Goal: Information Seeking & Learning: Find specific fact

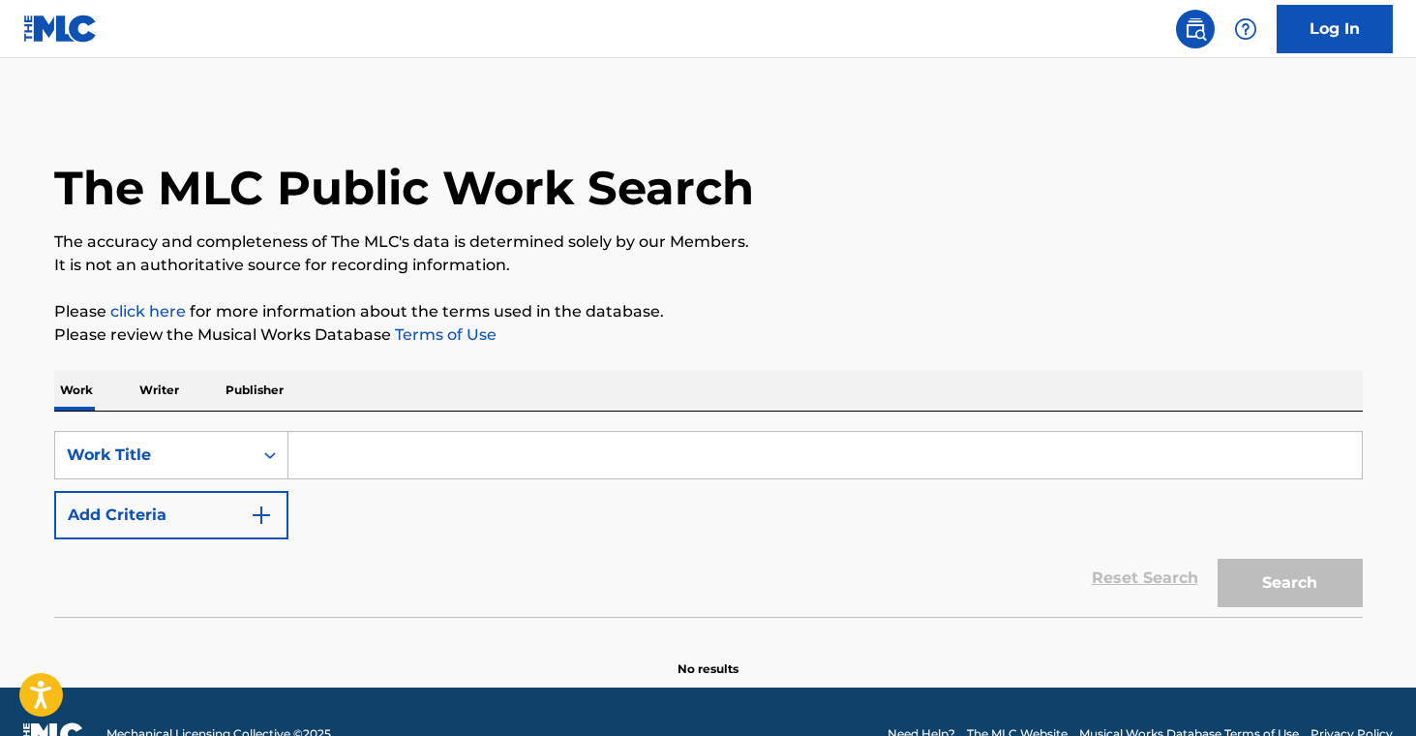
click at [258, 395] on p "Publisher" at bounding box center [255, 390] width 70 height 41
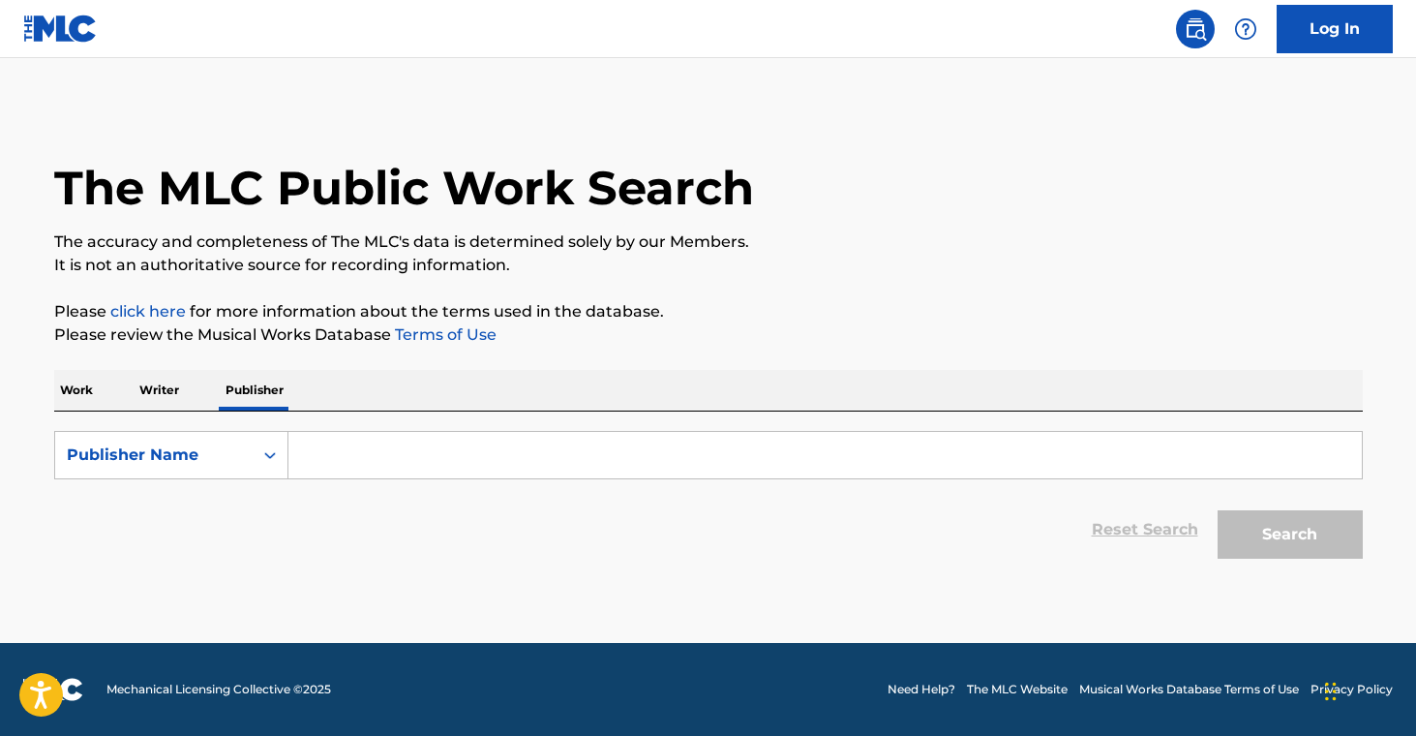
click at [438, 462] on input "Search Form" at bounding box center [824, 455] width 1073 height 46
paste input "66 [PERSON_NAME] ST MUSIC"
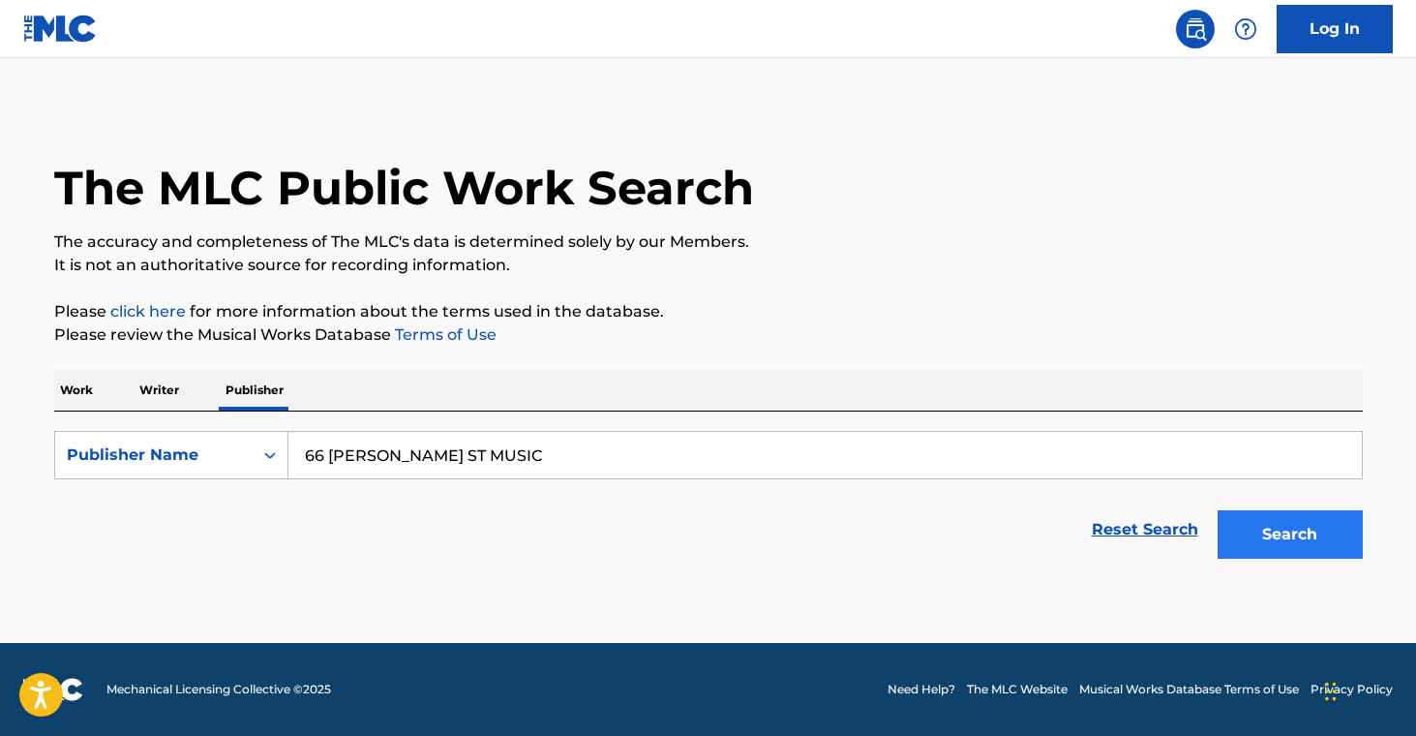
type input "66 [PERSON_NAME] ST MUSIC"
click at [1260, 531] on button "Search" at bounding box center [1290, 534] width 145 height 48
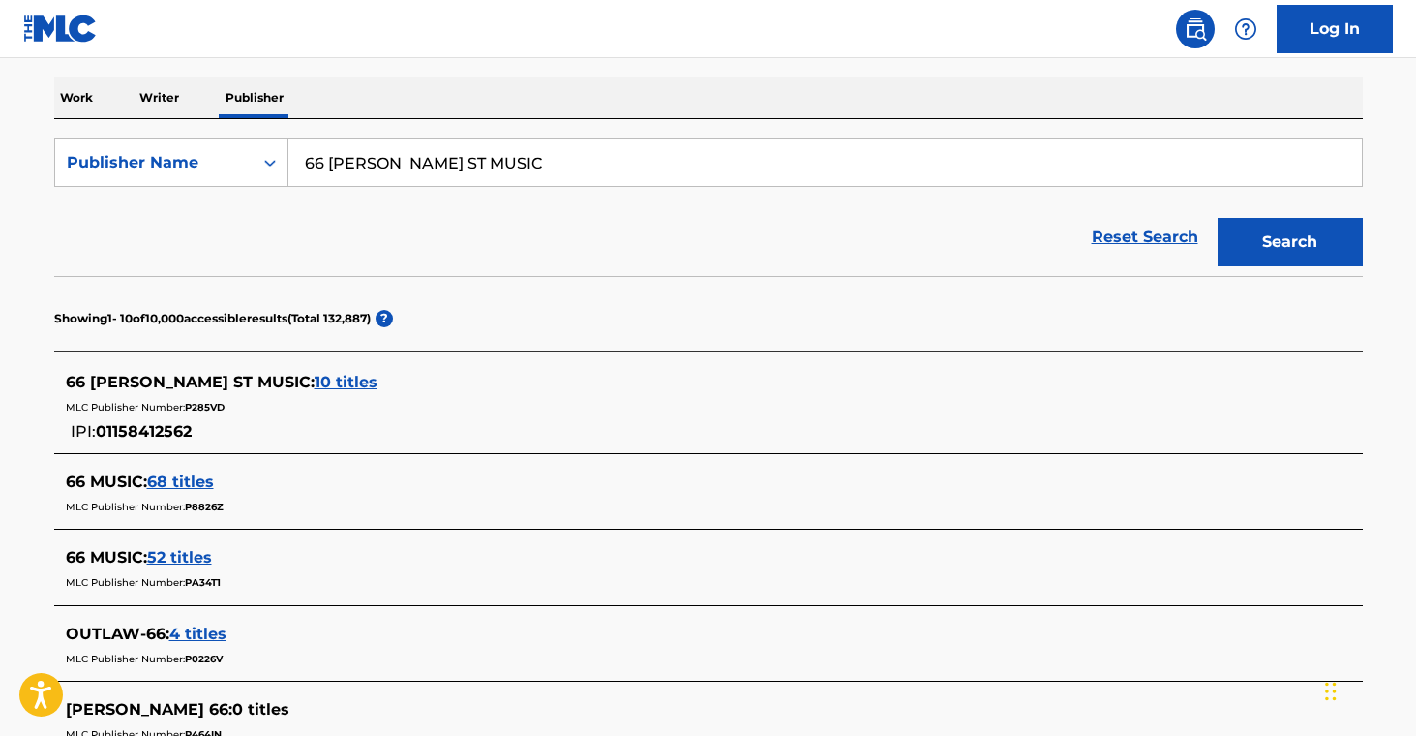
scroll to position [293, 0]
click at [315, 379] on span "10 titles" at bounding box center [346, 381] width 63 height 18
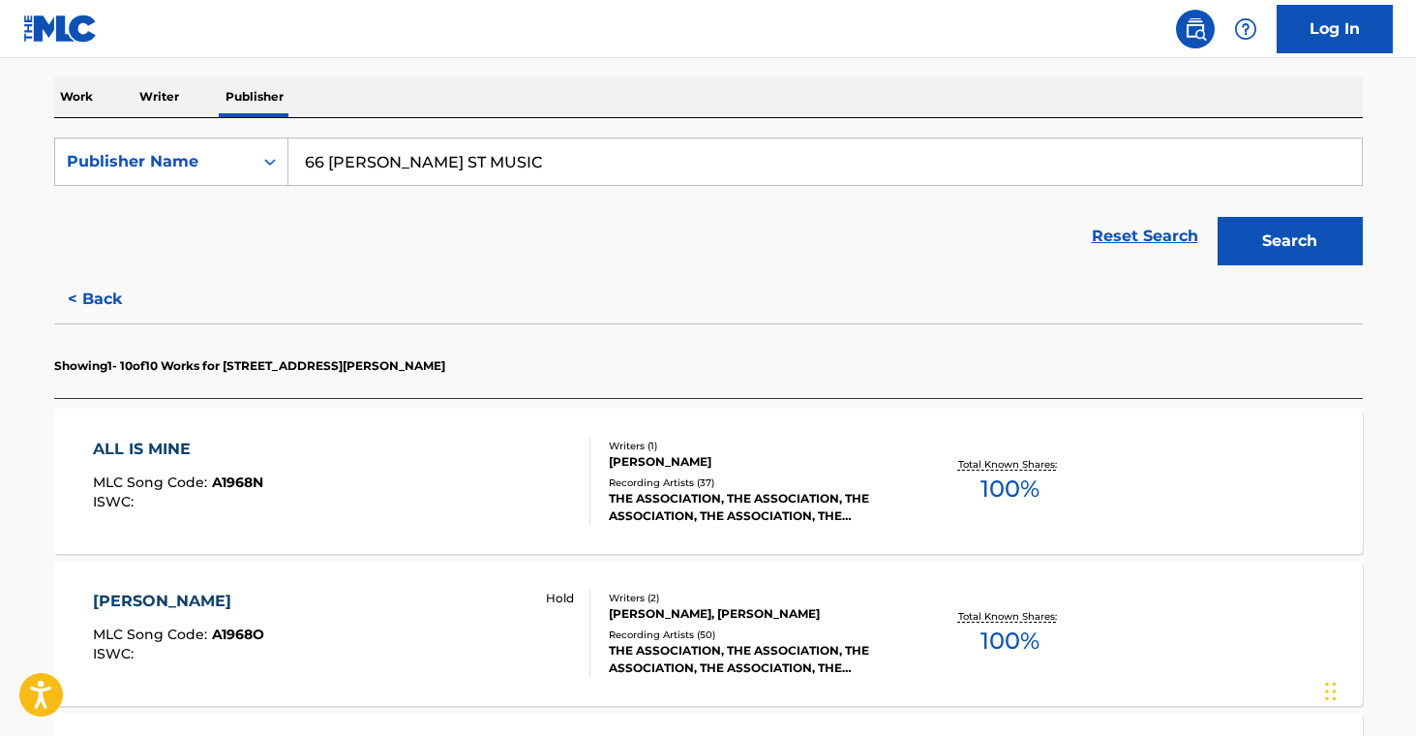
click at [802, 490] on div "THE ASSOCIATION, THE ASSOCIATION, THE ASSOCIATION, THE ASSOCIATION, THE ASSOCIA…" at bounding box center [755, 507] width 292 height 35
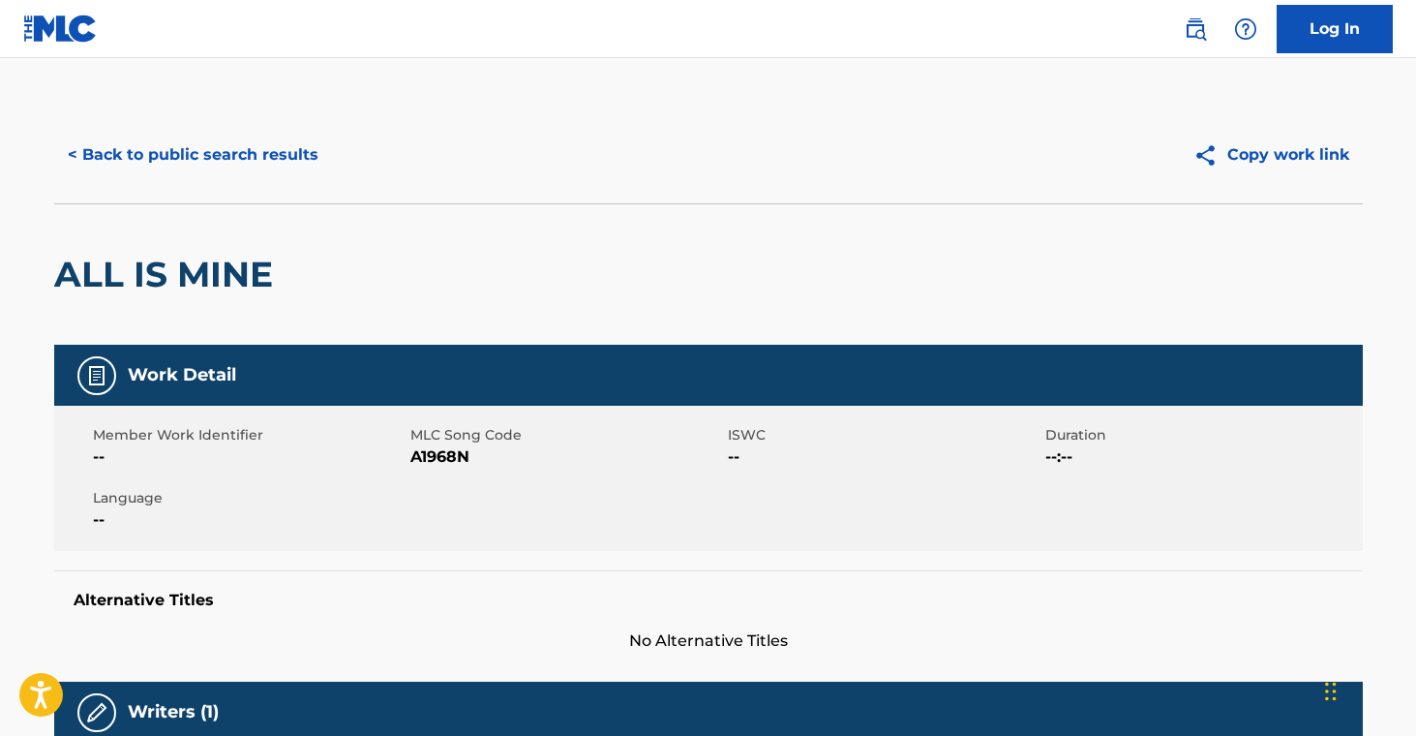
click at [448, 455] on span "A1968N" at bounding box center [566, 456] width 313 height 23
copy span "A1968N"
click at [146, 147] on button "< Back to public search results" at bounding box center [193, 155] width 278 height 48
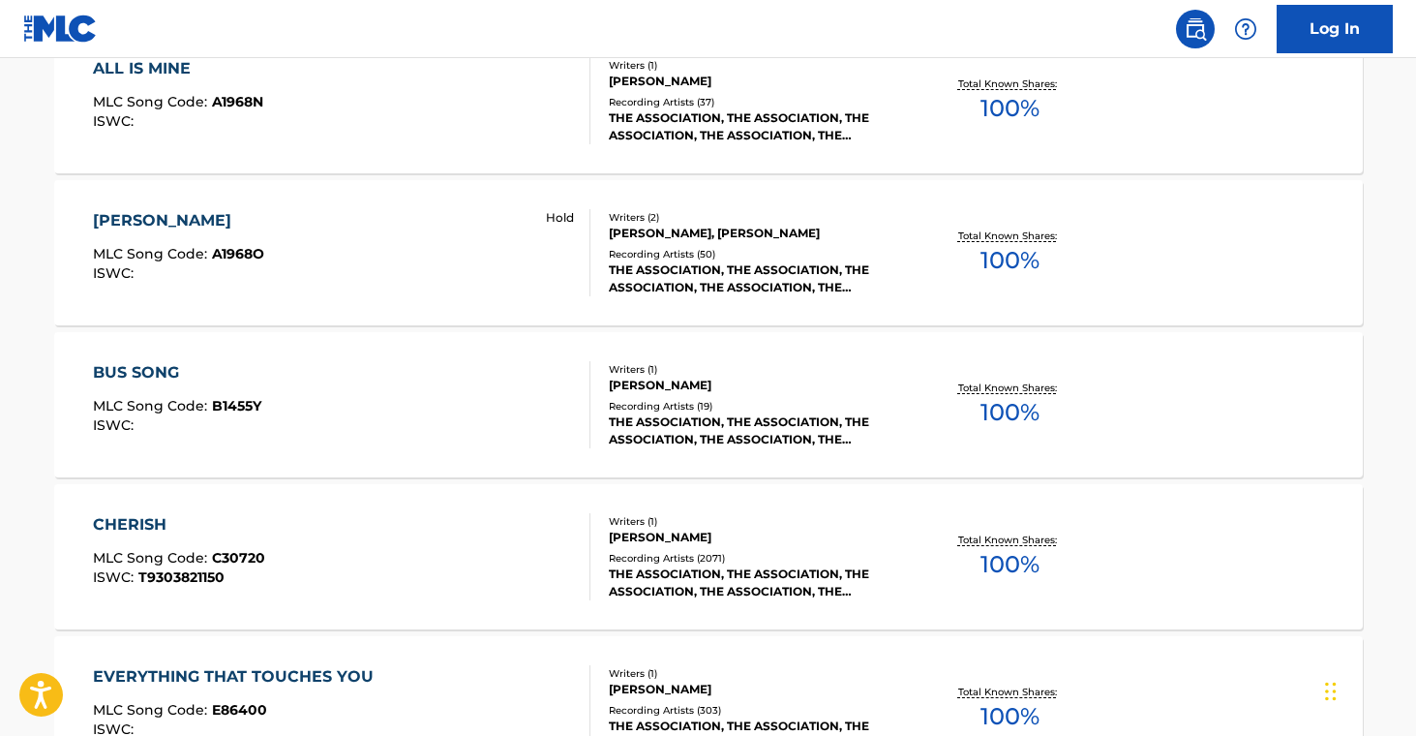
scroll to position [690, 0]
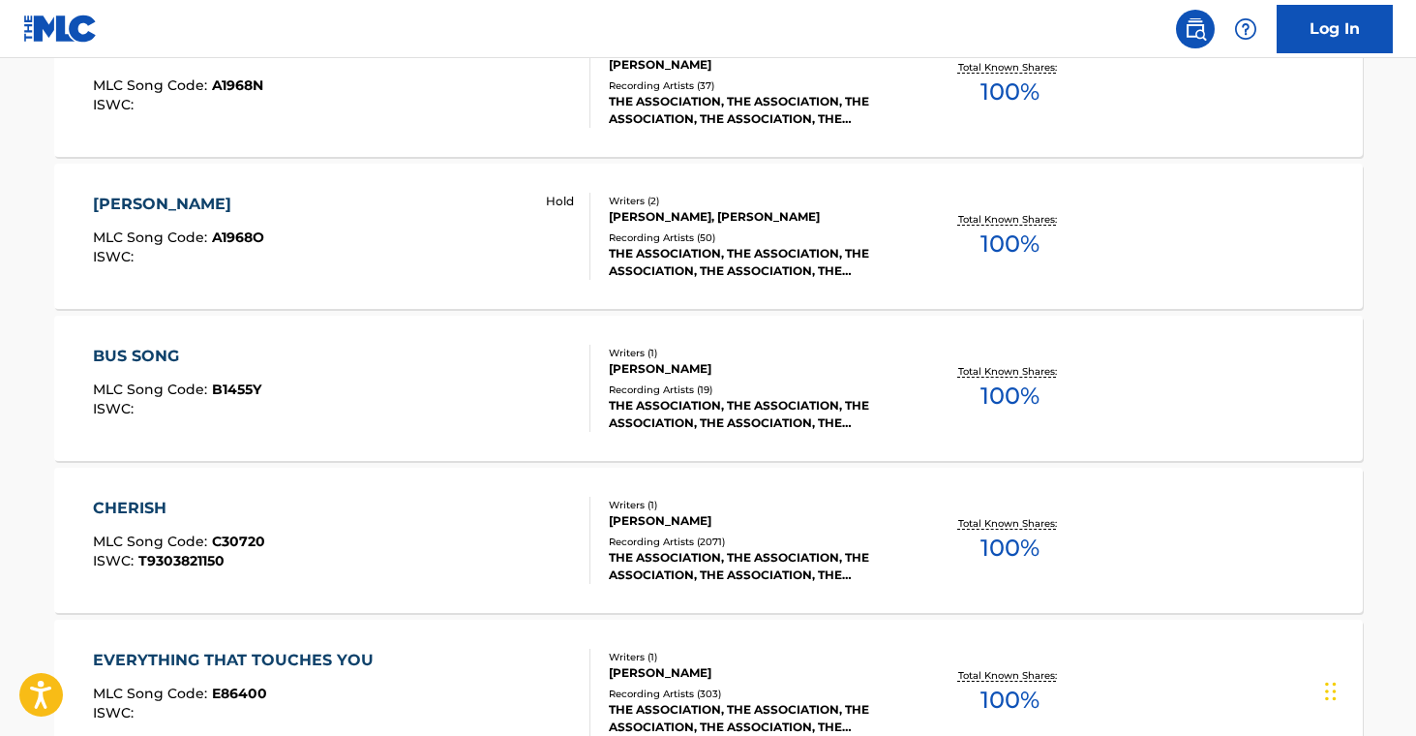
click at [738, 271] on div "THE ASSOCIATION, THE ASSOCIATION, THE ASSOCIATION, THE ASSOCIATION, THE ASSOCIA…" at bounding box center [755, 262] width 292 height 35
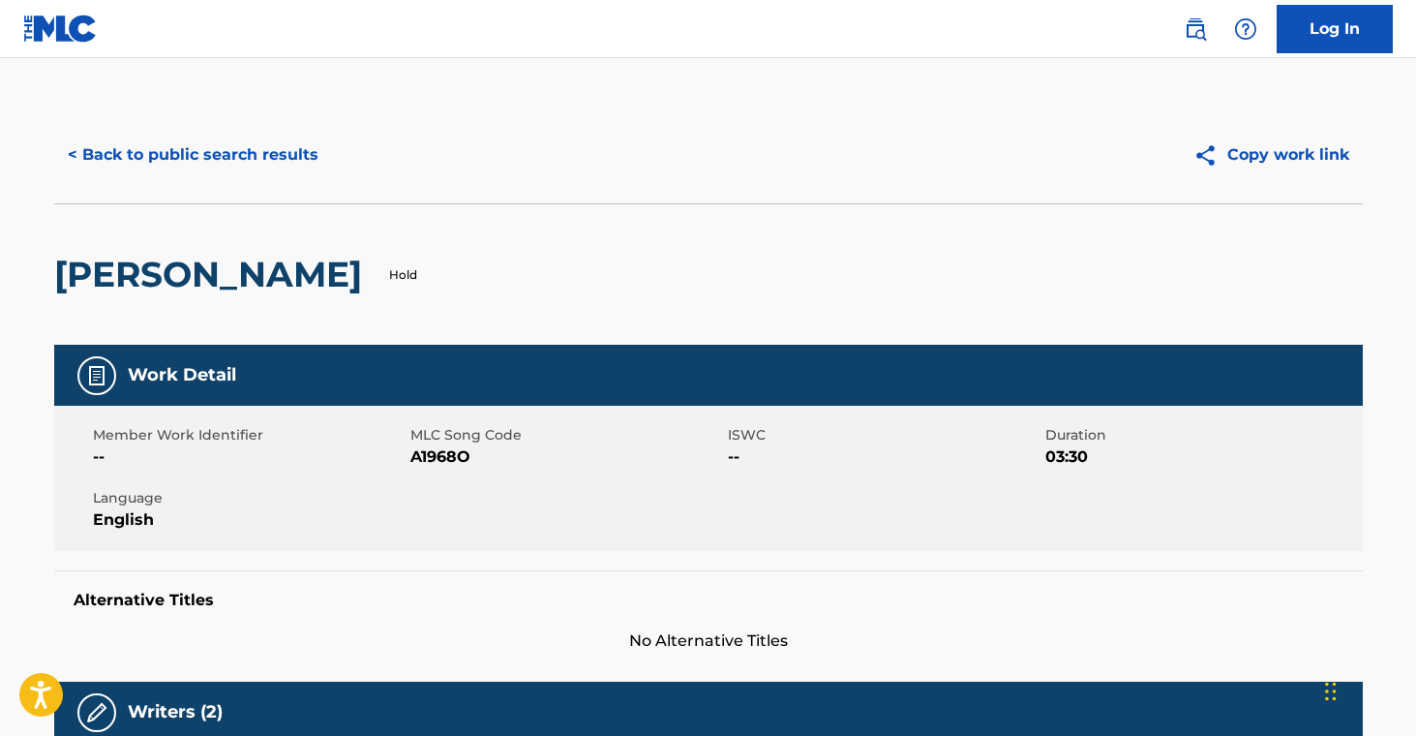
click at [442, 457] on span "A1968O" at bounding box center [566, 456] width 313 height 23
copy span "A1968O"
click at [225, 156] on button "< Back to public search results" at bounding box center [193, 155] width 278 height 48
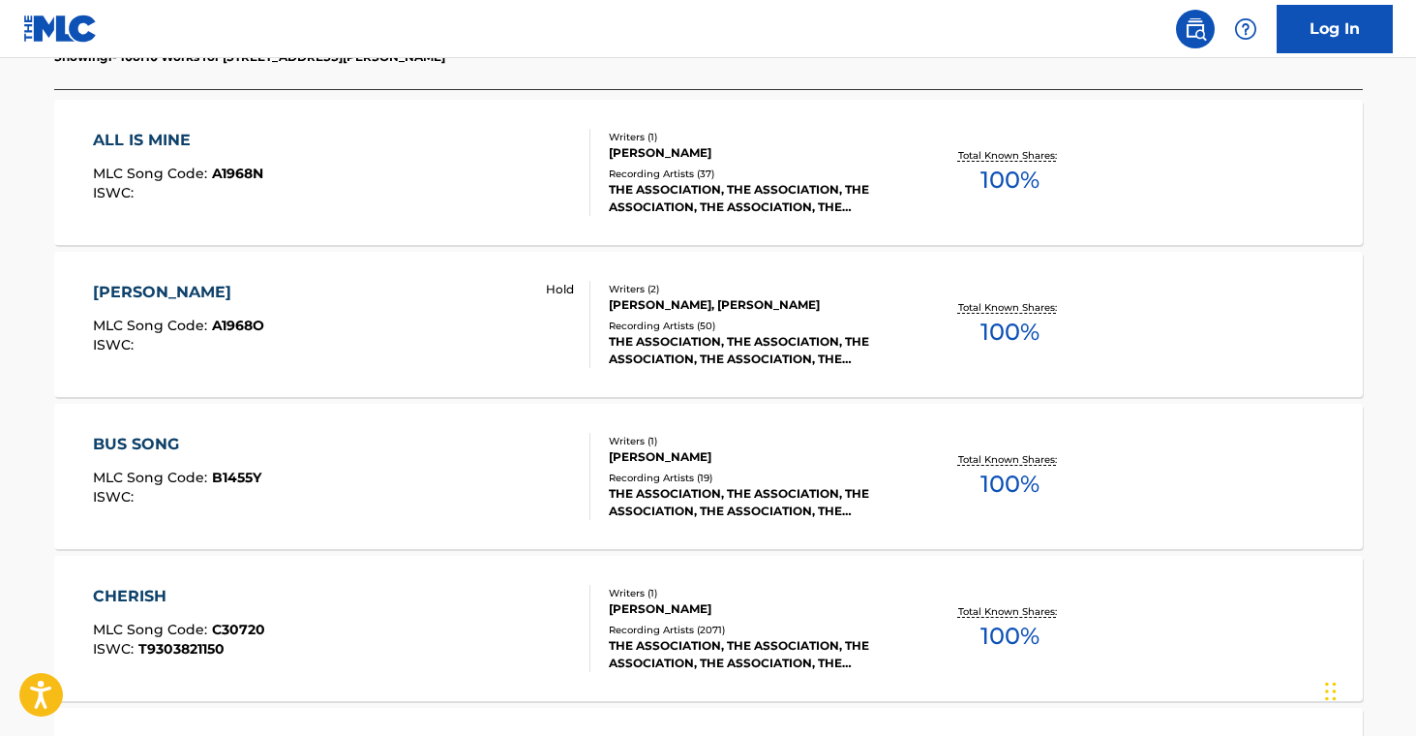
scroll to position [863, 0]
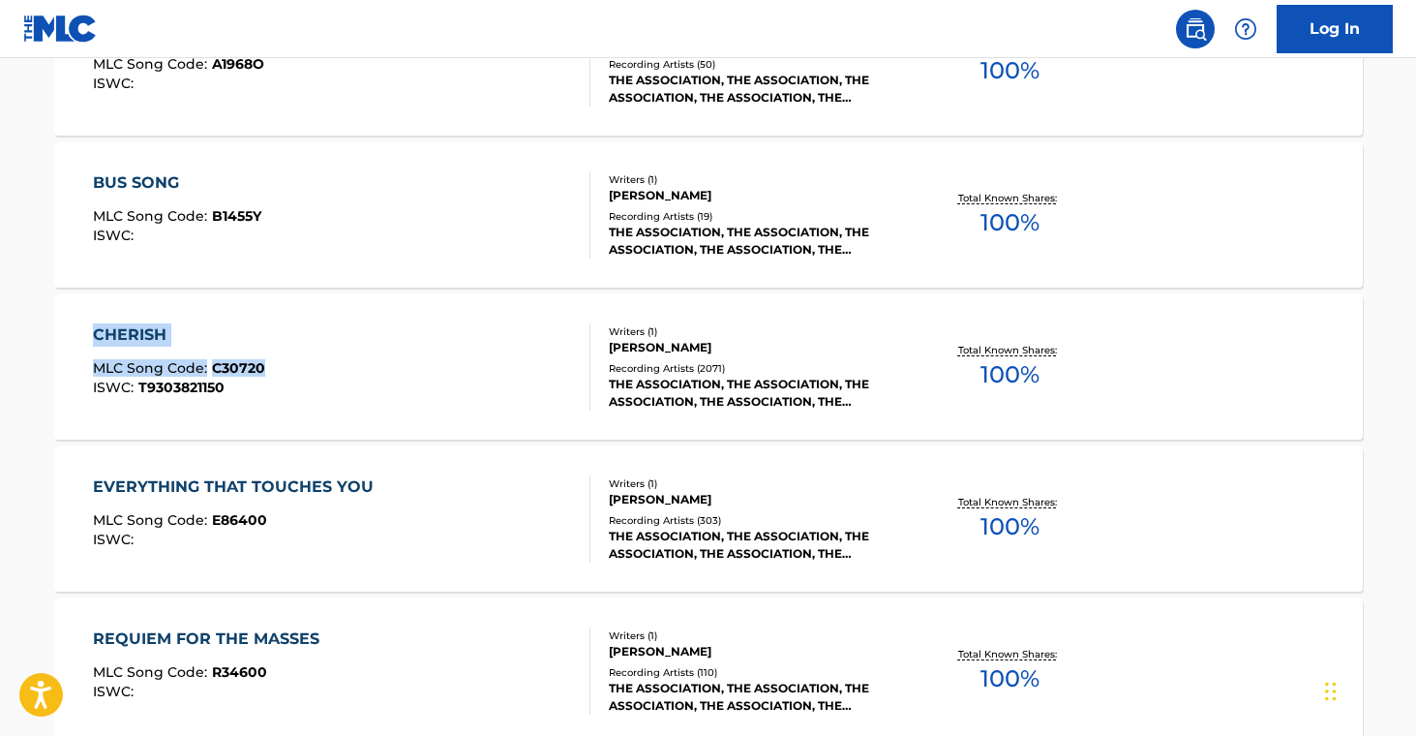
drag, startPoint x: 31, startPoint y: 317, endPoint x: 262, endPoint y: 369, distance: 236.9
click at [262, 369] on div "The MLC Public Work Search The accuracy and completeness of The MLC's data is d…" at bounding box center [708, 358] width 1355 height 2230
copy div "CHERISH MLC Song Code : C30720"
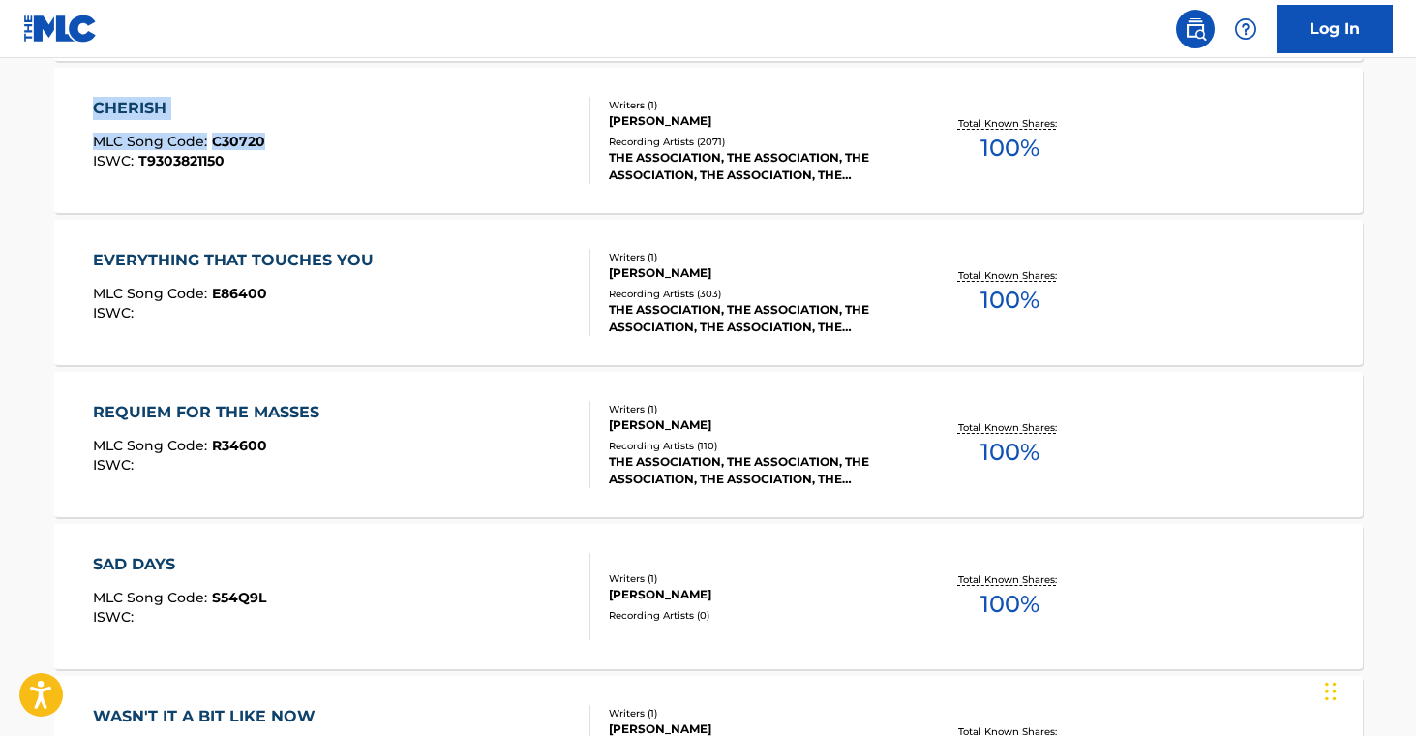
scroll to position [1090, 0]
drag, startPoint x: 17, startPoint y: 291, endPoint x: 260, endPoint y: 295, distance: 243.0
click at [260, 295] on main "The MLC Public Work Search The accuracy and completeness of The MLC's data is d…" at bounding box center [708, 112] width 1416 height 2288
copy div "MLC Song Code : E86400"
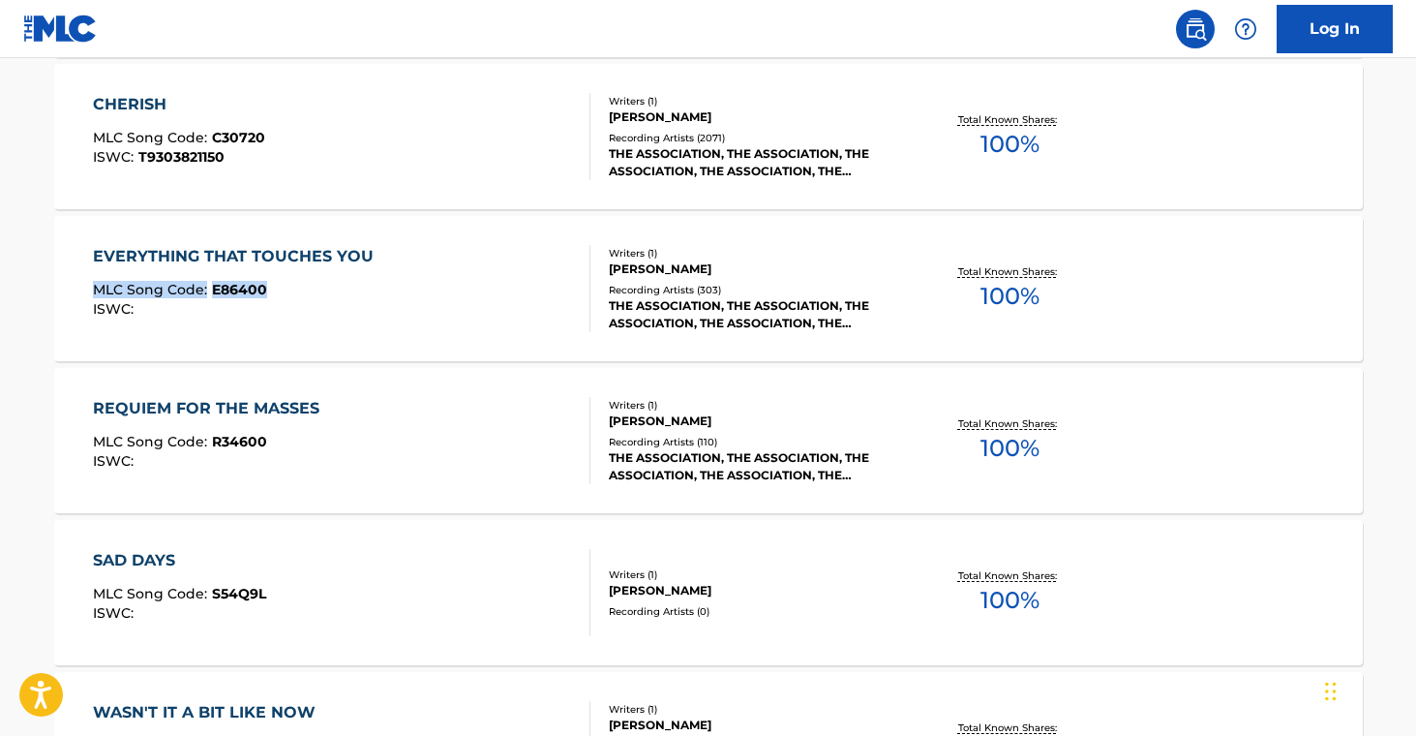
scroll to position [1094, 0]
drag, startPoint x: 10, startPoint y: 444, endPoint x: 261, endPoint y: 450, distance: 251.7
click at [260, 450] on main "The MLC Public Work Search The accuracy and completeness of The MLC's data is d…" at bounding box center [708, 108] width 1416 height 2288
copy div "MLC Song Code : R34600"
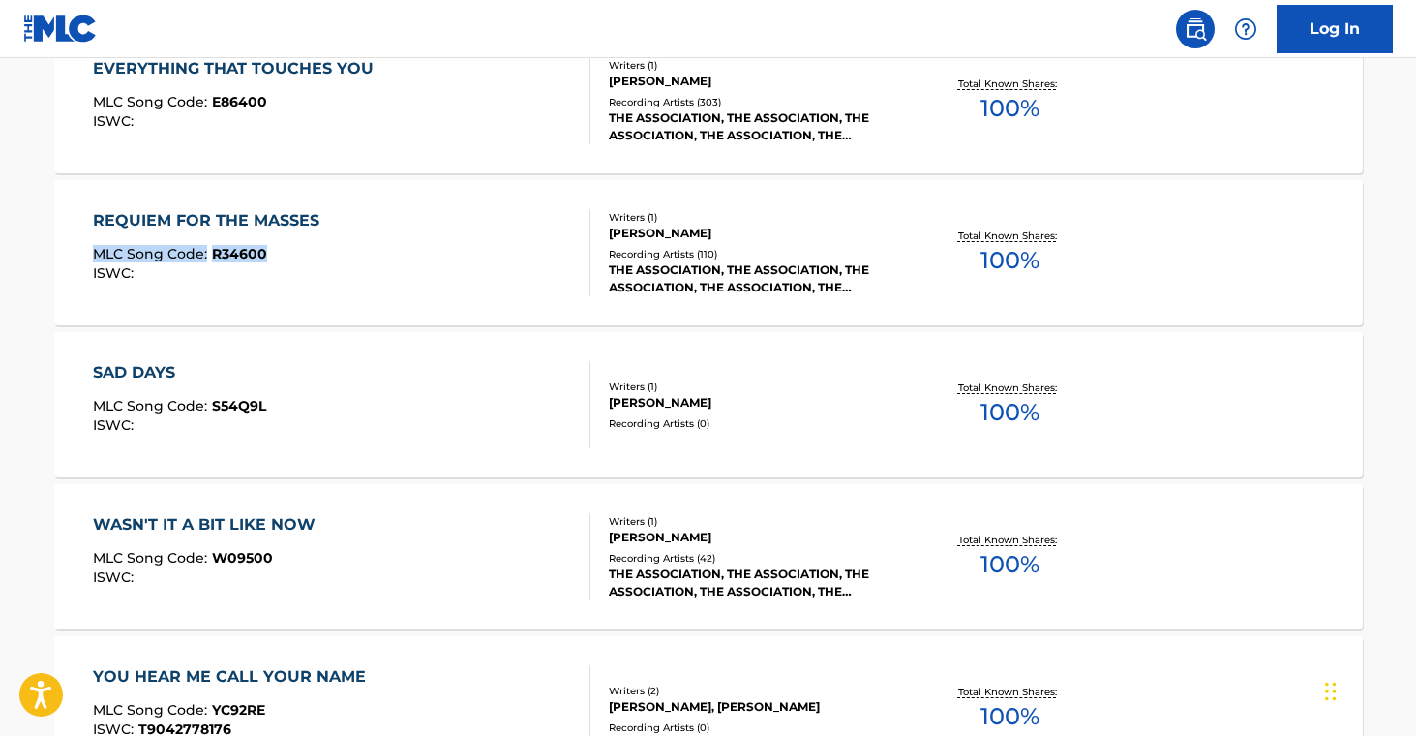
scroll to position [1313, 0]
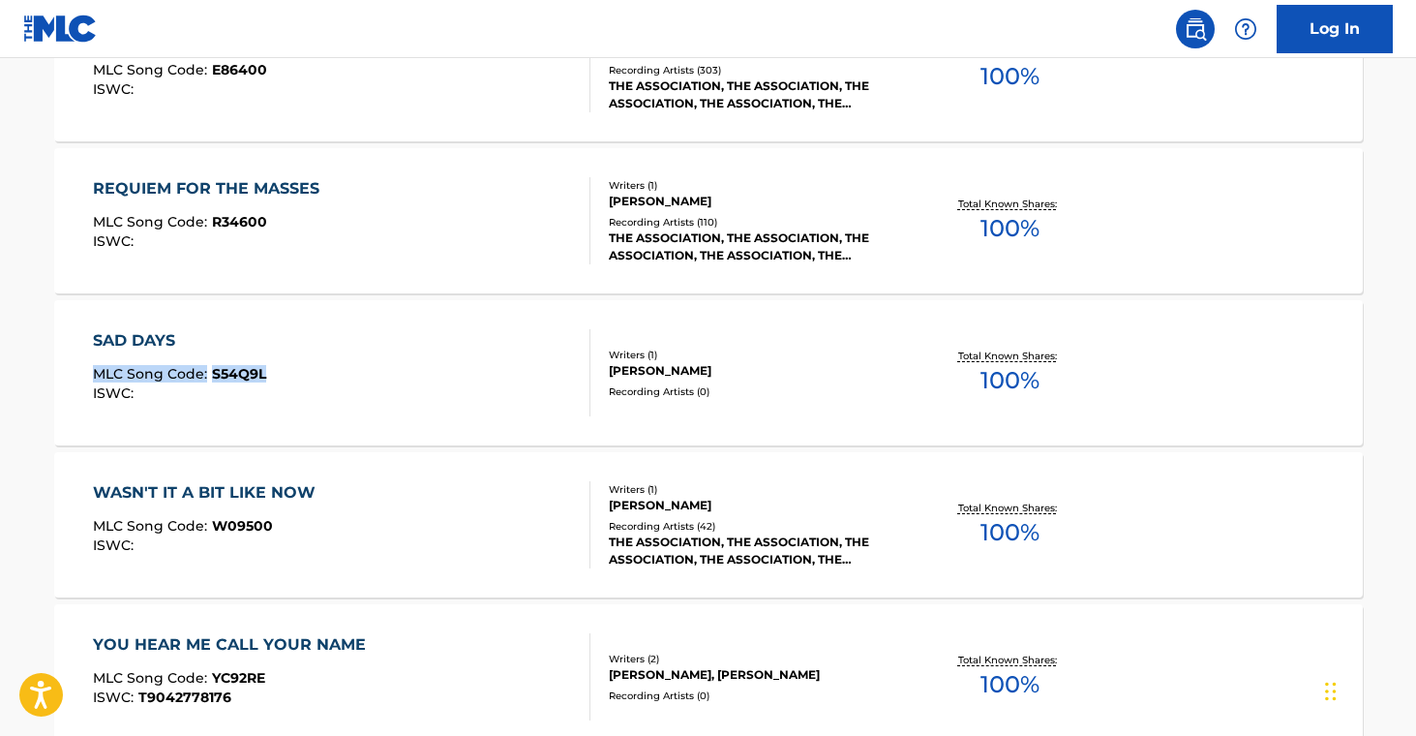
drag, startPoint x: 25, startPoint y: 365, endPoint x: 264, endPoint y: 371, distance: 239.1
copy div "MLC Song Code : S54Q9L"
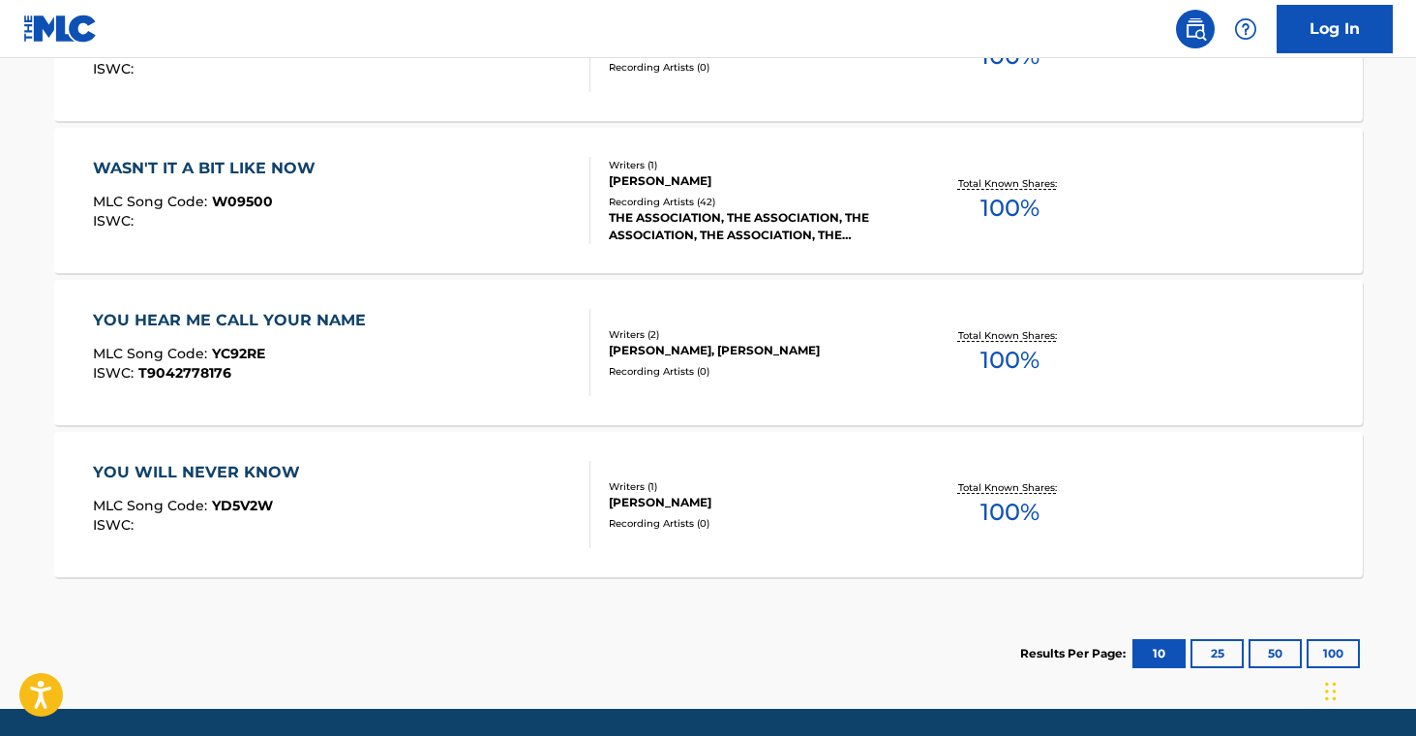
scroll to position [1645, 0]
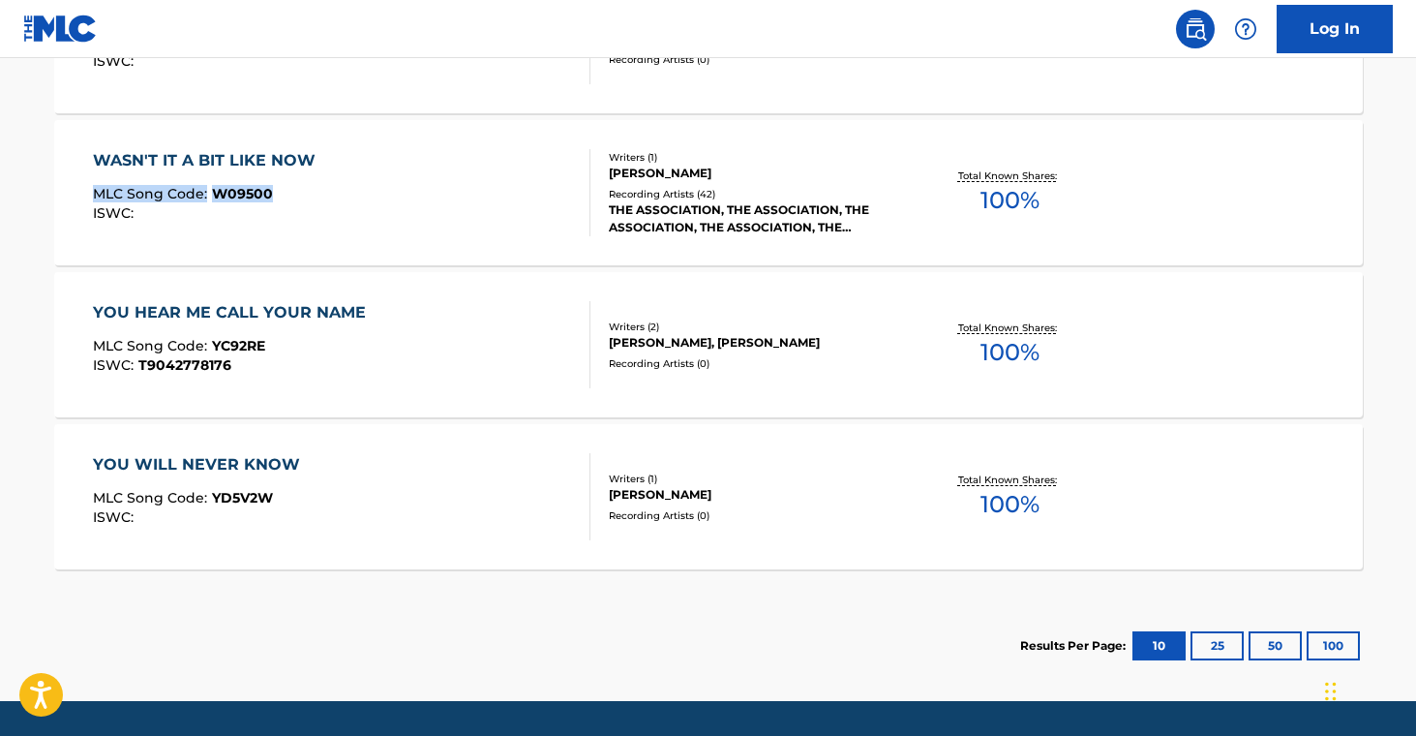
drag, startPoint x: 25, startPoint y: 187, endPoint x: 337, endPoint y: 228, distance: 314.4
copy div "MLC Song Code : W09500"
drag, startPoint x: 21, startPoint y: 362, endPoint x: 183, endPoint y: 366, distance: 161.7
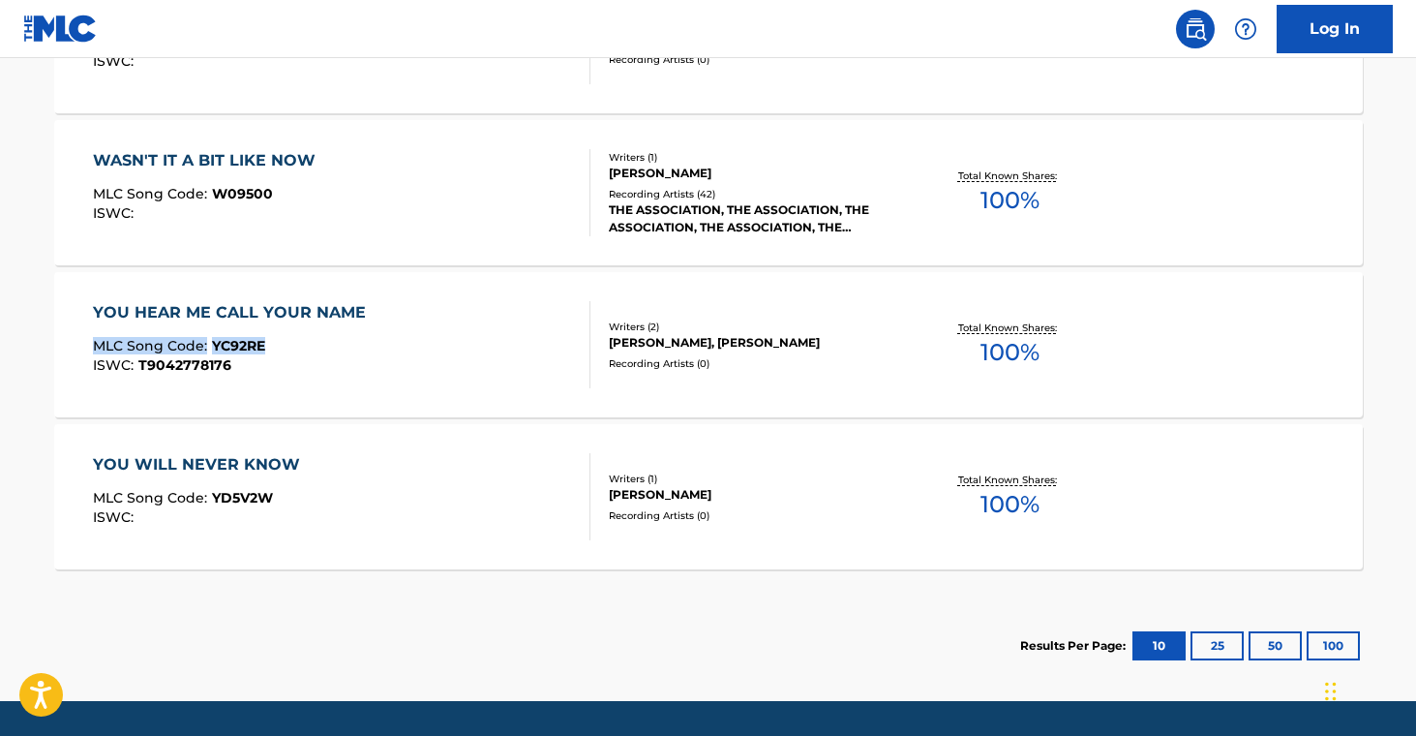
drag, startPoint x: 23, startPoint y: 341, endPoint x: 292, endPoint y: 344, distance: 269.1
copy div "MLC Song Code : YC92RE"
drag, startPoint x: 26, startPoint y: 485, endPoint x: 272, endPoint y: 496, distance: 246.1
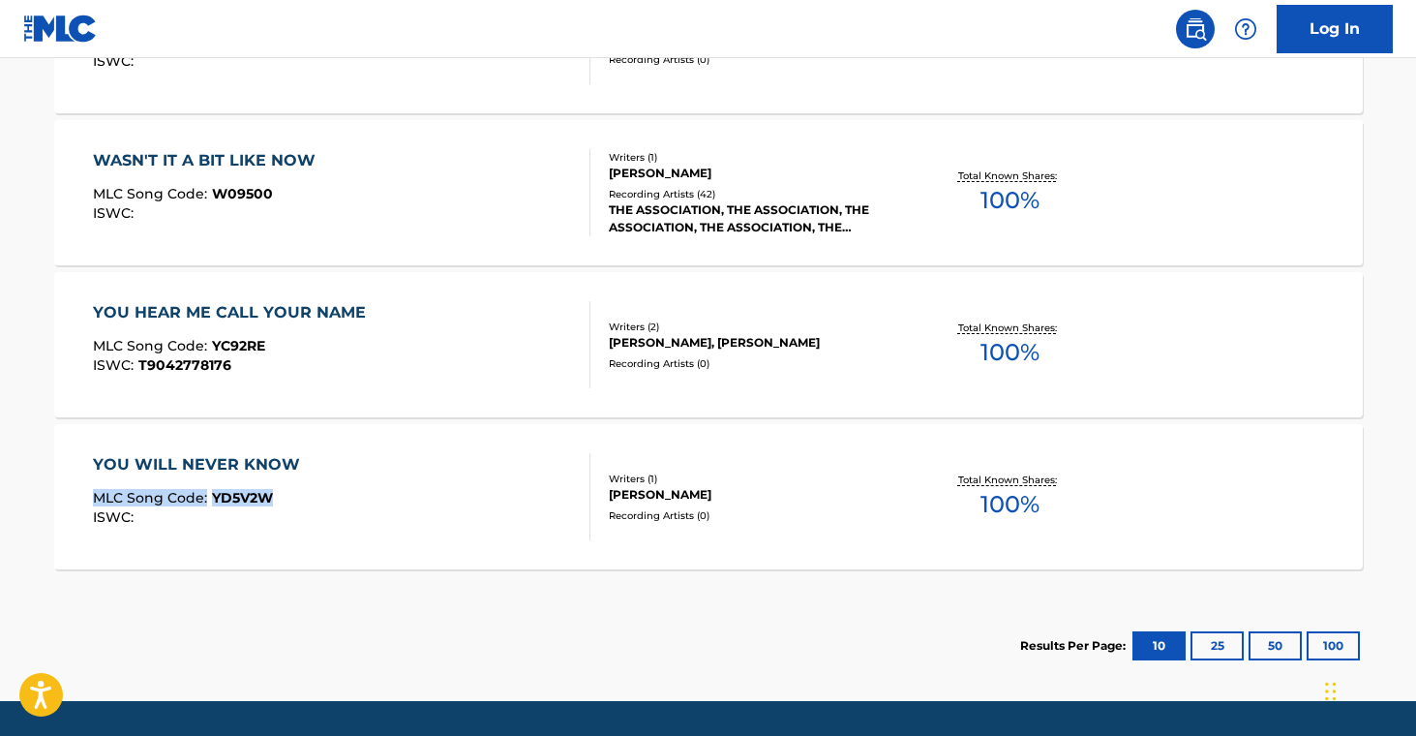
copy div "MLC Song Code : YD5V2W"
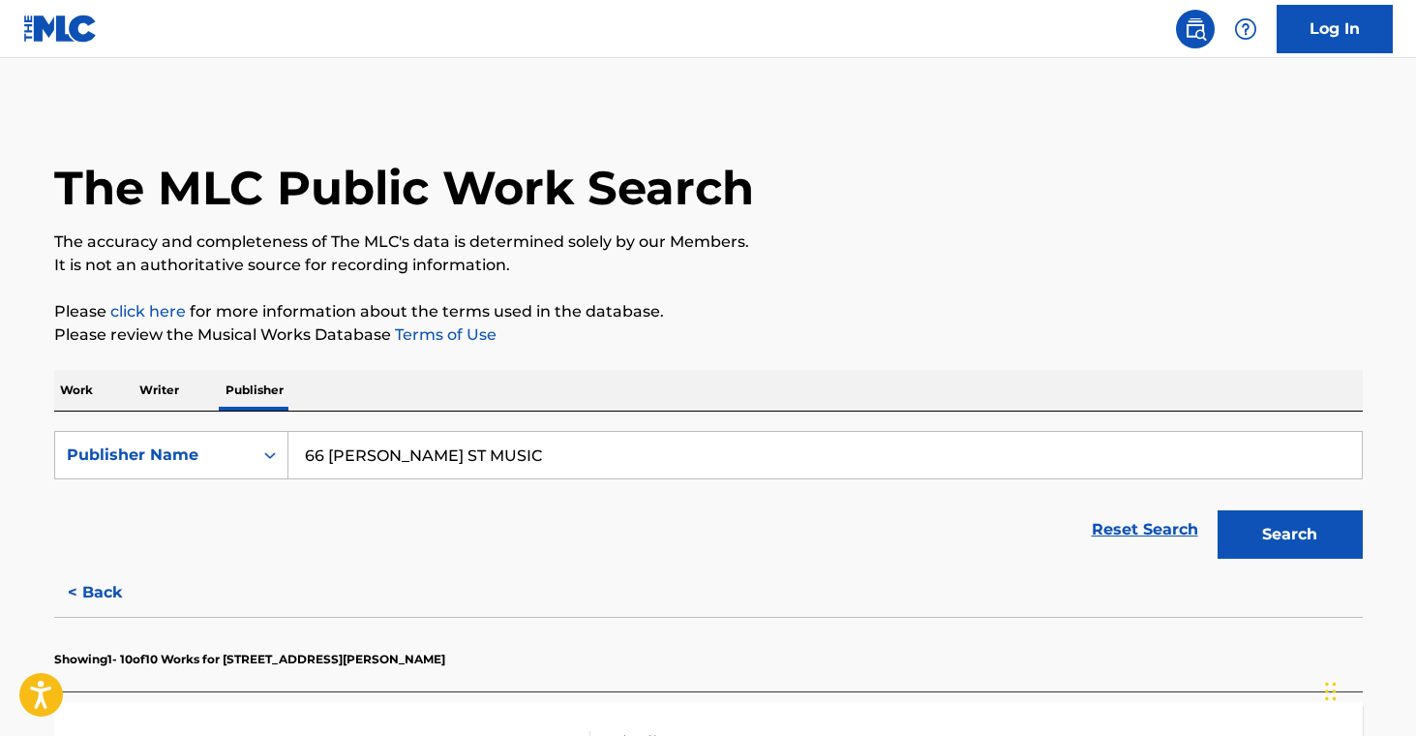
click at [383, 458] on input "66 [PERSON_NAME] ST MUSIC" at bounding box center [824, 455] width 1073 height 46
paste input "AWE SHUX PUBLISHING"
type input "AWE SHUX PUBLISHING"
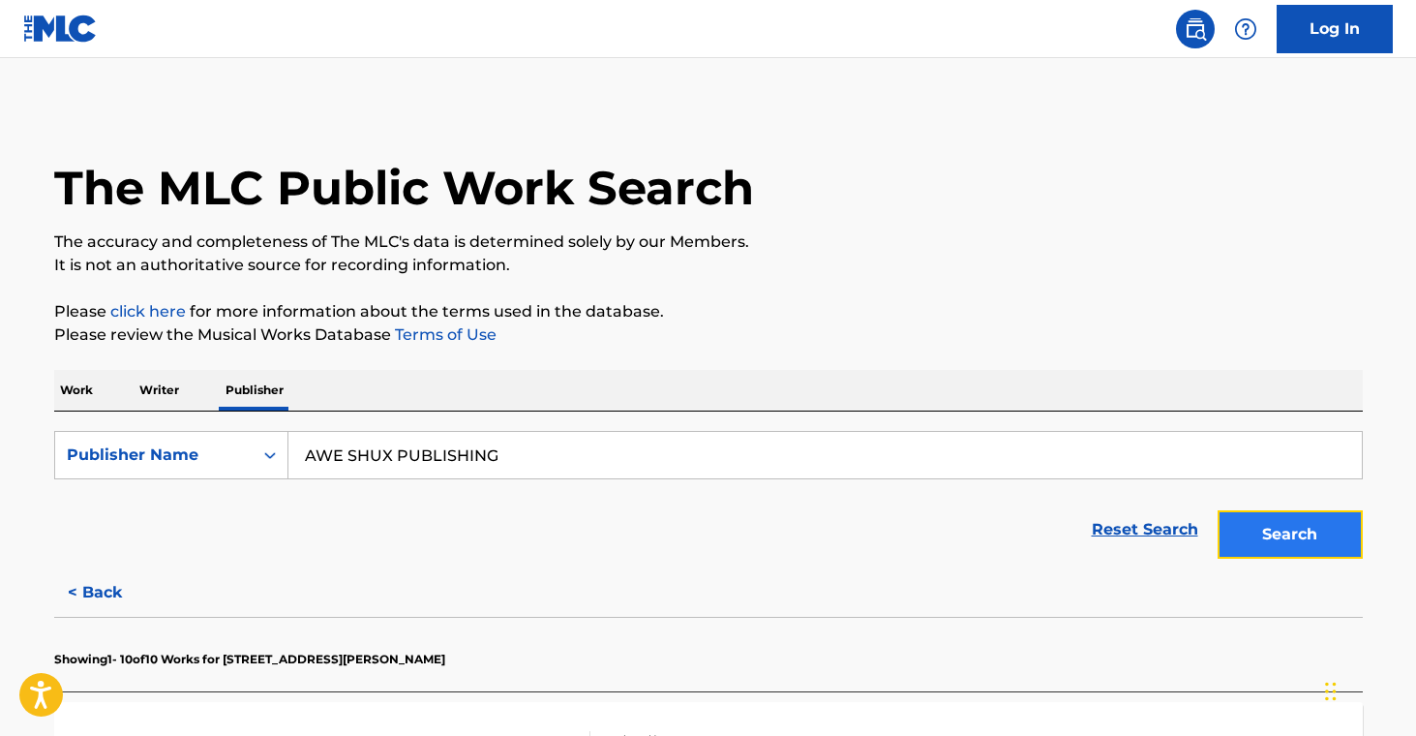
click at [1283, 530] on button "Search" at bounding box center [1290, 534] width 145 height 48
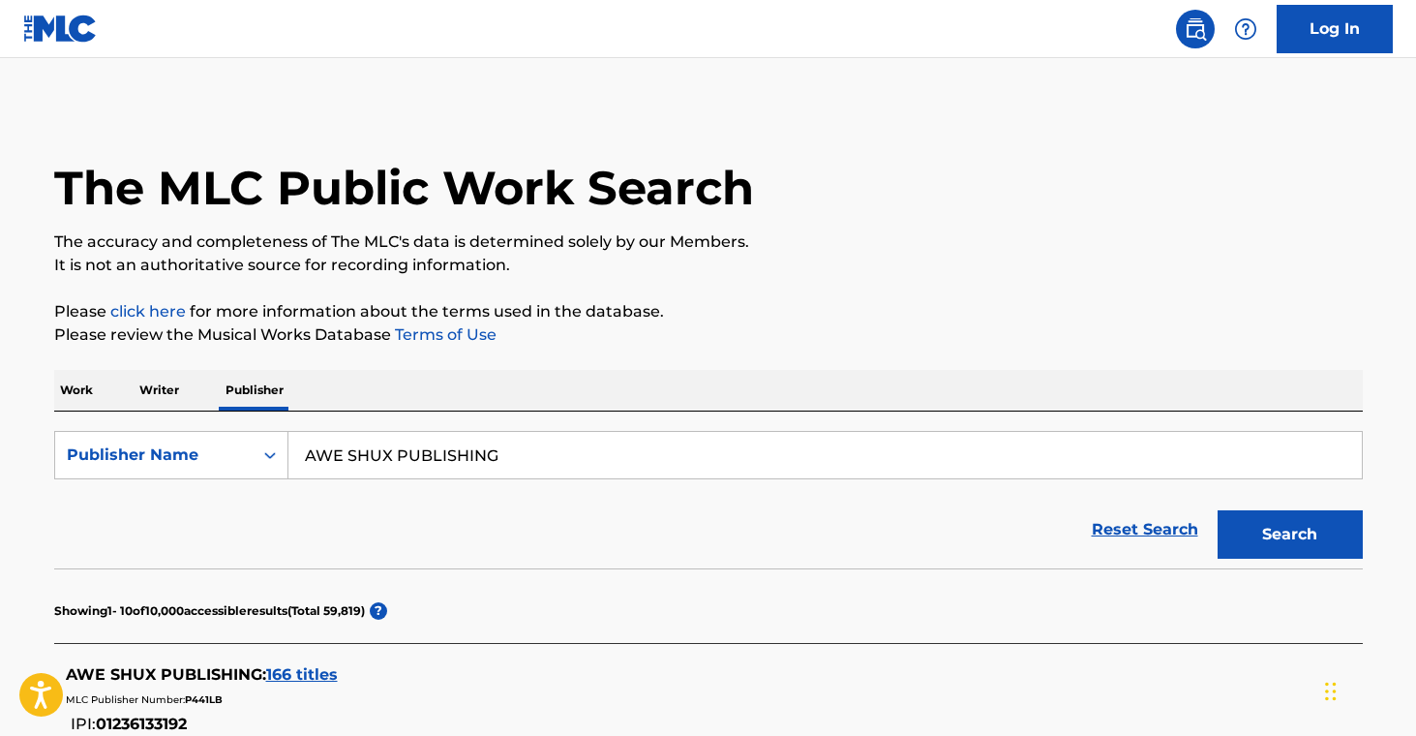
click at [316, 674] on span "166 titles" at bounding box center [302, 674] width 72 height 18
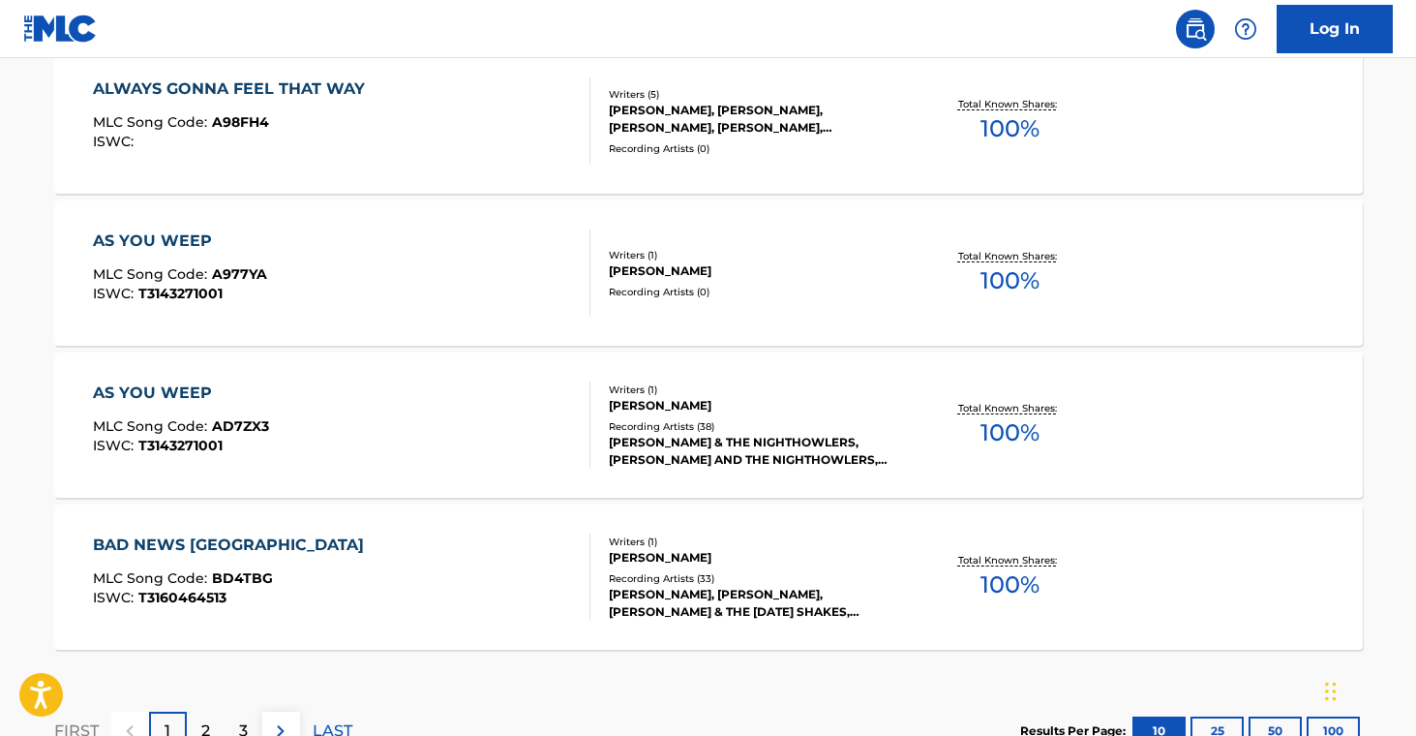
scroll to position [1712, 0]
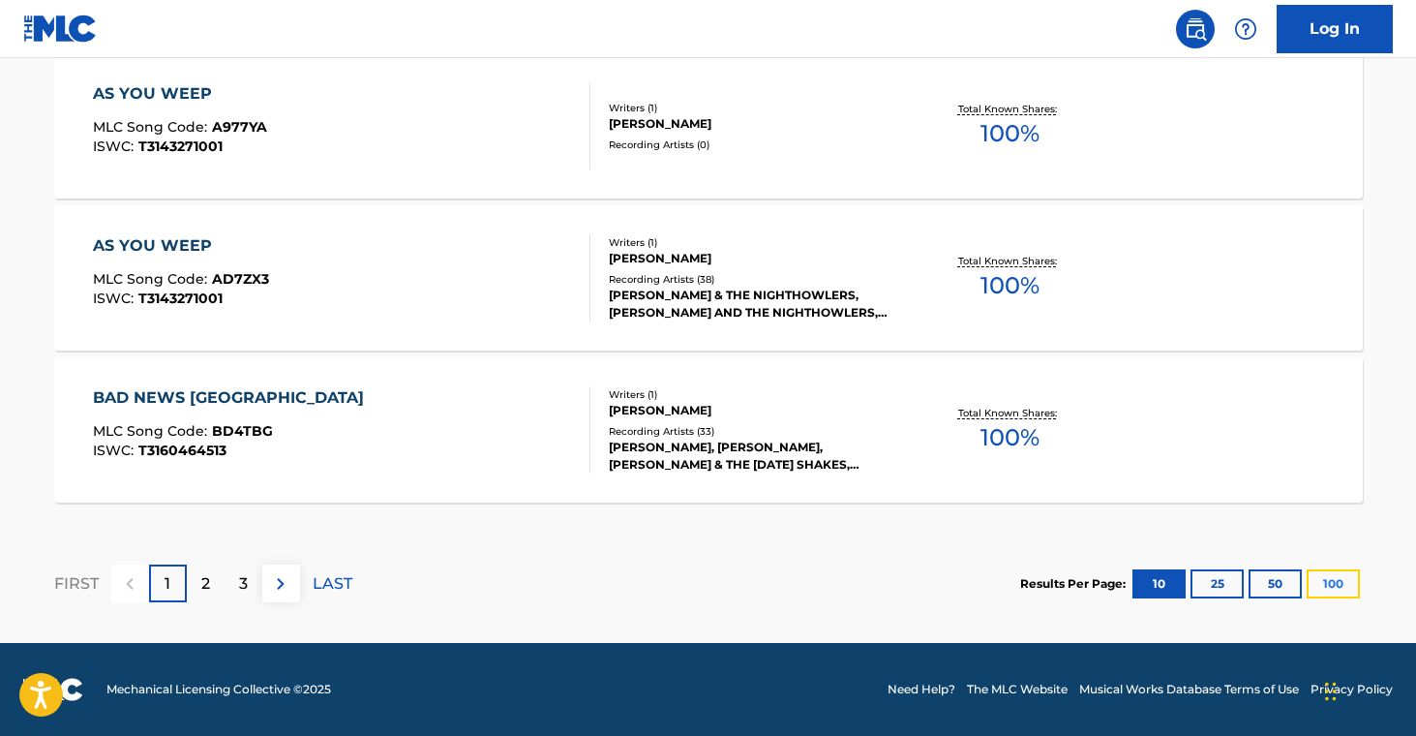
click at [1348, 579] on button "100" at bounding box center [1333, 583] width 53 height 29
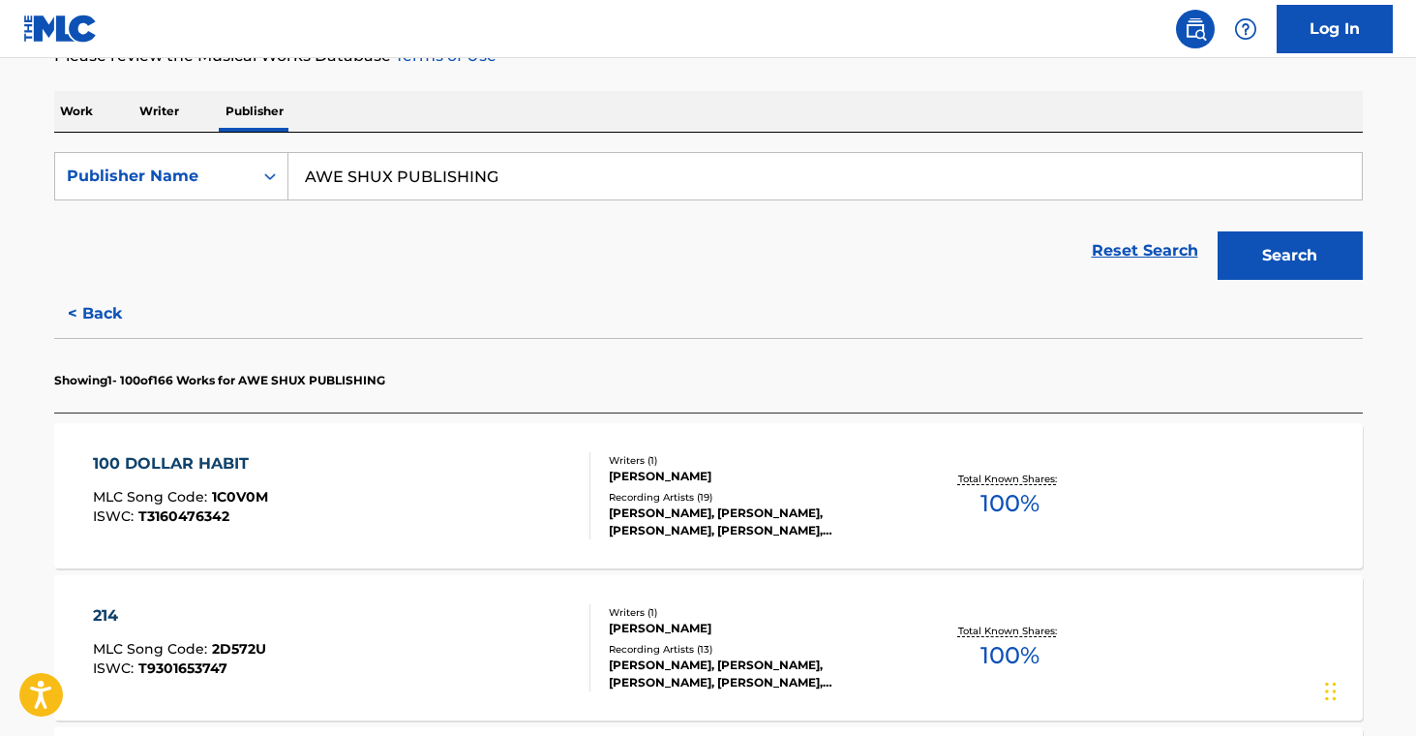
scroll to position [388, 0]
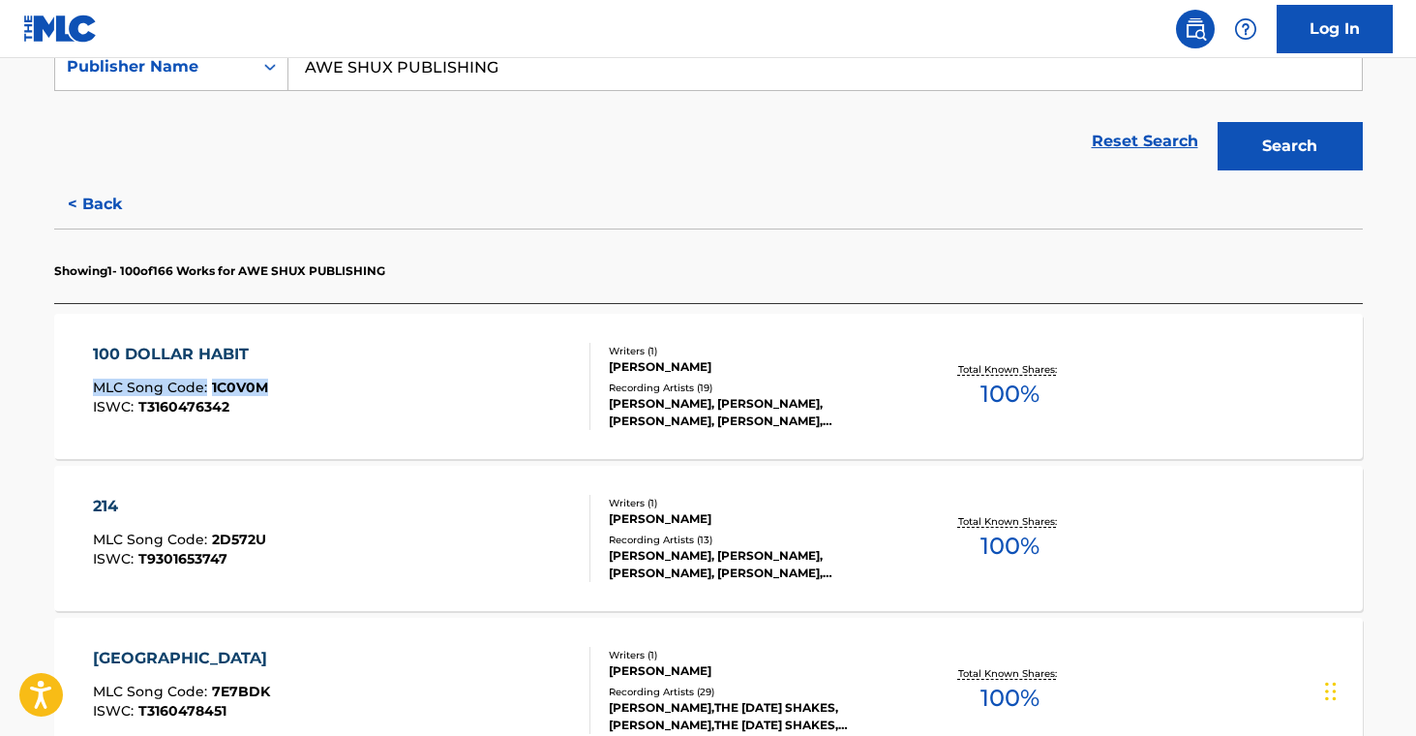
drag, startPoint x: 32, startPoint y: 383, endPoint x: 295, endPoint y: 391, distance: 263.4
click at [295, 391] on div "100 DOLLAR HABIT MLC Song Code : 1C0V0M ISWC : T3160476342" at bounding box center [341, 386] width 497 height 87
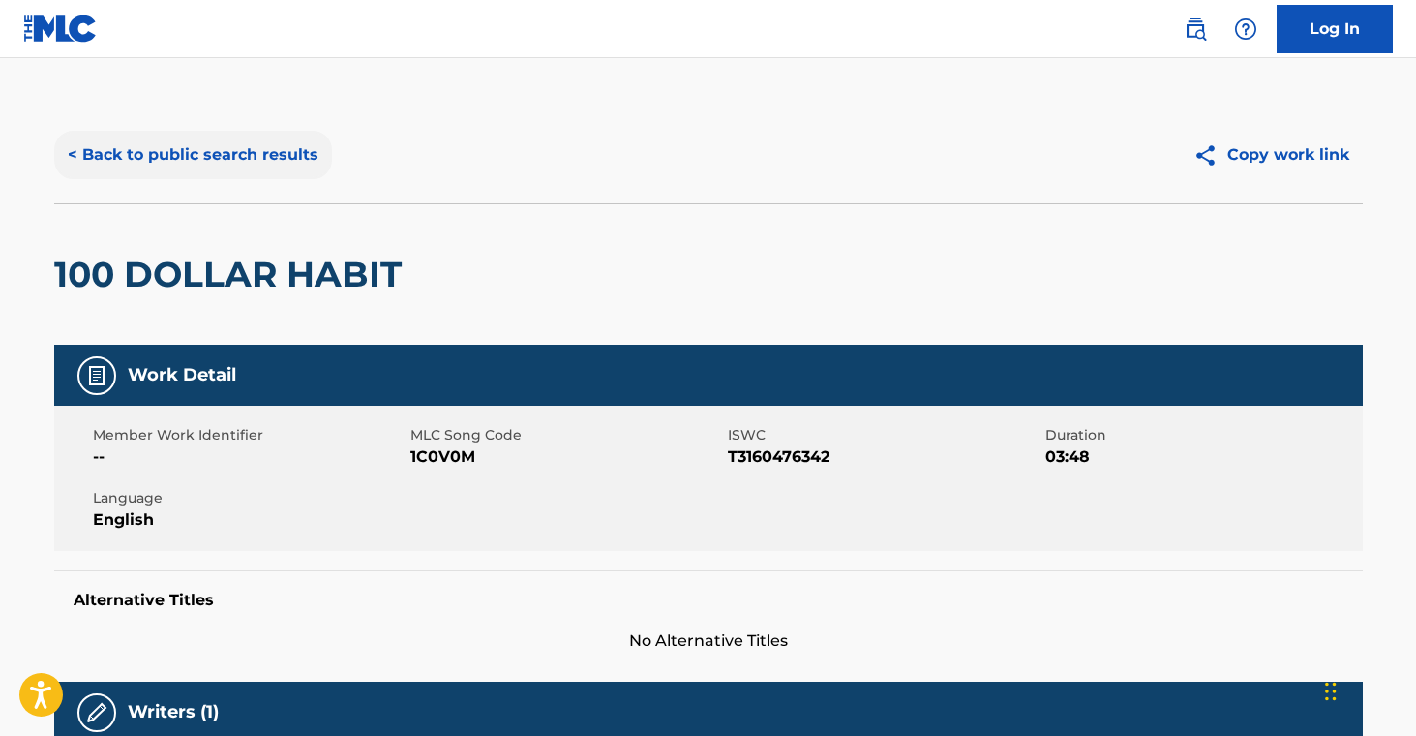
click at [169, 142] on button "< Back to public search results" at bounding box center [193, 155] width 278 height 48
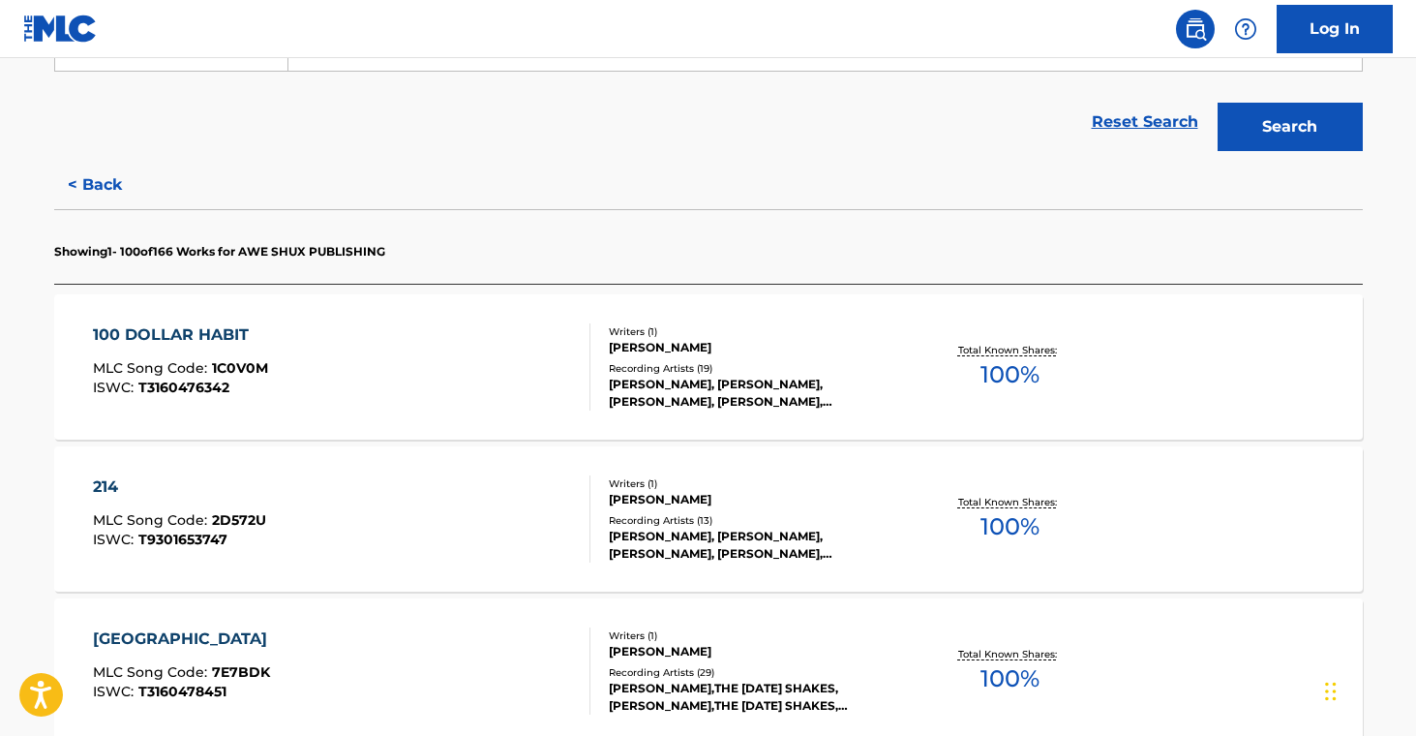
scroll to position [468, 0]
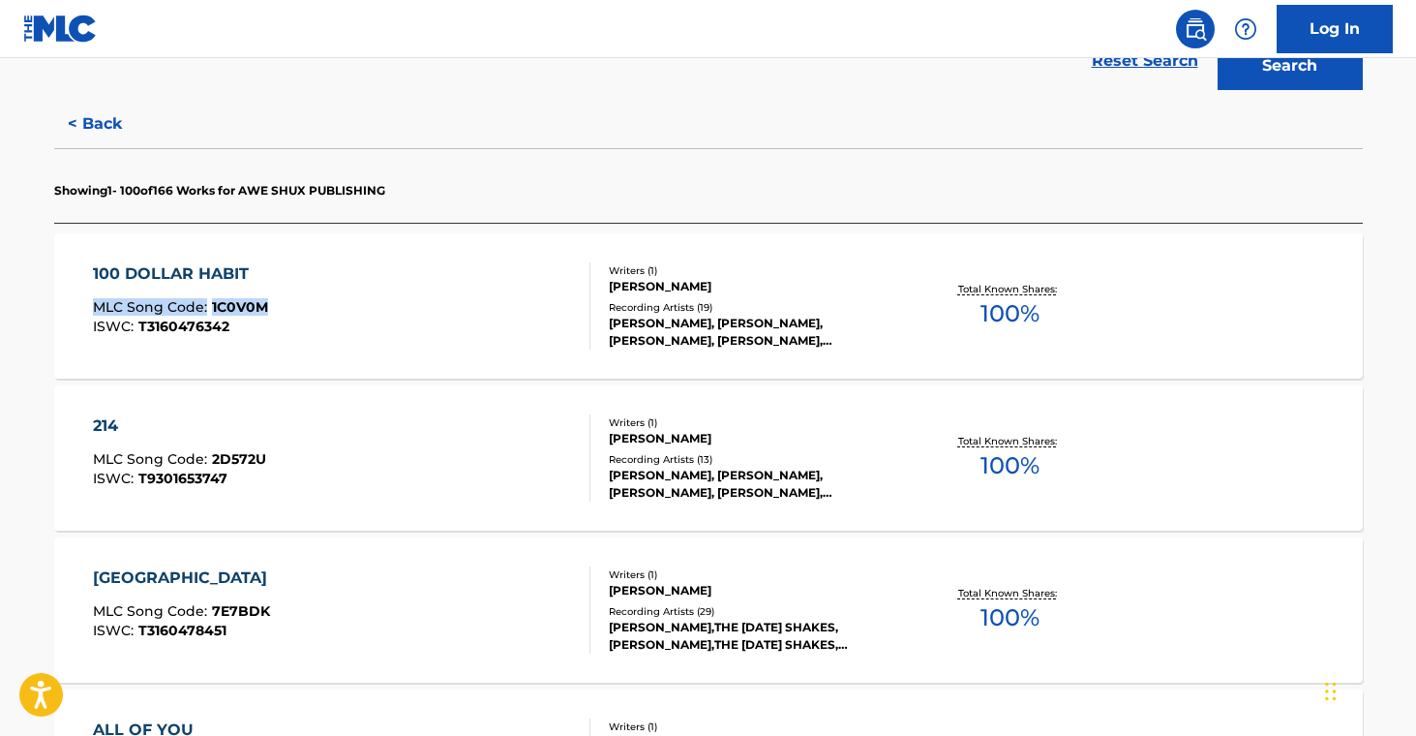
drag, startPoint x: 27, startPoint y: 300, endPoint x: 263, endPoint y: 301, distance: 236.2
copy div "MLC Song Code : 1C0V0M"
drag, startPoint x: 30, startPoint y: 456, endPoint x: 265, endPoint y: 463, distance: 235.3
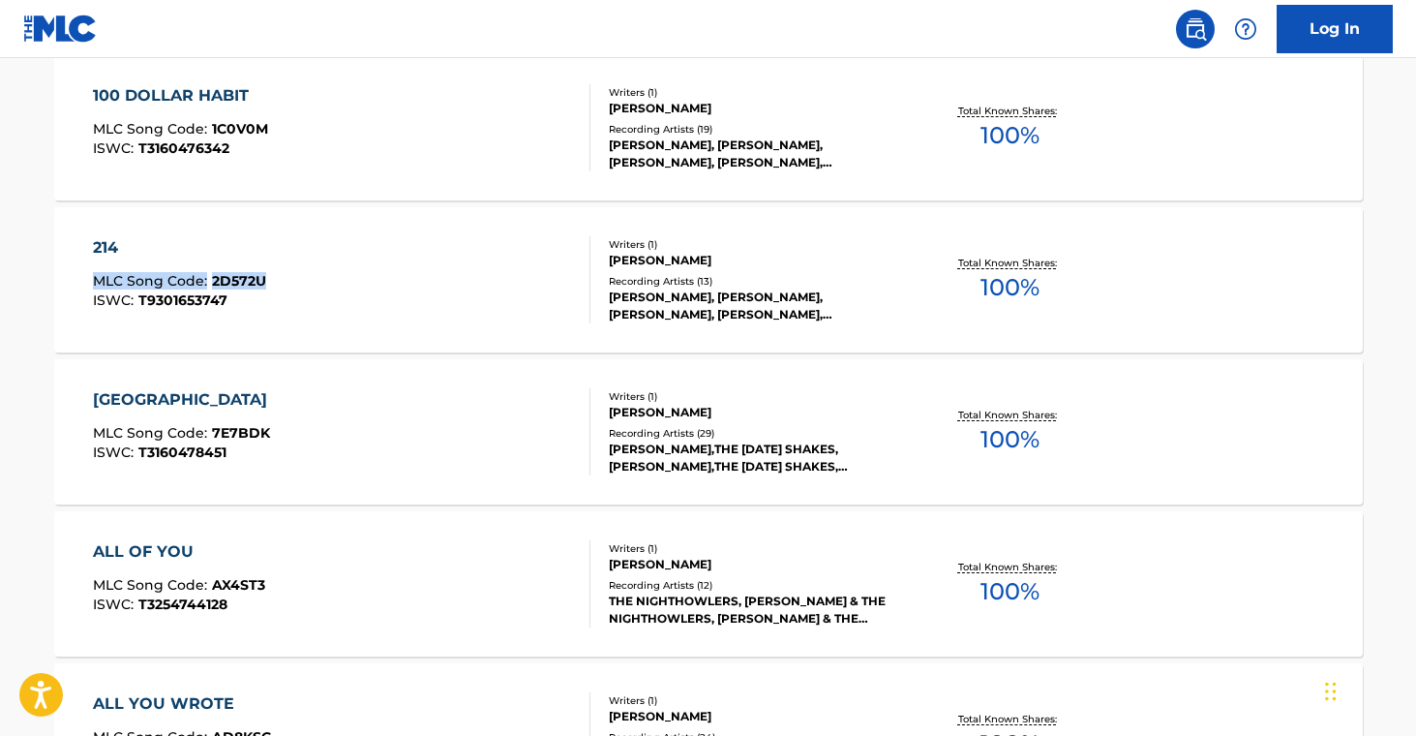
scroll to position [650, 0]
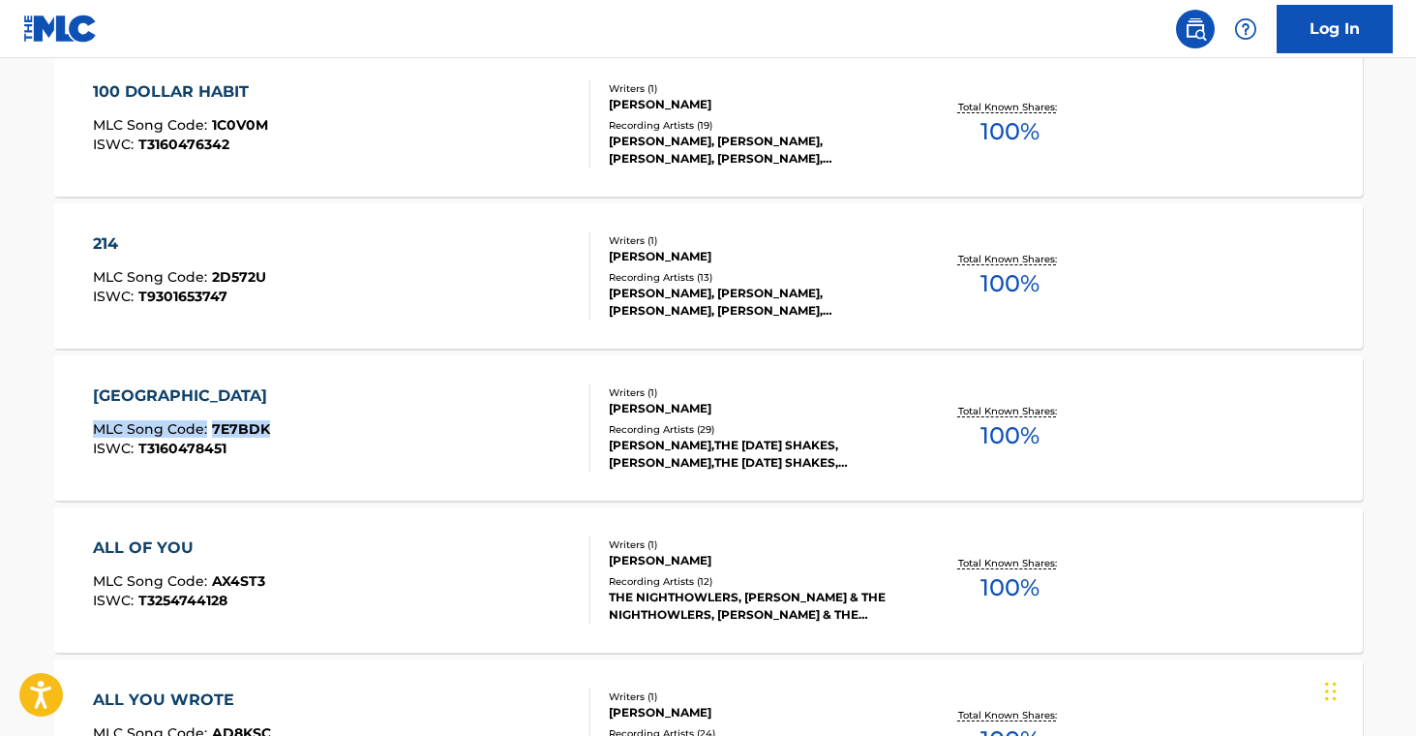
drag, startPoint x: 27, startPoint y: 431, endPoint x: 276, endPoint y: 428, distance: 248.7
drag, startPoint x: 44, startPoint y: 577, endPoint x: 274, endPoint y: 583, distance: 230.4
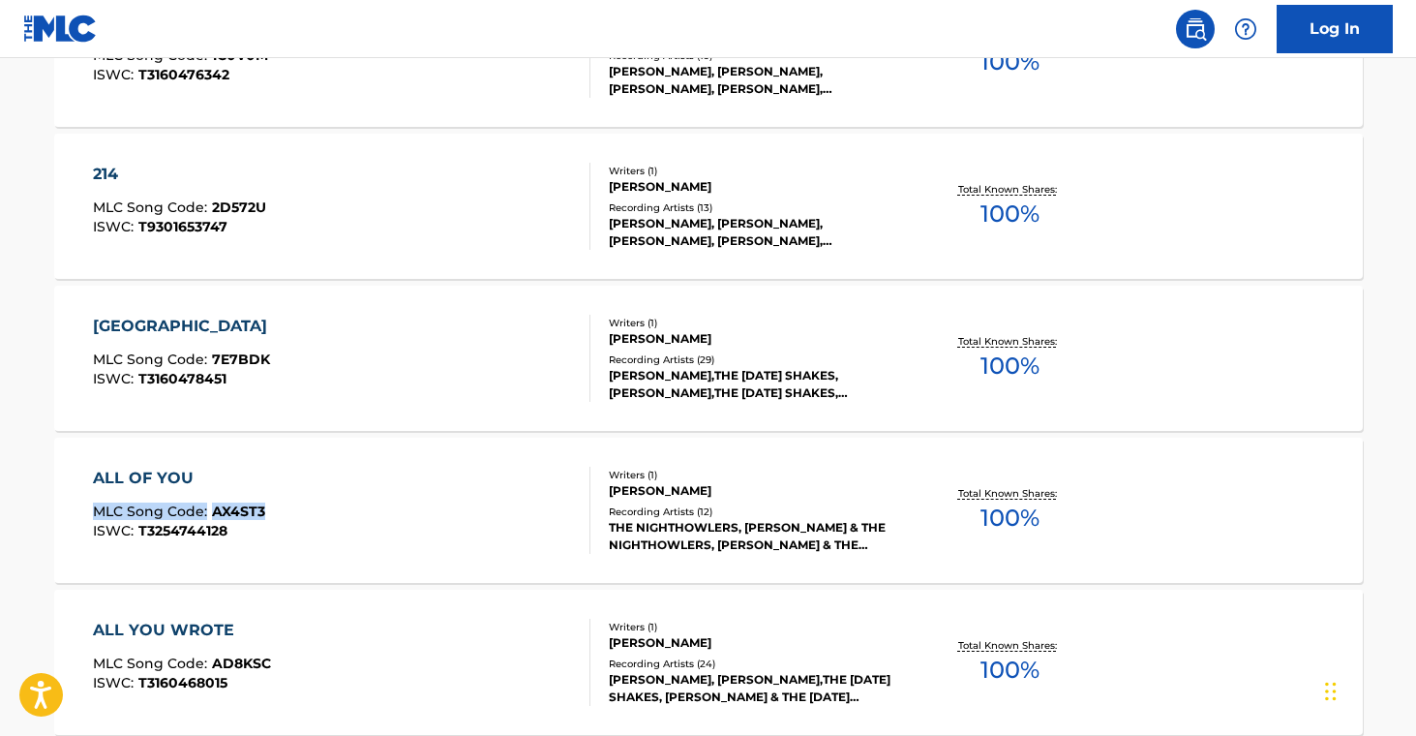
scroll to position [918, 0]
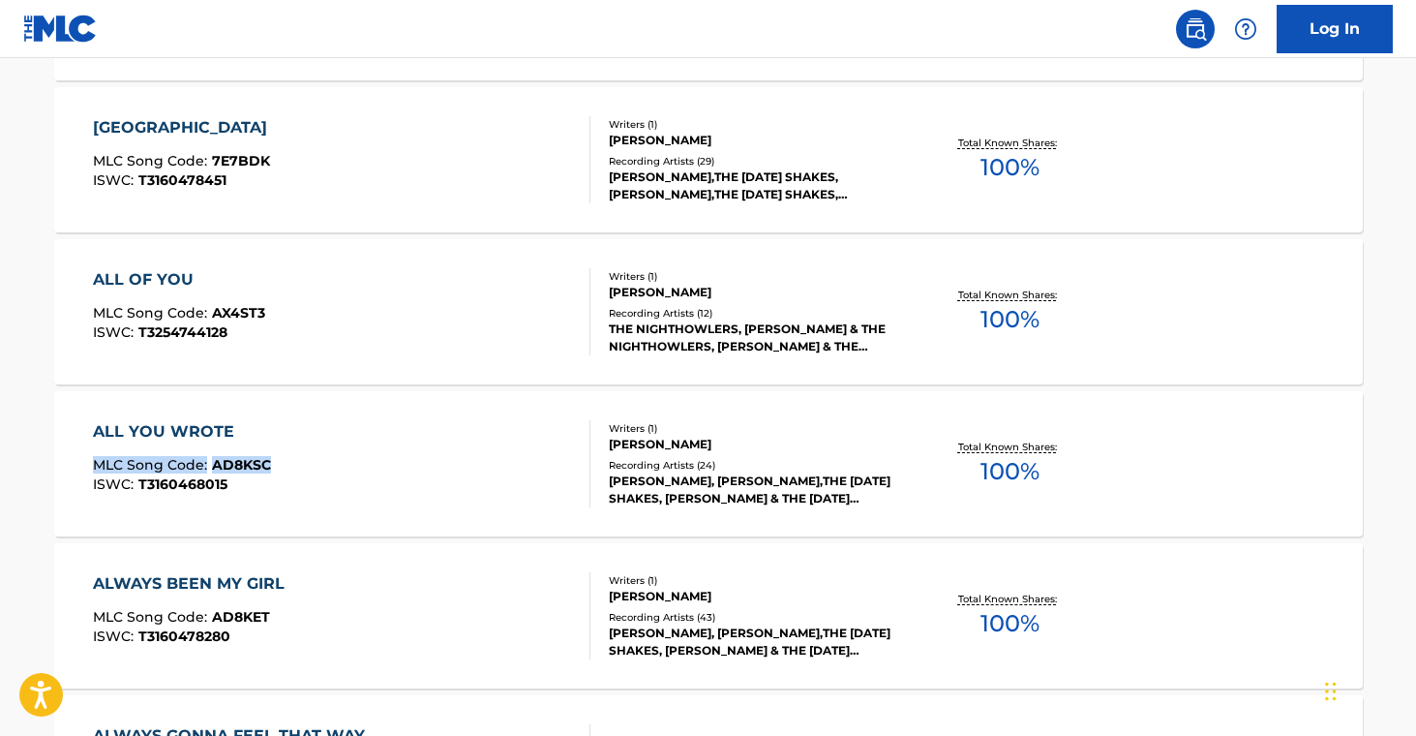
drag, startPoint x: 26, startPoint y: 461, endPoint x: 356, endPoint y: 523, distance: 335.8
drag, startPoint x: 36, startPoint y: 610, endPoint x: 283, endPoint y: 617, distance: 246.9
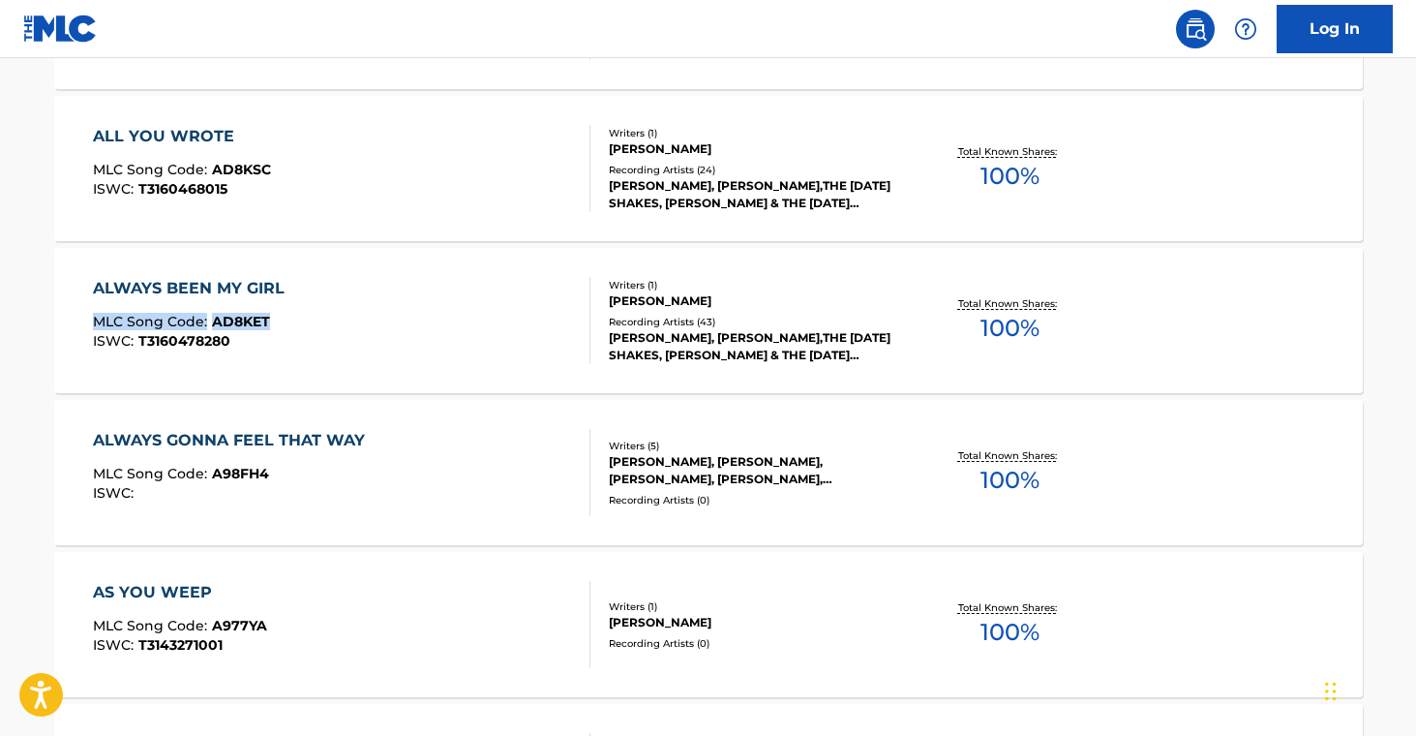
scroll to position [1217, 0]
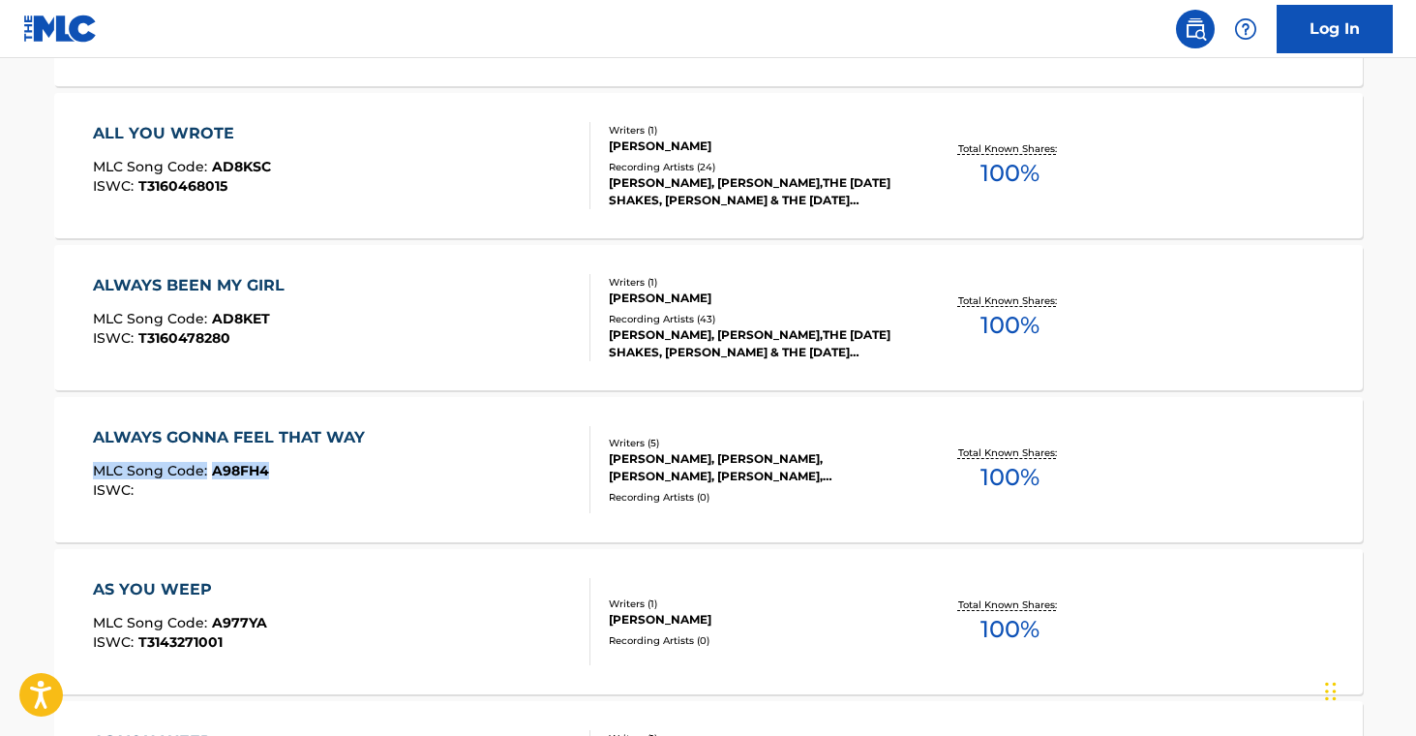
drag, startPoint x: 36, startPoint y: 466, endPoint x: 289, endPoint y: 468, distance: 253.6
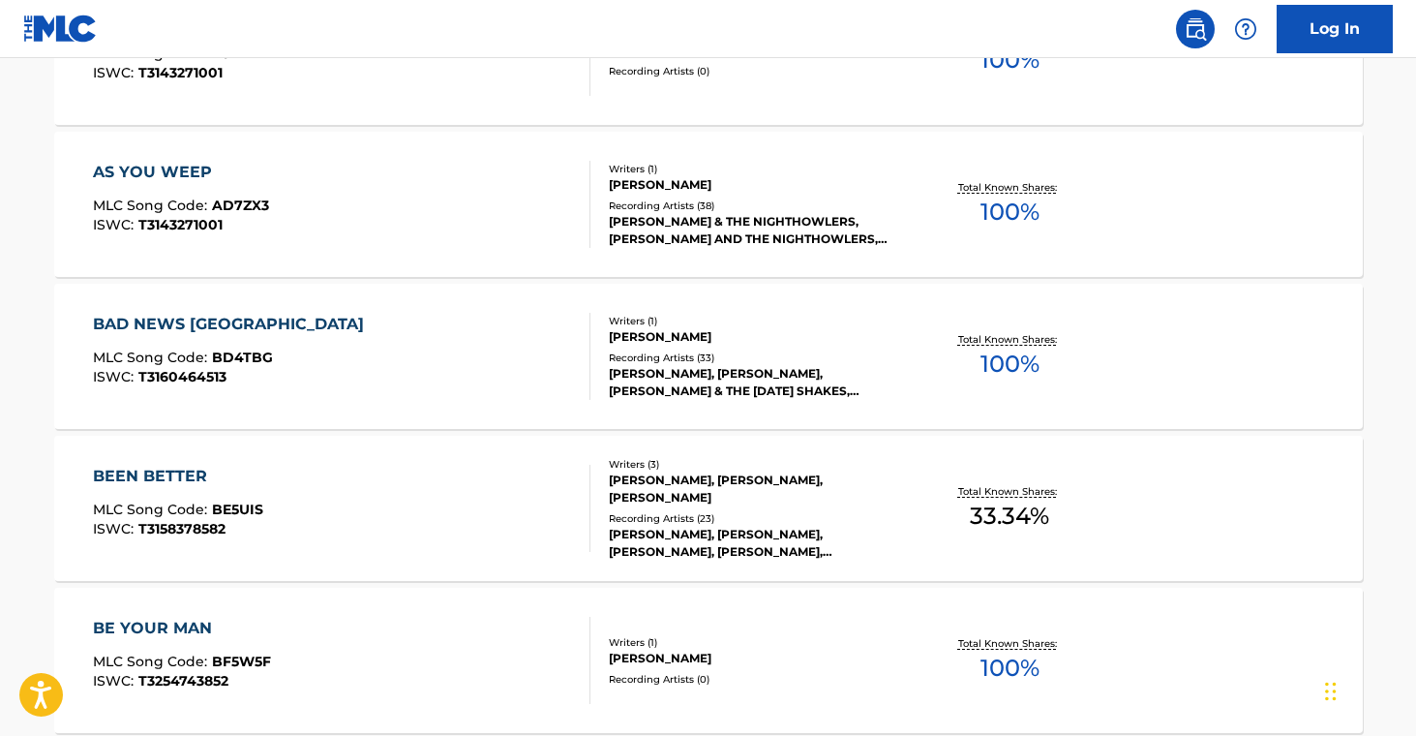
scroll to position [1796, 0]
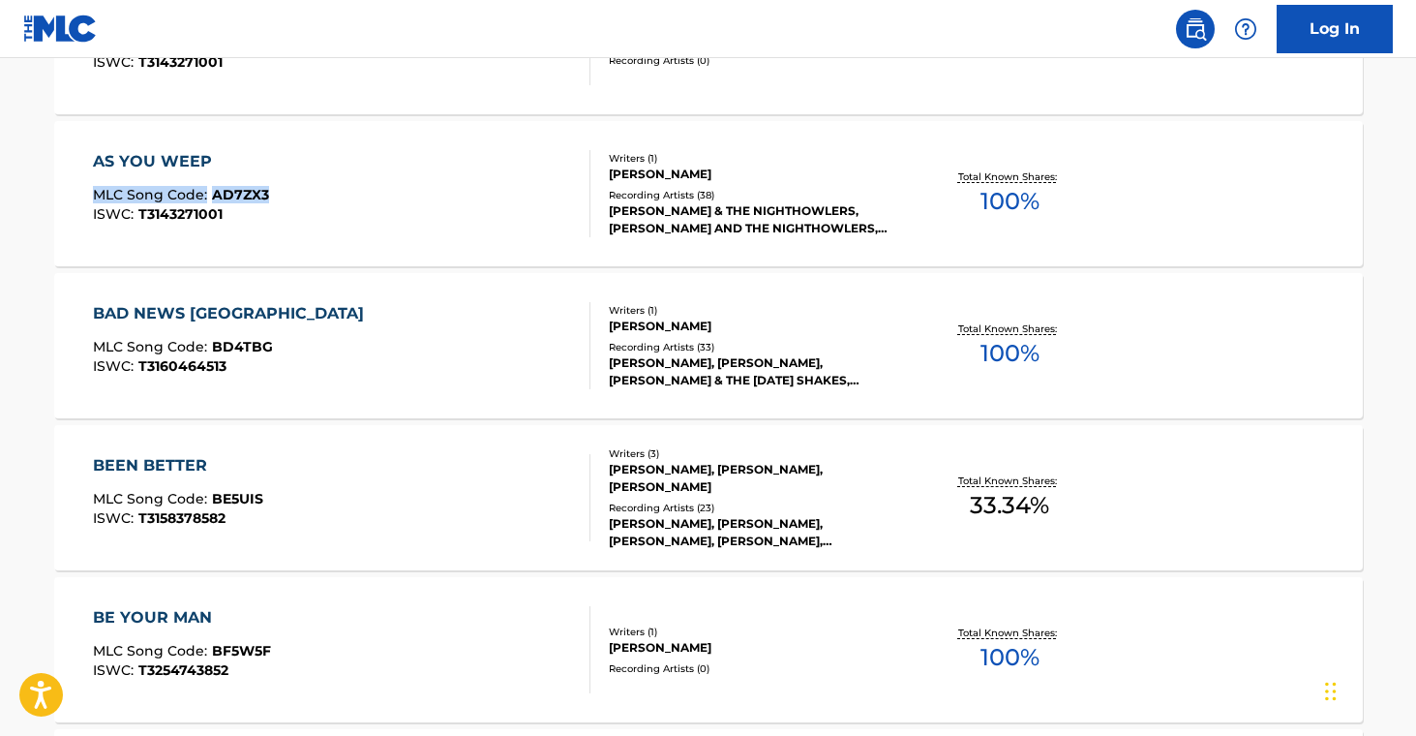
drag, startPoint x: 14, startPoint y: 183, endPoint x: 290, endPoint y: 195, distance: 277.0
drag, startPoint x: 13, startPoint y: 334, endPoint x: 223, endPoint y: 353, distance: 210.9
drag, startPoint x: 27, startPoint y: 336, endPoint x: 274, endPoint y: 346, distance: 247.0
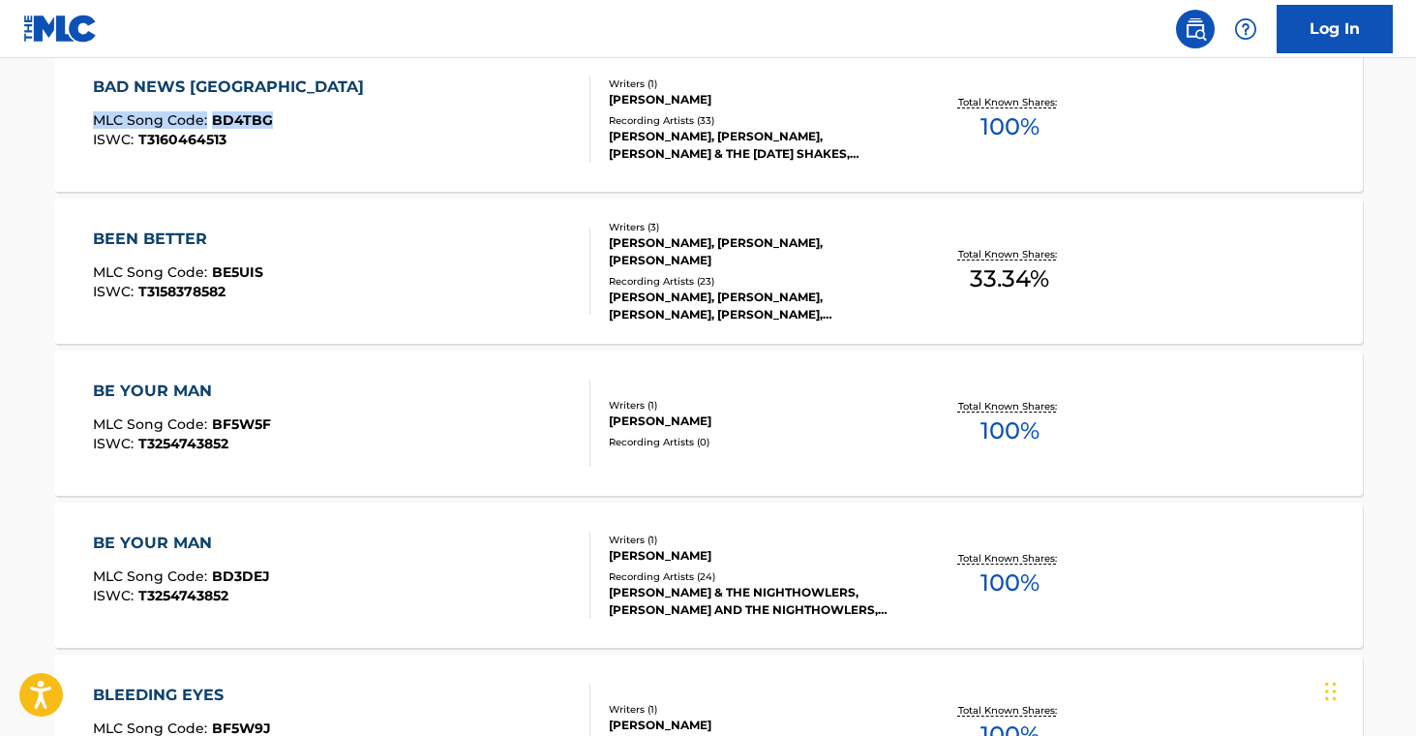
scroll to position [2041, 0]
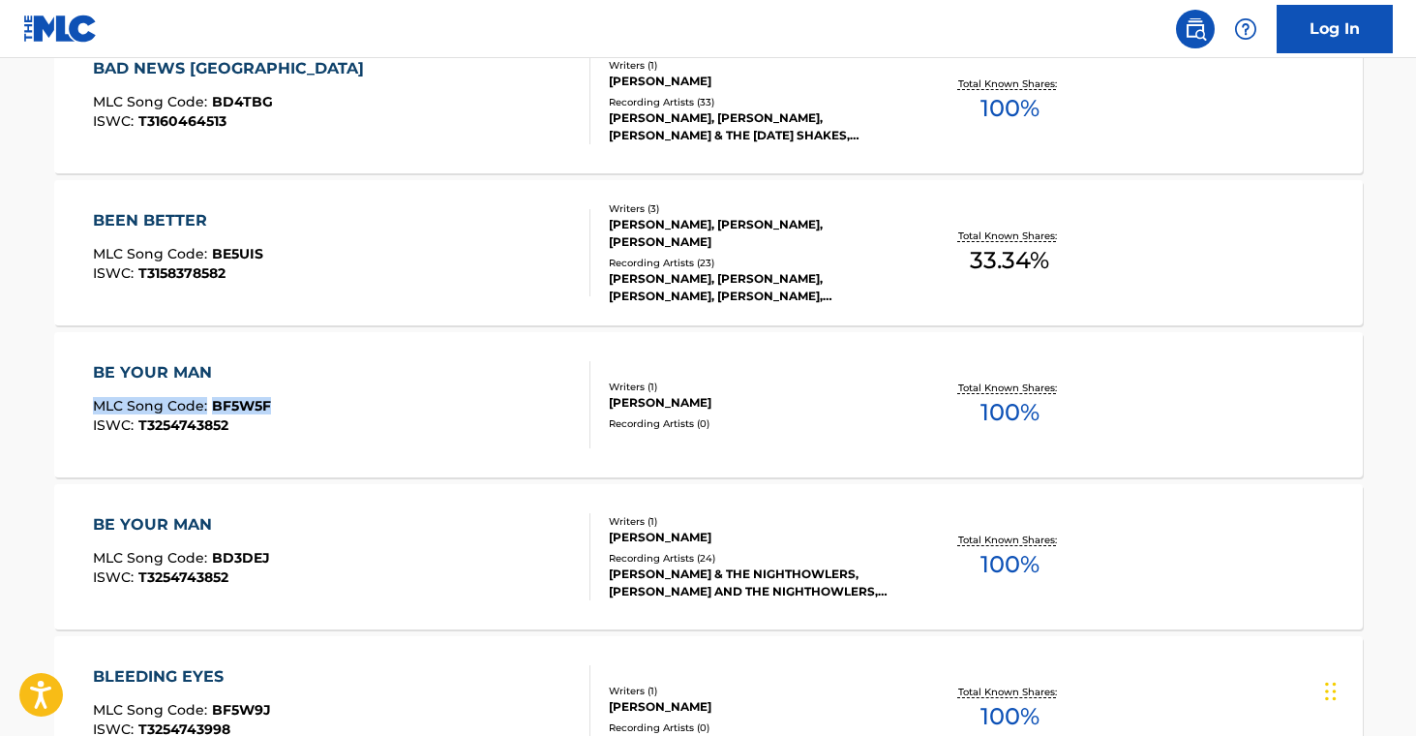
drag, startPoint x: 28, startPoint y: 399, endPoint x: 316, endPoint y: 390, distance: 287.6
drag, startPoint x: 104, startPoint y: 243, endPoint x: 325, endPoint y: 276, distance: 224.1
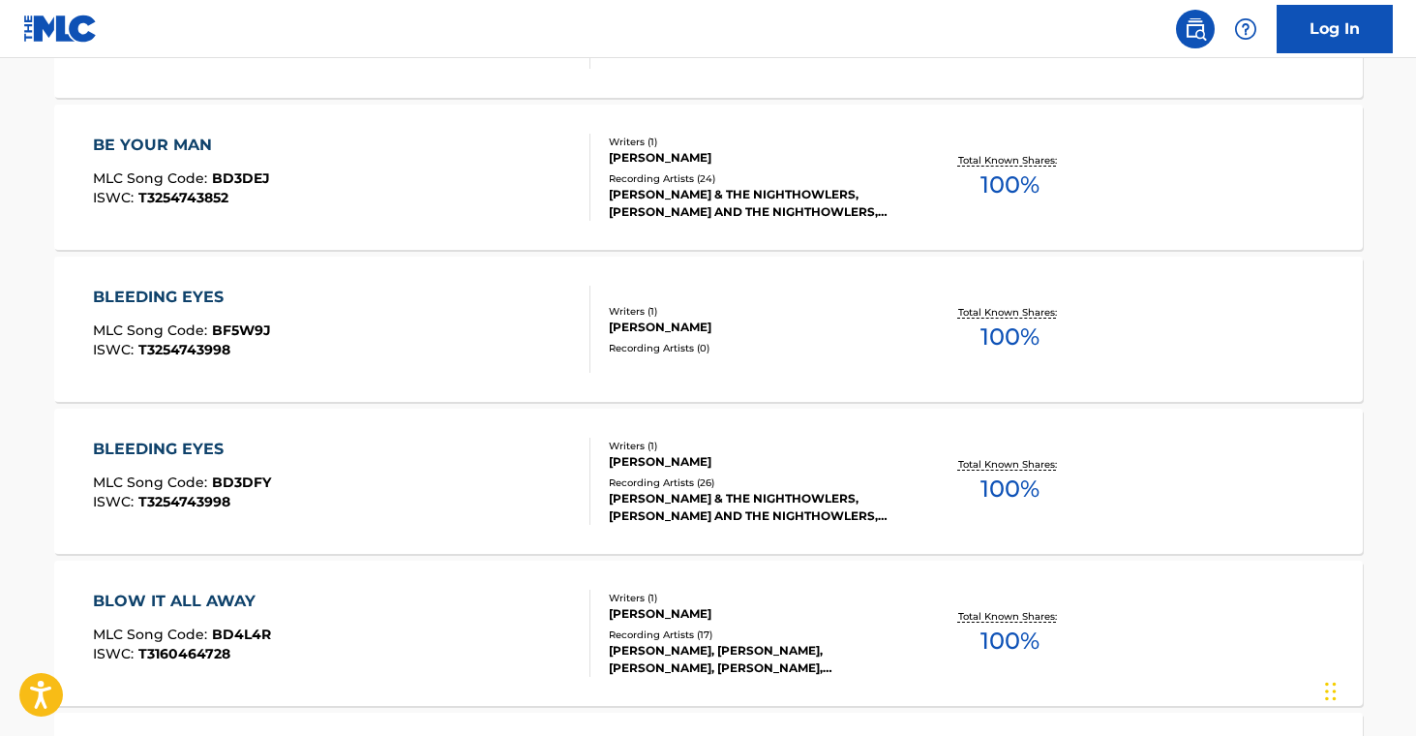
scroll to position [2456, 0]
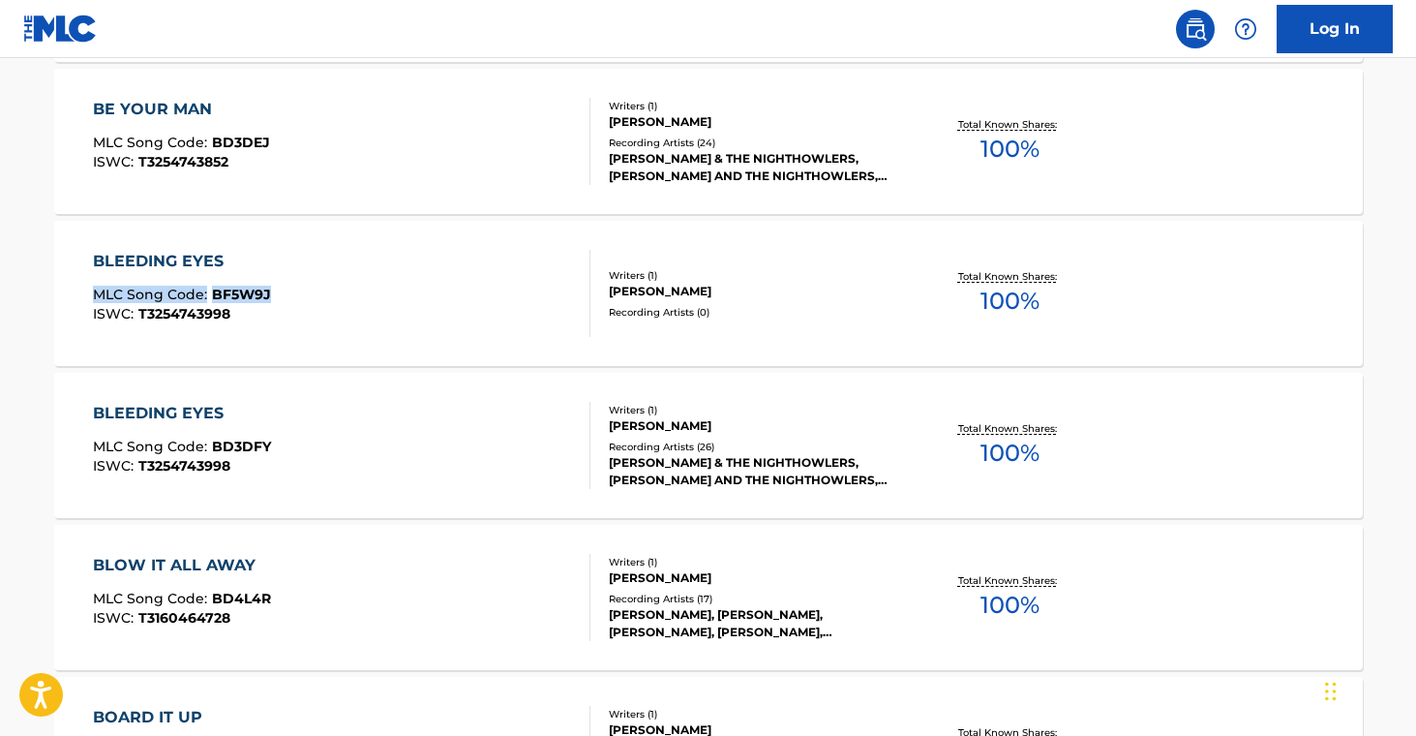
drag, startPoint x: 27, startPoint y: 294, endPoint x: 325, endPoint y: 249, distance: 301.5
drag, startPoint x: 19, startPoint y: 592, endPoint x: 277, endPoint y: 595, distance: 257.5
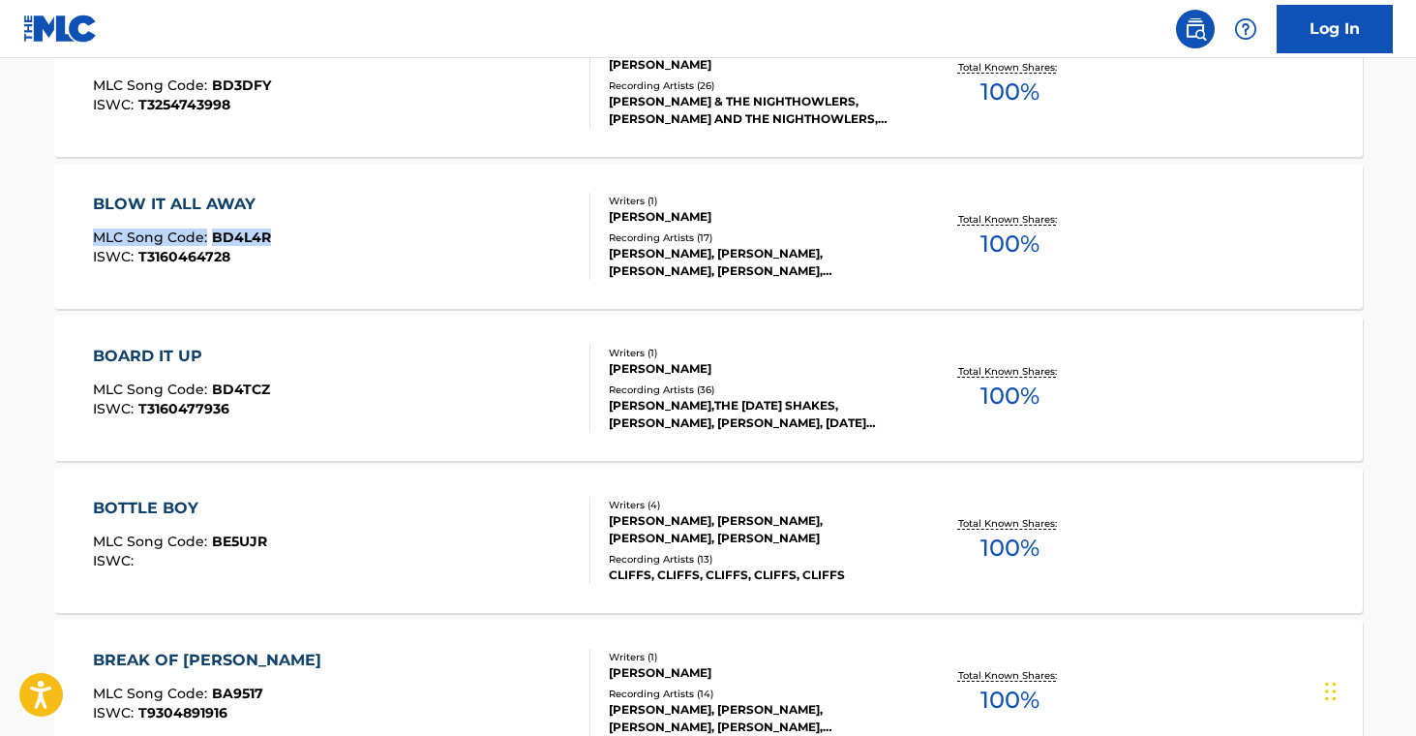
scroll to position [2829, 0]
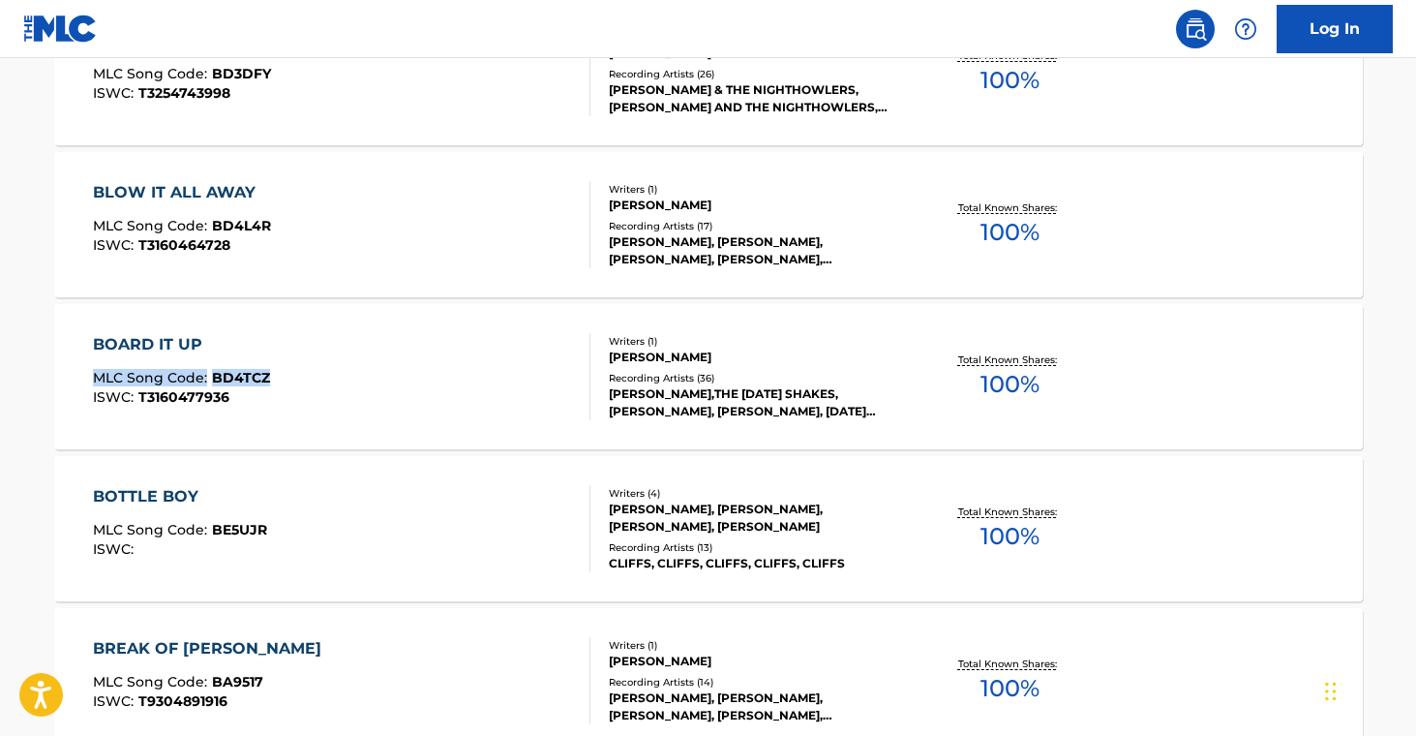
drag, startPoint x: 31, startPoint y: 375, endPoint x: 298, endPoint y: 384, distance: 267.3
drag, startPoint x: 15, startPoint y: 527, endPoint x: 302, endPoint y: 533, distance: 287.5
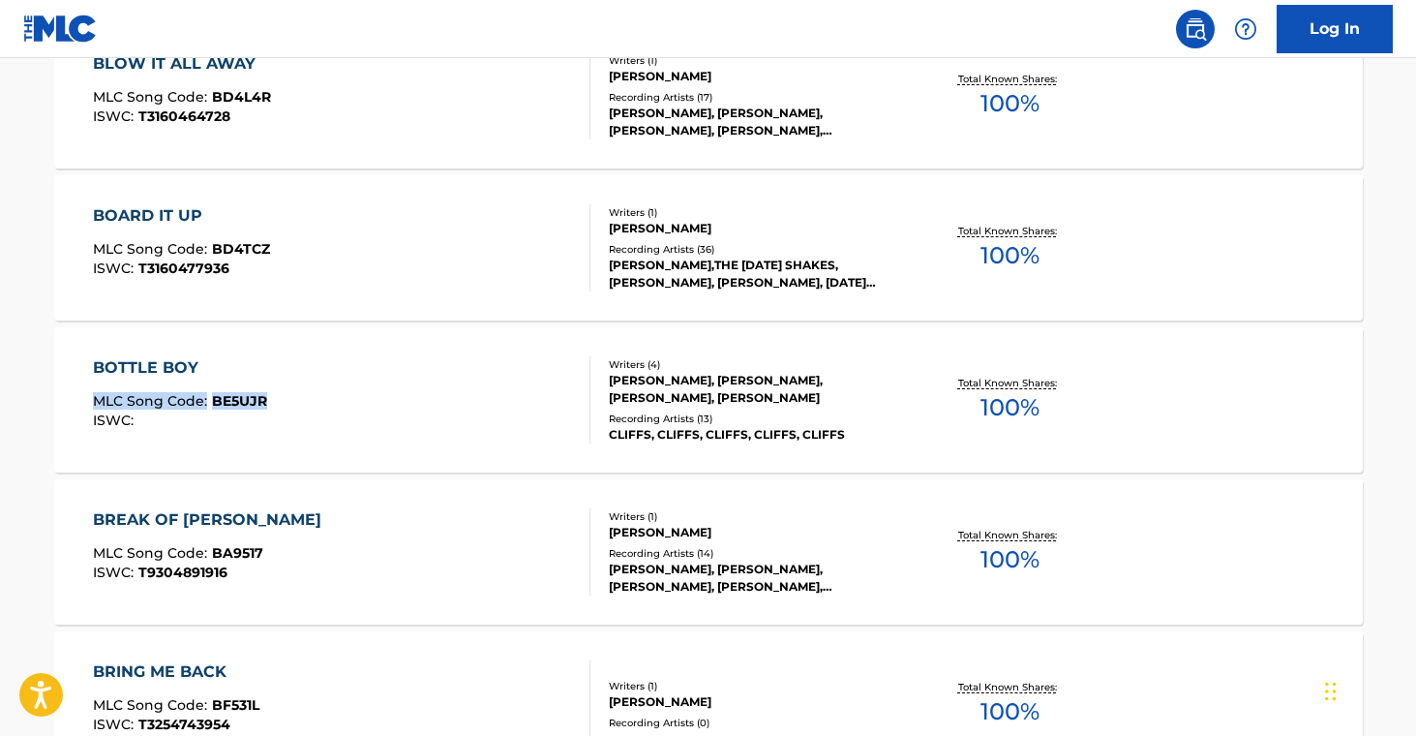
scroll to position [2960, 0]
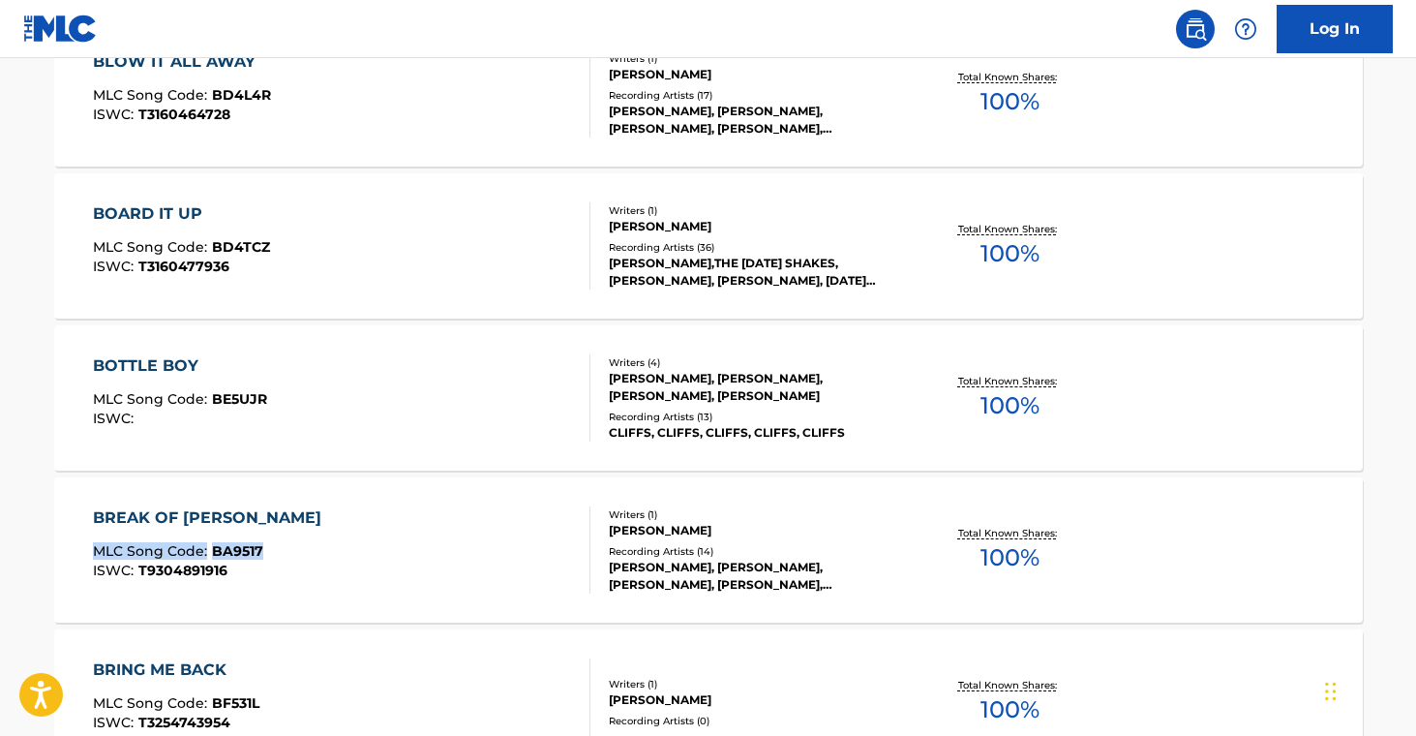
drag, startPoint x: 24, startPoint y: 546, endPoint x: 275, endPoint y: 552, distance: 250.7
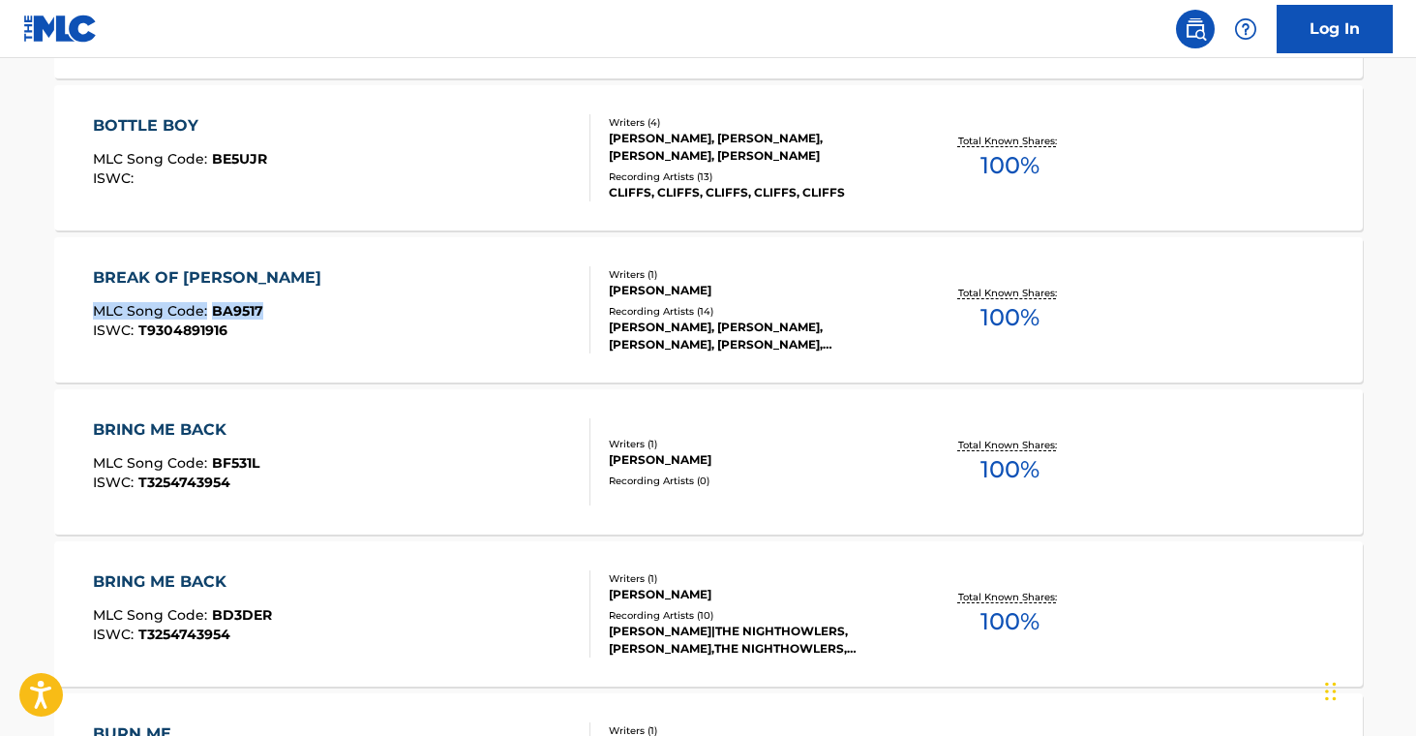
scroll to position [3212, 0]
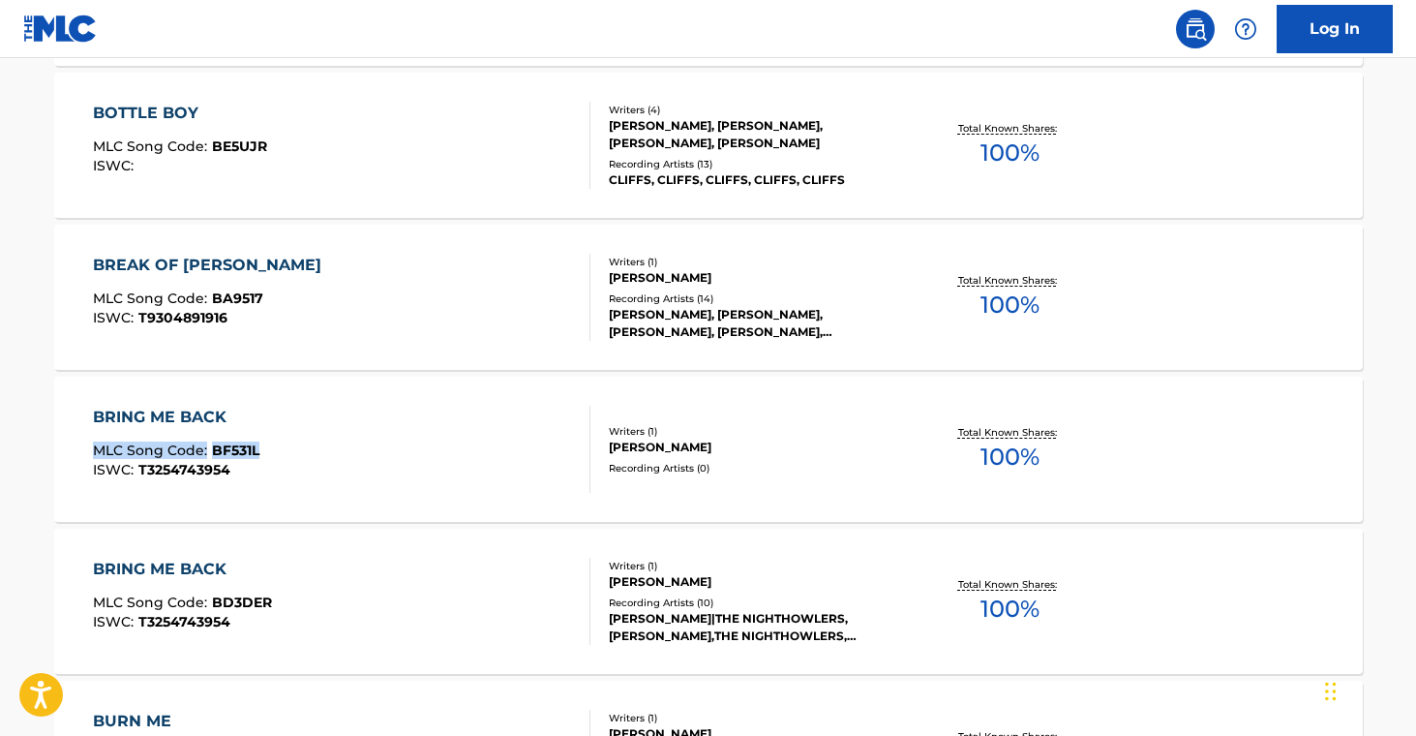
drag, startPoint x: 32, startPoint y: 443, endPoint x: 361, endPoint y: 463, distance: 329.6
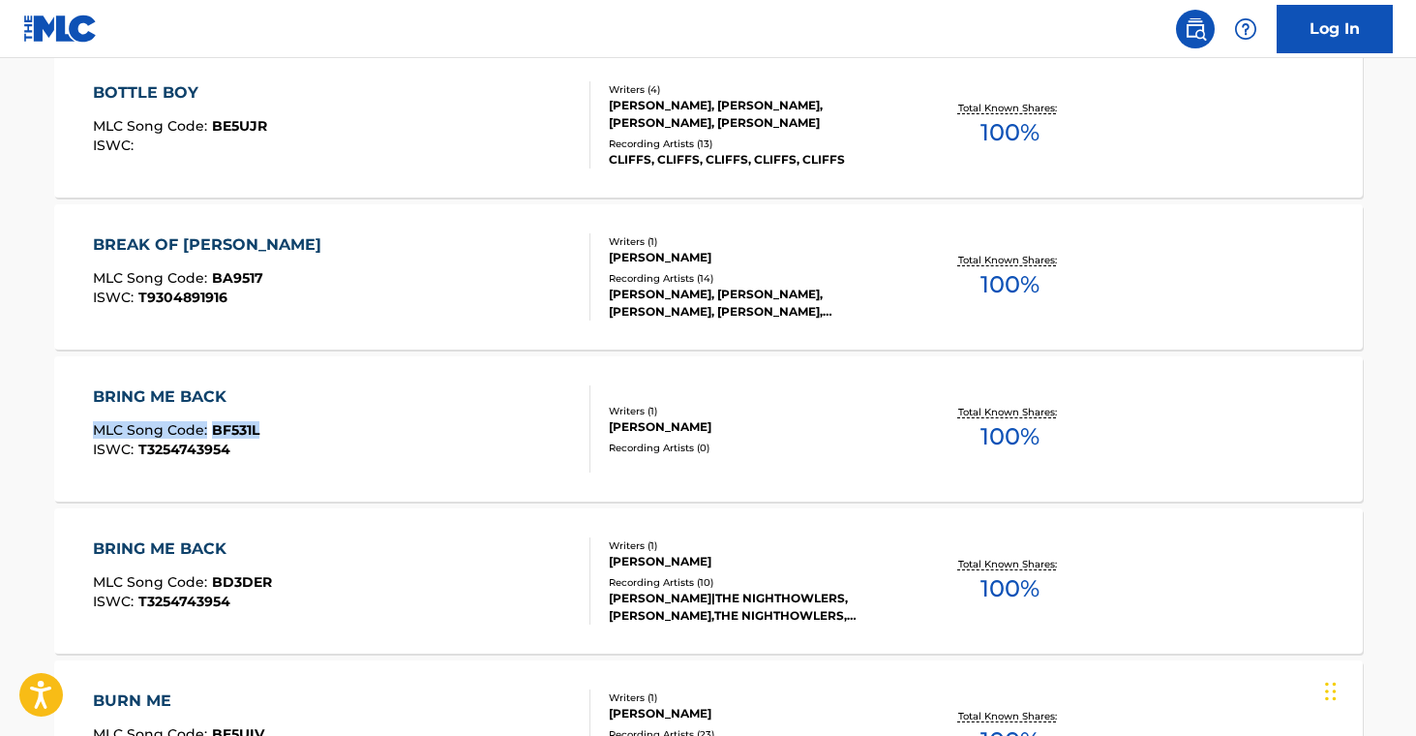
scroll to position [3316, 0]
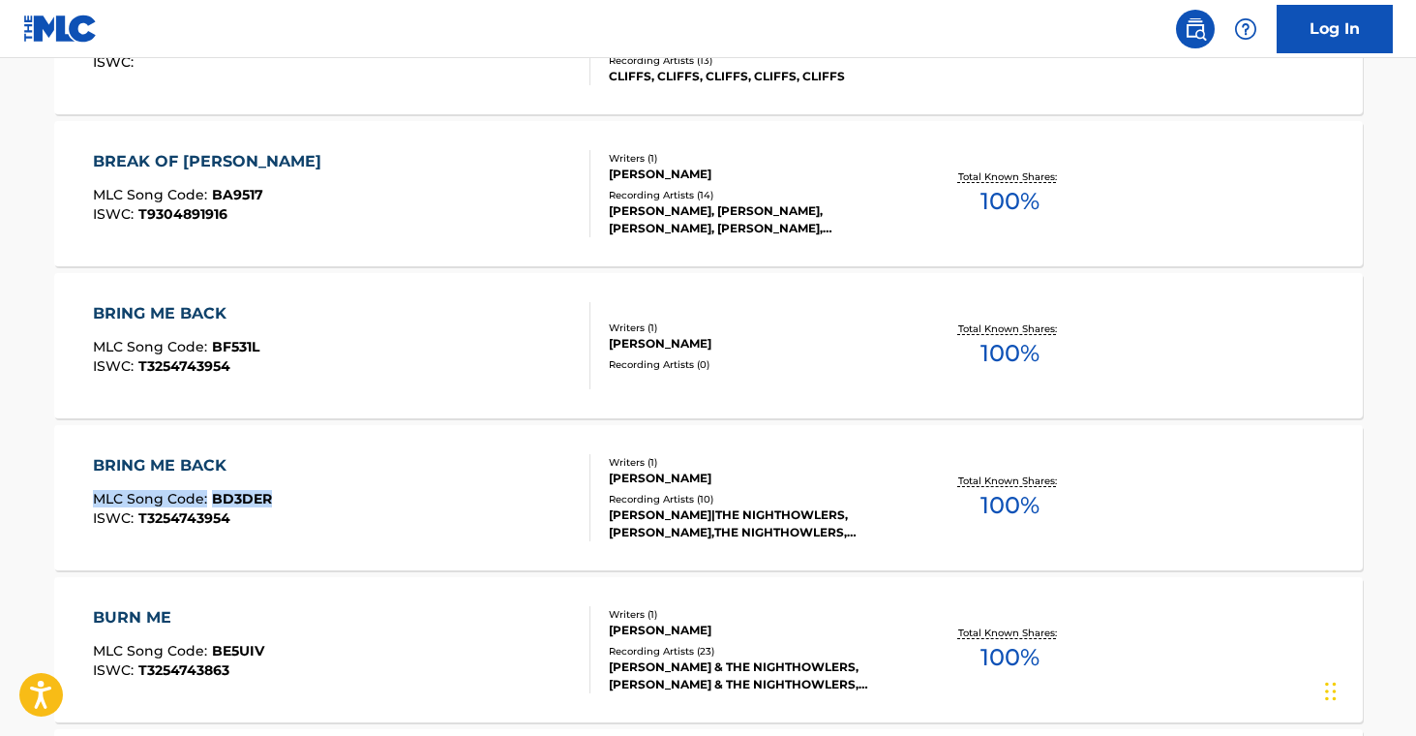
drag, startPoint x: 31, startPoint y: 496, endPoint x: 282, endPoint y: 501, distance: 250.7
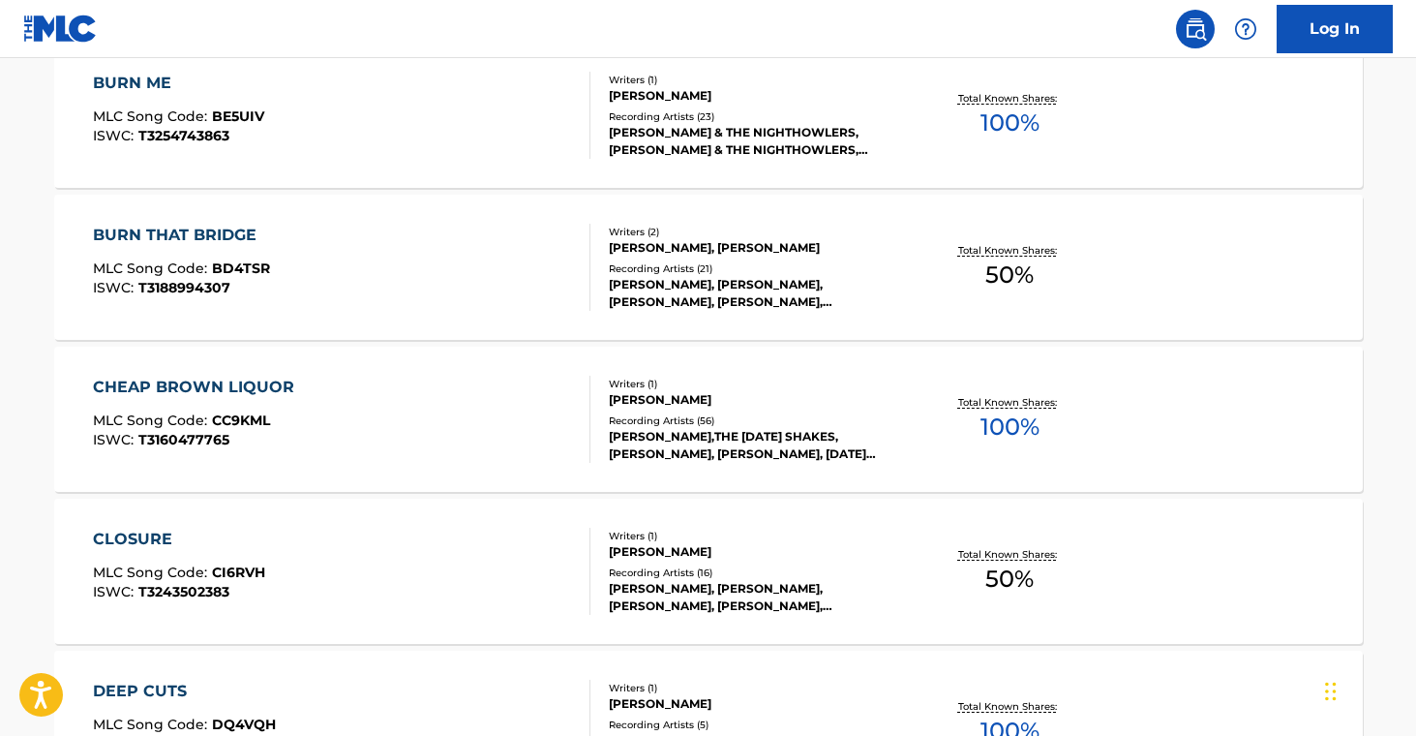
scroll to position [3831, 0]
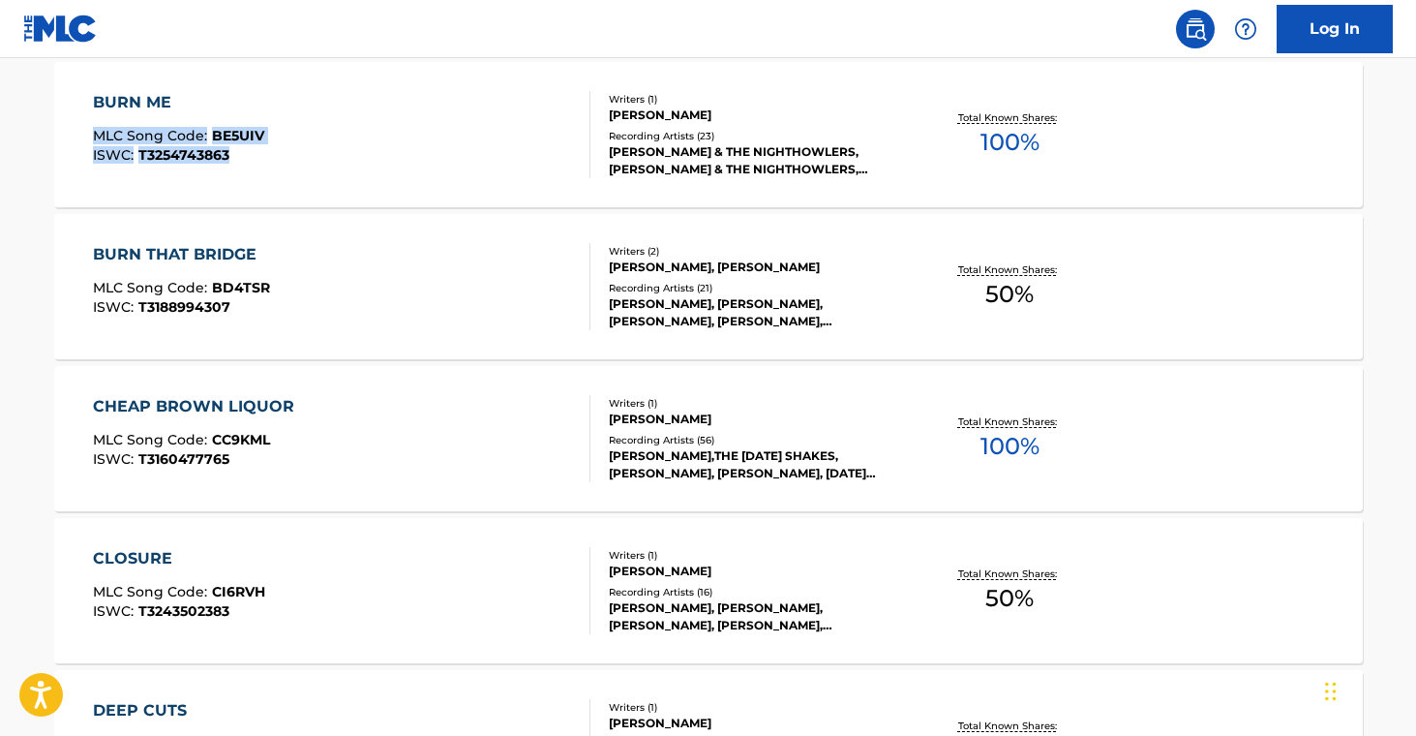
drag, startPoint x: 27, startPoint y: 125, endPoint x: 275, endPoint y: 148, distance: 248.8
drag, startPoint x: 19, startPoint y: 118, endPoint x: 273, endPoint y: 132, distance: 253.9
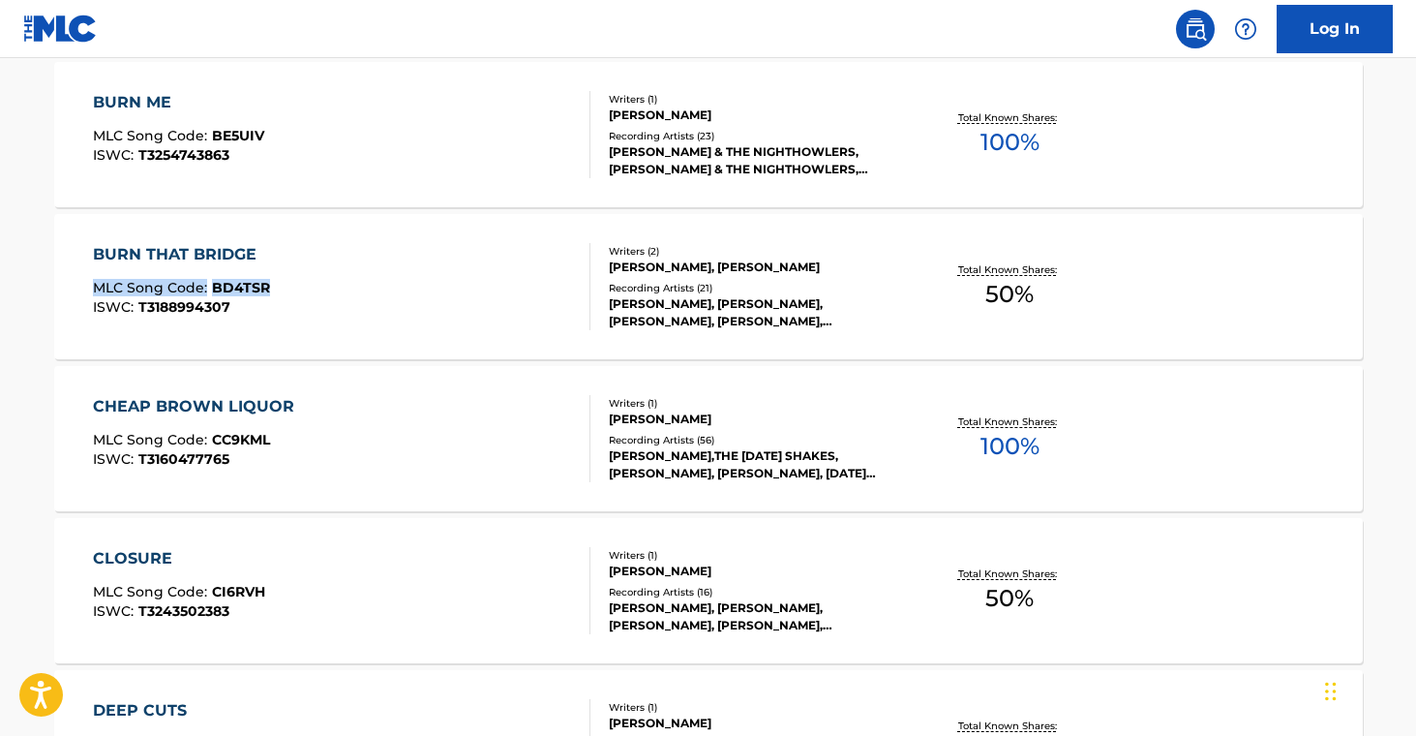
drag, startPoint x: 49, startPoint y: 281, endPoint x: 320, endPoint y: 307, distance: 272.2
drag, startPoint x: 38, startPoint y: 428, endPoint x: 380, endPoint y: 361, distance: 349.1
drag, startPoint x: 35, startPoint y: 585, endPoint x: 320, endPoint y: 544, distance: 288.4
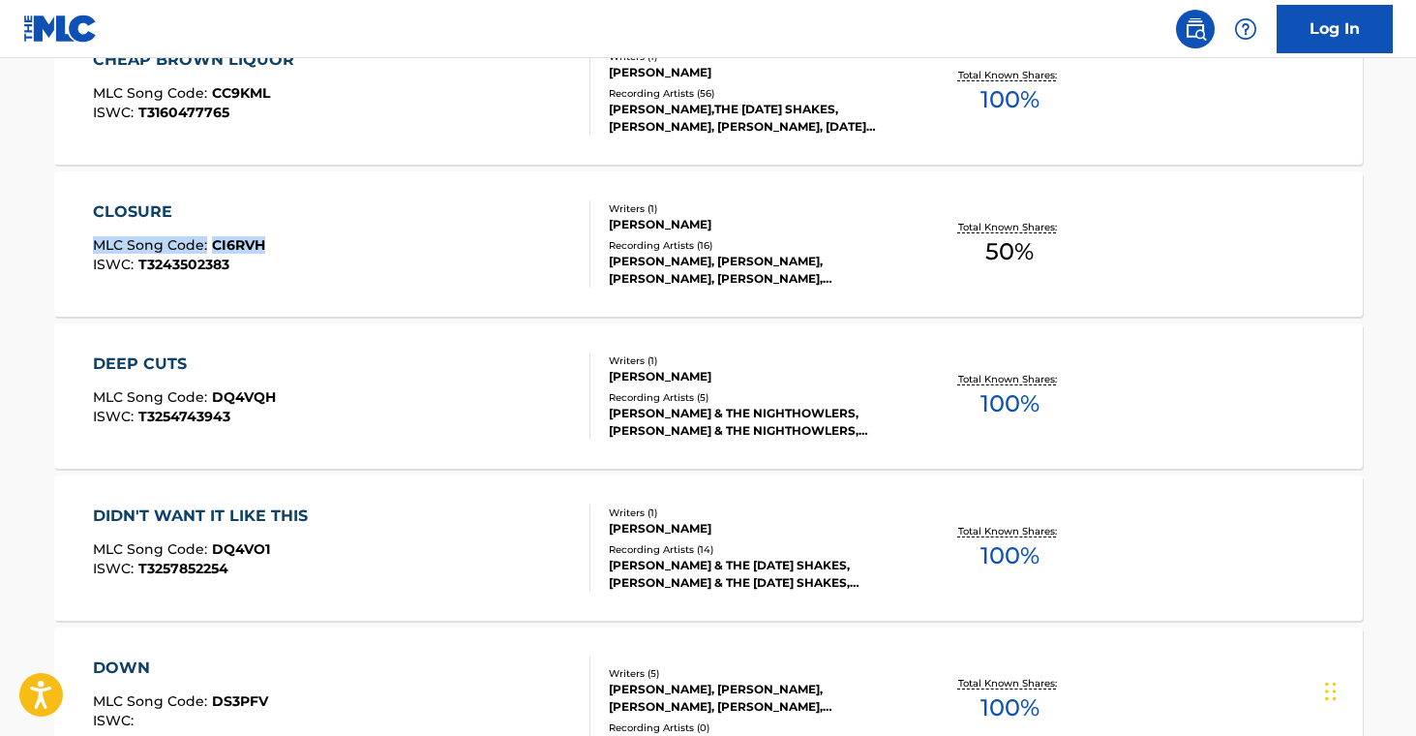
scroll to position [4180, 0]
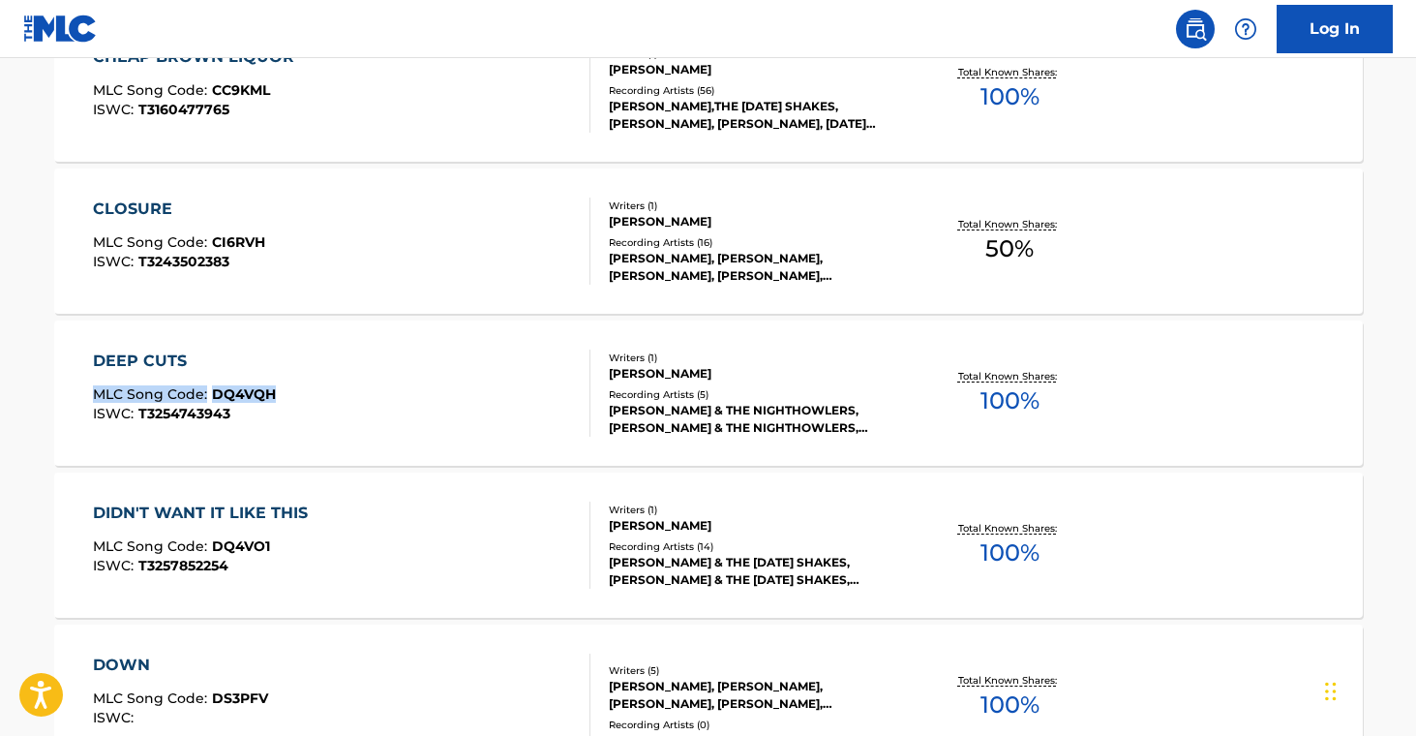
drag, startPoint x: 28, startPoint y: 383, endPoint x: 407, endPoint y: 450, distance: 385.2
drag, startPoint x: 30, startPoint y: 538, endPoint x: 278, endPoint y: 541, distance: 247.8
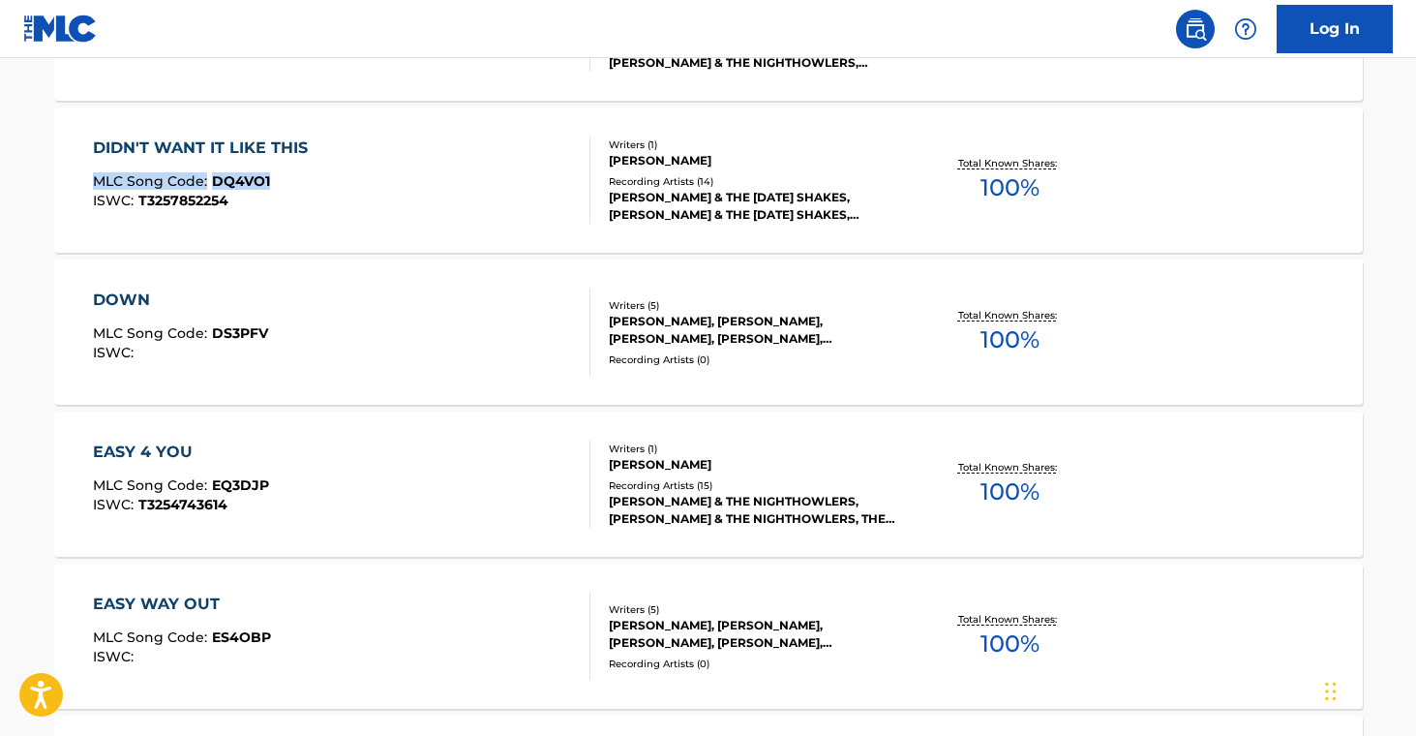
scroll to position [4629, 0]
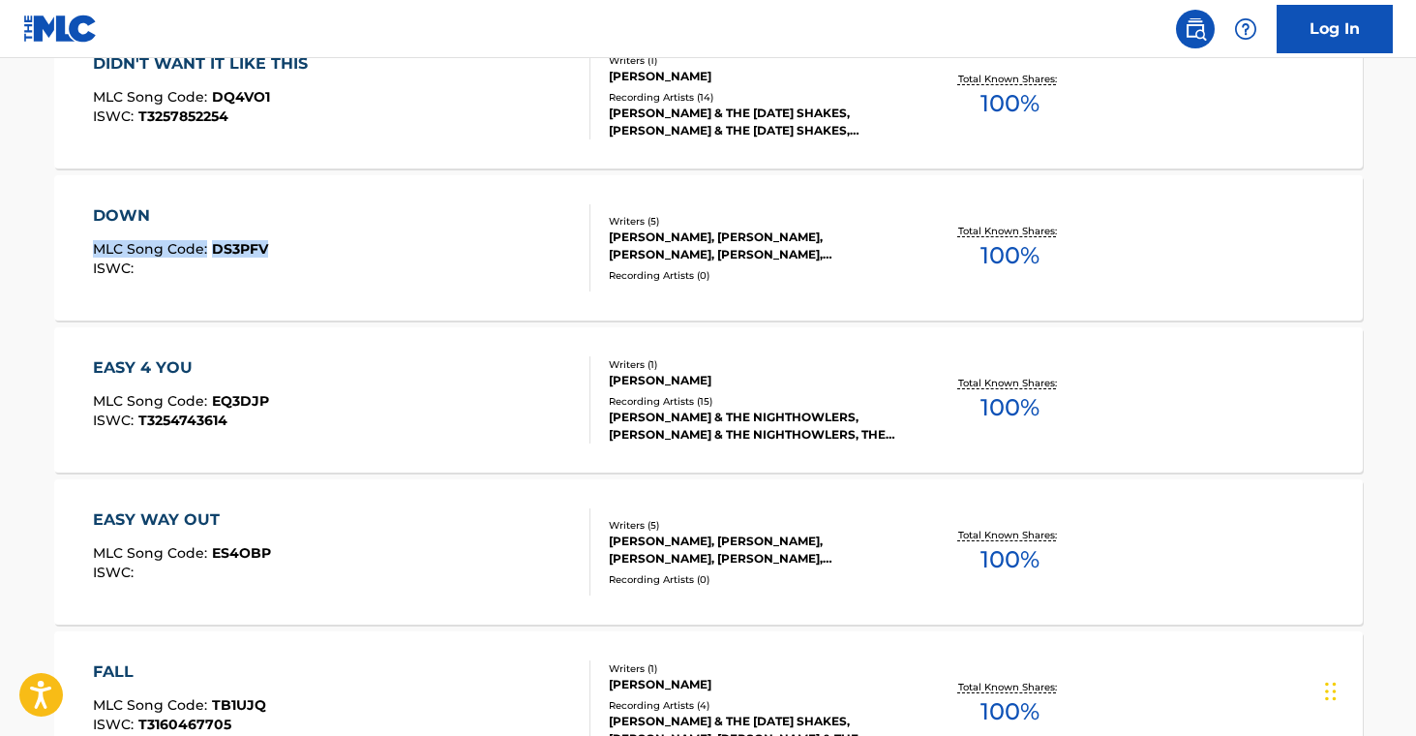
drag, startPoint x: 47, startPoint y: 245, endPoint x: 270, endPoint y: 256, distance: 222.9
drag, startPoint x: 15, startPoint y: 549, endPoint x: 324, endPoint y: 562, distance: 309.0
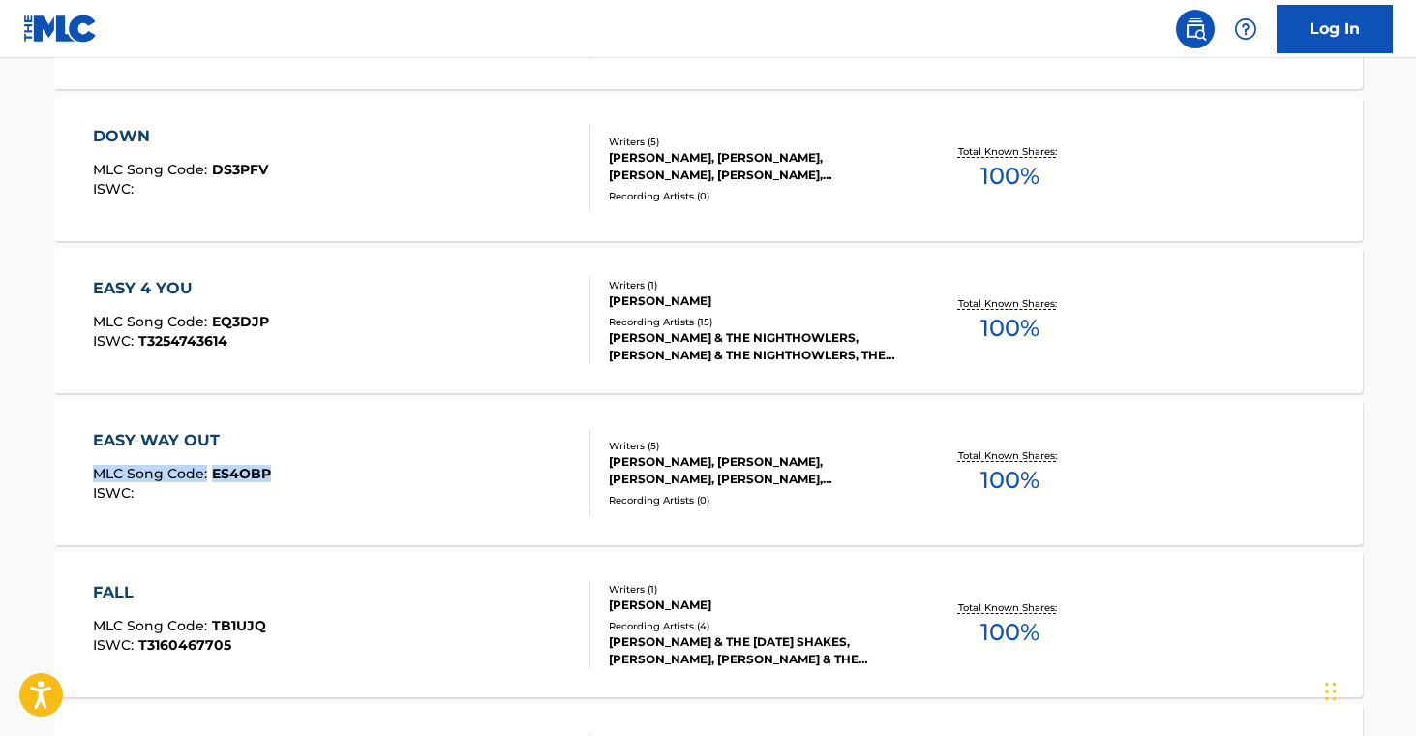
scroll to position [4711, 0]
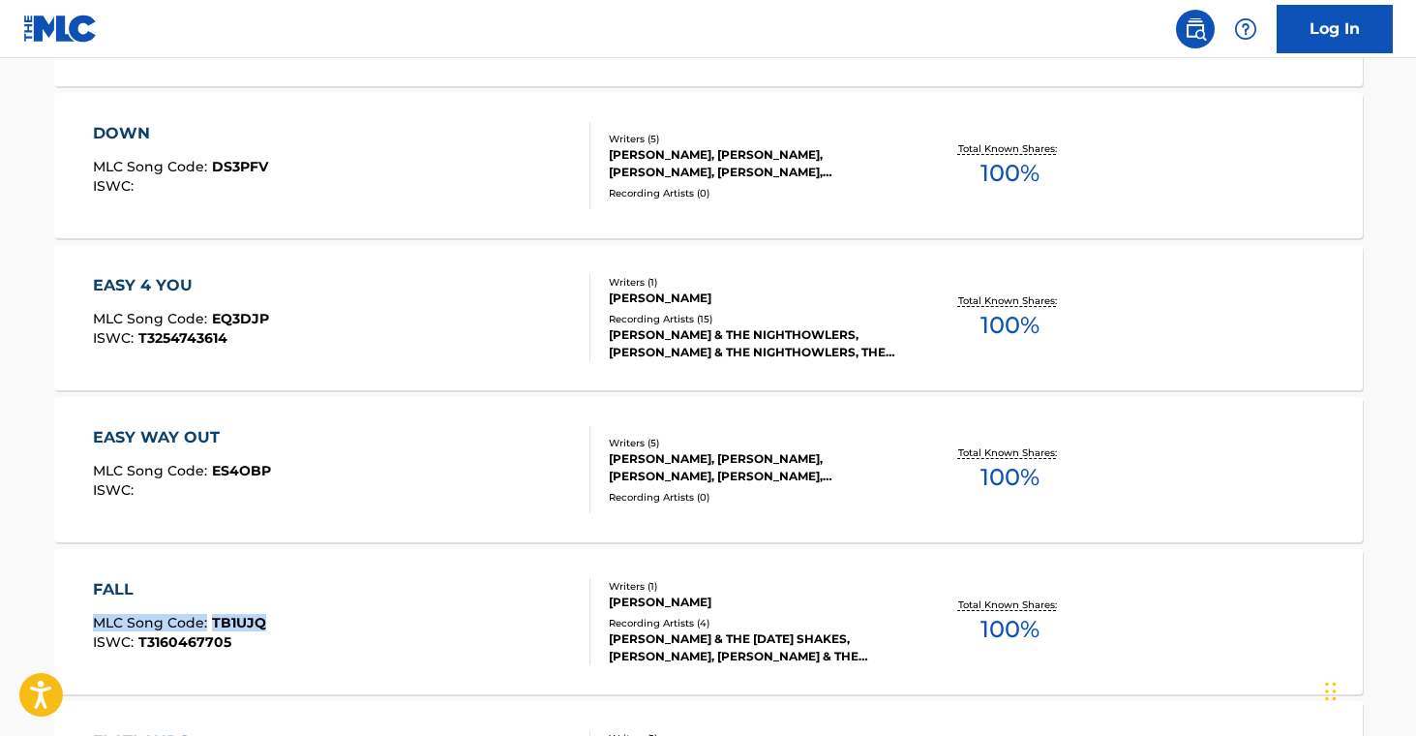
drag, startPoint x: 18, startPoint y: 627, endPoint x: 293, endPoint y: 641, distance: 275.2
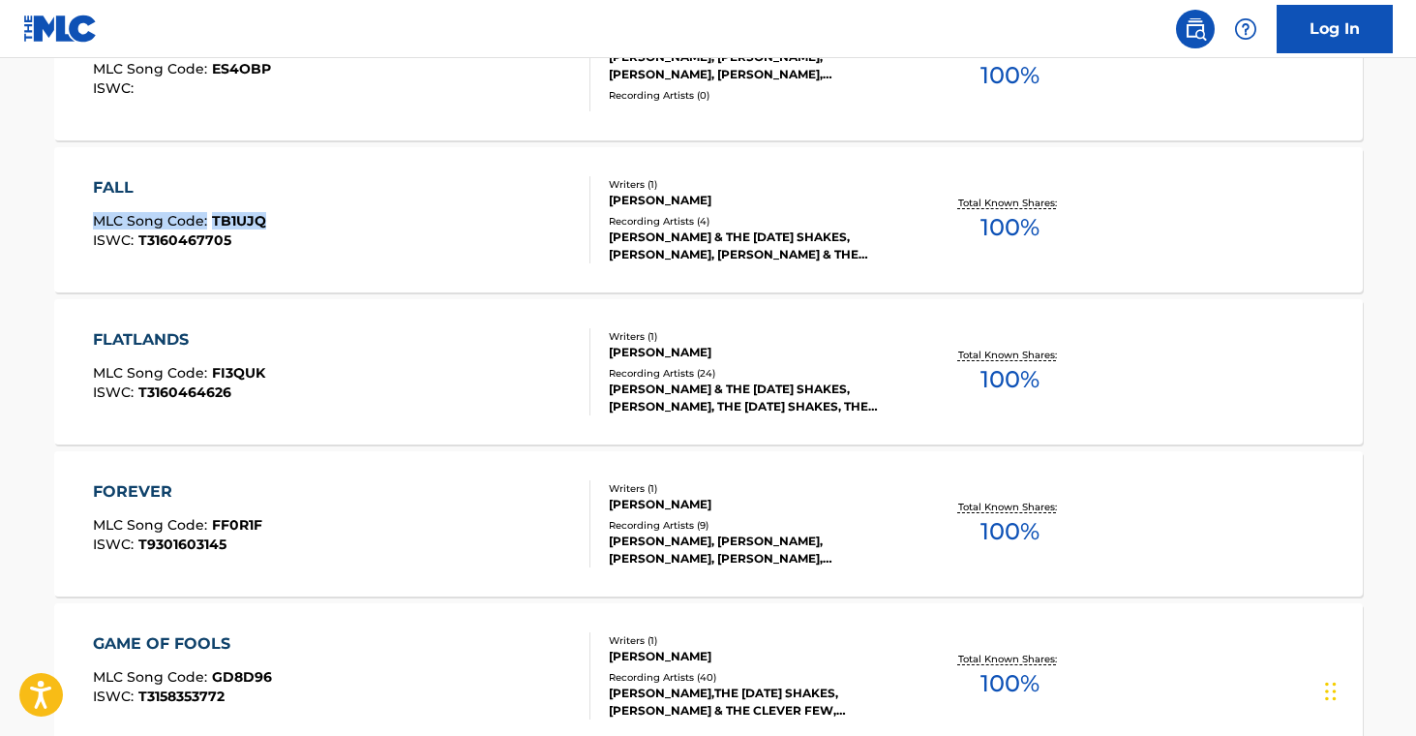
scroll to position [5209, 0]
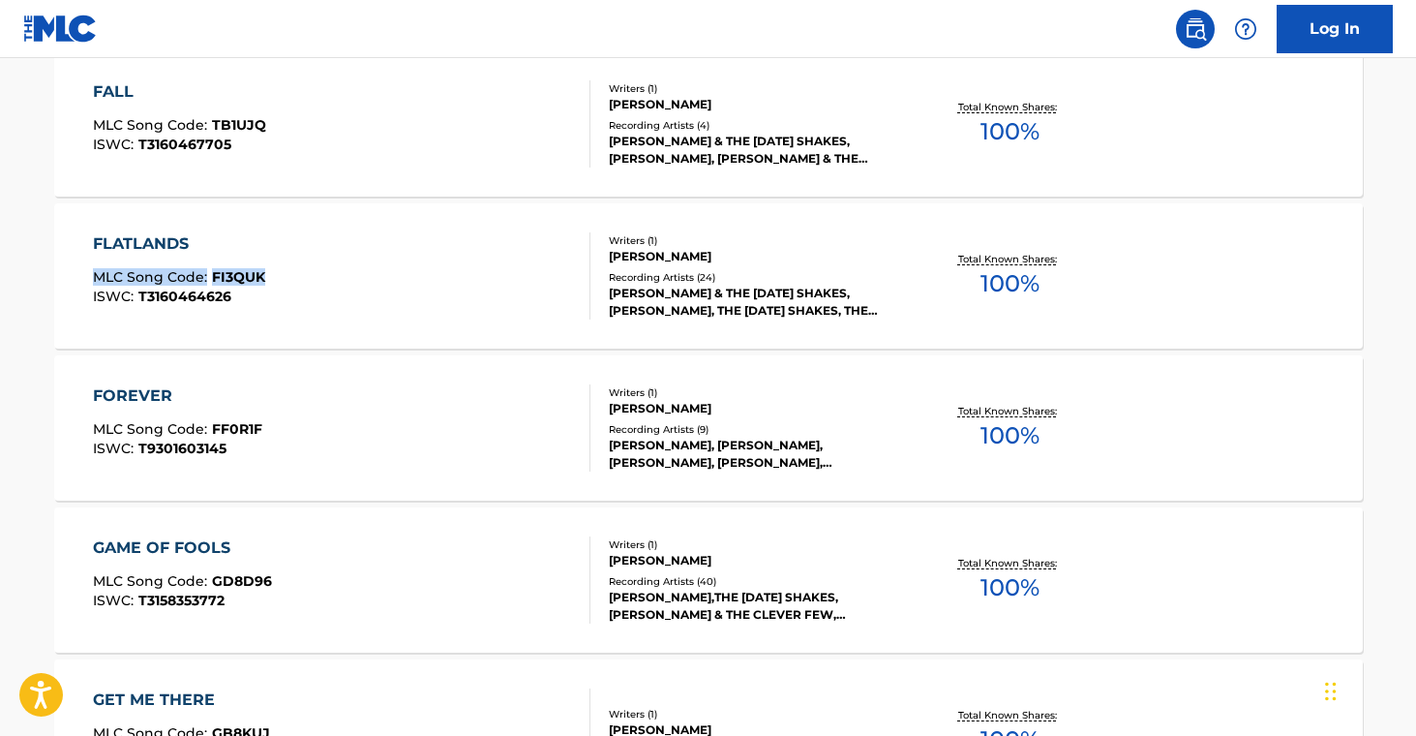
drag, startPoint x: 20, startPoint y: 264, endPoint x: 272, endPoint y: 282, distance: 252.2
drag, startPoint x: 23, startPoint y: 425, endPoint x: 262, endPoint y: 427, distance: 239.1
drag, startPoint x: 36, startPoint y: 576, endPoint x: 319, endPoint y: 563, distance: 283.9
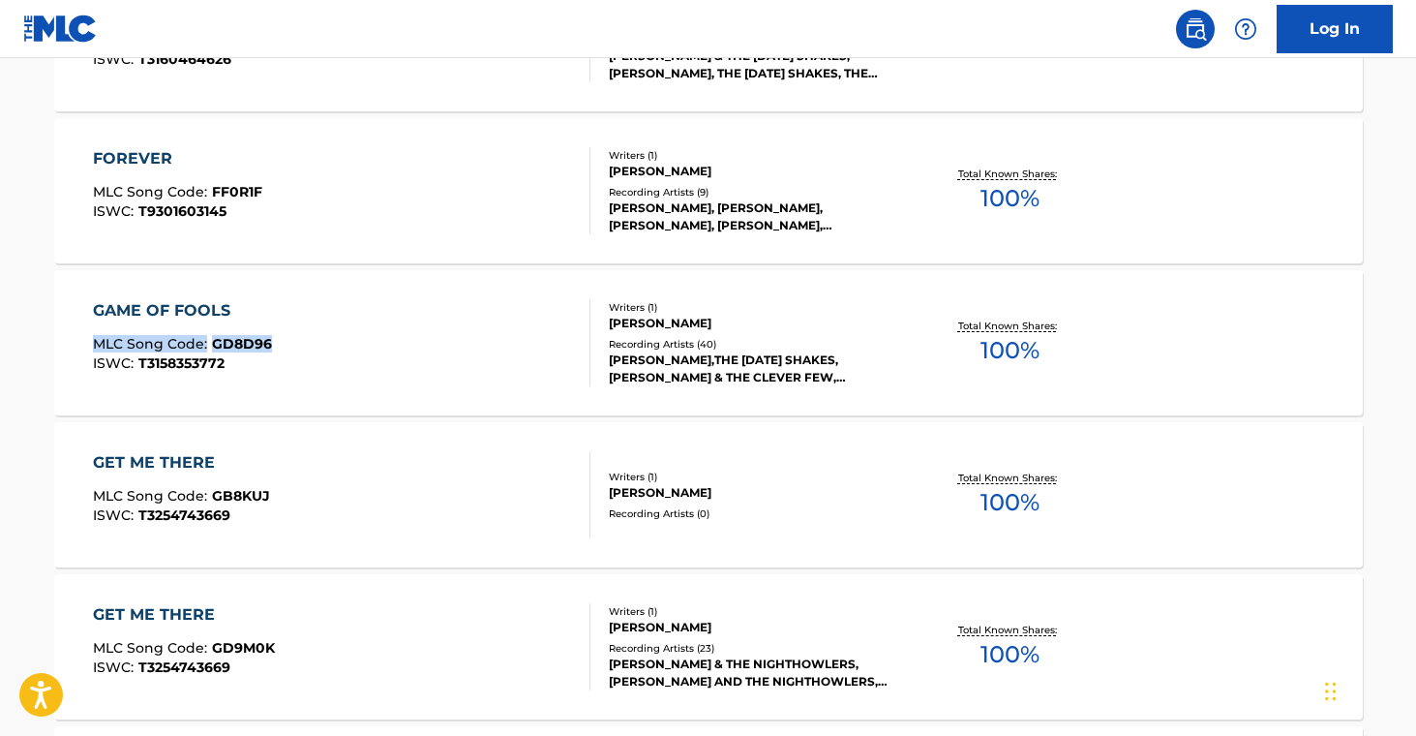
scroll to position [5449, 0]
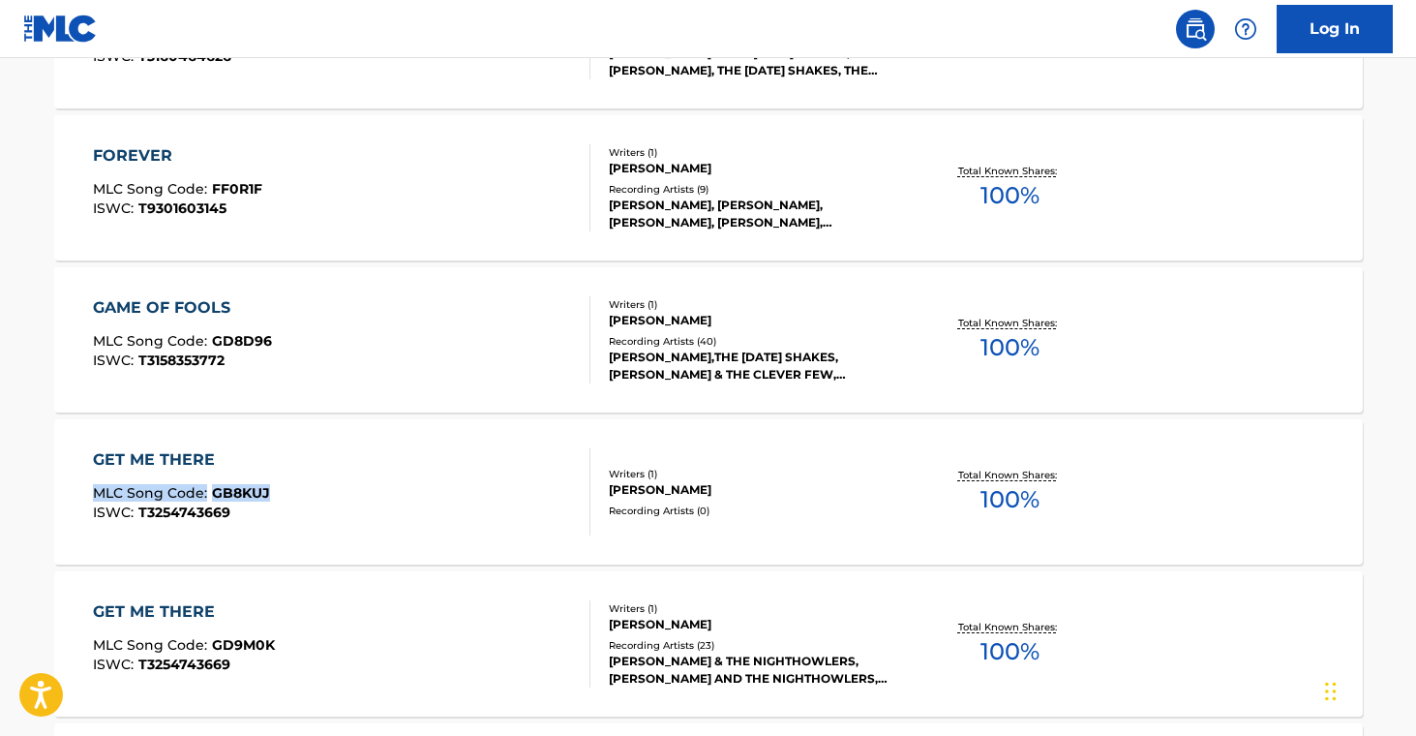
drag, startPoint x: 26, startPoint y: 486, endPoint x: 321, endPoint y: 492, distance: 295.2
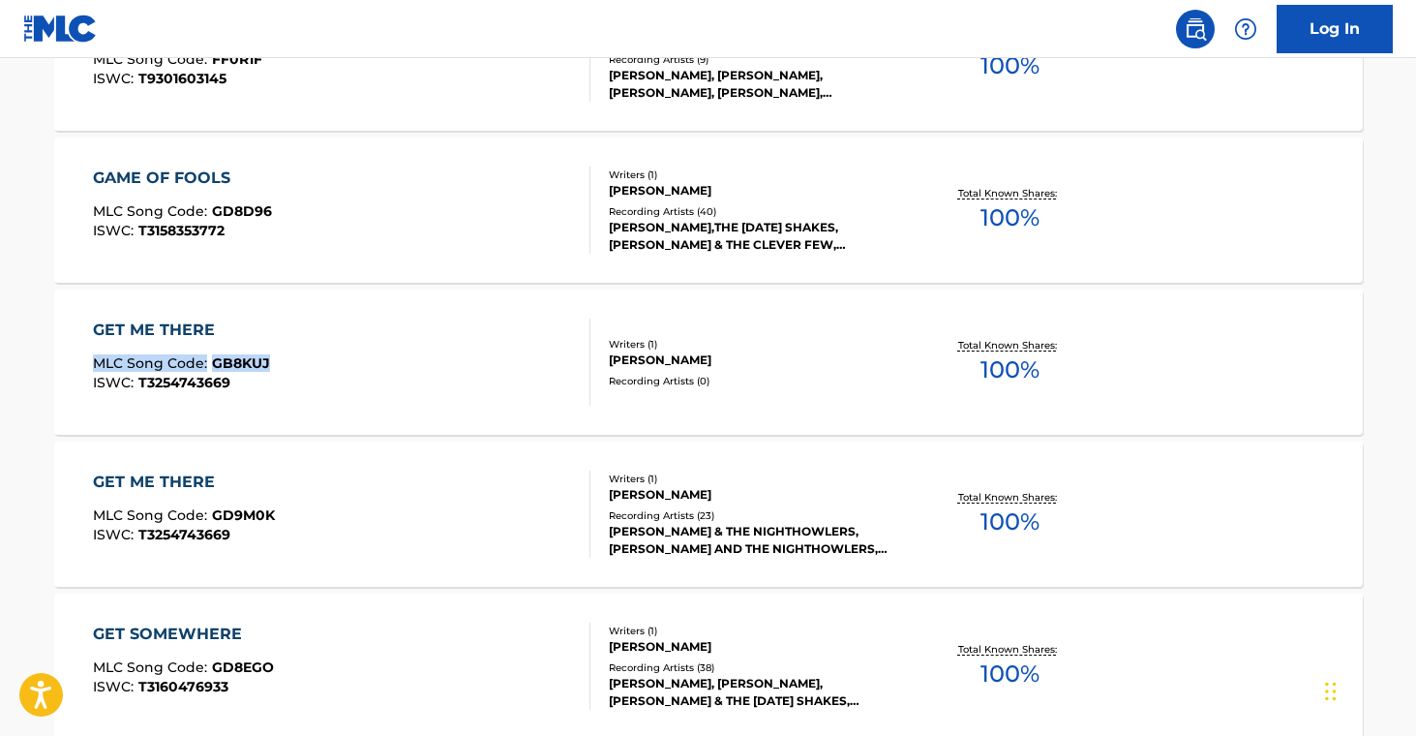
scroll to position [5581, 0]
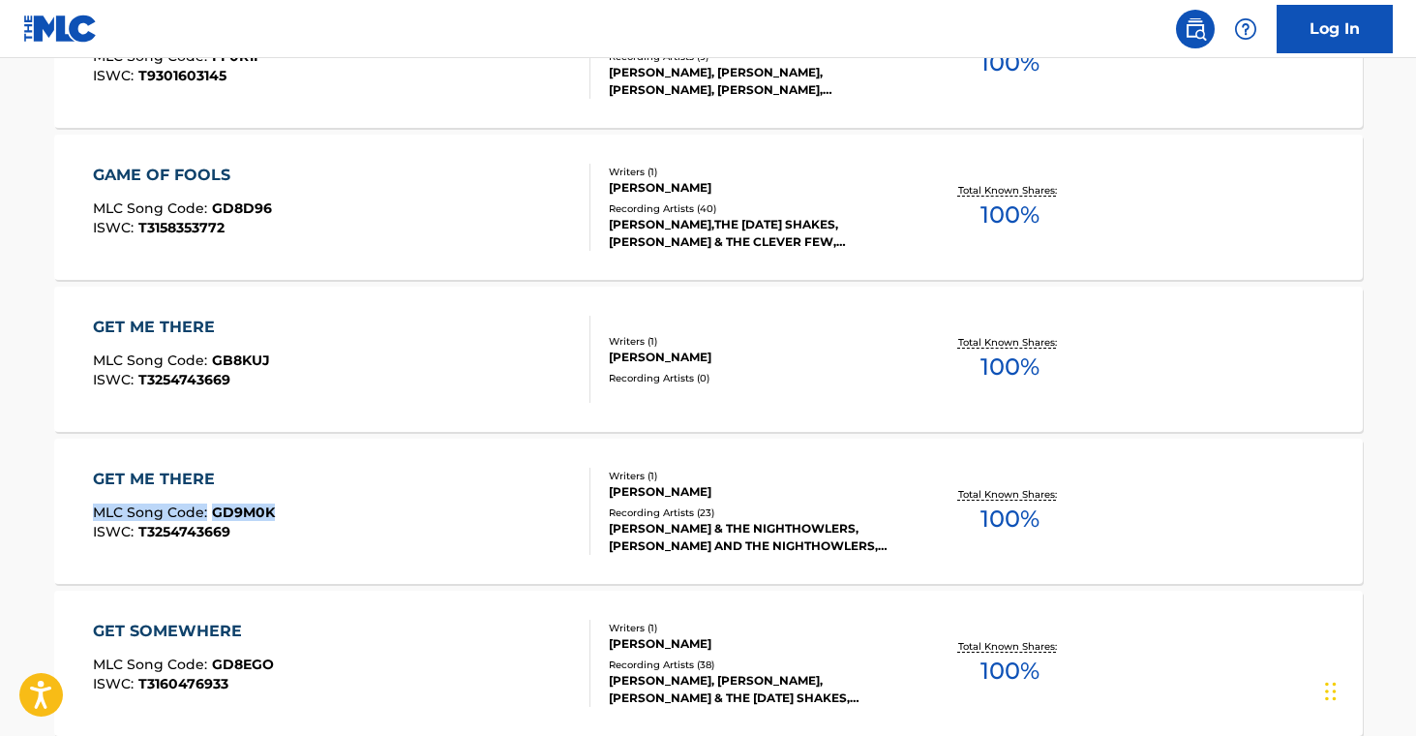
drag, startPoint x: 29, startPoint y: 504, endPoint x: 276, endPoint y: 510, distance: 246.9
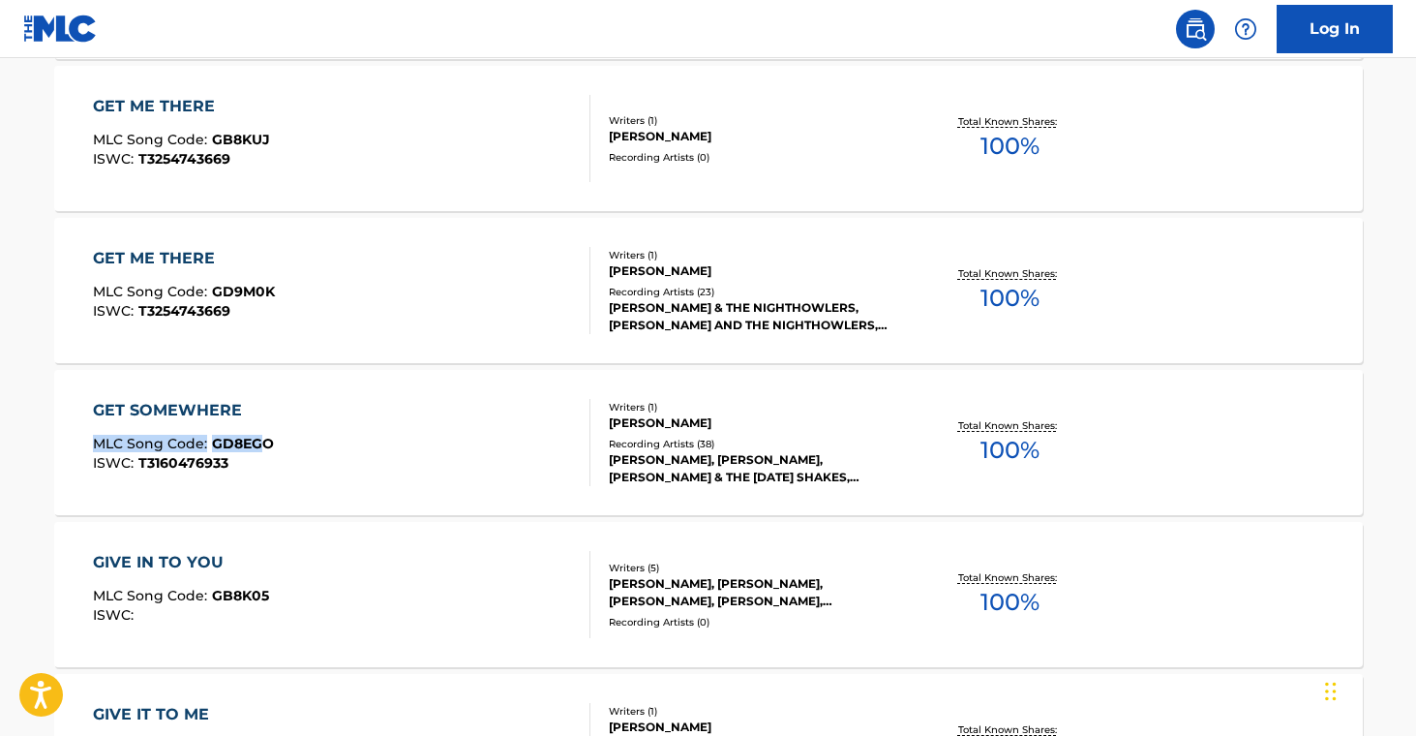
scroll to position [5804, 0]
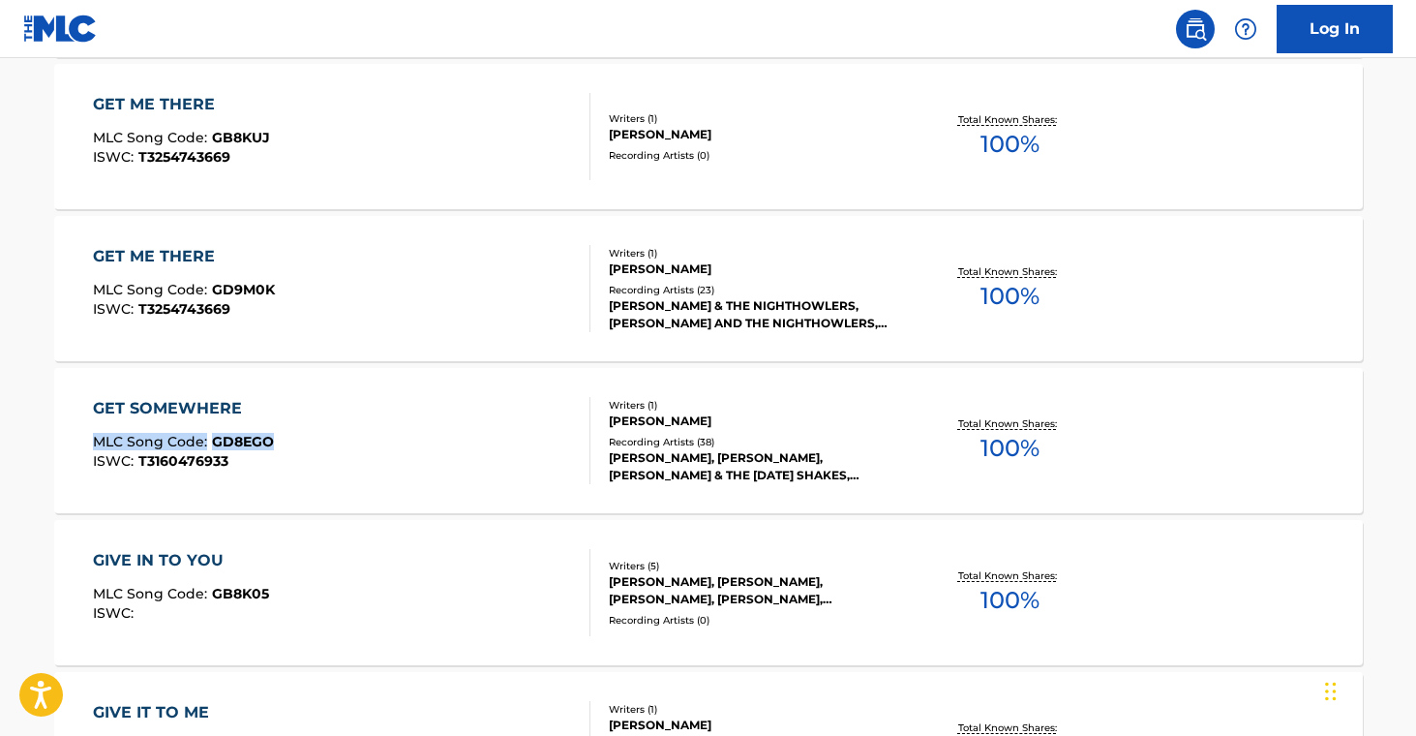
drag, startPoint x: 36, startPoint y: 436, endPoint x: 278, endPoint y: 441, distance: 242.0
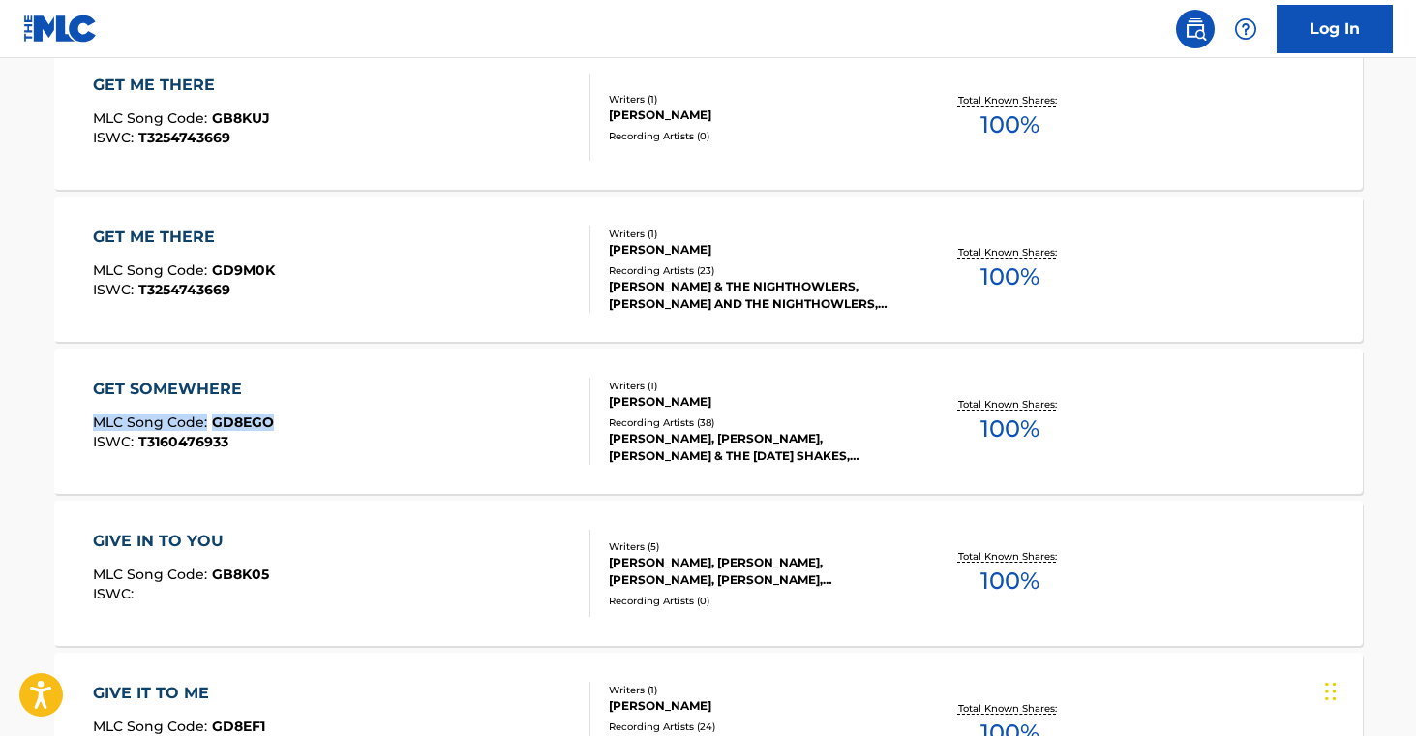
scroll to position [5826, 0]
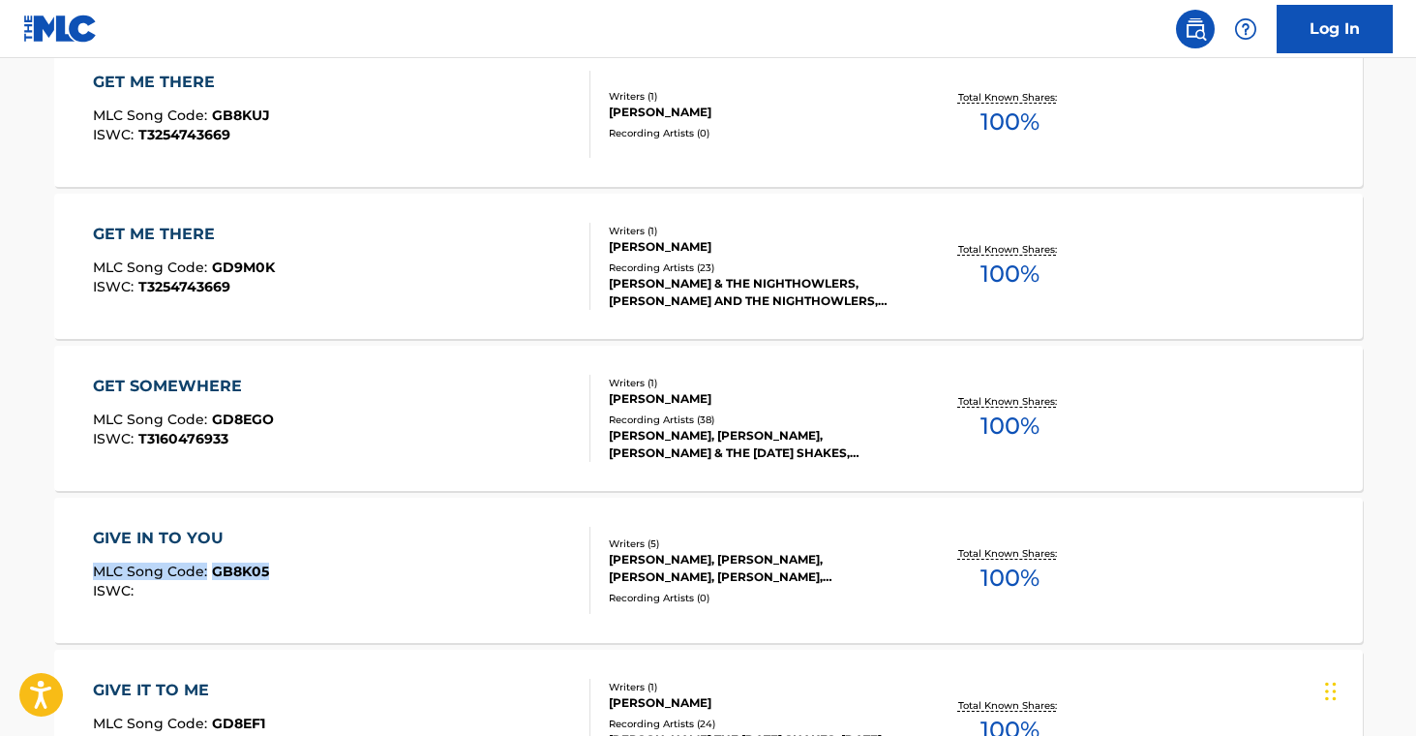
drag, startPoint x: 27, startPoint y: 557, endPoint x: 298, endPoint y: 583, distance: 272.2
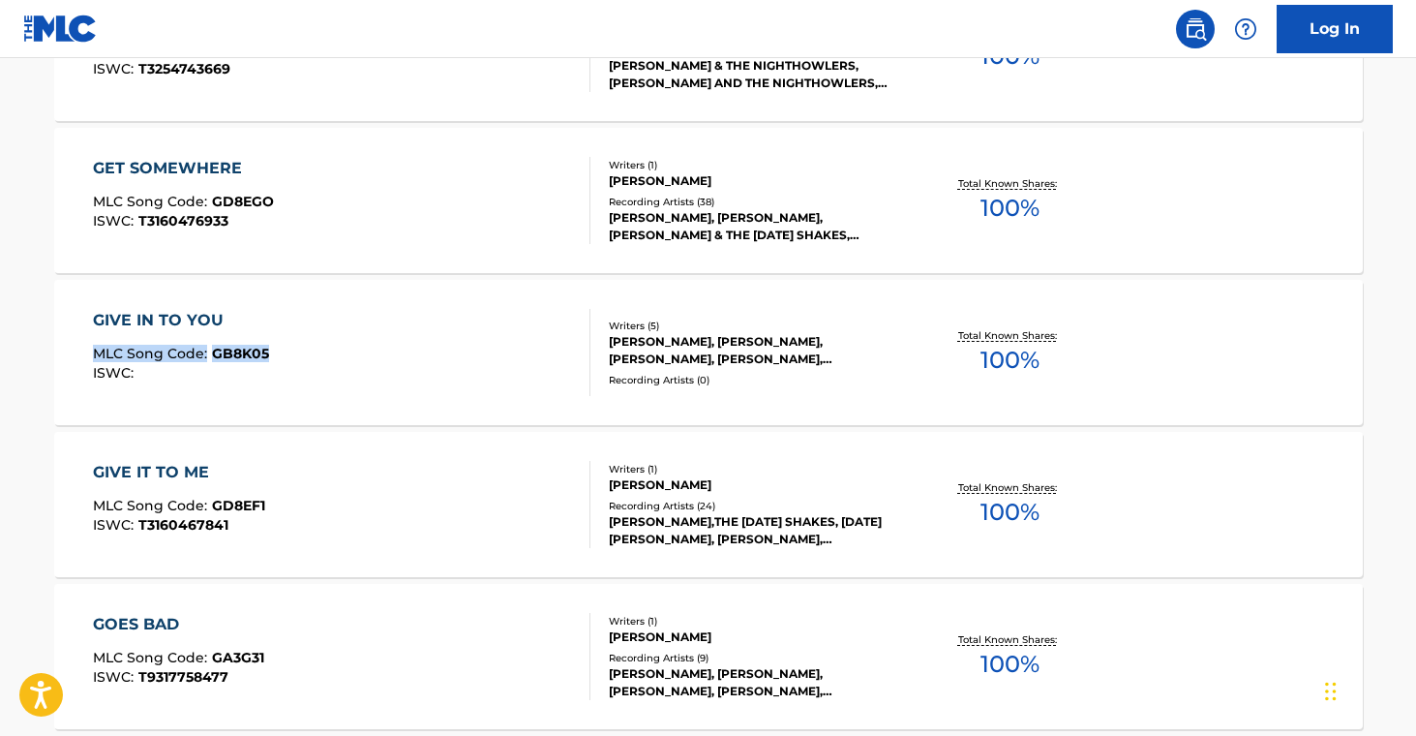
scroll to position [6260, 0]
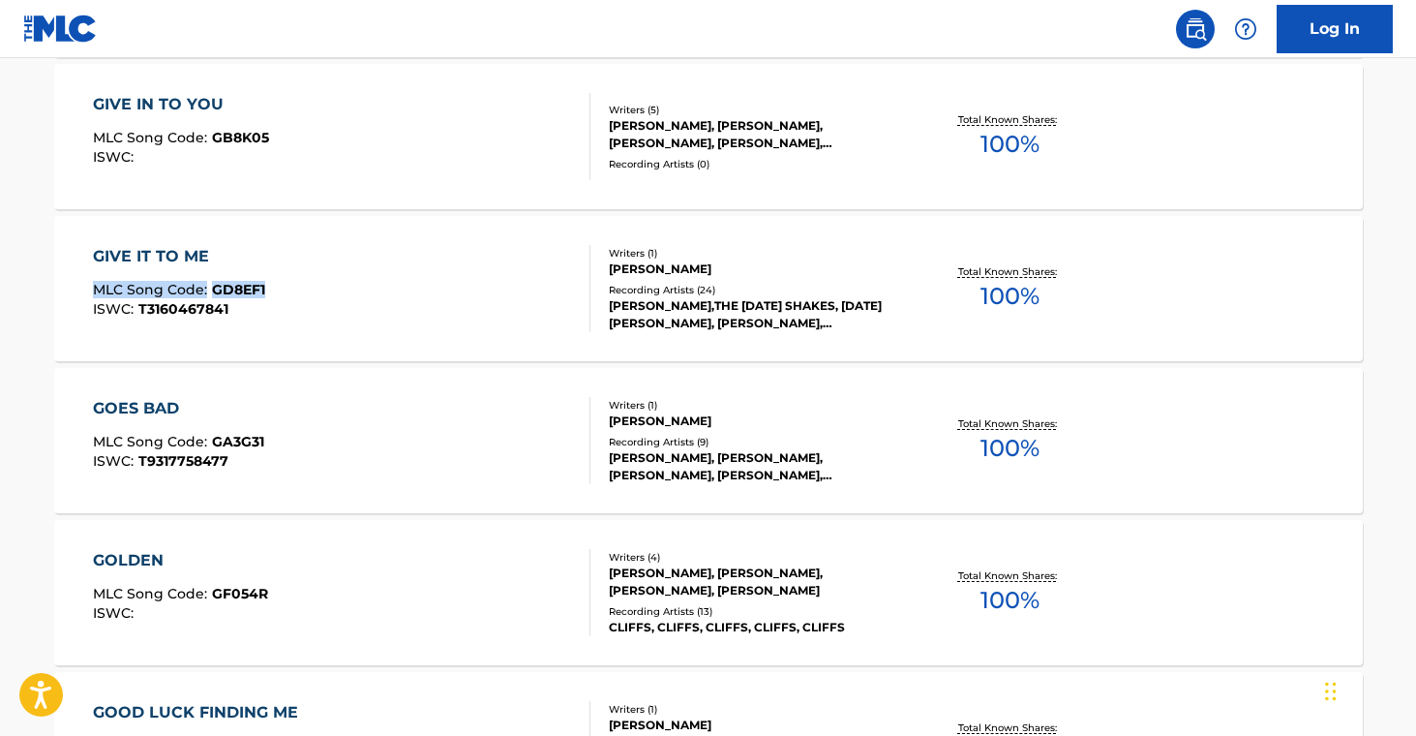
drag, startPoint x: 22, startPoint y: 282, endPoint x: 271, endPoint y: 286, distance: 248.8
drag, startPoint x: 56, startPoint y: 433, endPoint x: 261, endPoint y: 440, distance: 205.3
drag, startPoint x: 81, startPoint y: 586, endPoint x: 315, endPoint y: 543, distance: 237.1
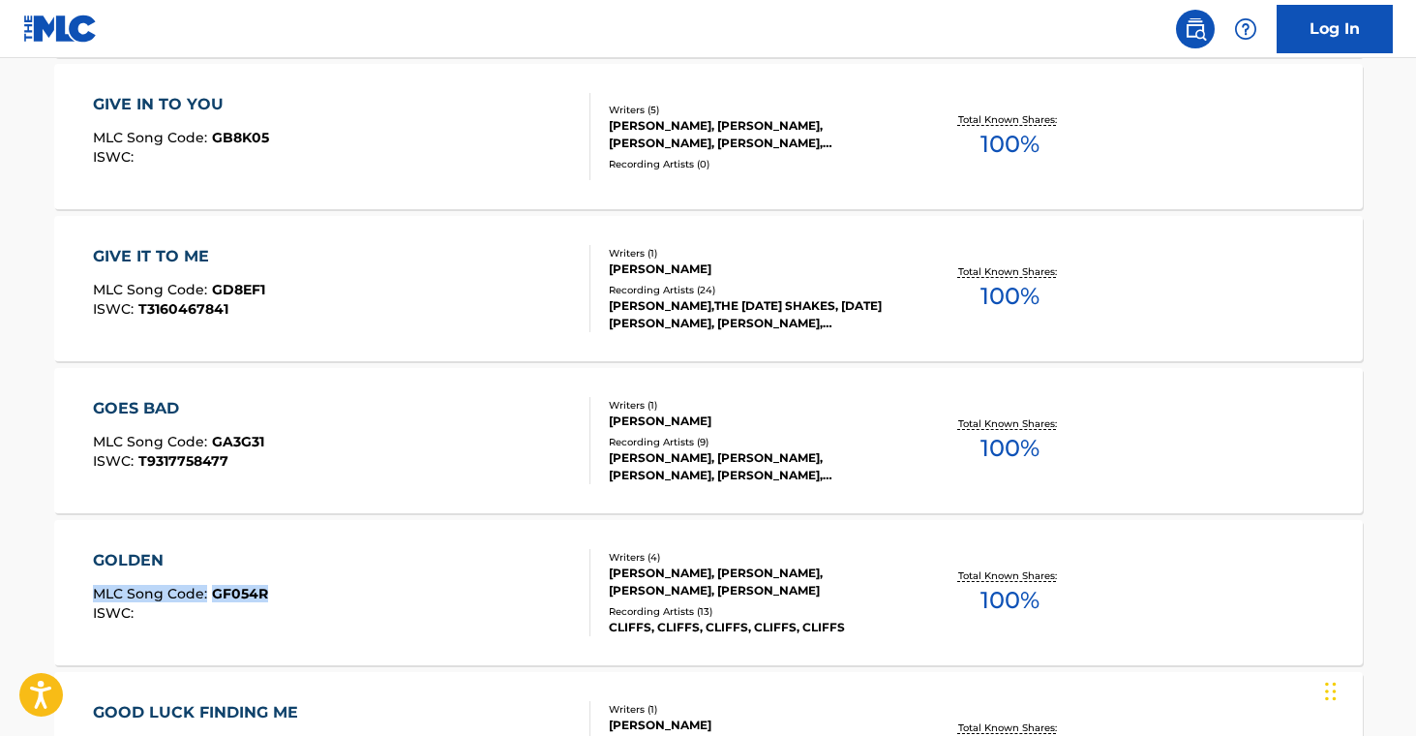
drag, startPoint x: 28, startPoint y: 591, endPoint x: 271, endPoint y: 594, distance: 242.9
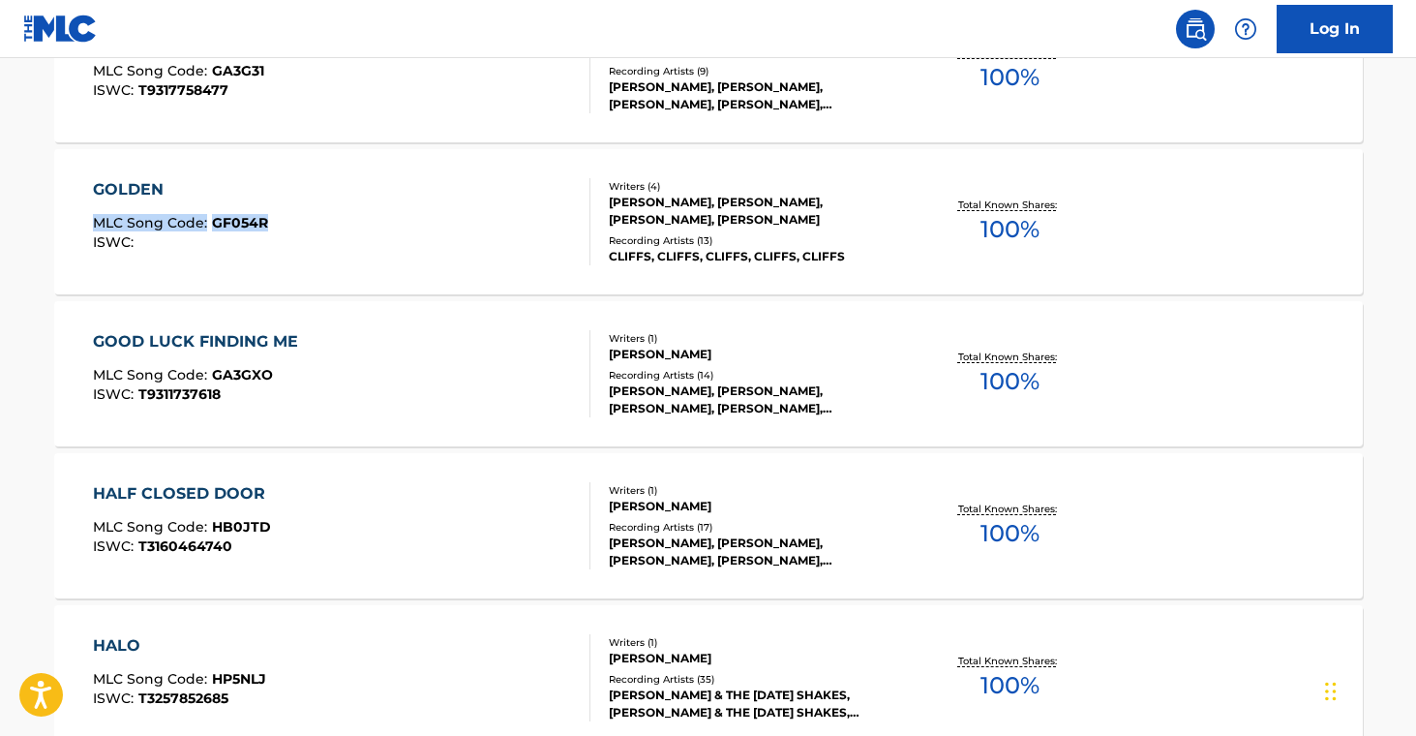
scroll to position [6785, 0]
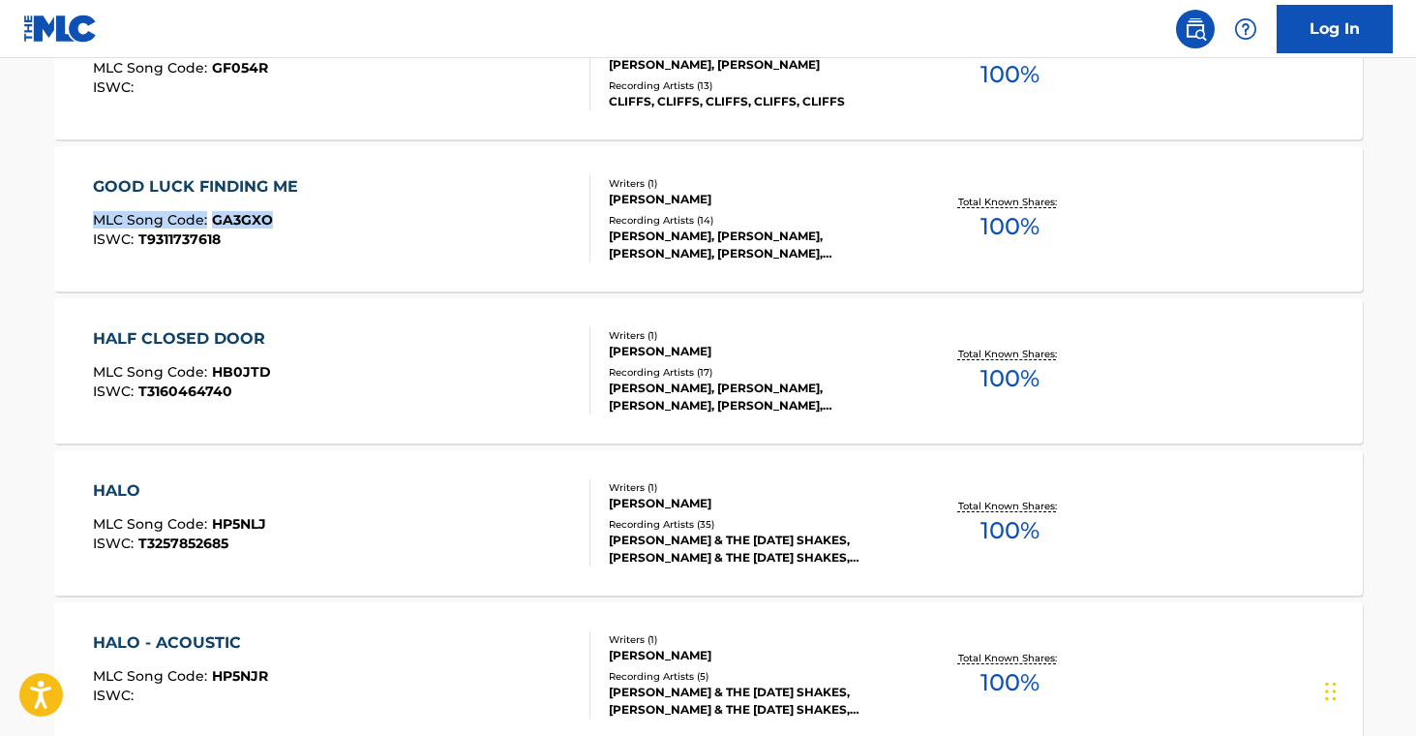
drag, startPoint x: 18, startPoint y: 214, endPoint x: 282, endPoint y: 215, distance: 263.3
drag, startPoint x: 44, startPoint y: 355, endPoint x: 310, endPoint y: 390, distance: 268.4
drag, startPoint x: 17, startPoint y: 523, endPoint x: 273, endPoint y: 530, distance: 255.6
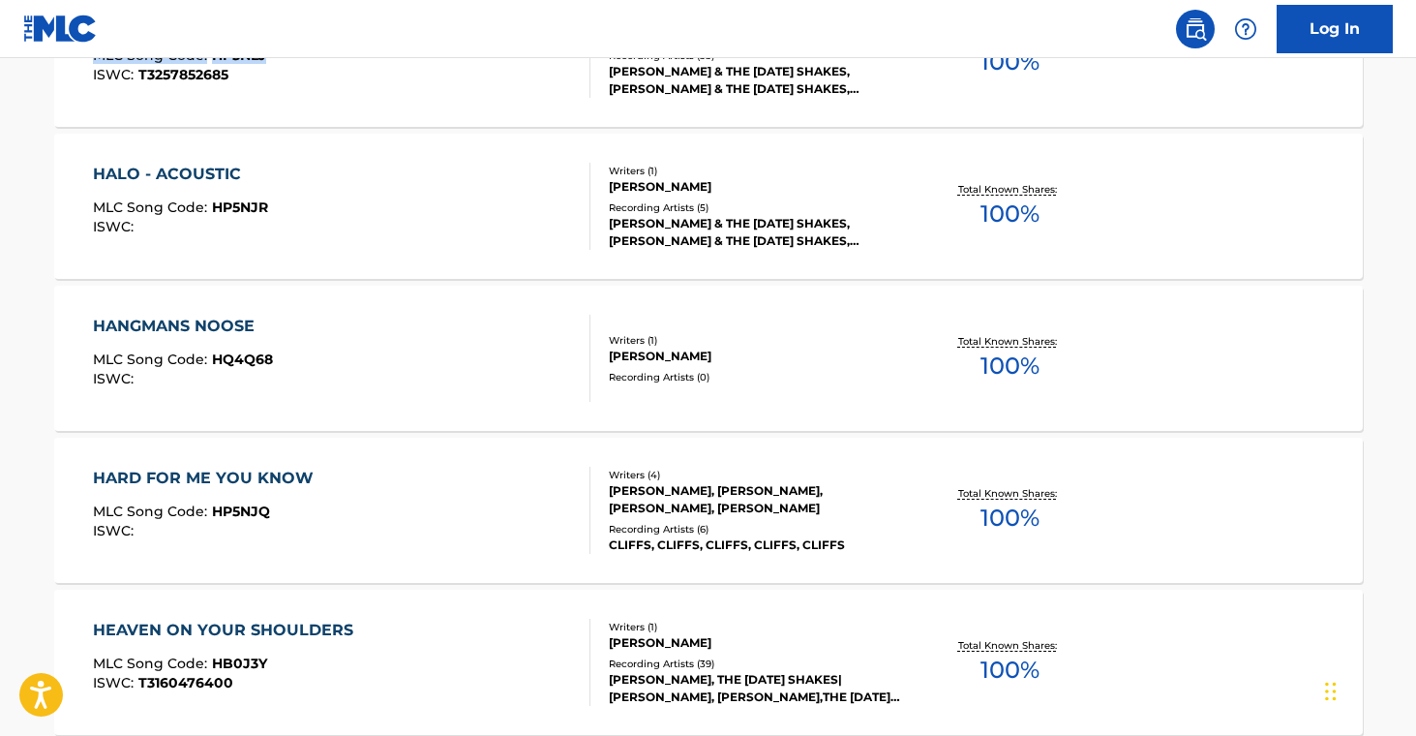
scroll to position [7255, 0]
drag, startPoint x: 32, startPoint y: 350, endPoint x: 281, endPoint y: 359, distance: 248.9
drag, startPoint x: 20, startPoint y: 504, endPoint x: 304, endPoint y: 507, distance: 283.6
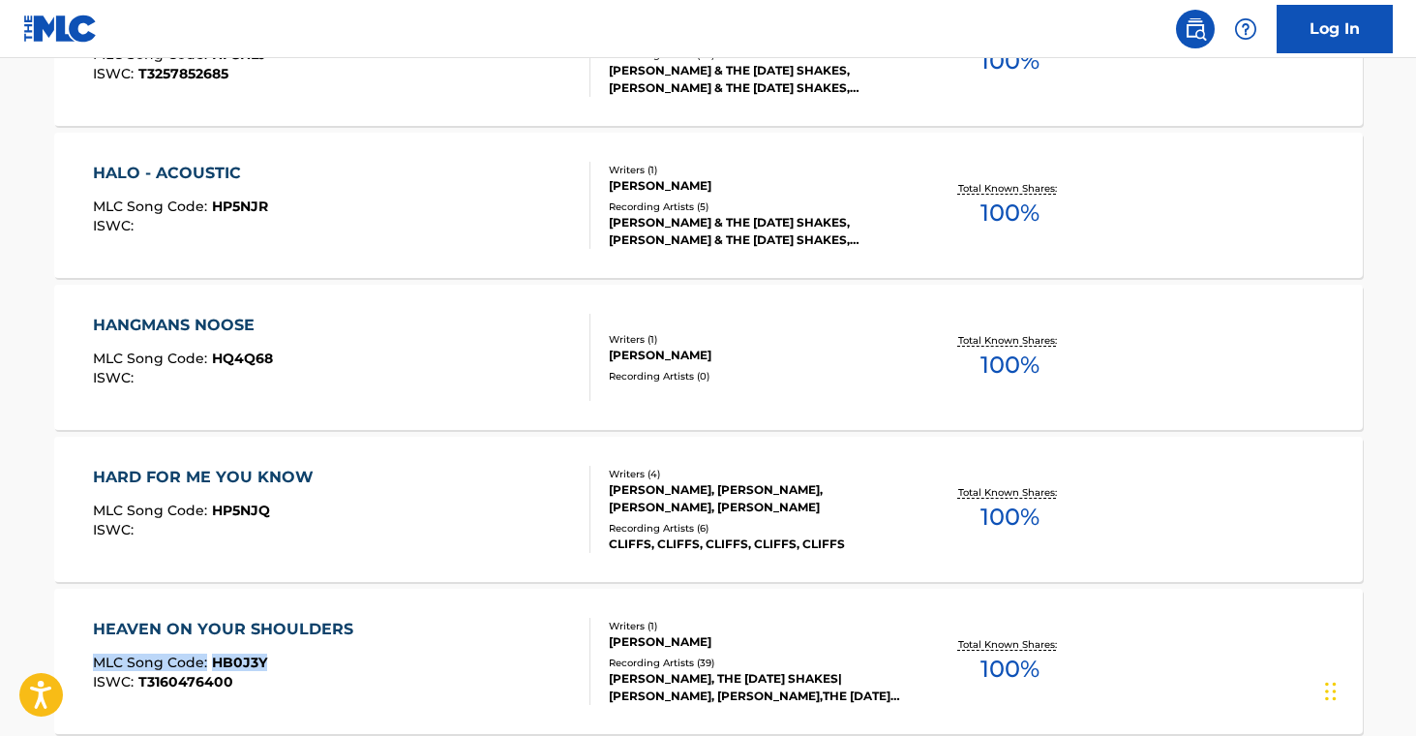
drag, startPoint x: 33, startPoint y: 651, endPoint x: 270, endPoint y: 657, distance: 237.2
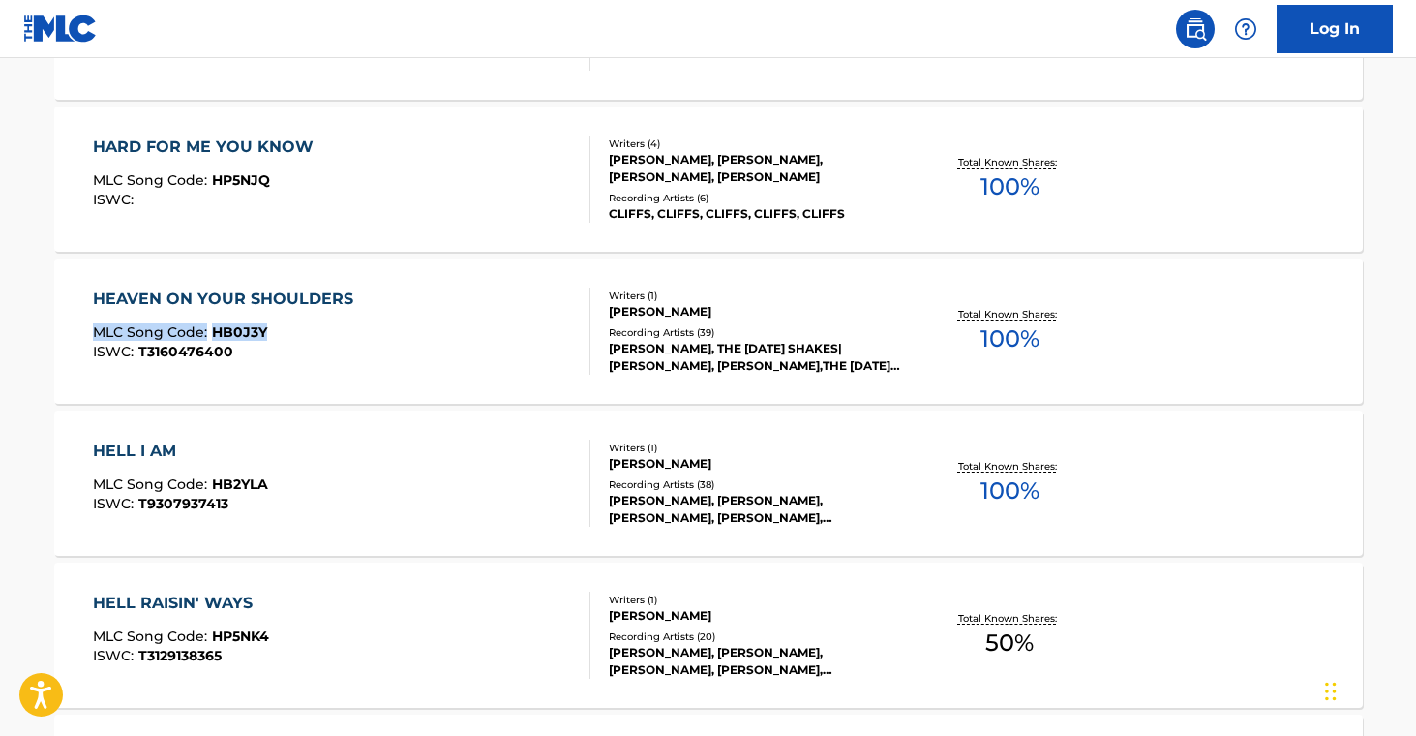
scroll to position [7644, 0]
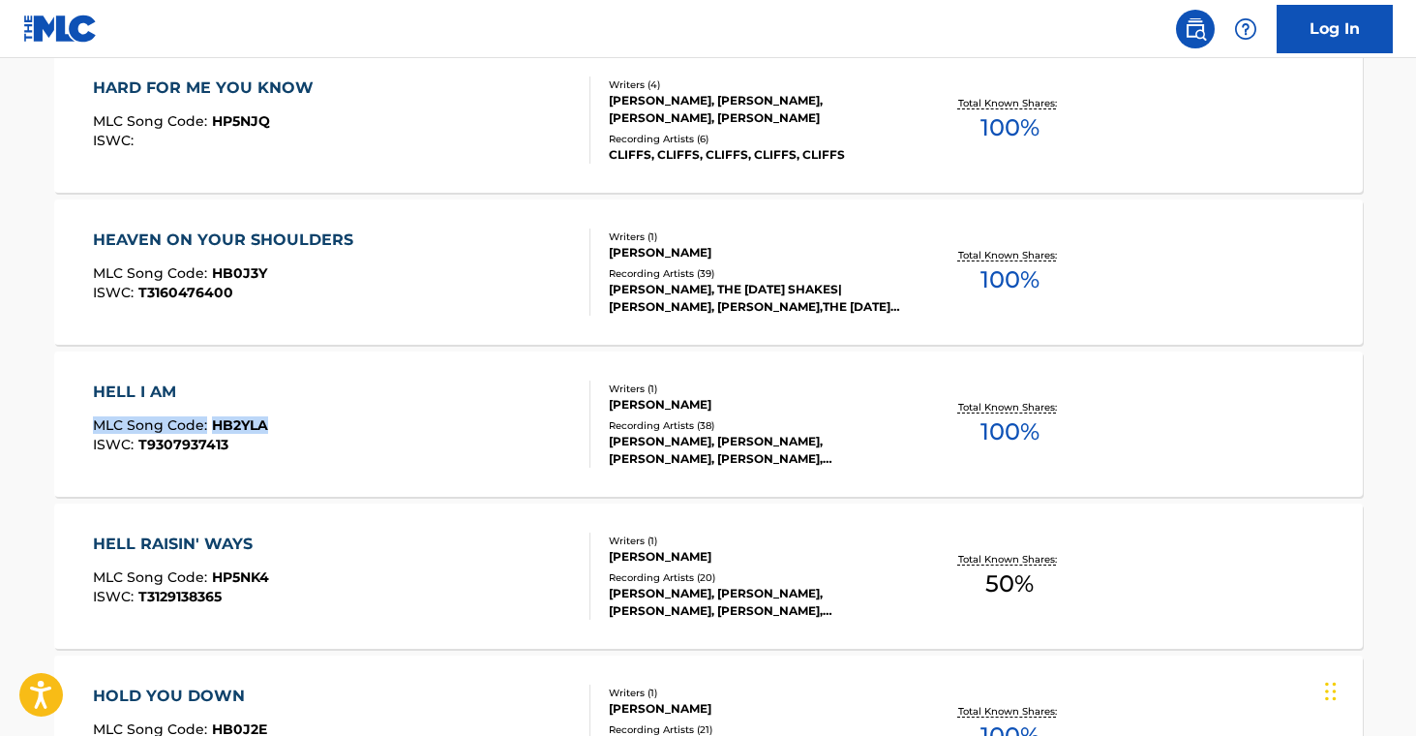
drag, startPoint x: 23, startPoint y: 420, endPoint x: 307, endPoint y: 435, distance: 283.9
click at [271, 429] on main "The MLC Public Work Search The accuracy and completeness of The MLC's data is d…" at bounding box center [708, 400] width 1416 height 15972
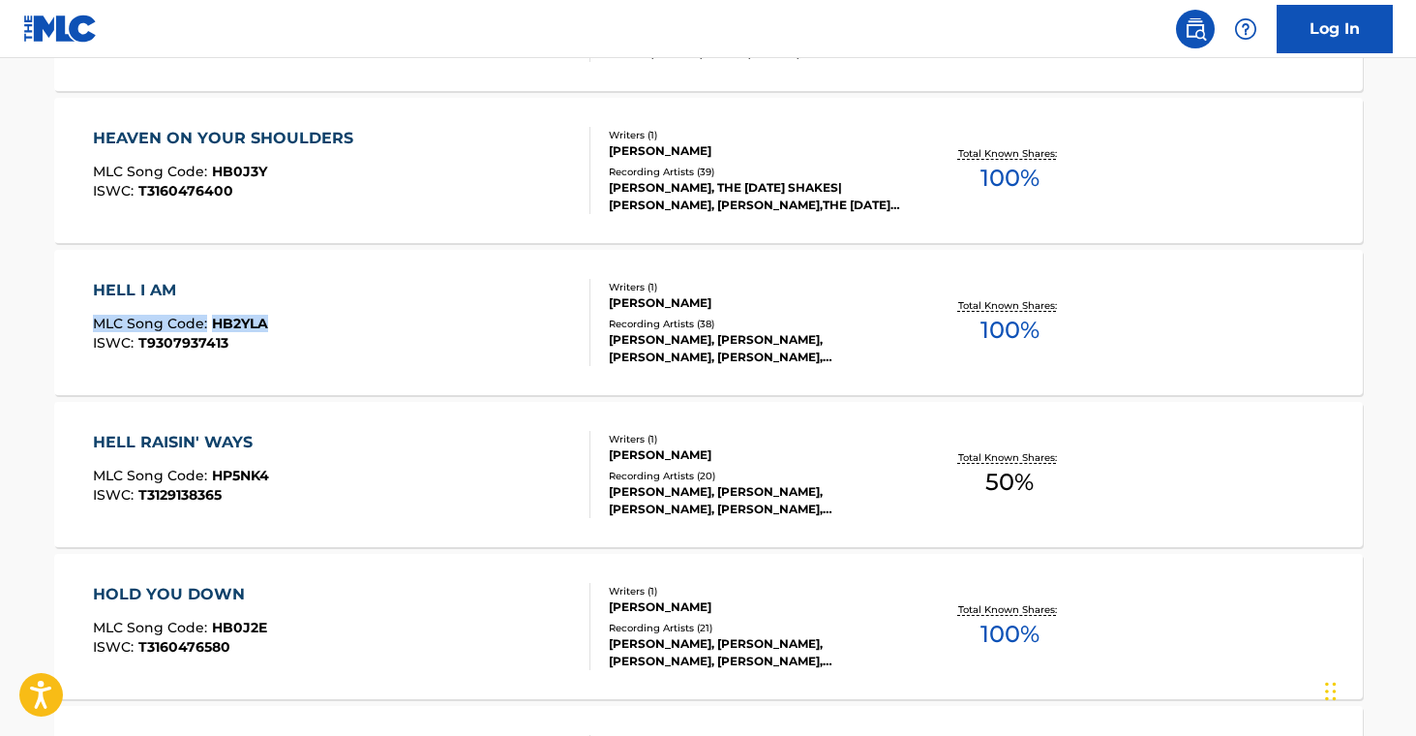
scroll to position [7746, 0]
drag, startPoint x: 17, startPoint y: 469, endPoint x: 296, endPoint y: 478, distance: 278.9
click at [296, 478] on main "The MLC Public Work Search The accuracy and completeness of The MLC's data is d…" at bounding box center [708, 299] width 1416 height 15972
drag, startPoint x: 30, startPoint y: 623, endPoint x: 284, endPoint y: 627, distance: 253.6
click at [284, 627] on div "The MLC Public Work Search The accuracy and completeness of The MLC's data is d…" at bounding box center [708, 318] width 1355 height 15914
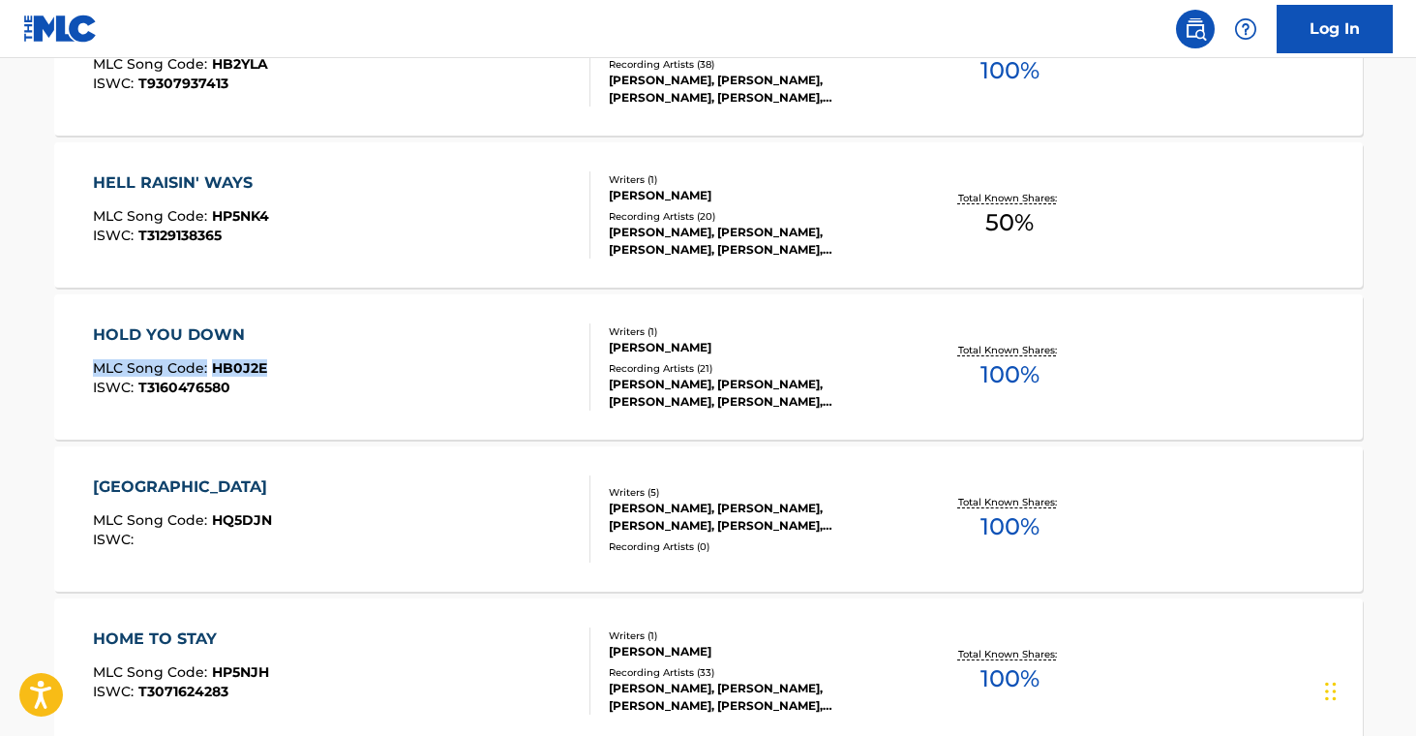
scroll to position [8006, 0]
drag, startPoint x: 14, startPoint y: 508, endPoint x: 286, endPoint y: 516, distance: 272.1
click at [286, 516] on main "The MLC Public Work Search The accuracy and completeness of The MLC's data is d…" at bounding box center [708, 38] width 1416 height 15972
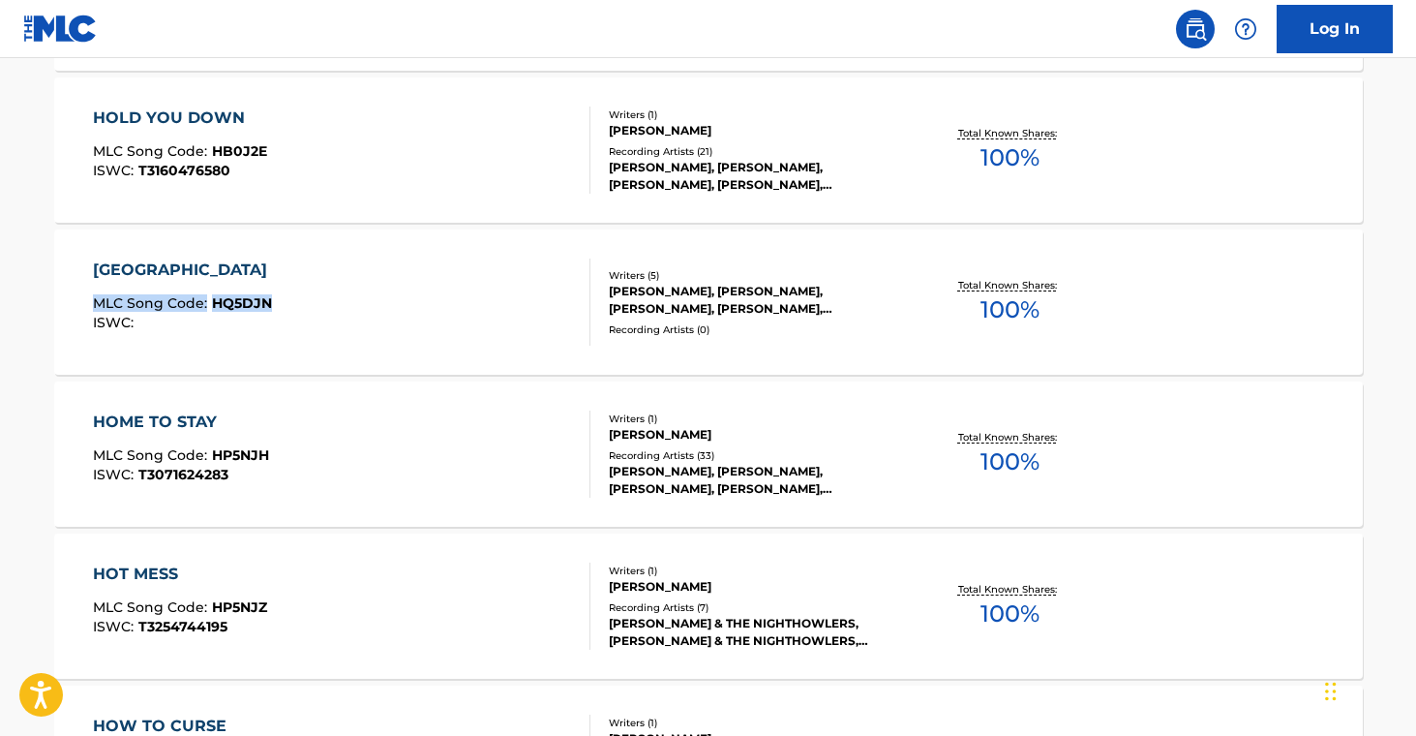
scroll to position [8227, 0]
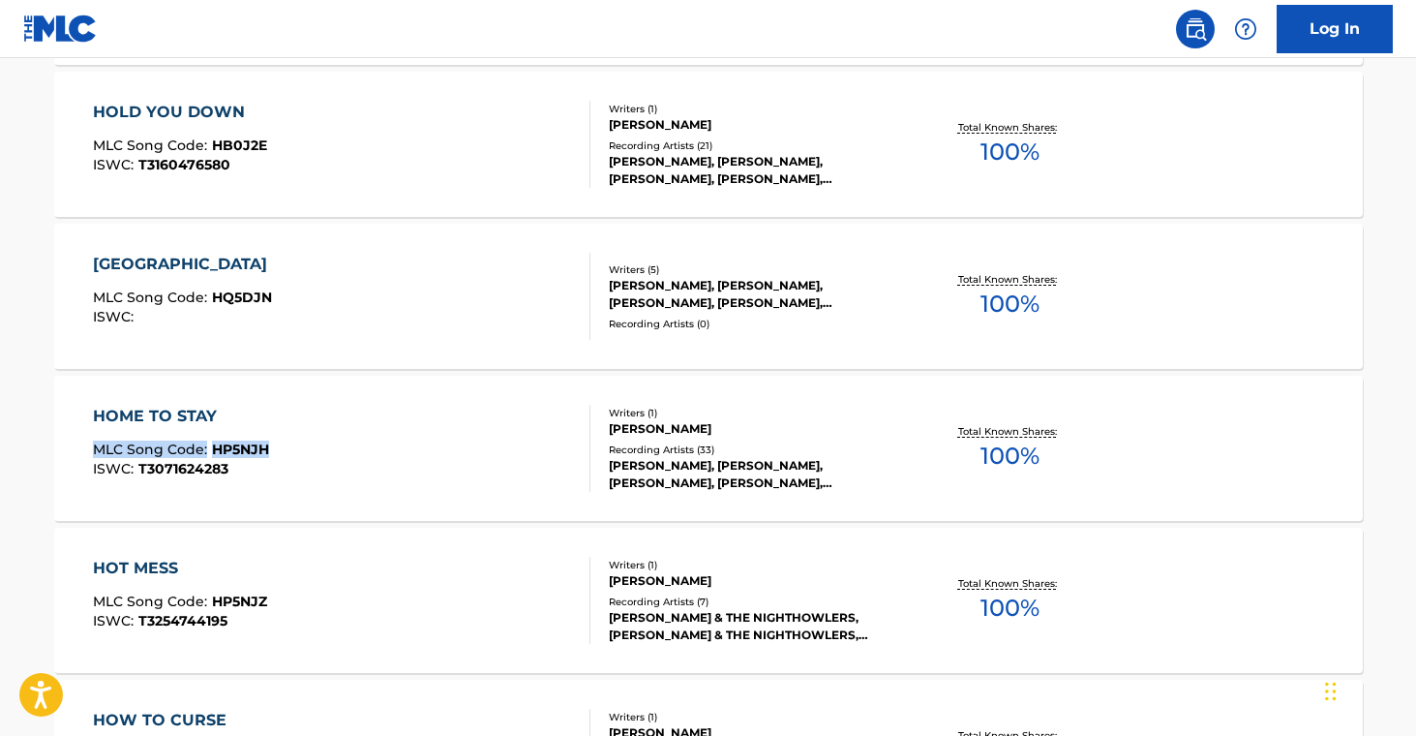
drag, startPoint x: 5, startPoint y: 436, endPoint x: 316, endPoint y: 446, distance: 310.8
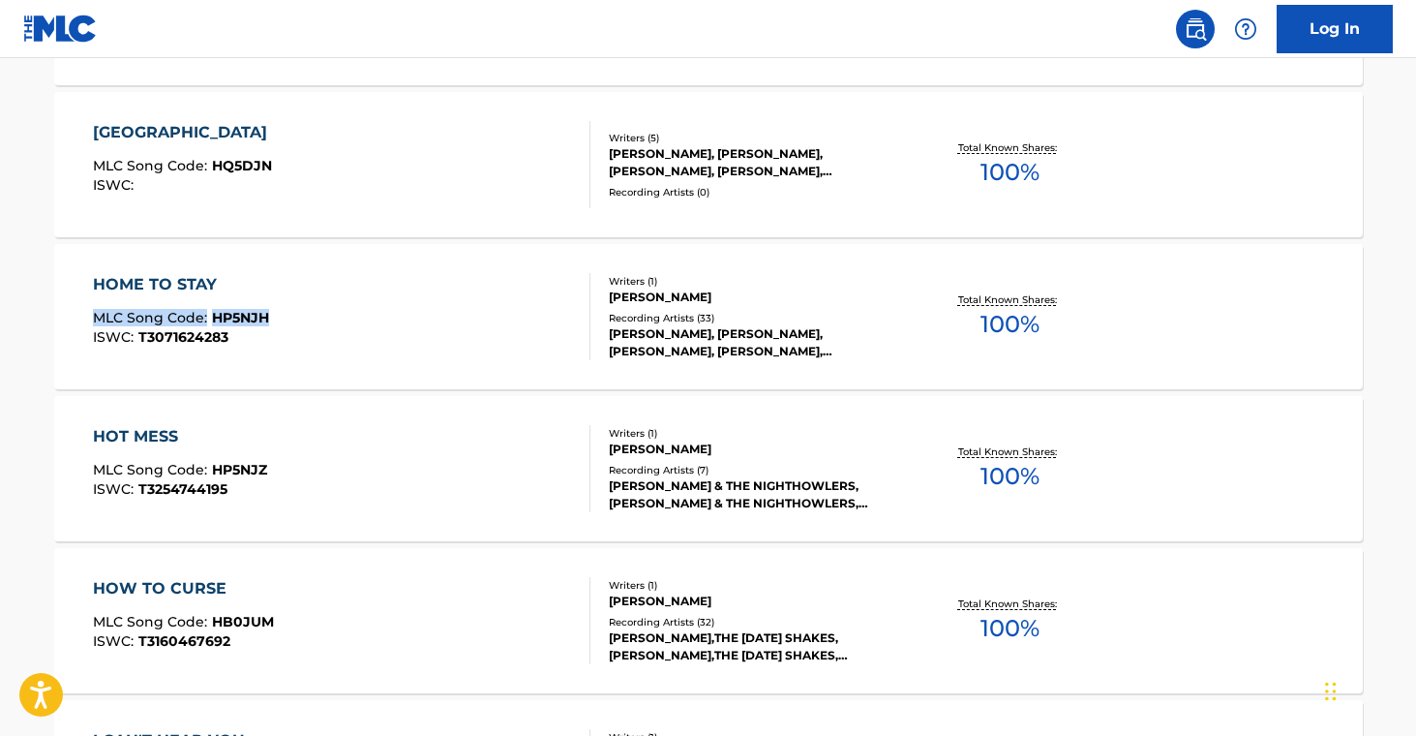
scroll to position [8360, 0]
click at [892, 9] on nav "Log In" at bounding box center [708, 29] width 1416 height 58
drag, startPoint x: 22, startPoint y: 468, endPoint x: 273, endPoint y: 471, distance: 250.7
drag, startPoint x: 23, startPoint y: 615, endPoint x: 279, endPoint y: 621, distance: 255.6
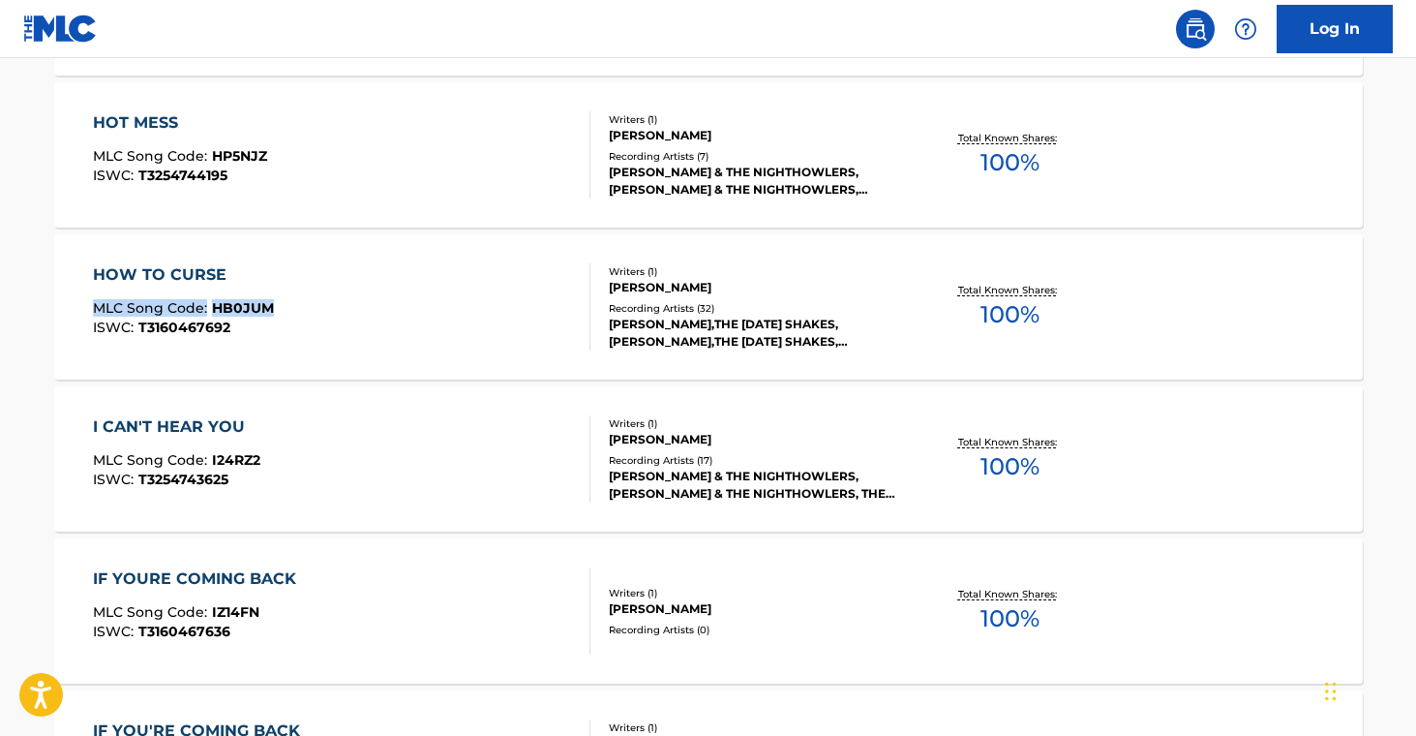
scroll to position [8674, 0]
drag, startPoint x: 22, startPoint y: 449, endPoint x: 300, endPoint y: 419, distance: 279.4
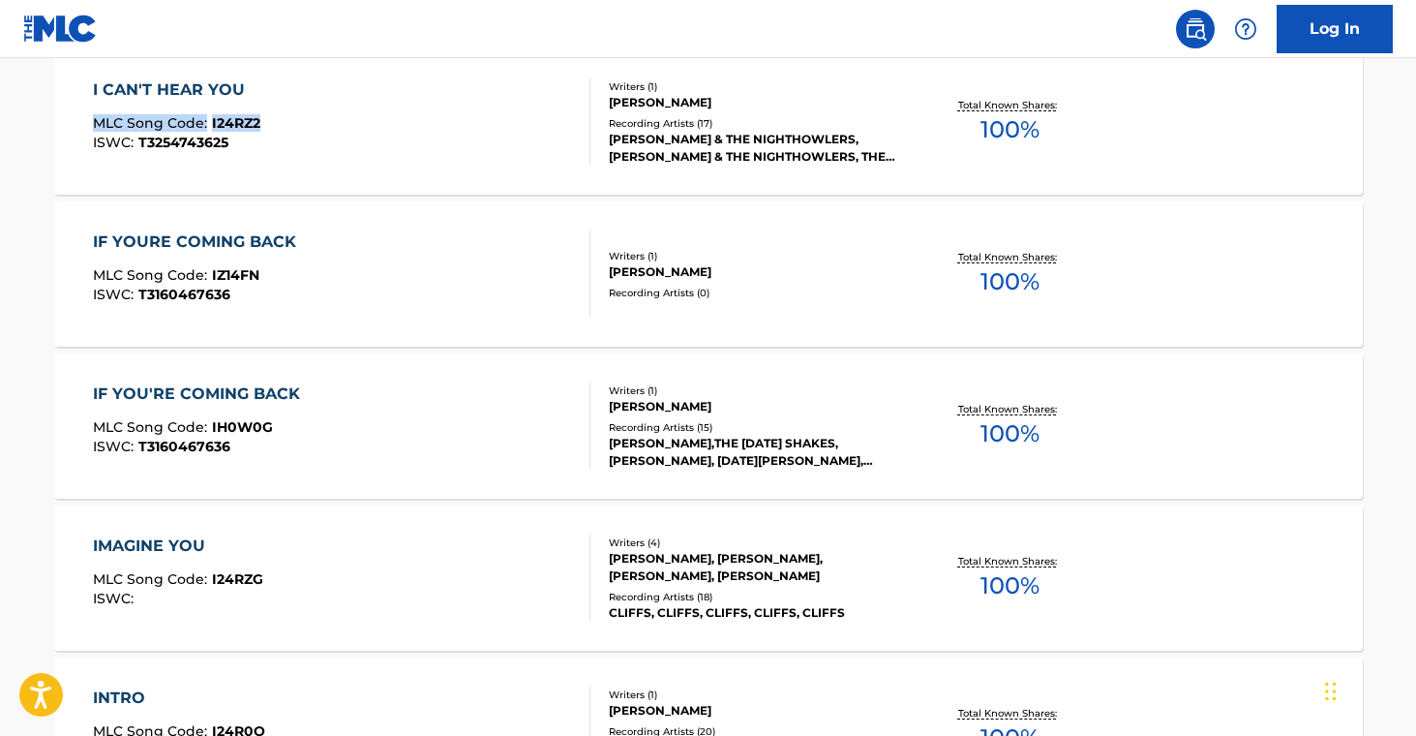
scroll to position [9013, 0]
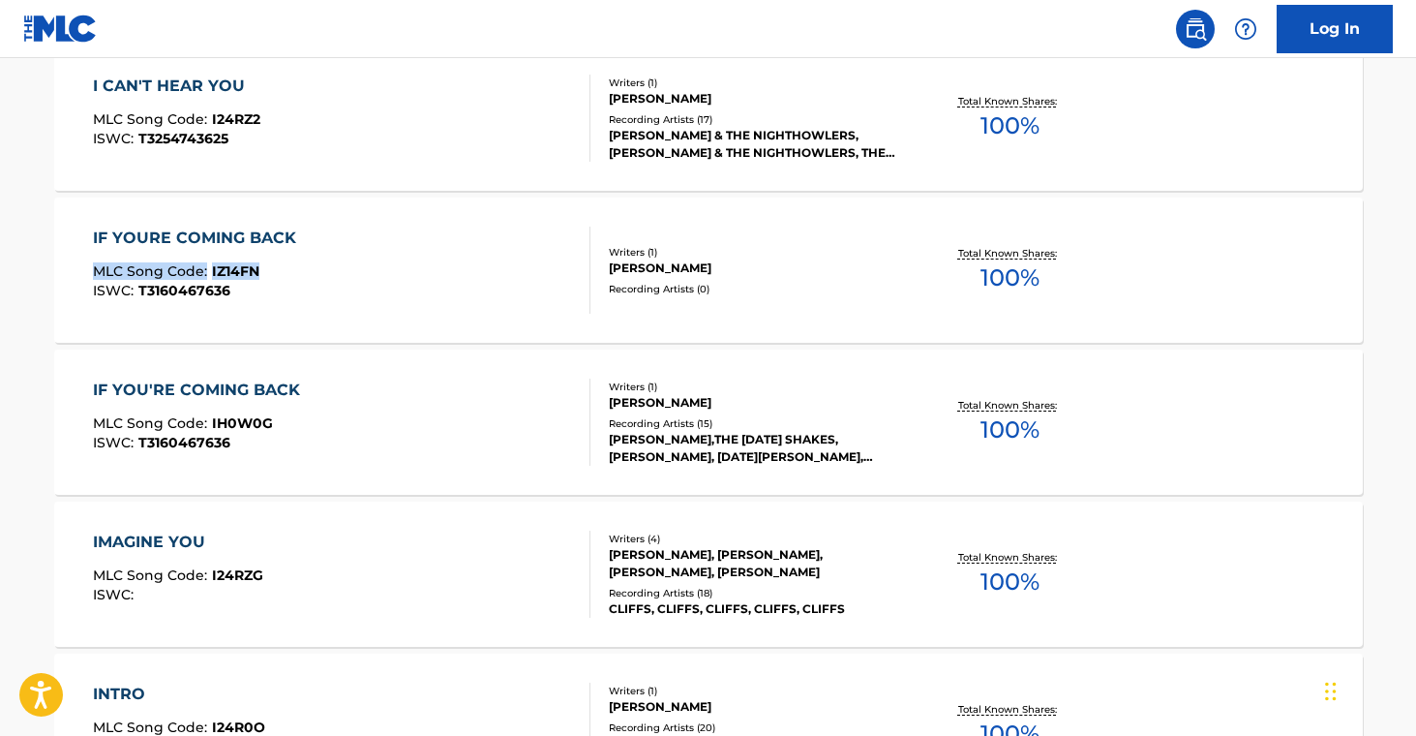
drag, startPoint x: 39, startPoint y: 259, endPoint x: 266, endPoint y: 274, distance: 227.9
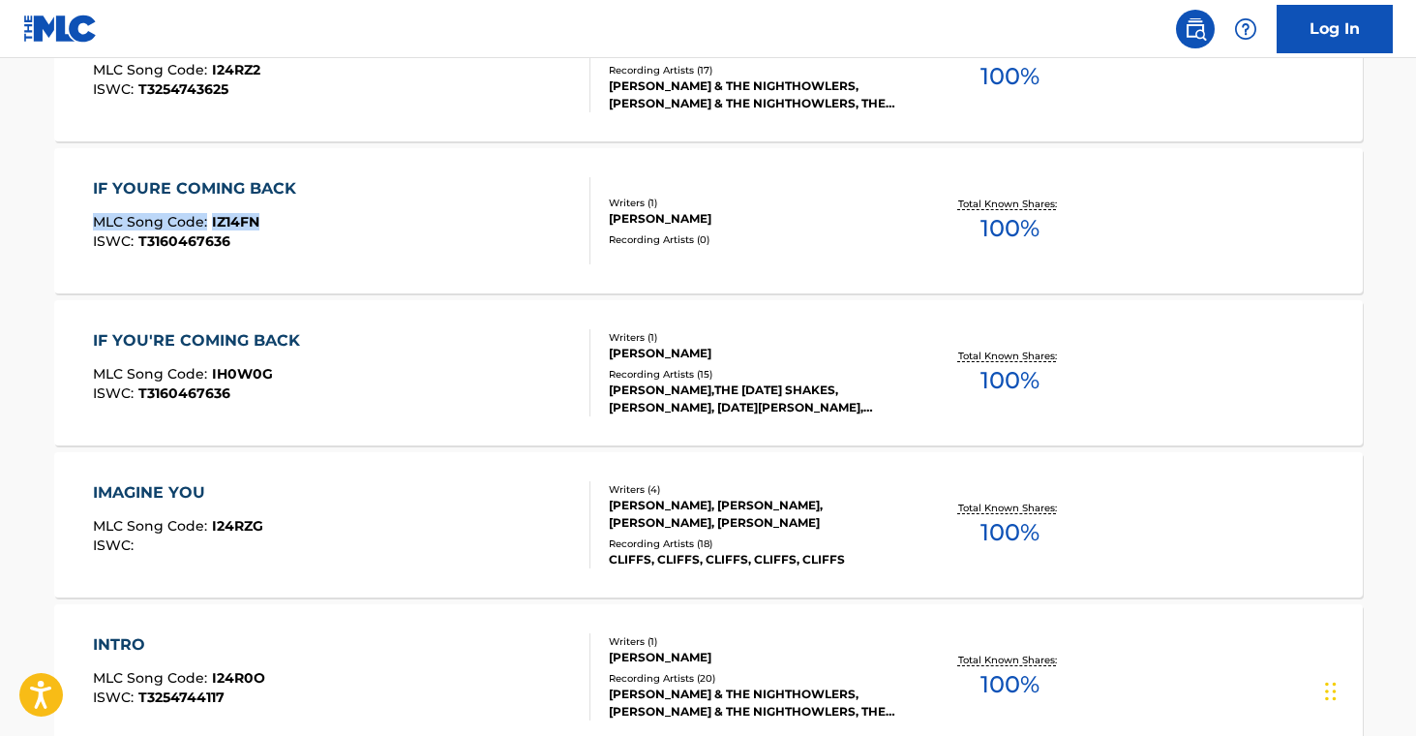
scroll to position [9063, 0]
drag, startPoint x: 27, startPoint y: 514, endPoint x: 263, endPoint y: 523, distance: 236.3
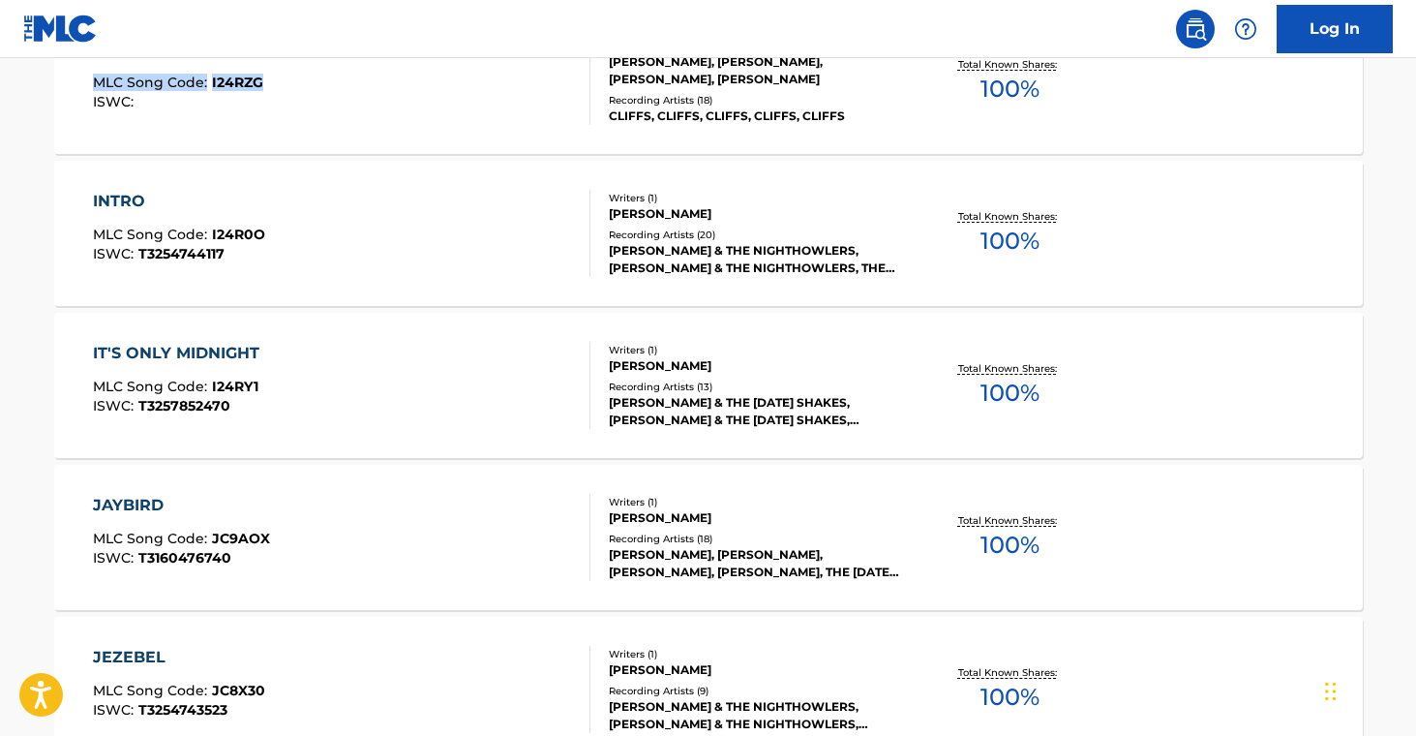
scroll to position [9516, 0]
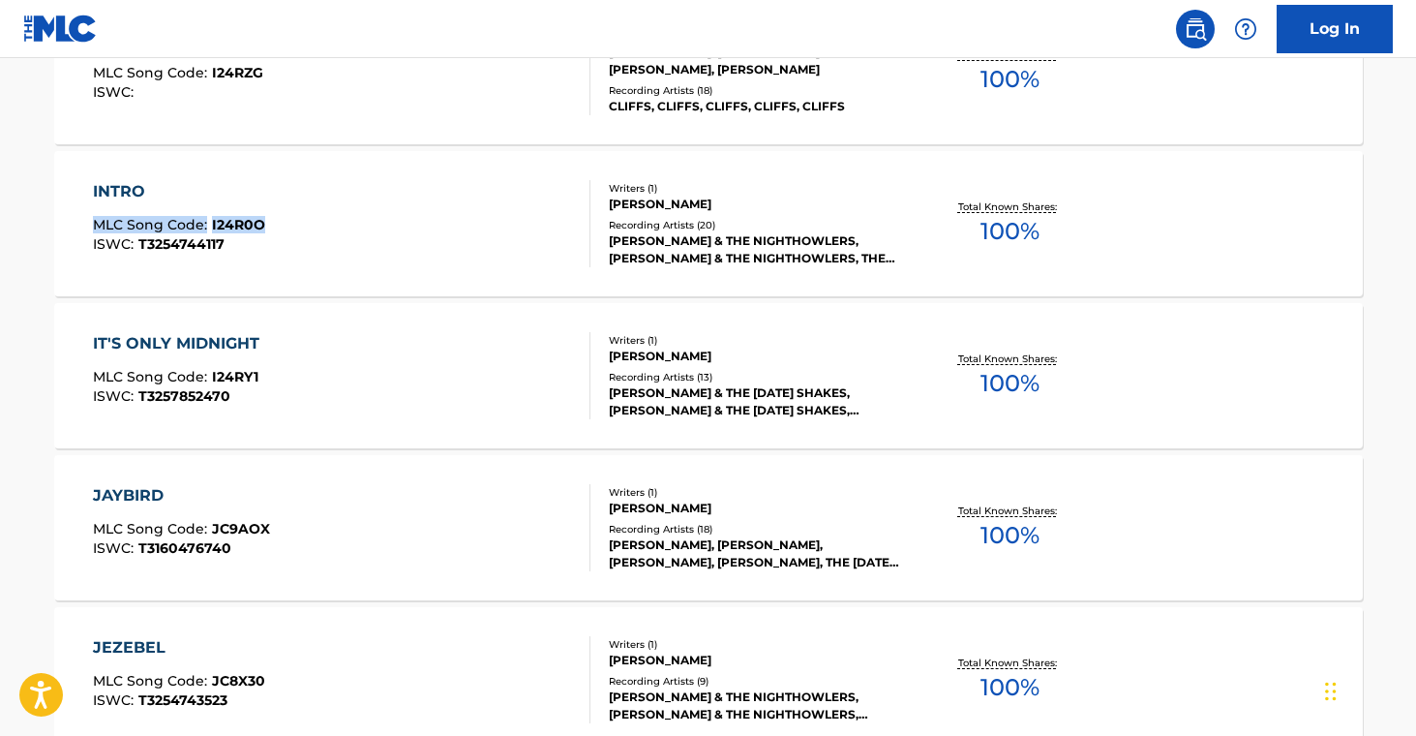
drag, startPoint x: 27, startPoint y: 210, endPoint x: 268, endPoint y: 224, distance: 241.4
drag, startPoint x: 33, startPoint y: 366, endPoint x: 359, endPoint y: 413, distance: 329.6
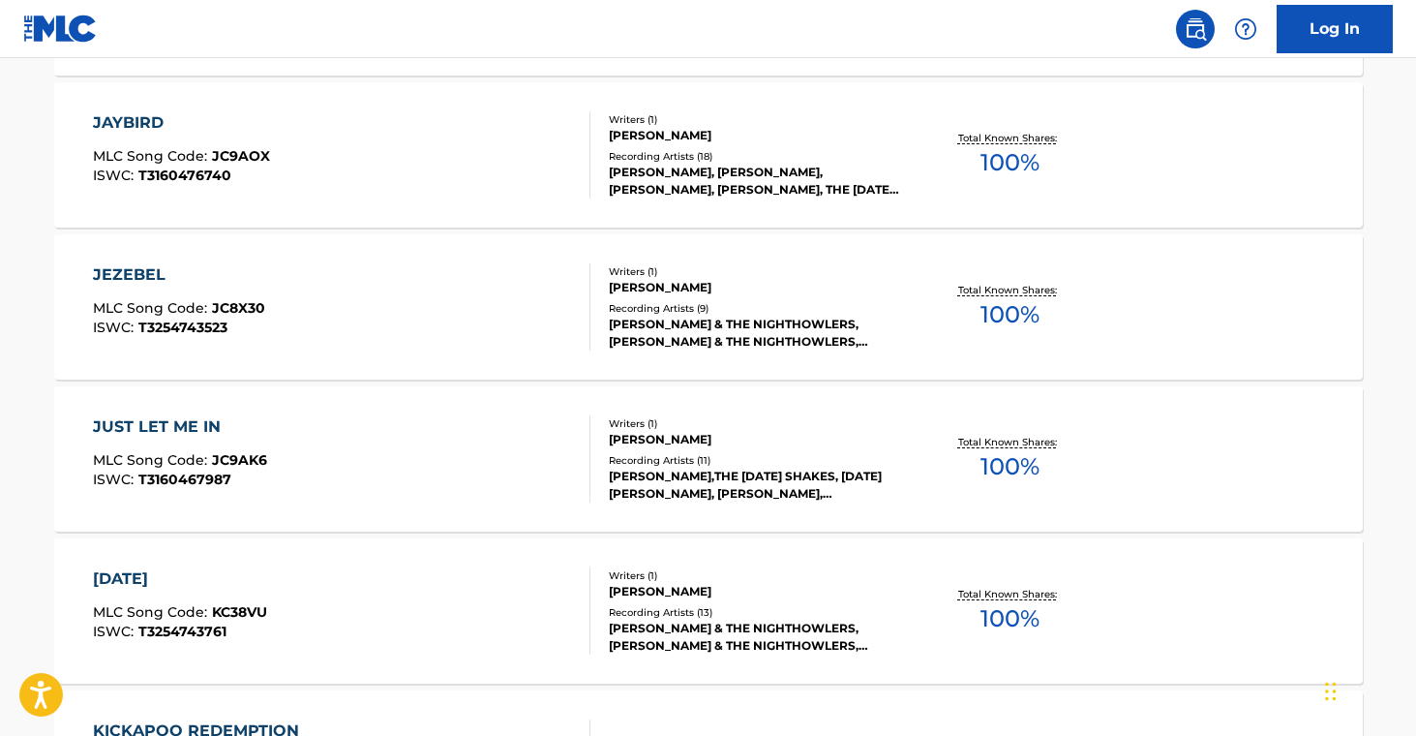
scroll to position [9892, 0]
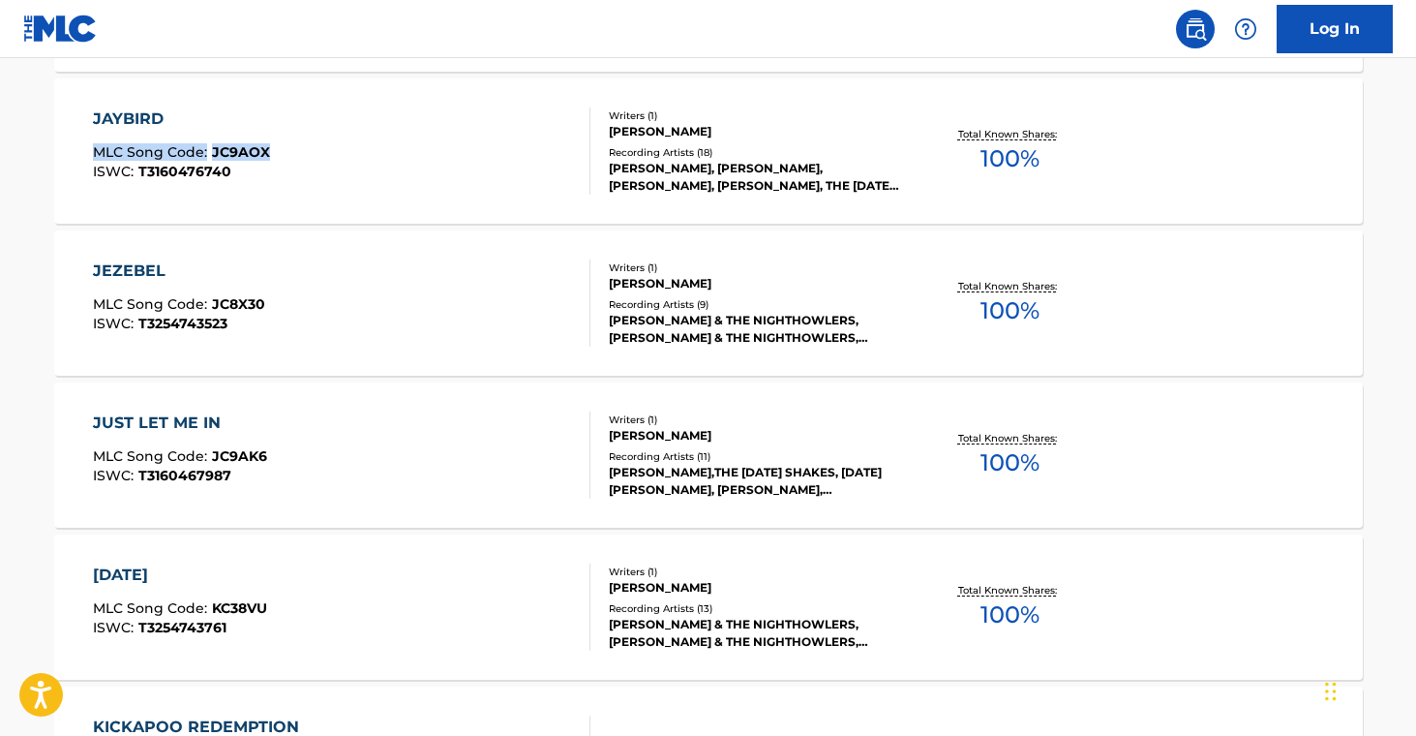
drag, startPoint x: 18, startPoint y: 135, endPoint x: 281, endPoint y: 151, distance: 262.7
drag, startPoint x: 26, startPoint y: 445, endPoint x: 322, endPoint y: 485, distance: 298.8
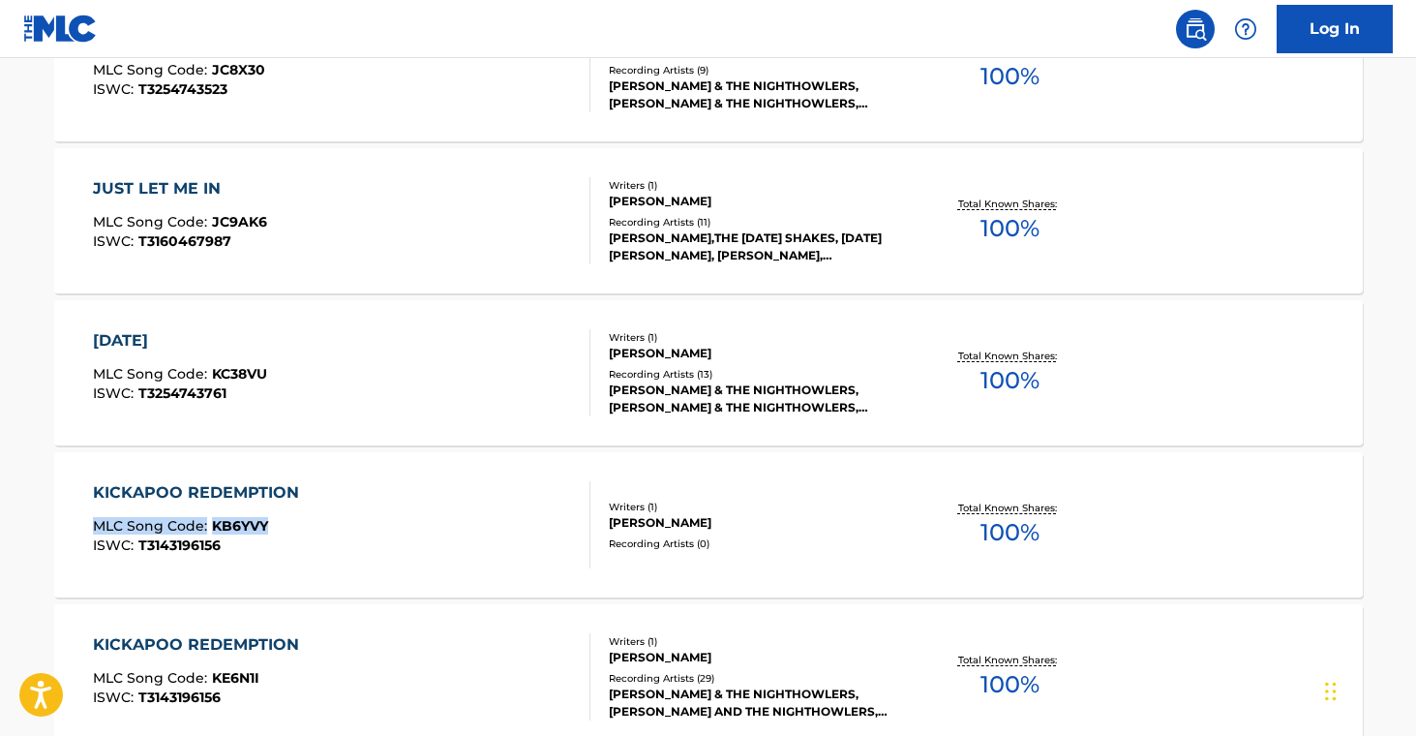
scroll to position [10127, 0]
drag, startPoint x: 14, startPoint y: 518, endPoint x: 323, endPoint y: 528, distance: 309.9
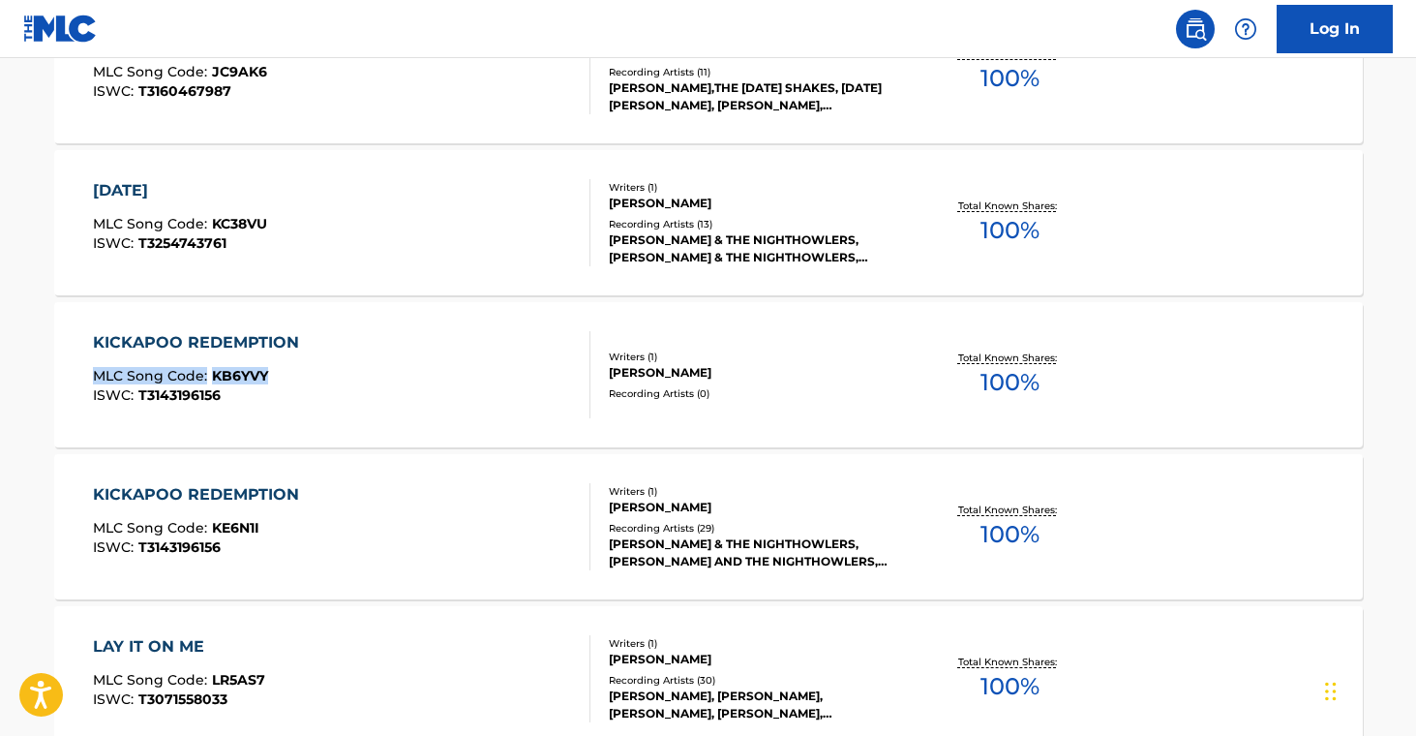
scroll to position [10276, 0]
drag, startPoint x: 32, startPoint y: 522, endPoint x: 267, endPoint y: 524, distance: 235.2
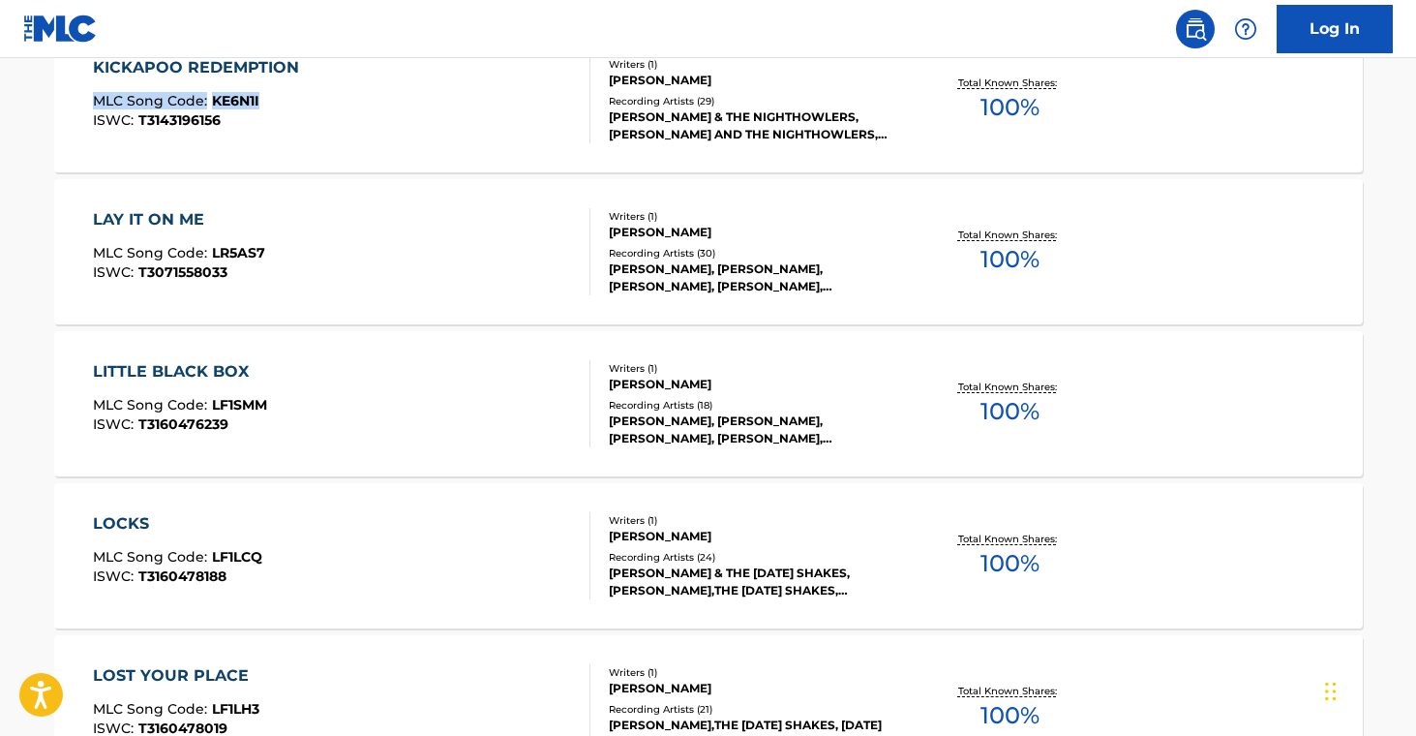
scroll to position [10699, 0]
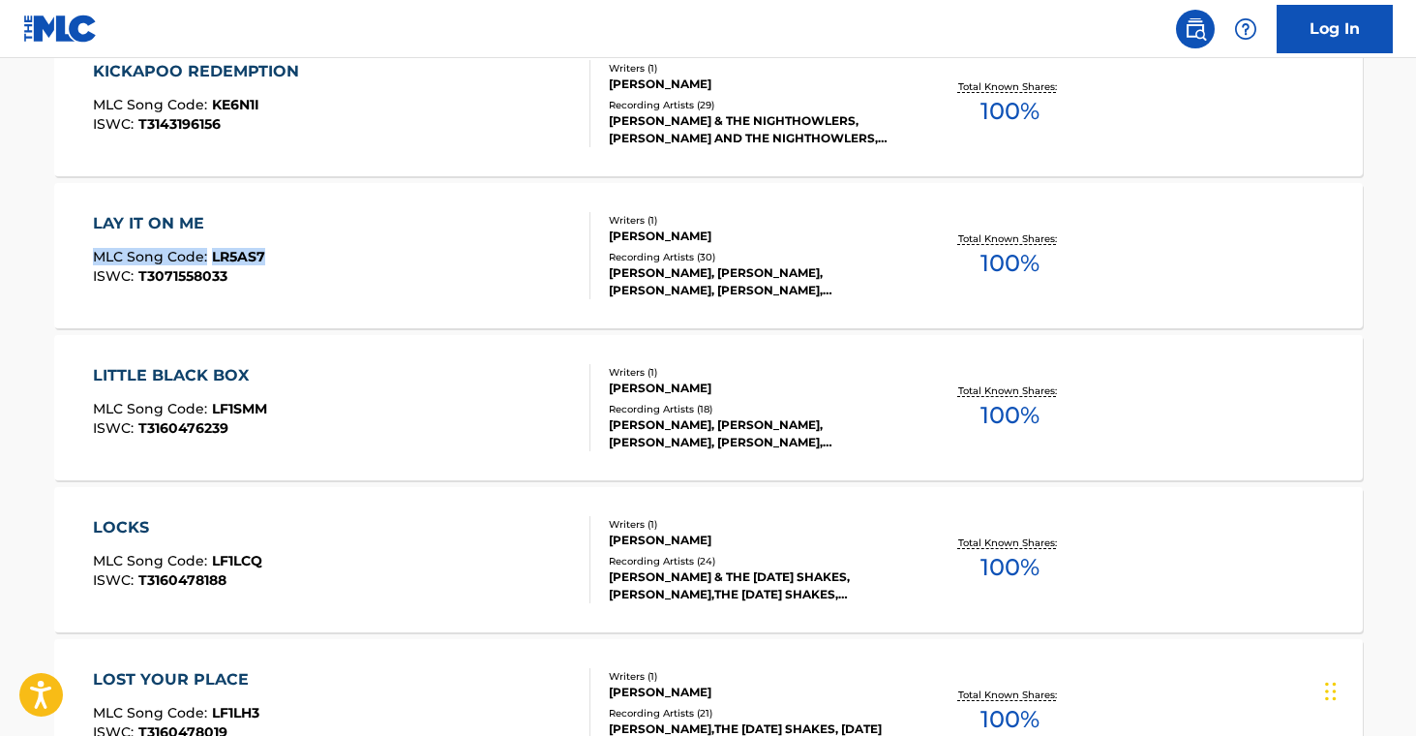
drag, startPoint x: 15, startPoint y: 242, endPoint x: 282, endPoint y: 264, distance: 268.0
drag, startPoint x: 34, startPoint y: 401, endPoint x: 292, endPoint y: 405, distance: 258.4
drag, startPoint x: 42, startPoint y: 556, endPoint x: 272, endPoint y: 557, distance: 230.4
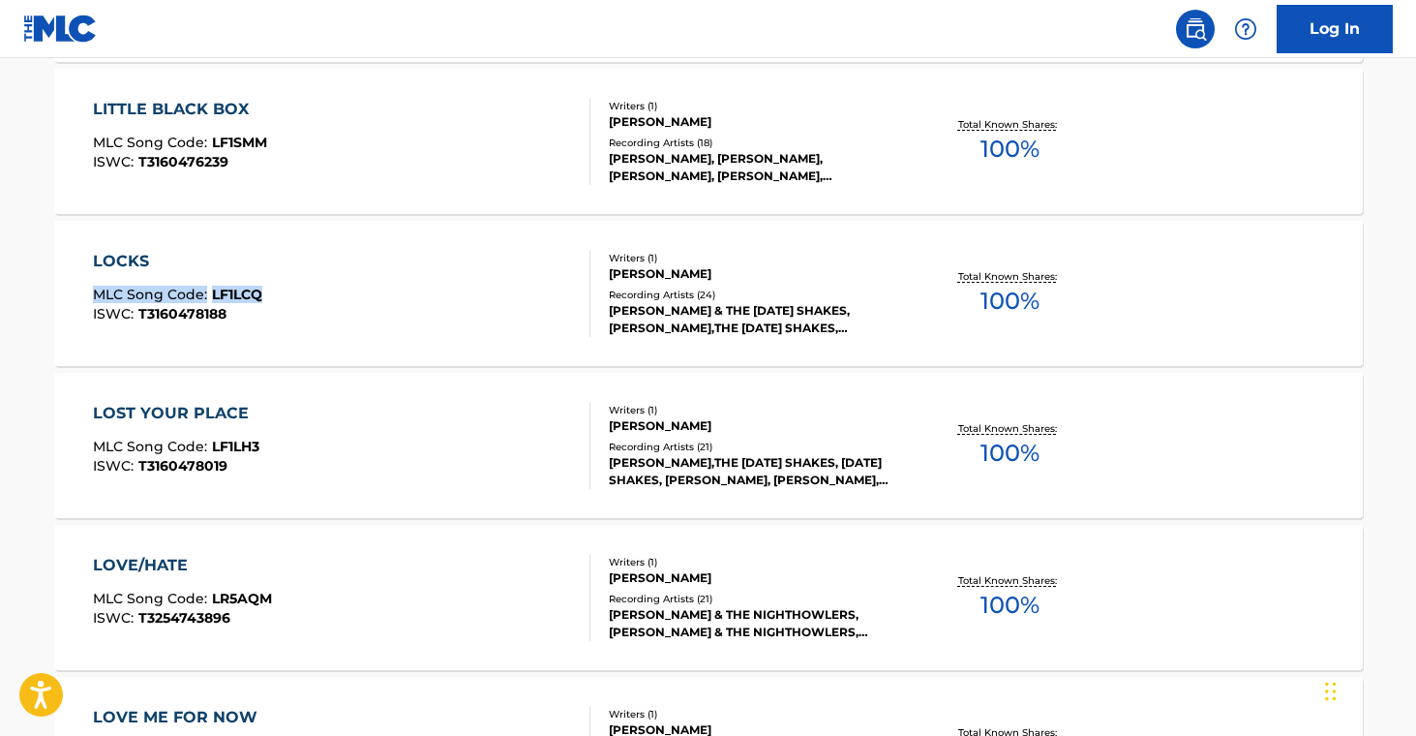
scroll to position [11017, 0]
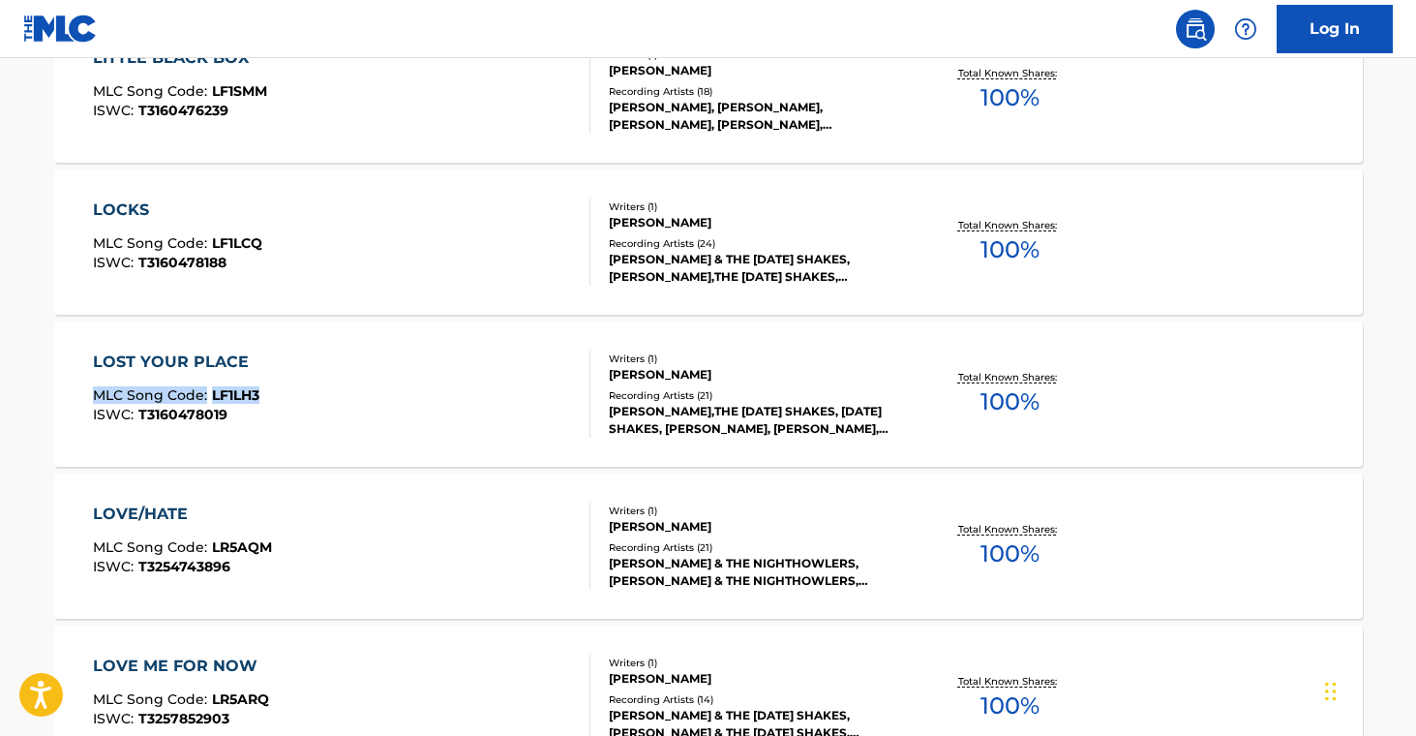
drag, startPoint x: 34, startPoint y: 383, endPoint x: 281, endPoint y: 400, distance: 247.3
drag, startPoint x: 30, startPoint y: 538, endPoint x: 297, endPoint y: 543, distance: 267.2
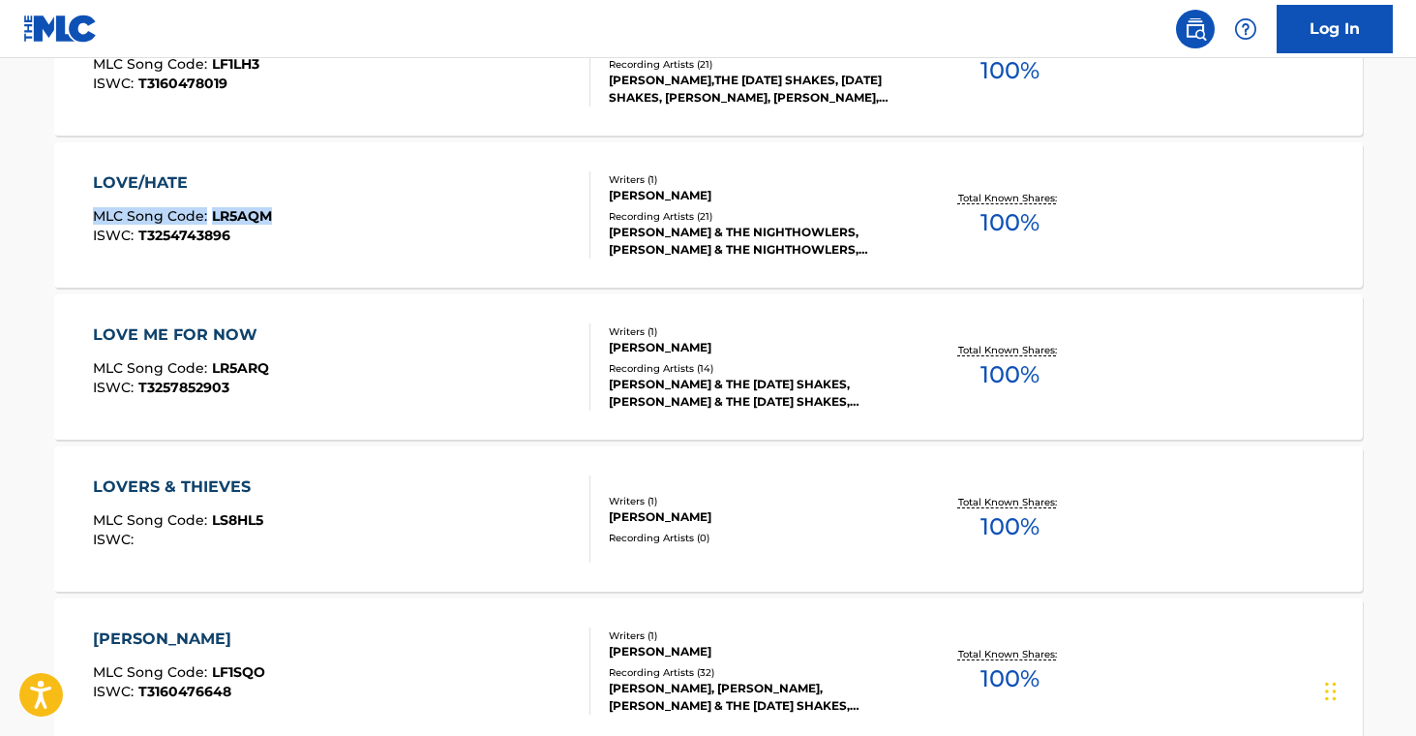
scroll to position [11351, 0]
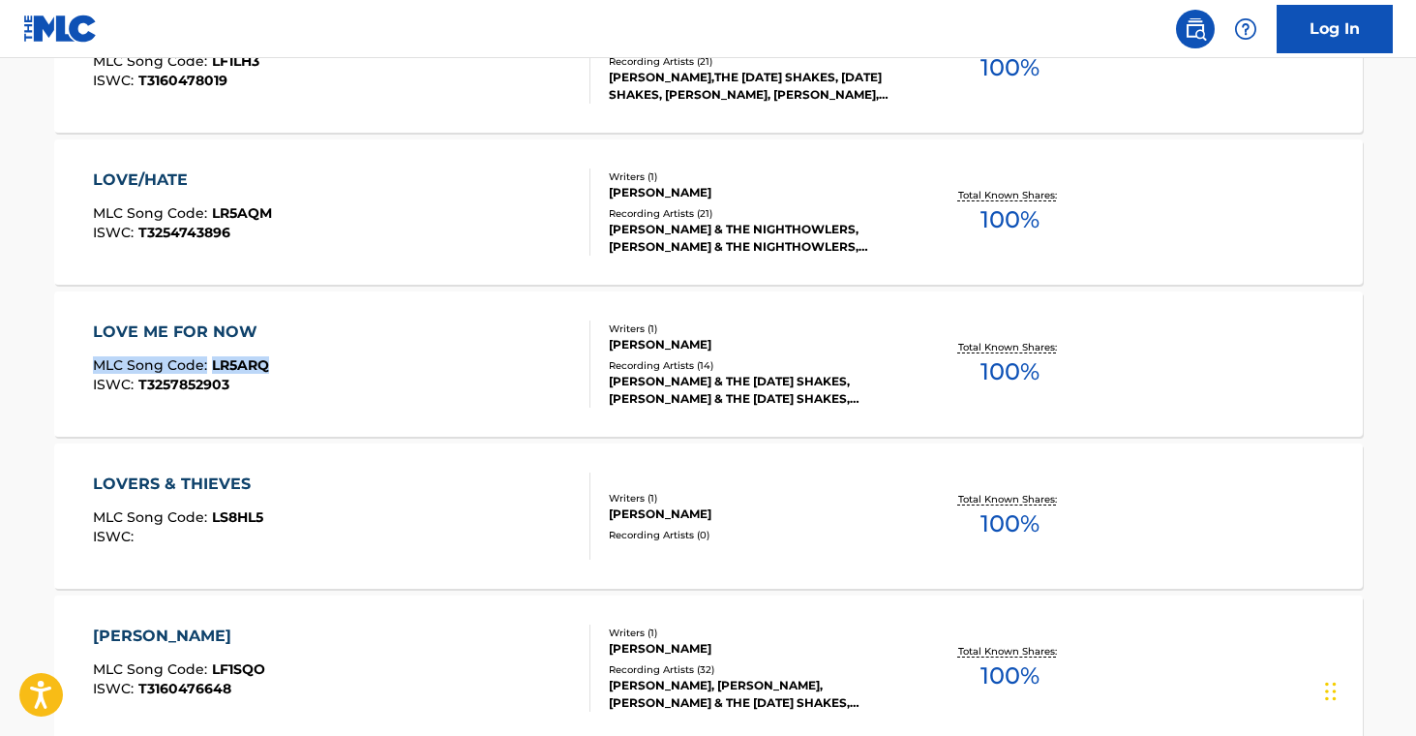
drag, startPoint x: 36, startPoint y: 358, endPoint x: 285, endPoint y: 361, distance: 248.7
drag, startPoint x: 24, startPoint y: 504, endPoint x: 292, endPoint y: 517, distance: 268.4
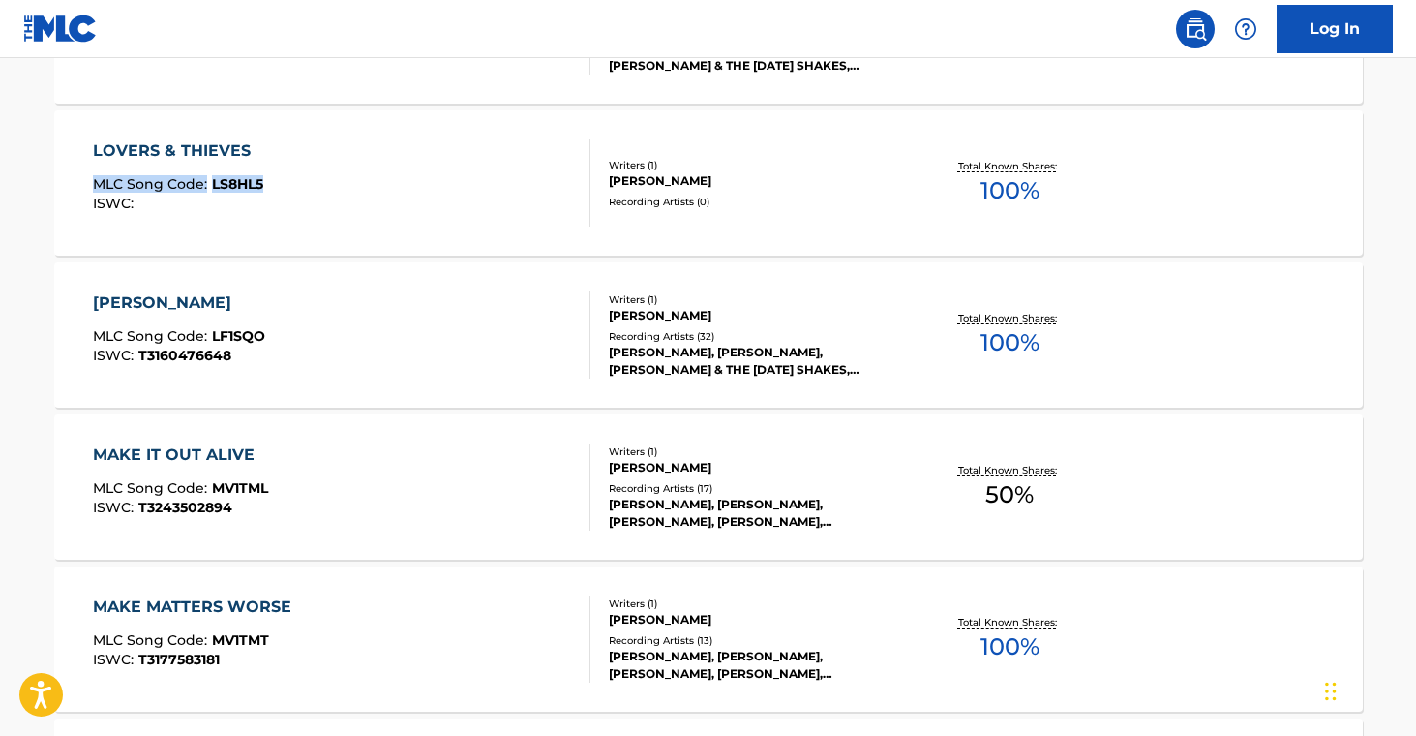
scroll to position [11684, 0]
drag, startPoint x: 14, startPoint y: 329, endPoint x: 277, endPoint y: 339, distance: 263.4
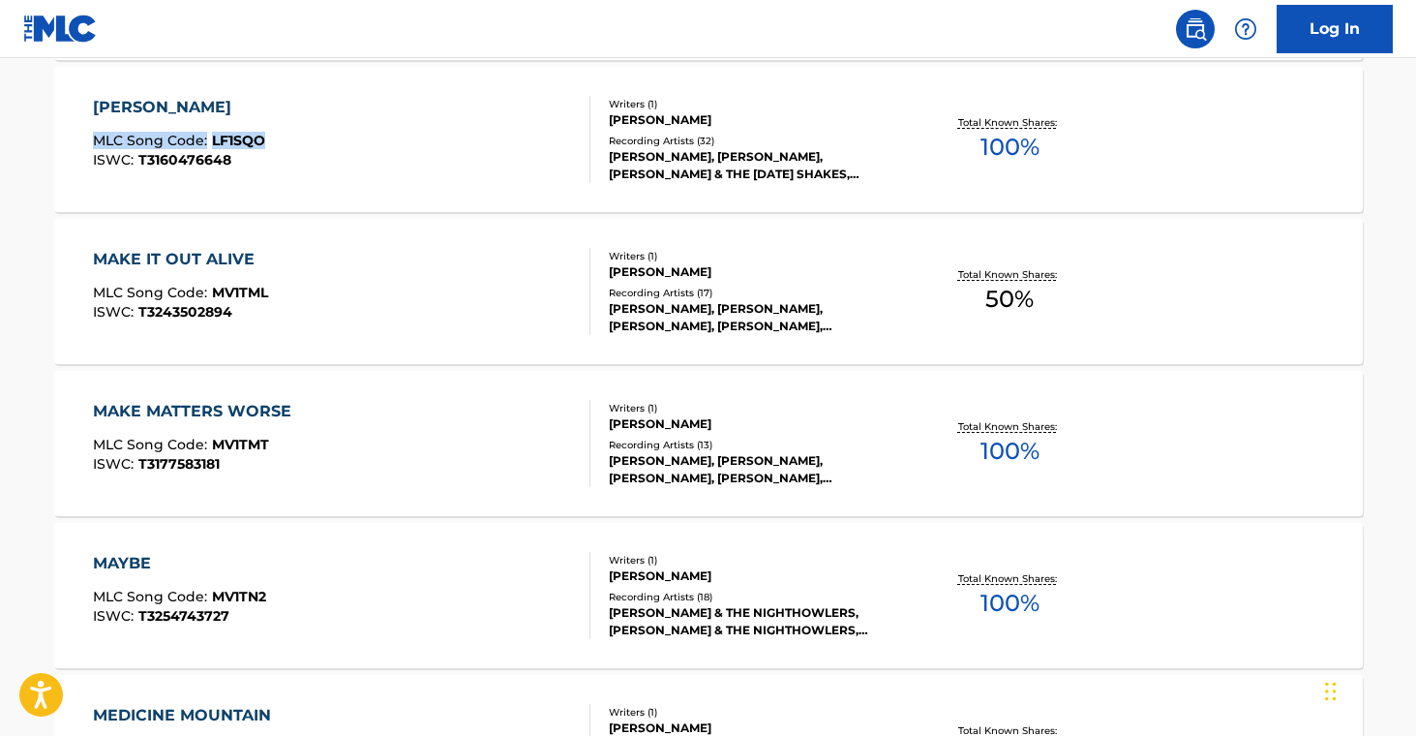
scroll to position [11883, 0]
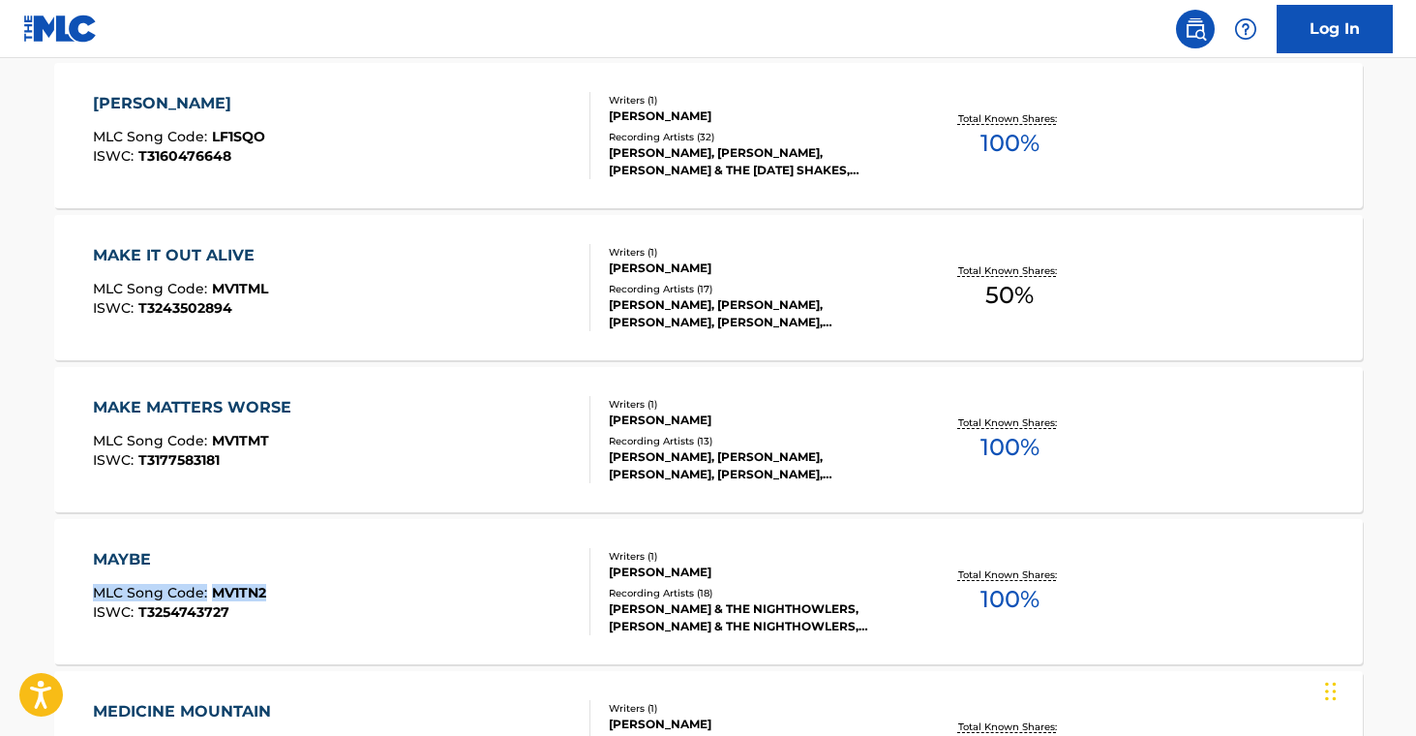
drag, startPoint x: 25, startPoint y: 584, endPoint x: 282, endPoint y: 588, distance: 256.5
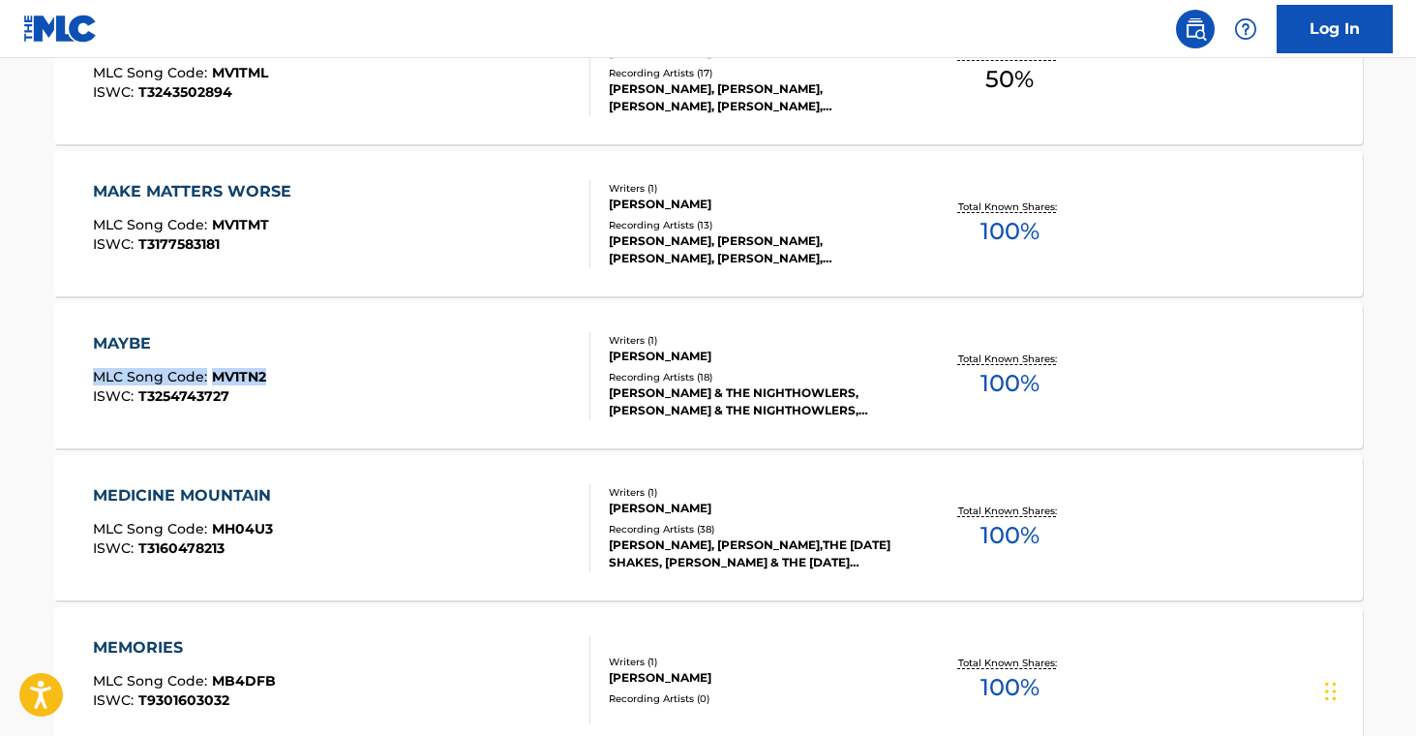
scroll to position [12145, 0]
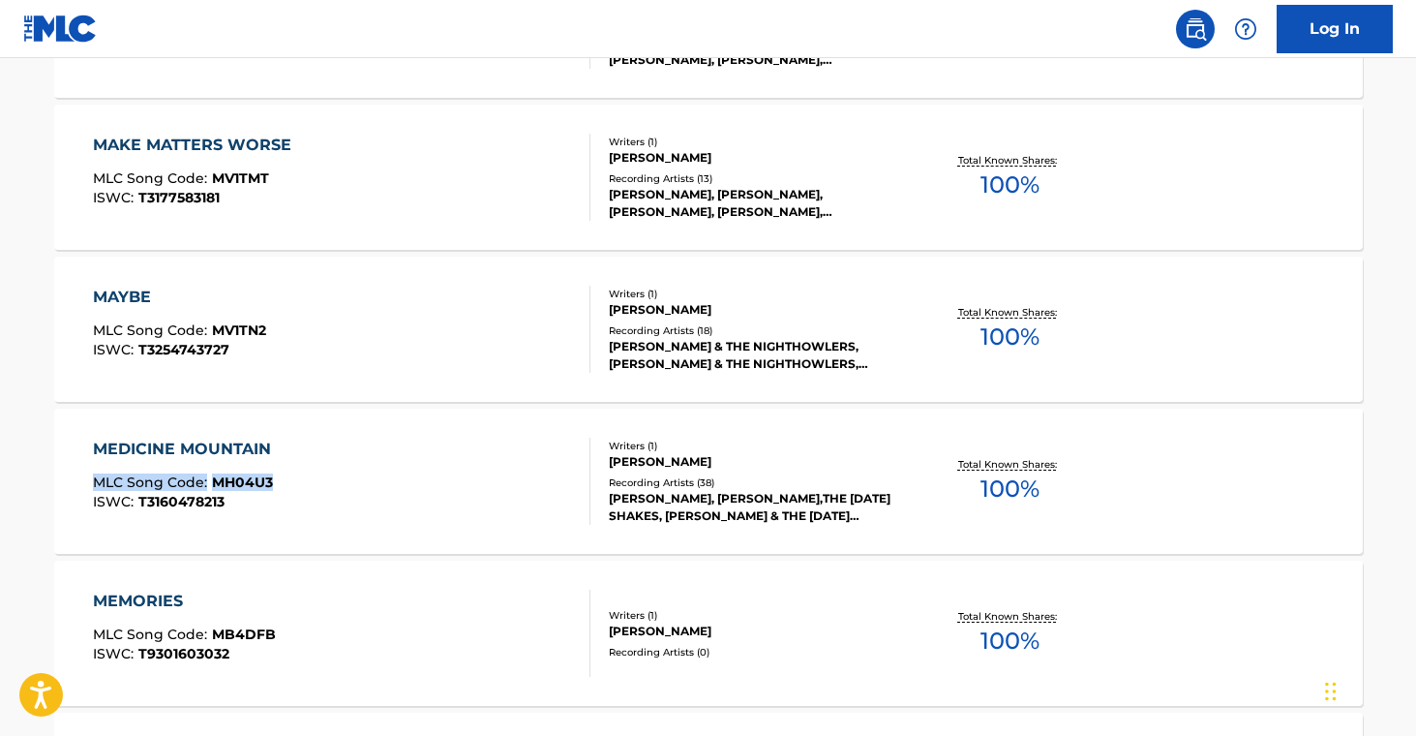
drag, startPoint x: 39, startPoint y: 474, endPoint x: 289, endPoint y: 480, distance: 250.7
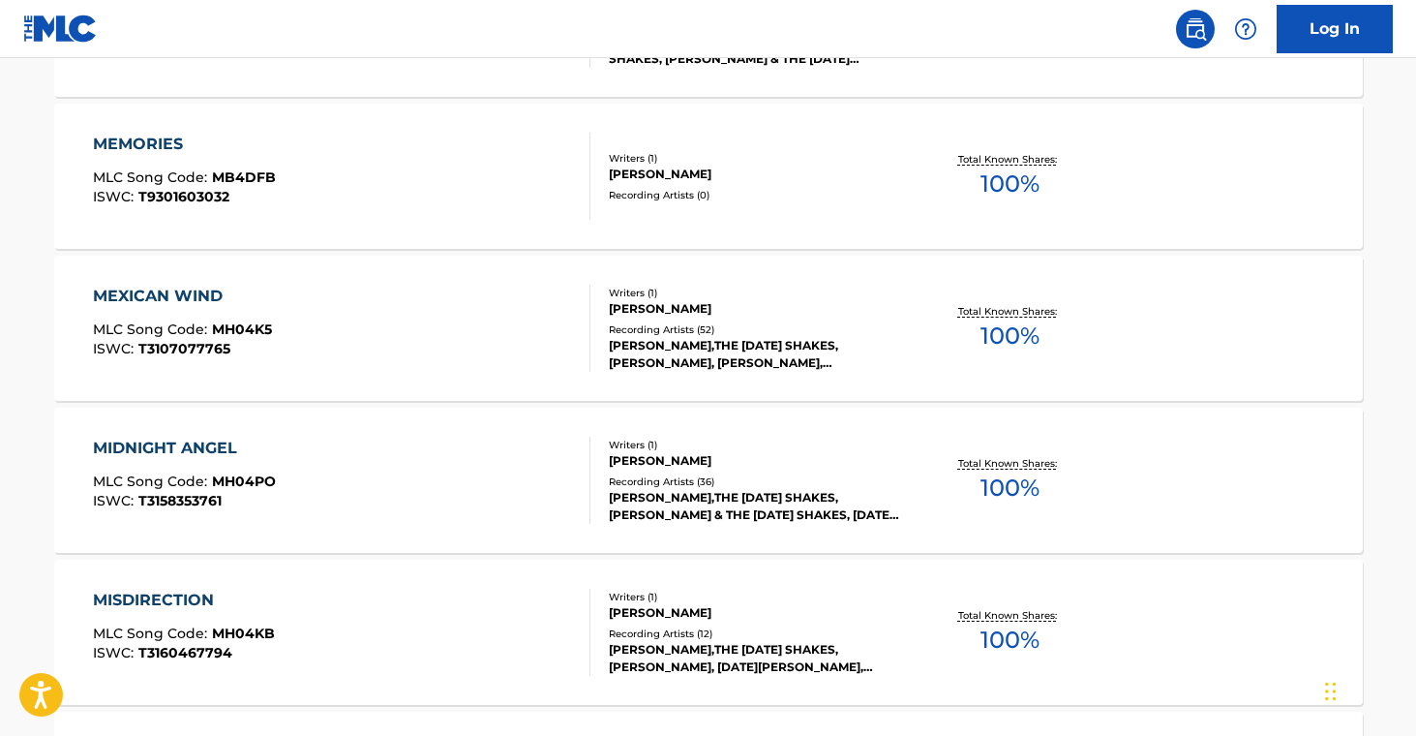
scroll to position [12603, 0]
drag, startPoint x: 33, startPoint y: 167, endPoint x: 297, endPoint y: 178, distance: 264.4
drag, startPoint x: 28, startPoint y: 314, endPoint x: 283, endPoint y: 323, distance: 254.7
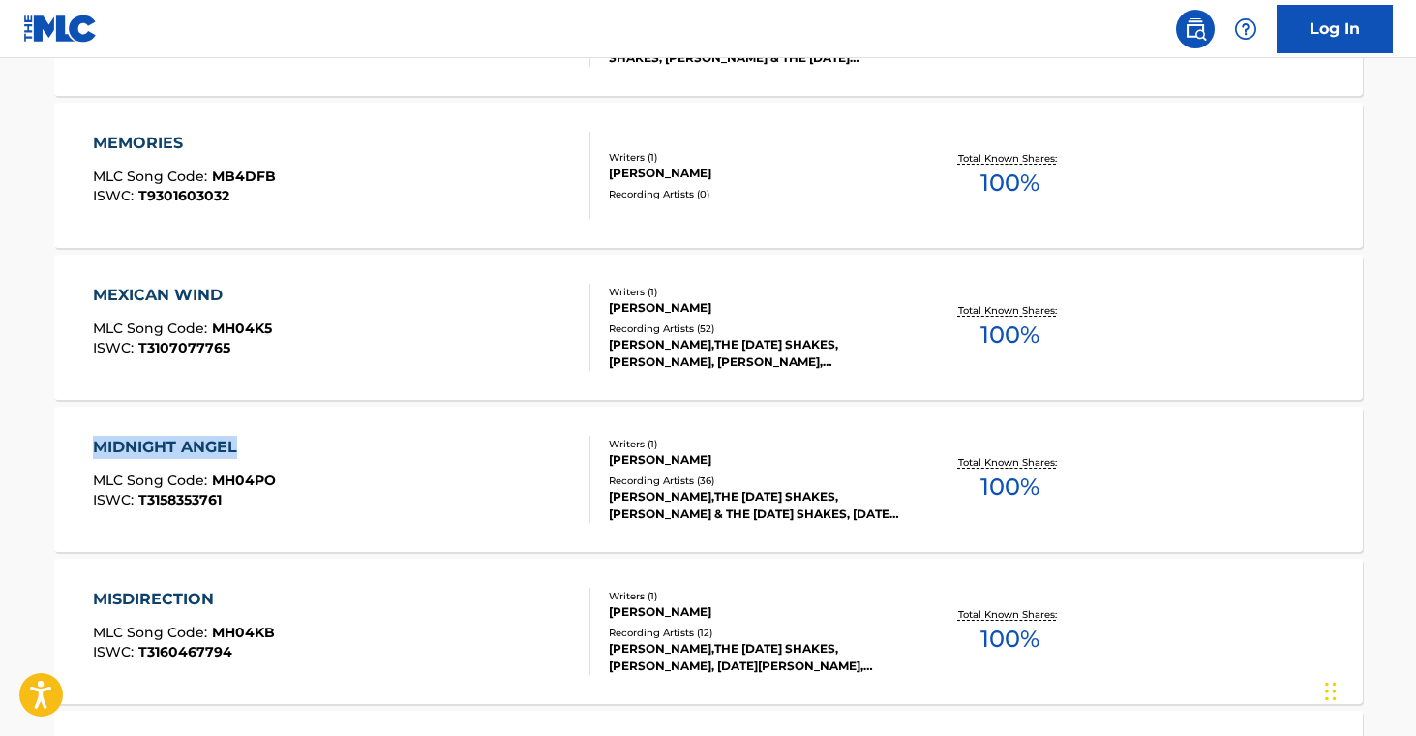
drag, startPoint x: 29, startPoint y: 436, endPoint x: 248, endPoint y: 440, distance: 218.8
drag, startPoint x: 26, startPoint y: 468, endPoint x: 276, endPoint y: 478, distance: 249.9
drag, startPoint x: 17, startPoint y: 624, endPoint x: 400, endPoint y: 428, distance: 429.8
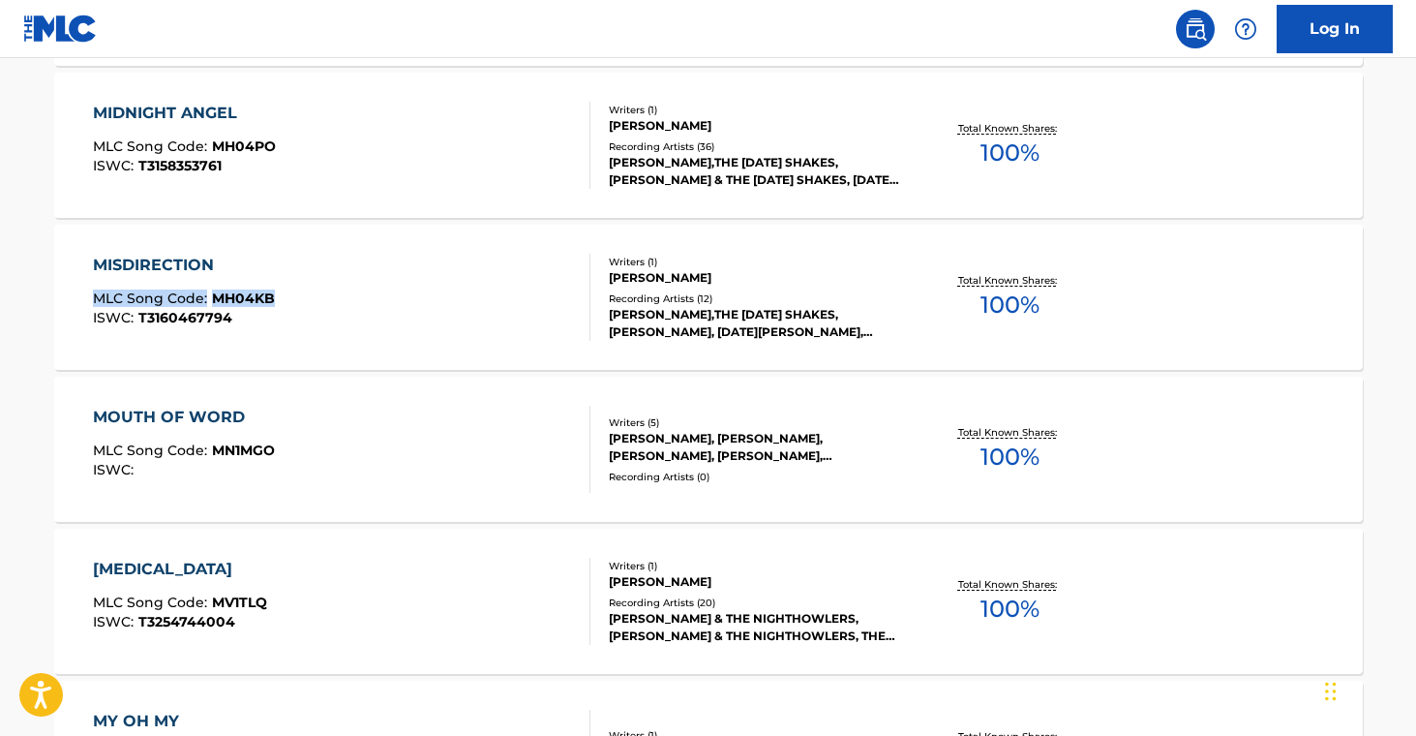
scroll to position [13002, 0]
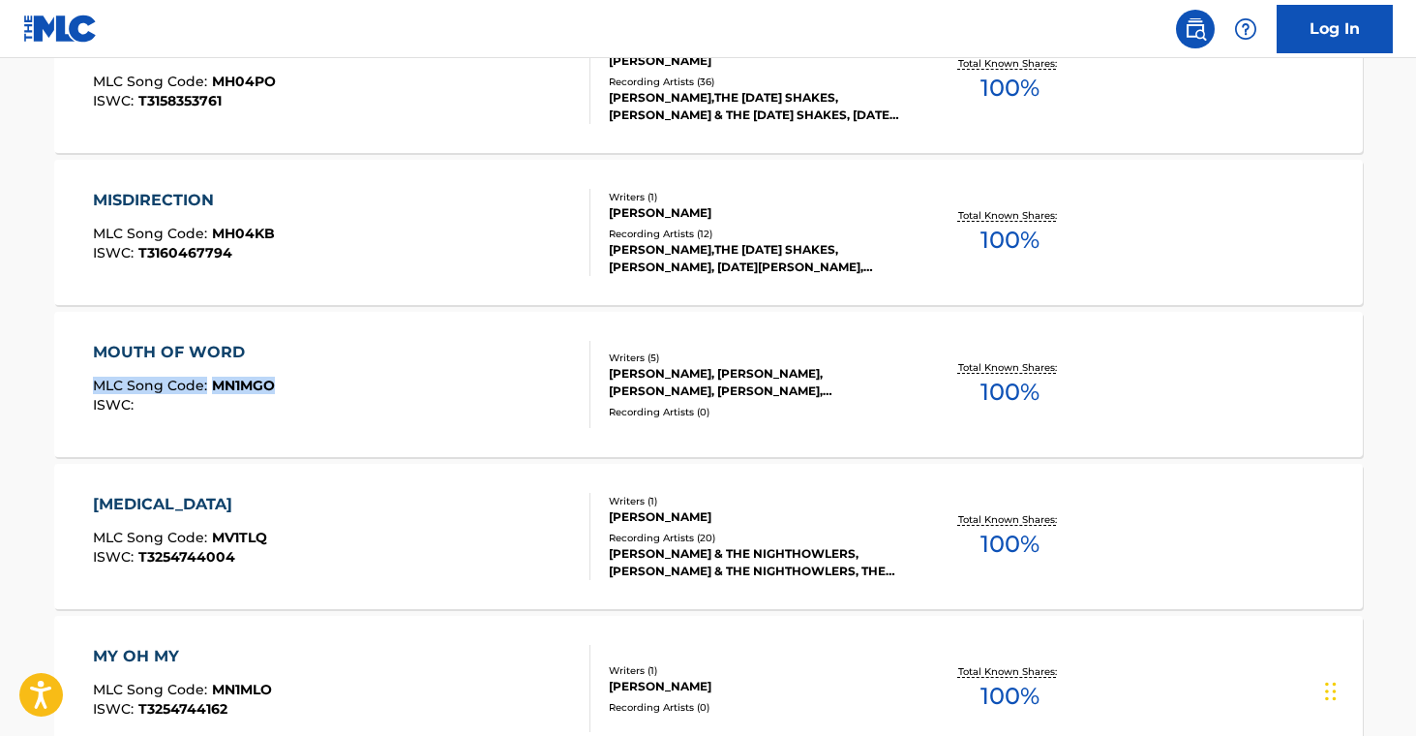
drag, startPoint x: 18, startPoint y: 376, endPoint x: 276, endPoint y: 388, distance: 257.7
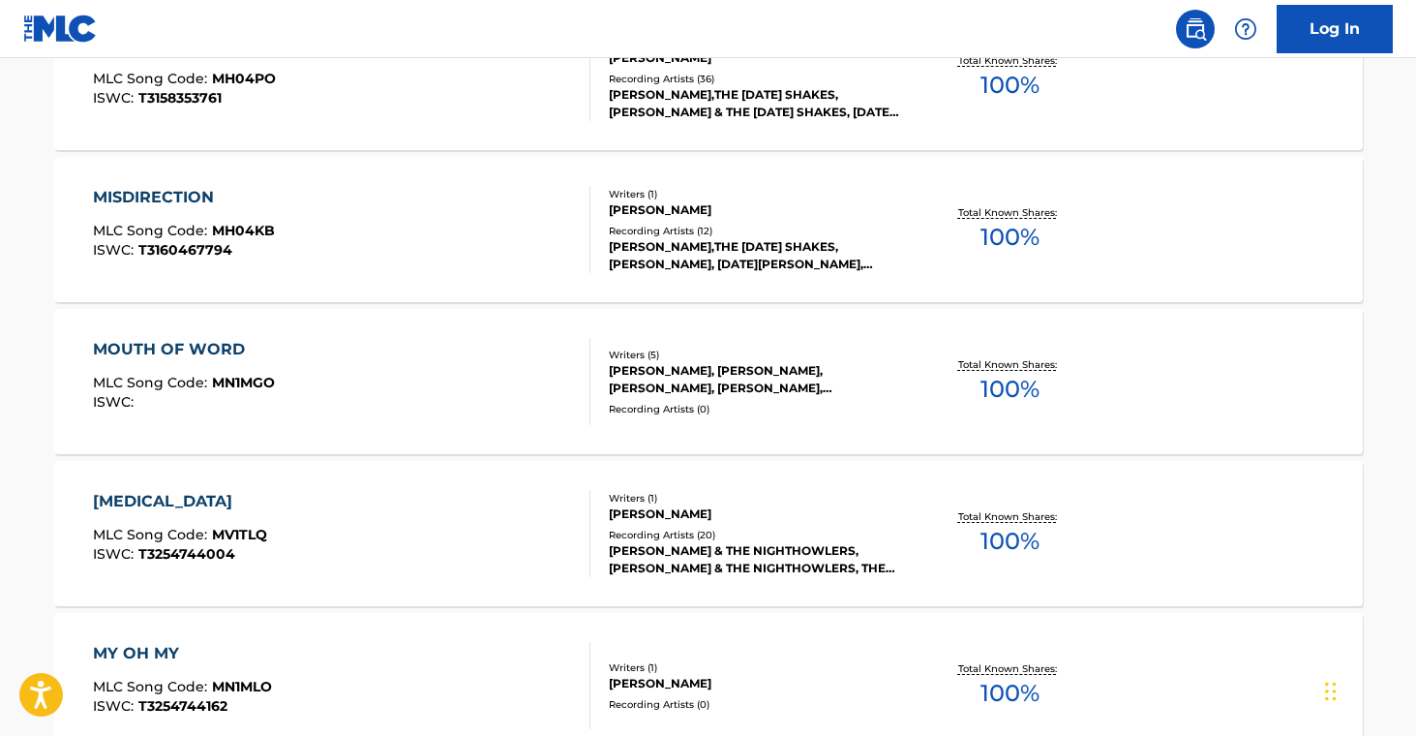
scroll to position [13006, 0]
drag, startPoint x: 31, startPoint y: 531, endPoint x: 343, endPoint y: 411, distance: 333.9
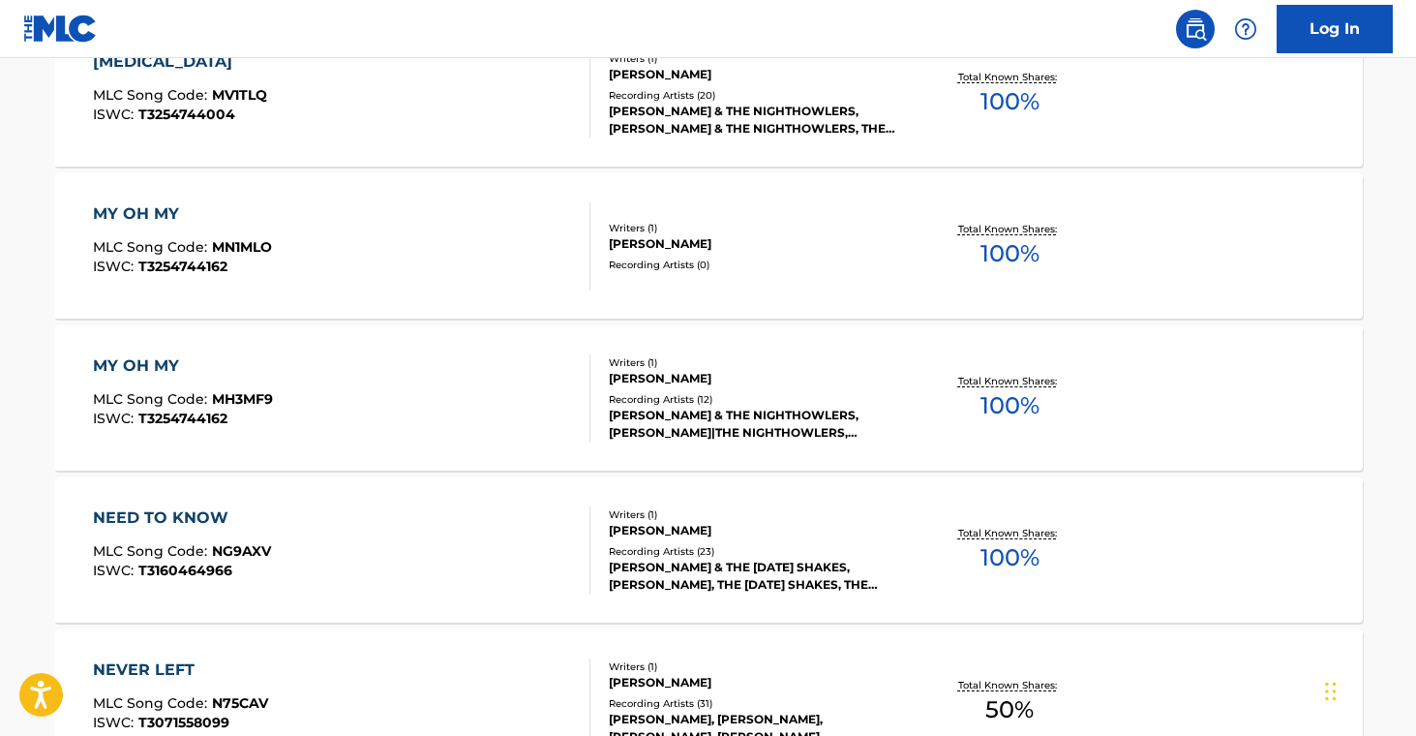
scroll to position [13445, 0]
drag, startPoint x: 11, startPoint y: 240, endPoint x: 289, endPoint y: 248, distance: 278.8
drag, startPoint x: 32, startPoint y: 537, endPoint x: 281, endPoint y: 554, distance: 249.3
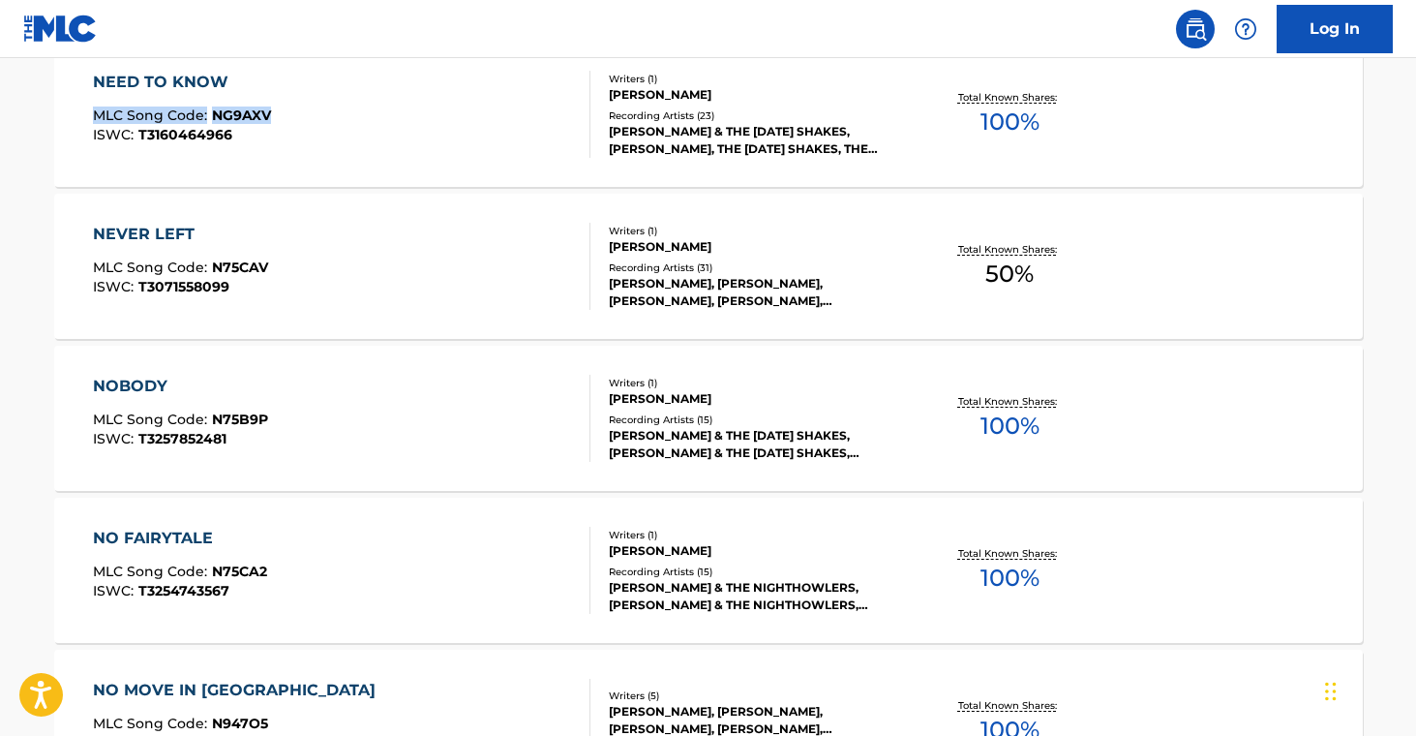
scroll to position [13876, 0]
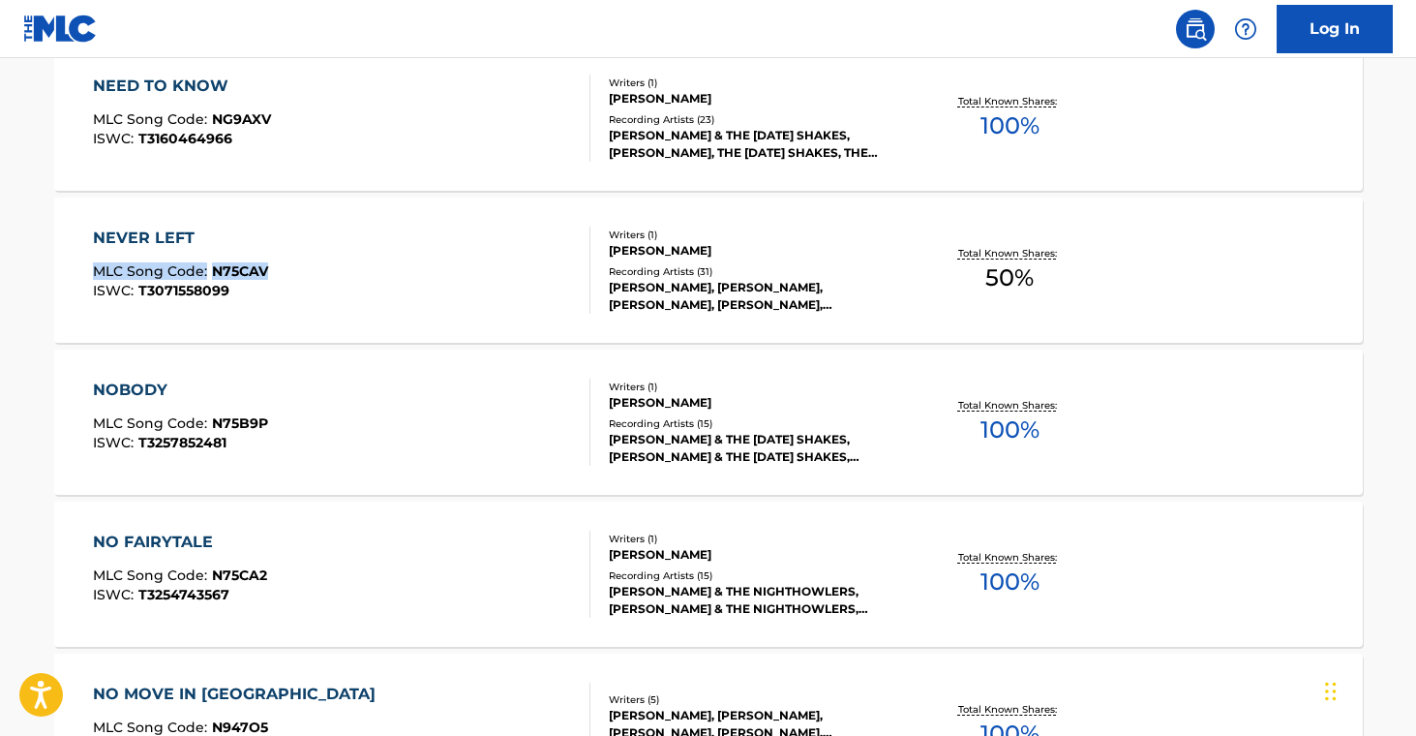
drag, startPoint x: 19, startPoint y: 257, endPoint x: 395, endPoint y: 199, distance: 380.0
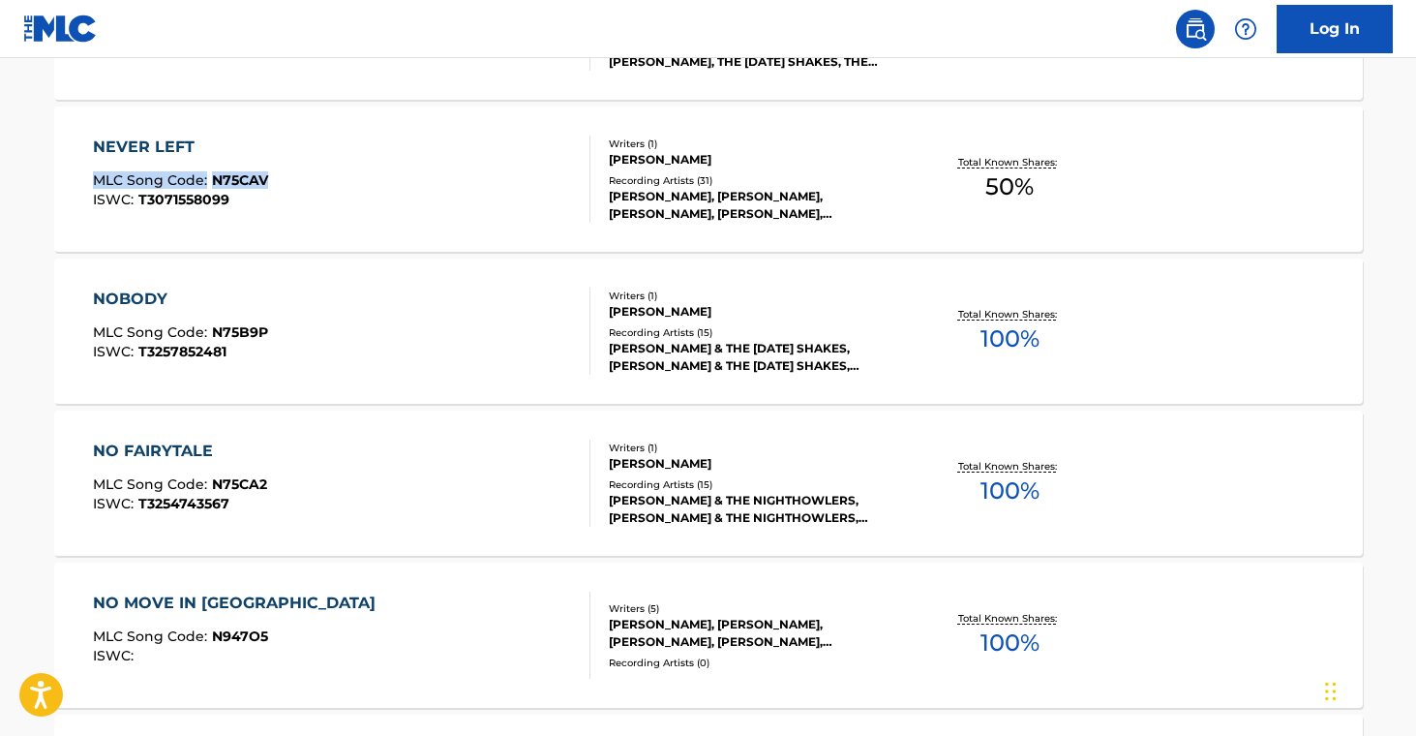
scroll to position [13968, 0]
drag, startPoint x: 11, startPoint y: 326, endPoint x: 279, endPoint y: 326, distance: 268.1
drag, startPoint x: 52, startPoint y: 477, endPoint x: 267, endPoint y: 481, distance: 214.9
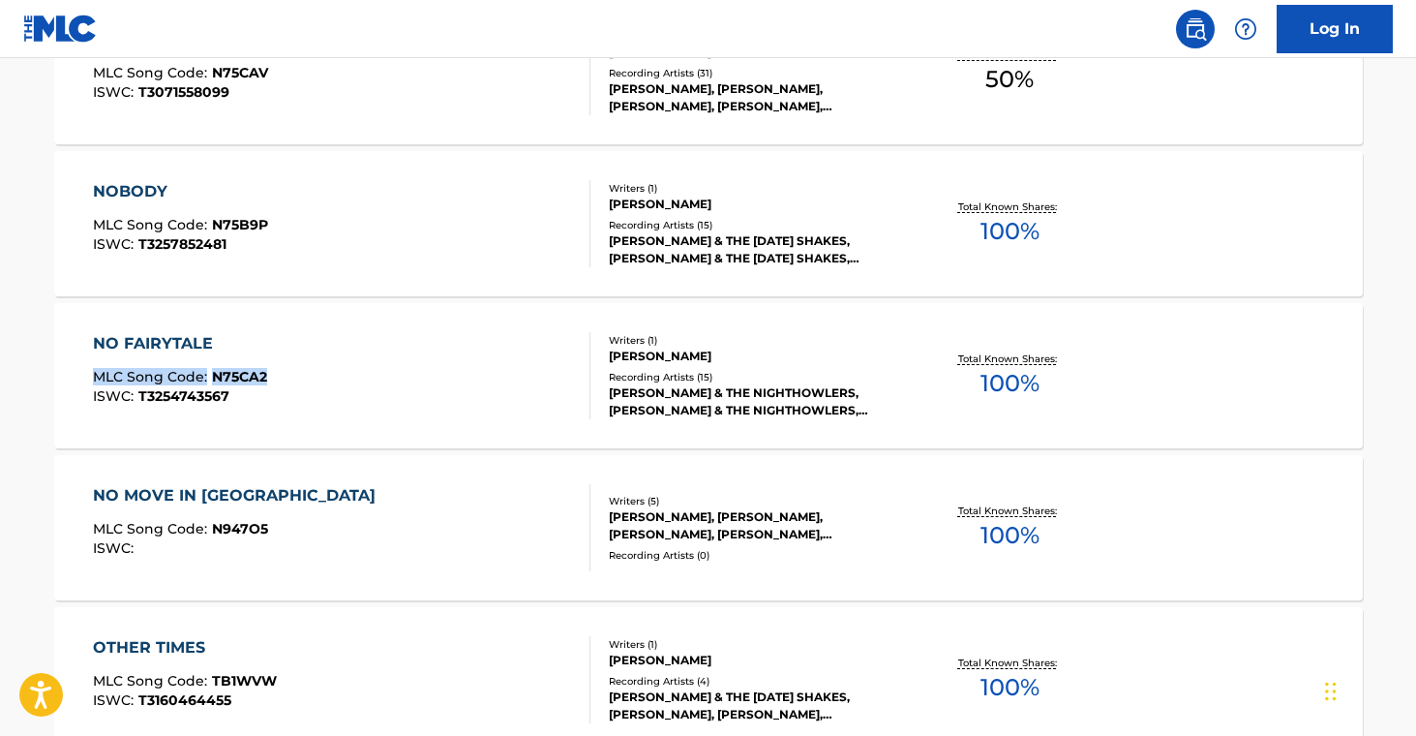
scroll to position [14085, 0]
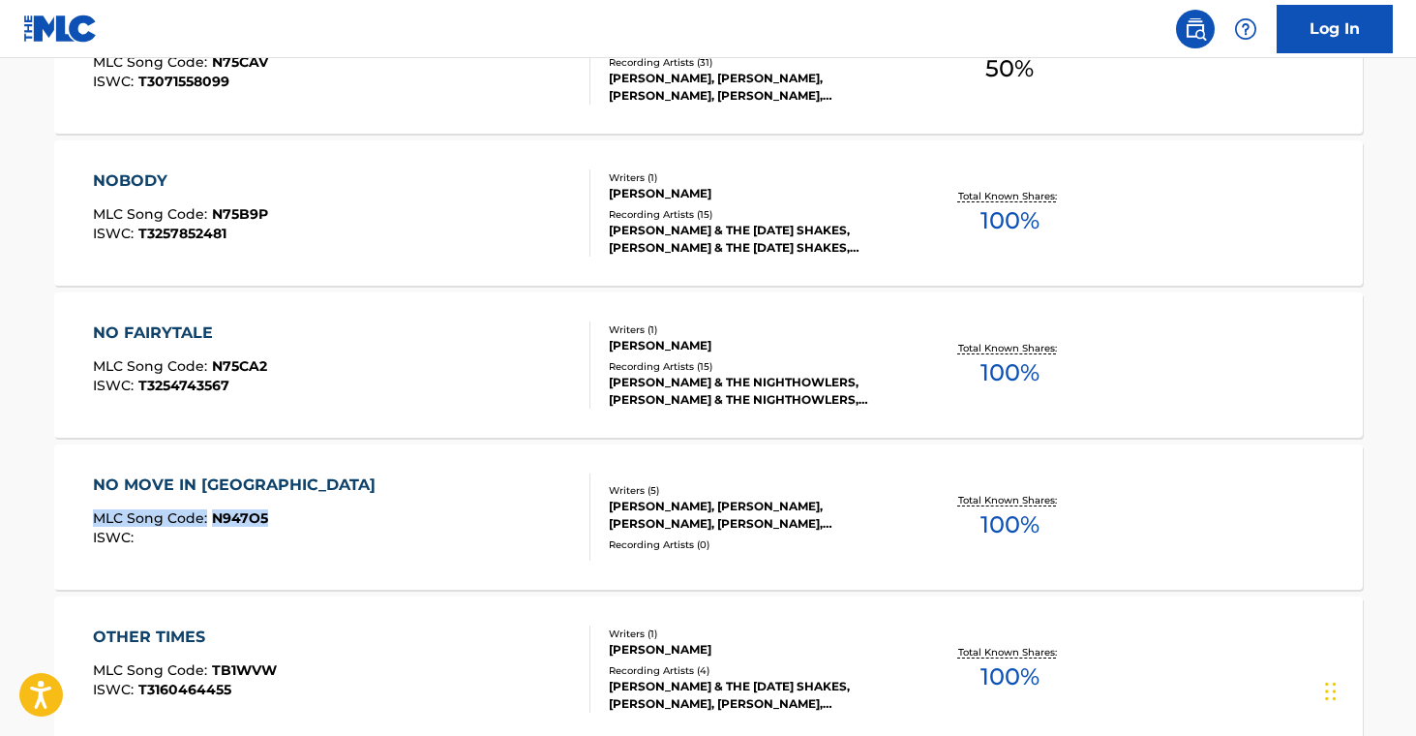
drag, startPoint x: 75, startPoint y: 504, endPoint x: 281, endPoint y: 520, distance: 205.8
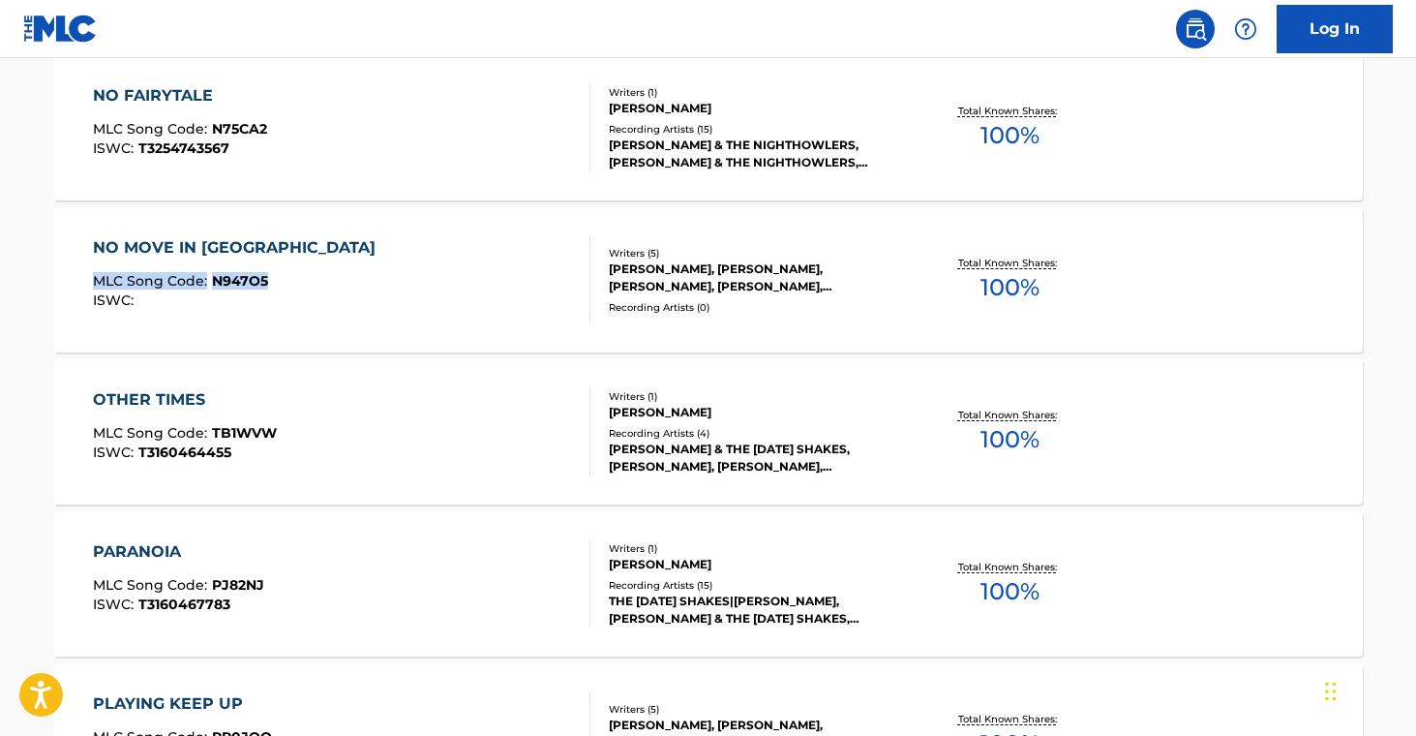
scroll to position [14322, 0]
drag, startPoint x: 29, startPoint y: 426, endPoint x: 325, endPoint y: 394, distance: 297.9
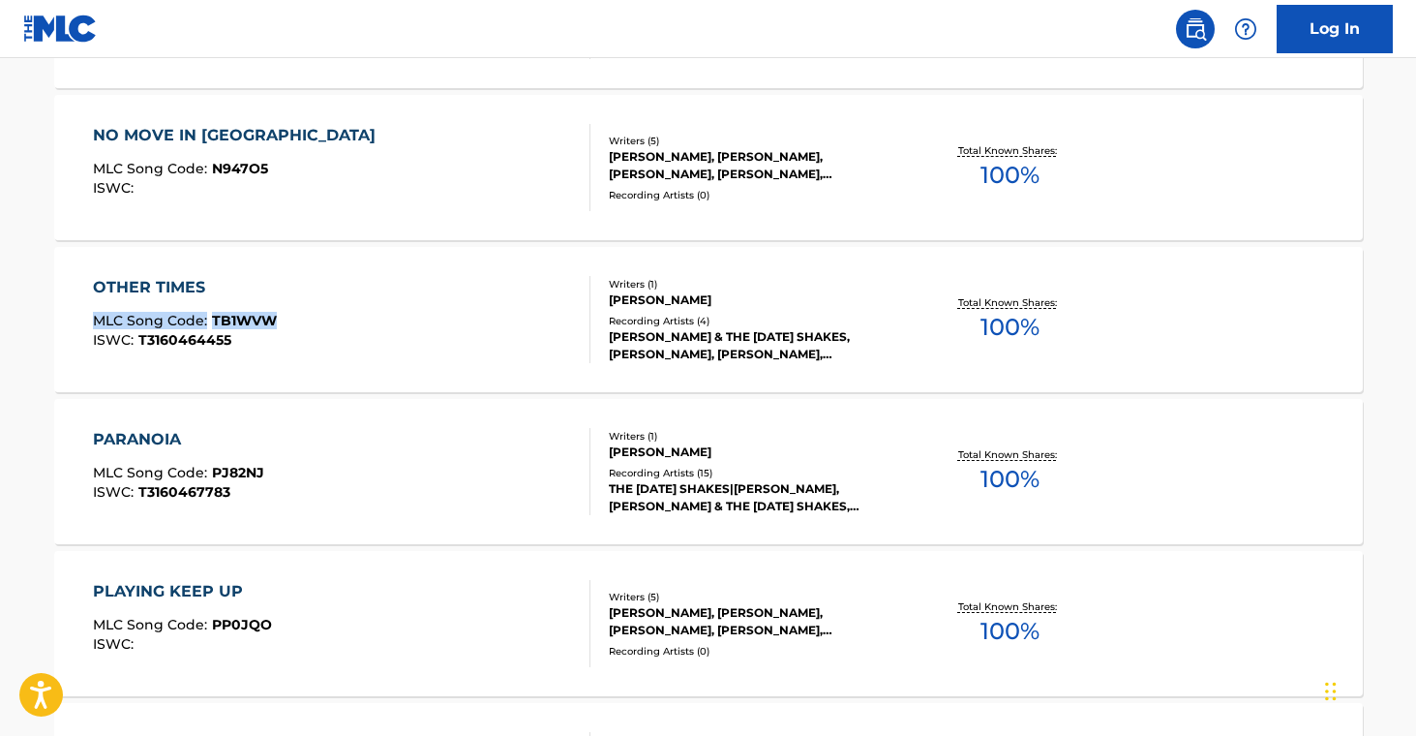
scroll to position [14435, 0]
drag, startPoint x: 14, startPoint y: 457, endPoint x: 278, endPoint y: 470, distance: 264.6
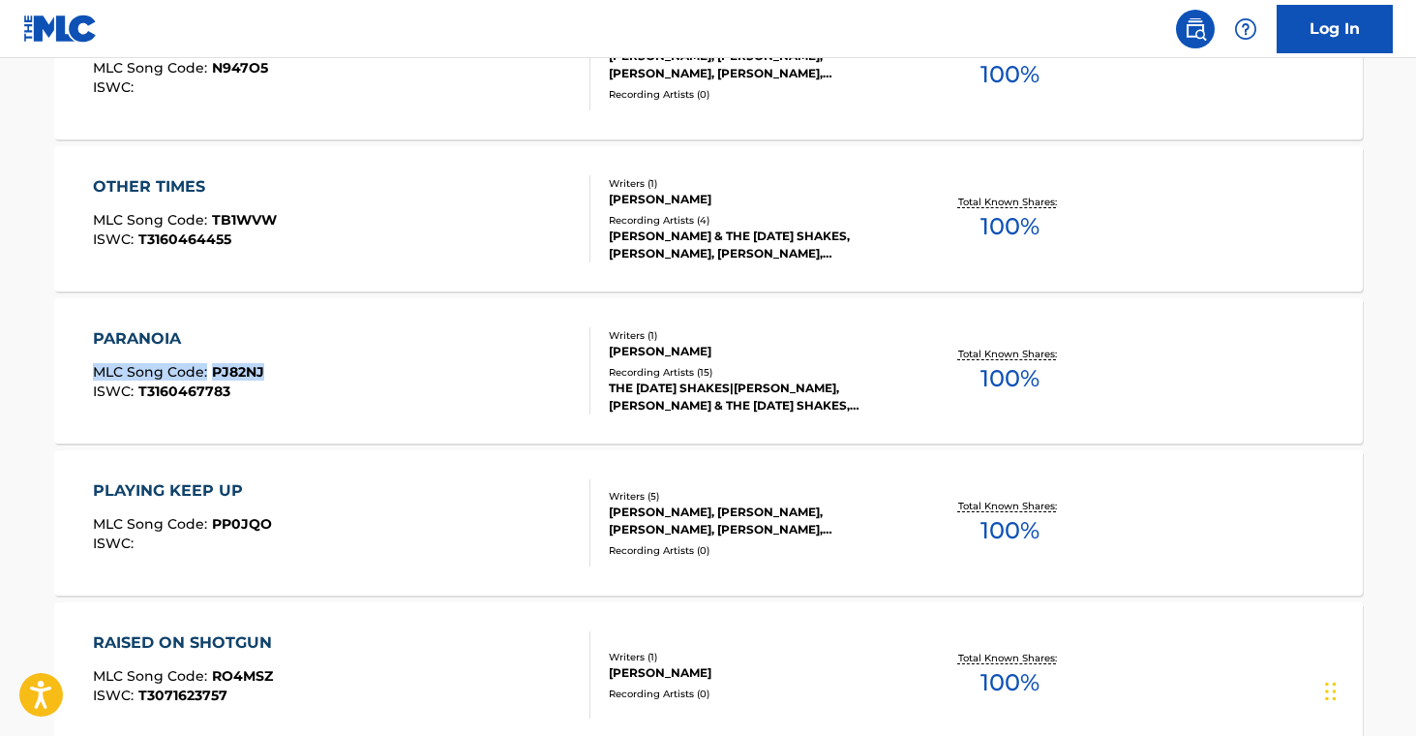
scroll to position [14536, 0]
drag, startPoint x: 29, startPoint y: 517, endPoint x: 283, endPoint y: 528, distance: 253.8
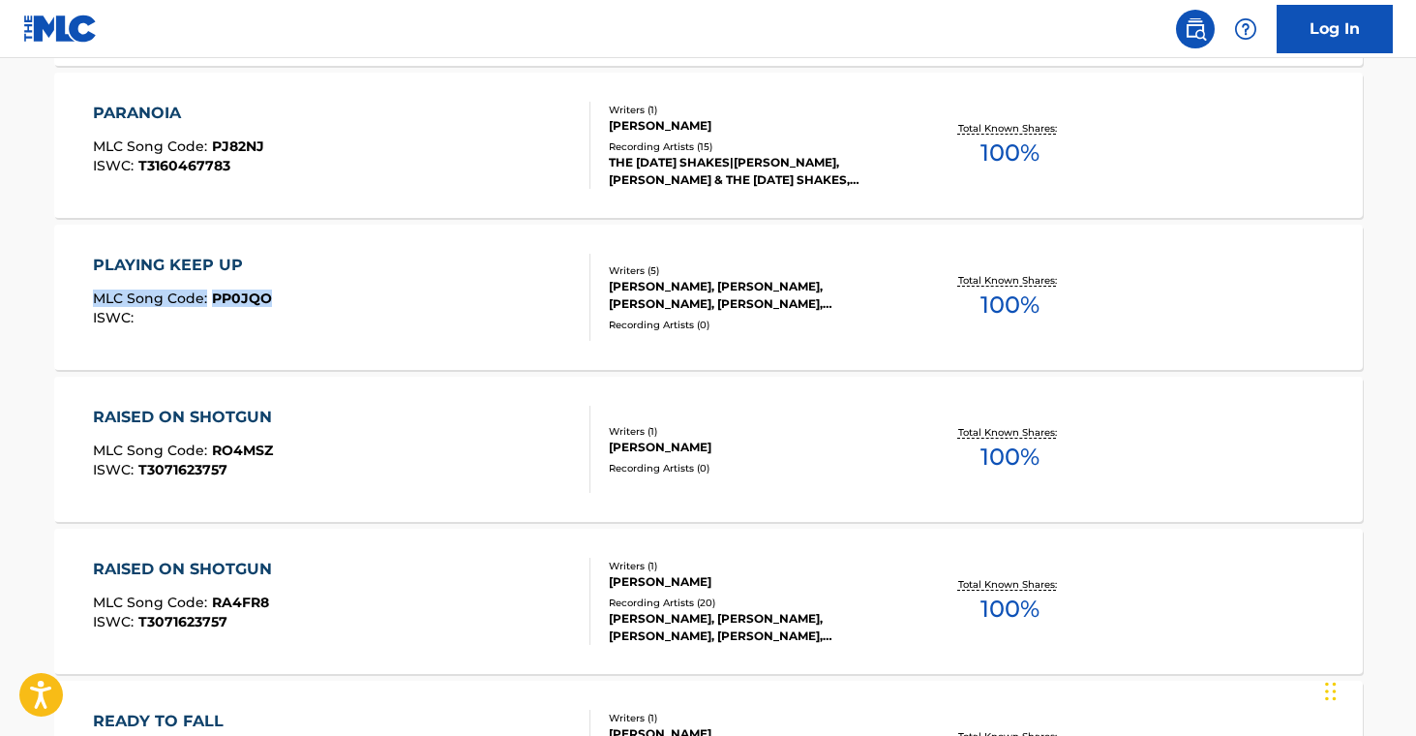
scroll to position [14791, 0]
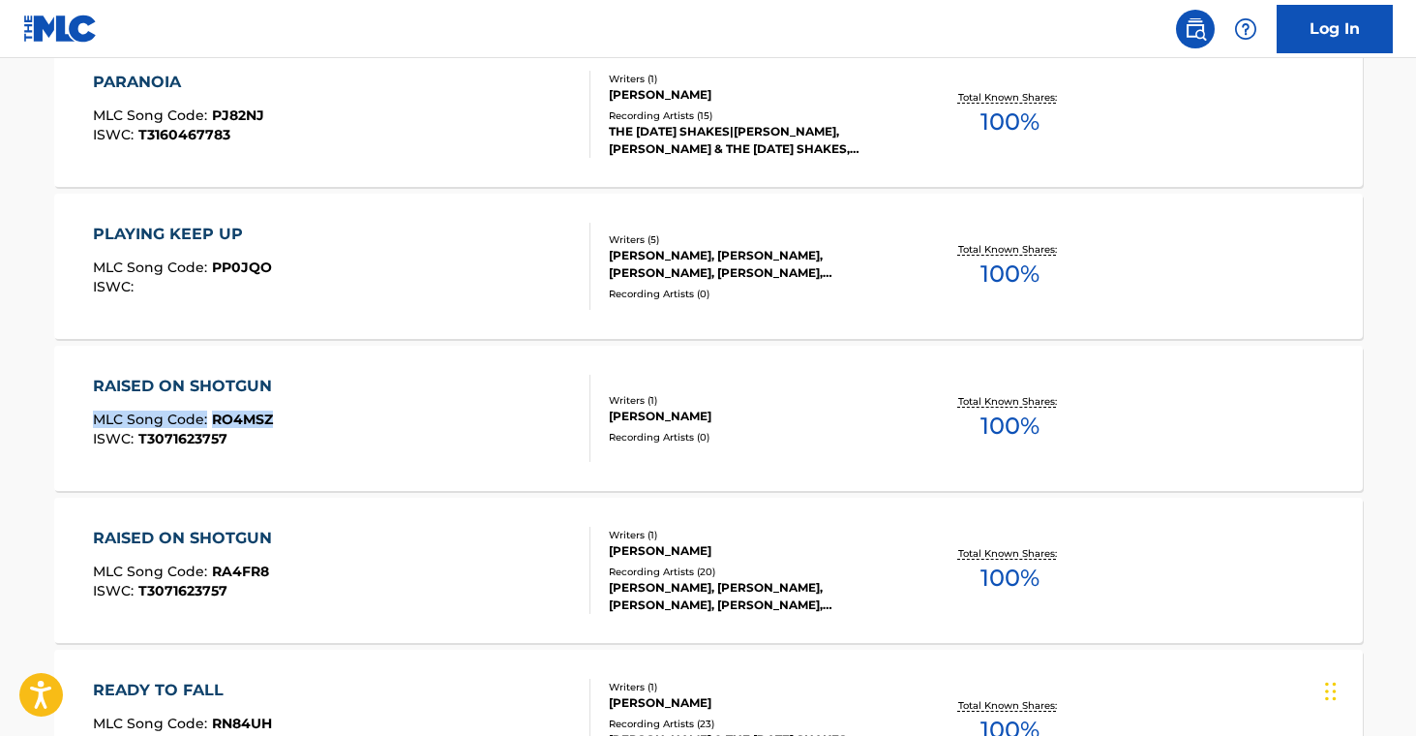
drag, startPoint x: 23, startPoint y: 410, endPoint x: 289, endPoint y: 420, distance: 266.3
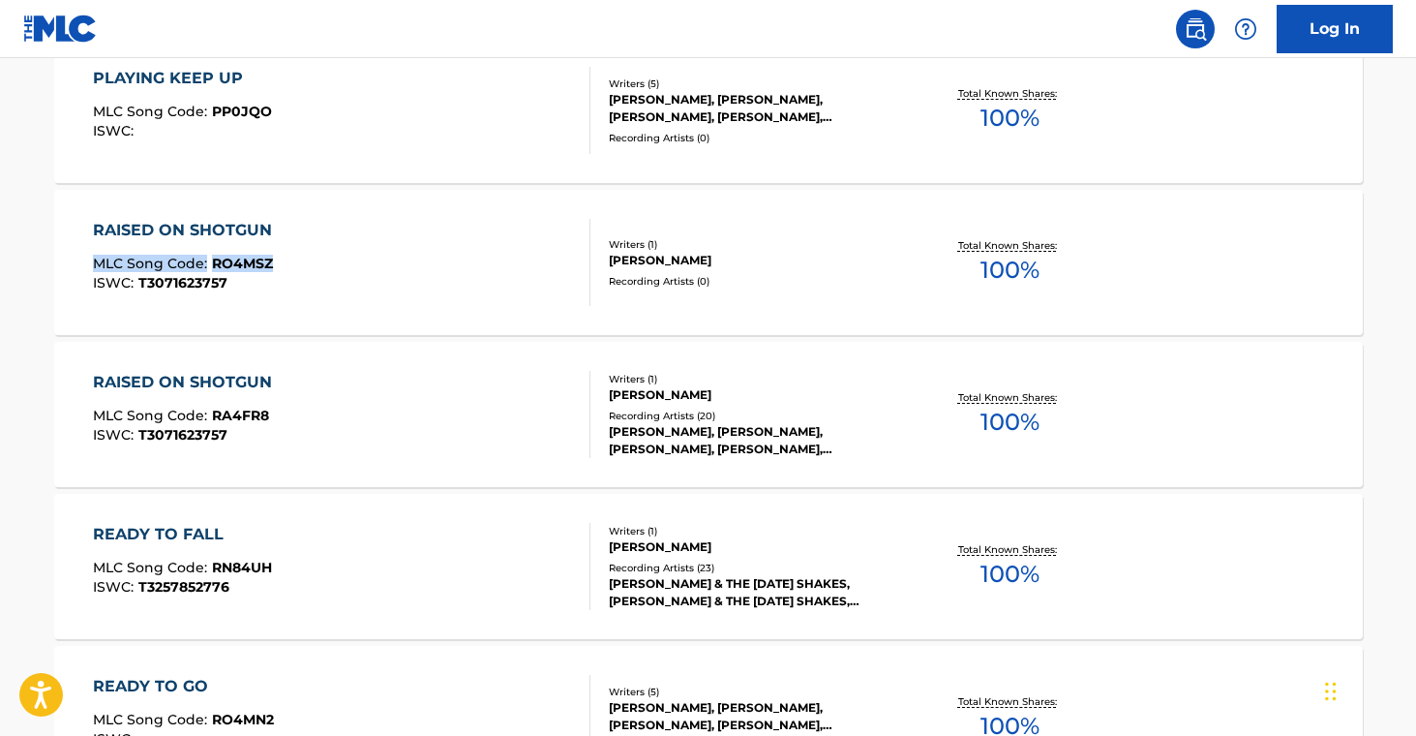
scroll to position [14991, 0]
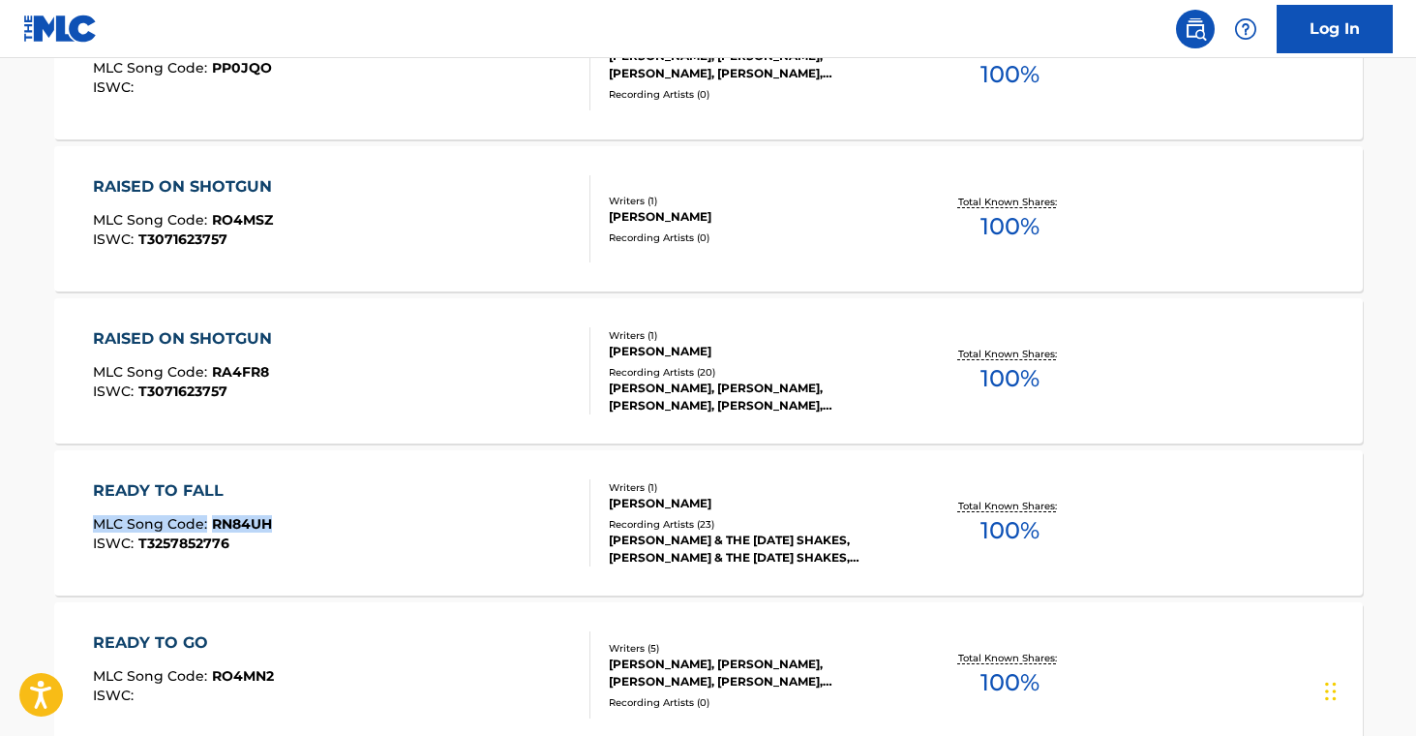
drag, startPoint x: 19, startPoint y: 512, endPoint x: 304, endPoint y: 518, distance: 284.6
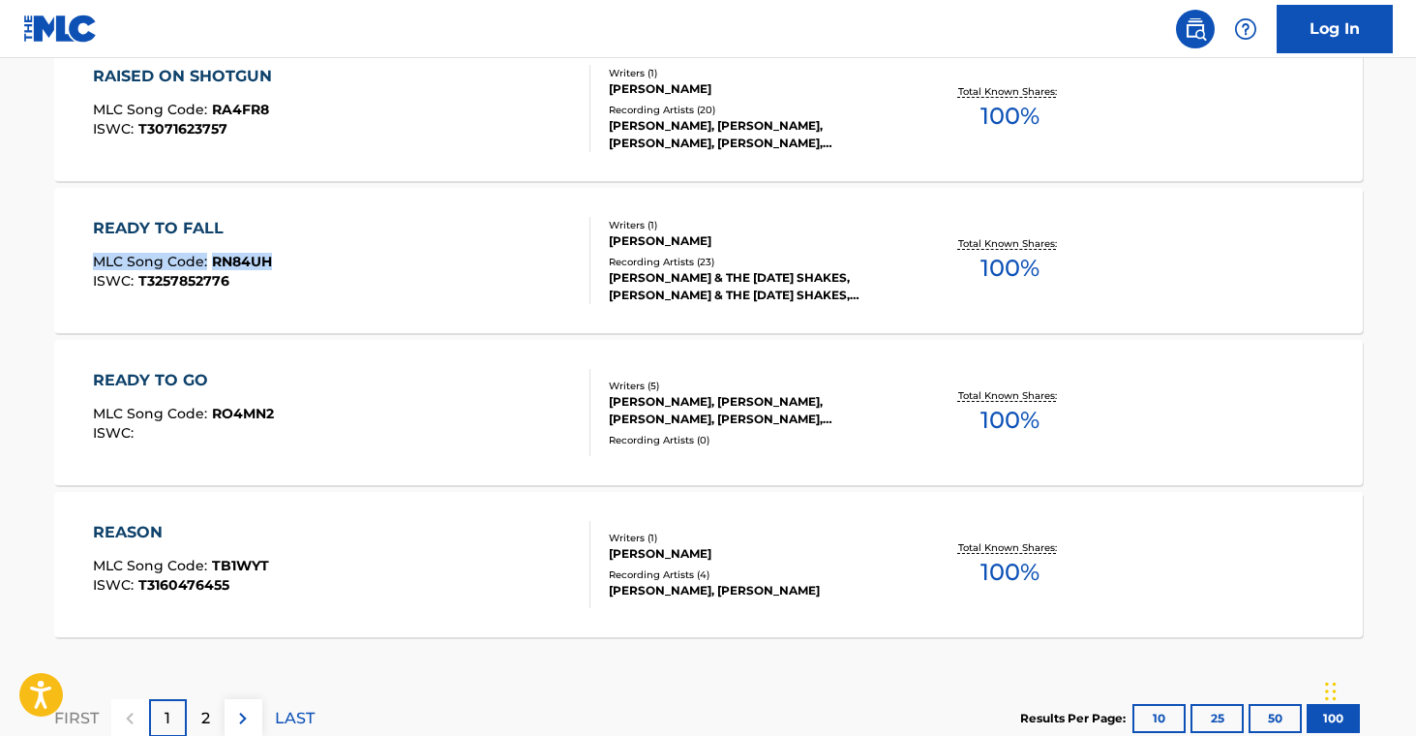
scroll to position [15262, 0]
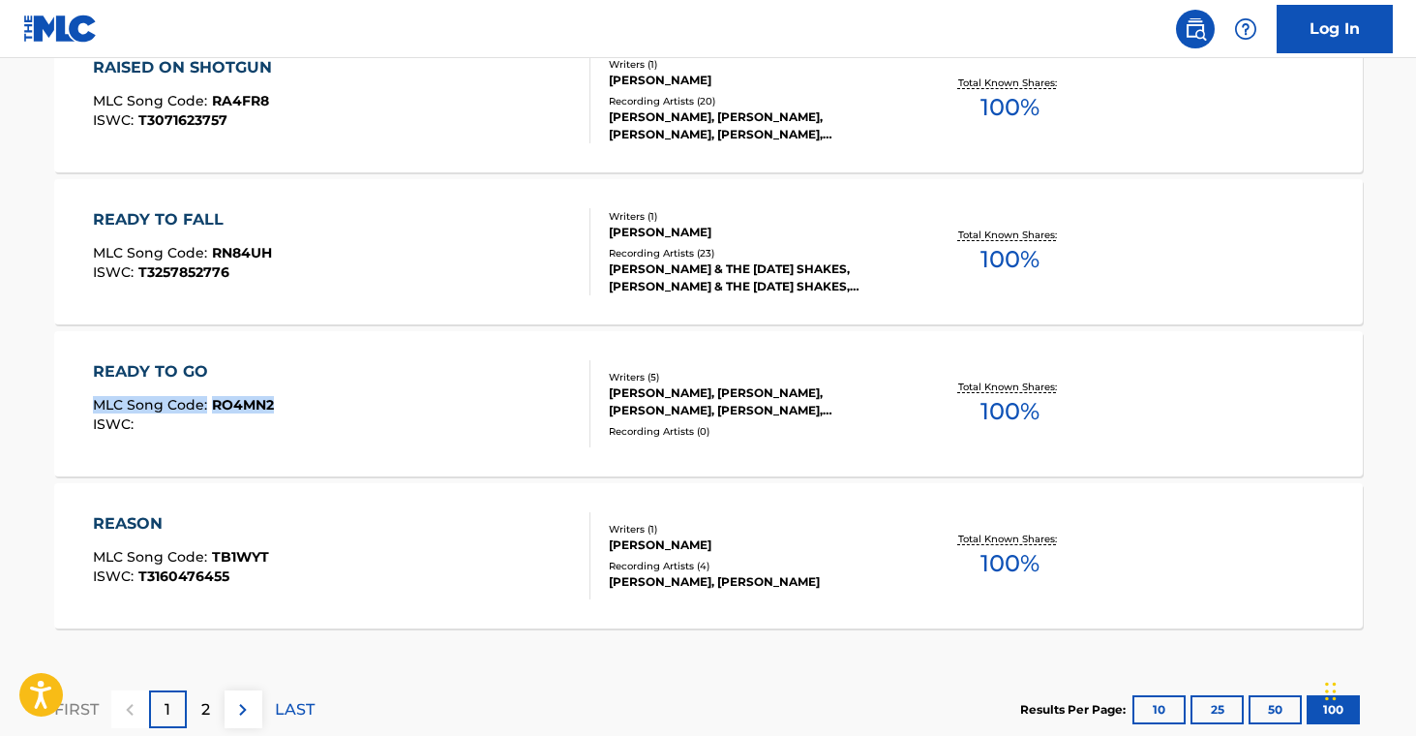
drag, startPoint x: 17, startPoint y: 397, endPoint x: 284, endPoint y: 406, distance: 266.3
drag, startPoint x: 42, startPoint y: 547, endPoint x: 324, endPoint y: 519, distance: 284.0
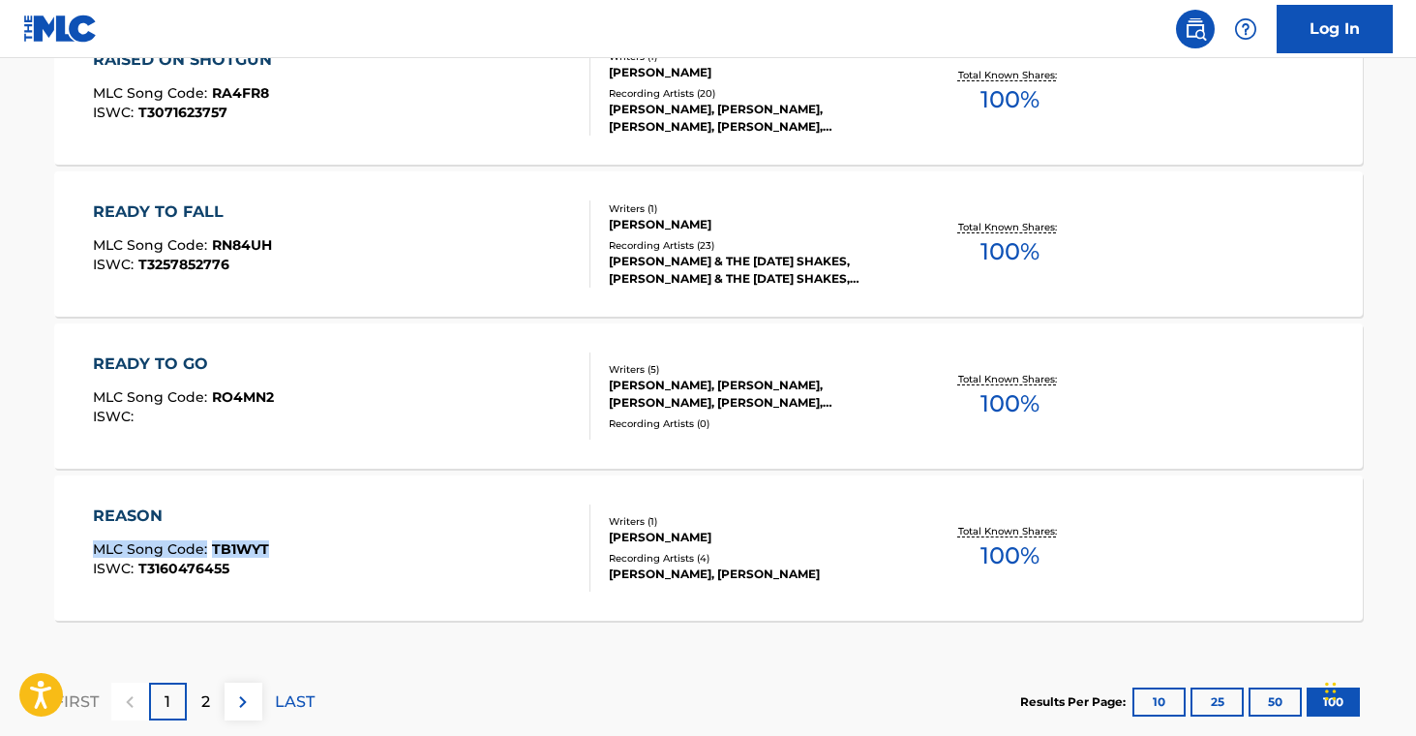
scroll to position [15387, 0]
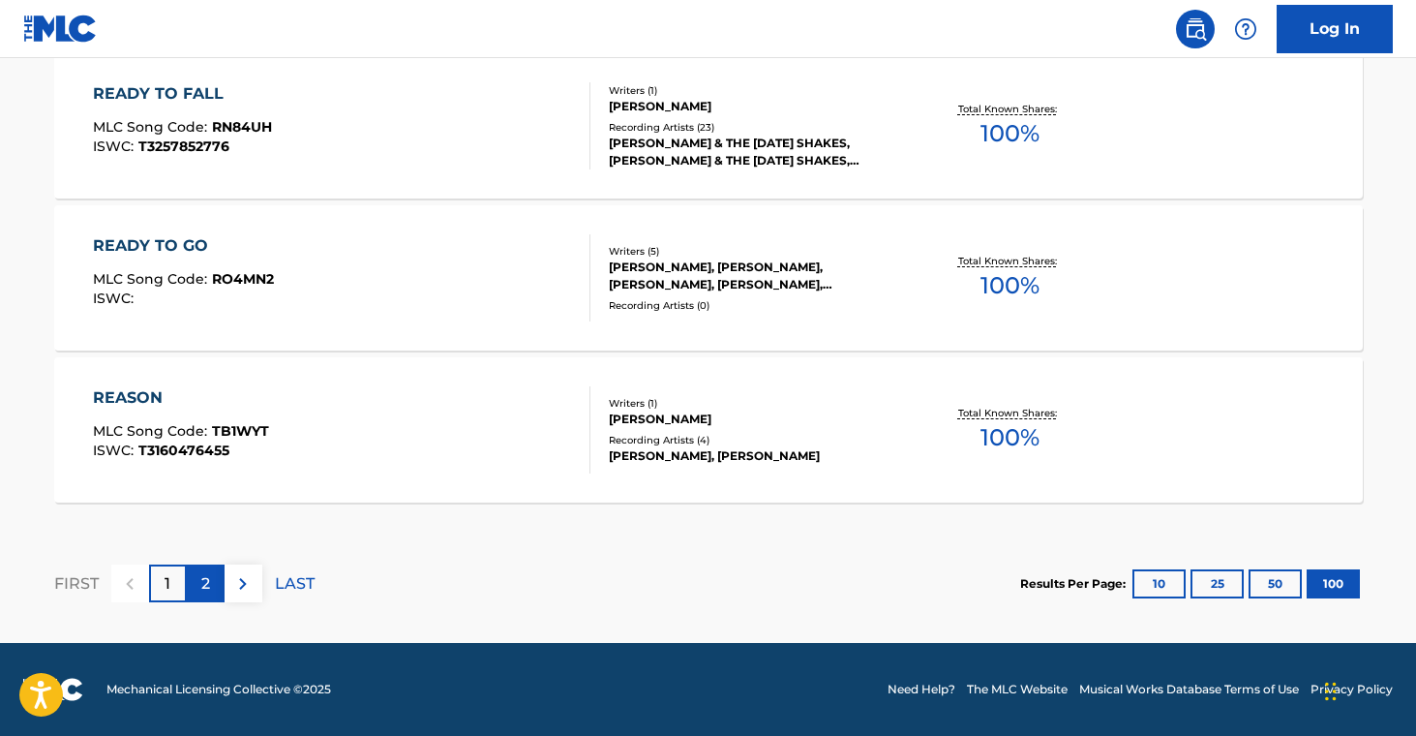
click at [212, 590] on div "2" at bounding box center [206, 583] width 38 height 38
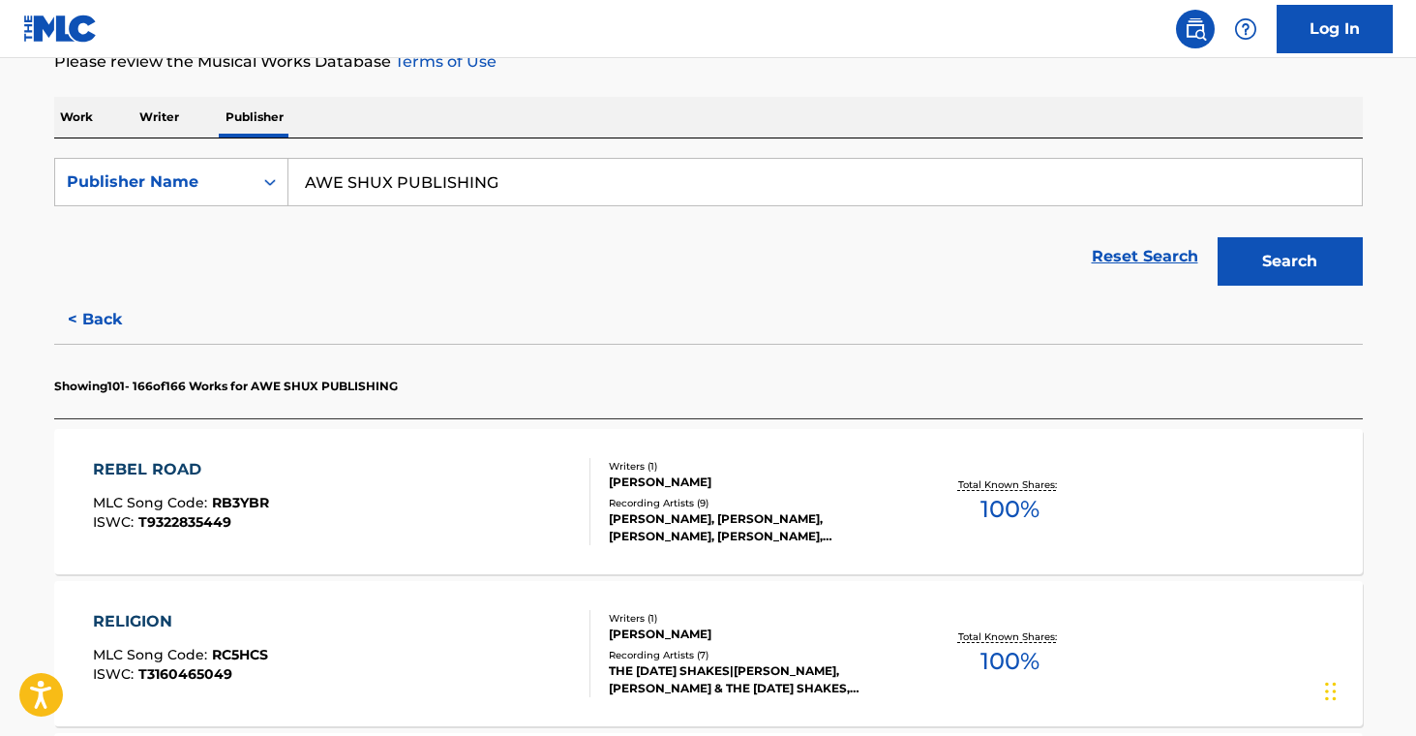
scroll to position [277, 0]
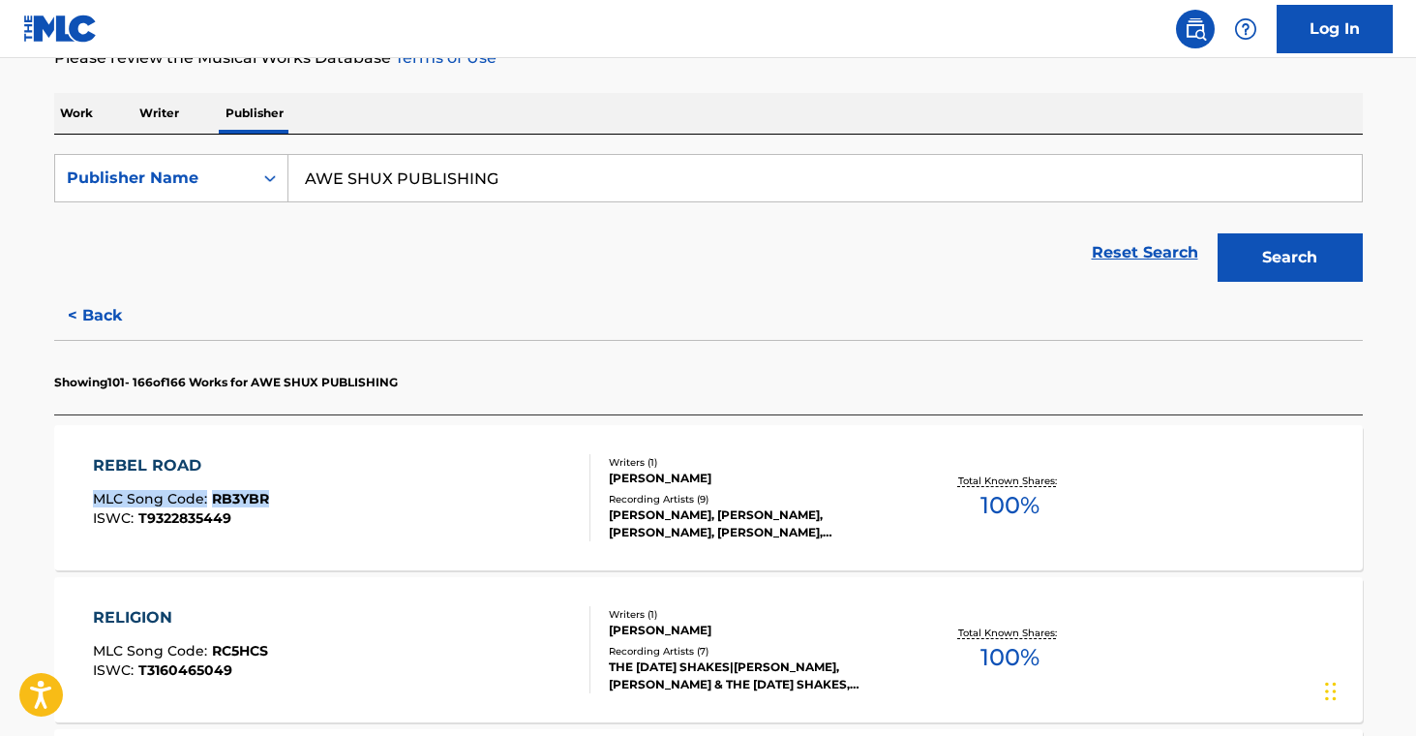
drag, startPoint x: 34, startPoint y: 488, endPoint x: 275, endPoint y: 495, distance: 241.1
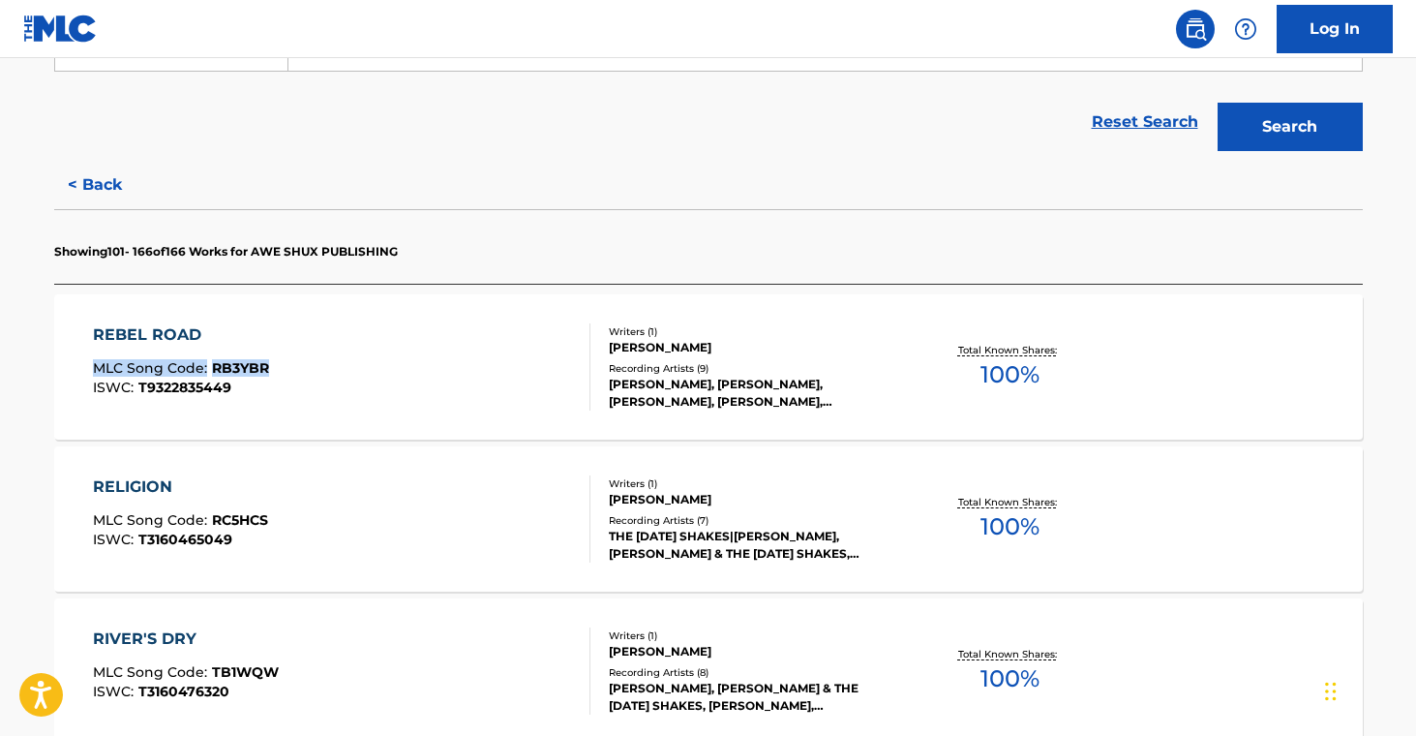
scroll to position [666, 0]
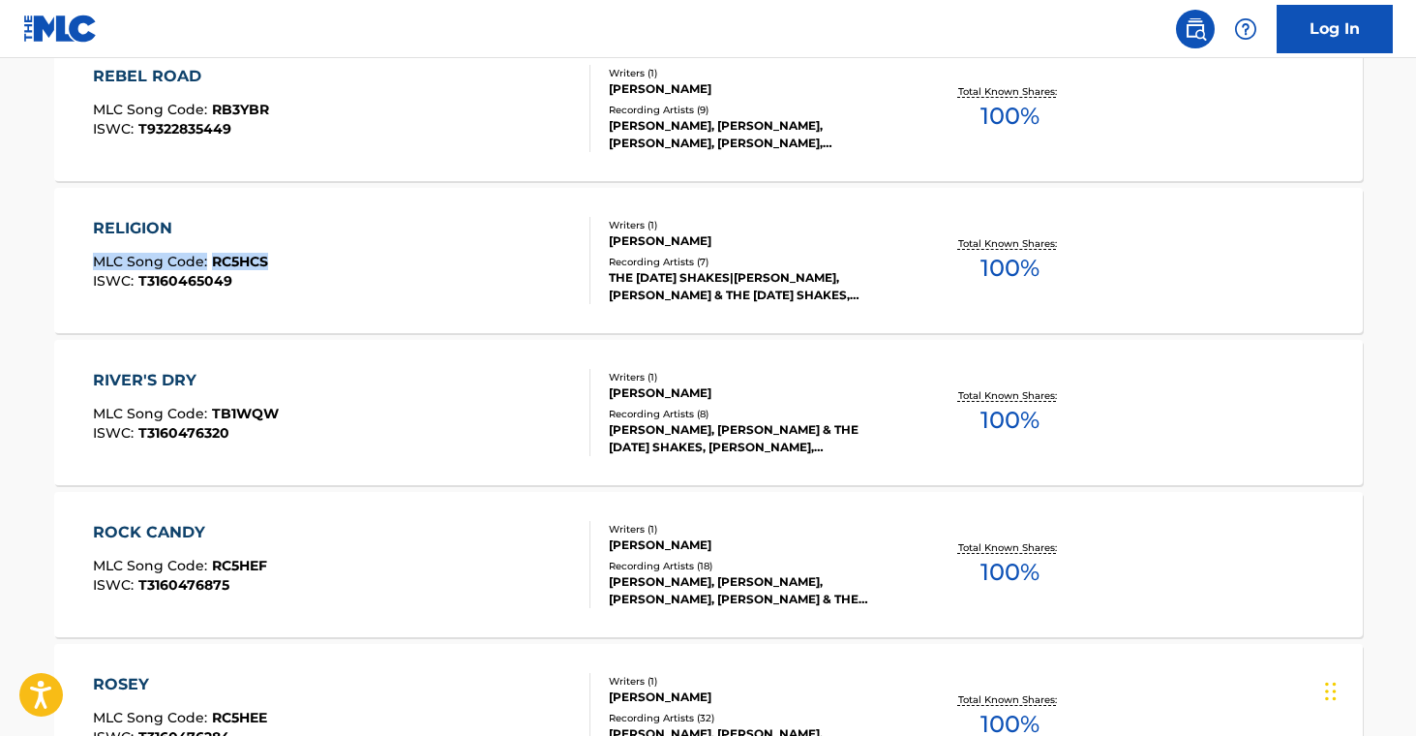
drag, startPoint x: 119, startPoint y: 256, endPoint x: 347, endPoint y: 180, distance: 240.9
drag, startPoint x: 29, startPoint y: 406, endPoint x: 289, endPoint y: 413, distance: 260.4
drag, startPoint x: 33, startPoint y: 556, endPoint x: 296, endPoint y: 549, distance: 263.3
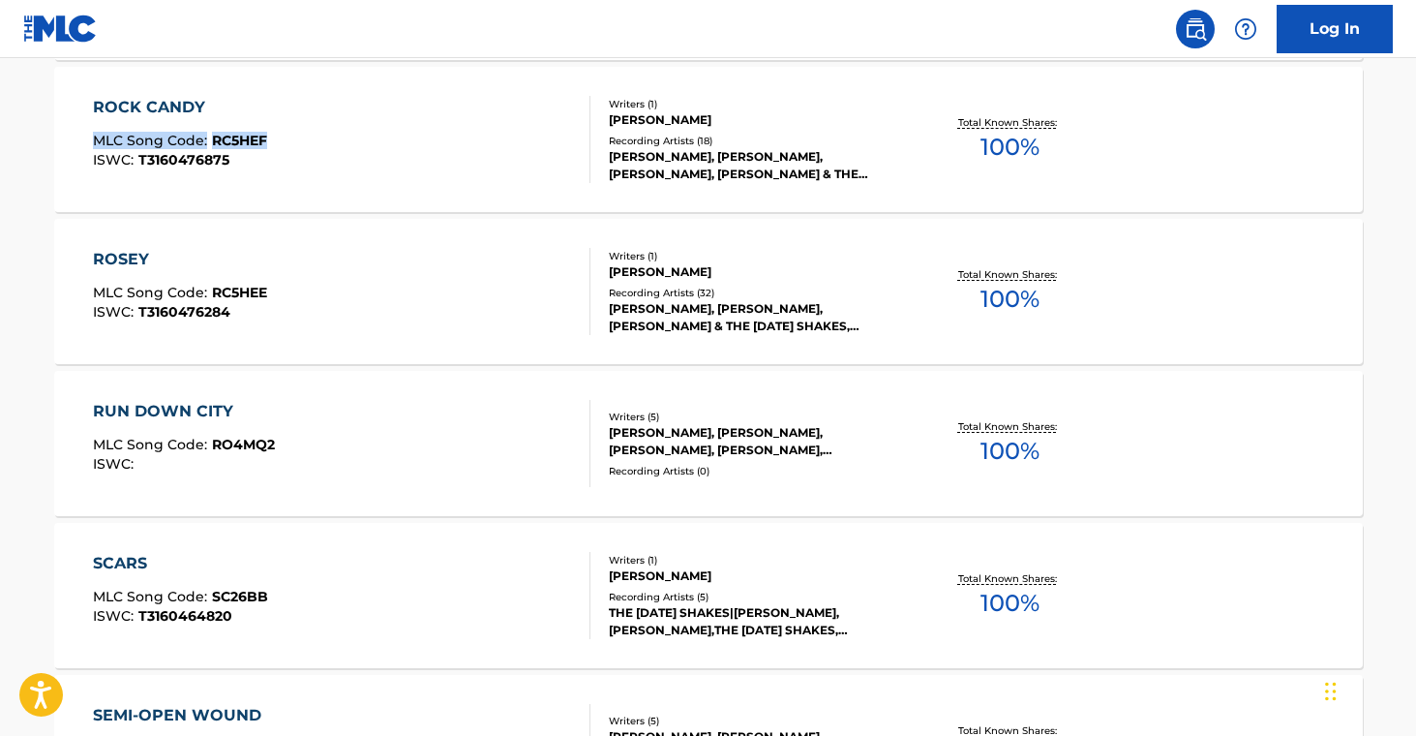
scroll to position [1092, 0]
drag, startPoint x: 15, startPoint y: 283, endPoint x: 281, endPoint y: 303, distance: 266.0
drag, startPoint x: 35, startPoint y: 434, endPoint x: 292, endPoint y: 444, distance: 257.7
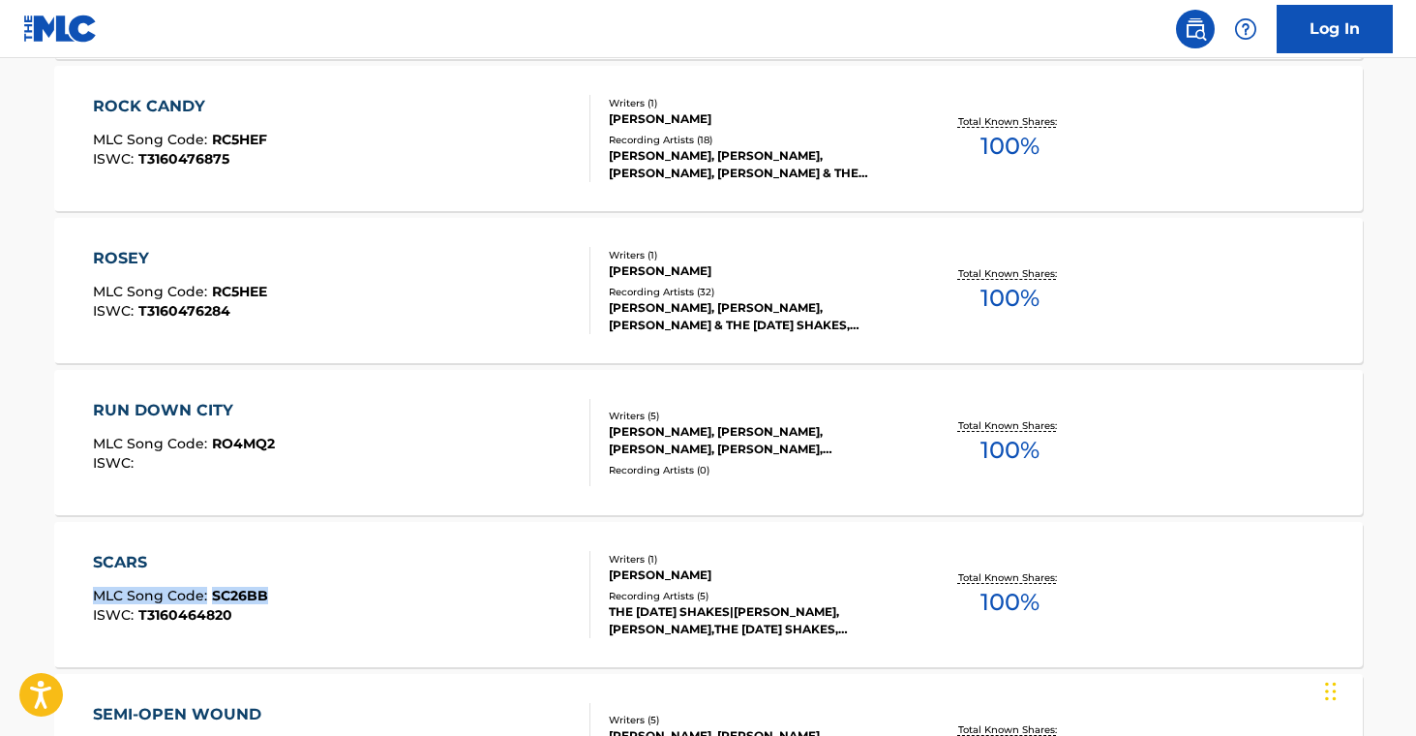
drag, startPoint x: 41, startPoint y: 590, endPoint x: 278, endPoint y: 591, distance: 237.1
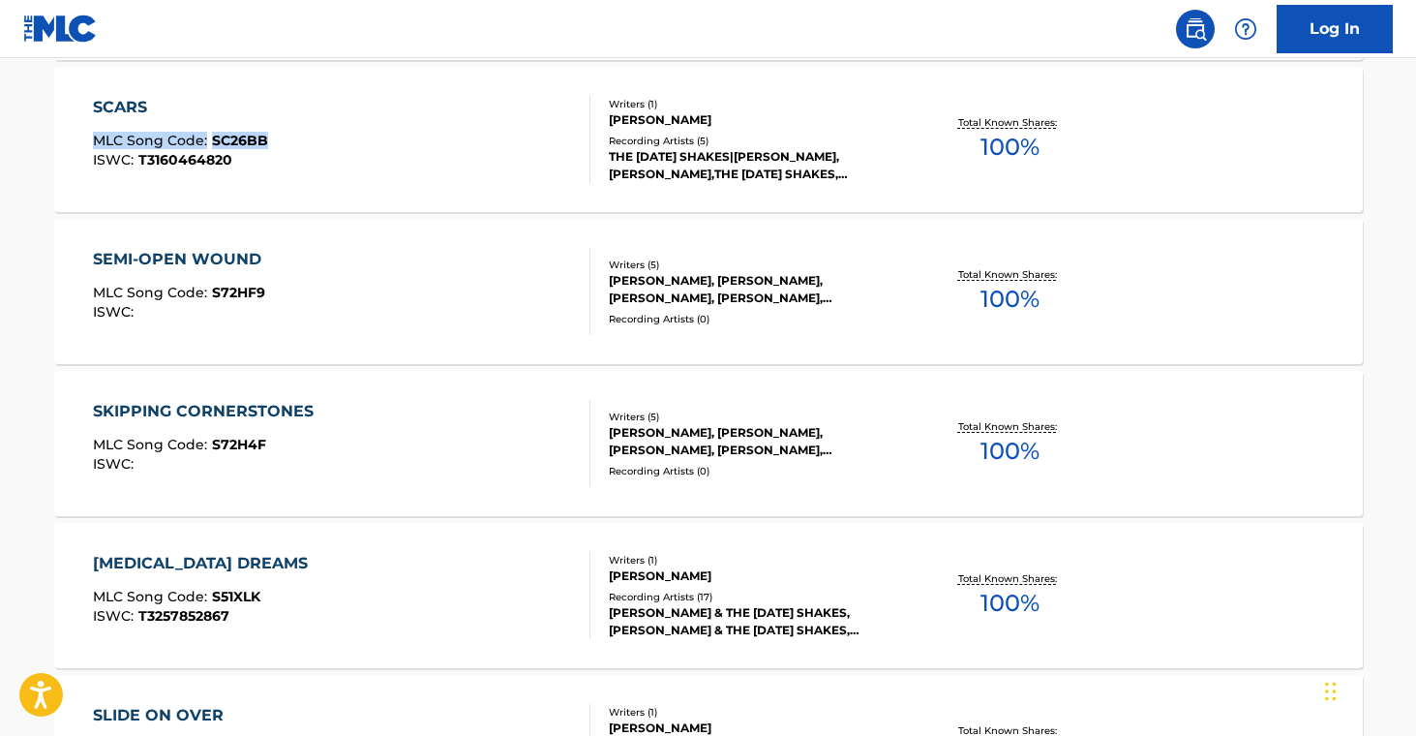
scroll to position [1547, 0]
drag, startPoint x: 22, startPoint y: 283, endPoint x: 329, endPoint y: 230, distance: 311.2
drag, startPoint x: 19, startPoint y: 437, endPoint x: 315, endPoint y: 453, distance: 295.6
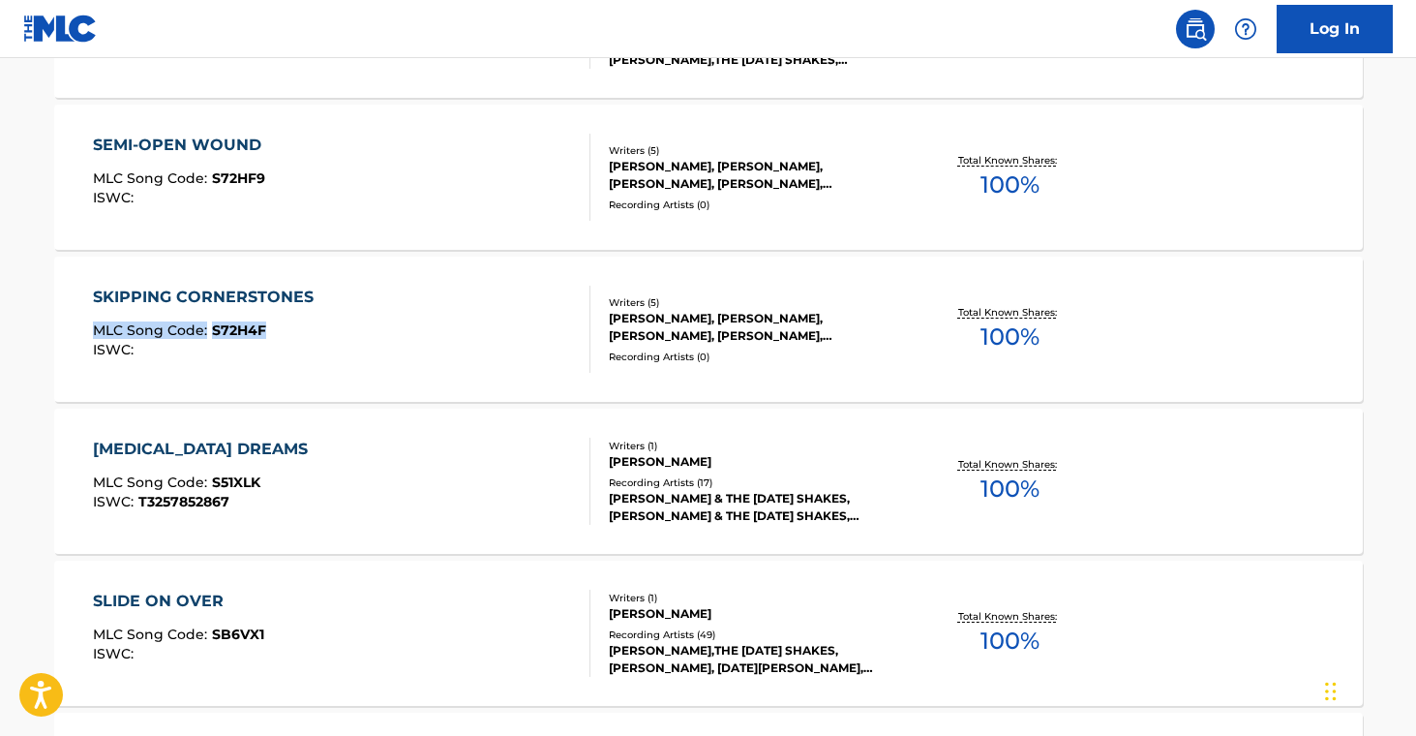
scroll to position [1769, 0]
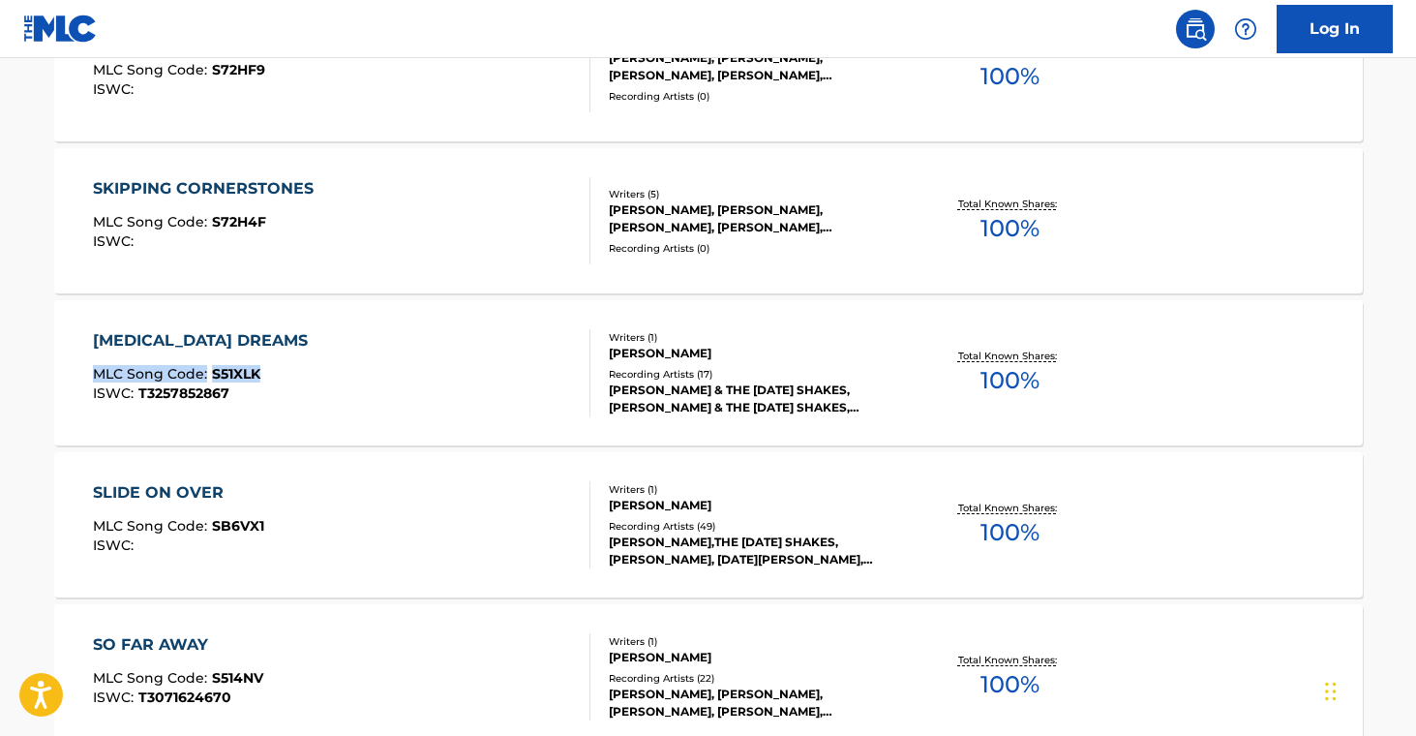
drag, startPoint x: 10, startPoint y: 361, endPoint x: 296, endPoint y: 373, distance: 286.7
drag, startPoint x: 26, startPoint y: 512, endPoint x: 354, endPoint y: 464, distance: 331.6
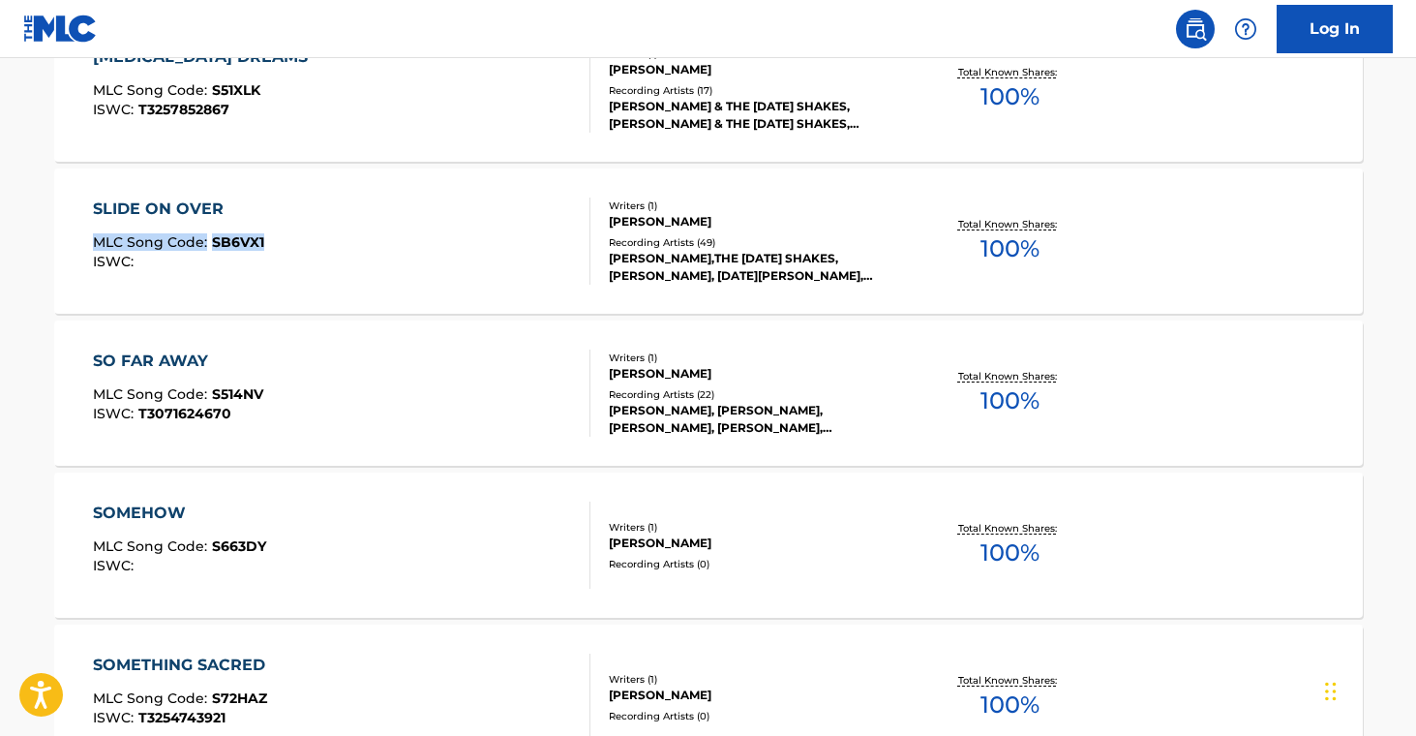
scroll to position [2221, 0]
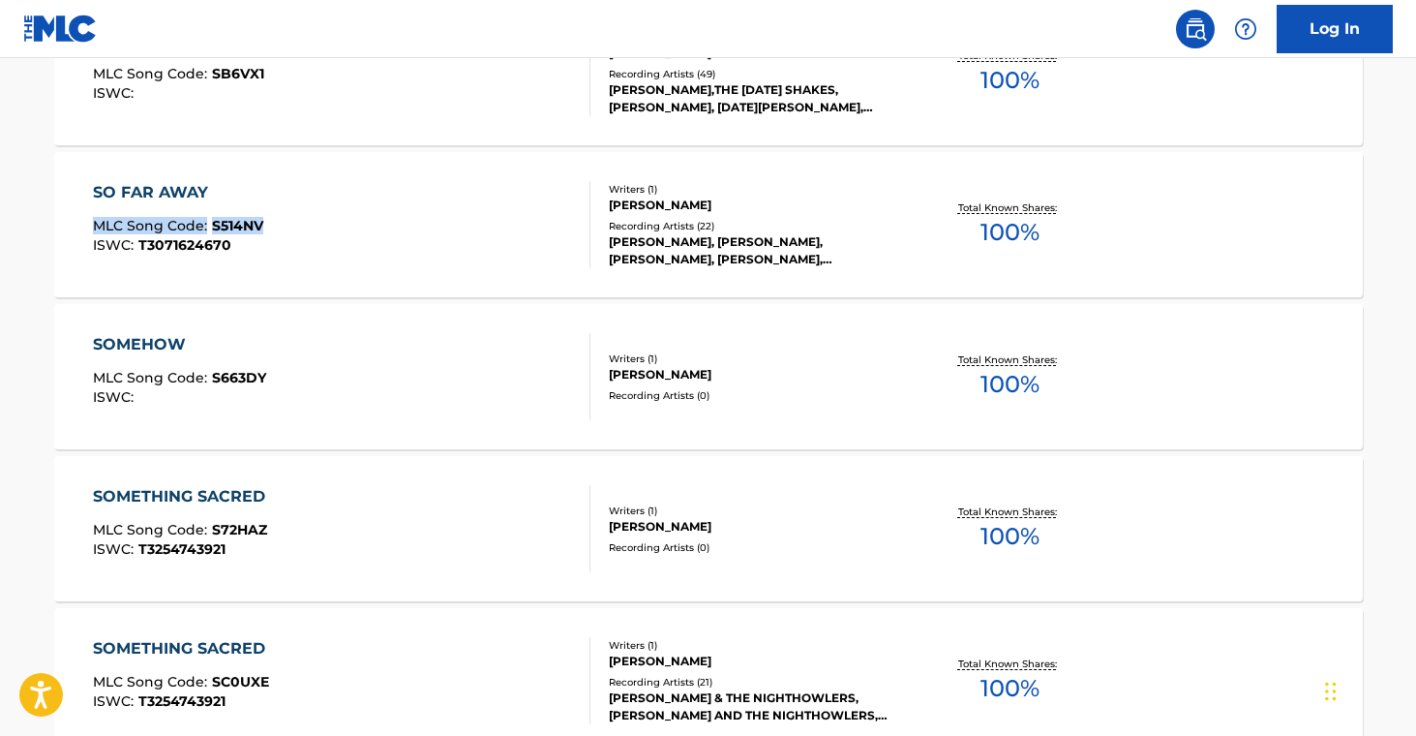
drag, startPoint x: 41, startPoint y: 222, endPoint x: 286, endPoint y: 225, distance: 245.8
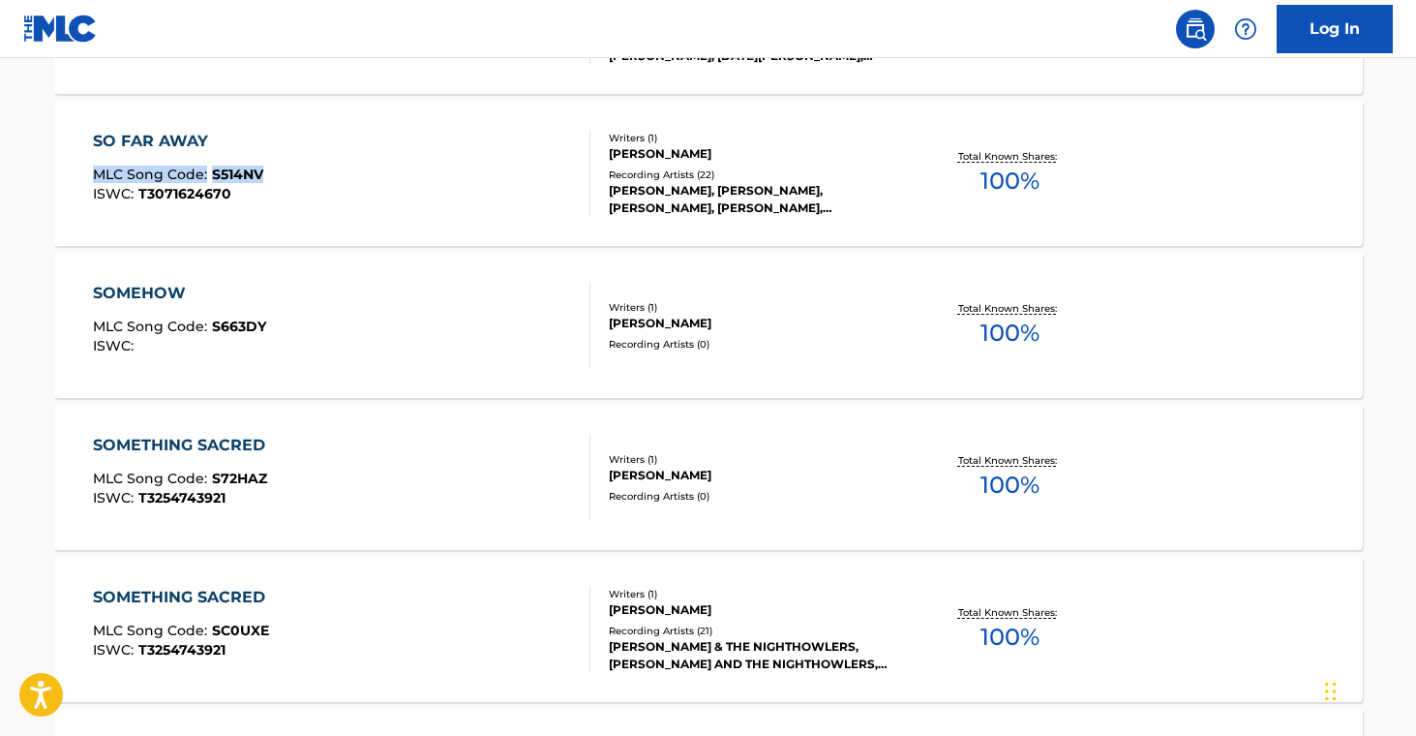
scroll to position [2273, 0]
drag, startPoint x: 24, startPoint y: 480, endPoint x: 380, endPoint y: 211, distance: 446.4
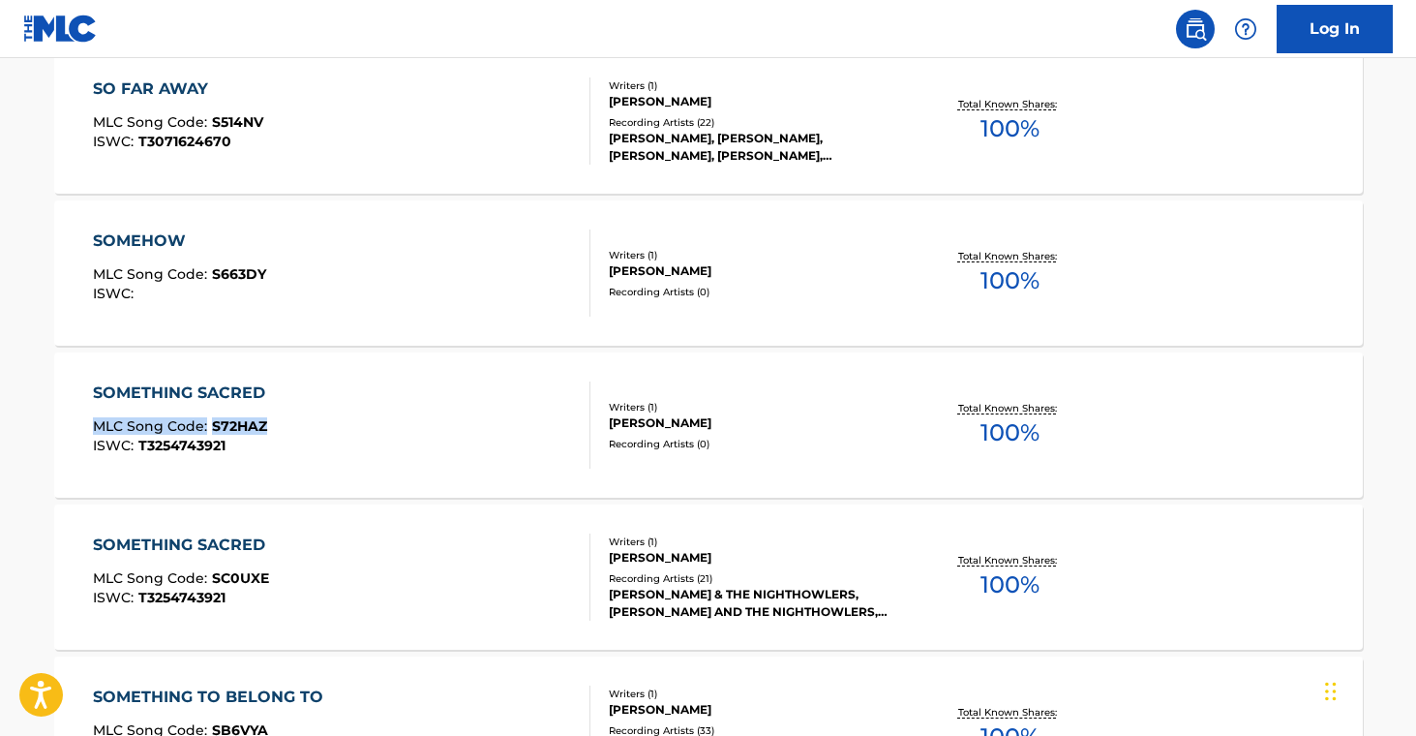
scroll to position [2578, 0]
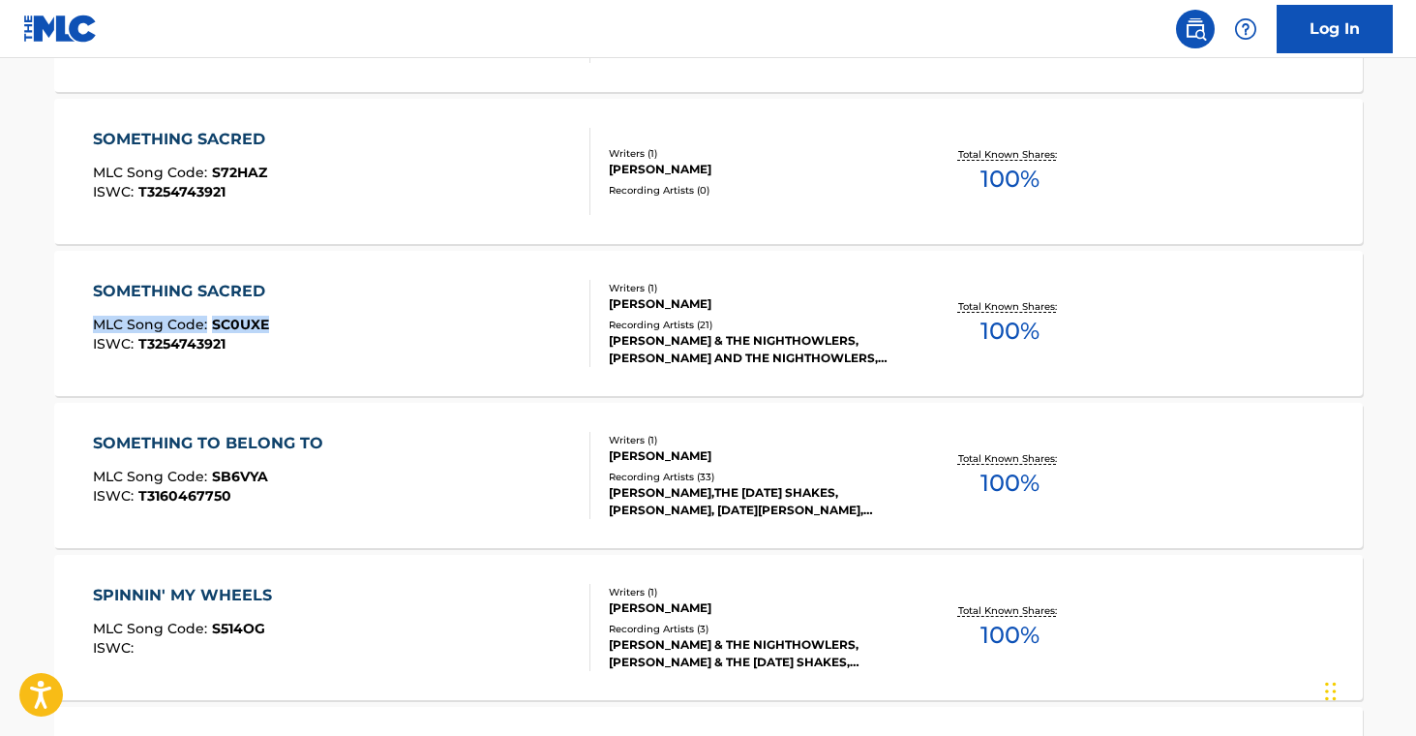
drag, startPoint x: 28, startPoint y: 314, endPoint x: 401, endPoint y: 369, distance: 376.7
drag, startPoint x: 31, startPoint y: 467, endPoint x: 356, endPoint y: 278, distance: 376.5
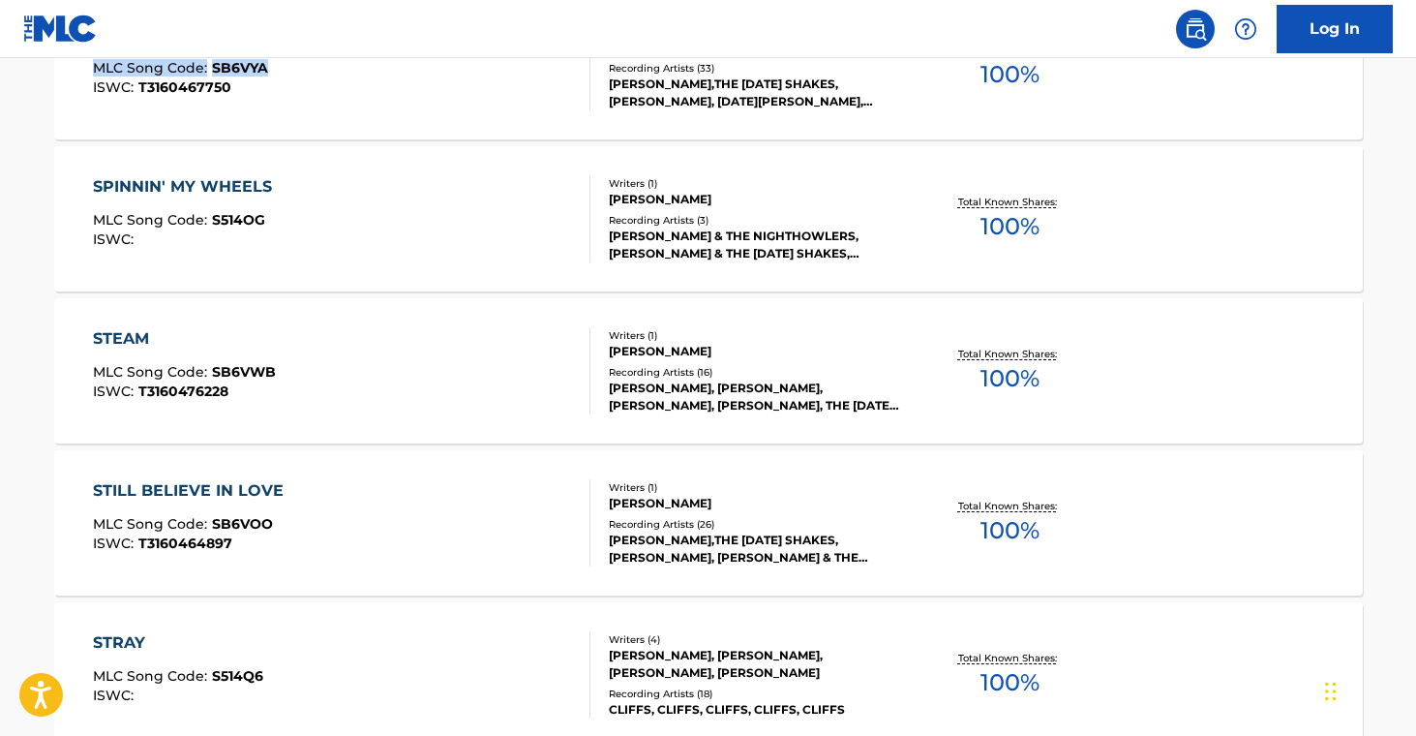
scroll to position [2742, 0]
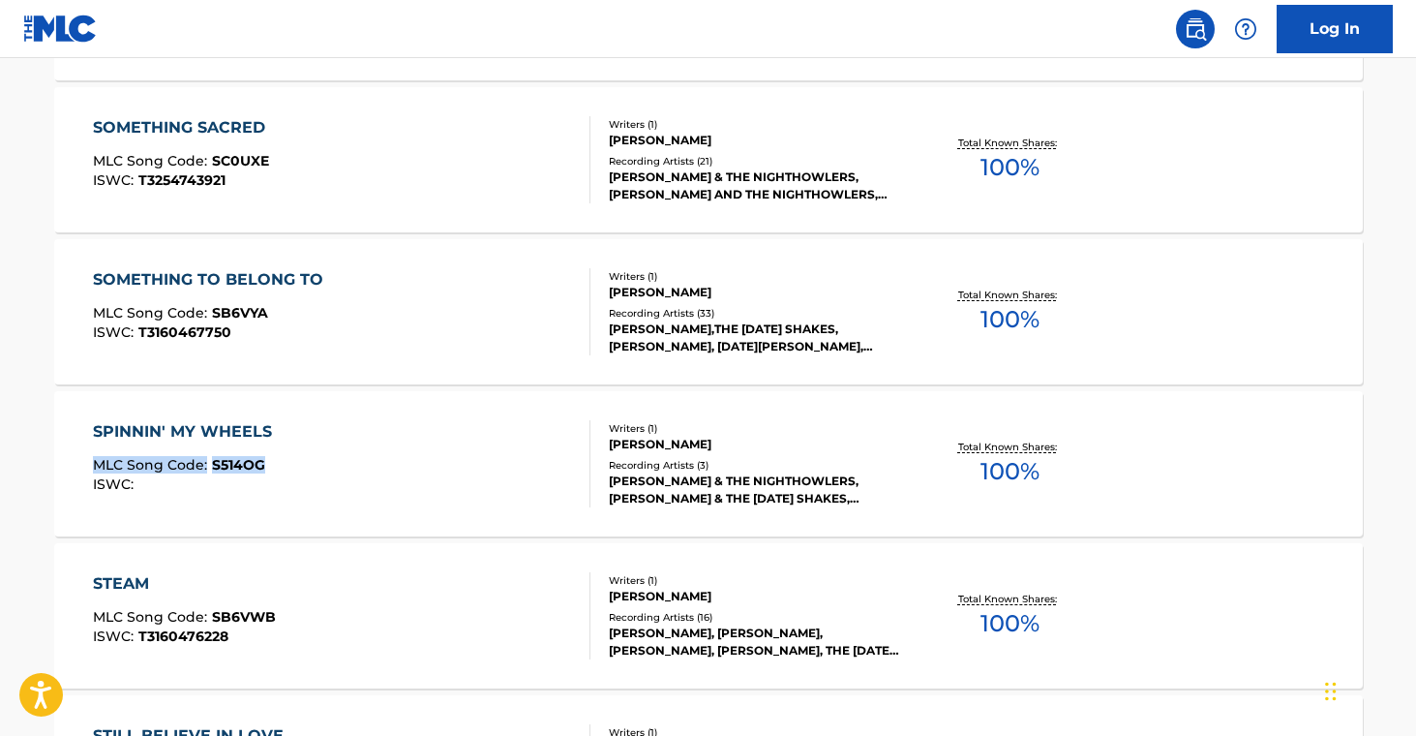
drag, startPoint x: 28, startPoint y: 457, endPoint x: 379, endPoint y: 336, distance: 371.6
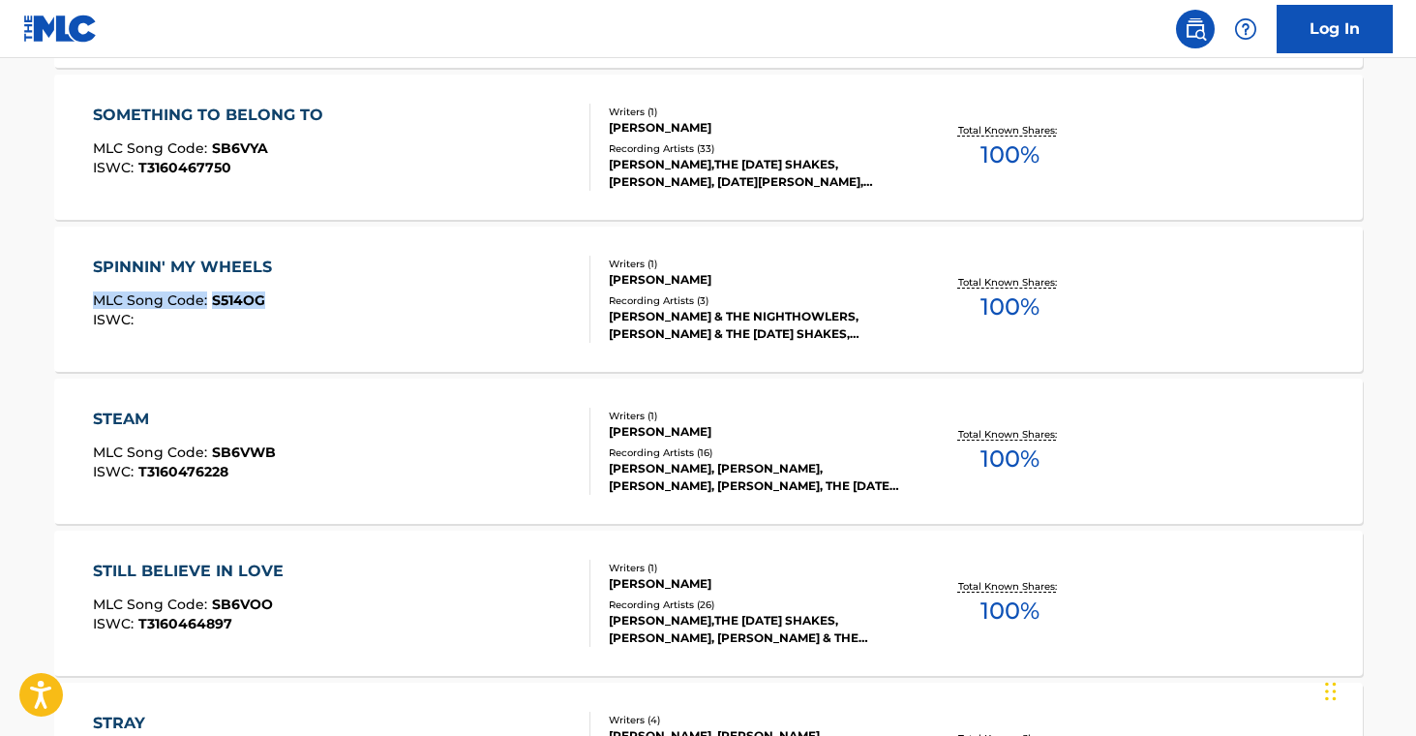
scroll to position [2906, 0]
drag, startPoint x: 22, startPoint y: 442, endPoint x: 282, endPoint y: 450, distance: 259.5
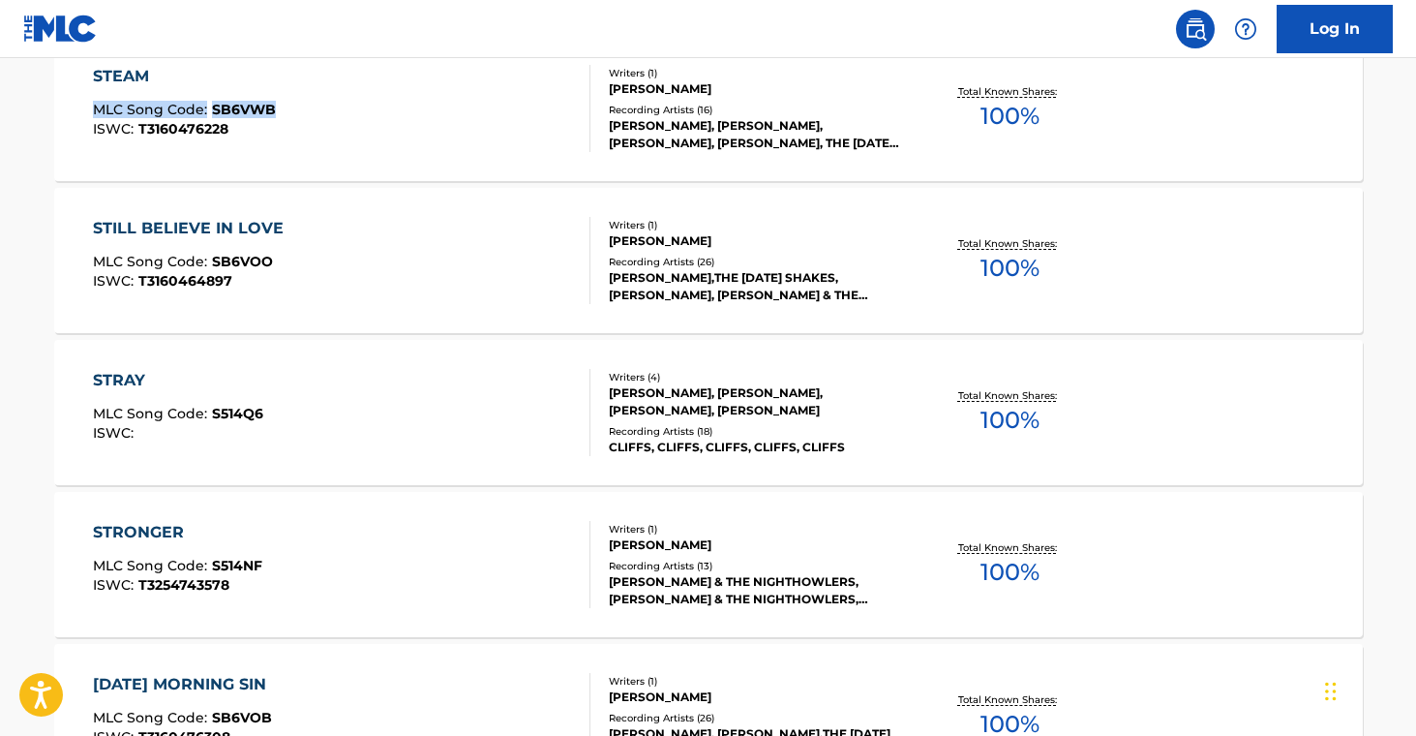
scroll to position [3321, 0]
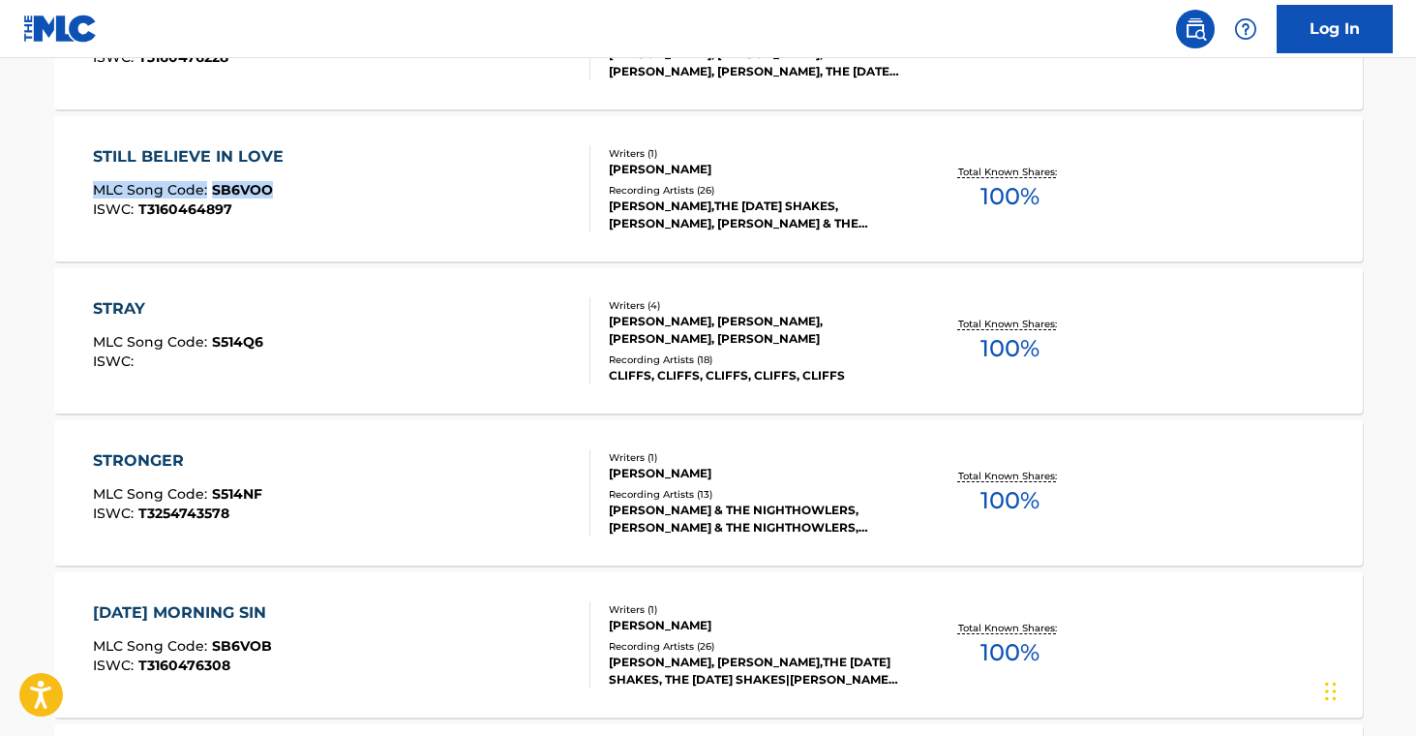
drag, startPoint x: 37, startPoint y: 183, endPoint x: 280, endPoint y: 189, distance: 243.0
drag, startPoint x: 22, startPoint y: 332, endPoint x: 311, endPoint y: 329, distance: 288.4
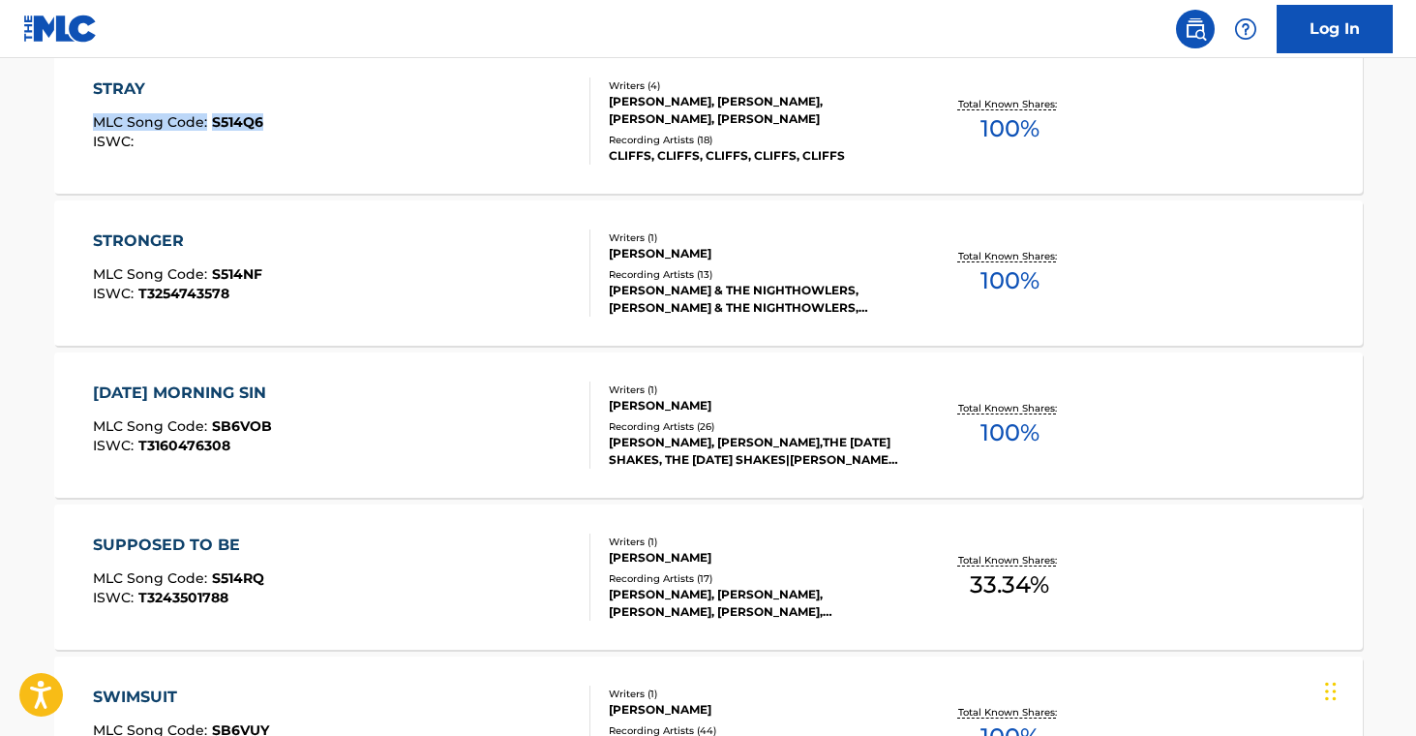
scroll to position [3540, 0]
drag, startPoint x: 30, startPoint y: 416, endPoint x: 286, endPoint y: 425, distance: 255.7
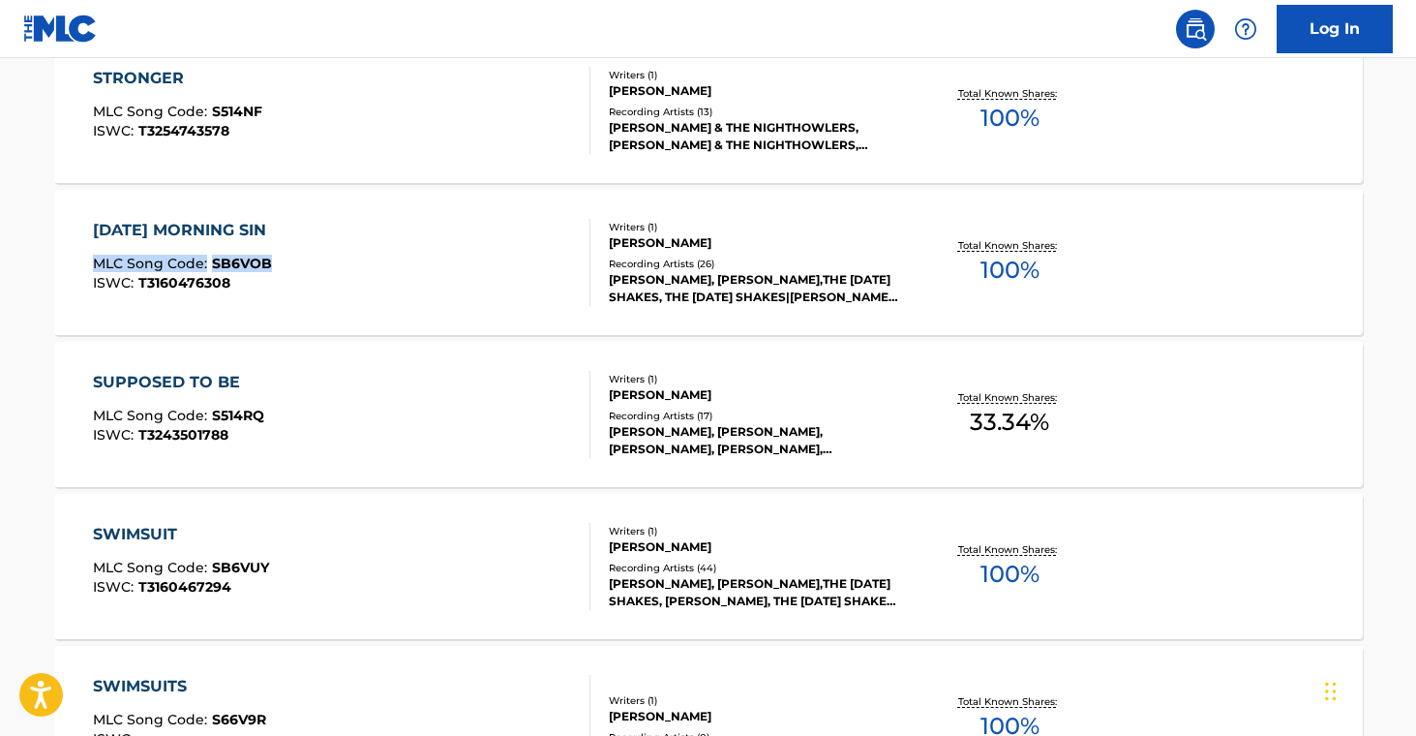
scroll to position [3736, 0]
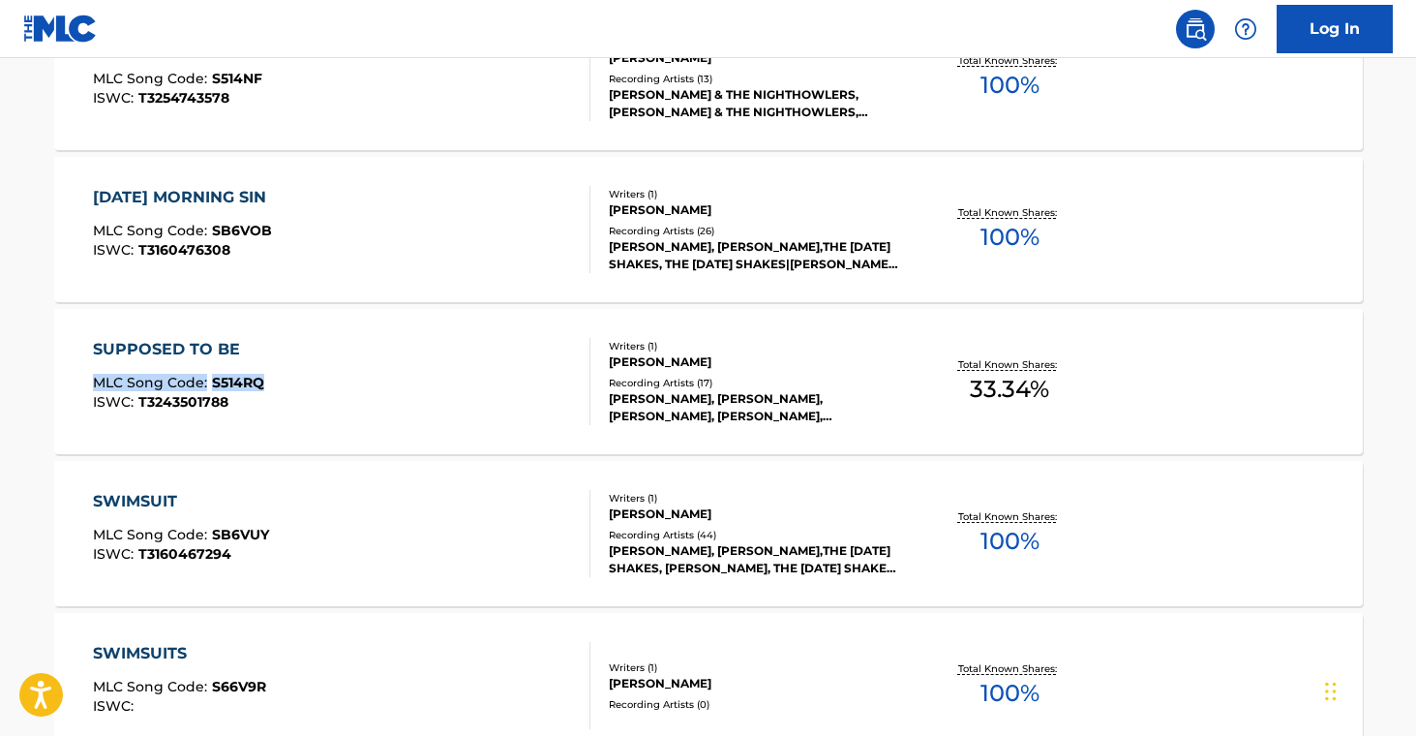
drag, startPoint x: 13, startPoint y: 375, endPoint x: 279, endPoint y: 383, distance: 266.3
drag, startPoint x: 27, startPoint y: 528, endPoint x: 306, endPoint y: 544, distance: 279.2
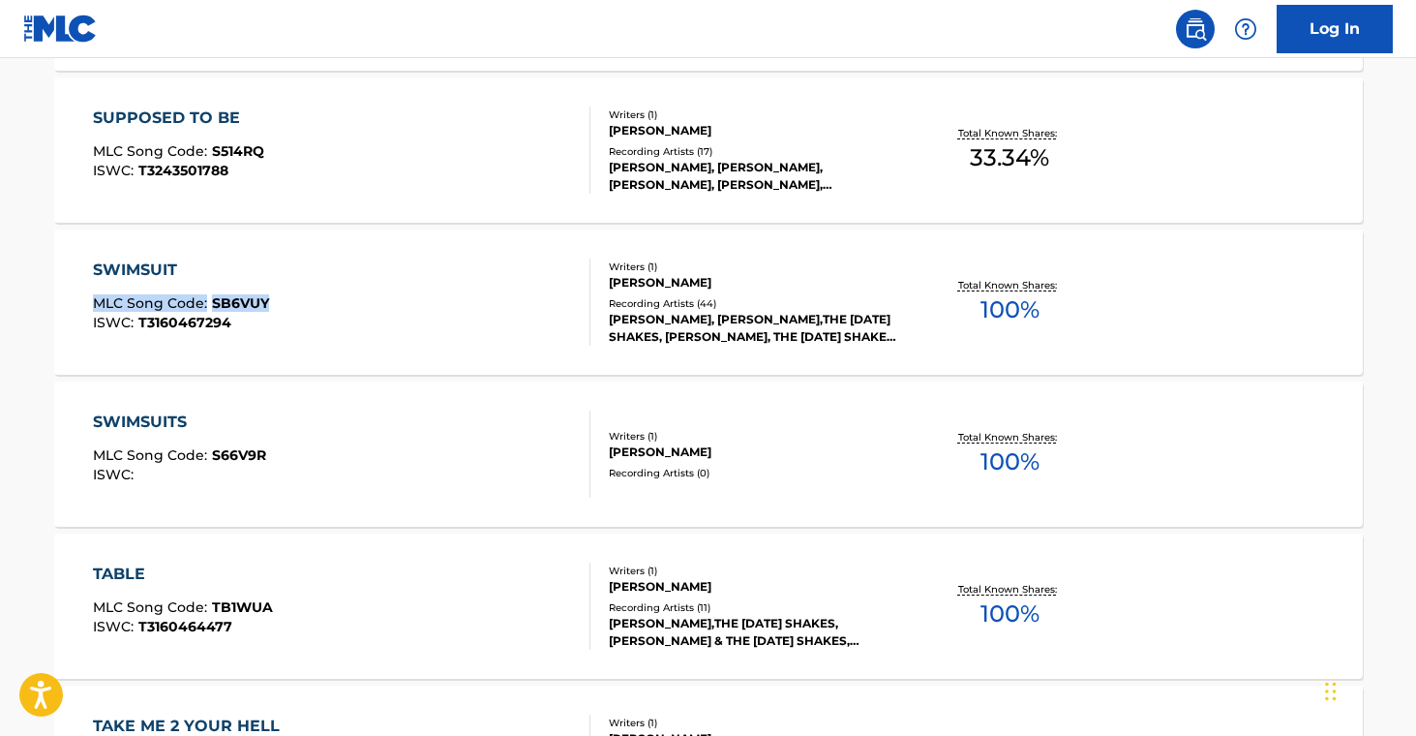
scroll to position [3967, 0]
drag, startPoint x: 26, startPoint y: 457, endPoint x: 287, endPoint y: 453, distance: 261.3
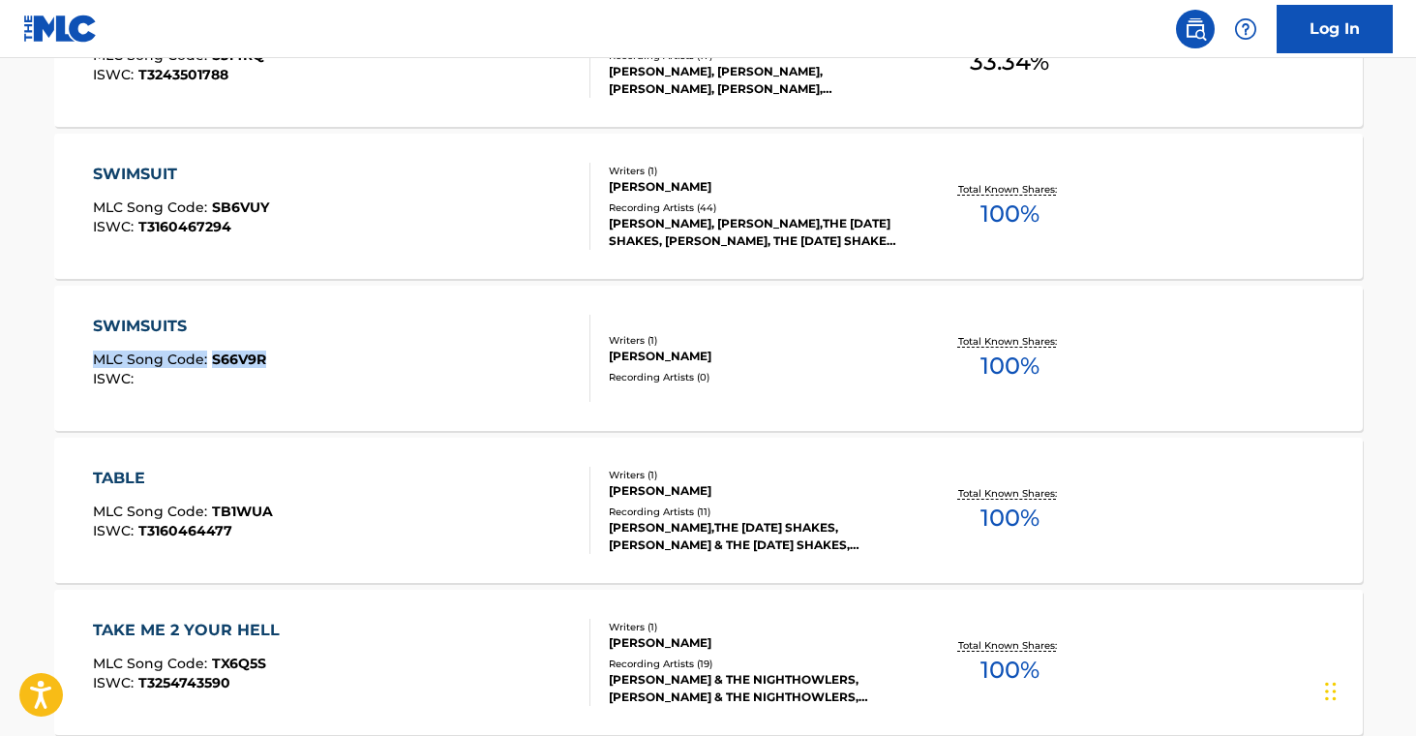
scroll to position [4064, 0]
drag, startPoint x: 20, startPoint y: 506, endPoint x: 281, endPoint y: 511, distance: 260.4
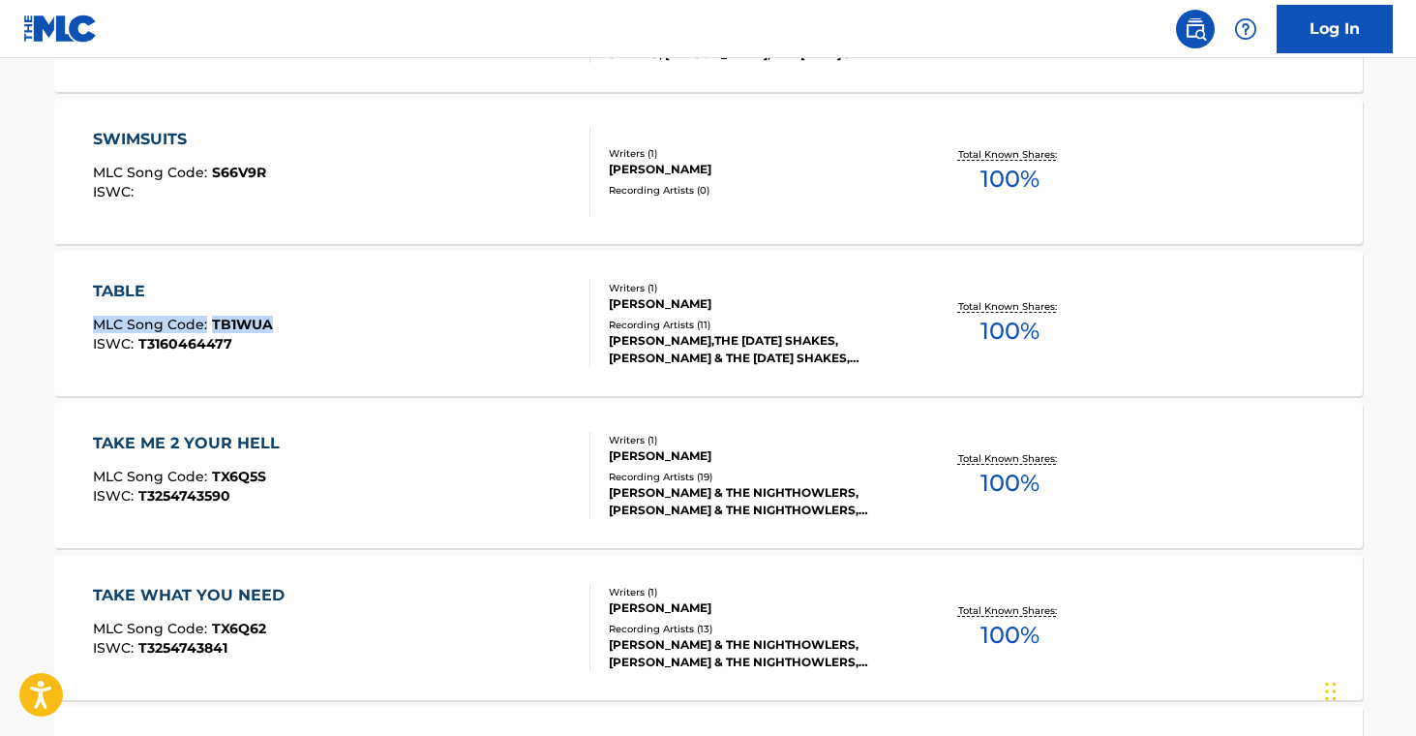
scroll to position [4264, 0]
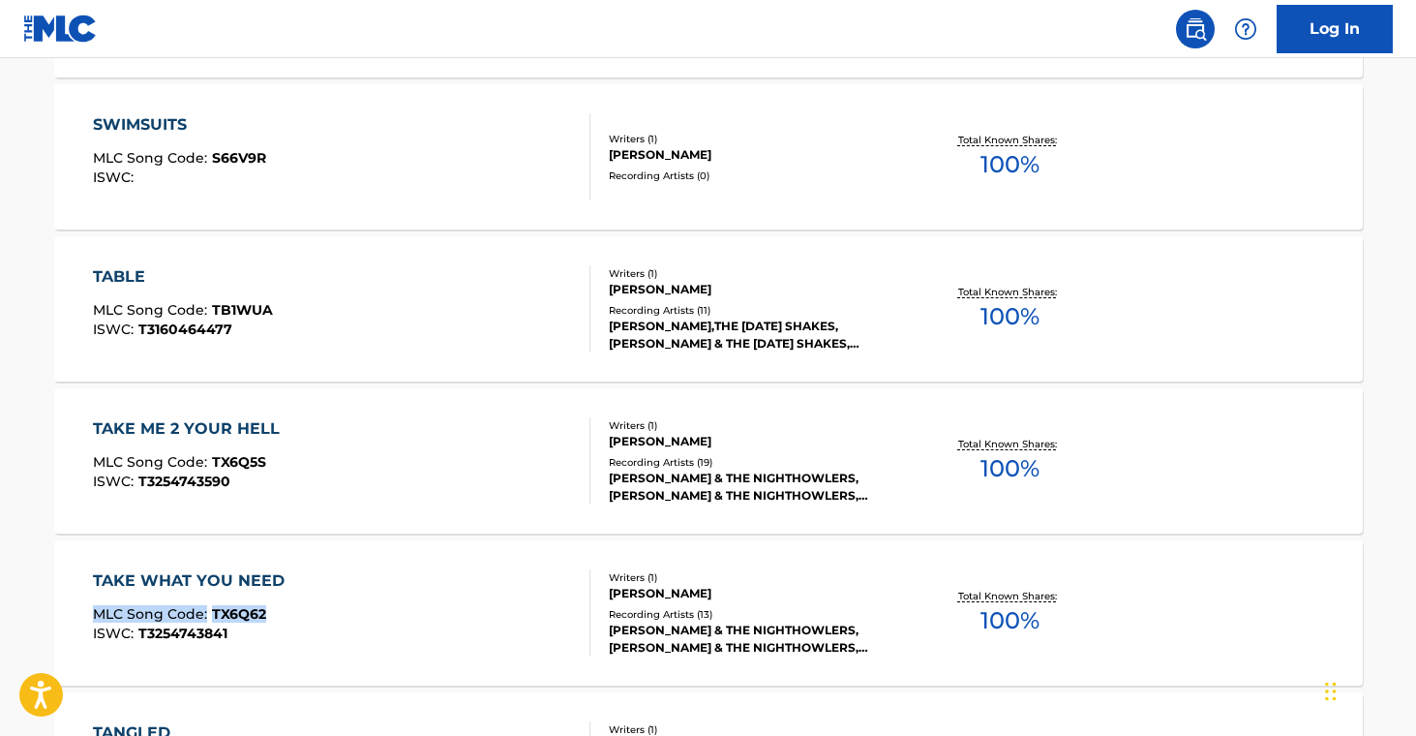
drag, startPoint x: 33, startPoint y: 610, endPoint x: 276, endPoint y: 618, distance: 243.1
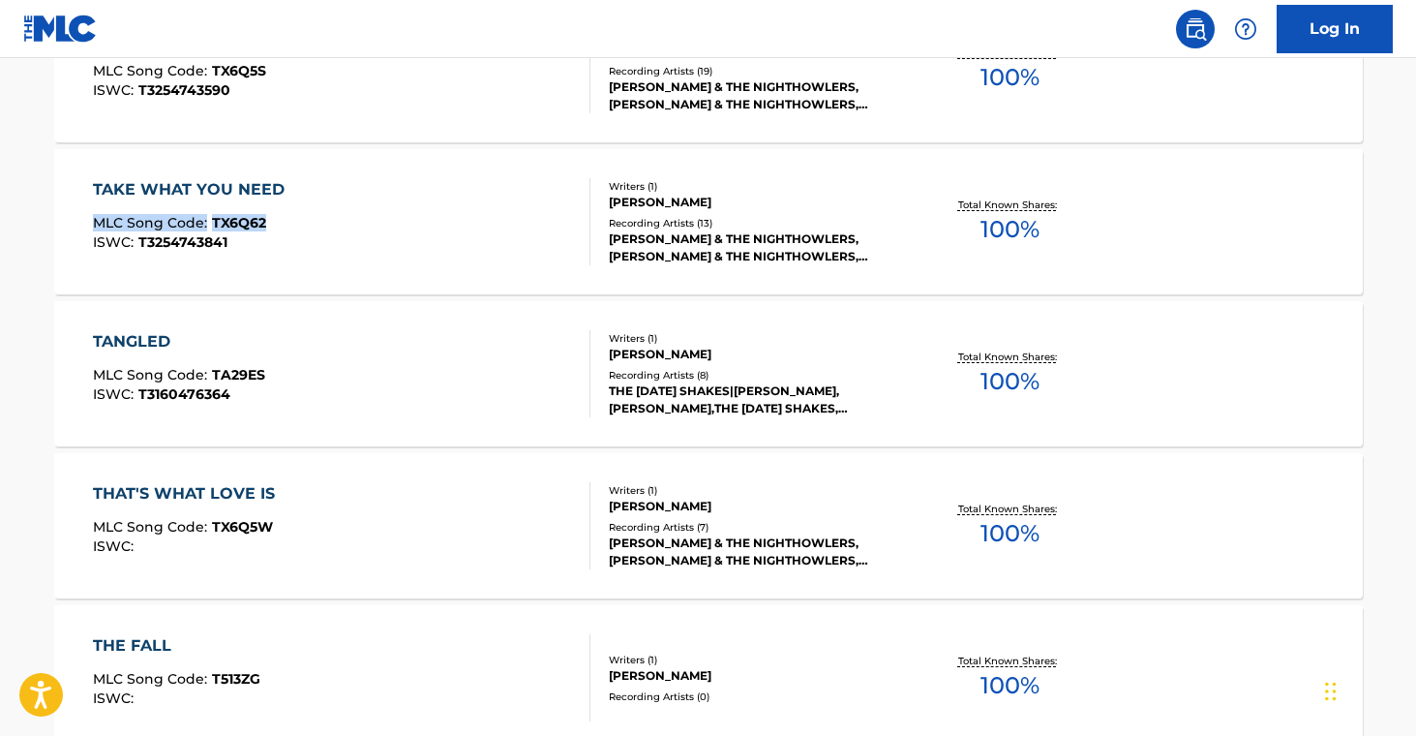
scroll to position [4656, 0]
drag, startPoint x: 28, startPoint y: 367, endPoint x: 382, endPoint y: 406, distance: 356.4
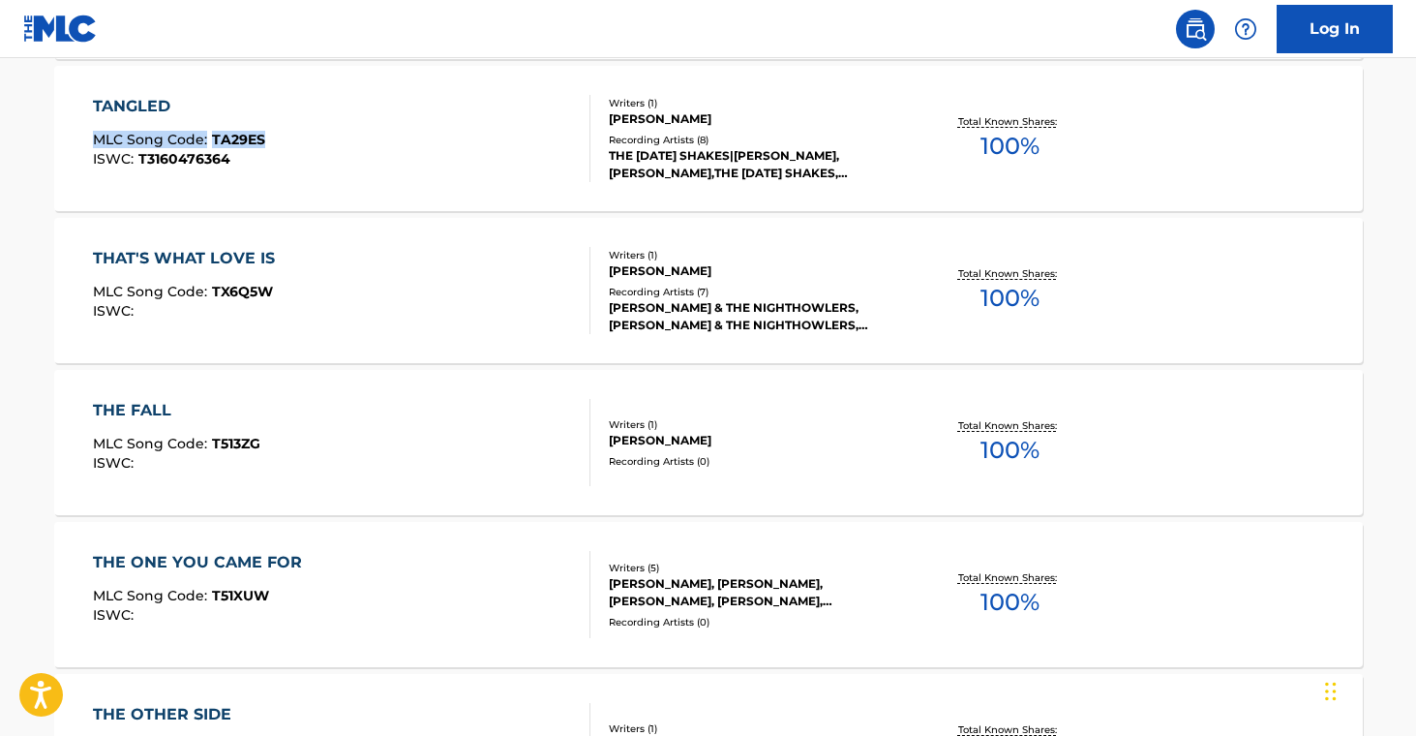
scroll to position [4913, 0]
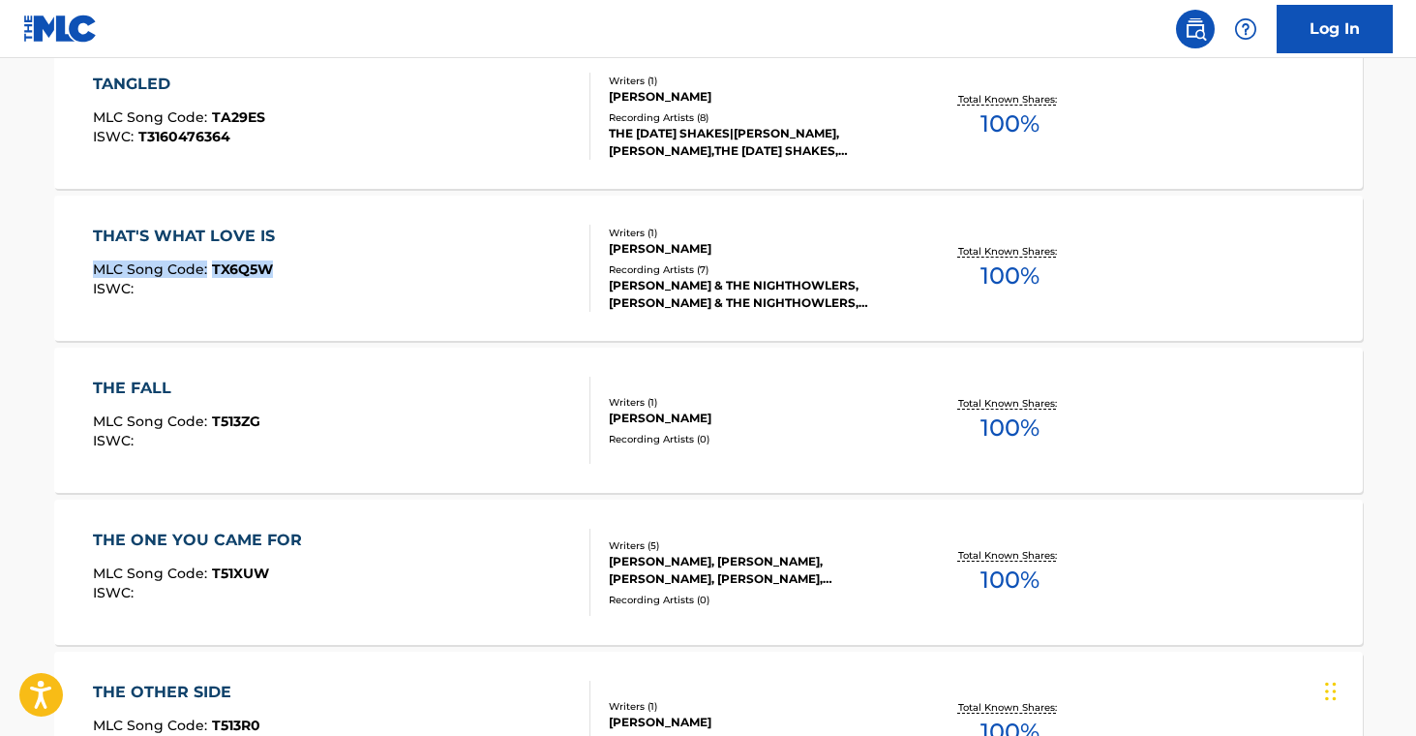
drag, startPoint x: 29, startPoint y: 260, endPoint x: 331, endPoint y: 167, distance: 315.9
click at [294, 266] on main "The MLC Public Work Search The accuracy and completeness of The MLC's data is d…" at bounding box center [708, 548] width 1416 height 10806
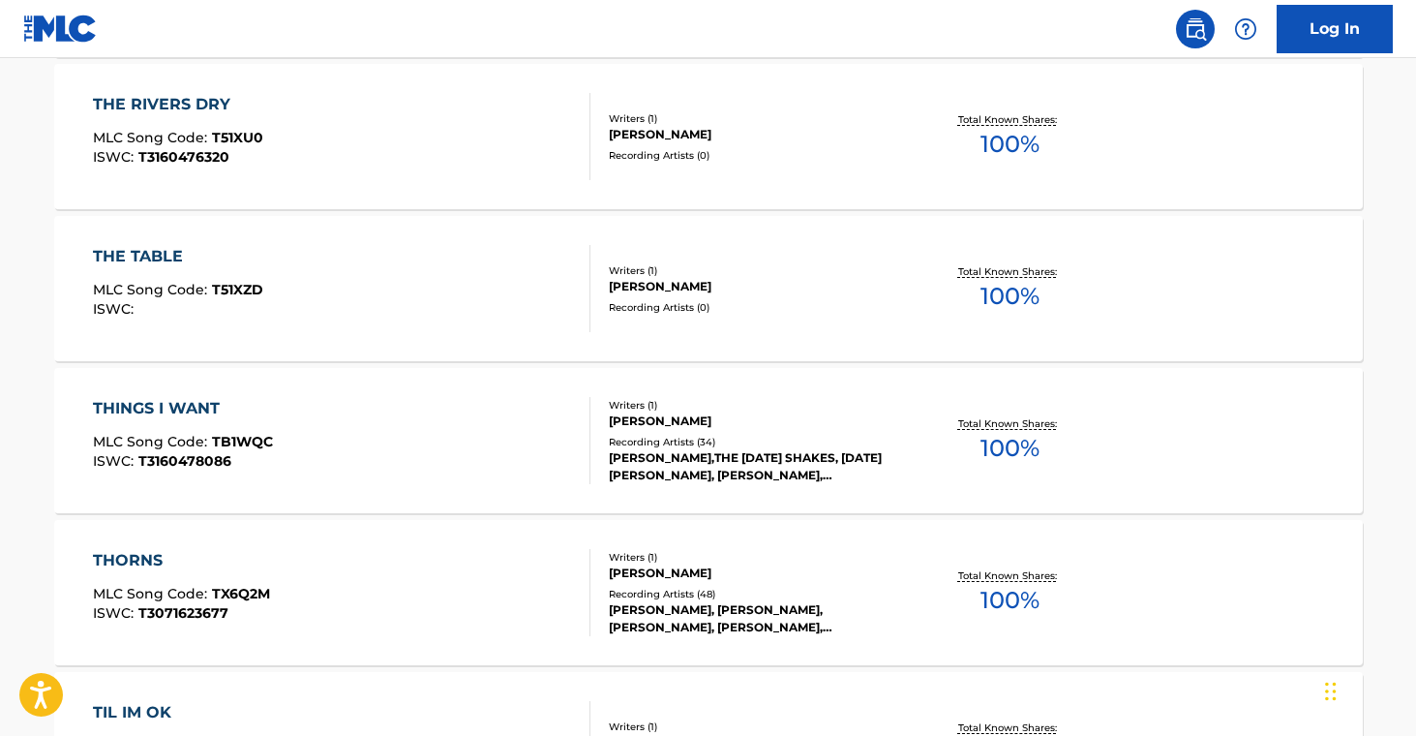
scroll to position [6109, 0]
drag, startPoint x: 77, startPoint y: 425, endPoint x: 280, endPoint y: 436, distance: 202.6
drag, startPoint x: 22, startPoint y: 584, endPoint x: 287, endPoint y: 589, distance: 265.2
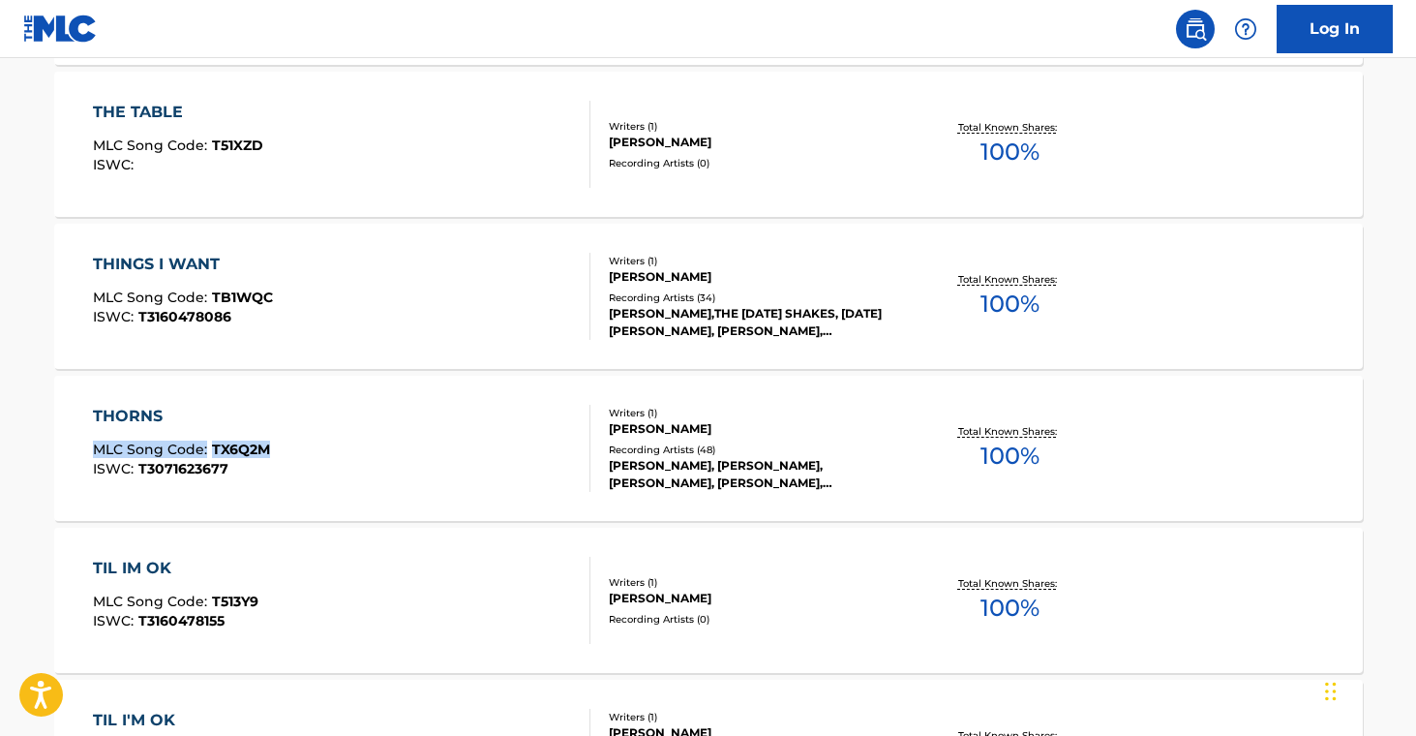
scroll to position [6340, 0]
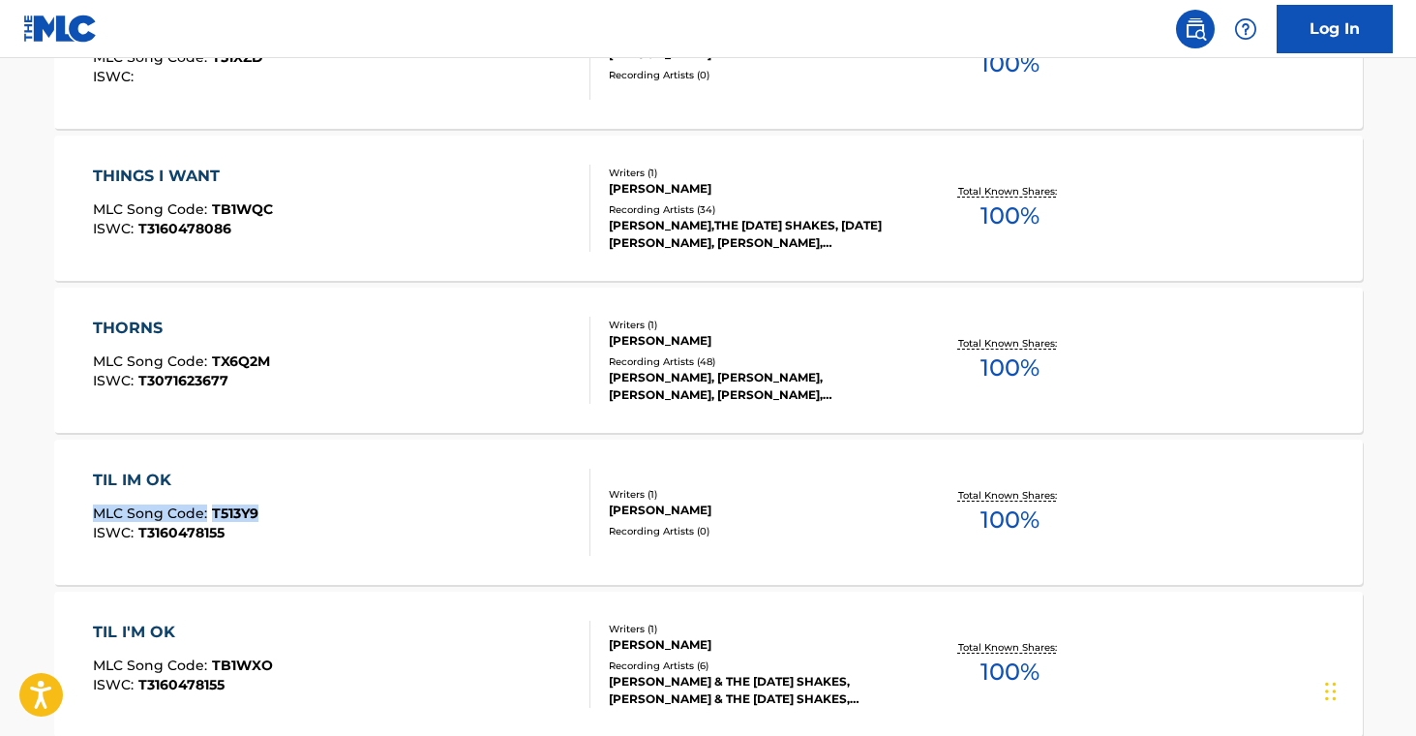
drag, startPoint x: 25, startPoint y: 509, endPoint x: 368, endPoint y: 301, distance: 400.8
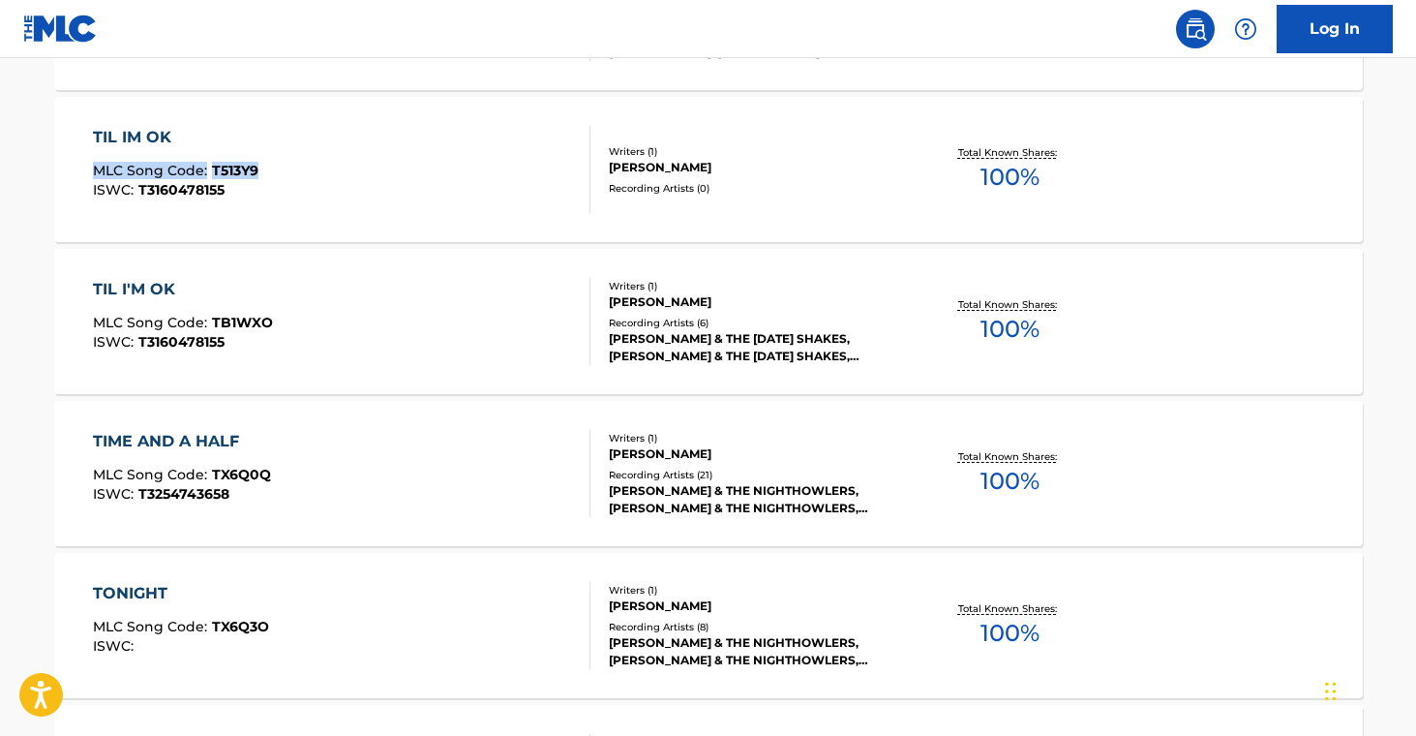
scroll to position [6687, 0]
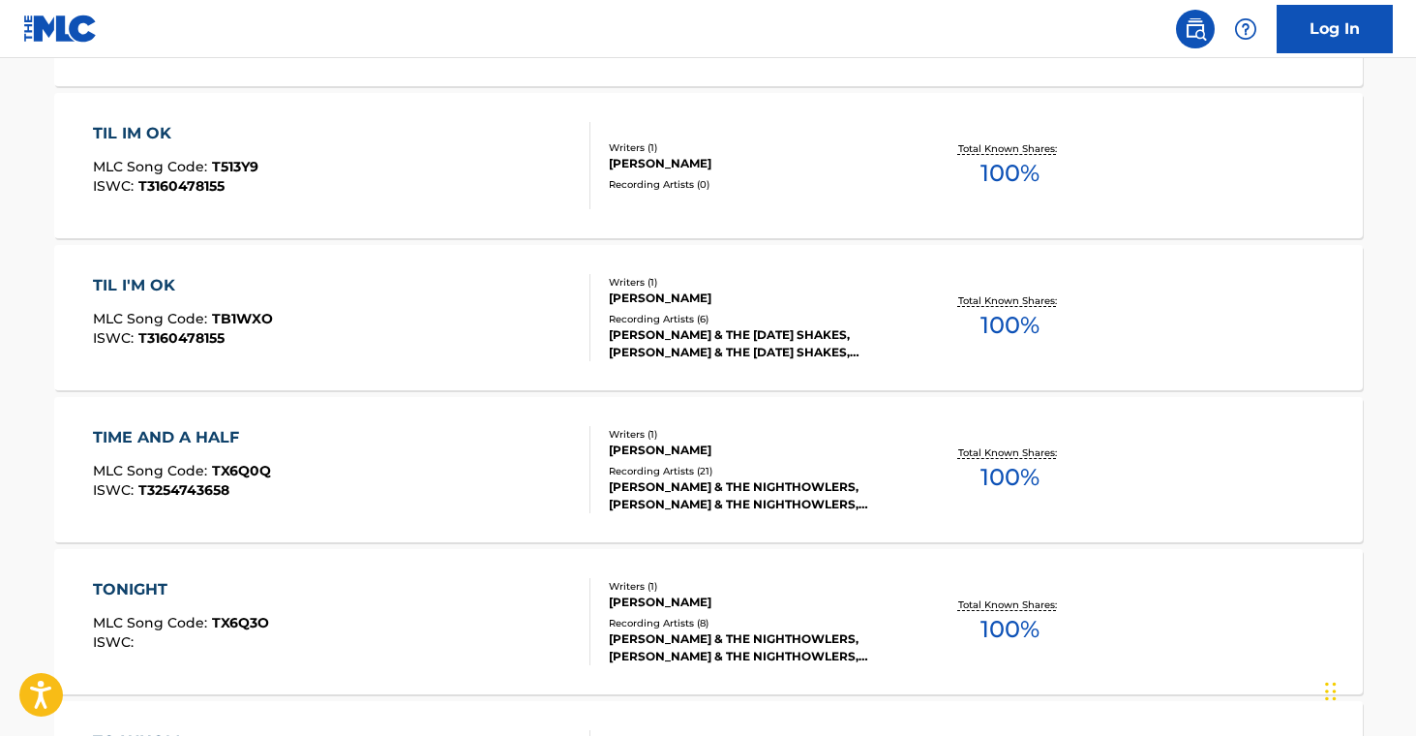
drag, startPoint x: 26, startPoint y: 463, endPoint x: 276, endPoint y: 464, distance: 249.7
drag, startPoint x: 28, startPoint y: 458, endPoint x: 278, endPoint y: 466, distance: 249.8
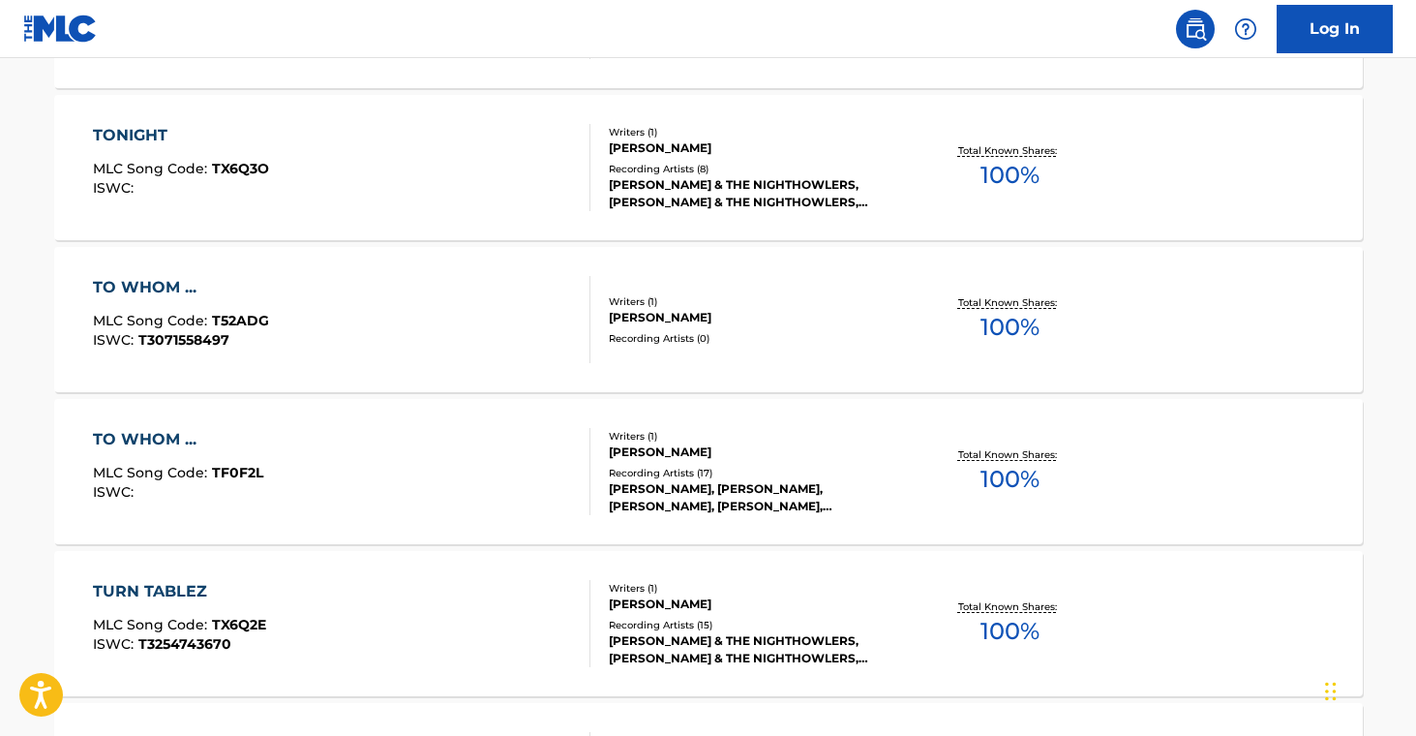
scroll to position [7084, 0]
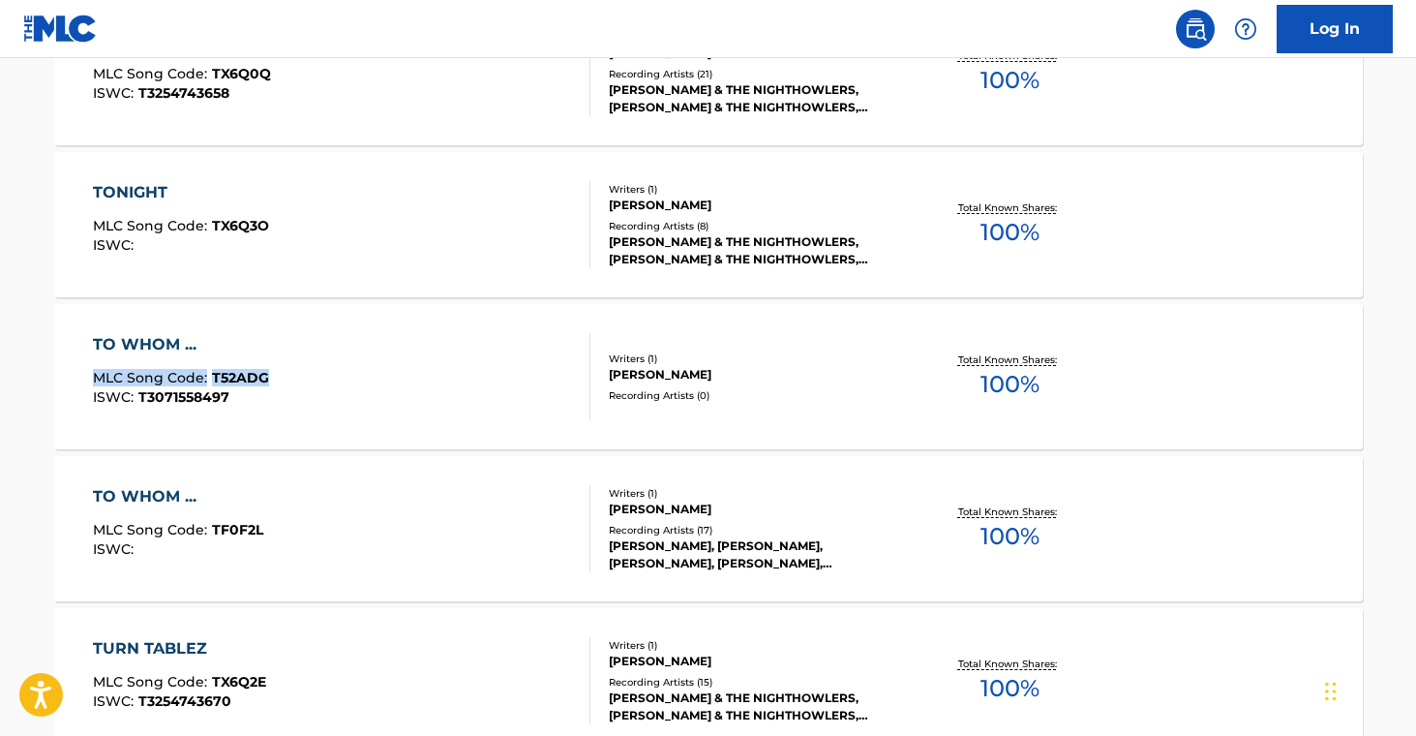
drag, startPoint x: 36, startPoint y: 373, endPoint x: 284, endPoint y: 372, distance: 247.8
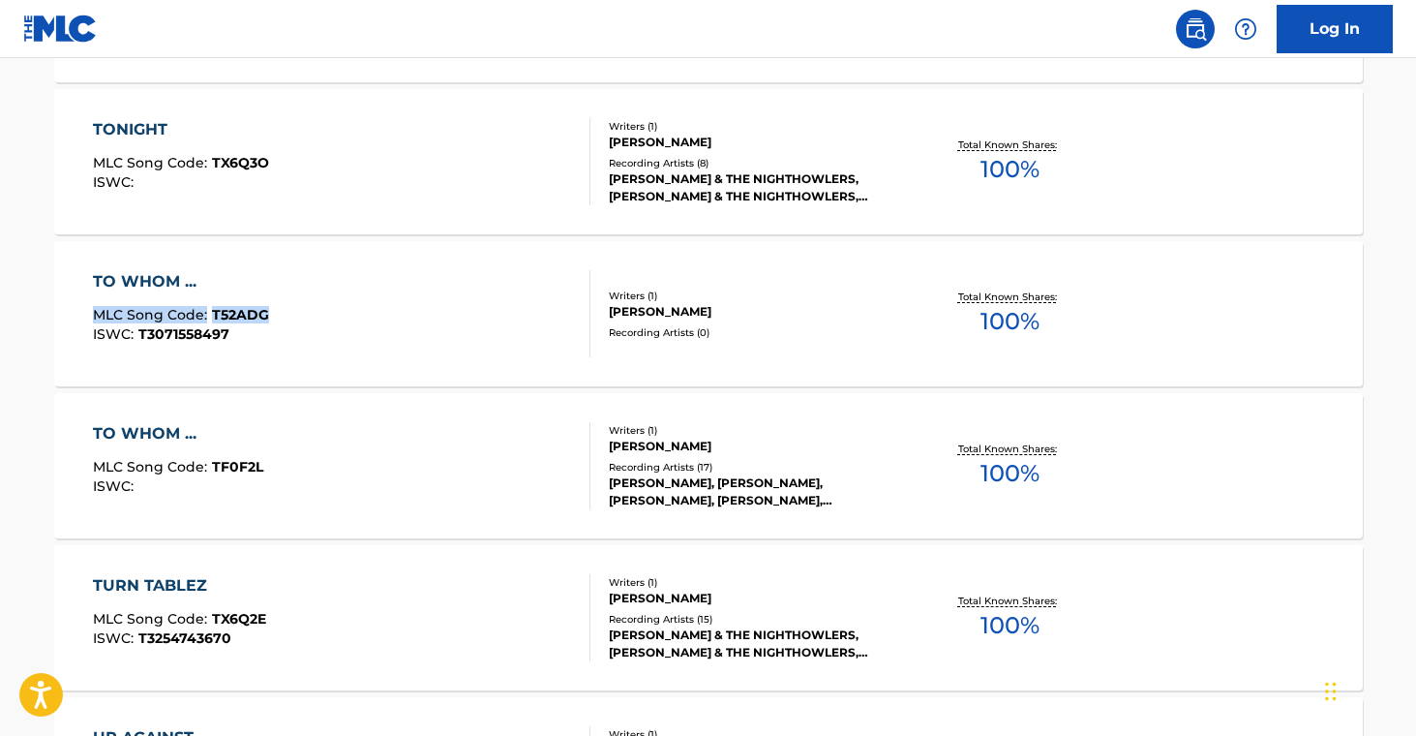
scroll to position [7133, 0]
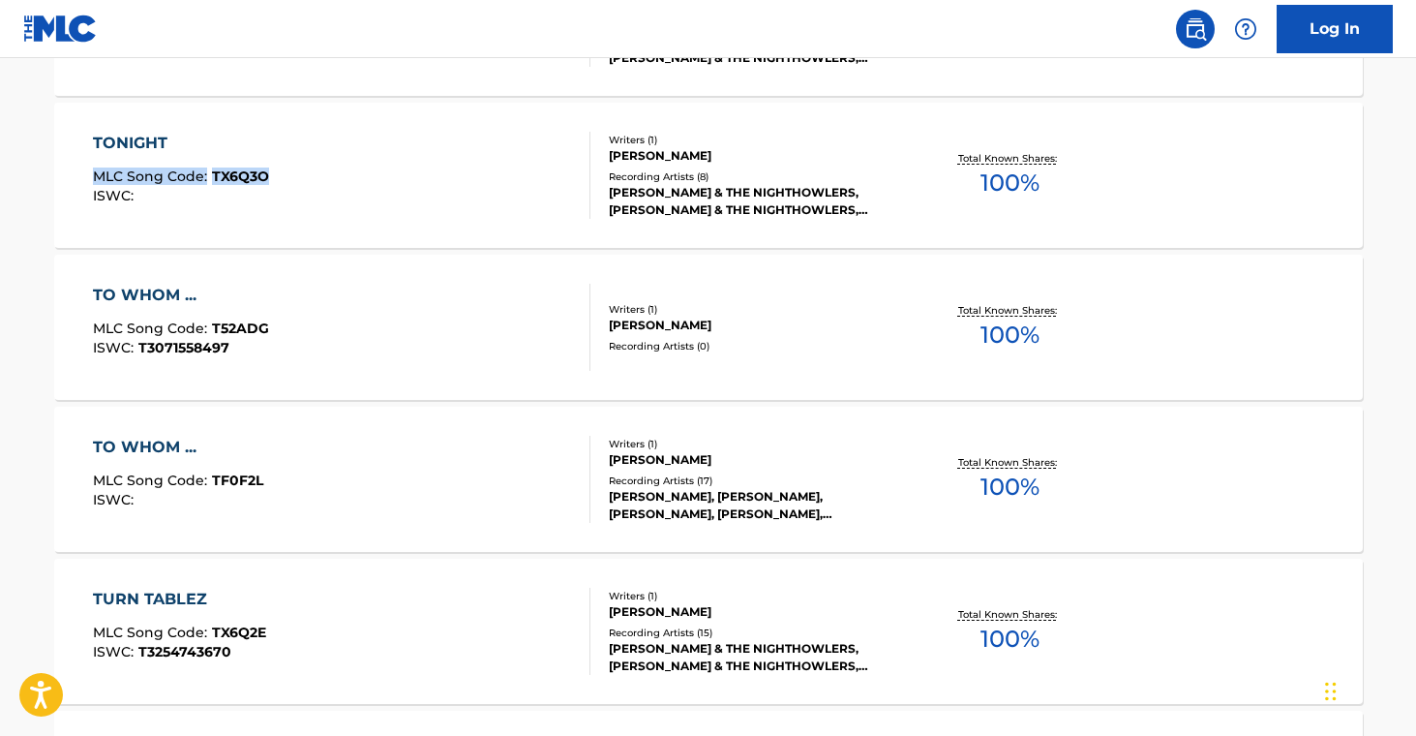
drag, startPoint x: 31, startPoint y: 164, endPoint x: 278, endPoint y: 179, distance: 247.3
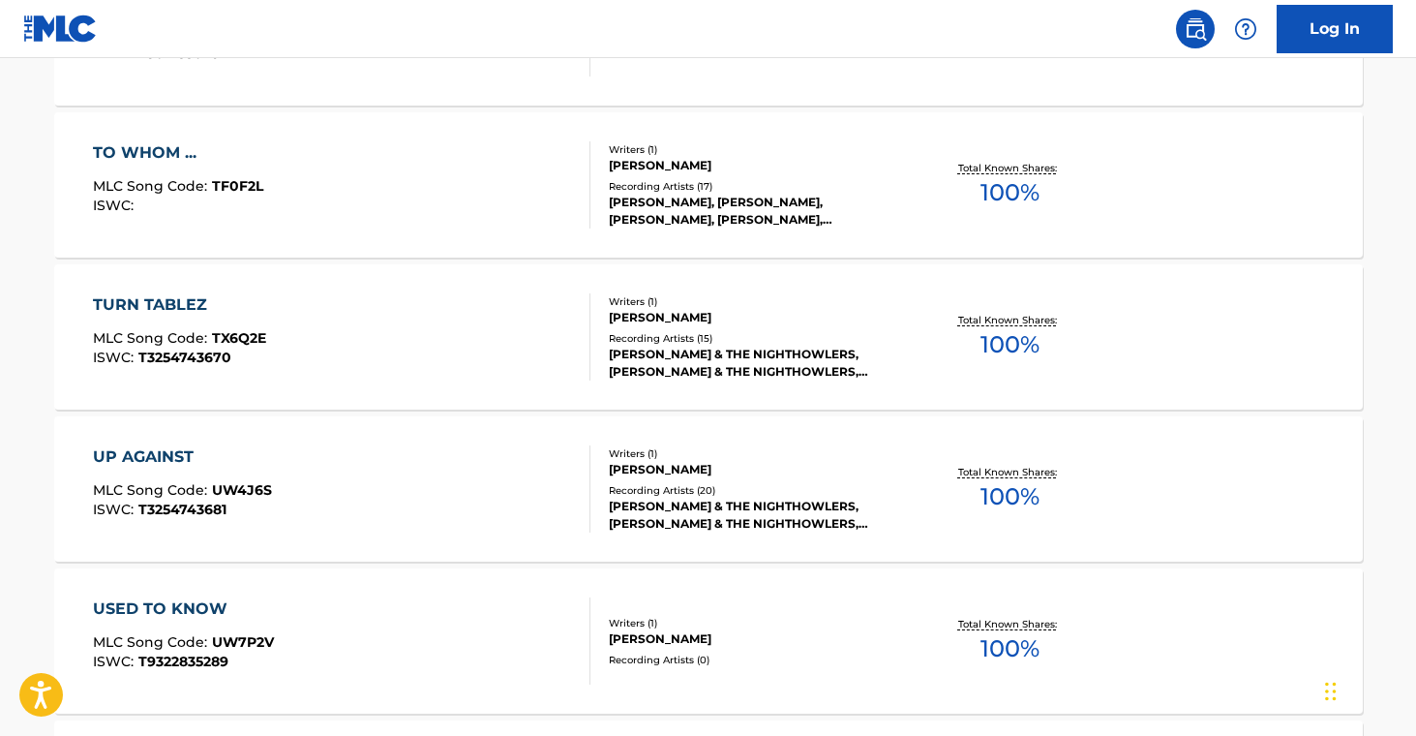
scroll to position [7442, 0]
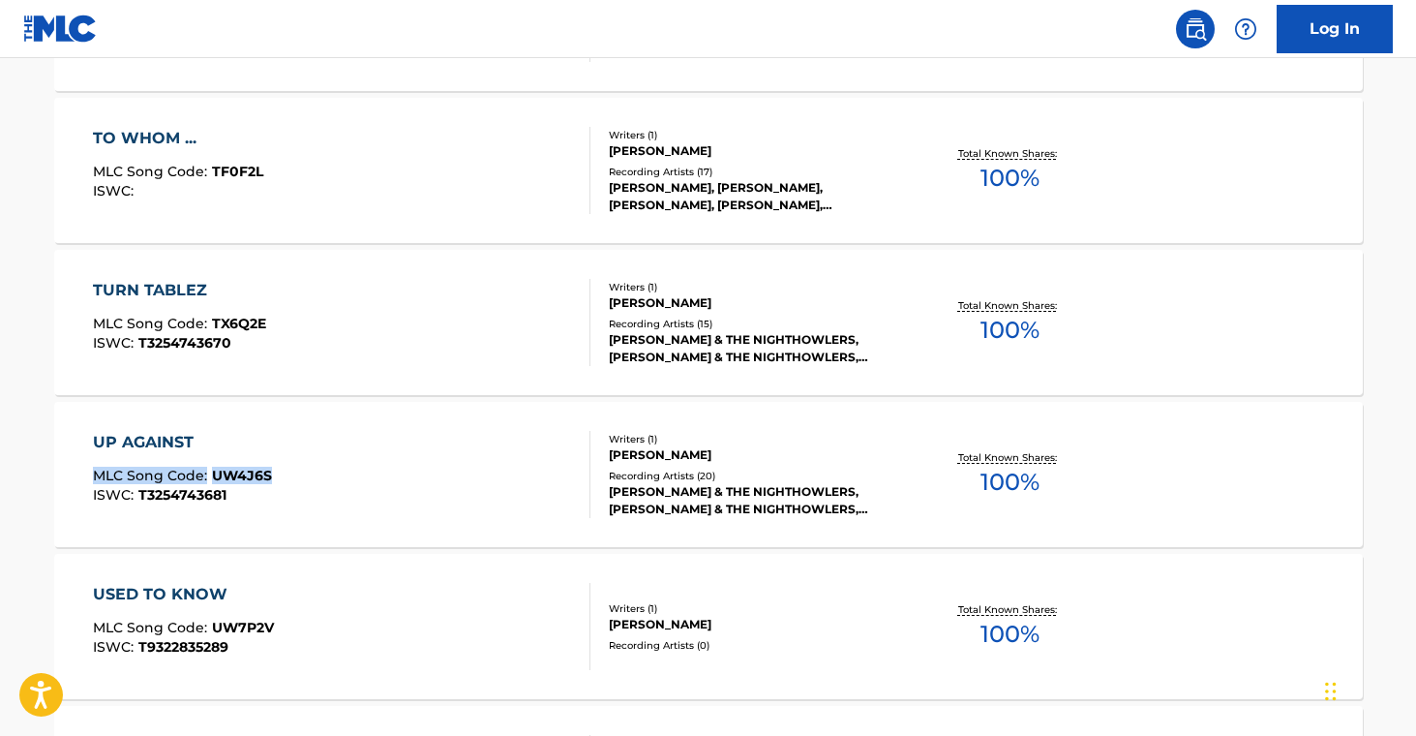
drag, startPoint x: 18, startPoint y: 466, endPoint x: 313, endPoint y: 471, distance: 294.3
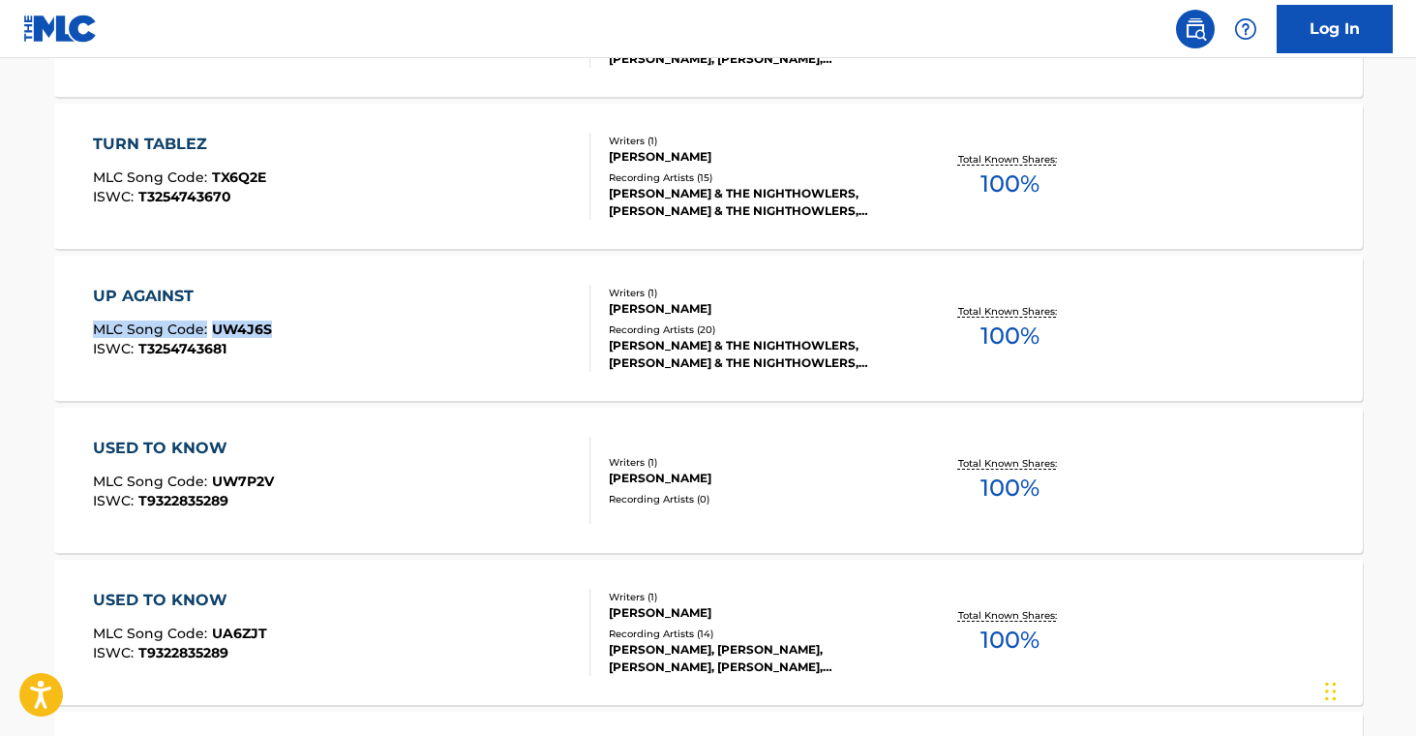
scroll to position [7590, 0]
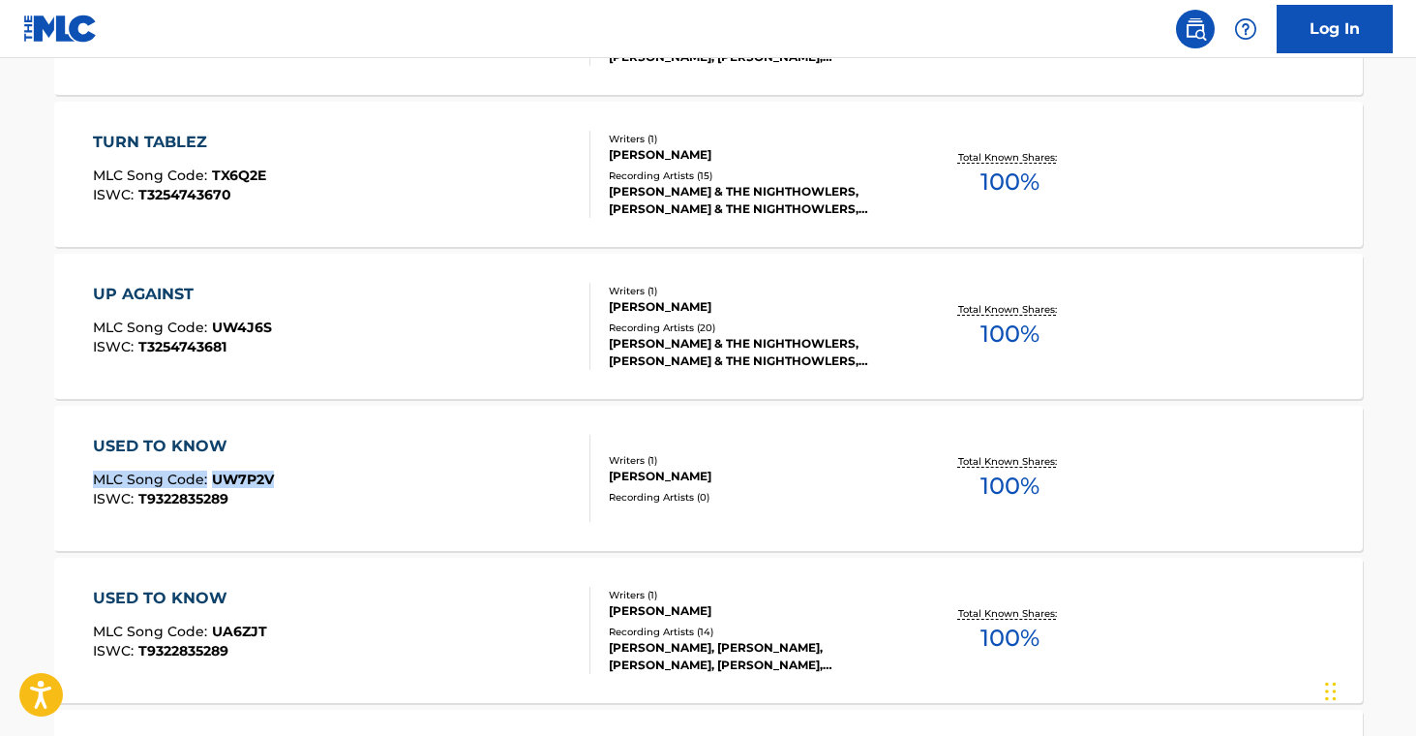
drag, startPoint x: 53, startPoint y: 471, endPoint x: 298, endPoint y: 482, distance: 245.1
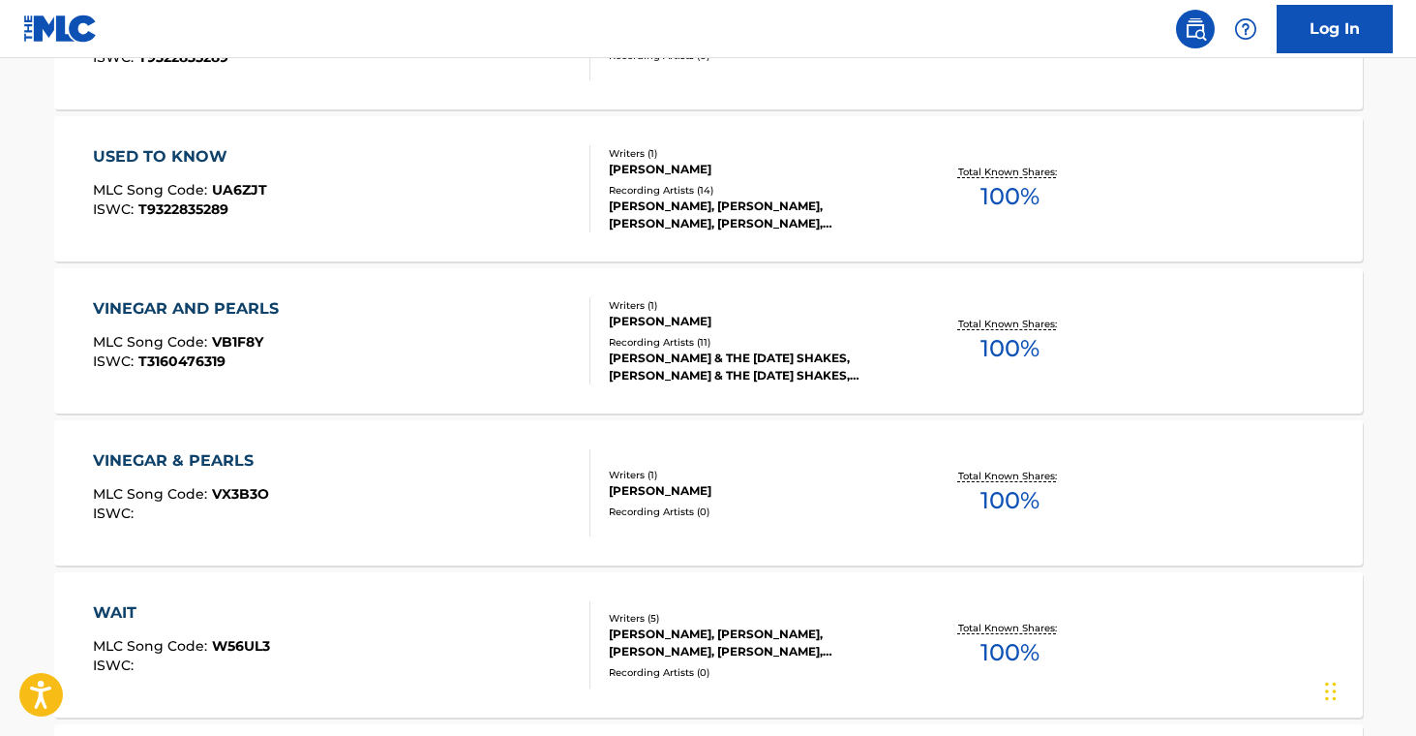
scroll to position [8033, 0]
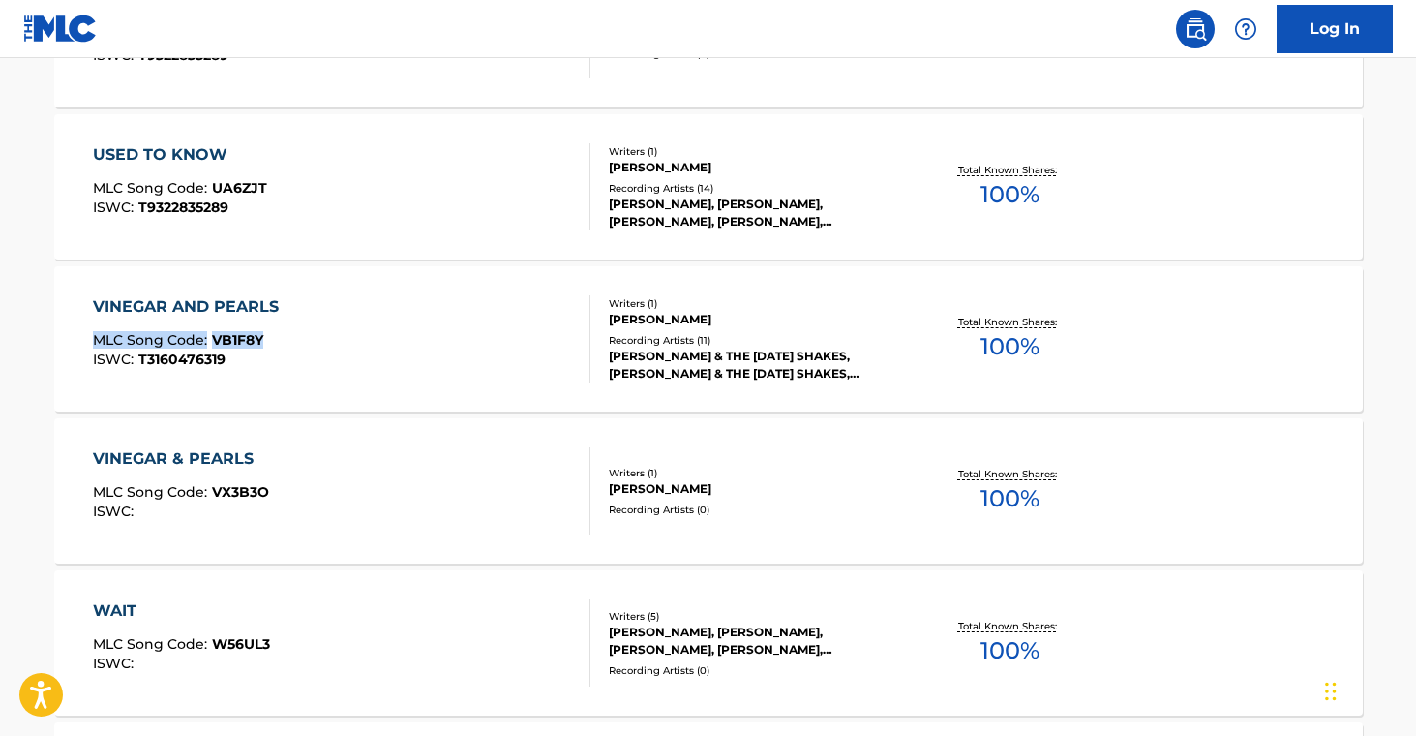
drag, startPoint x: 26, startPoint y: 330, endPoint x: 274, endPoint y: 336, distance: 247.8
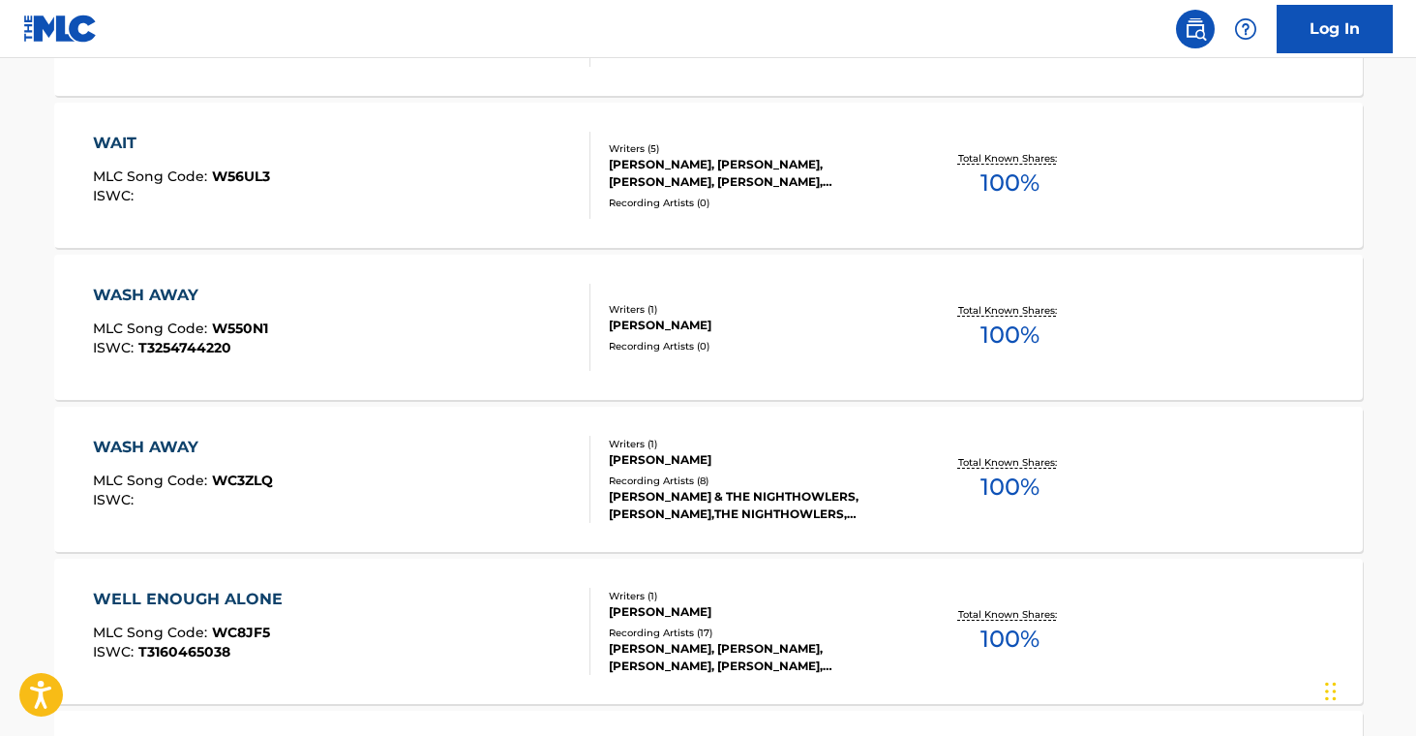
scroll to position [8506, 0]
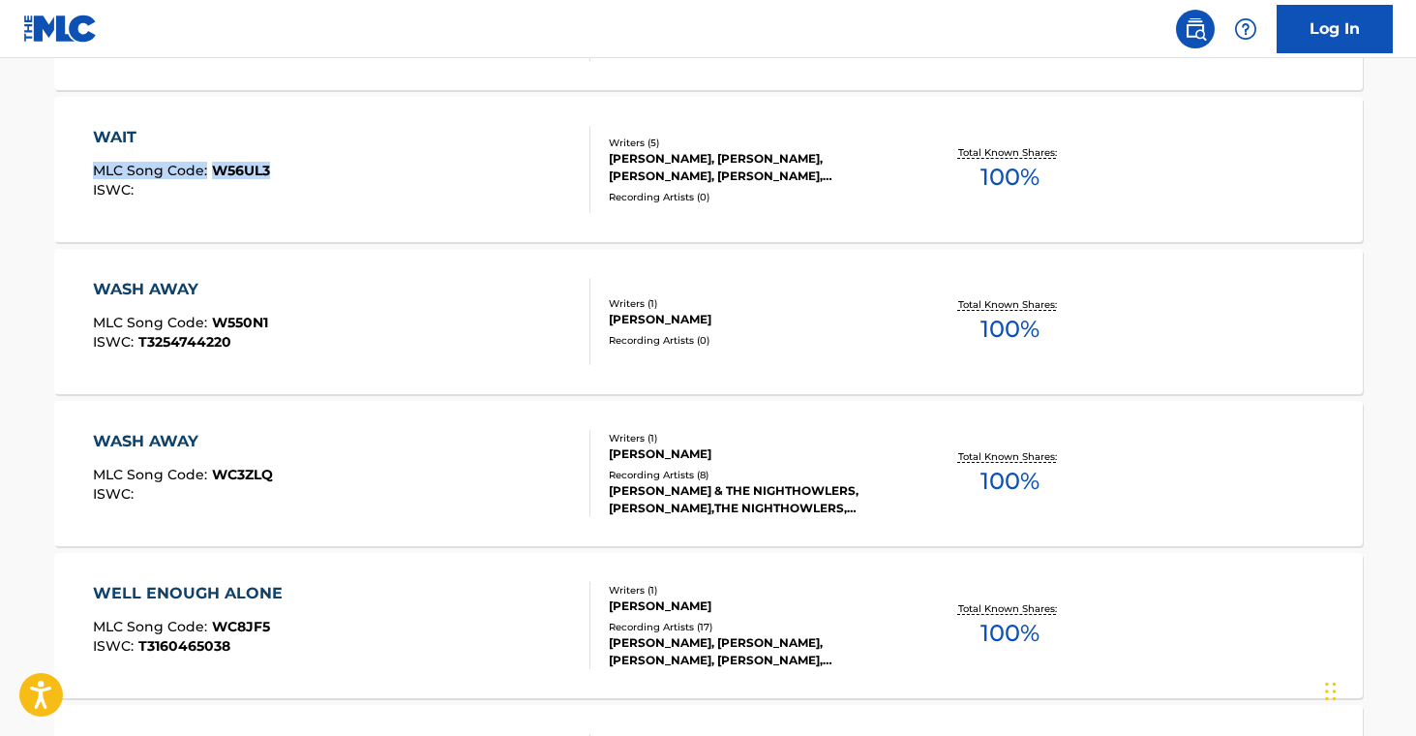
drag, startPoint x: 27, startPoint y: 161, endPoint x: 359, endPoint y: 147, distance: 332.2
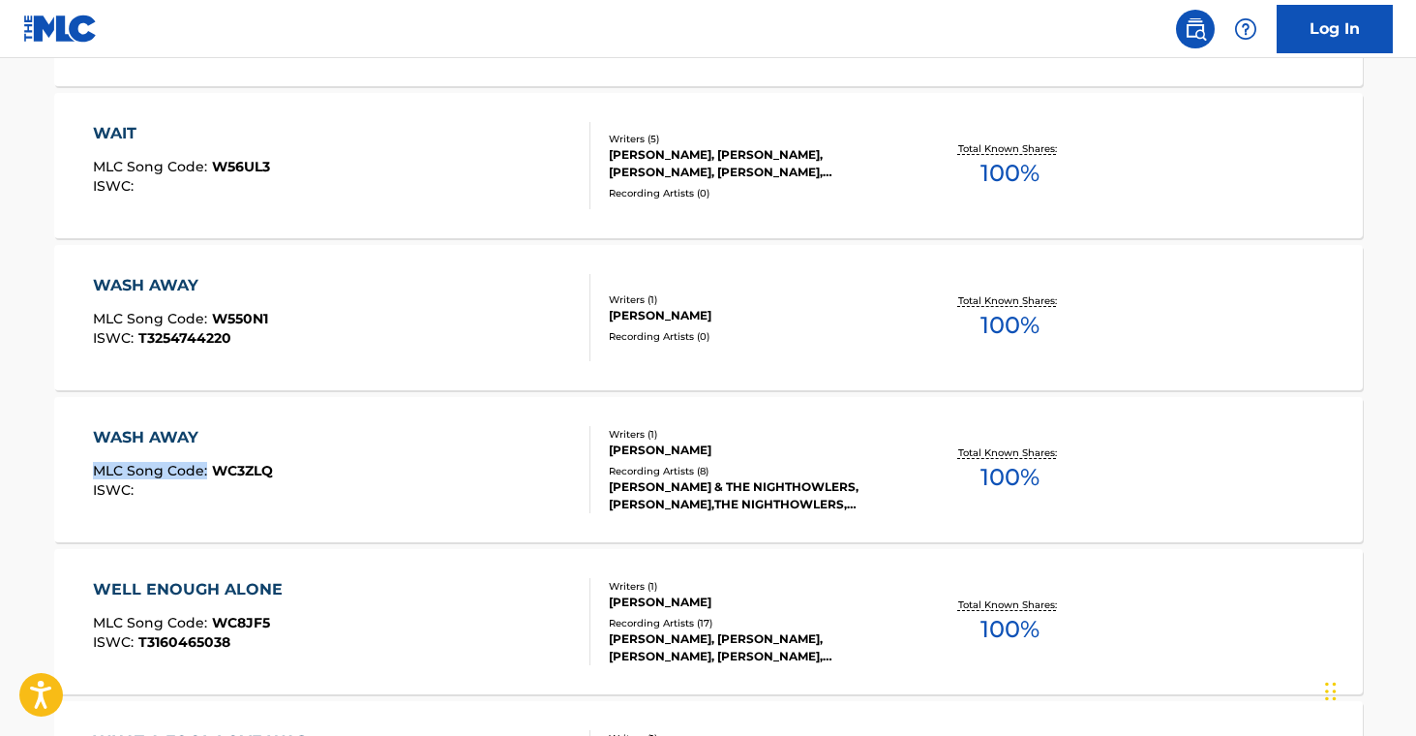
scroll to position [8510, 0]
drag, startPoint x: 30, startPoint y: 467, endPoint x: 338, endPoint y: 500, distance: 309.5
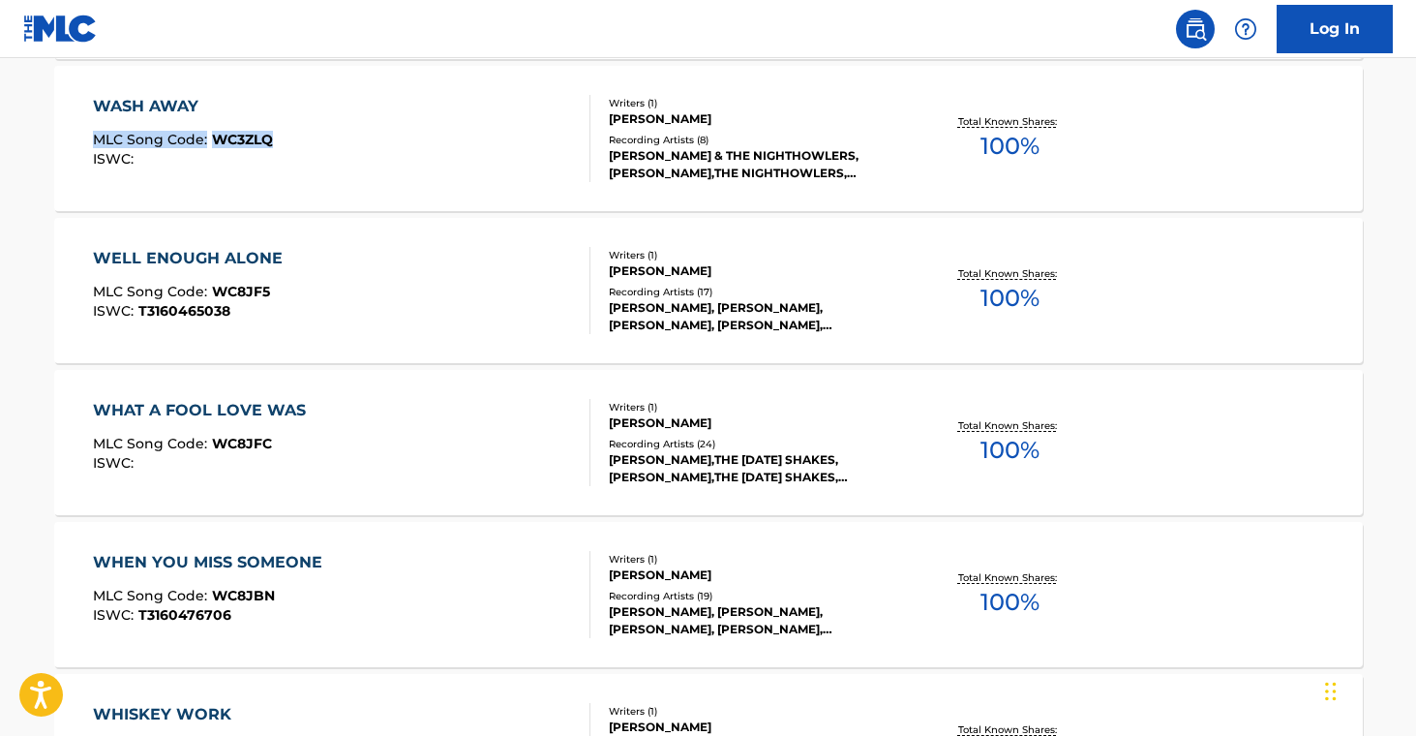
scroll to position [8843, 0]
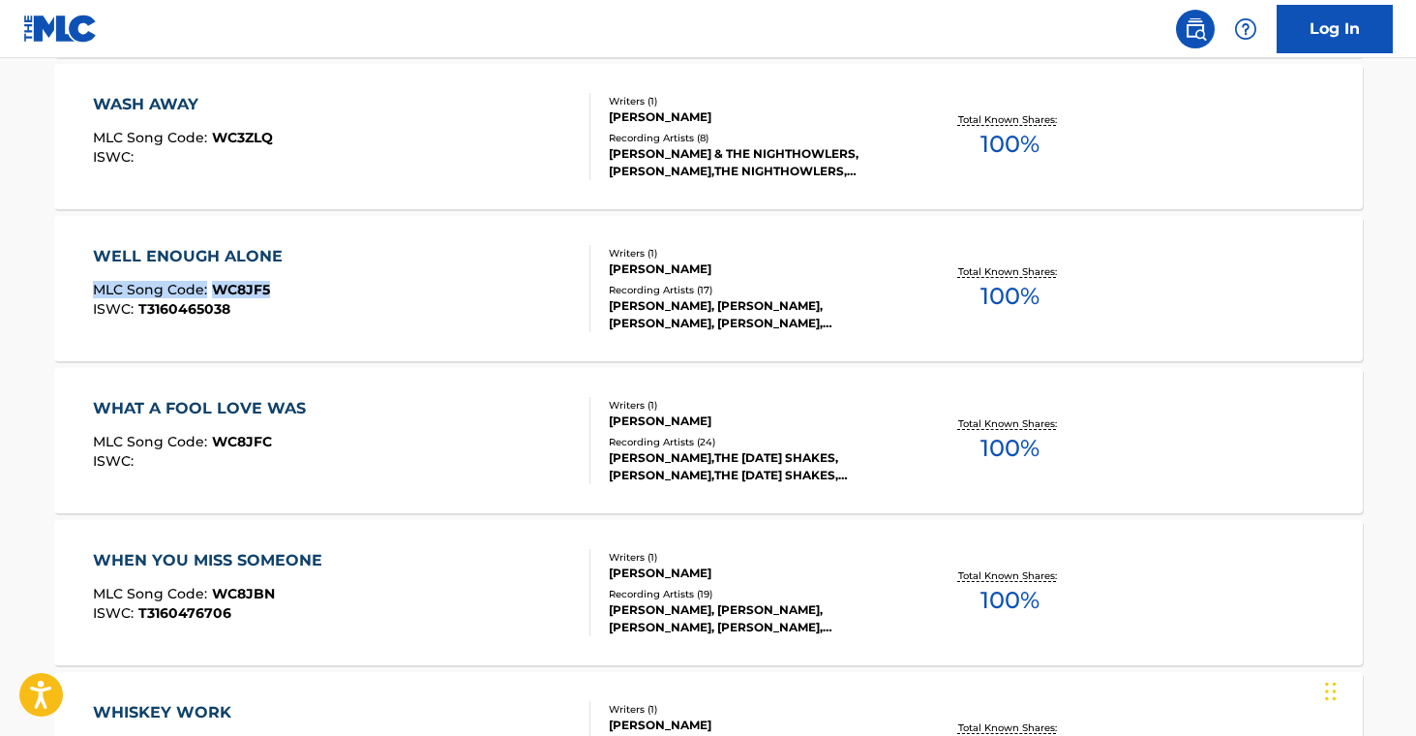
drag, startPoint x: 22, startPoint y: 283, endPoint x: 405, endPoint y: 81, distance: 432.1
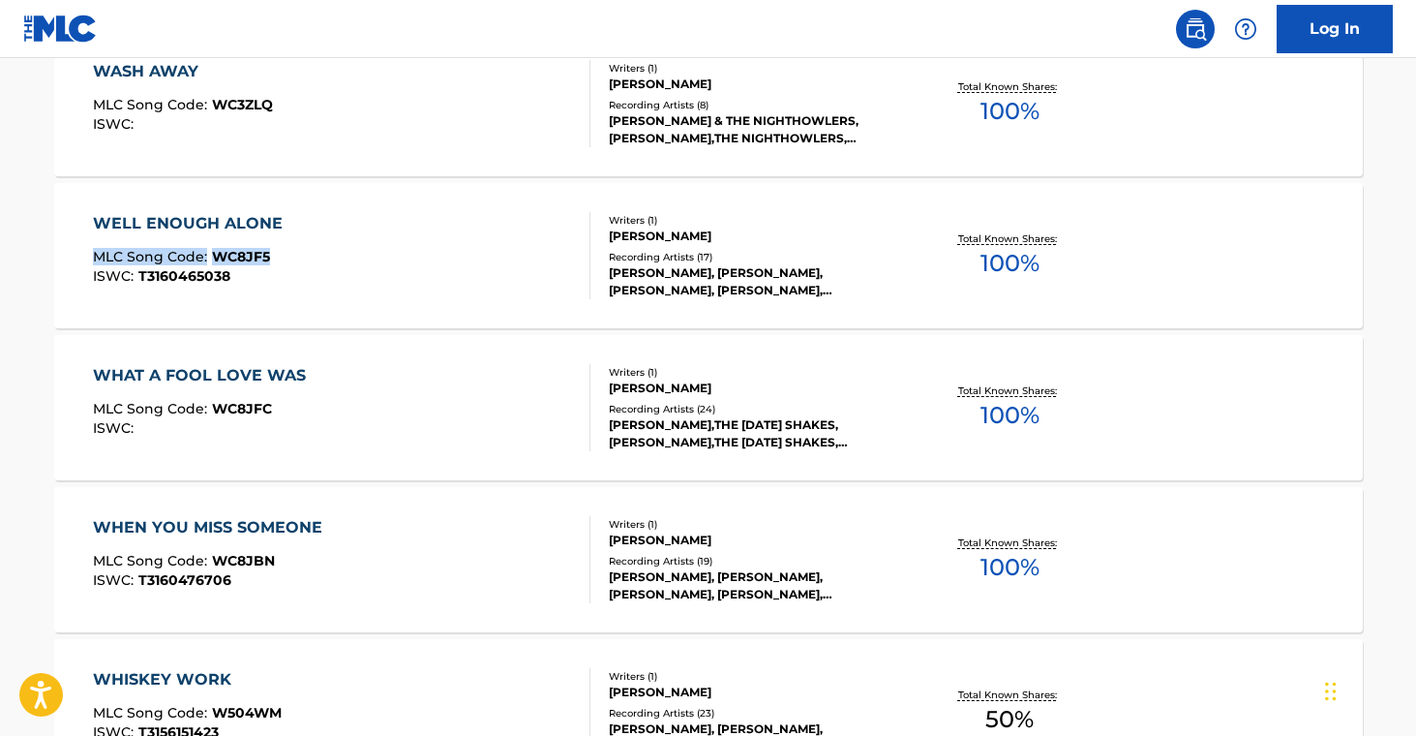
scroll to position [8877, 0]
drag, startPoint x: 28, startPoint y: 394, endPoint x: 277, endPoint y: 414, distance: 249.6
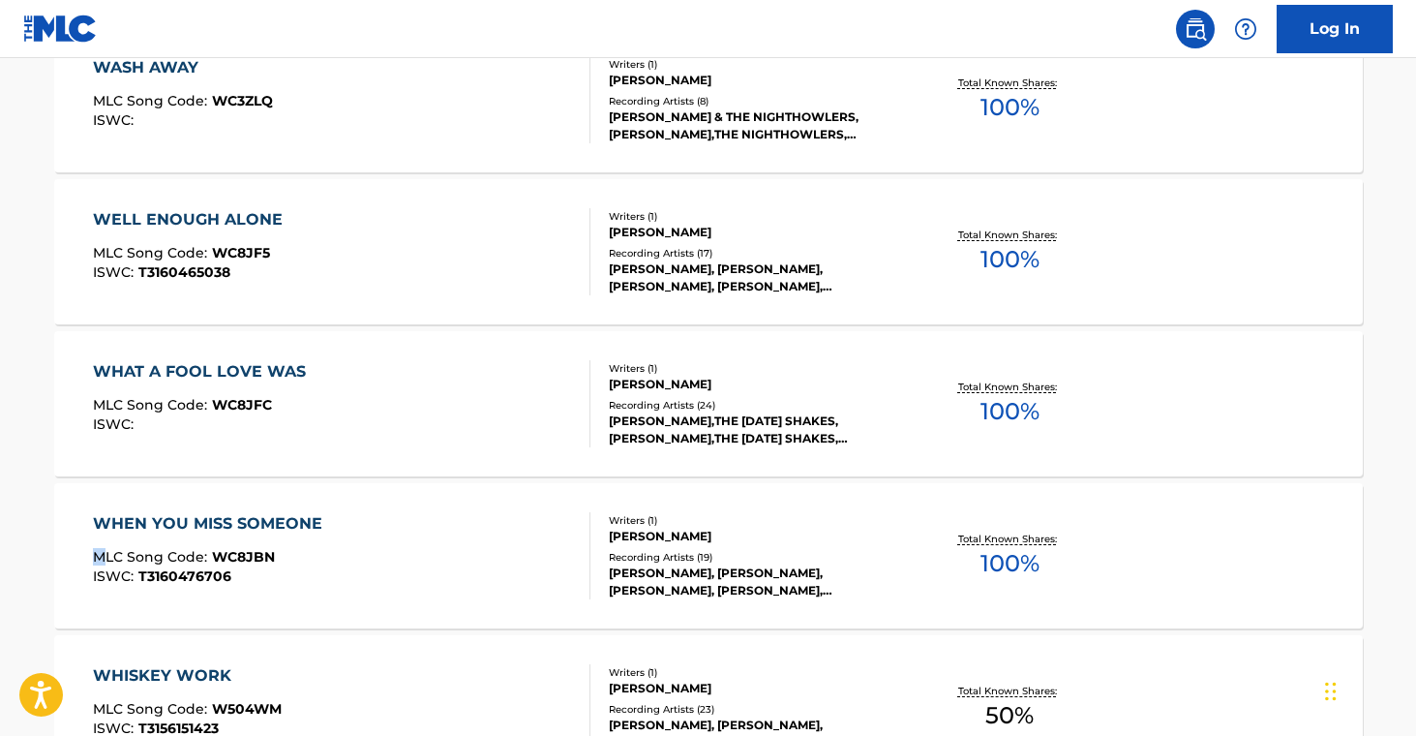
scroll to position [8881, 0]
drag, startPoint x: 30, startPoint y: 555, endPoint x: 278, endPoint y: 557, distance: 247.8
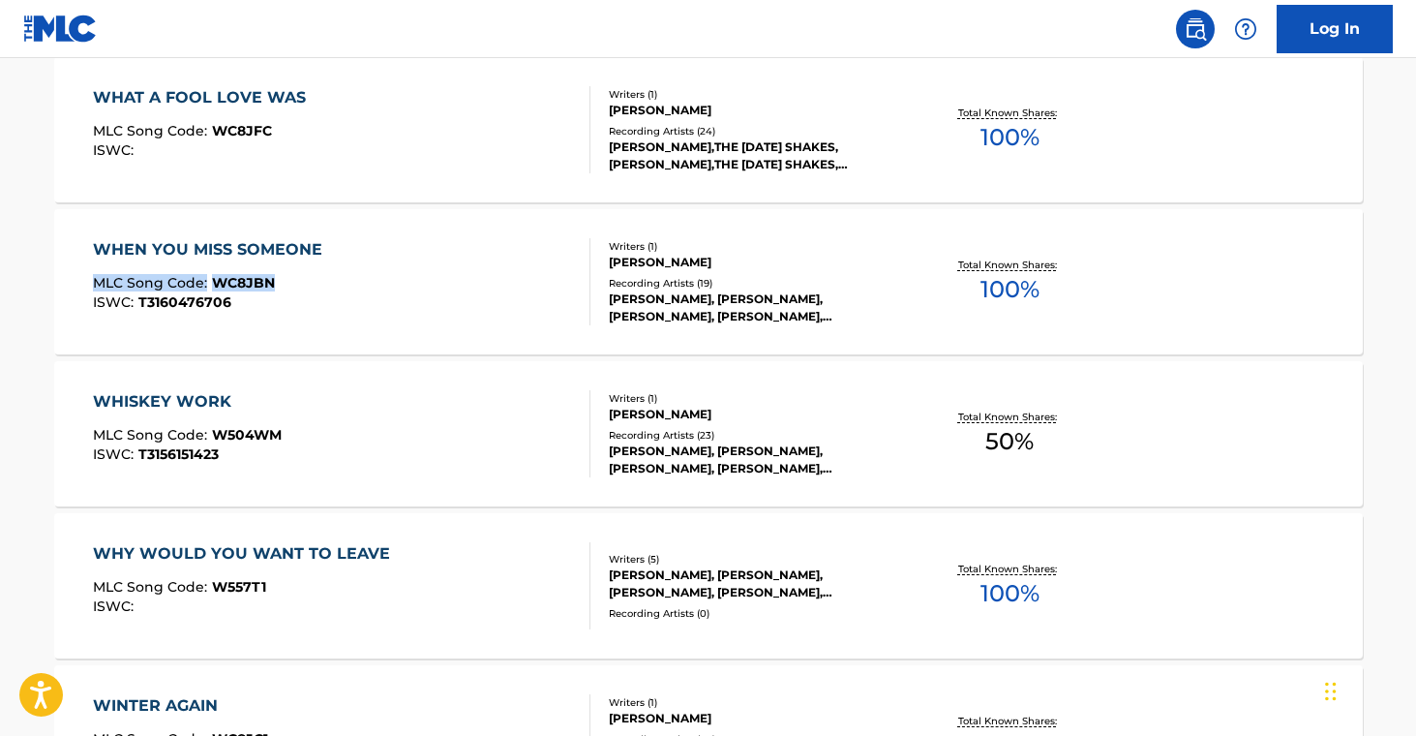
scroll to position [9184, 0]
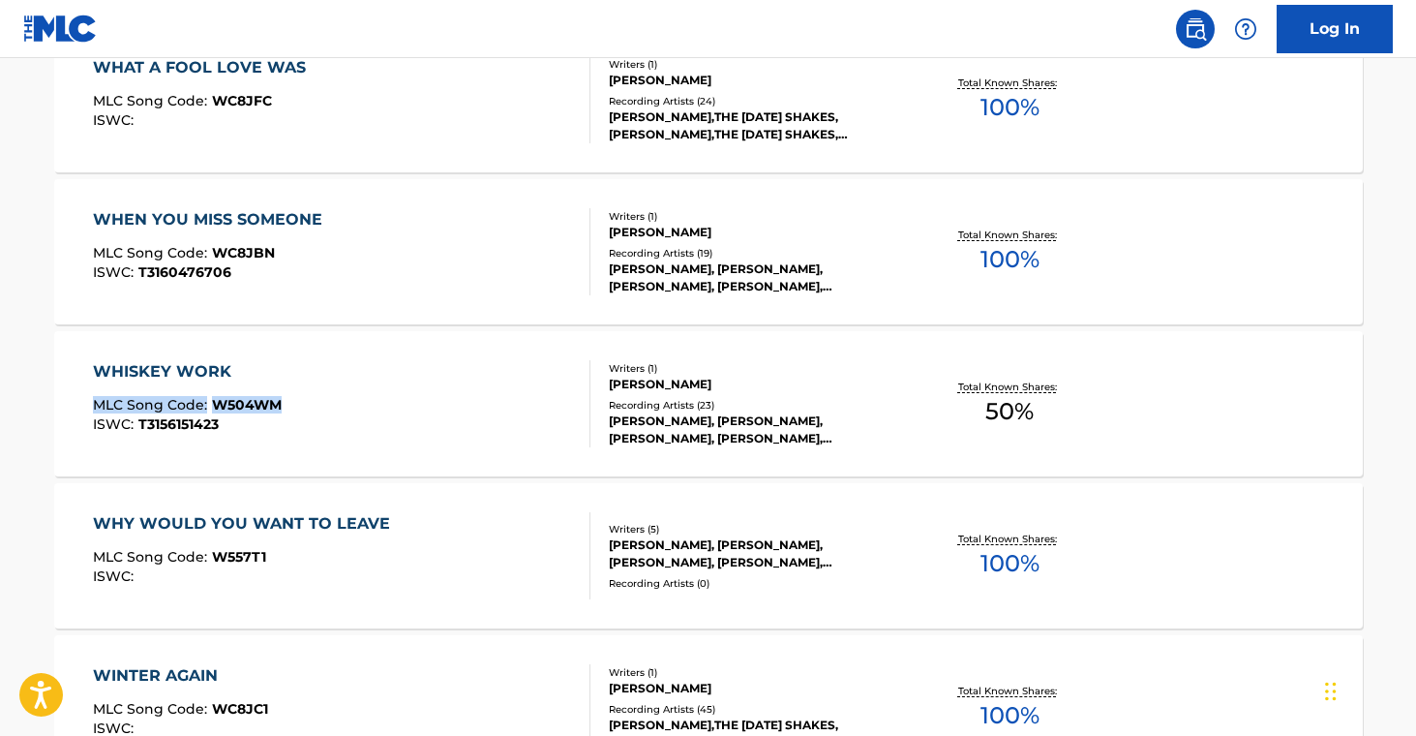
drag, startPoint x: 26, startPoint y: 392, endPoint x: 349, endPoint y: 389, distance: 323.3
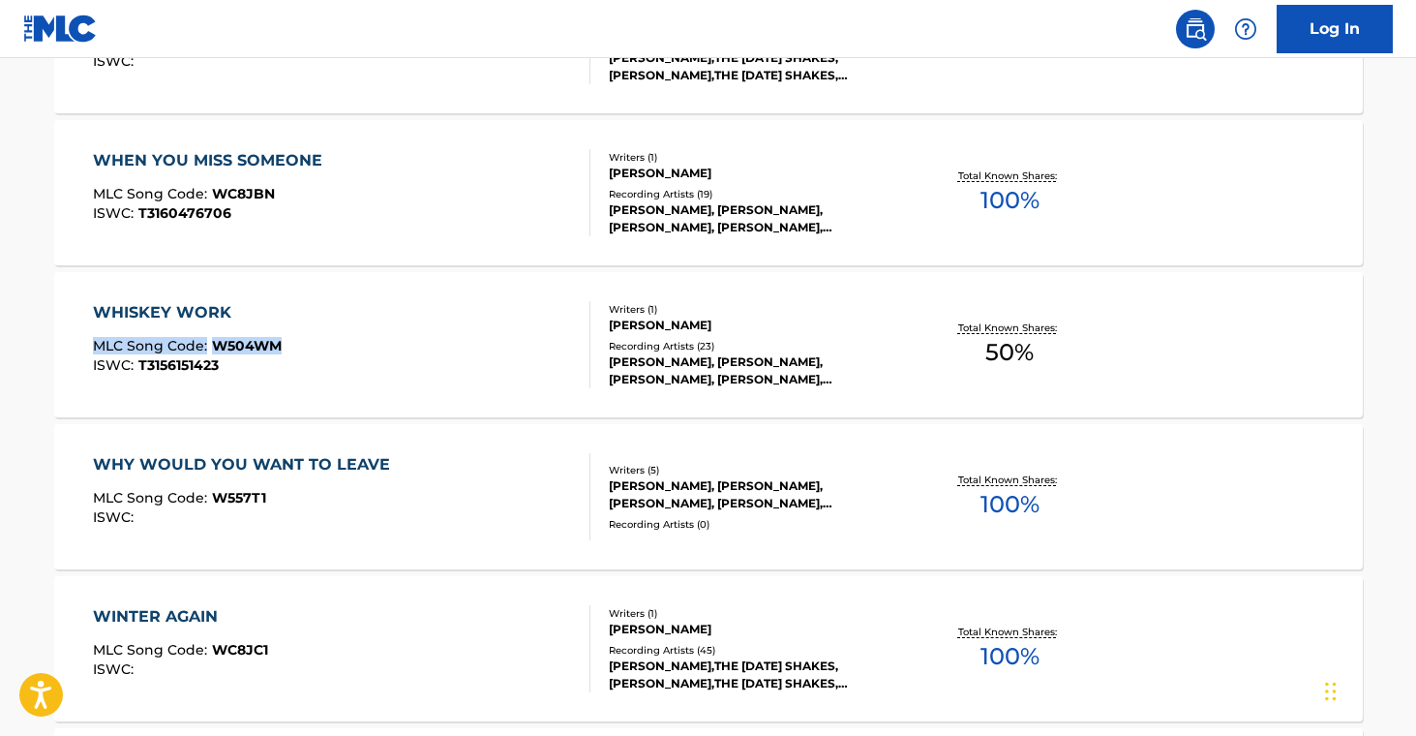
scroll to position [9403, 0]
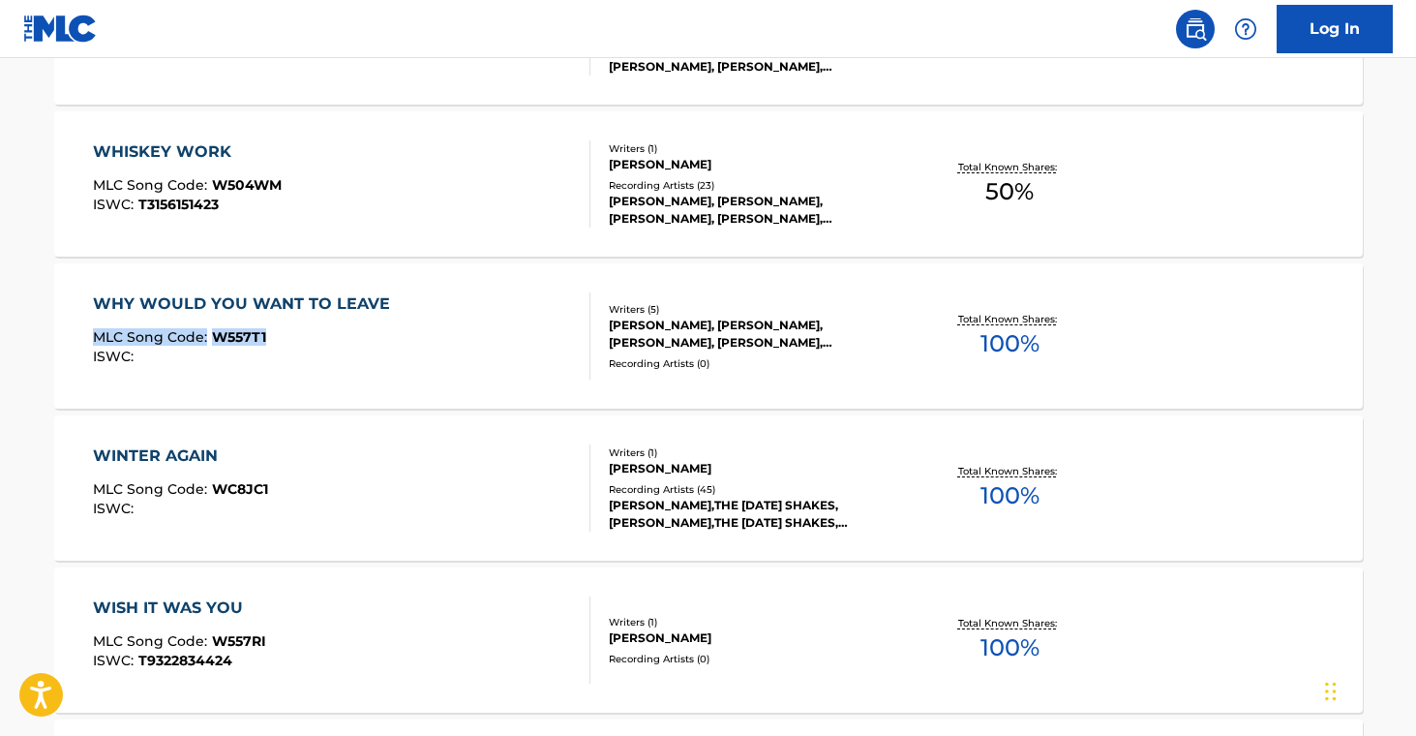
drag, startPoint x: 22, startPoint y: 326, endPoint x: 273, endPoint y: 339, distance: 251.0
drag, startPoint x: 25, startPoint y: 483, endPoint x: 270, endPoint y: 483, distance: 244.9
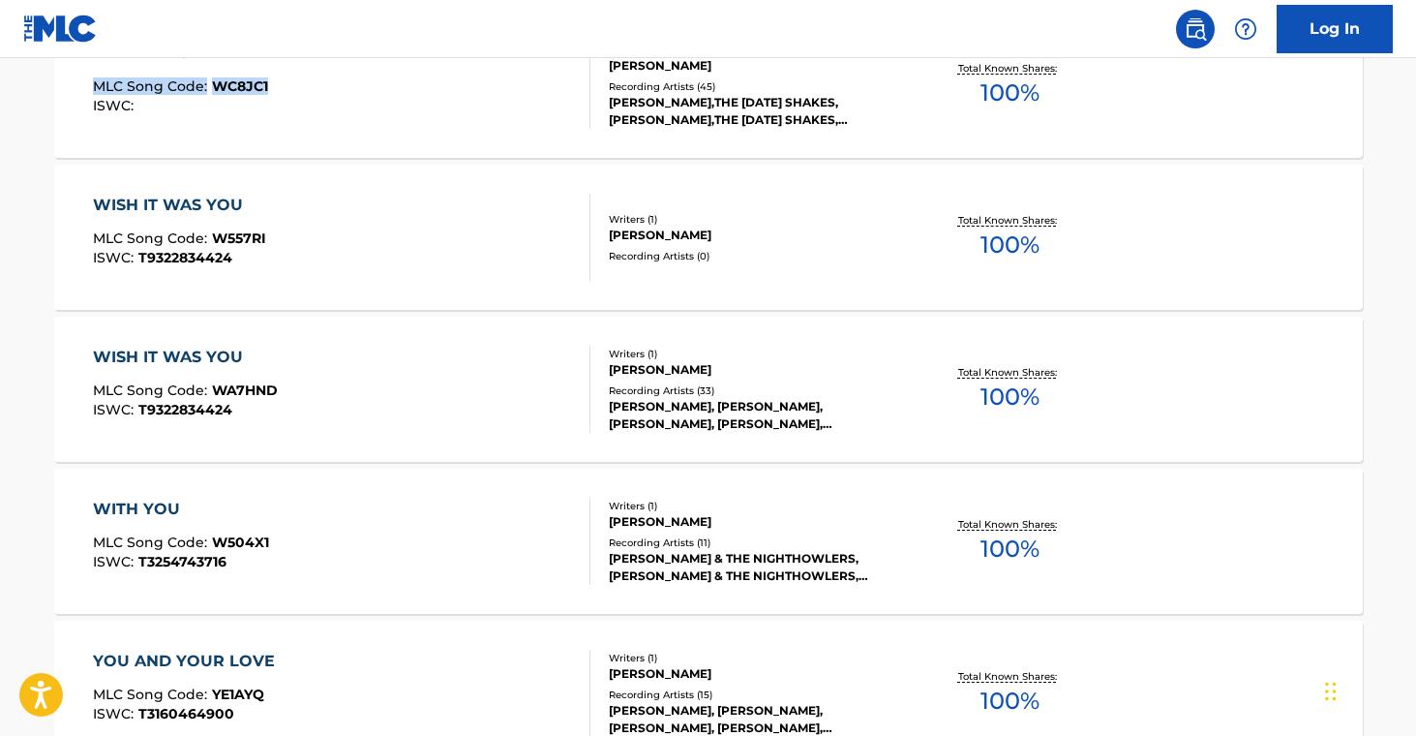
scroll to position [9807, 0]
drag, startPoint x: 21, startPoint y: 230, endPoint x: 286, endPoint y: 236, distance: 264.3
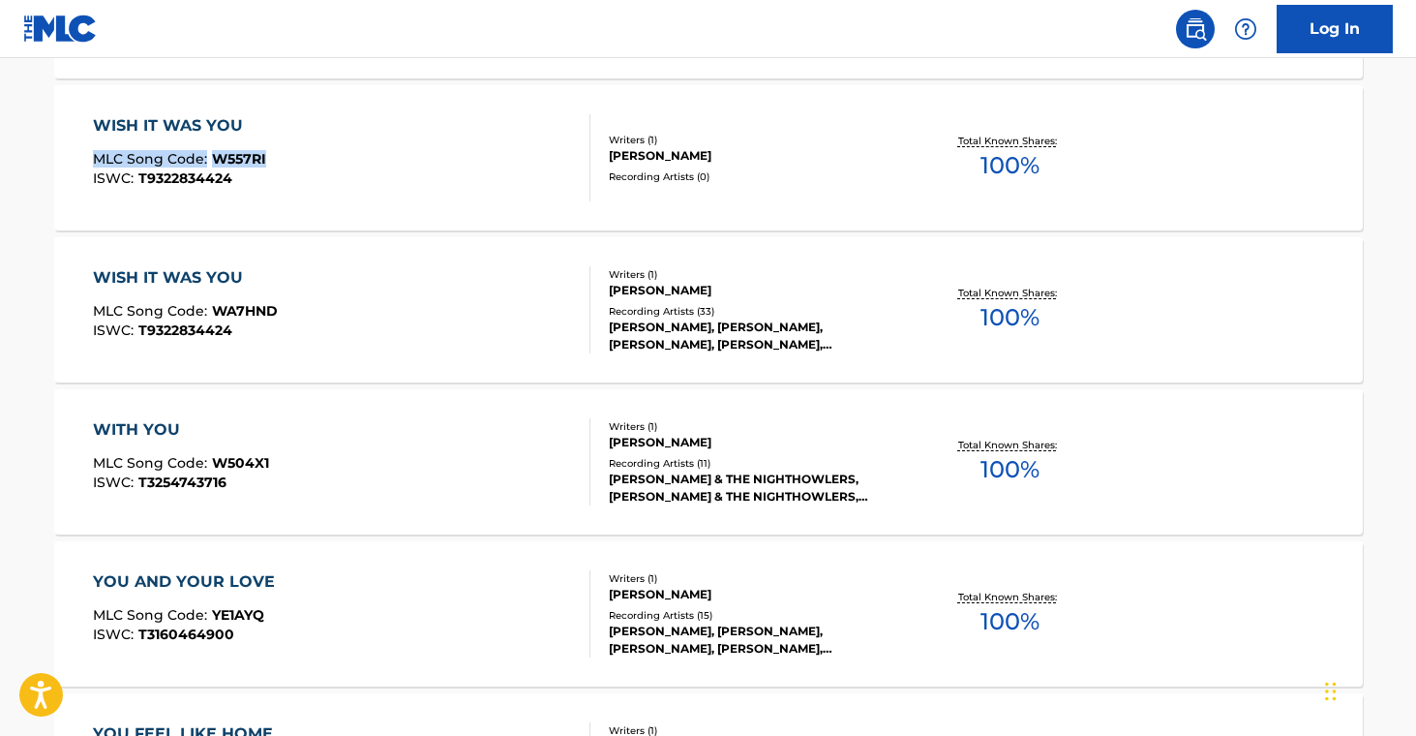
scroll to position [9885, 0]
drag, startPoint x: 26, startPoint y: 445, endPoint x: 392, endPoint y: 195, distance: 443.5
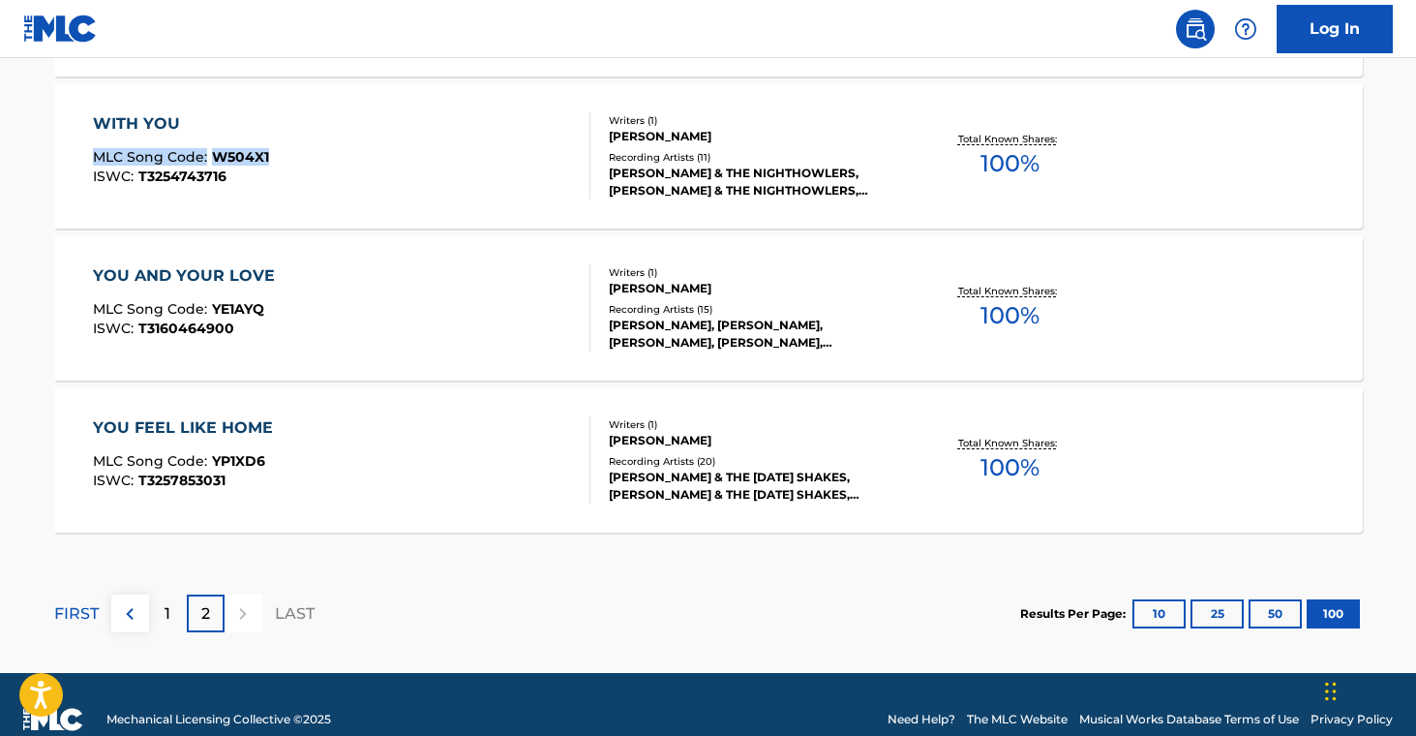
scroll to position [10193, 0]
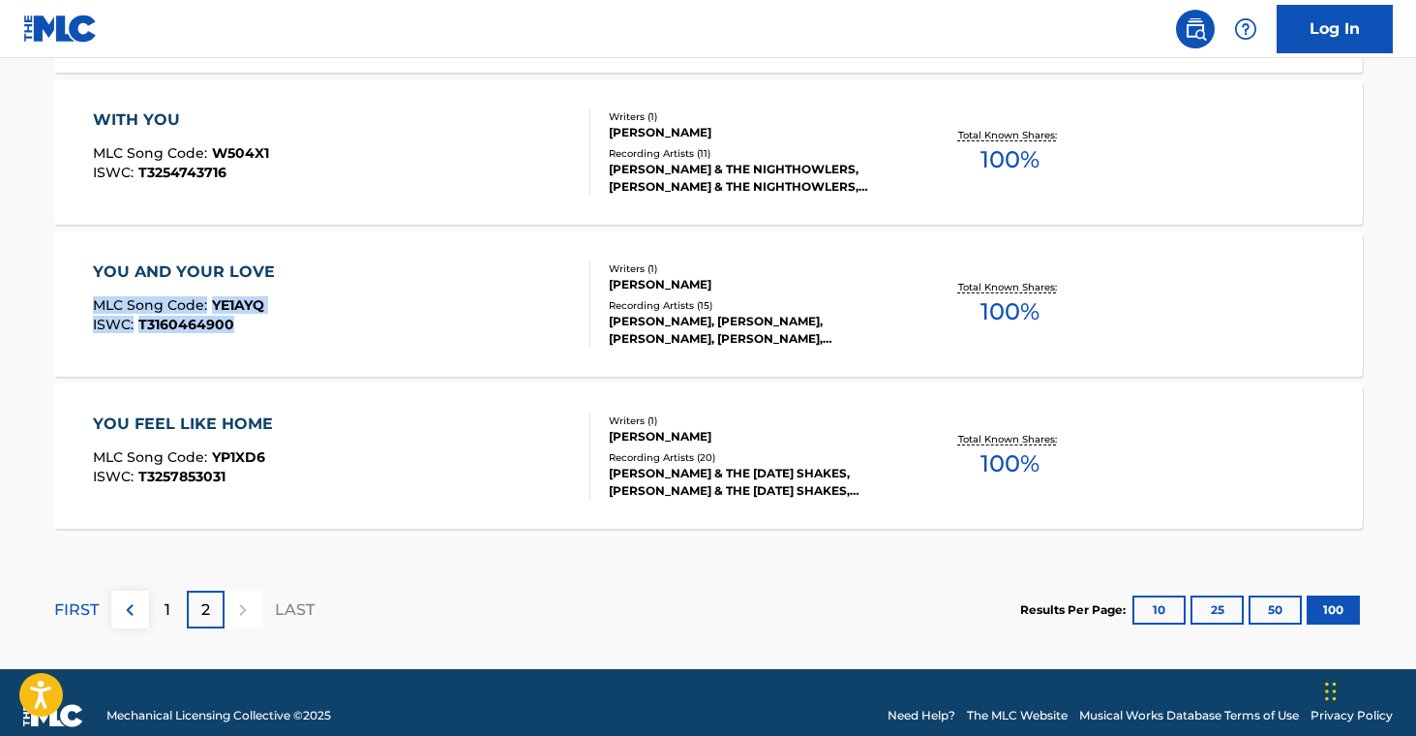
drag, startPoint x: 37, startPoint y: 307, endPoint x: 272, endPoint y: 319, distance: 235.5
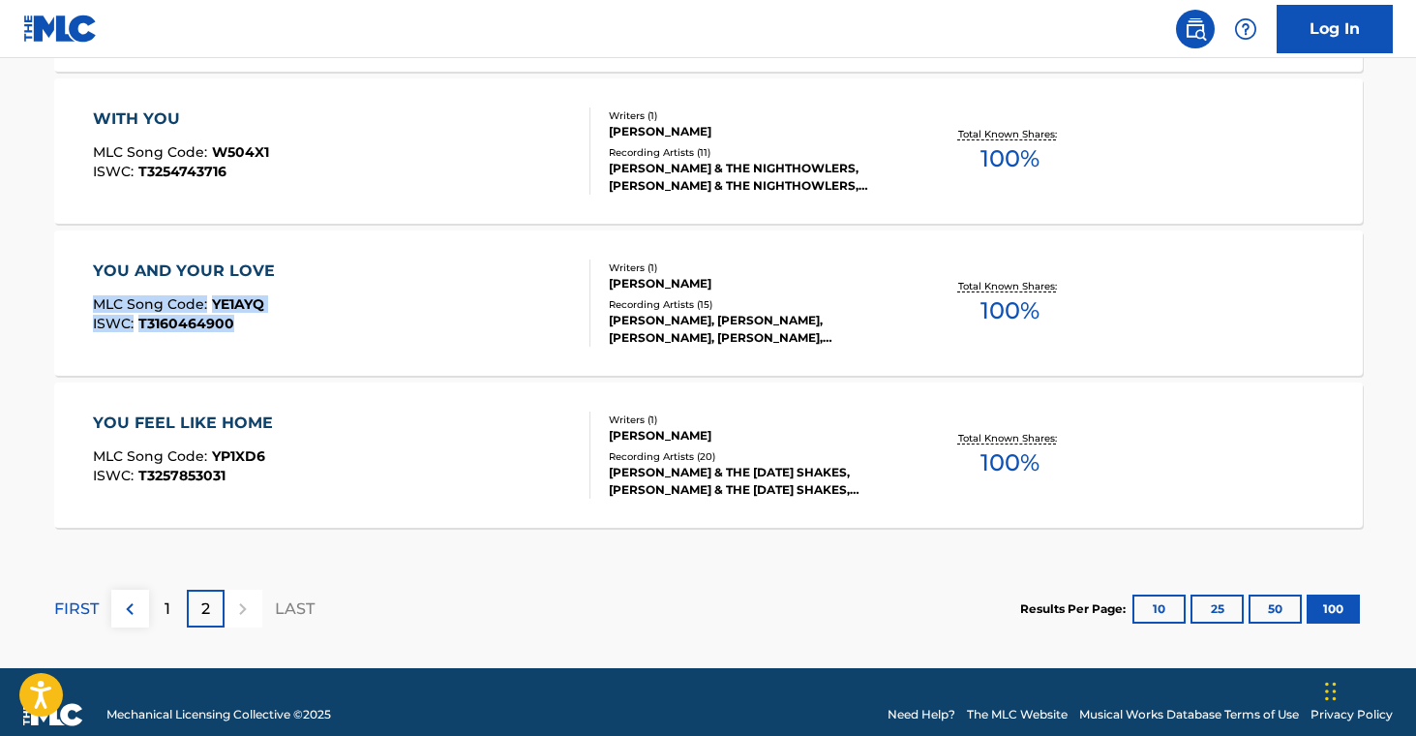
scroll to position [10197, 0]
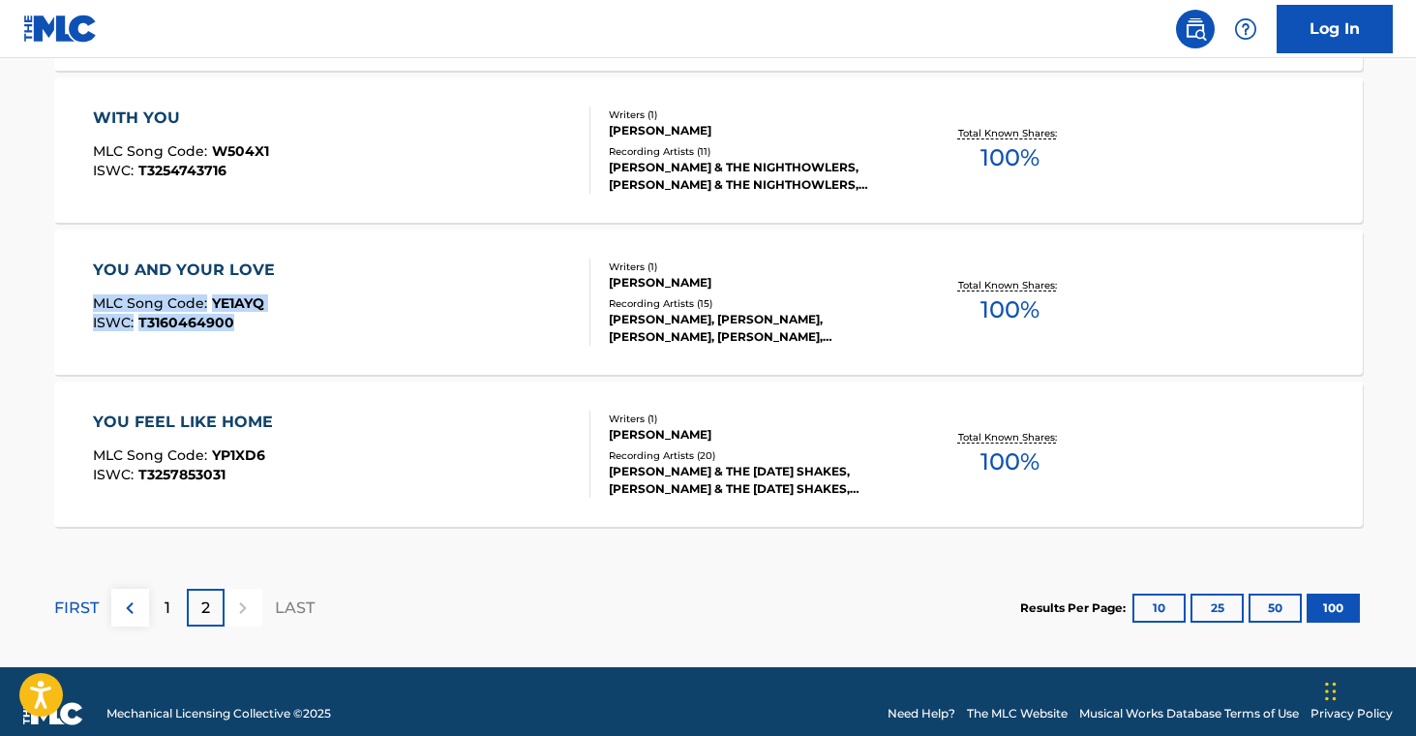
drag, startPoint x: 28, startPoint y: 296, endPoint x: 290, endPoint y: 313, distance: 262.8
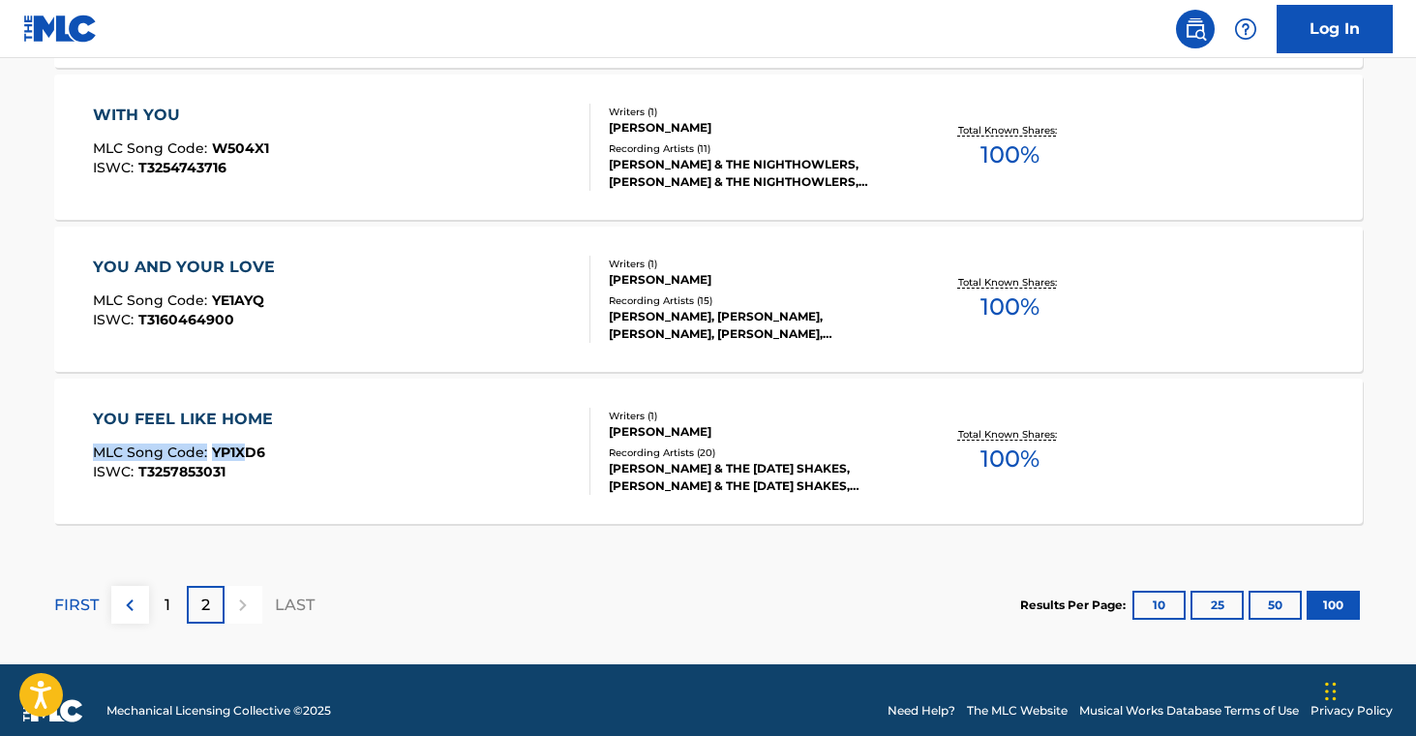
scroll to position [10201, 0]
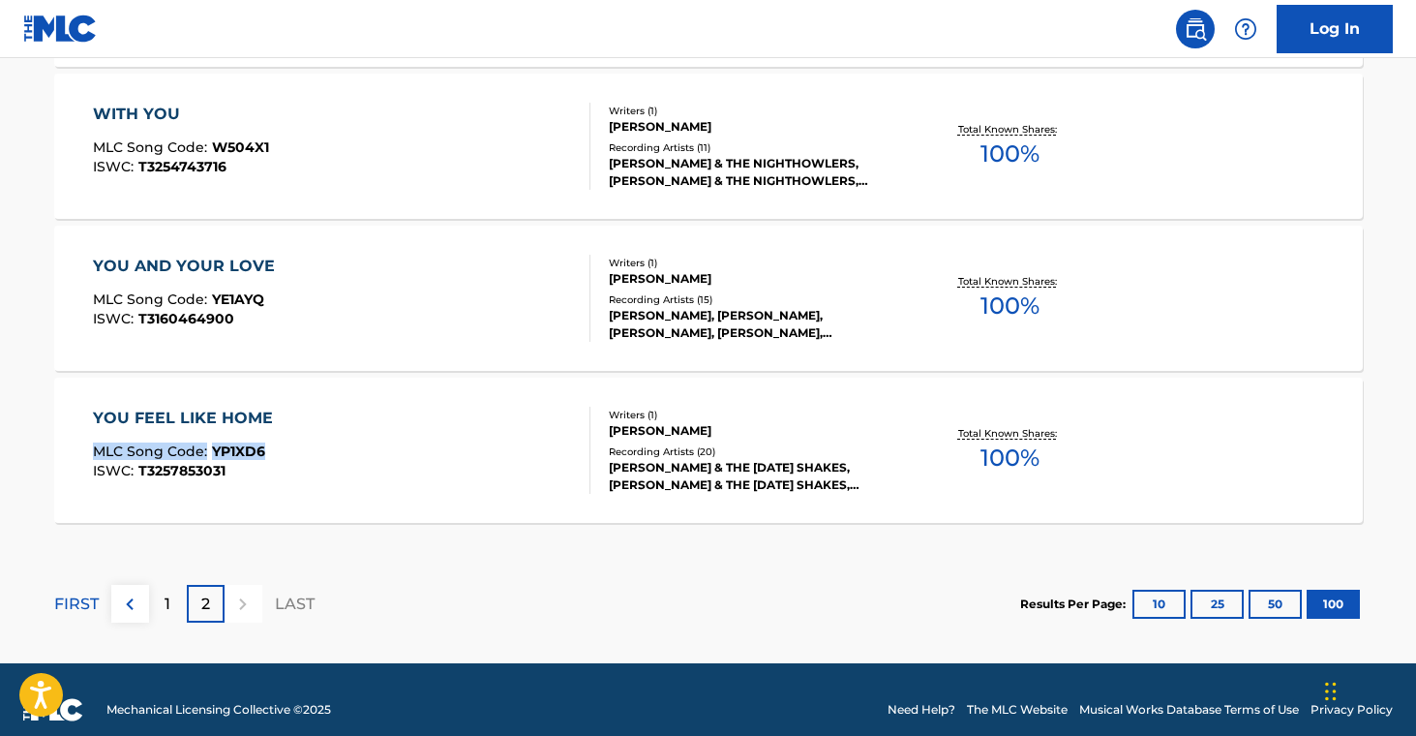
drag, startPoint x: 19, startPoint y: 441, endPoint x: 365, endPoint y: 305, distance: 371.5
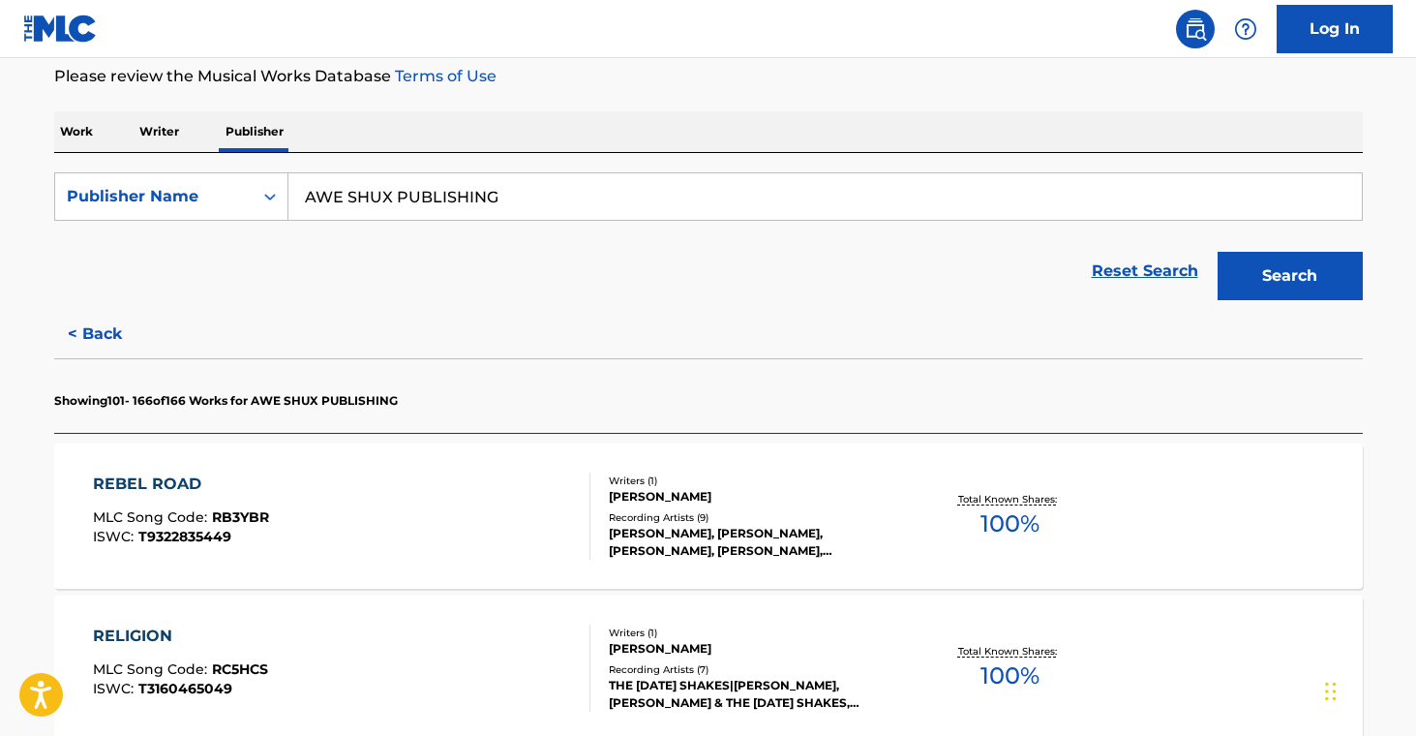
scroll to position [0, 0]
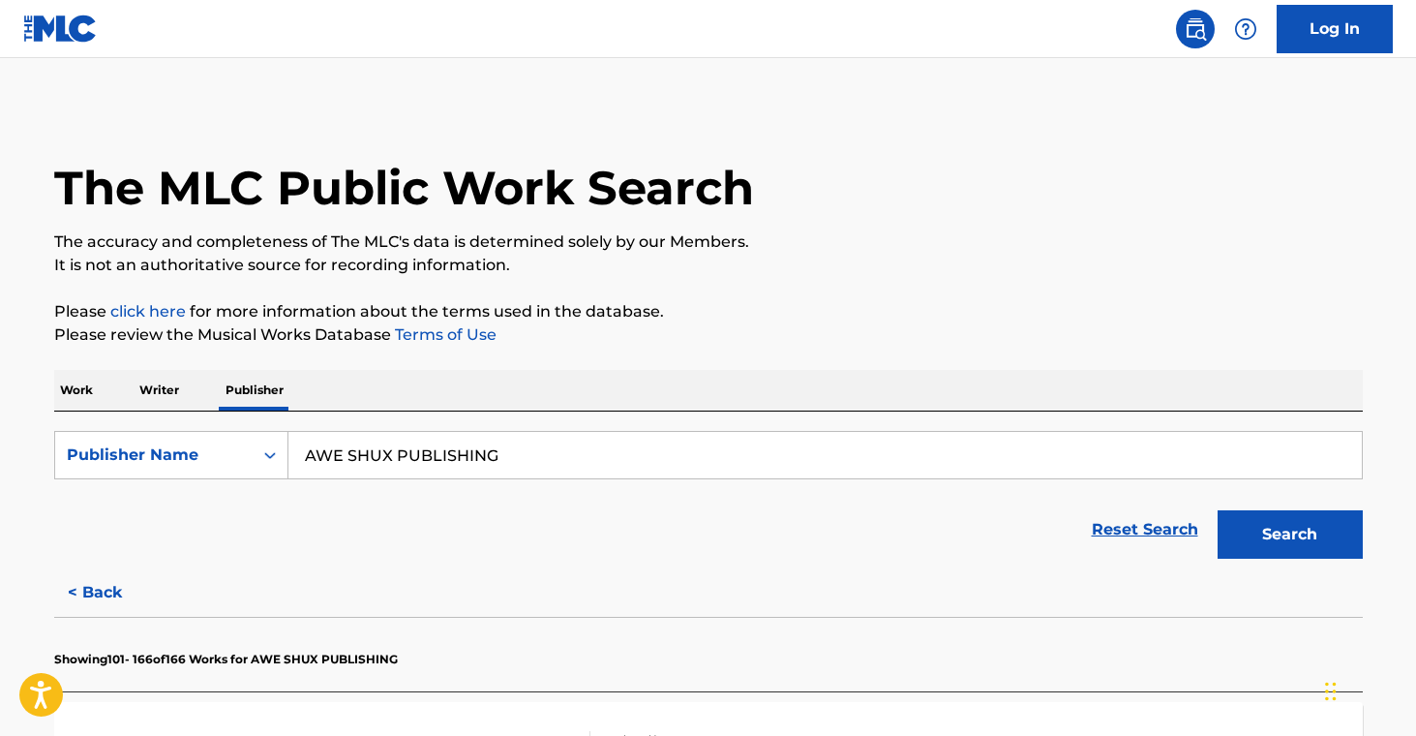
click at [431, 443] on input "AWE SHUX PUBLISHING" at bounding box center [824, 455] width 1073 height 46
paste input "[PERSON_NAME] MUSIC LTD"
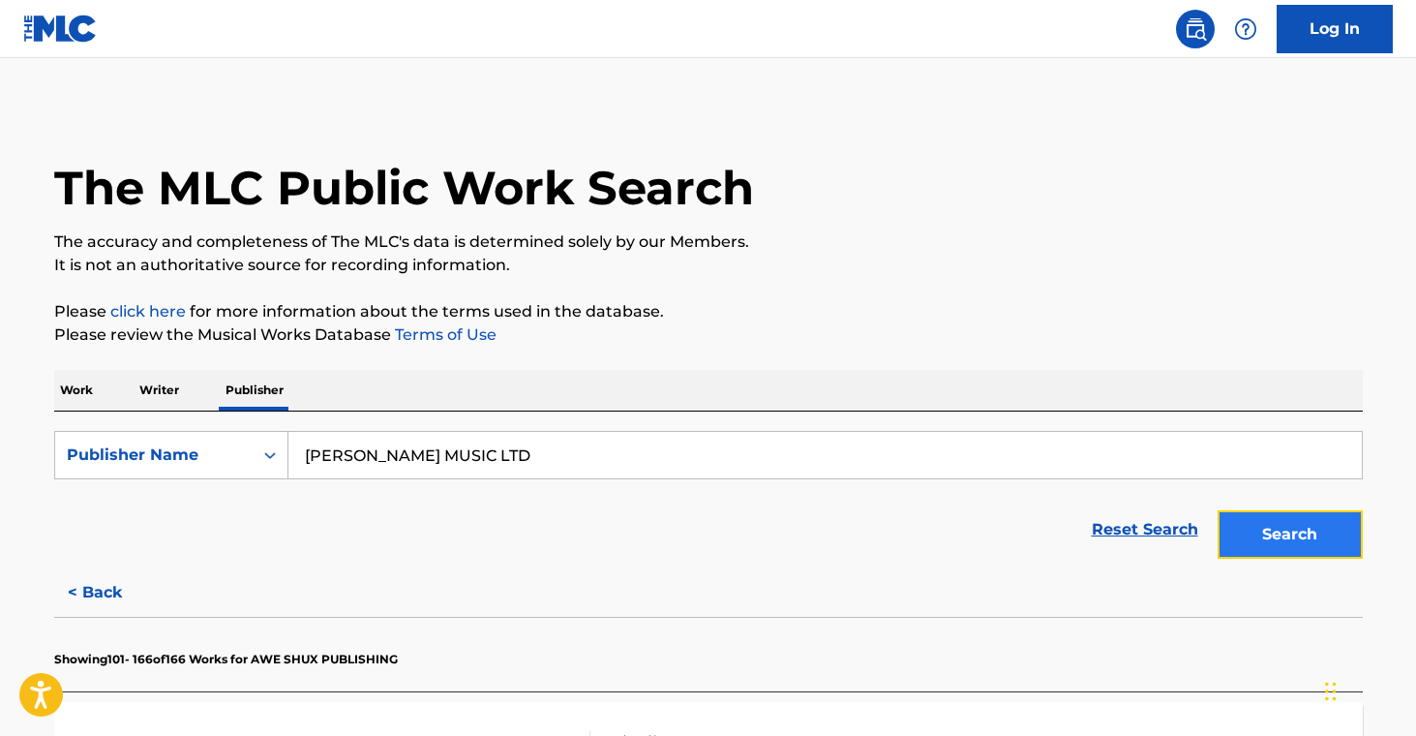
click at [1233, 524] on button "Search" at bounding box center [1290, 534] width 145 height 48
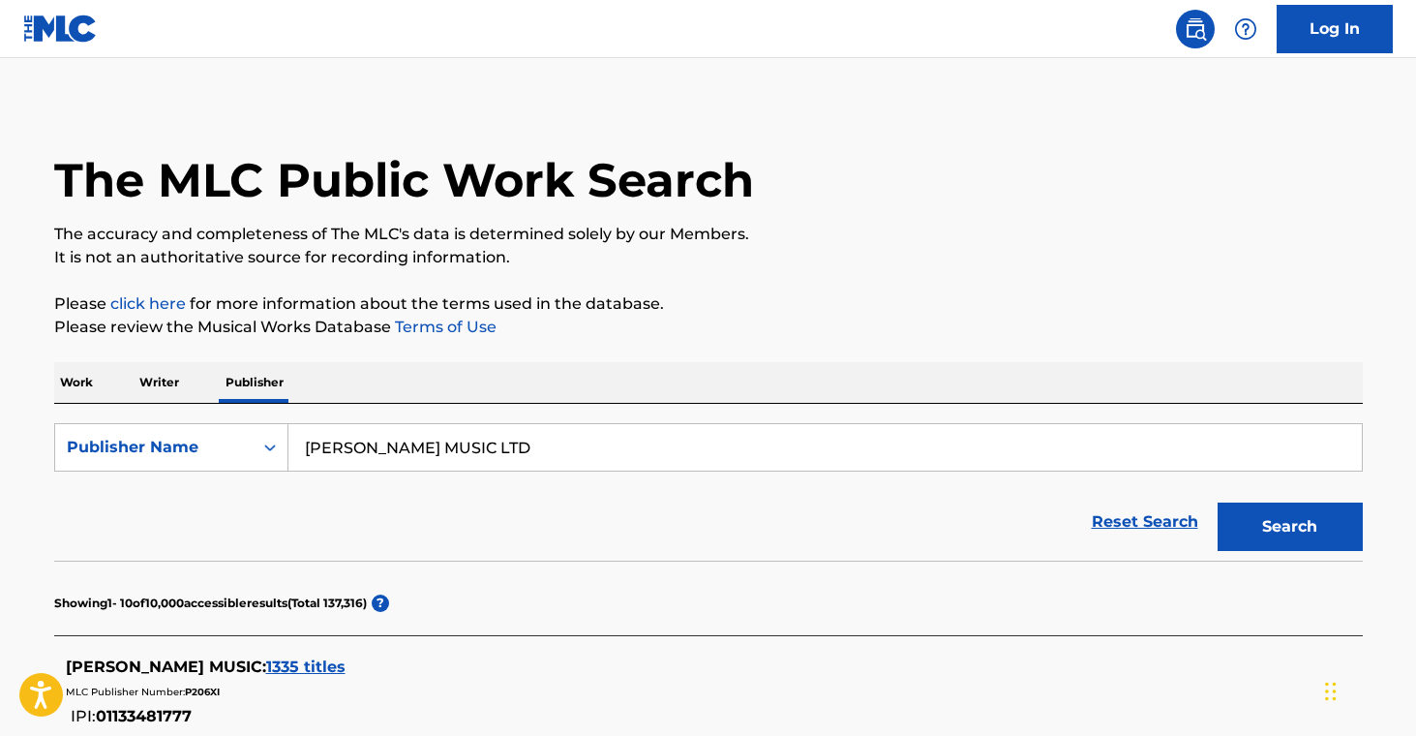
scroll to position [9, 0]
click at [321, 670] on span "1335 titles" at bounding box center [305, 665] width 79 height 18
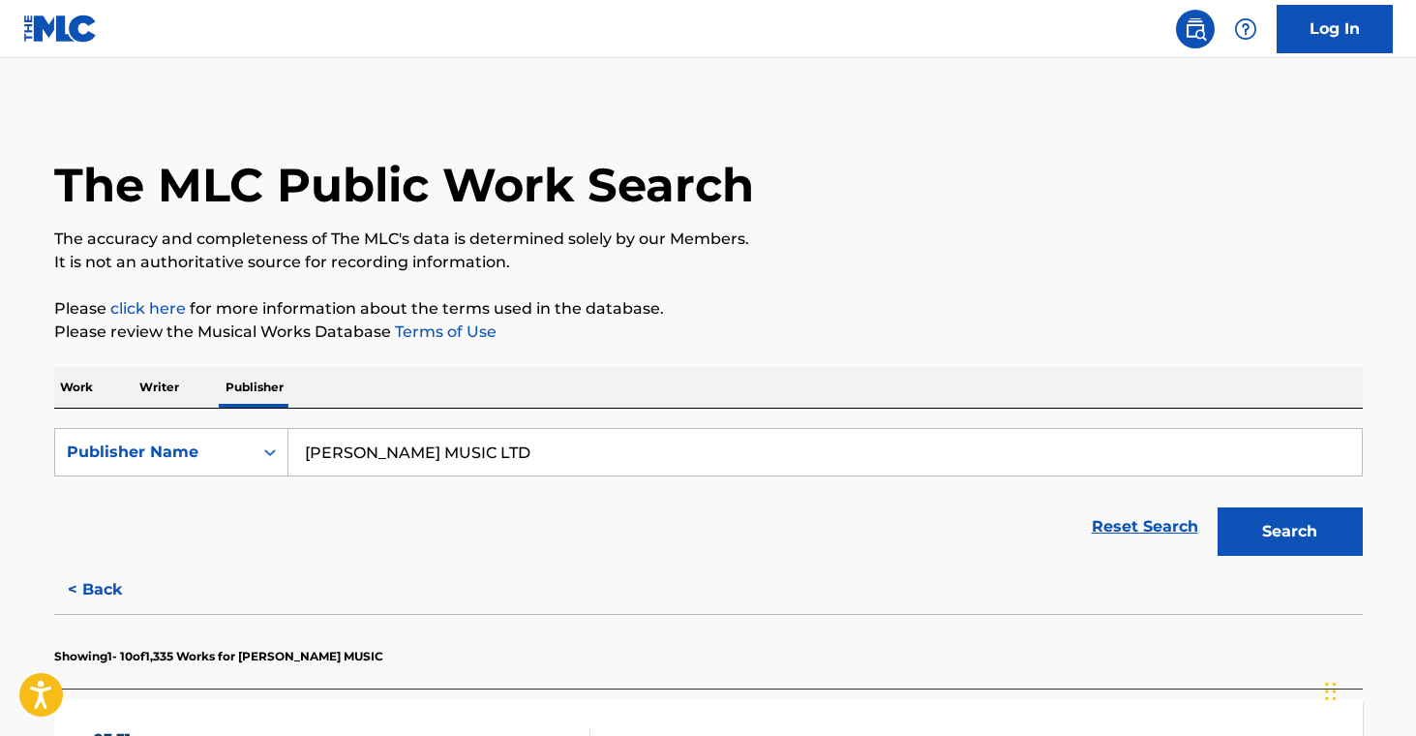
scroll to position [4, 0]
drag, startPoint x: 547, startPoint y: 456, endPoint x: 328, endPoint y: 215, distance: 325.5
paste input "[PERSON_NAME] MUSIC"
type input "[PERSON_NAME] MUSIC"
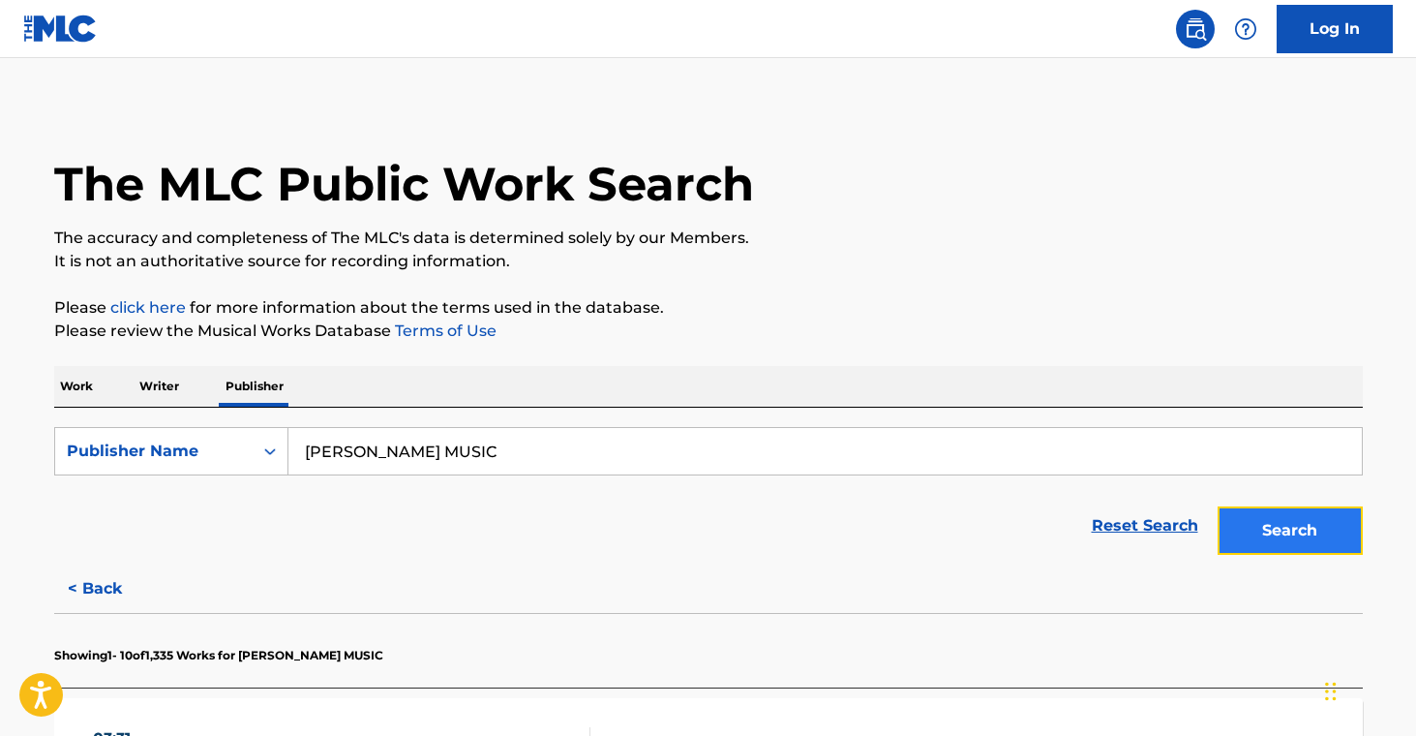
click at [1342, 552] on button "Search" at bounding box center [1290, 530] width 145 height 48
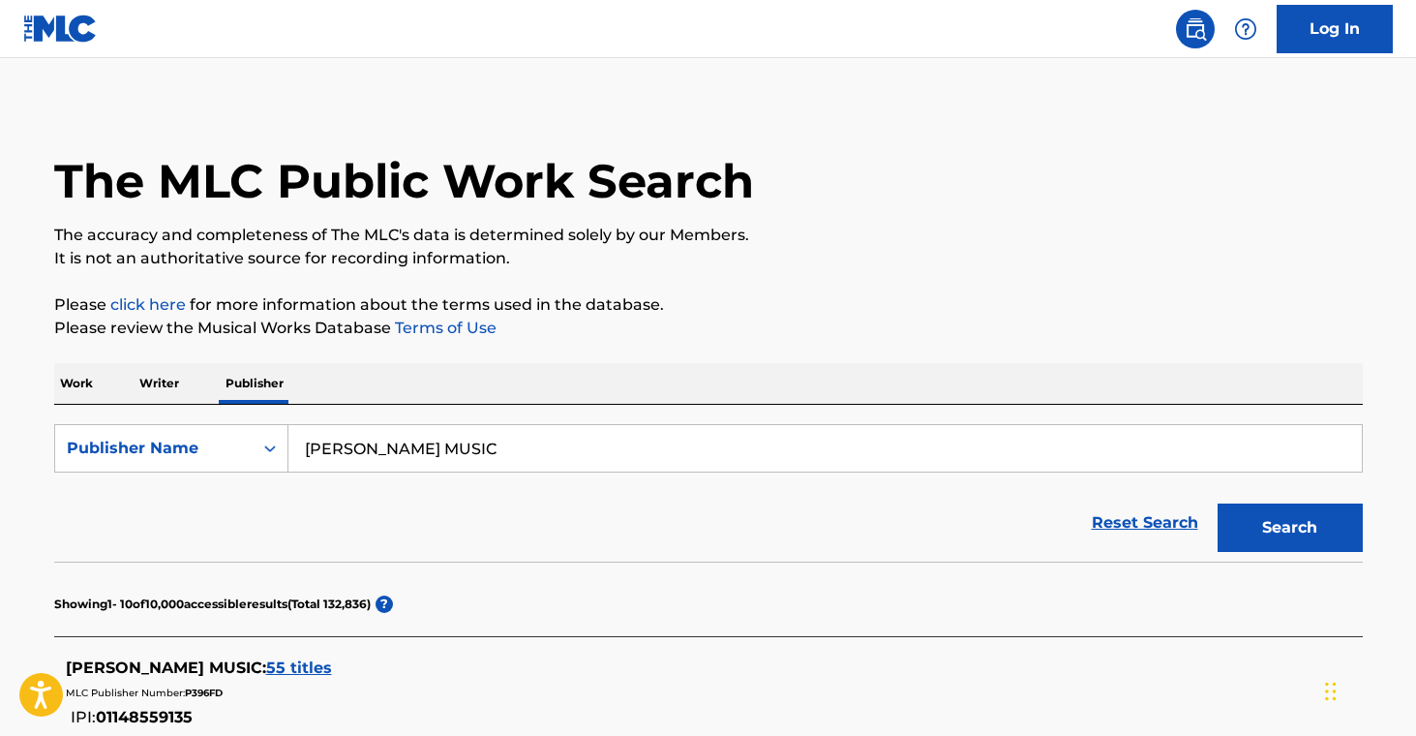
scroll to position [8, 0]
click at [298, 664] on span "55 titles" at bounding box center [299, 666] width 66 height 18
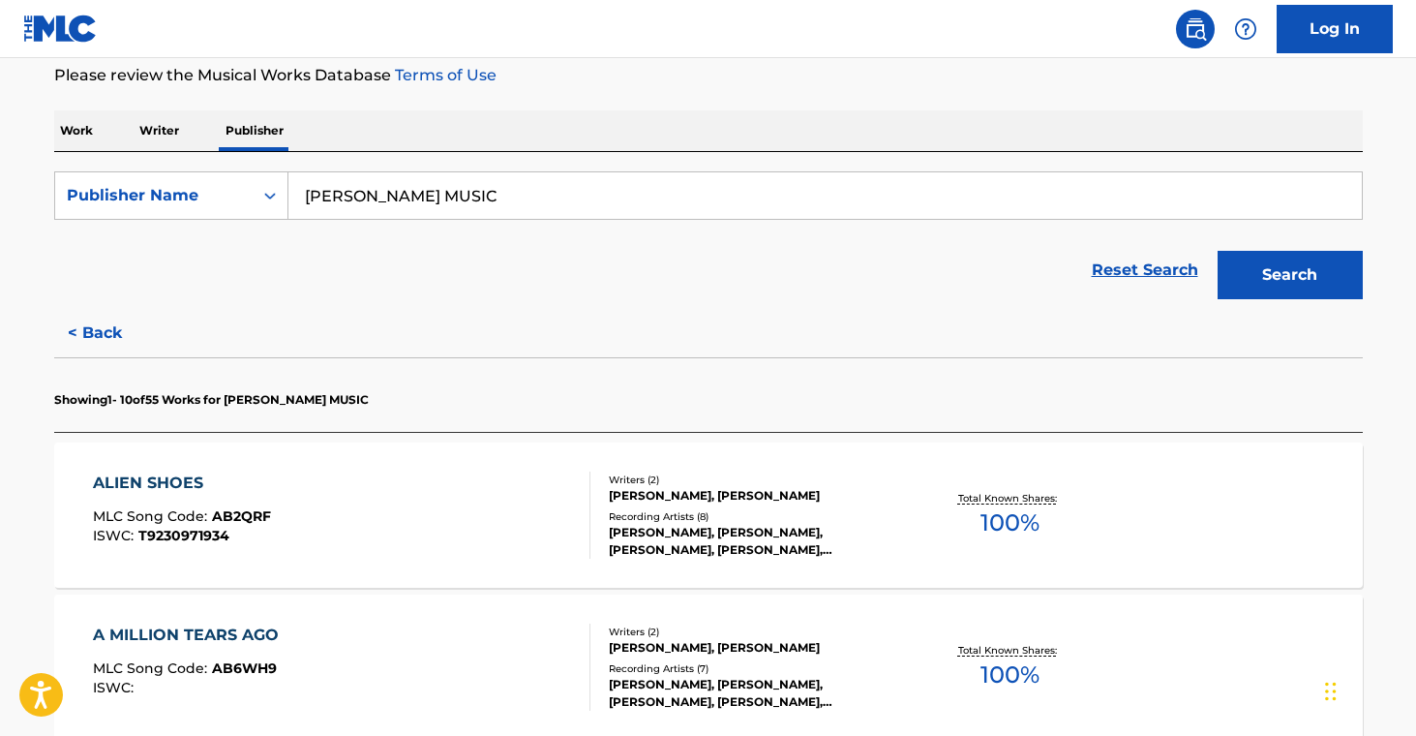
scroll to position [457, 0]
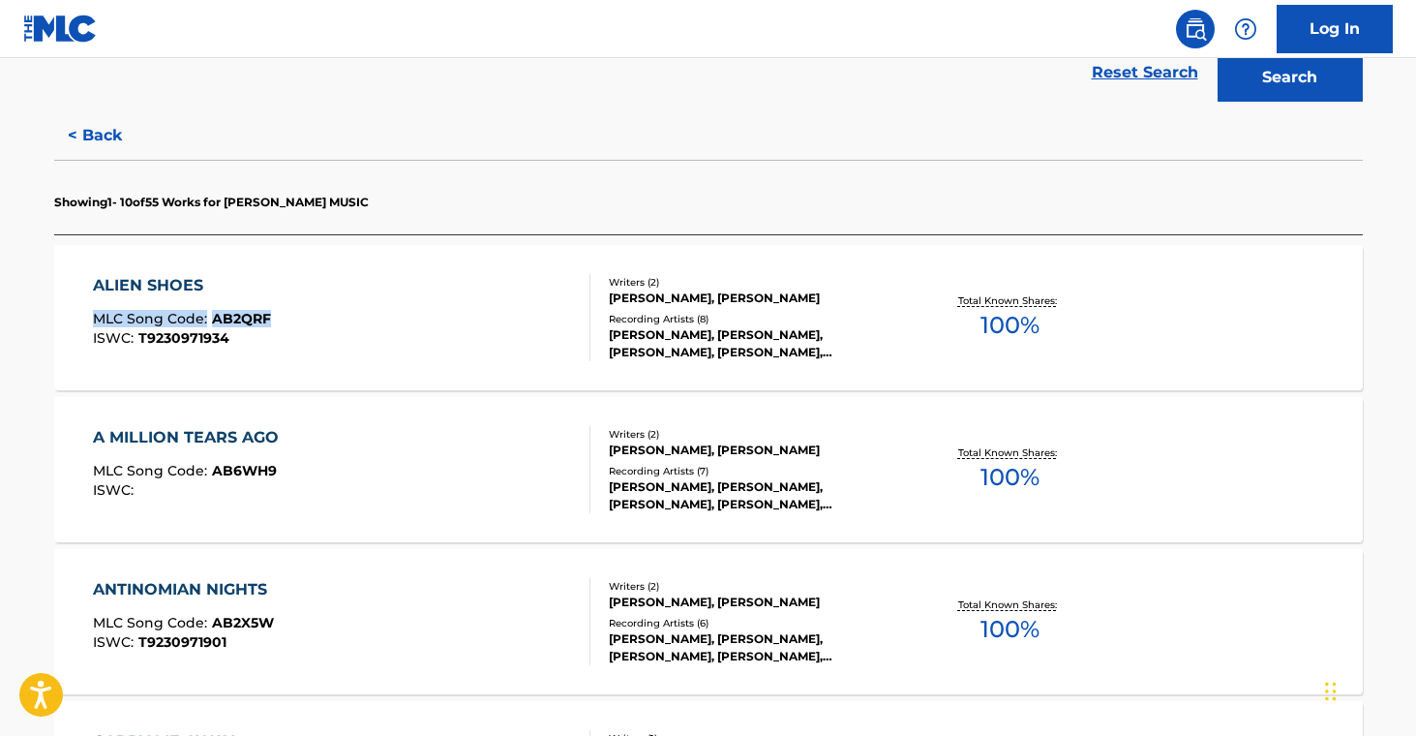
drag, startPoint x: 23, startPoint y: 306, endPoint x: 279, endPoint y: 318, distance: 255.8
click at [279, 318] on main "The MLC Public Work Search The accuracy and completeness of The MLC's data is d…" at bounding box center [708, 749] width 1416 height 2297
drag, startPoint x: 43, startPoint y: 431, endPoint x: 38, endPoint y: 441, distance: 11.7
drag, startPoint x: 14, startPoint y: 472, endPoint x: 286, endPoint y: 474, distance: 272.9
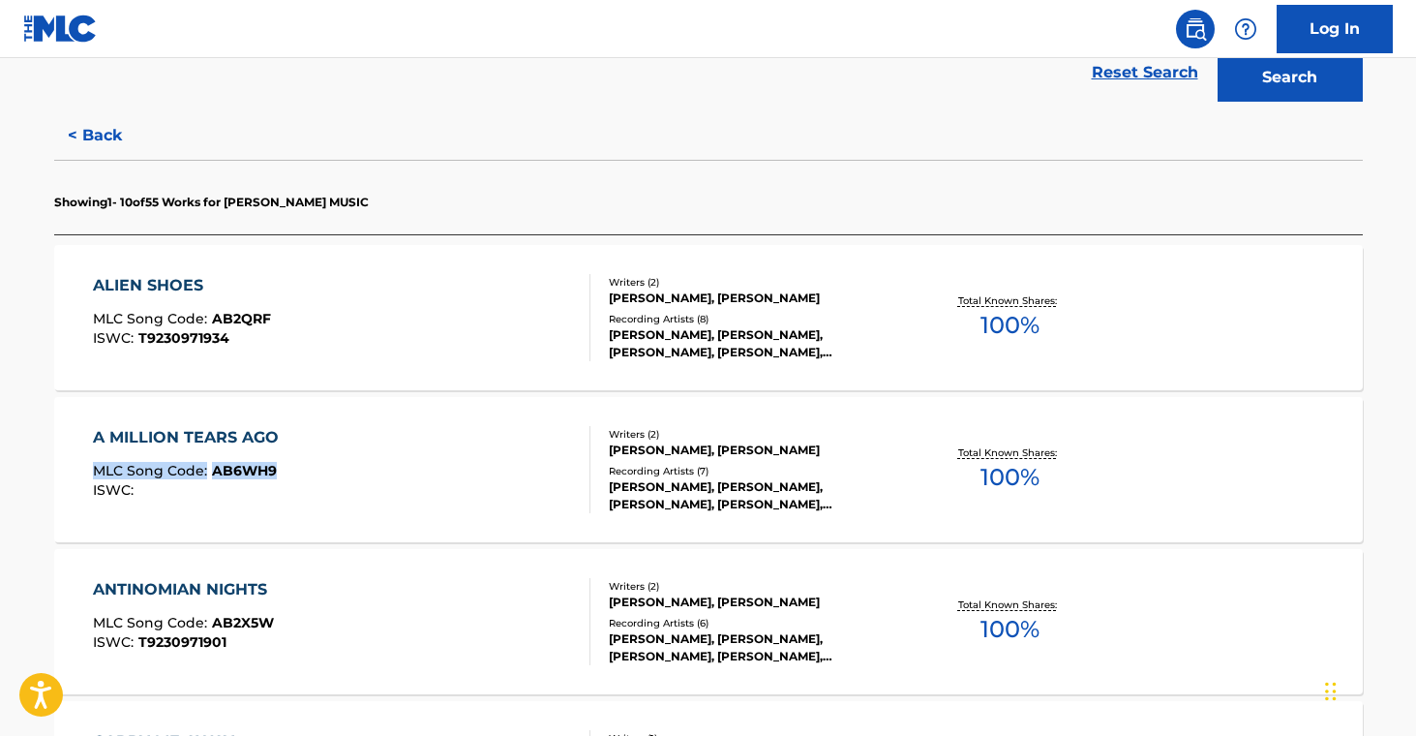
click at [286, 474] on main "The MLC Public Work Search The accuracy and completeness of The MLC's data is d…" at bounding box center [708, 749] width 1416 height 2297
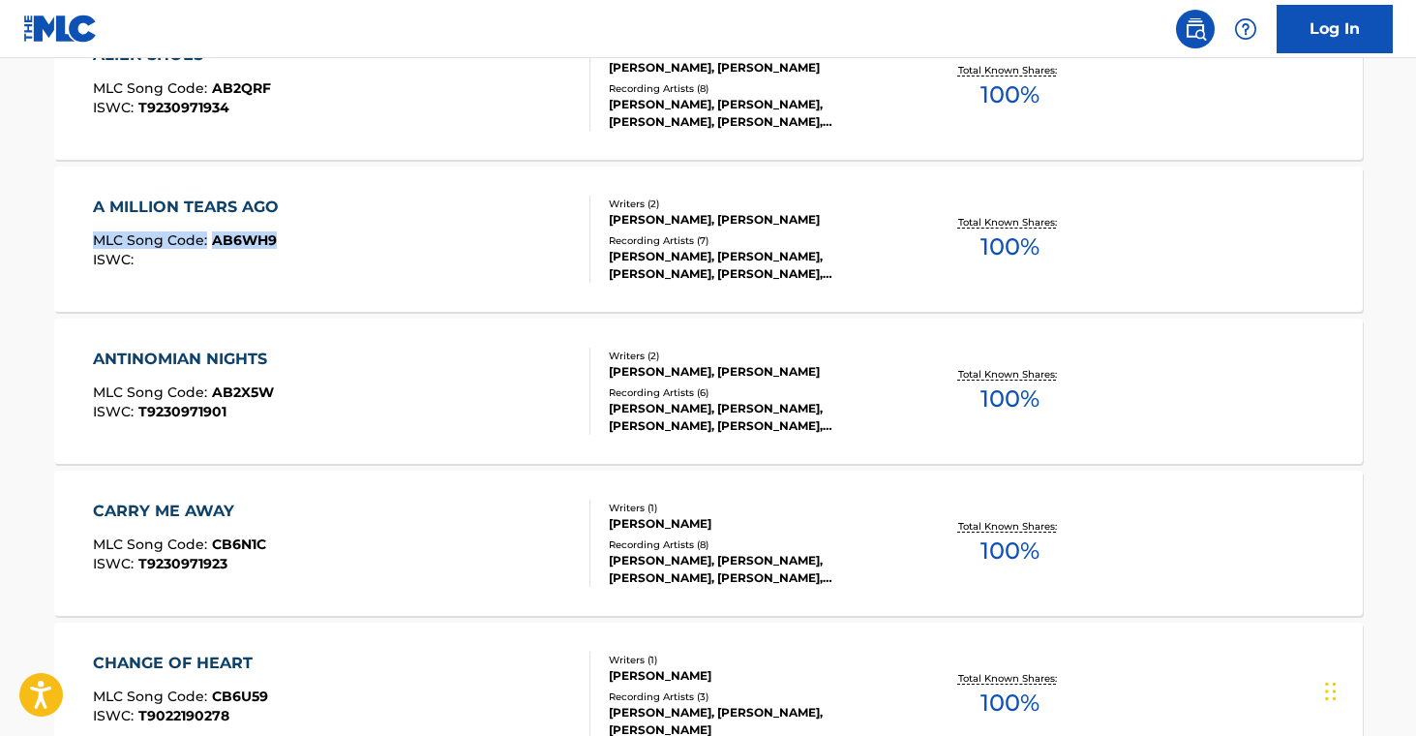
scroll to position [761, 0]
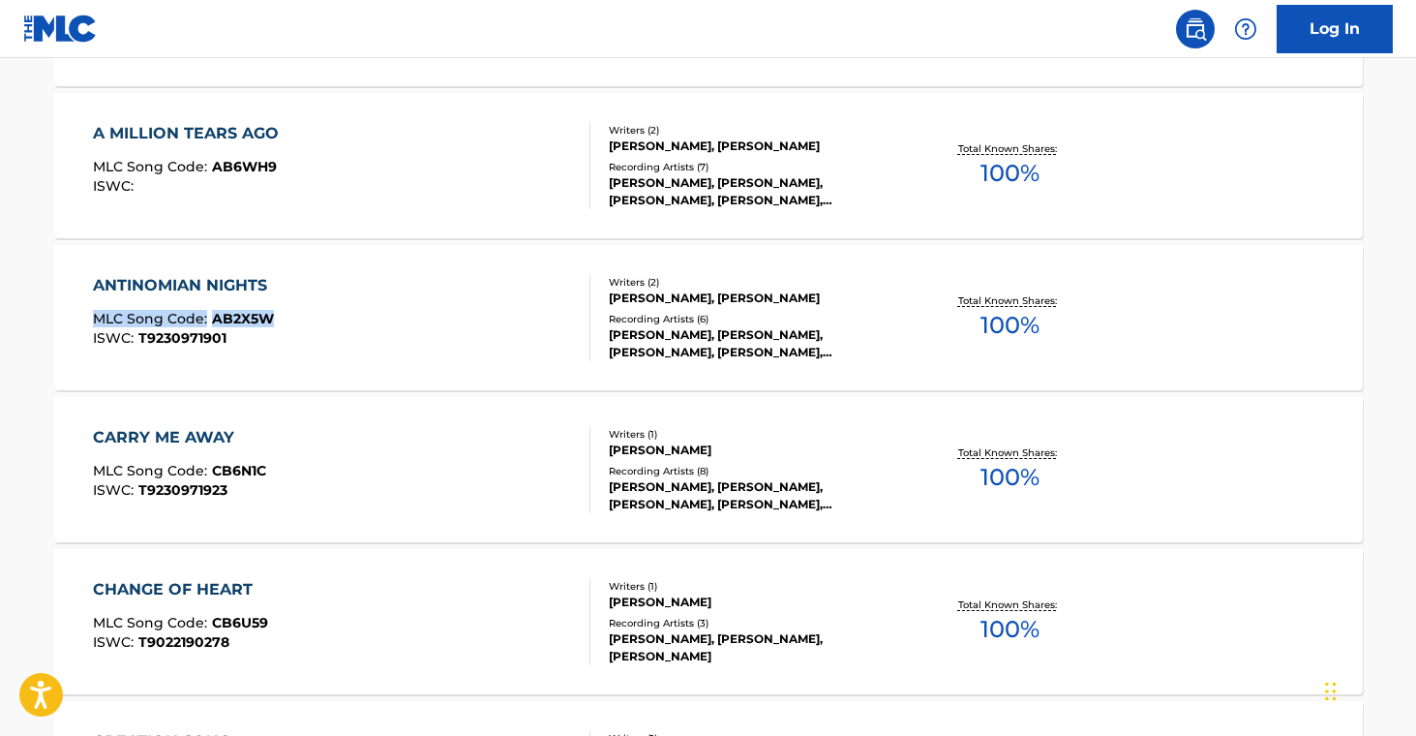
drag, startPoint x: 18, startPoint y: 310, endPoint x: 274, endPoint y: 322, distance: 255.8
click at [274, 322] on main "The MLC Public Work Search The accuracy and completeness of The MLC's data is d…" at bounding box center [708, 445] width 1416 height 2297
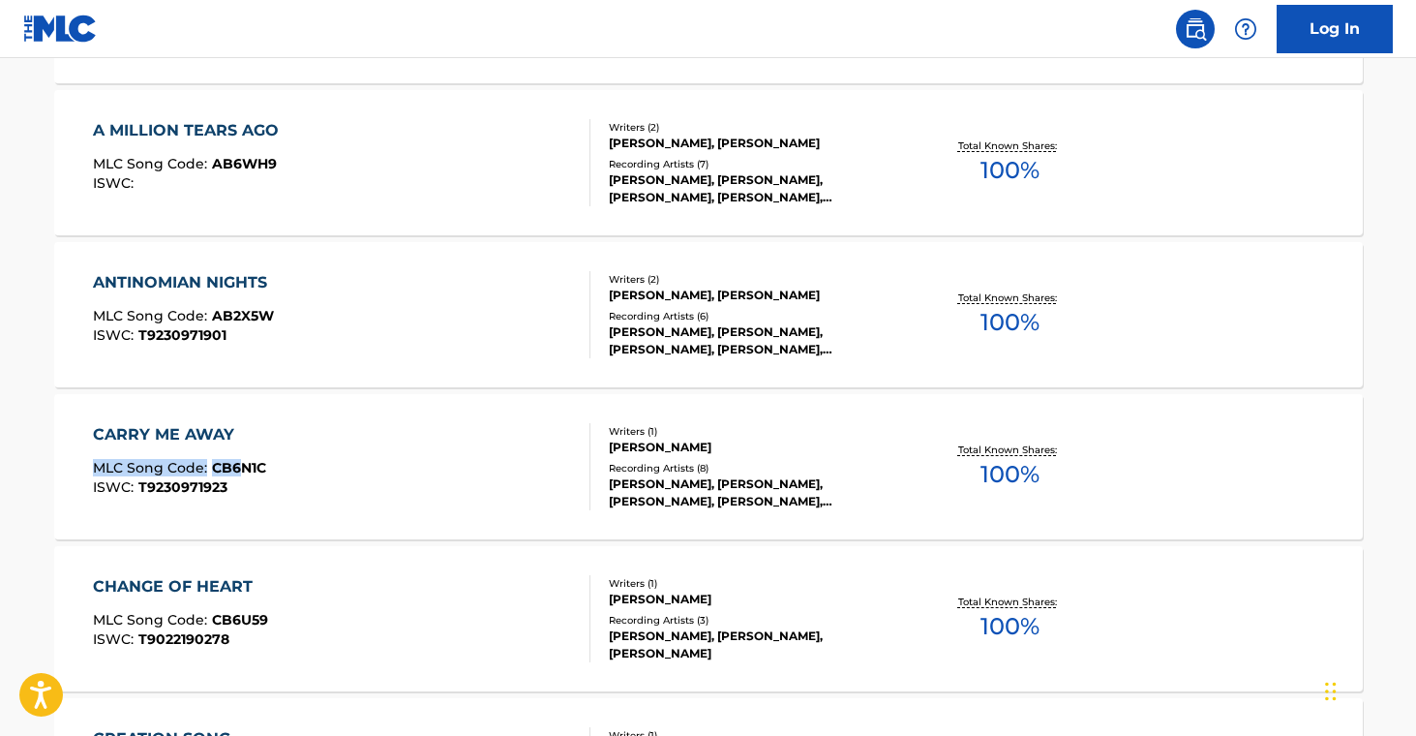
scroll to position [765, 0]
drag, startPoint x: 41, startPoint y: 465, endPoint x: 335, endPoint y: 384, distance: 305.0
click at [280, 465] on div "The MLC Public Work Search The accuracy and completeness of The MLC's data is d…" at bounding box center [708, 461] width 1355 height 2239
drag, startPoint x: 86, startPoint y: 609, endPoint x: 292, endPoint y: 619, distance: 206.4
click at [292, 619] on main "The MLC Public Work Search The accuracy and completeness of The MLC's data is d…" at bounding box center [708, 441] width 1416 height 2297
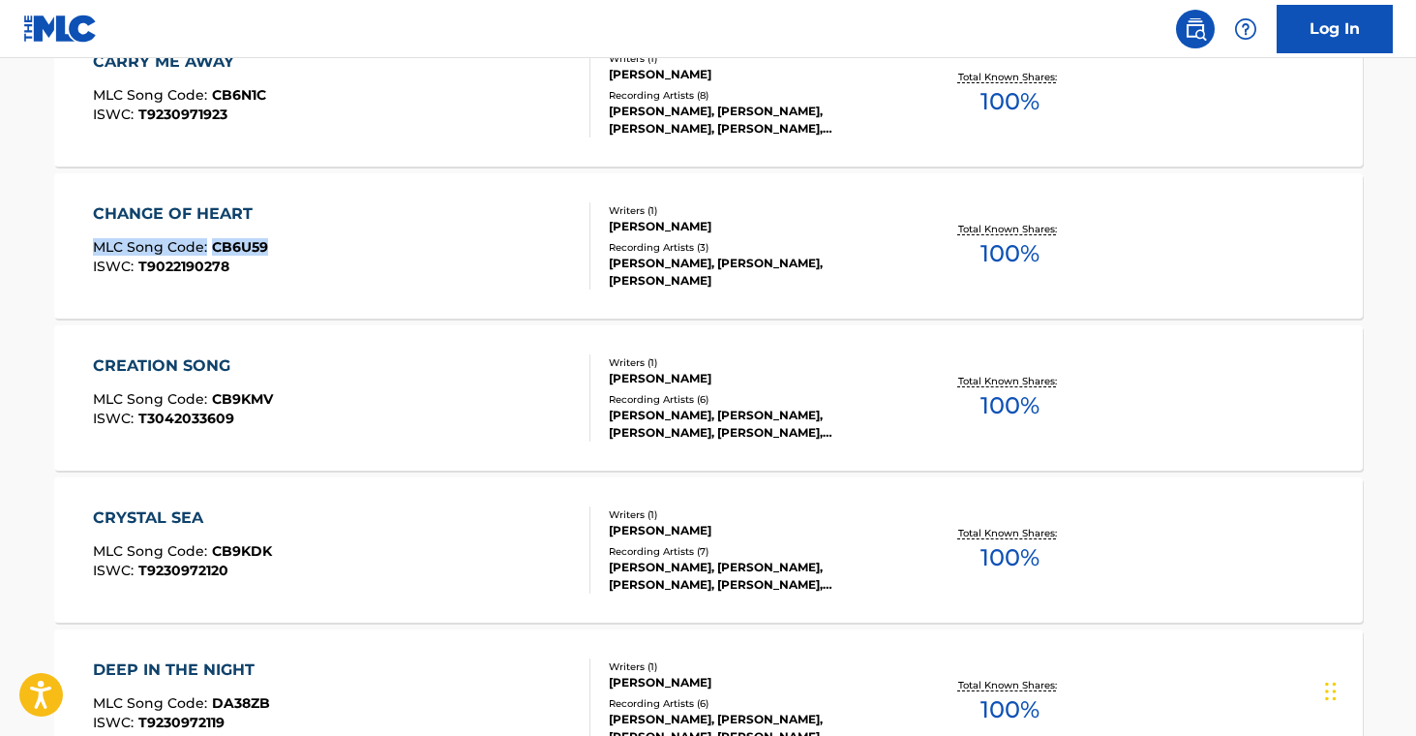
scroll to position [1137, 0]
drag, startPoint x: 19, startPoint y: 388, endPoint x: 286, endPoint y: 395, distance: 267.2
click at [286, 395] on main "The MLC Public Work Search The accuracy and completeness of The MLC's data is d…" at bounding box center [708, 69] width 1416 height 2297
drag, startPoint x: 26, startPoint y: 537, endPoint x: 863, endPoint y: 556, distance: 837.4
click at [322, 558] on main "The MLC Public Work Search The accuracy and completeness of The MLC's data is d…" at bounding box center [708, 69] width 1416 height 2297
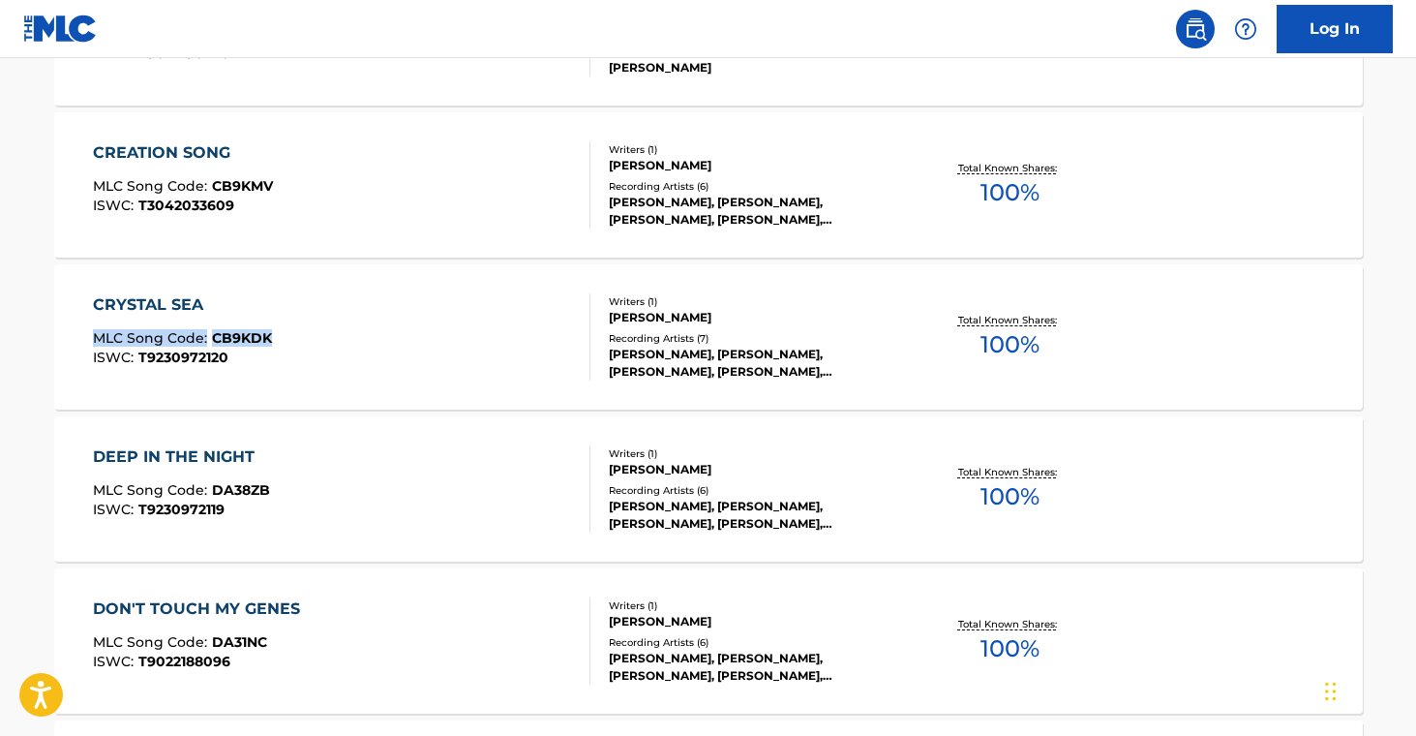
scroll to position [1351, 0]
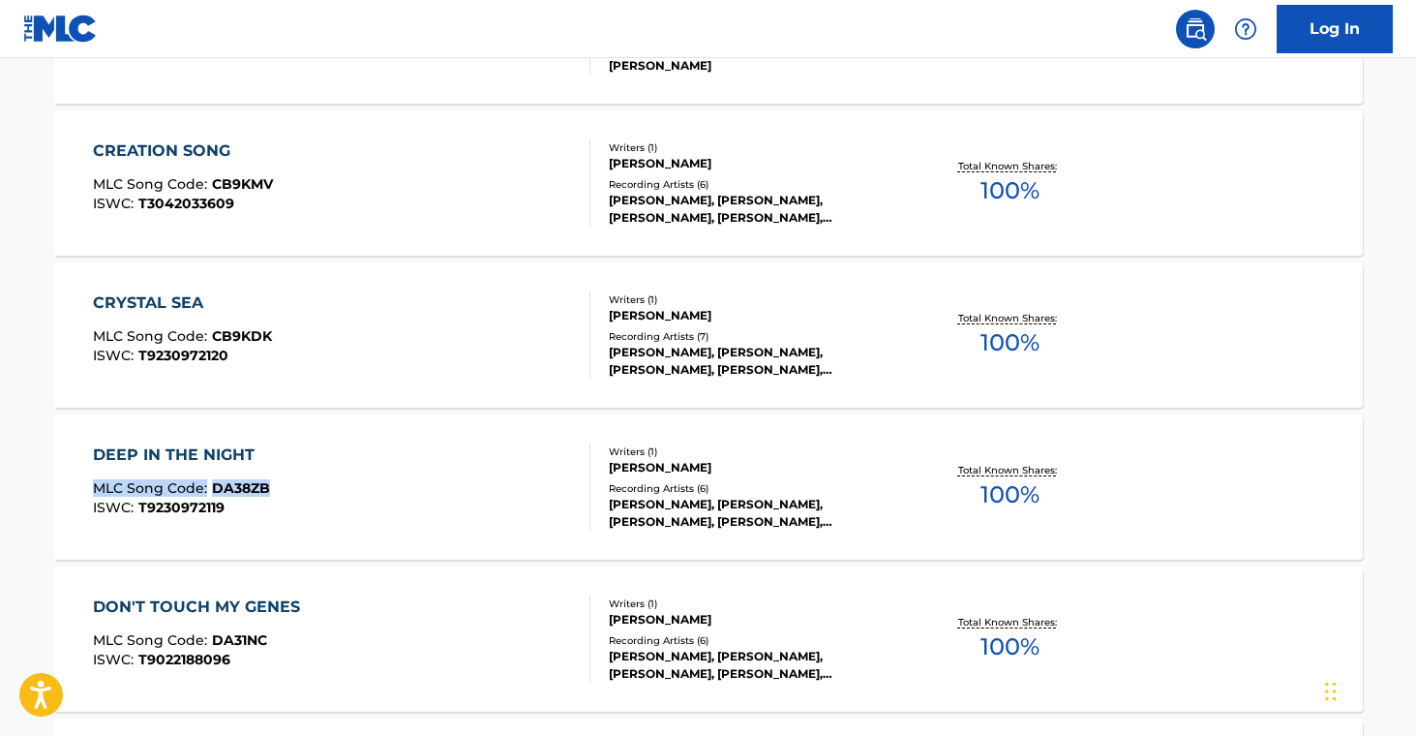
drag, startPoint x: 24, startPoint y: 479, endPoint x: 288, endPoint y: 493, distance: 264.6
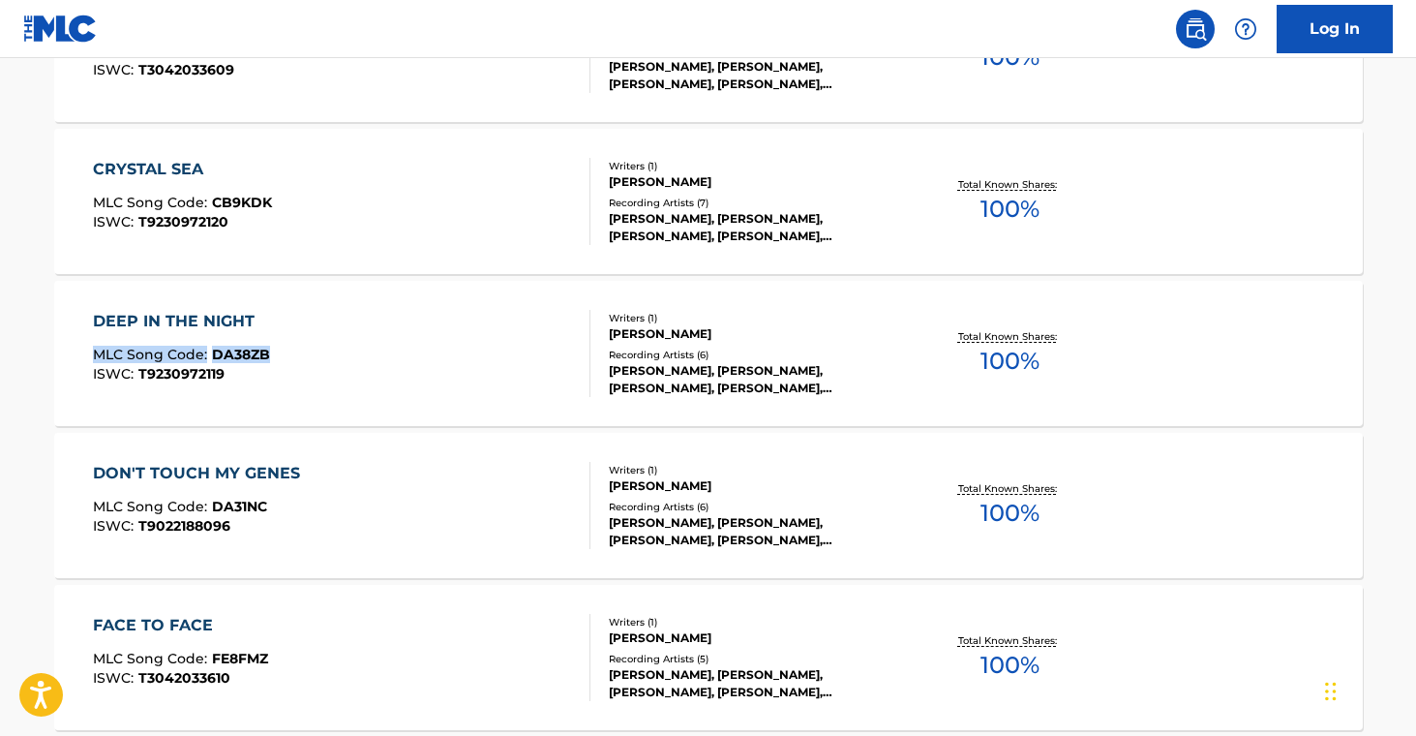
scroll to position [1500, 0]
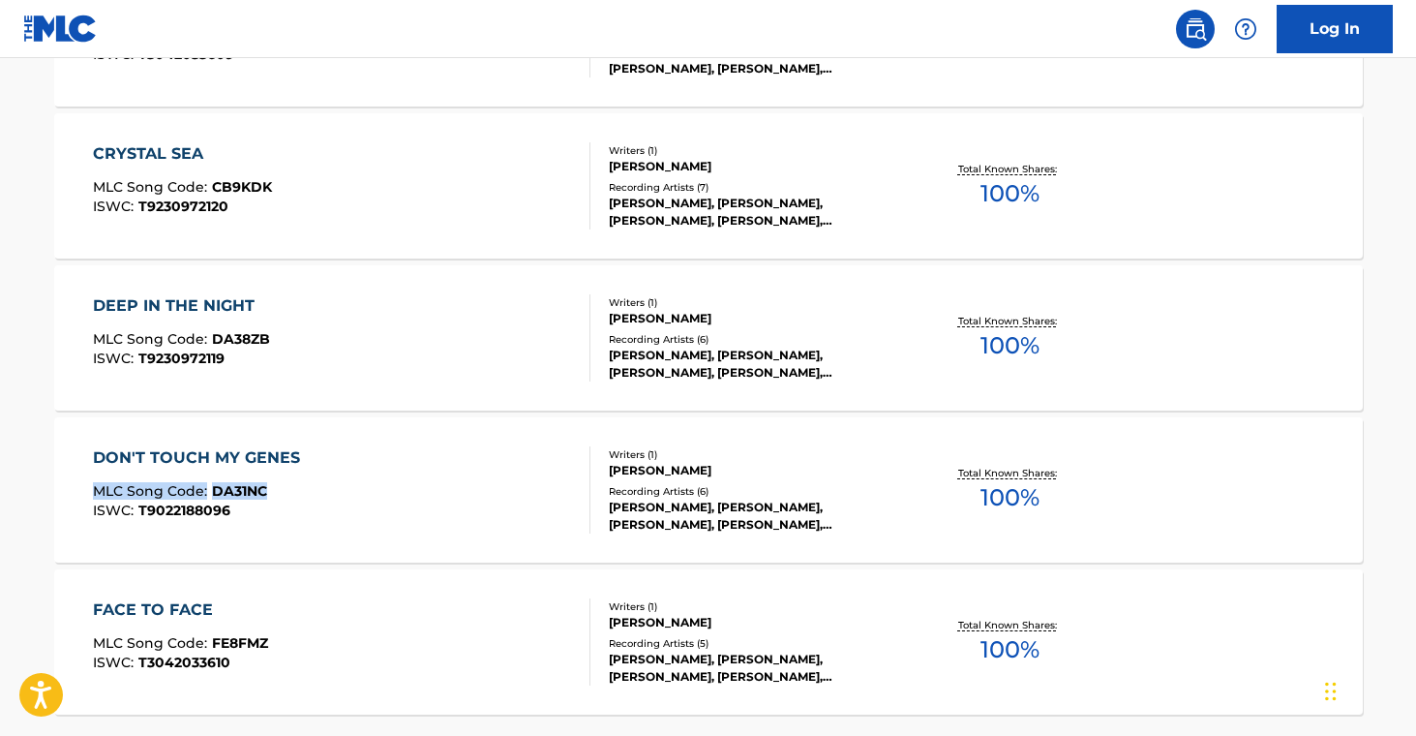
drag, startPoint x: 18, startPoint y: 483, endPoint x: 354, endPoint y: 544, distance: 341.3
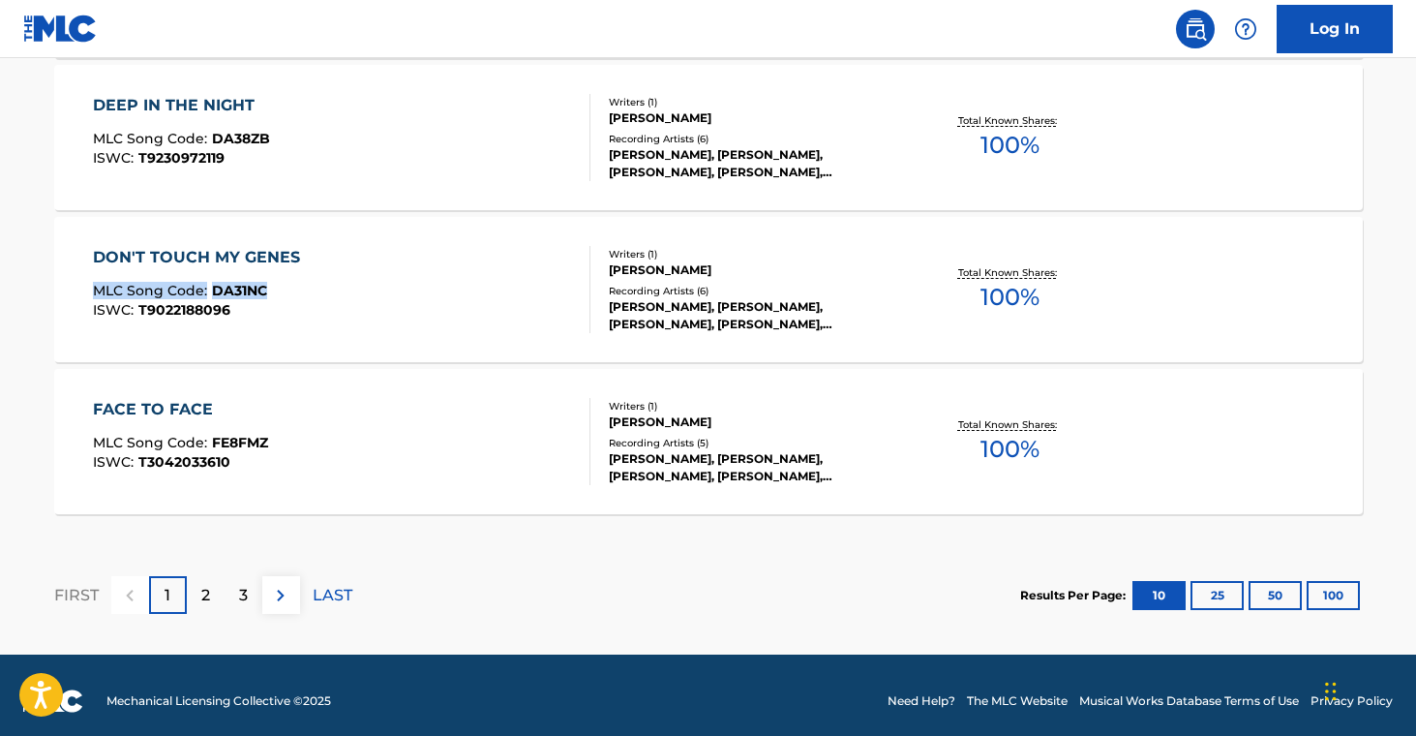
scroll to position [1712, 0]
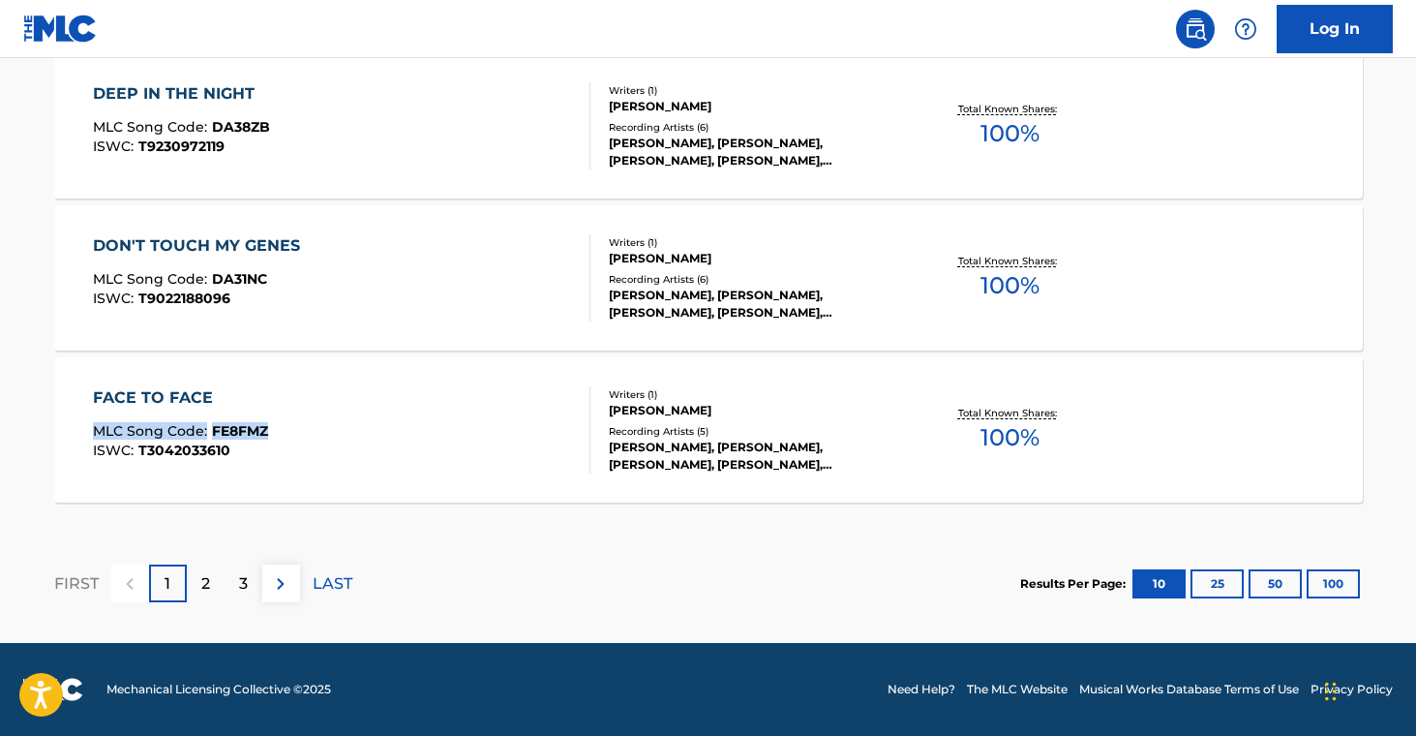
drag, startPoint x: 30, startPoint y: 431, endPoint x: 286, endPoint y: 439, distance: 256.6
click at [197, 587] on div "2" at bounding box center [206, 583] width 38 height 38
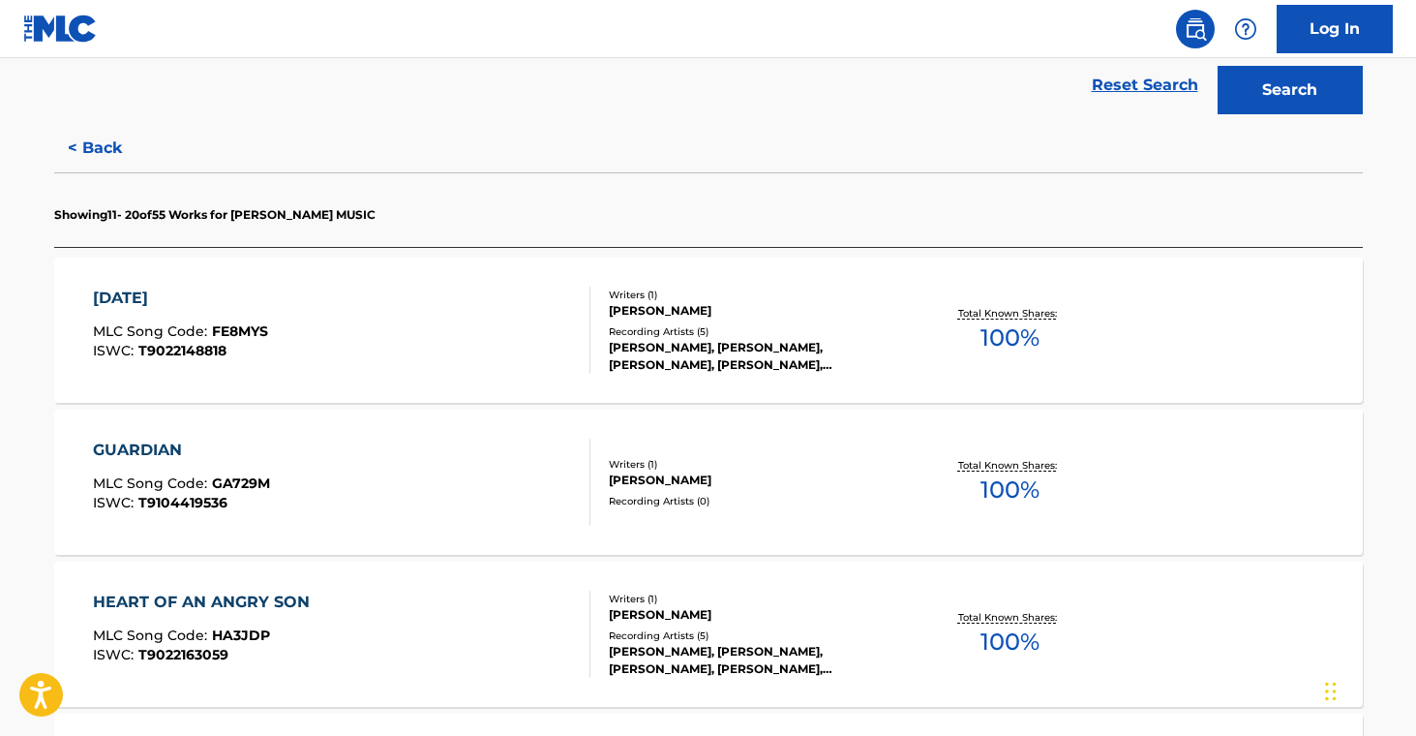
scroll to position [525, 0]
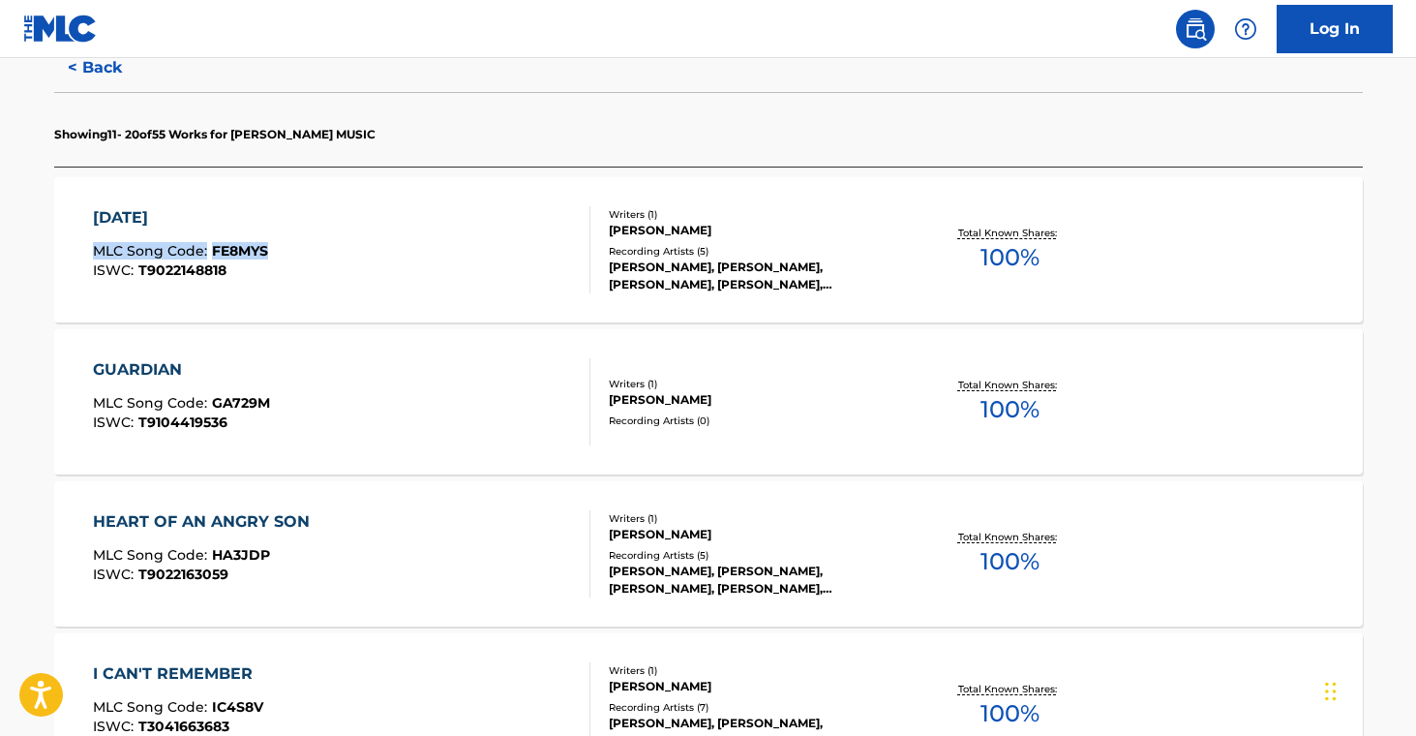
drag, startPoint x: 33, startPoint y: 244, endPoint x: 287, endPoint y: 254, distance: 254.7
click at [287, 254] on div "The MLC Public Work Search The accuracy and completeness of The MLC's data is d…" at bounding box center [708, 701] width 1355 height 2239
drag, startPoint x: 33, startPoint y: 396, endPoint x: 280, endPoint y: 400, distance: 246.8
click at [280, 400] on div "The MLC Public Work Search The accuracy and completeness of The MLC's data is d…" at bounding box center [708, 701] width 1355 height 2239
drag, startPoint x: 22, startPoint y: 539, endPoint x: 393, endPoint y: 348, distance: 416.8
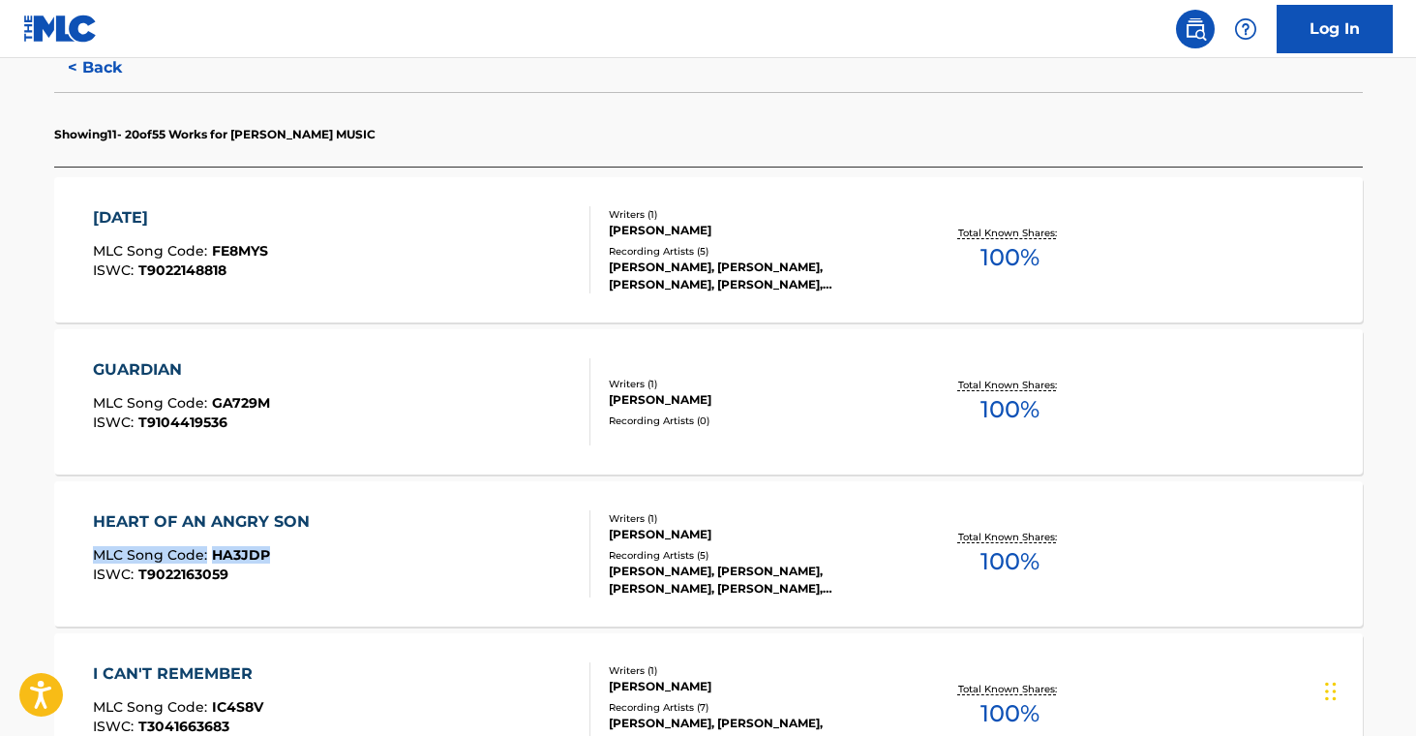
click at [286, 553] on main "The MLC Public Work Search The accuracy and completeness of The MLC's data is d…" at bounding box center [708, 682] width 1416 height 2297
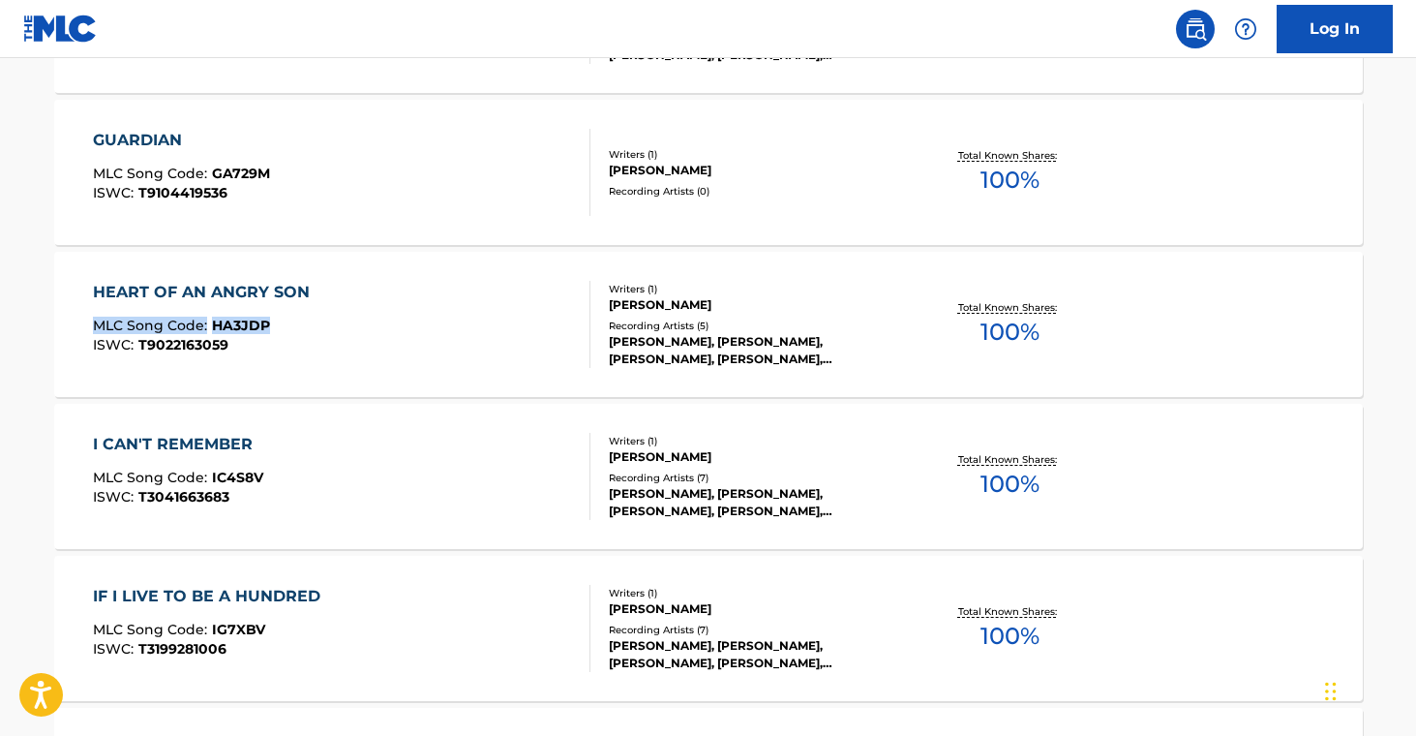
scroll to position [768, 0]
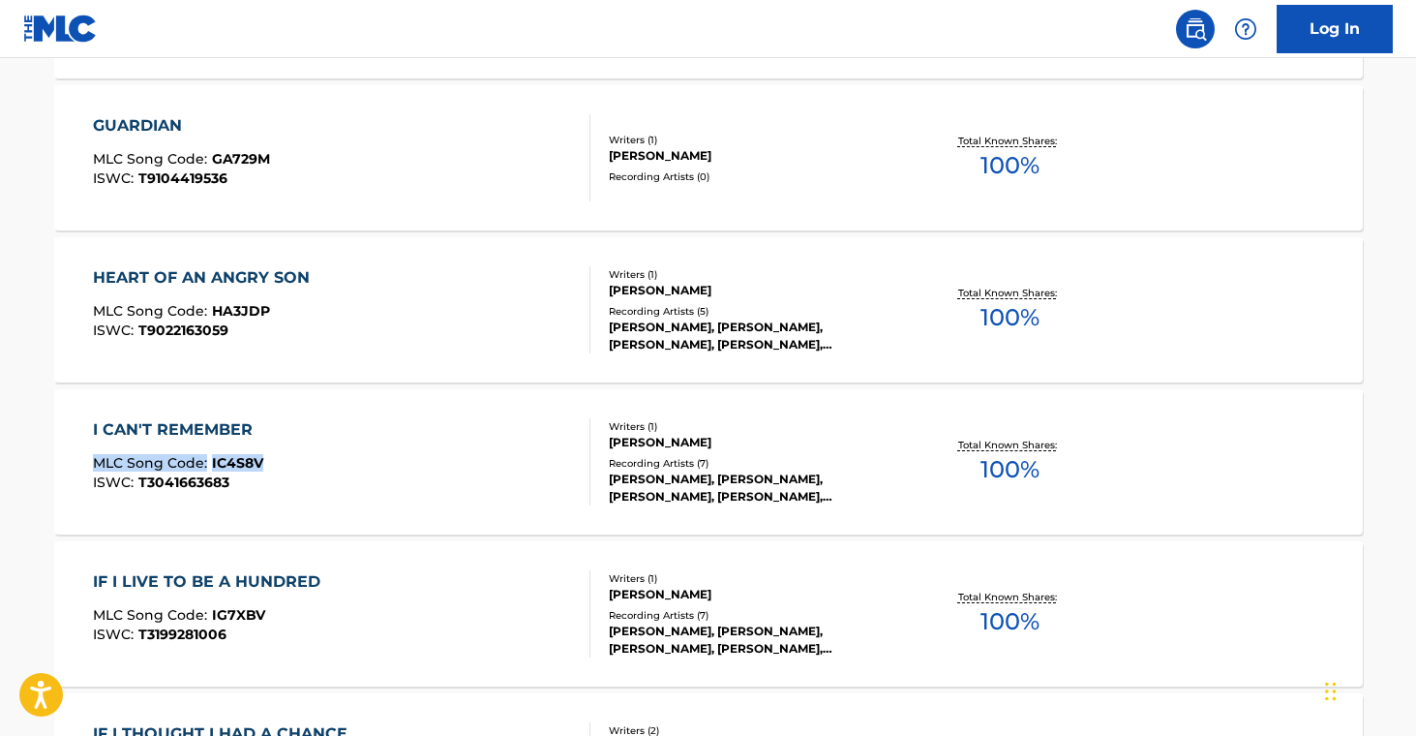
drag, startPoint x: 38, startPoint y: 453, endPoint x: 290, endPoint y: 472, distance: 253.3
click at [290, 472] on div "The MLC Public Work Search The accuracy and completeness of The MLC's data is d…" at bounding box center [708, 457] width 1355 height 2239
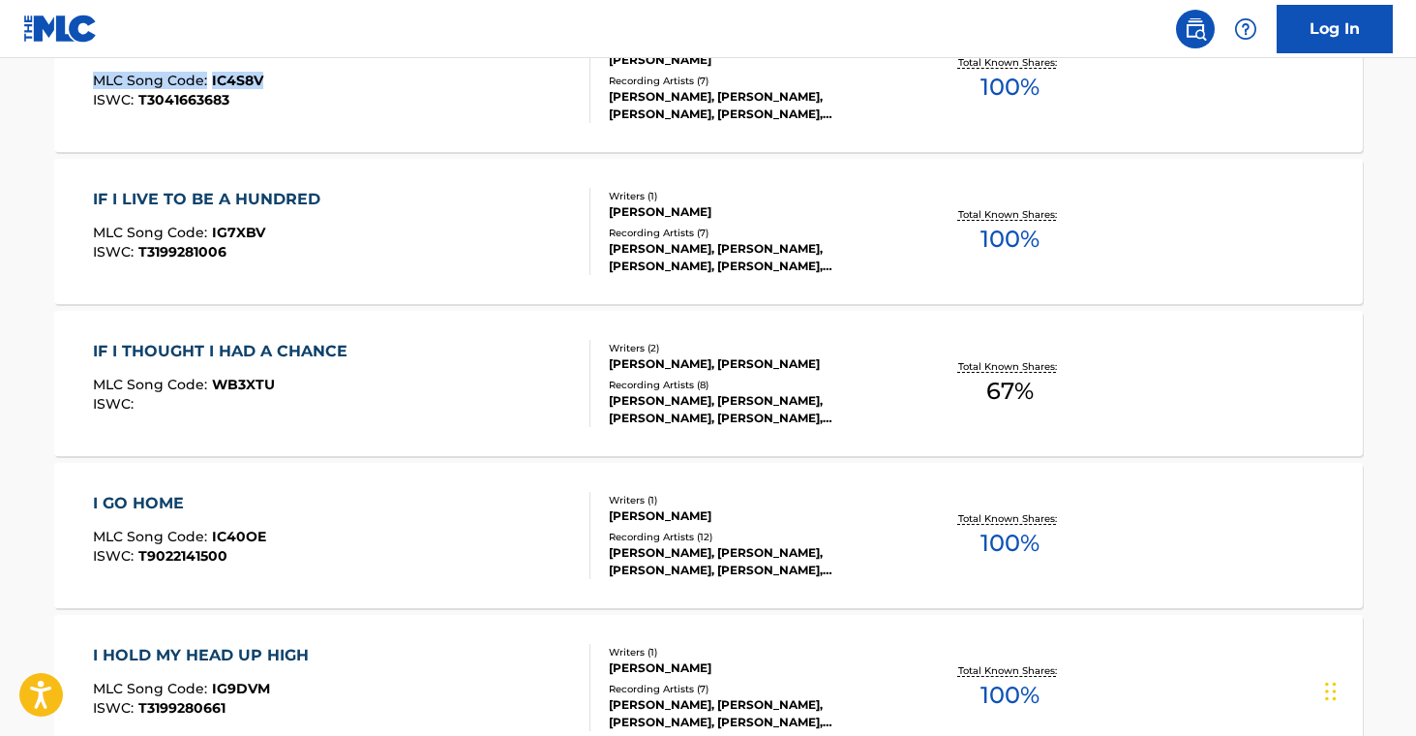
scroll to position [1151, 0]
drag, startPoint x: 44, startPoint y: 221, endPoint x: 280, endPoint y: 226, distance: 236.2
click at [280, 226] on div "The MLC Public Work Search The accuracy and completeness of The MLC's data is d…" at bounding box center [708, 75] width 1355 height 2239
drag, startPoint x: 46, startPoint y: 377, endPoint x: 273, endPoint y: 386, distance: 226.6
click at [273, 386] on div "The MLC Public Work Search The accuracy and completeness of The MLC's data is d…" at bounding box center [708, 75] width 1355 height 2239
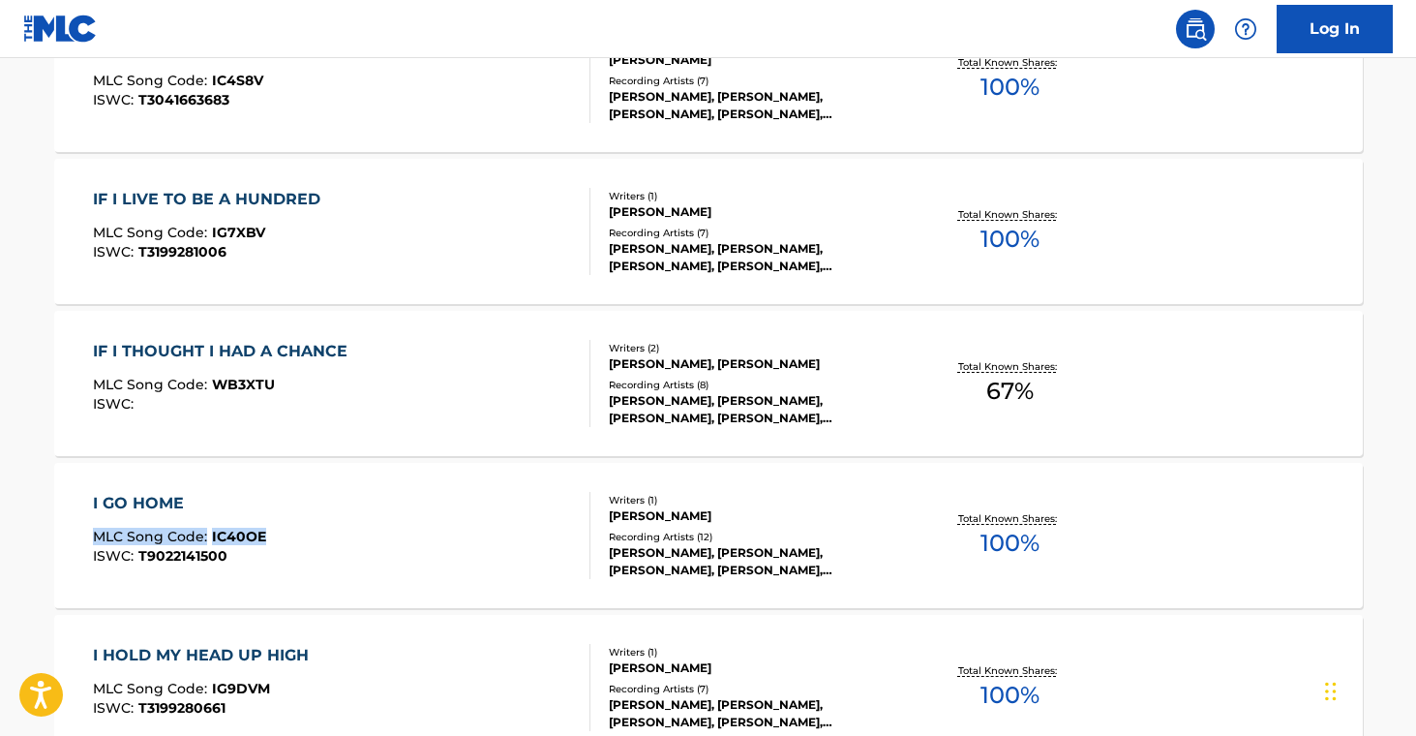
drag, startPoint x: 34, startPoint y: 526, endPoint x: 286, endPoint y: 535, distance: 252.8
click at [286, 535] on div "The MLC Public Work Search The accuracy and completeness of The MLC's data is d…" at bounding box center [708, 75] width 1355 height 2239
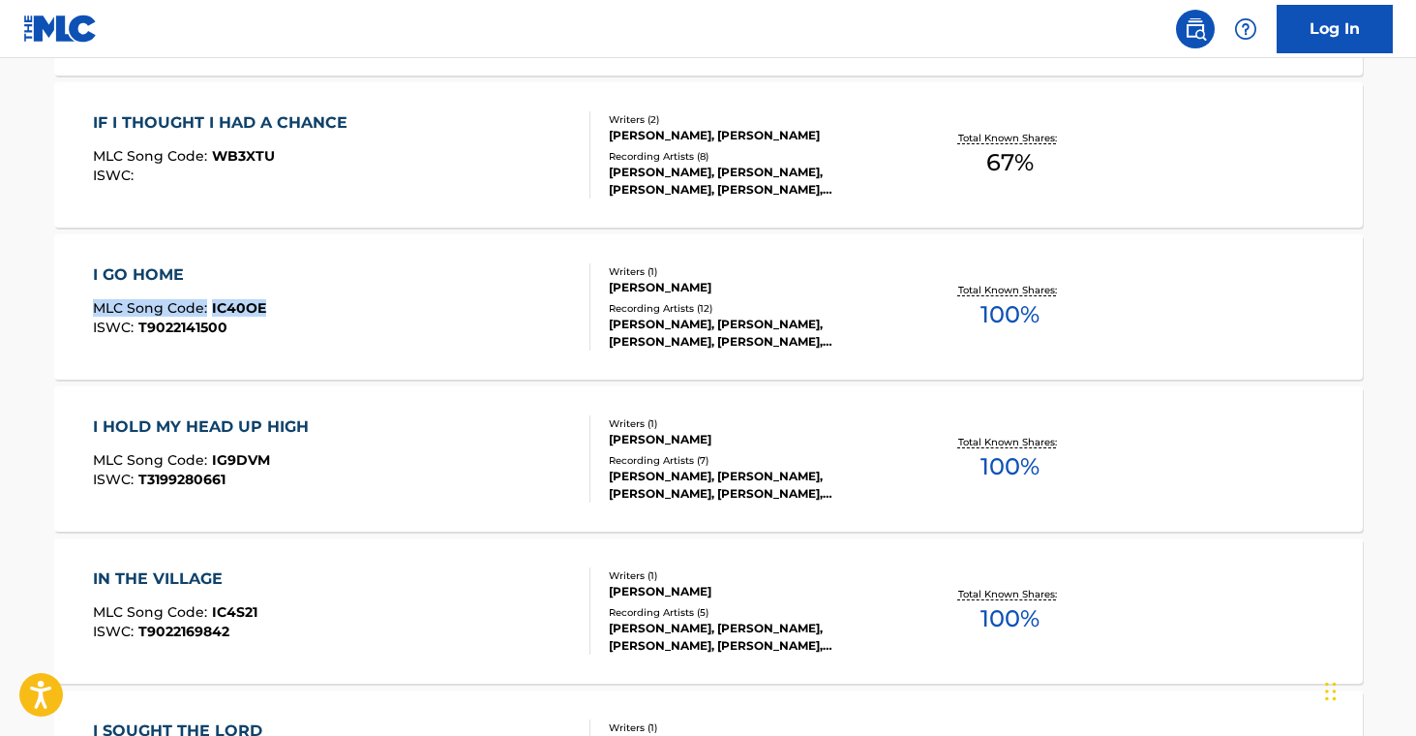
scroll to position [1396, 0]
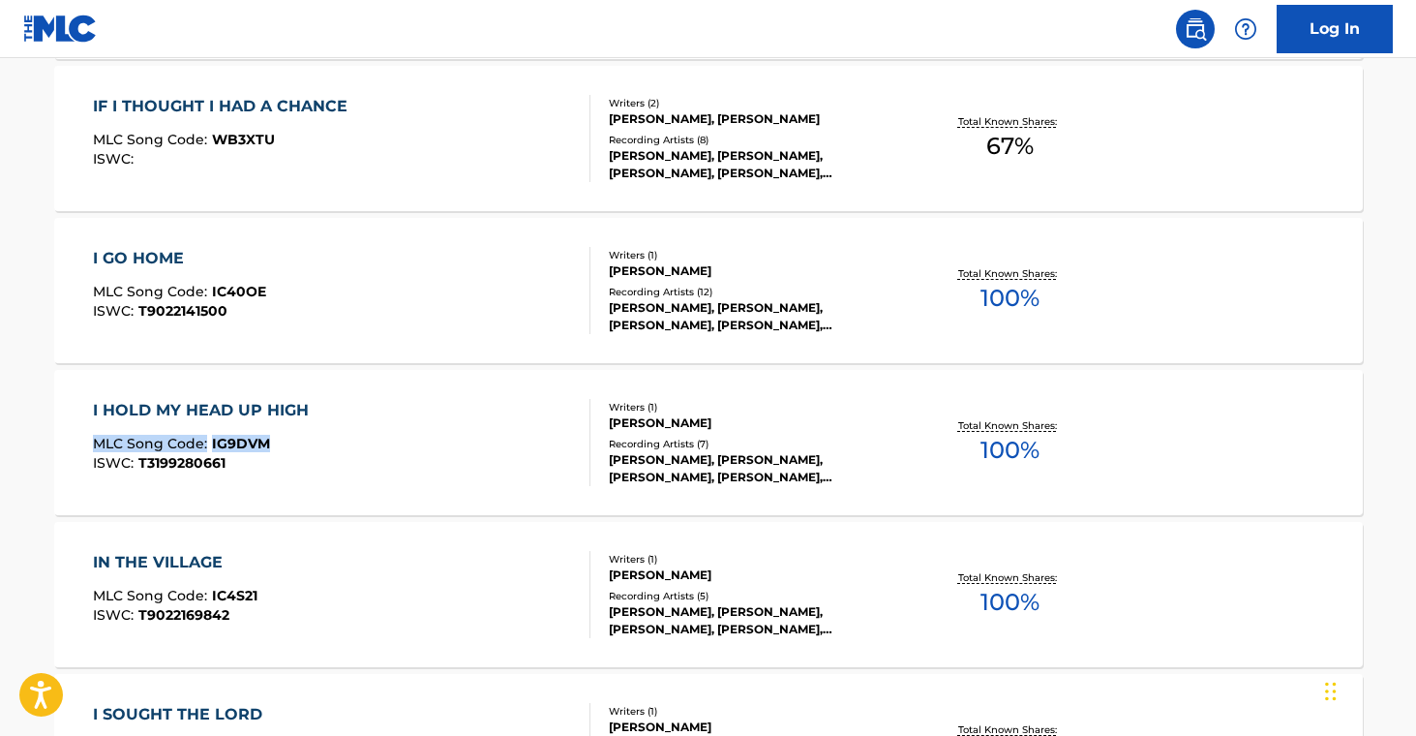
drag, startPoint x: 22, startPoint y: 440, endPoint x: 267, endPoint y: 442, distance: 244.9
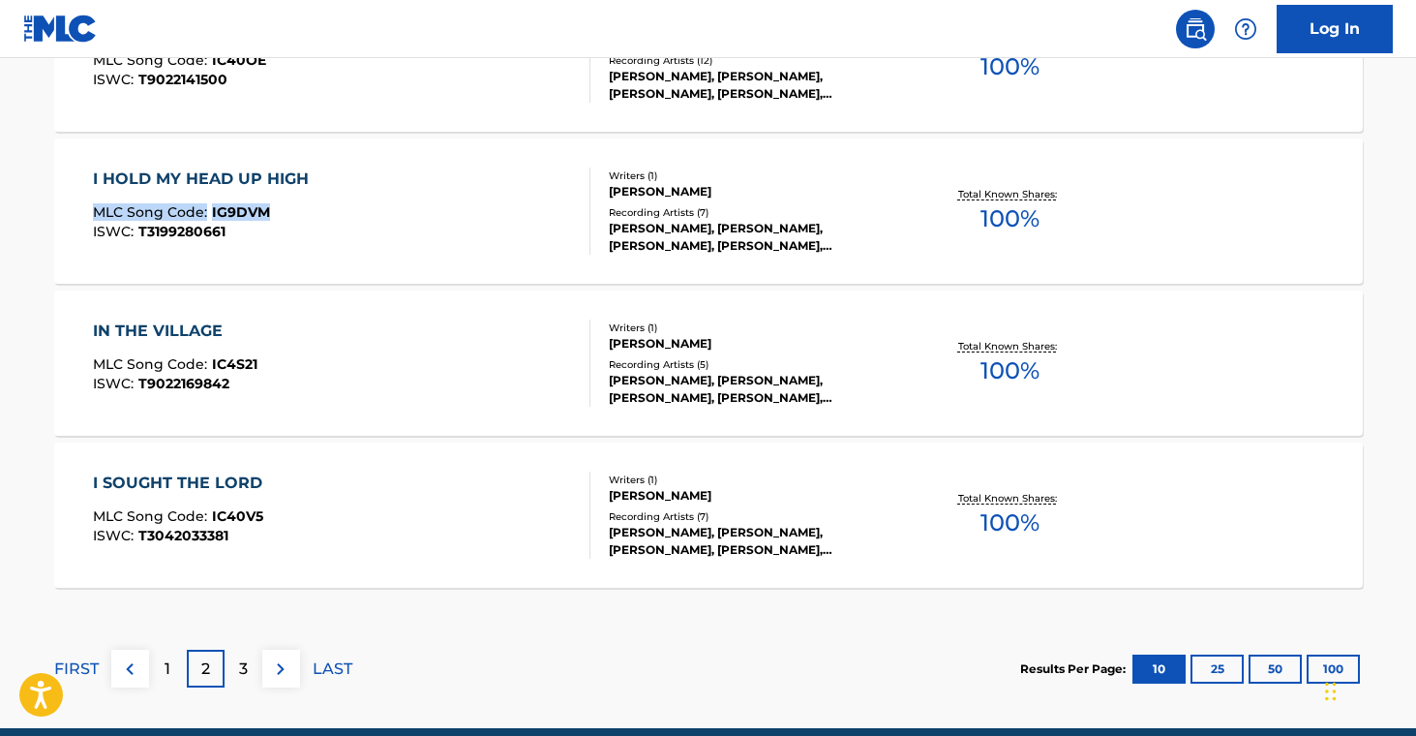
scroll to position [1694, 0]
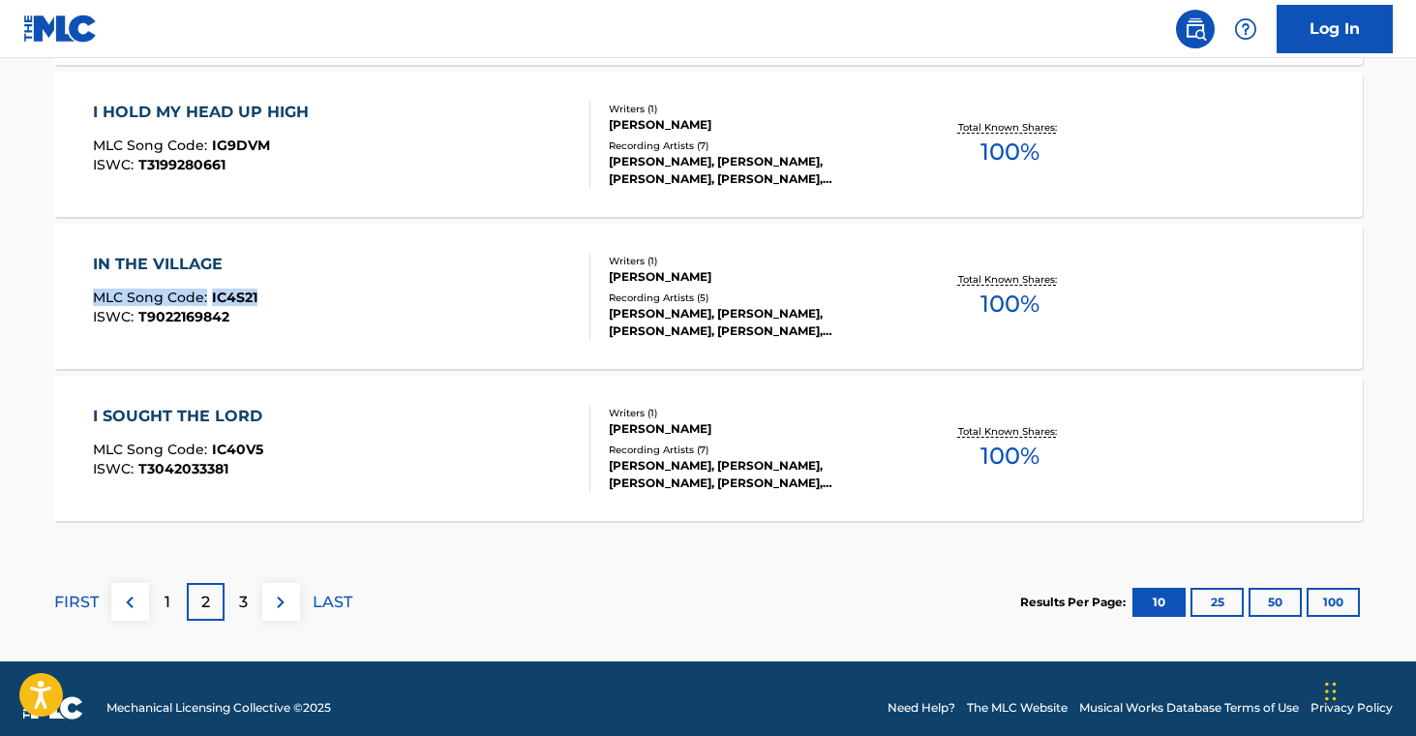
drag, startPoint x: 43, startPoint y: 291, endPoint x: 278, endPoint y: 284, distance: 235.3
drag, startPoint x: 36, startPoint y: 444, endPoint x: 376, endPoint y: 233, distance: 400.7
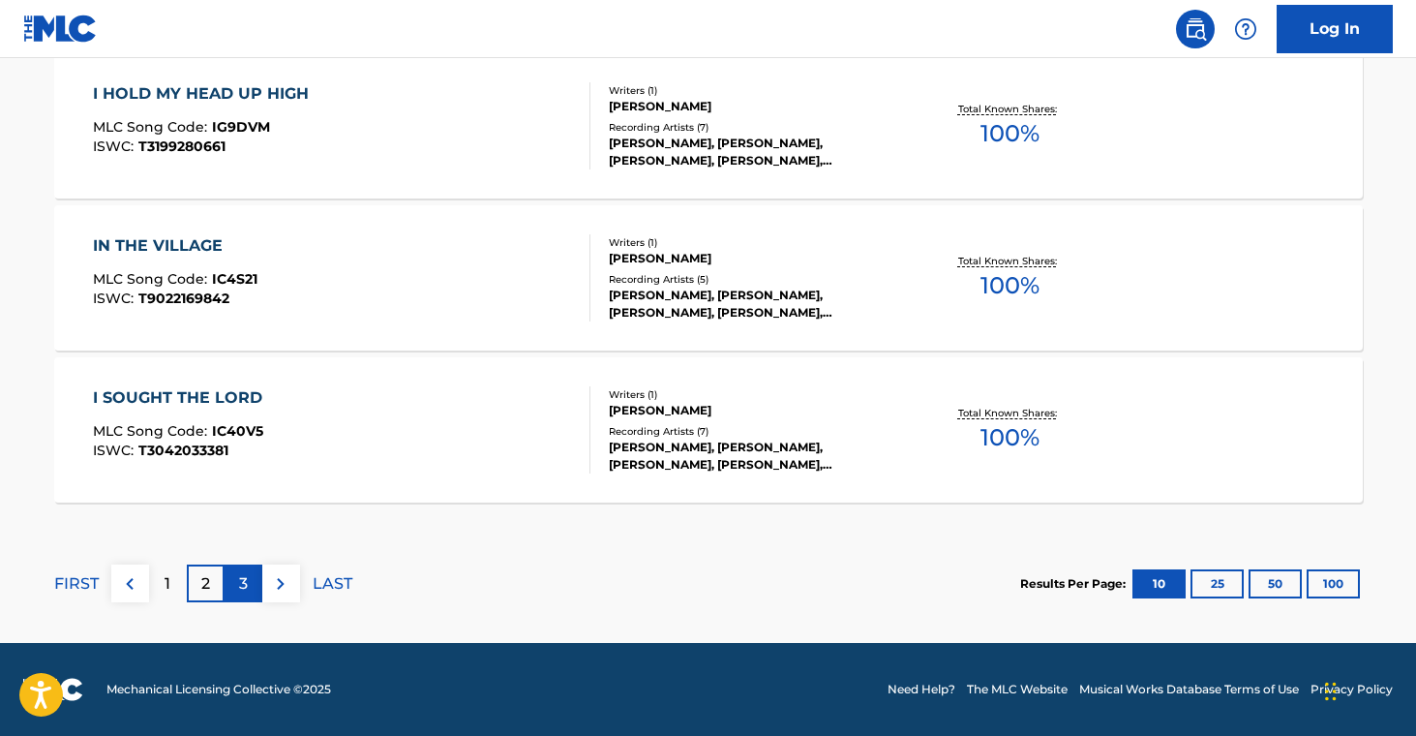
click at [248, 592] on div "3" at bounding box center [244, 583] width 38 height 38
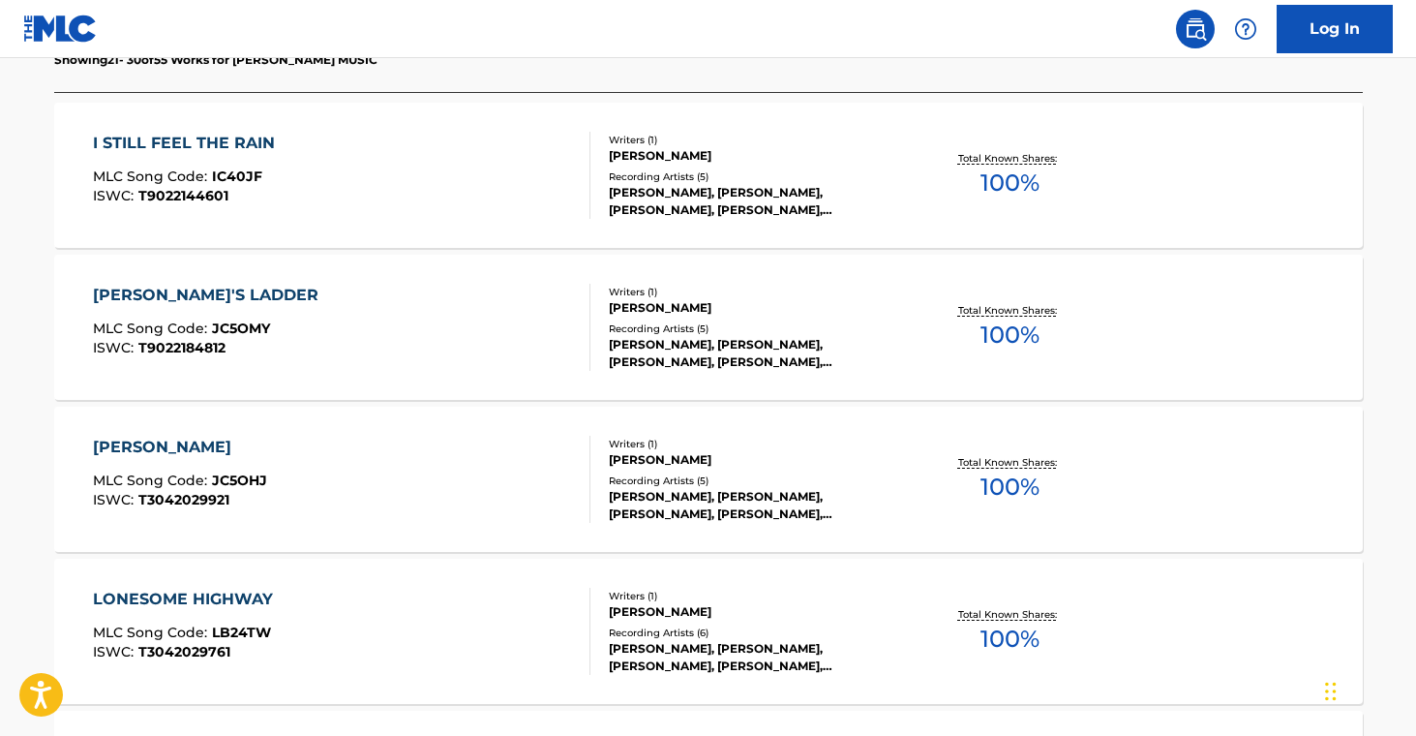
scroll to position [597, 0]
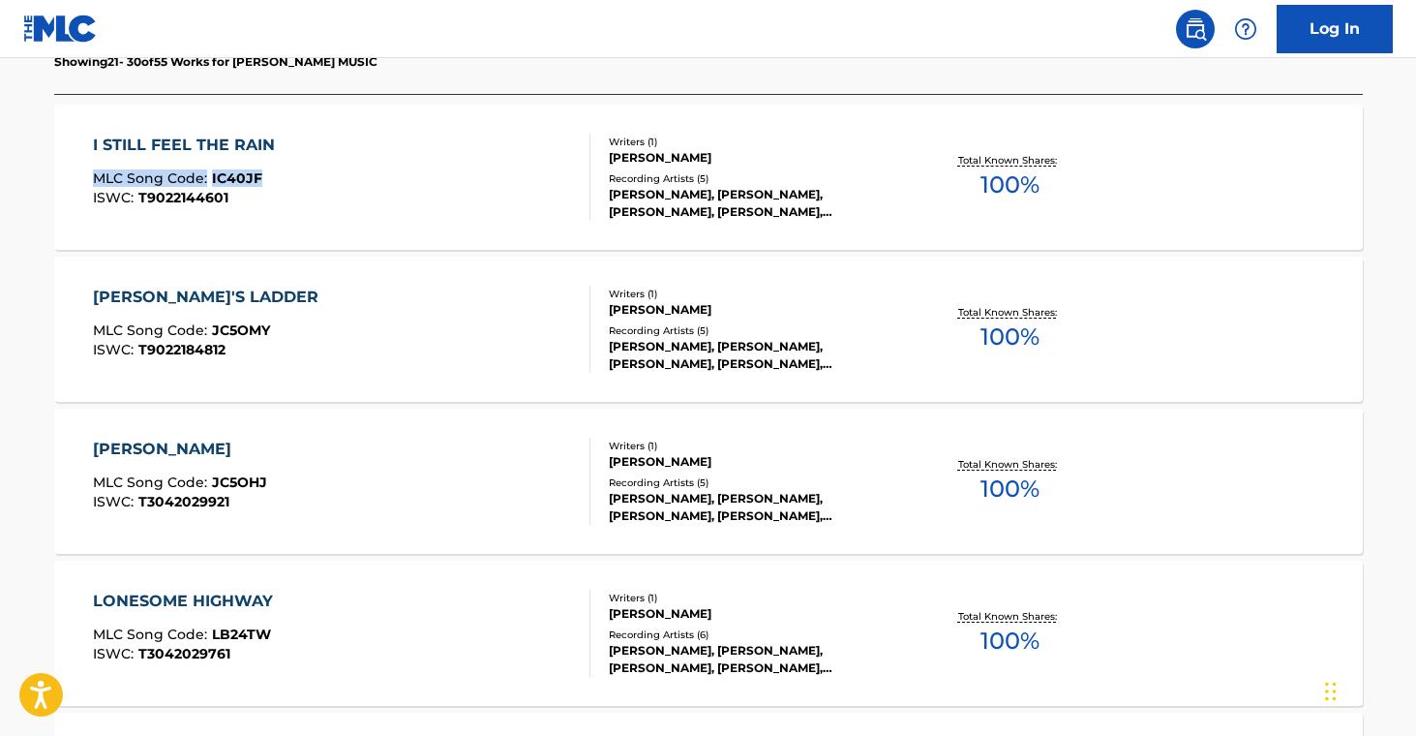
drag, startPoint x: 40, startPoint y: 164, endPoint x: 339, endPoint y: 109, distance: 303.9
click at [268, 185] on div "The MLC Public Work Search The accuracy and completeness of The MLC's data is d…" at bounding box center [708, 628] width 1355 height 2239
drag, startPoint x: 23, startPoint y: 326, endPoint x: 268, endPoint y: 331, distance: 244.9
click at [268, 331] on main "The MLC Public Work Search The accuracy and completeness of The MLC's data is d…" at bounding box center [708, 609] width 1416 height 2297
drag, startPoint x: 44, startPoint y: 473, endPoint x: 272, endPoint y: 484, distance: 228.7
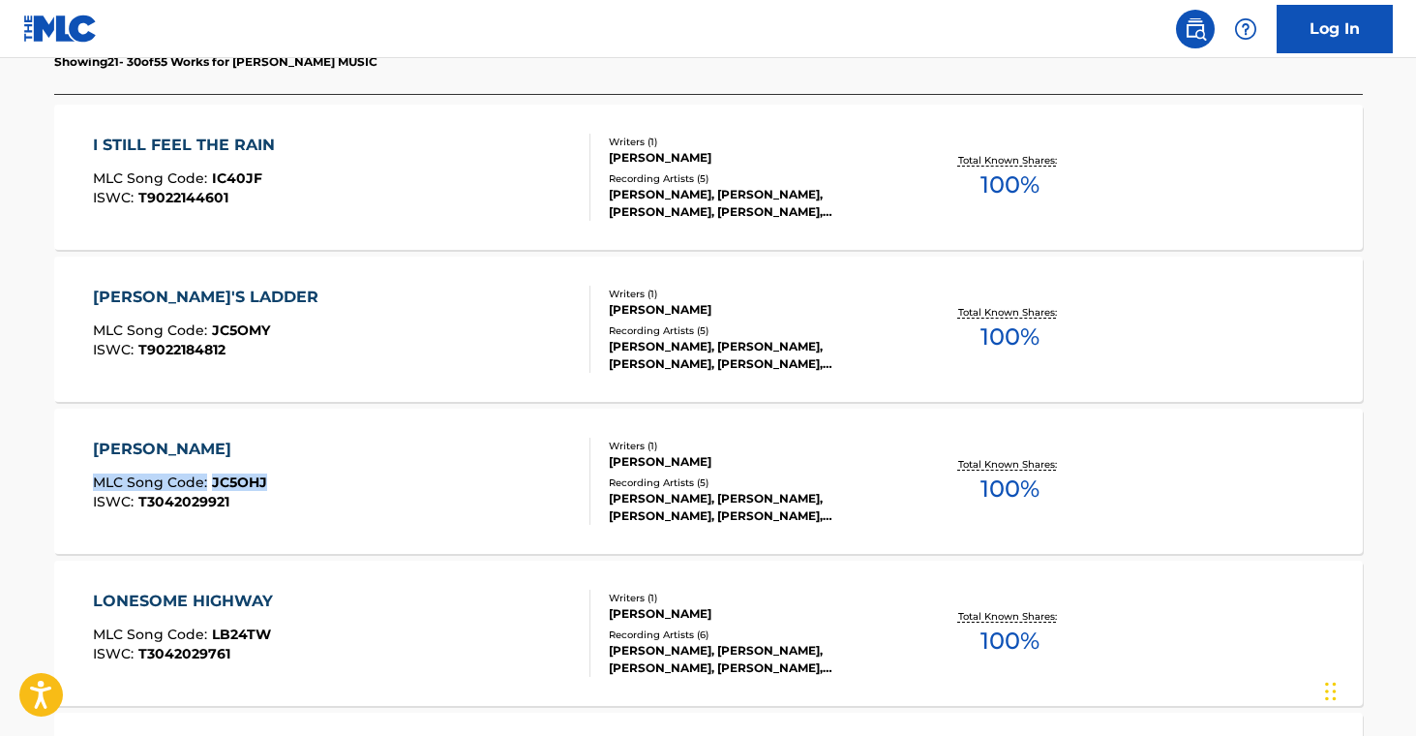
click at [272, 484] on div "The MLC Public Work Search The accuracy and completeness of The MLC's data is d…" at bounding box center [708, 628] width 1355 height 2239
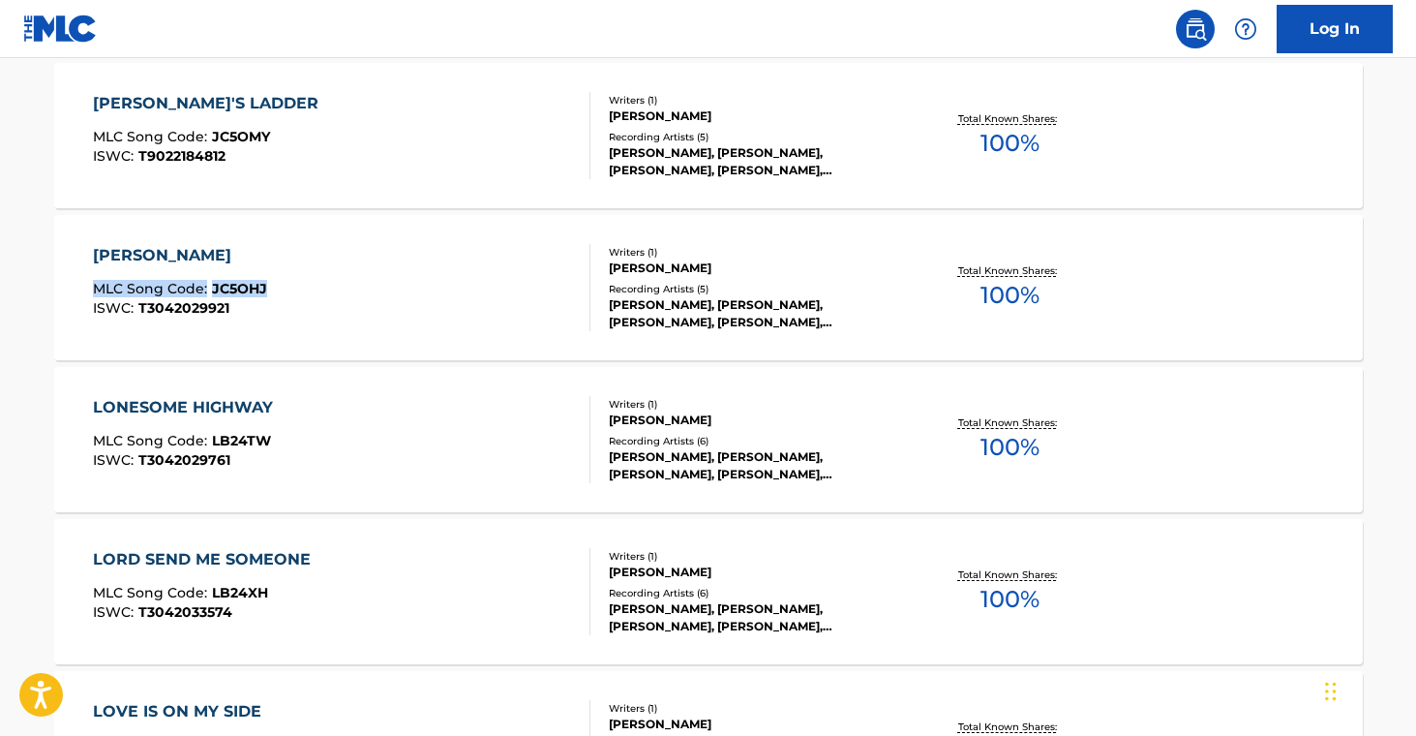
scroll to position [793, 0]
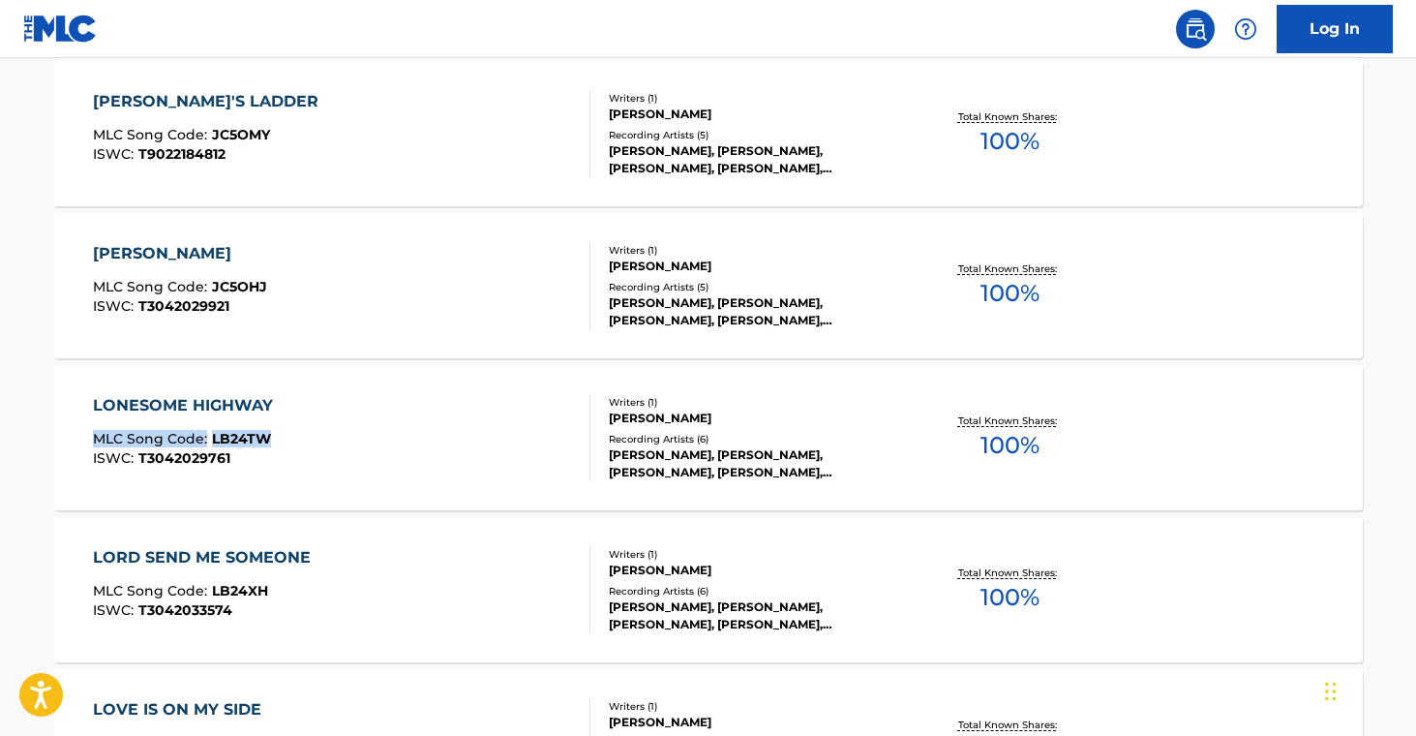
drag, startPoint x: 19, startPoint y: 428, endPoint x: 280, endPoint y: 434, distance: 260.4
click at [276, 433] on main "The MLC Public Work Search The accuracy and completeness of The MLC's data is d…" at bounding box center [708, 413] width 1416 height 2297
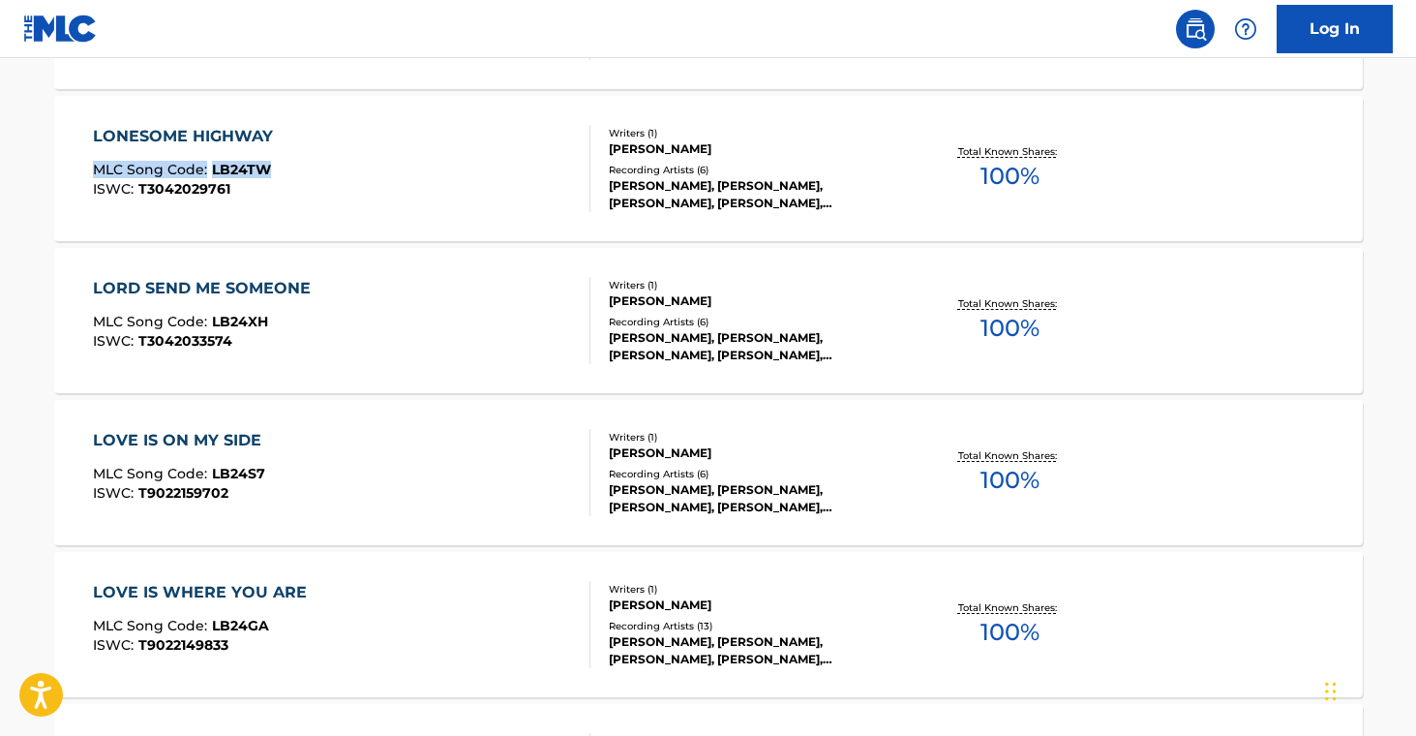
scroll to position [1074, 0]
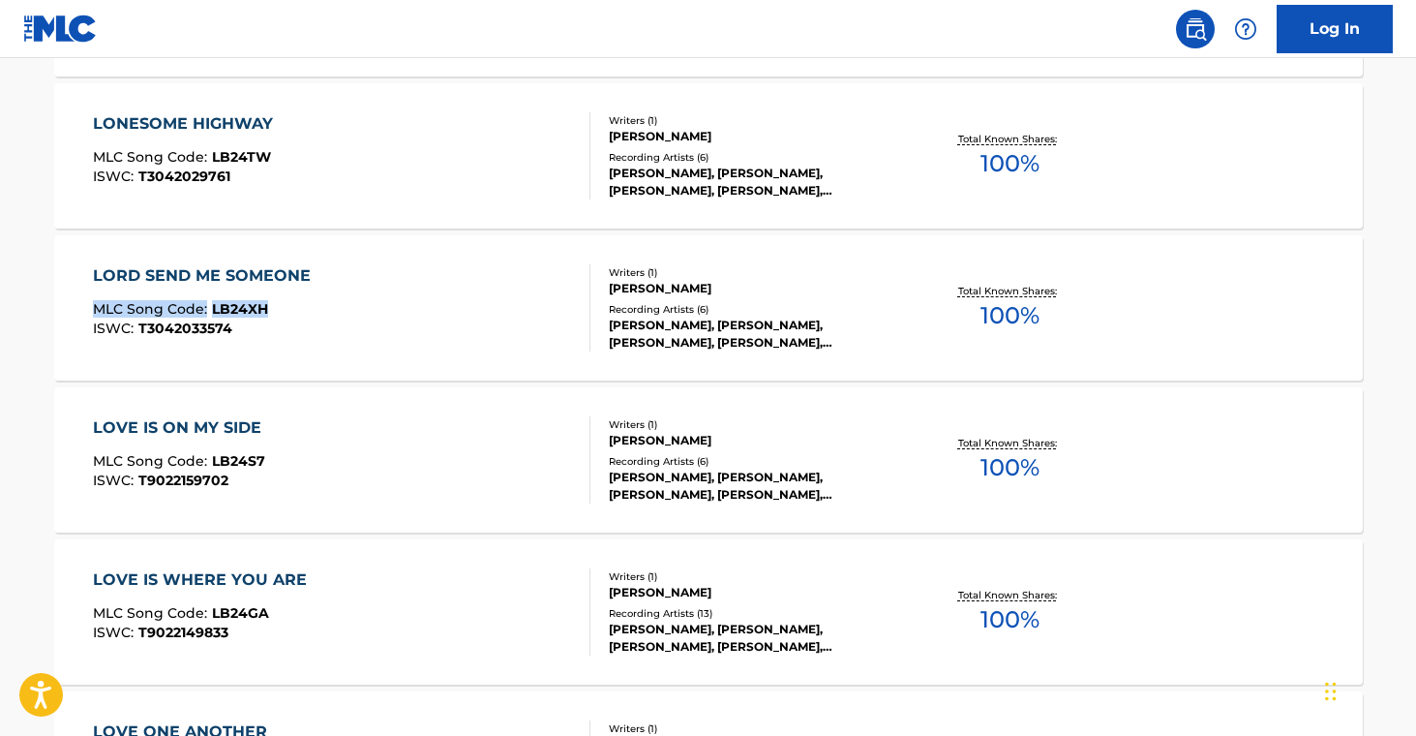
drag, startPoint x: 10, startPoint y: 296, endPoint x: 332, endPoint y: 254, distance: 325.1
click at [286, 303] on main "The MLC Public Work Search The accuracy and completeness of The MLC's data is d…" at bounding box center [708, 132] width 1416 height 2297
drag, startPoint x: 32, startPoint y: 446, endPoint x: 269, endPoint y: 464, distance: 237.8
click at [269, 464] on div "The MLC Public Work Search The accuracy and completeness of The MLC's data is d…" at bounding box center [708, 151] width 1355 height 2239
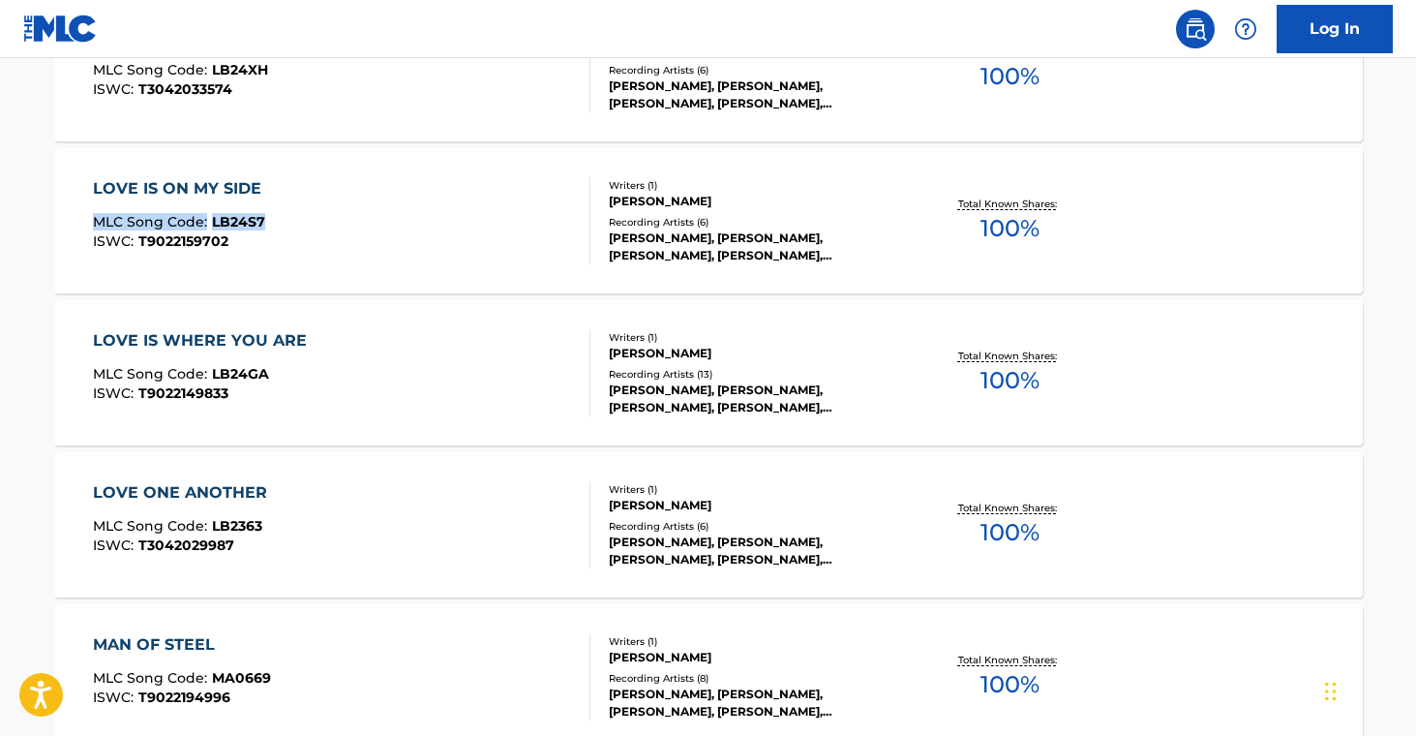
scroll to position [1313, 0]
drag, startPoint x: 38, startPoint y: 362, endPoint x: 273, endPoint y: 377, distance: 235.7
drag, startPoint x: 40, startPoint y: 519, endPoint x: 291, endPoint y: 525, distance: 251.7
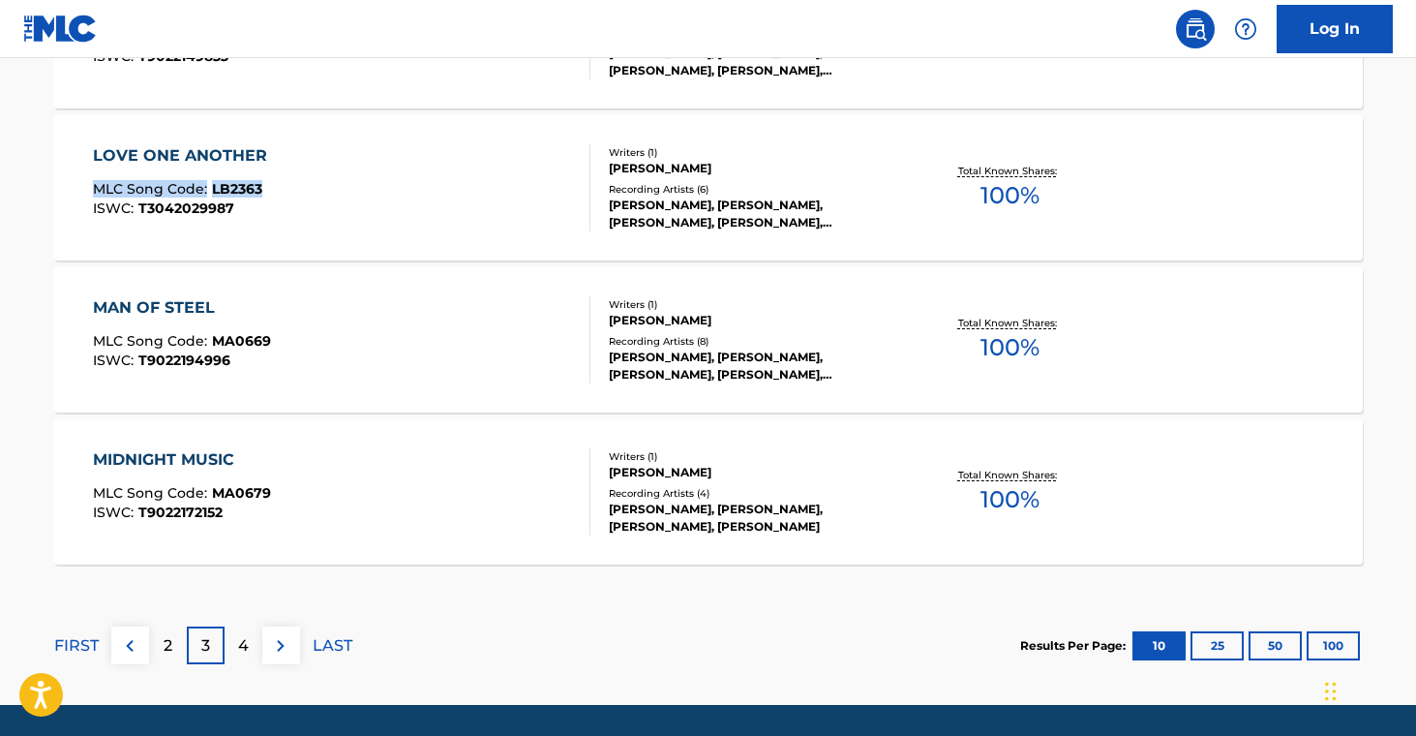
scroll to position [1712, 0]
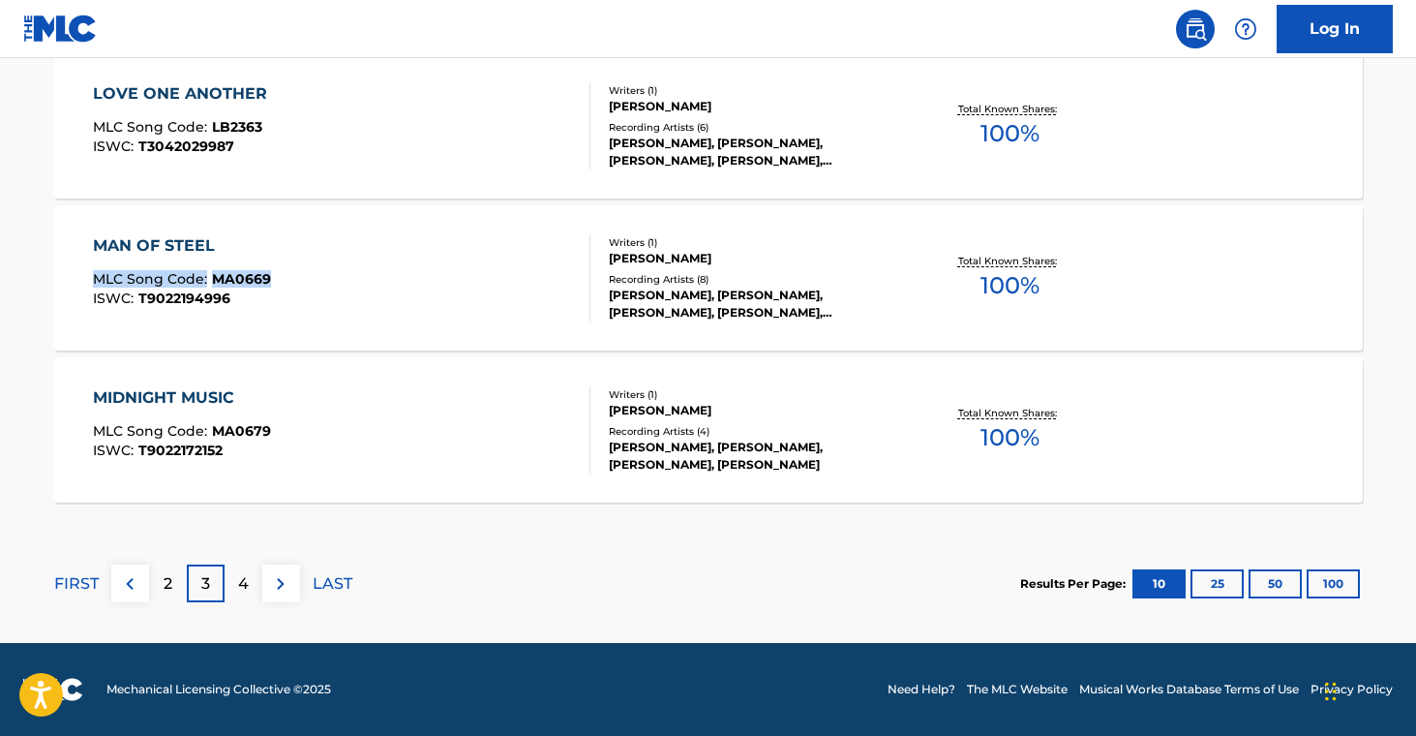
drag, startPoint x: 34, startPoint y: 269, endPoint x: 315, endPoint y: 282, distance: 281.0
drag, startPoint x: 41, startPoint y: 416, endPoint x: 296, endPoint y: 426, distance: 255.7
click at [239, 589] on p "4" at bounding box center [243, 583] width 11 height 23
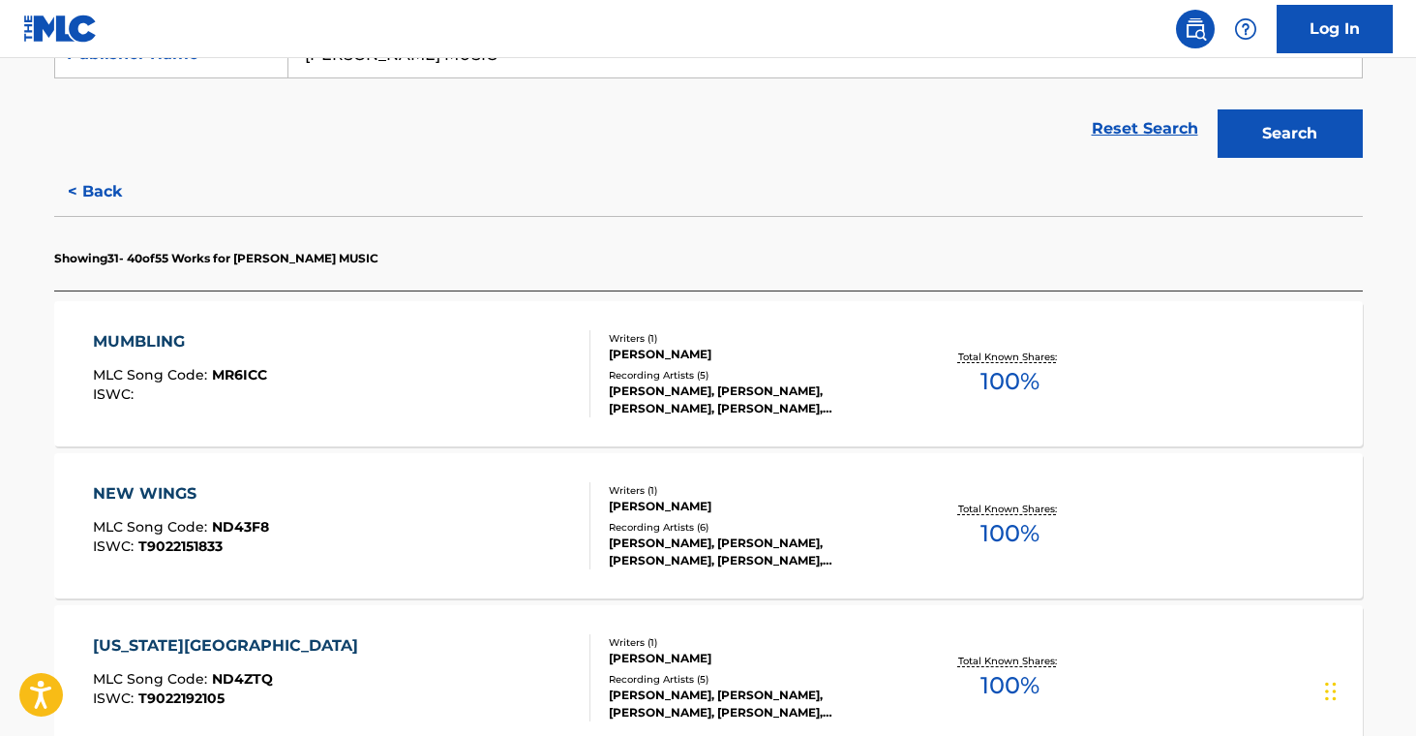
scroll to position [402, 0]
drag, startPoint x: 40, startPoint y: 361, endPoint x: 397, endPoint y: 234, distance: 379.0
drag, startPoint x: 34, startPoint y: 520, endPoint x: 281, endPoint y: 528, distance: 246.9
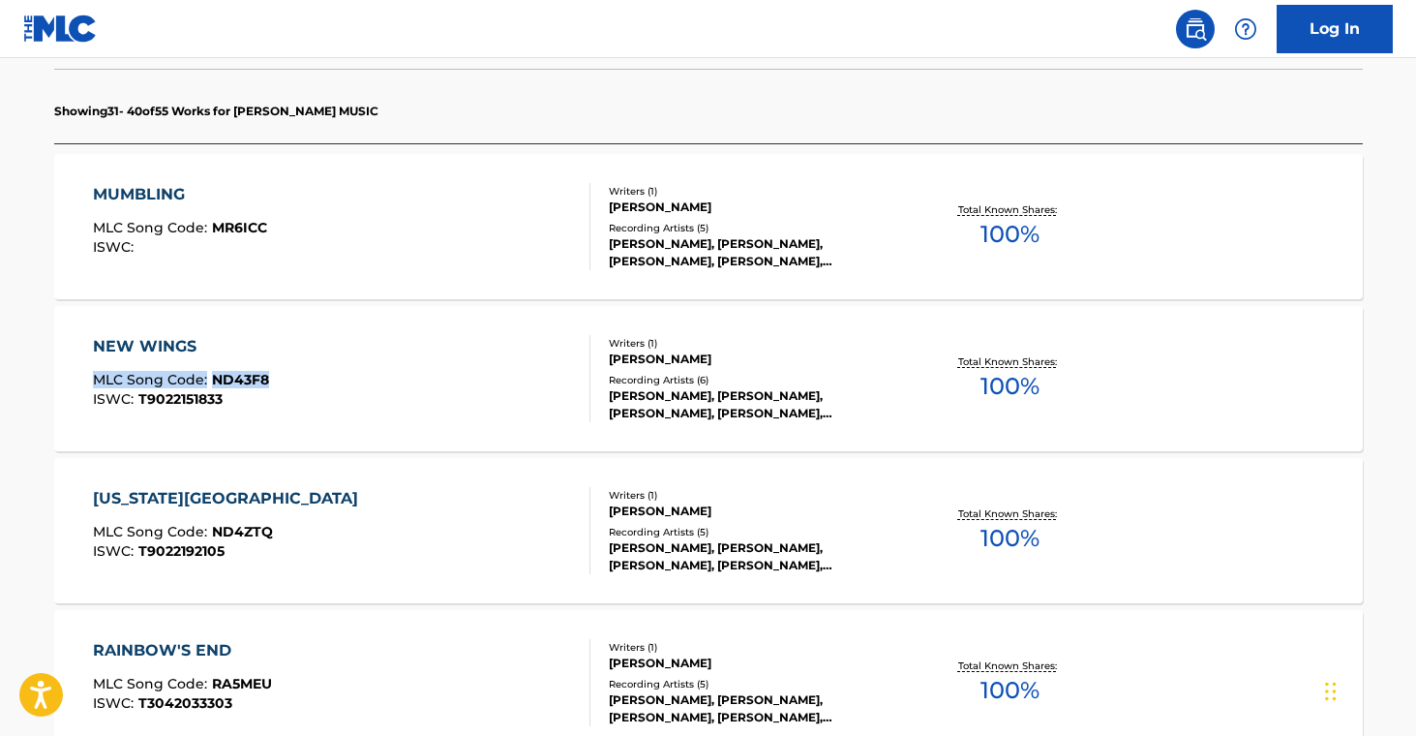
scroll to position [555, 0]
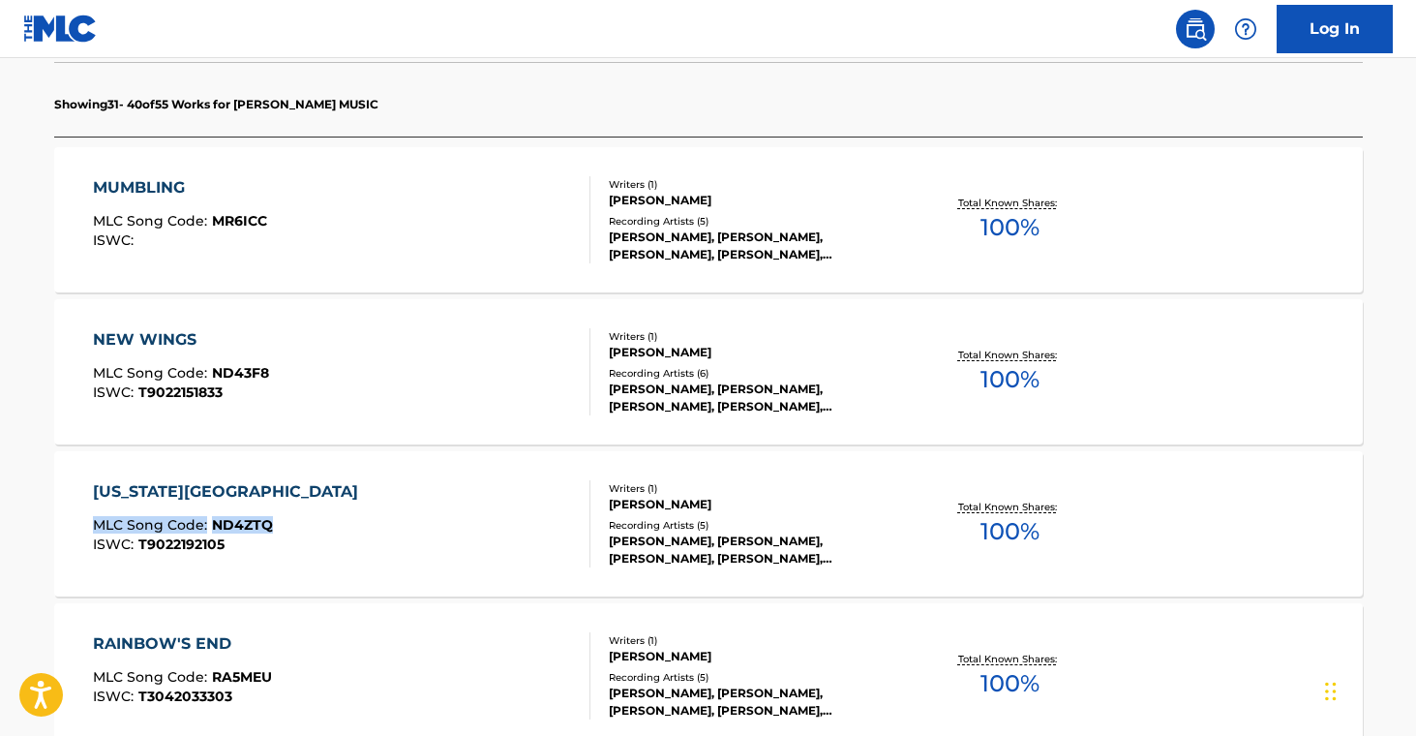
drag, startPoint x: 15, startPoint y: 518, endPoint x: 365, endPoint y: 468, distance: 352.9
click at [303, 529] on main "The MLC Public Work Search The accuracy and completeness of The MLC's data is d…" at bounding box center [708, 652] width 1416 height 2297
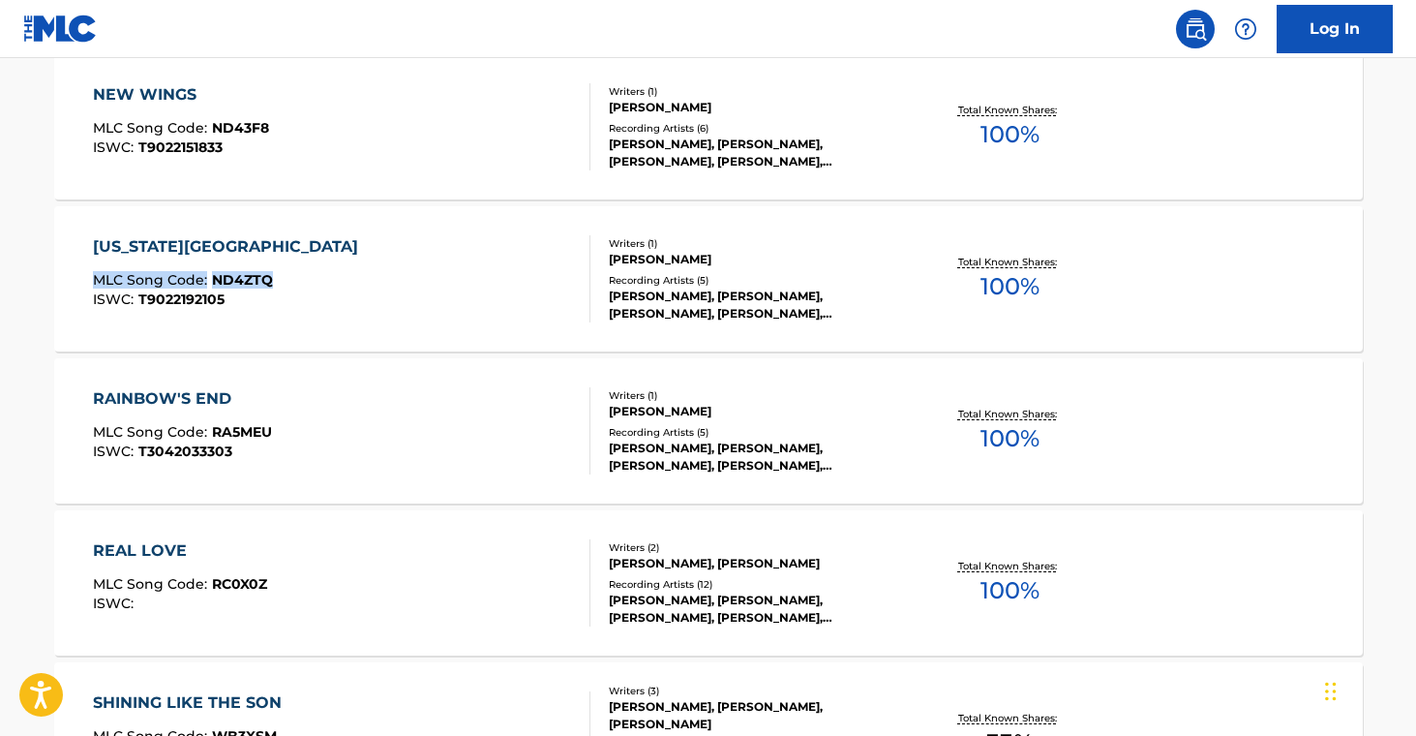
scroll to position [817, 0]
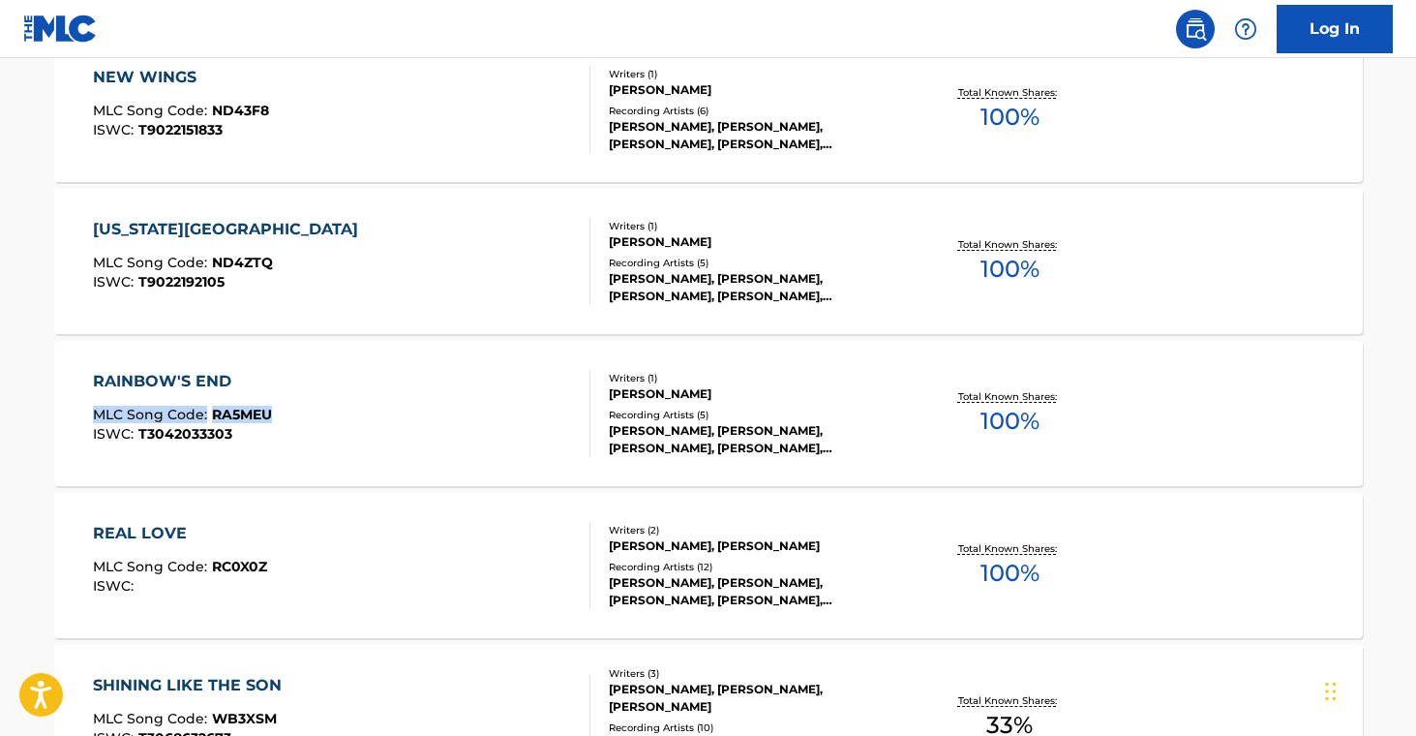
drag, startPoint x: 42, startPoint y: 409, endPoint x: 323, endPoint y: 418, distance: 281.8
click at [323, 418] on div "The MLC Public Work Search The accuracy and completeness of The MLC's data is d…" at bounding box center [708, 409] width 1355 height 2239
drag, startPoint x: 11, startPoint y: 565, endPoint x: 275, endPoint y: 566, distance: 264.2
click at [275, 566] on main "The MLC Public Work Search The accuracy and completeness of The MLC's data is d…" at bounding box center [708, 389] width 1416 height 2297
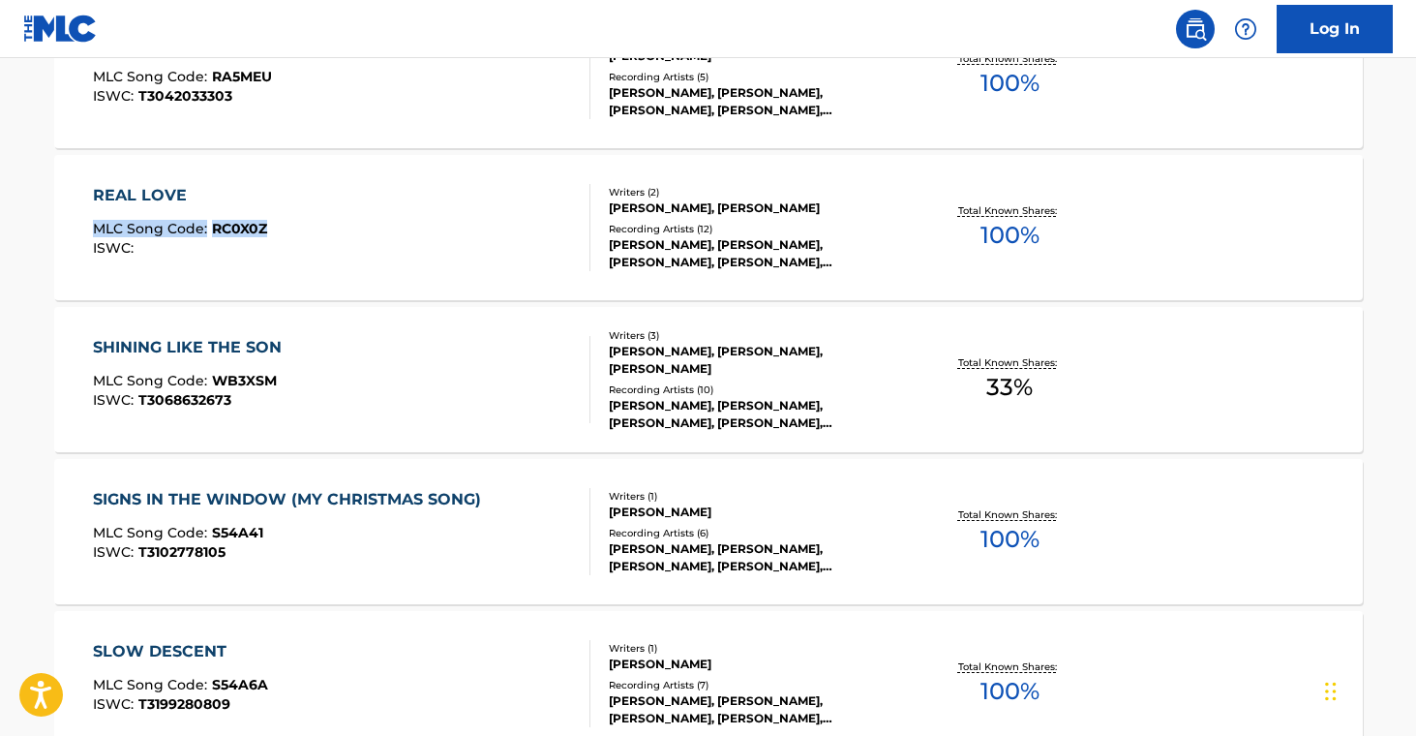
scroll to position [1203, 0]
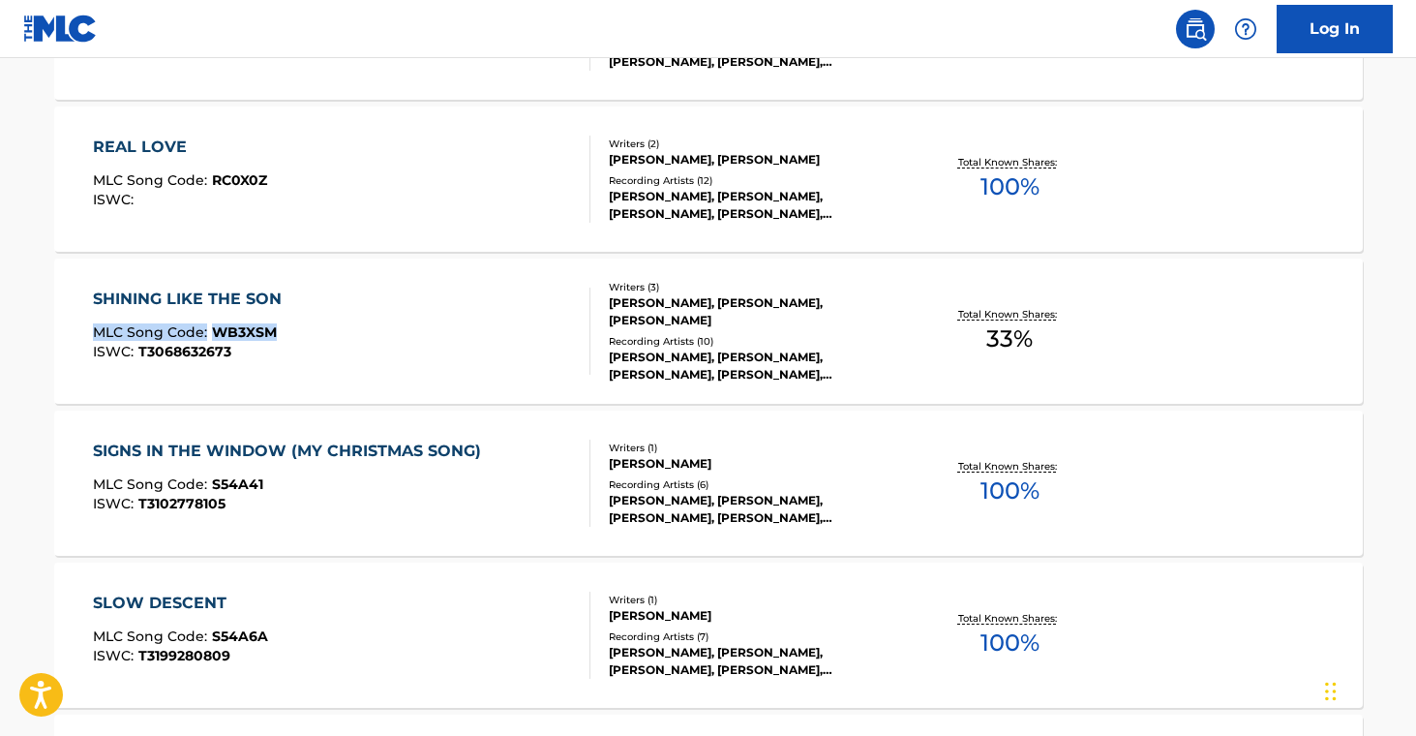
drag, startPoint x: 24, startPoint y: 324, endPoint x: 280, endPoint y: 329, distance: 255.6
click at [279, 329] on main "The MLC Public Work Search The accuracy and completeness of The MLC's data is d…" at bounding box center [708, 3] width 1416 height 2297
drag, startPoint x: 53, startPoint y: 472, endPoint x: 264, endPoint y: 473, distance: 211.0
click at [264, 473] on div "SIGNS IN THE WINDOW (MY CHRISTMAS SONG) MLC Song Code : S54A41 ISWC : T31027781…" at bounding box center [708, 482] width 1309 height 145
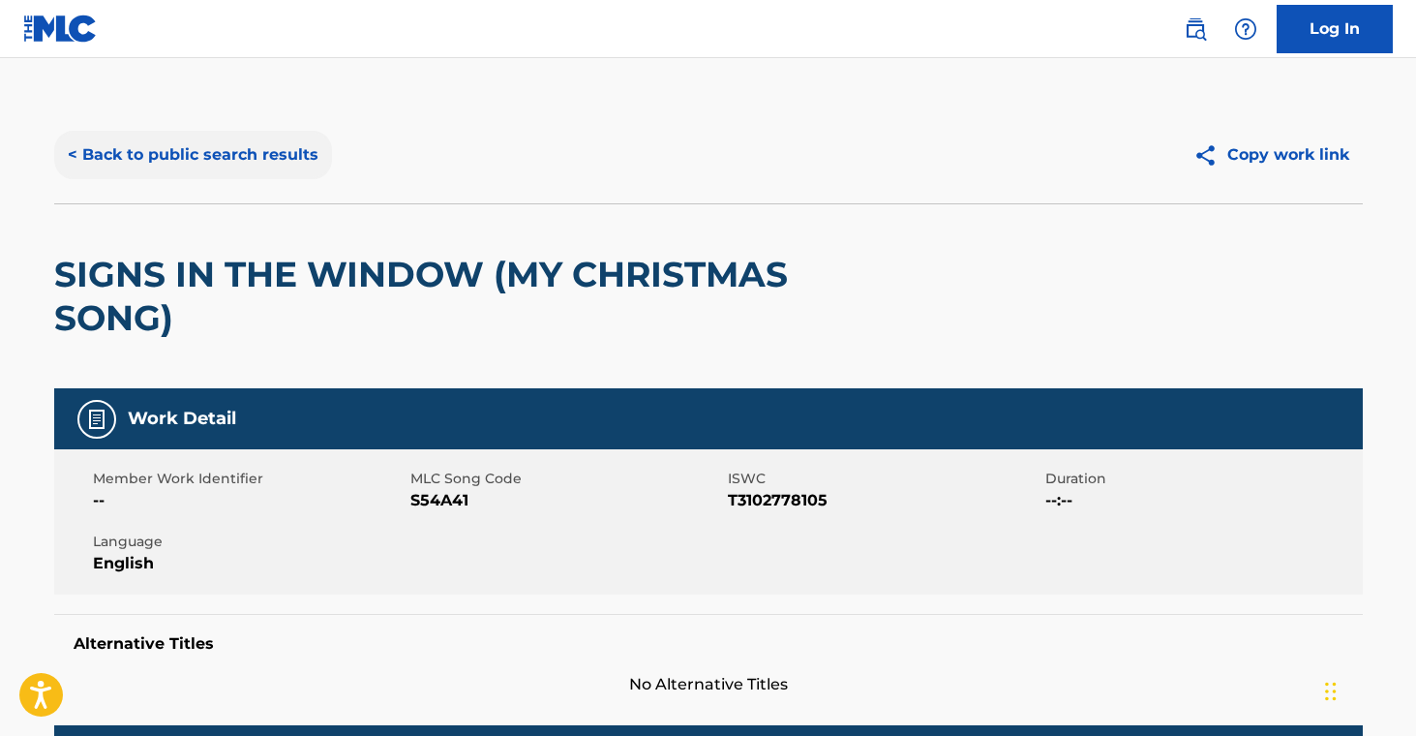
click at [155, 156] on button "< Back to public search results" at bounding box center [193, 155] width 278 height 48
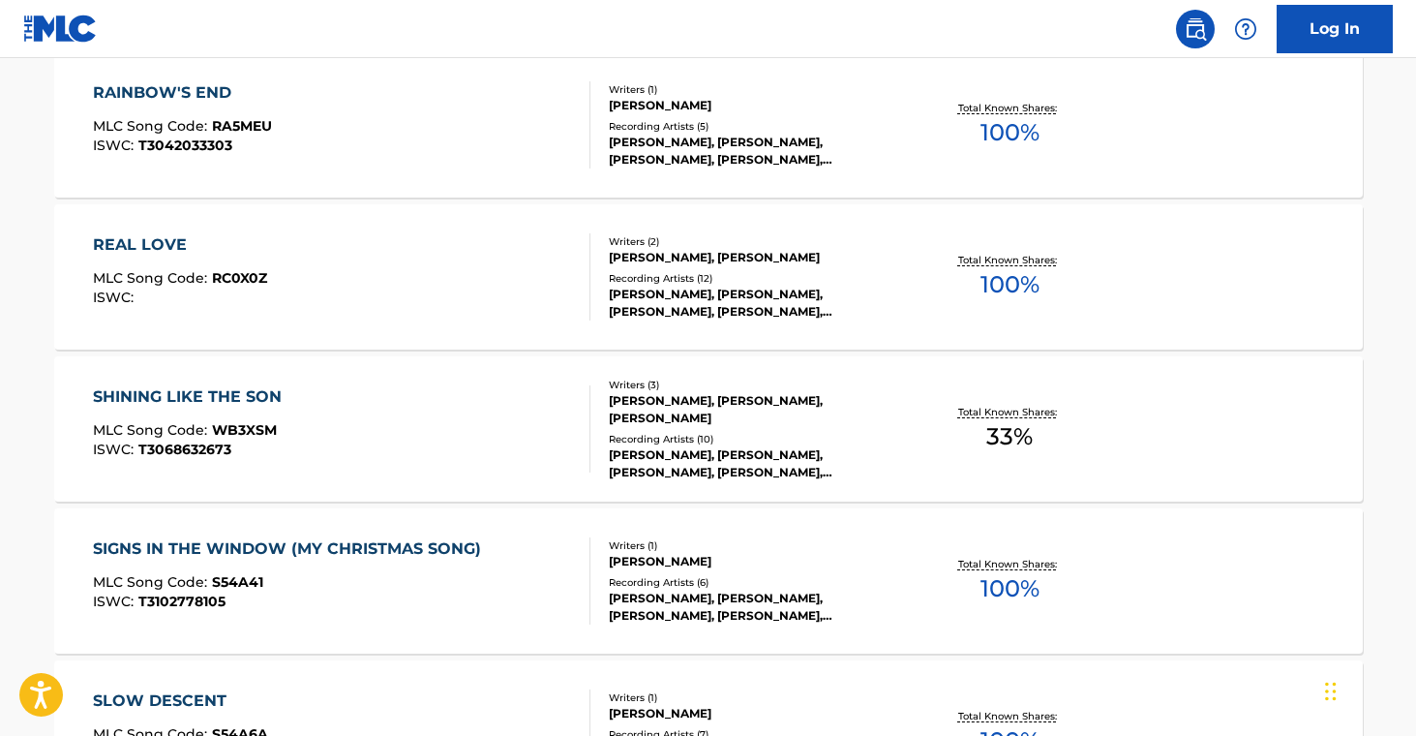
scroll to position [1386, 0]
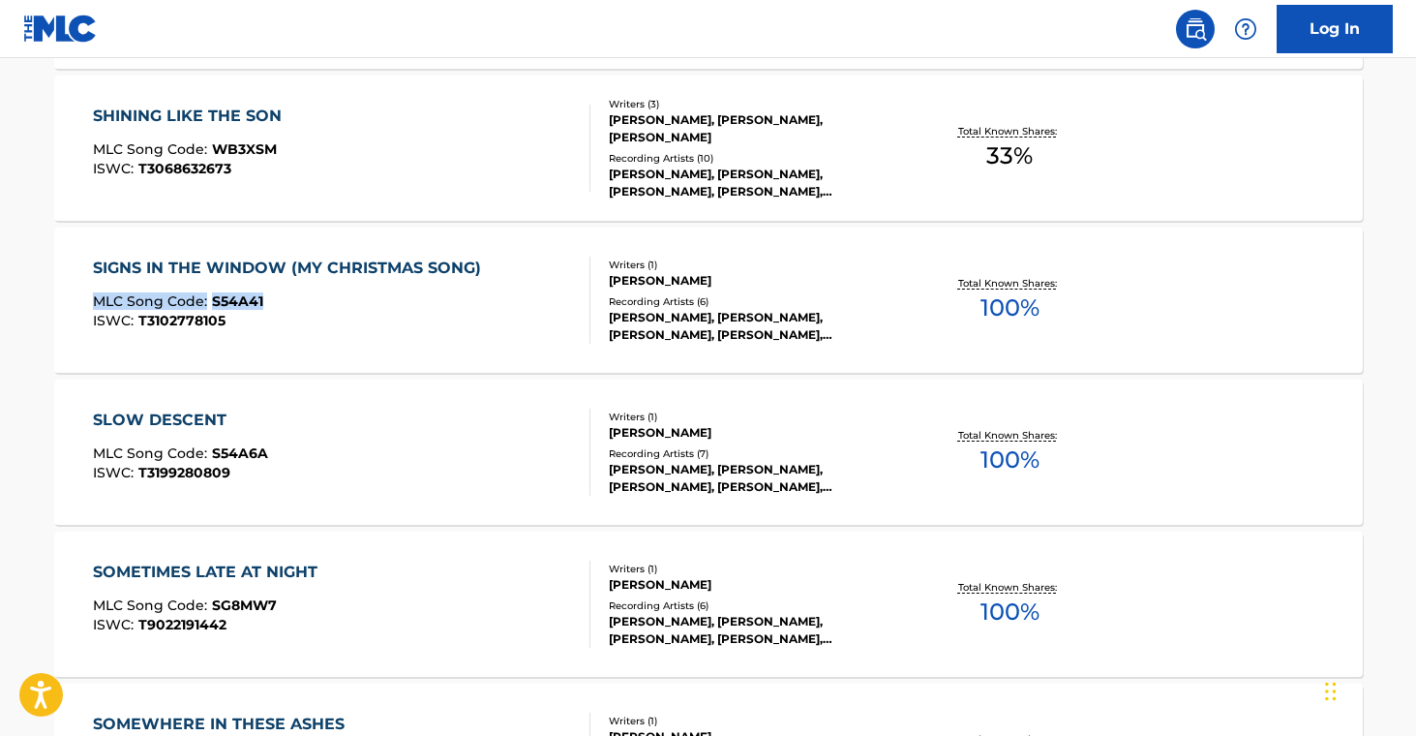
drag, startPoint x: 23, startPoint y: 290, endPoint x: 272, endPoint y: 308, distance: 249.3
drag, startPoint x: 20, startPoint y: 448, endPoint x: 280, endPoint y: 456, distance: 259.5
drag, startPoint x: 38, startPoint y: 595, endPoint x: 295, endPoint y: 599, distance: 257.5
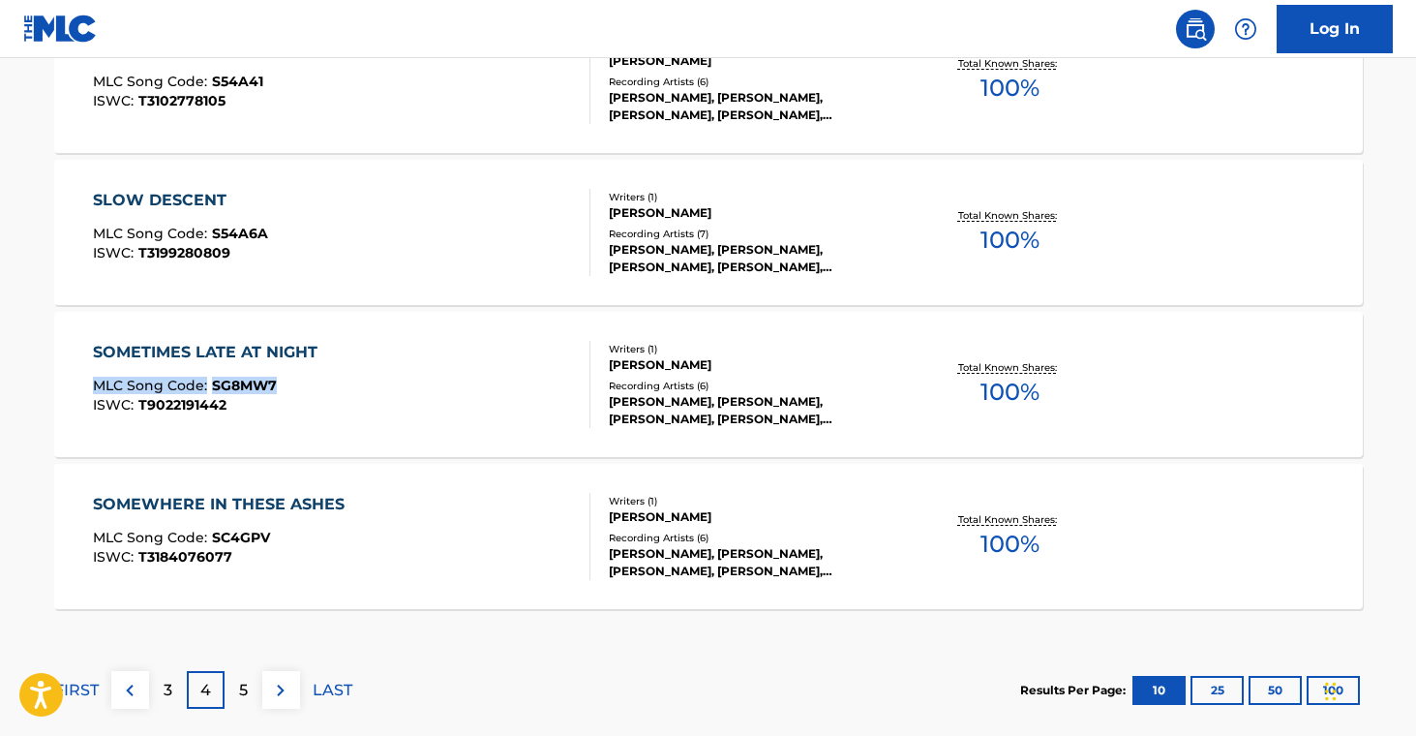
scroll to position [1607, 0]
drag, startPoint x: 39, startPoint y: 526, endPoint x: 357, endPoint y: 482, distance: 321.5
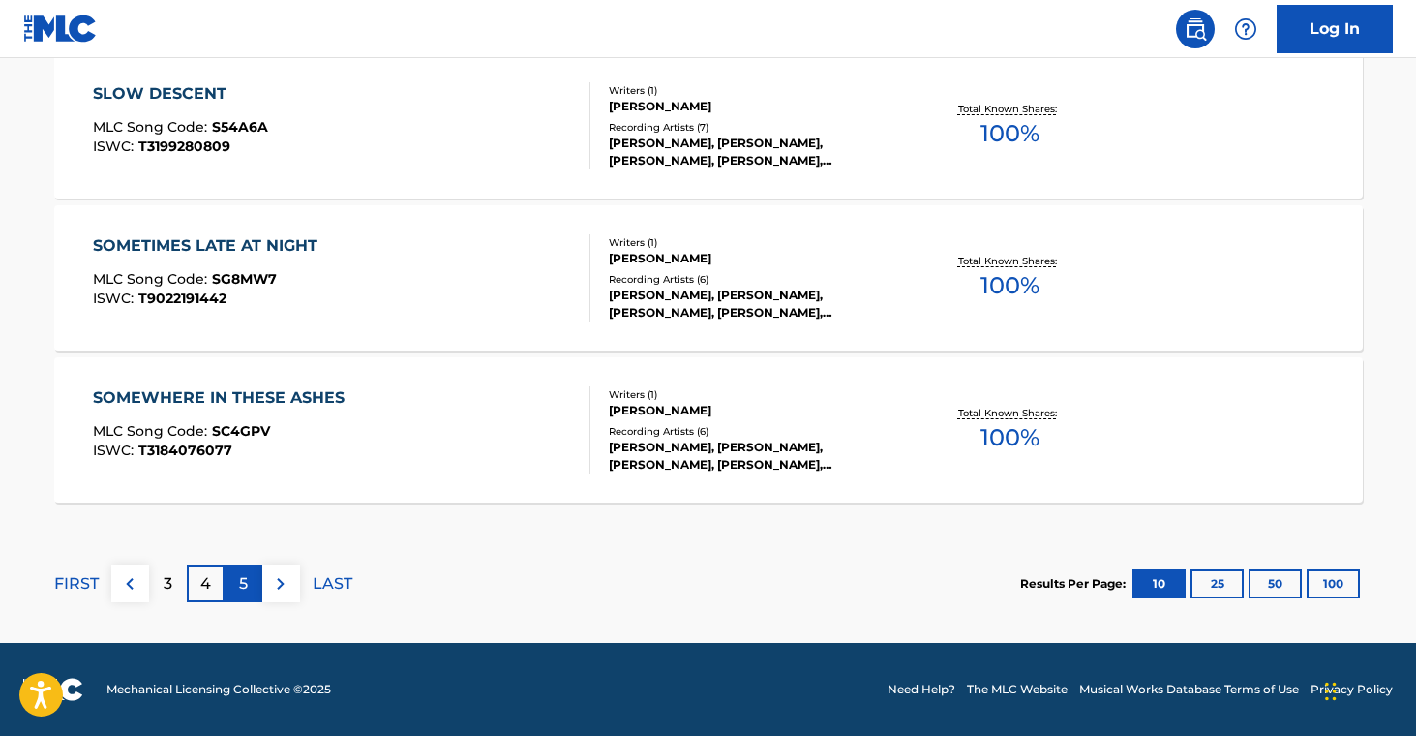
click at [239, 573] on p "5" at bounding box center [243, 583] width 9 height 23
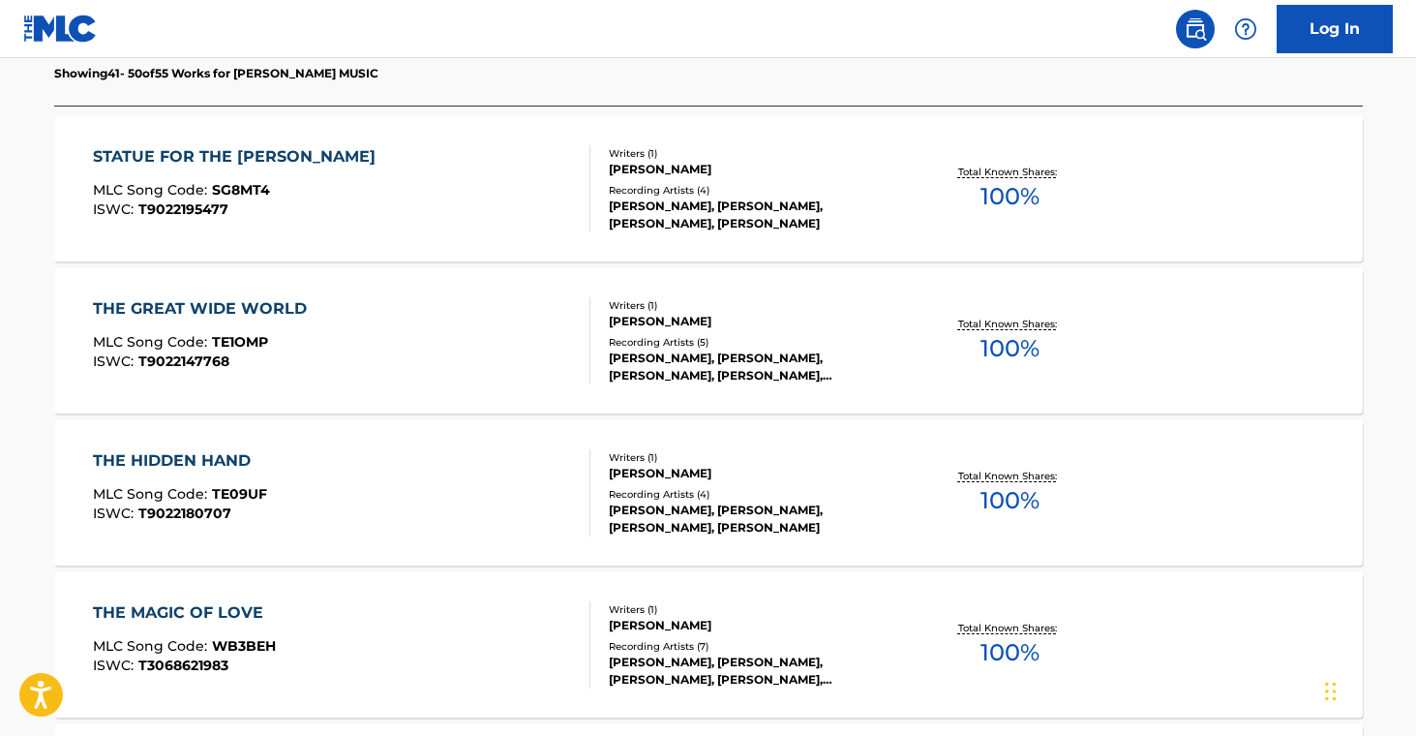
scroll to position [567, 0]
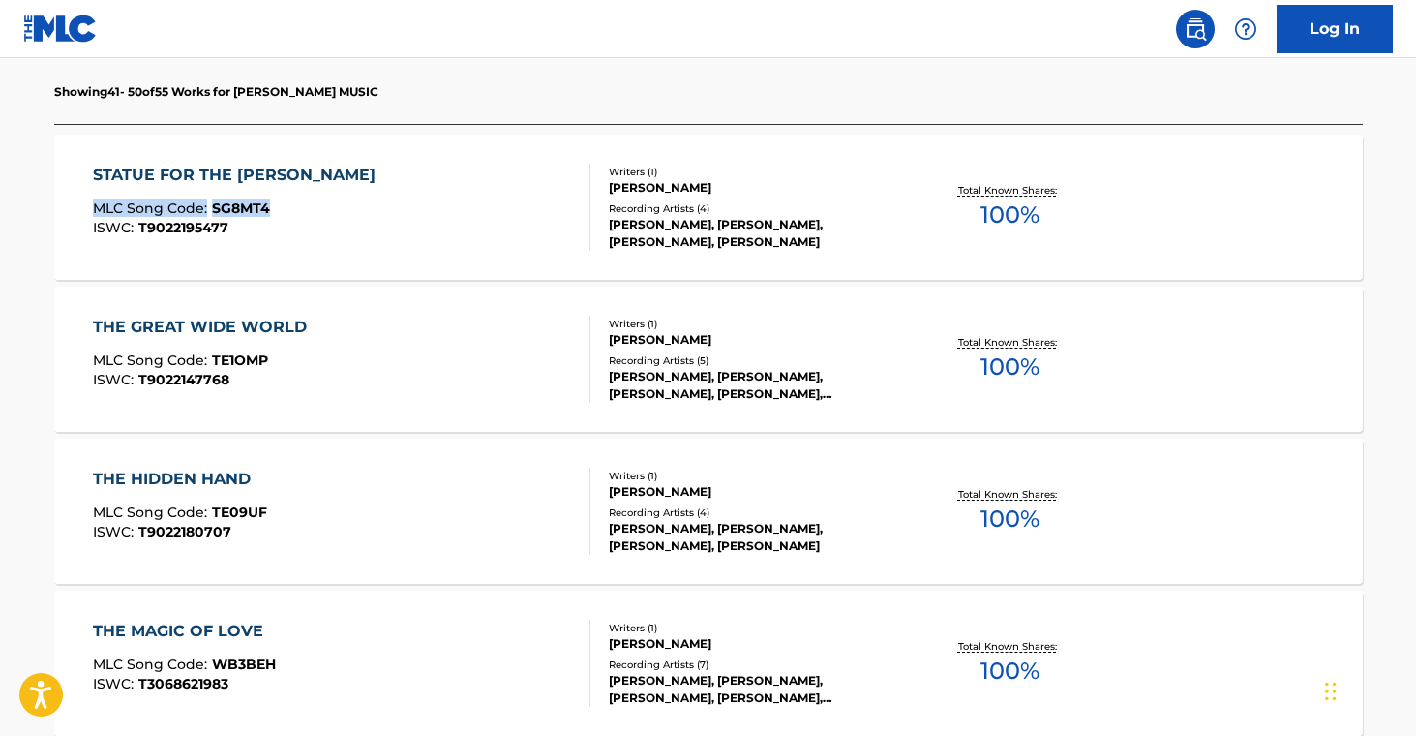
drag, startPoint x: 16, startPoint y: 203, endPoint x: 295, endPoint y: 206, distance: 278.7
click at [295, 206] on main "The MLC Public Work Search The accuracy and completeness of The MLC's data is d…" at bounding box center [708, 639] width 1416 height 2297
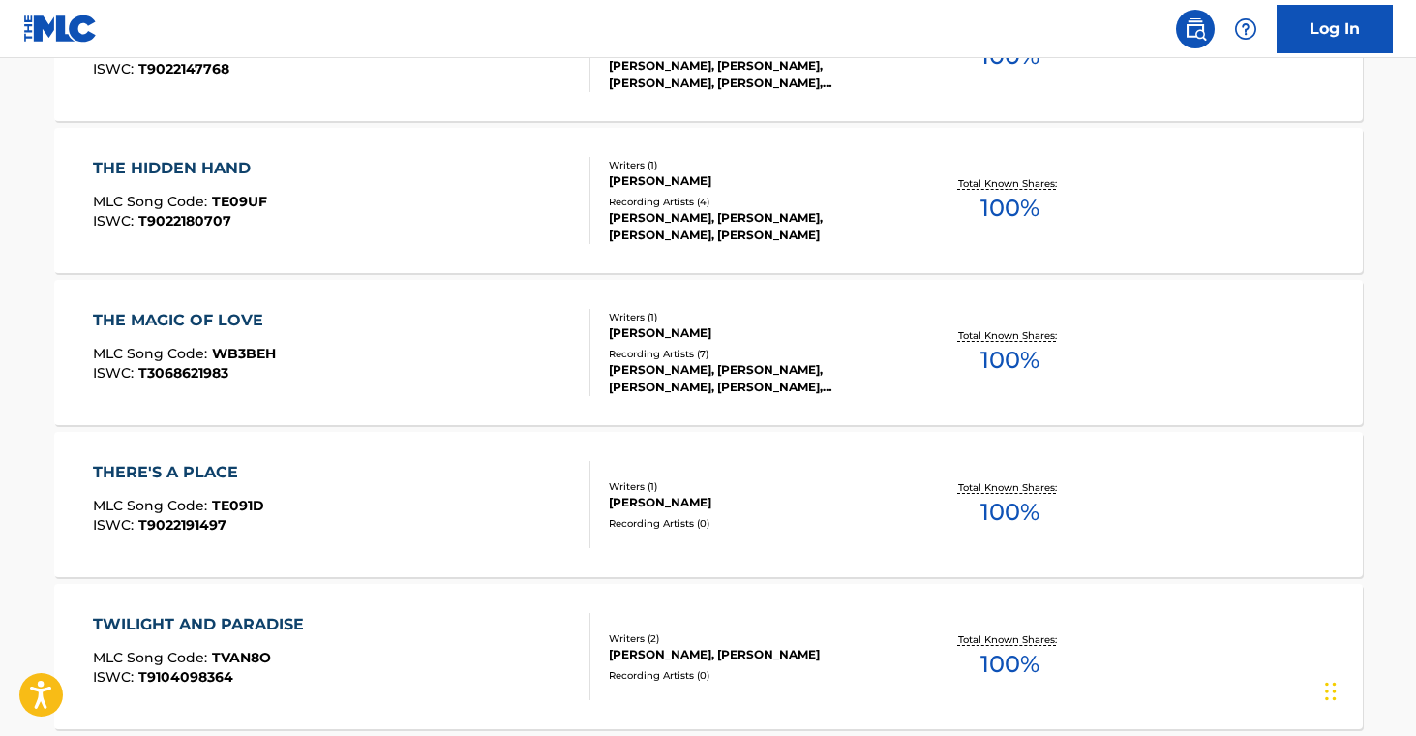
scroll to position [878, 0]
drag, startPoint x: 72, startPoint y: 503, endPoint x: 272, endPoint y: 509, distance: 200.4
click at [268, 501] on main "The MLC Public Work Search The accuracy and completeness of The MLC's data is d…" at bounding box center [708, 328] width 1416 height 2297
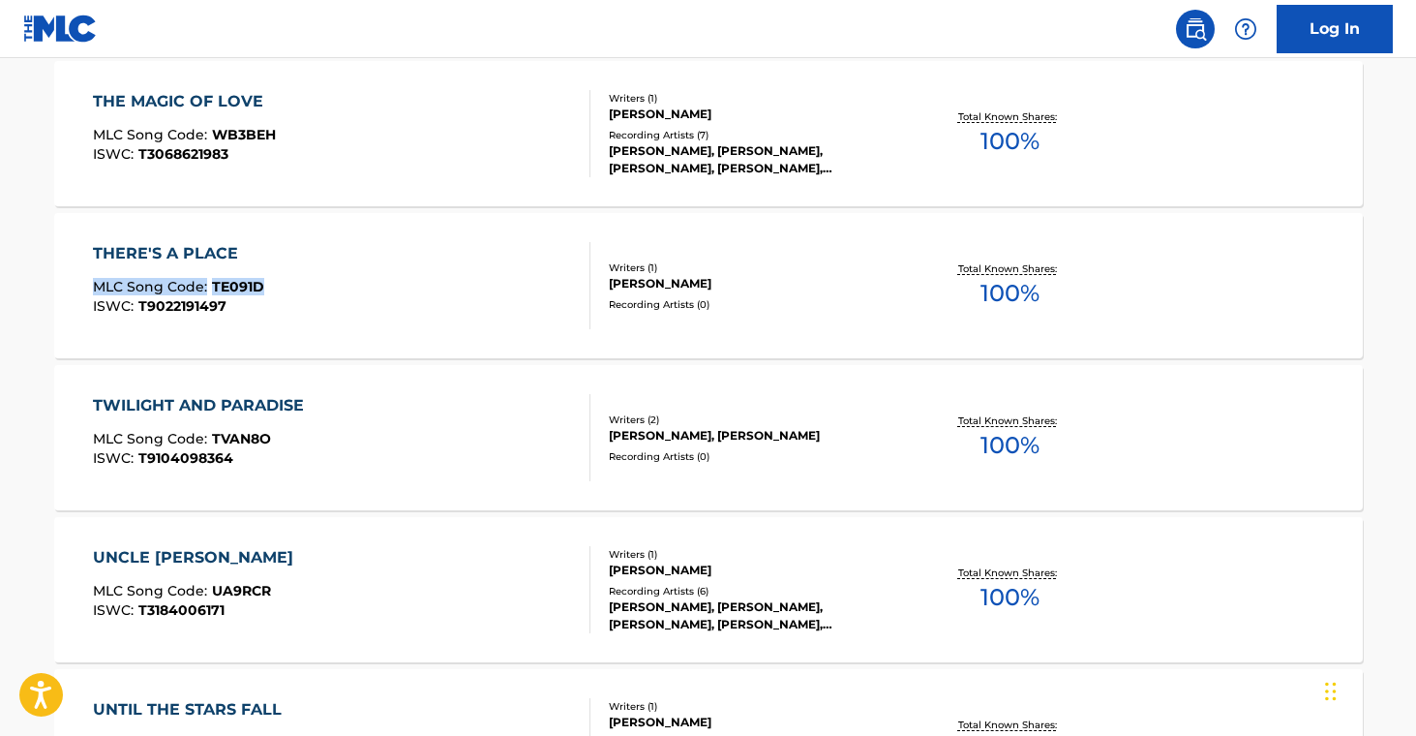
scroll to position [1100, 0]
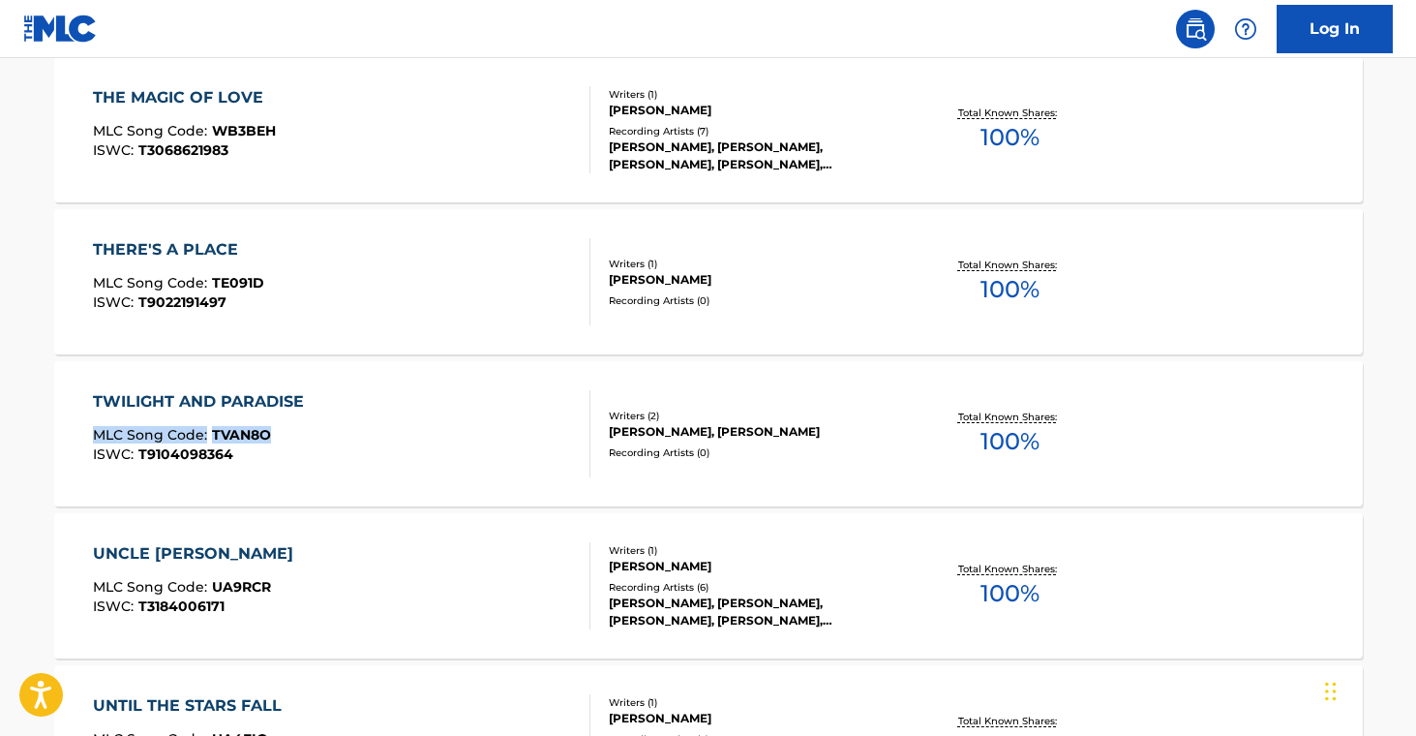
drag, startPoint x: 40, startPoint y: 430, endPoint x: 285, endPoint y: 435, distance: 244.9
click at [285, 435] on div "The MLC Public Work Search The accuracy and completeness of The MLC's data is d…" at bounding box center [708, 125] width 1355 height 2239
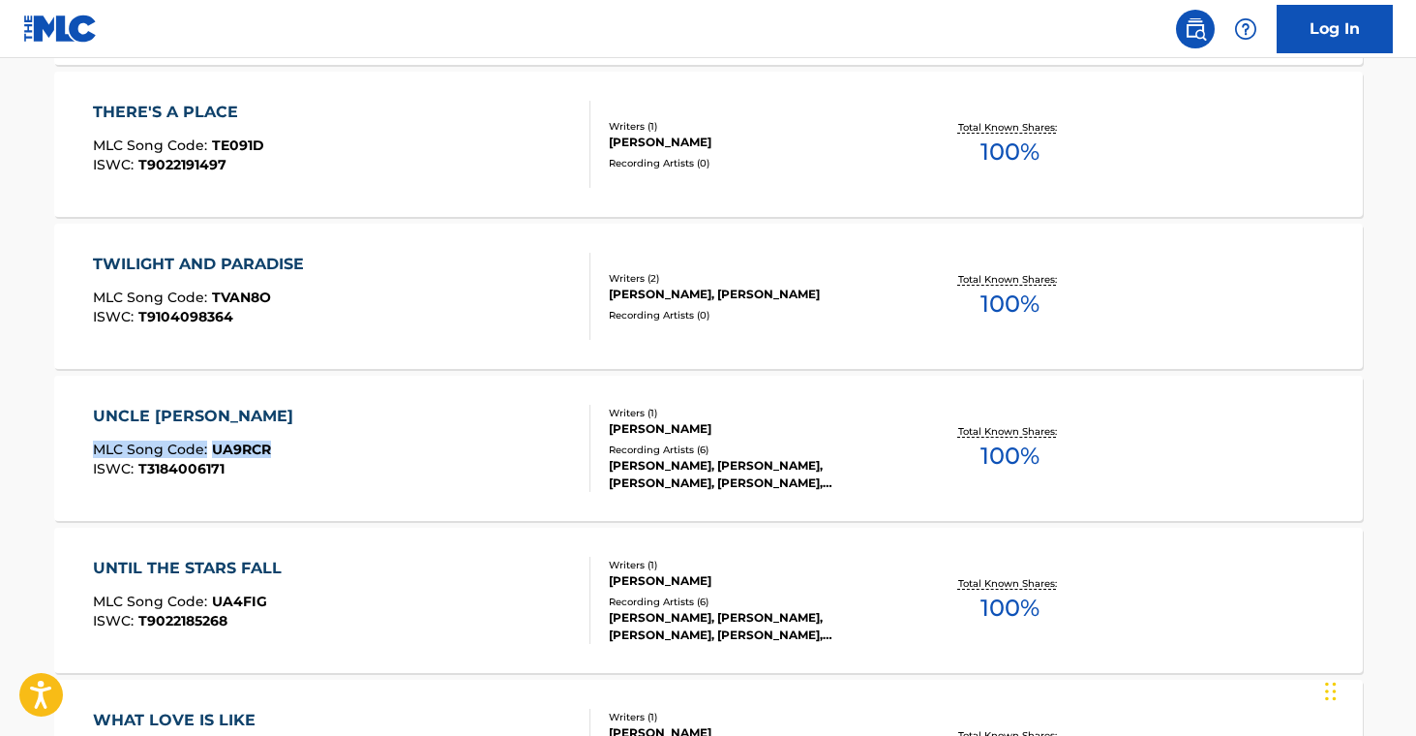
scroll to position [1240, 0]
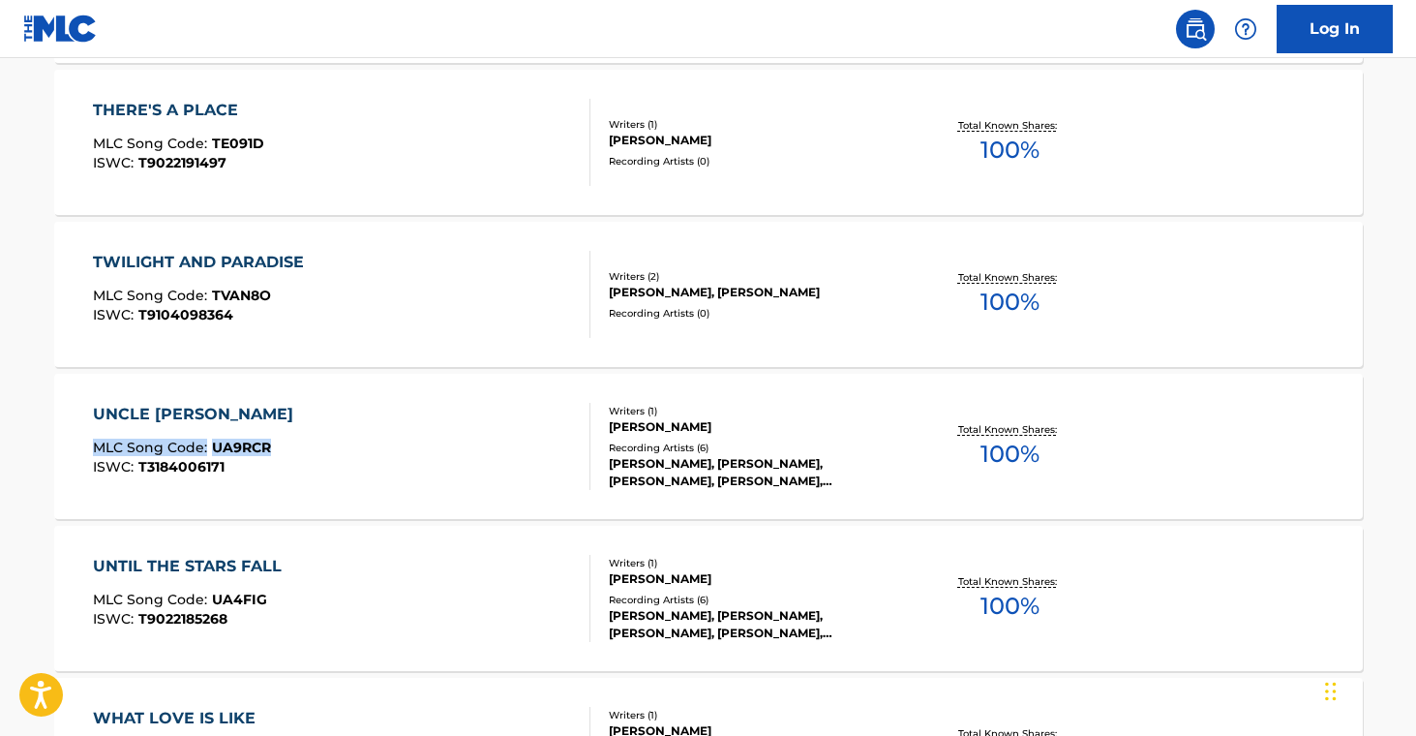
drag, startPoint x: 26, startPoint y: 444, endPoint x: 317, endPoint y: 422, distance: 292.2
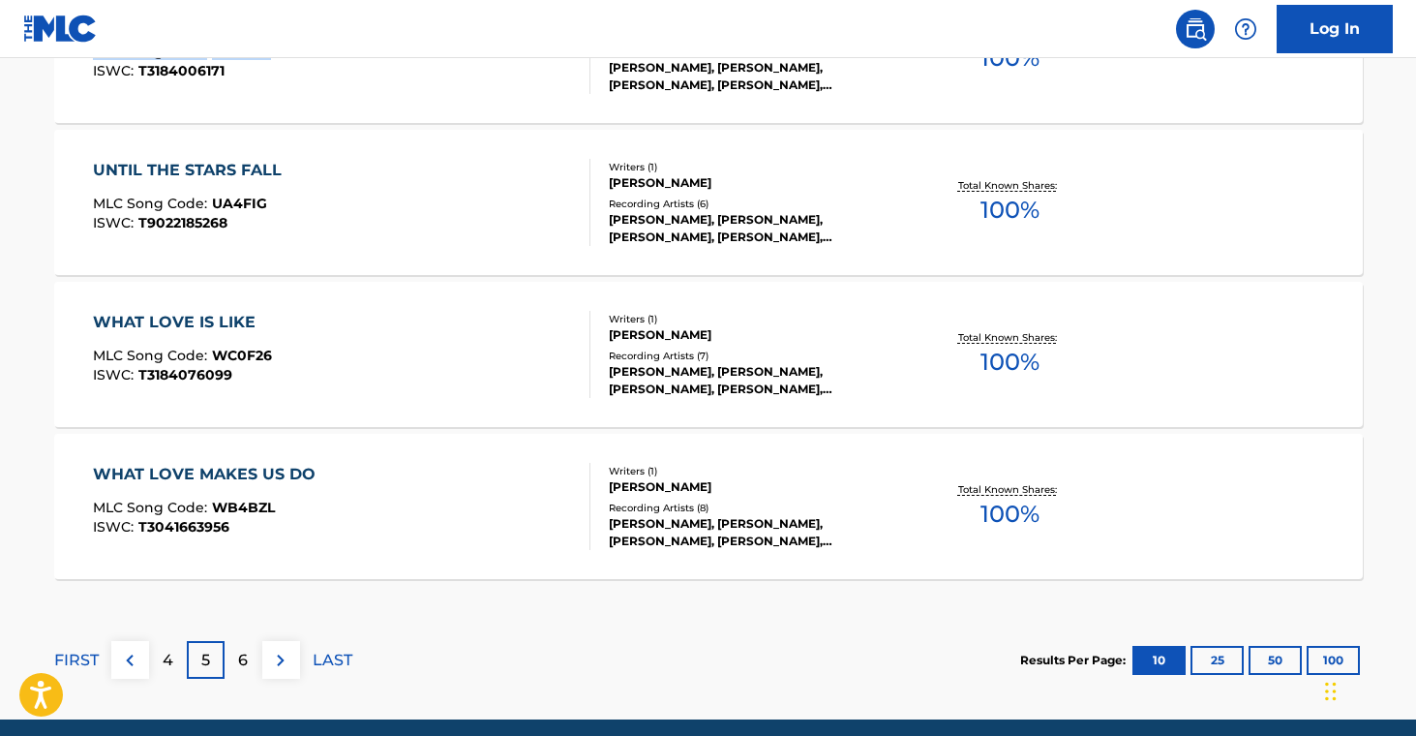
scroll to position [1638, 0]
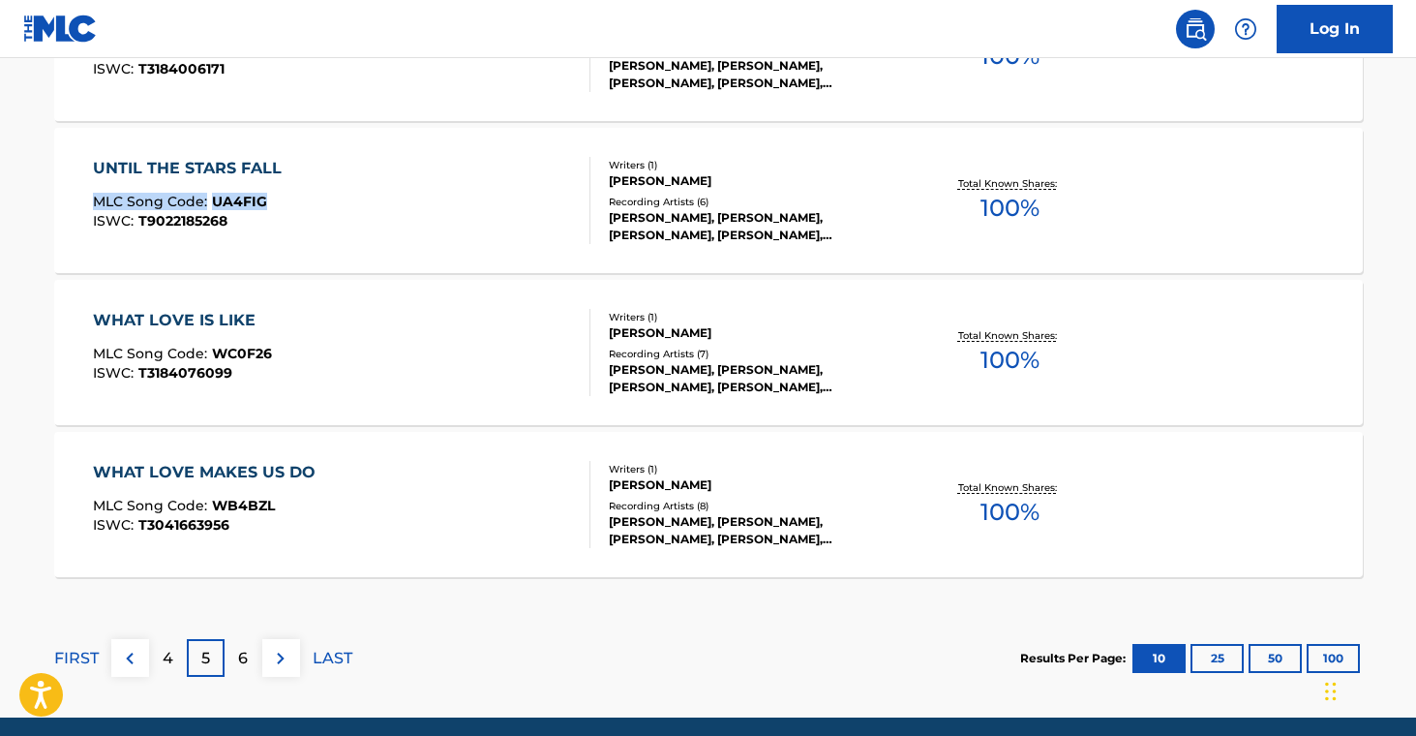
drag, startPoint x: 42, startPoint y: 195, endPoint x: 316, endPoint y: 152, distance: 278.1
drag, startPoint x: 30, startPoint y: 347, endPoint x: 282, endPoint y: 350, distance: 251.7
drag, startPoint x: 46, startPoint y: 491, endPoint x: 302, endPoint y: 509, distance: 256.2
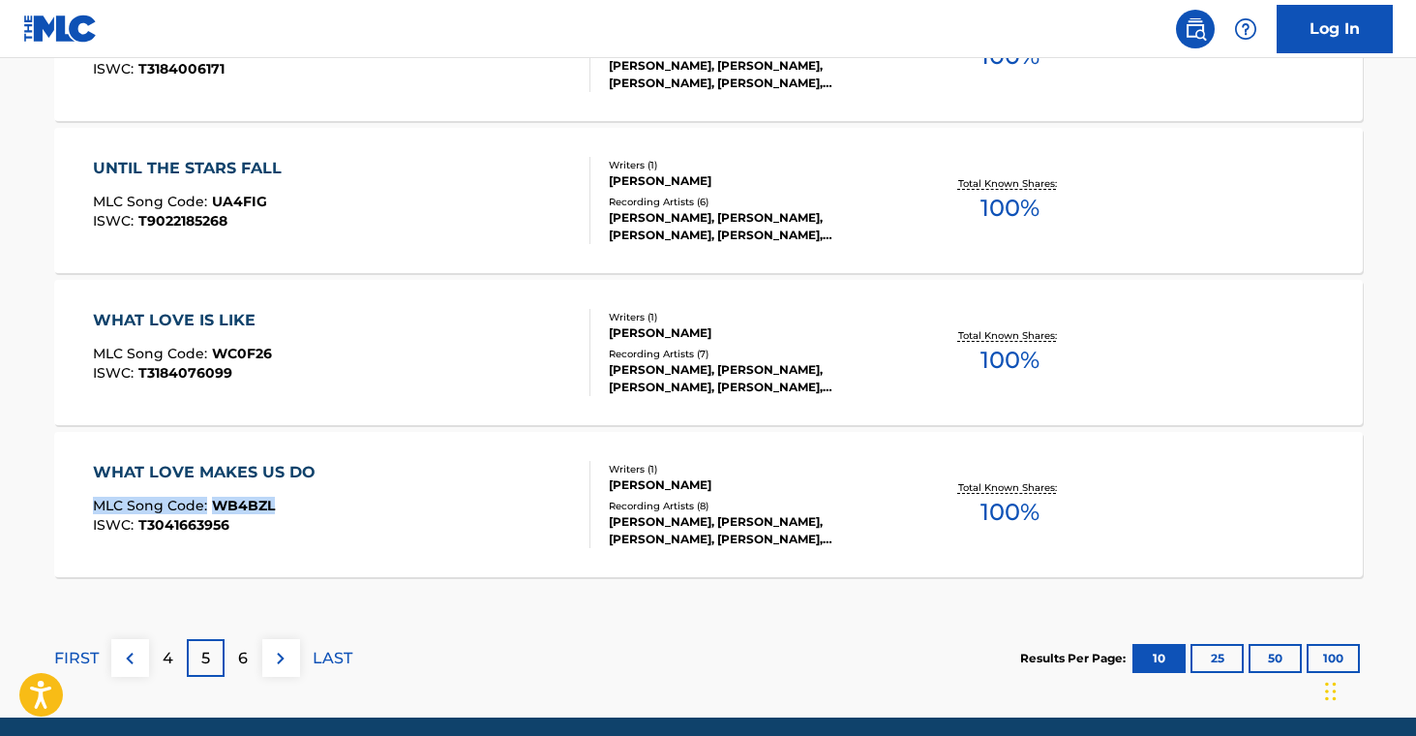
click at [238, 667] on p "6" at bounding box center [243, 658] width 10 height 23
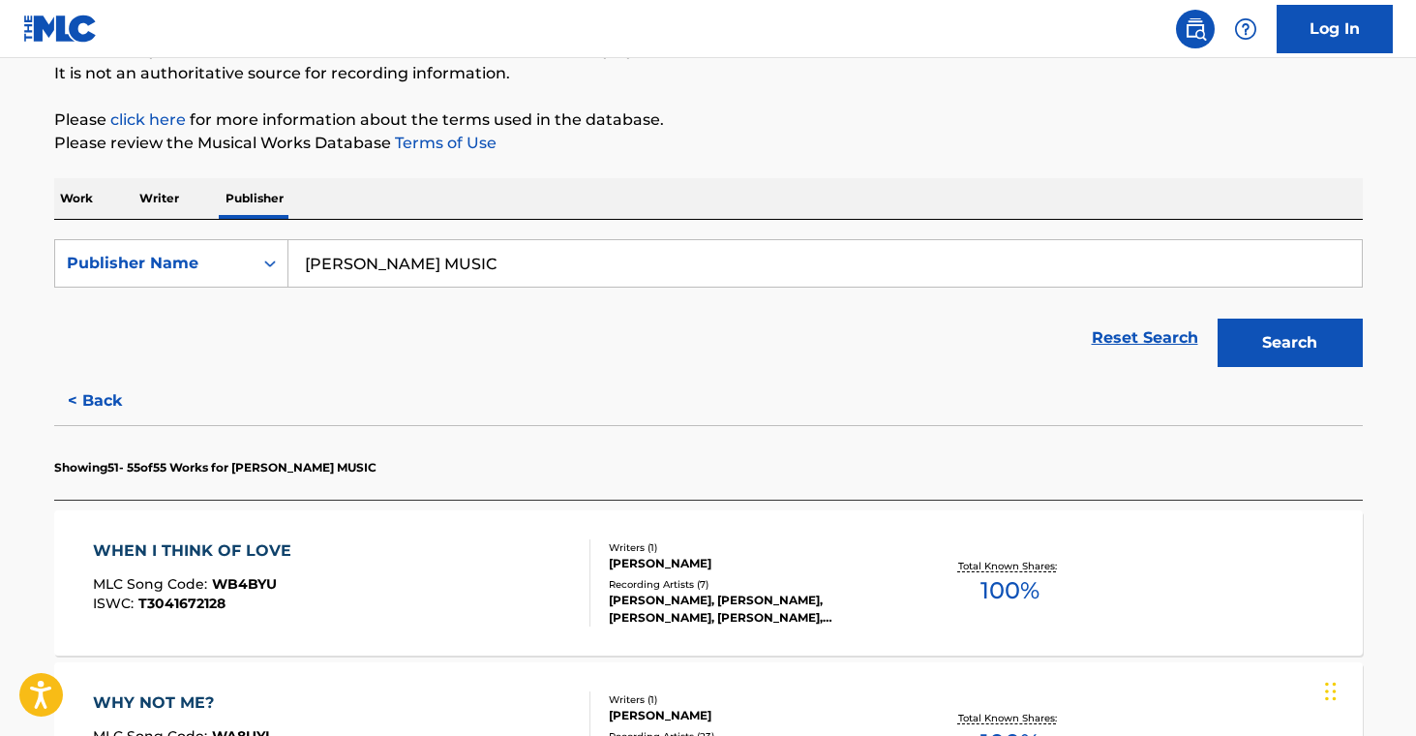
scroll to position [233, 0]
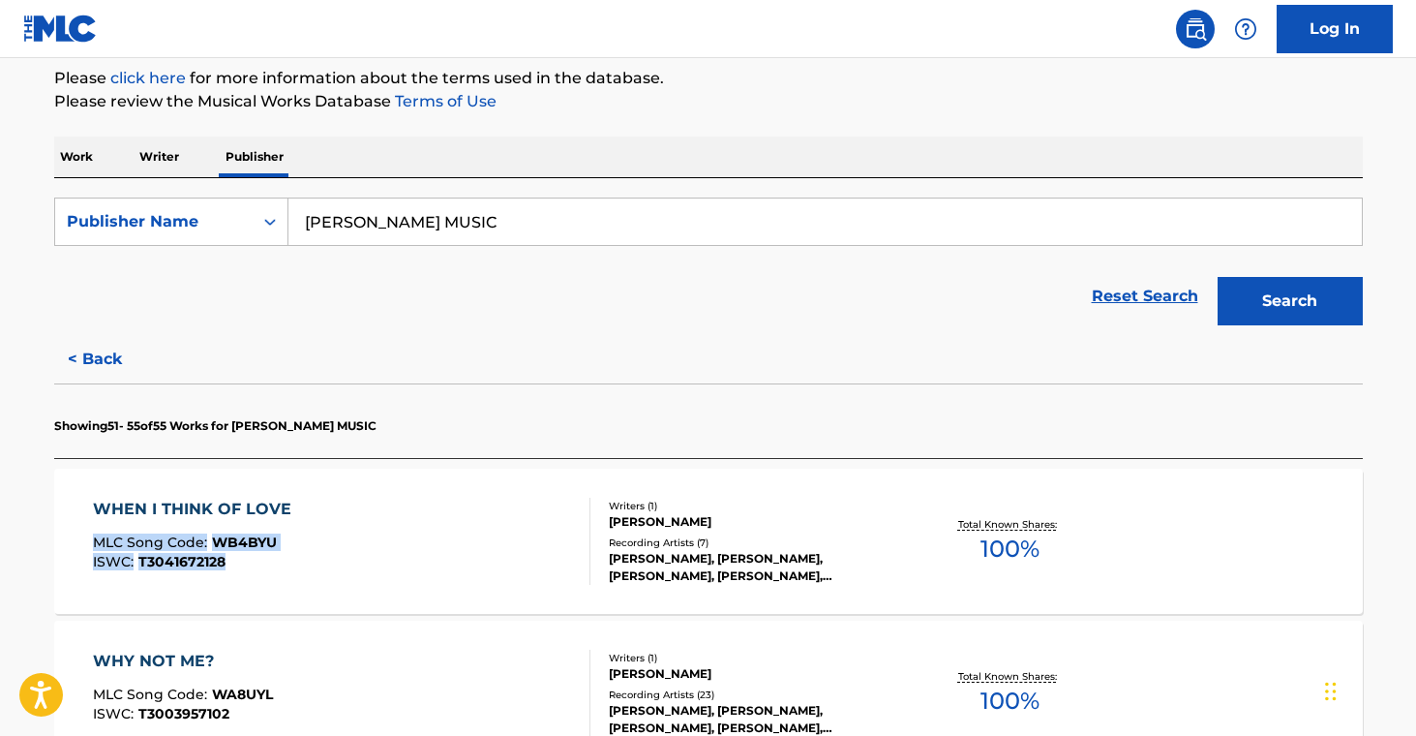
drag, startPoint x: 42, startPoint y: 532, endPoint x: 317, endPoint y: 558, distance: 277.1
click at [317, 558] on div "The MLC Public Work Search The accuracy and completeness of The MLC's data is d…" at bounding box center [708, 612] width 1355 height 1479
click at [31, 536] on div "The MLC Public Work Search The accuracy and completeness of The MLC's data is d…" at bounding box center [708, 612] width 1355 height 1479
drag, startPoint x: 34, startPoint y: 523, endPoint x: 298, endPoint y: 546, distance: 265.2
click at [298, 546] on div "The MLC Public Work Search The accuracy and completeness of The MLC's data is d…" at bounding box center [708, 612] width 1355 height 1479
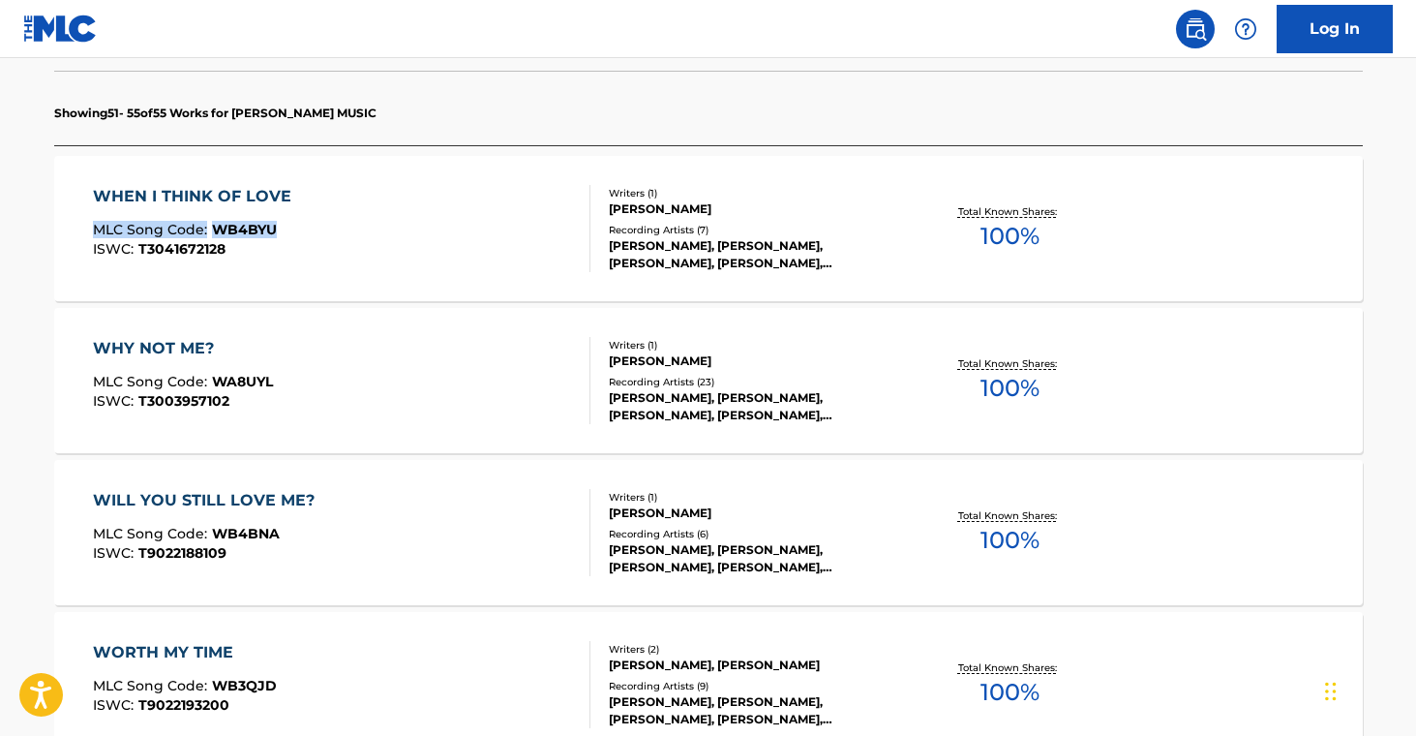
scroll to position [562, 0]
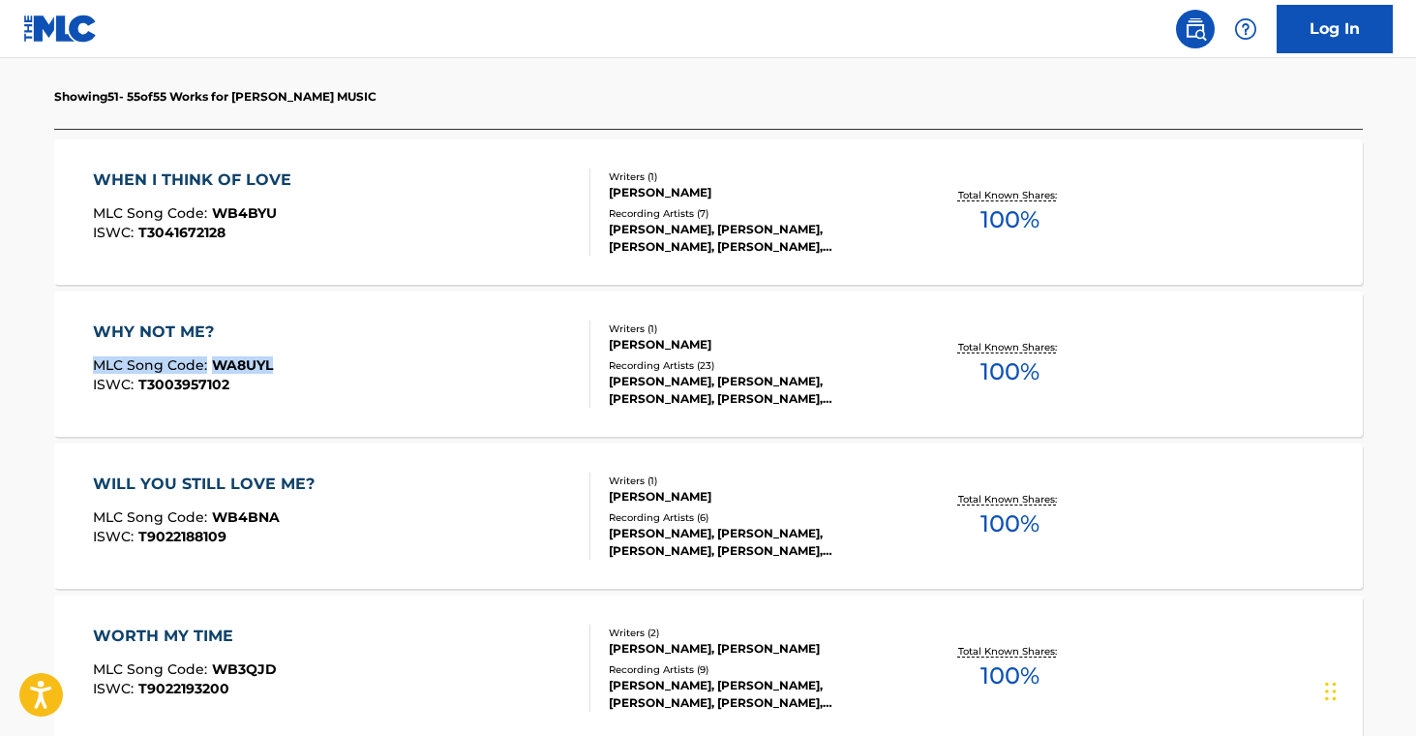
drag, startPoint x: 30, startPoint y: 353, endPoint x: 288, endPoint y: 367, distance: 258.8
click at [288, 367] on div "The MLC Public Work Search The accuracy and completeness of The MLC's data is d…" at bounding box center [708, 283] width 1355 height 1479
drag, startPoint x: 38, startPoint y: 507, endPoint x: 290, endPoint y: 521, distance: 253.0
click at [290, 521] on div "The MLC Public Work Search The accuracy and completeness of The MLC's data is d…" at bounding box center [708, 283] width 1355 height 1479
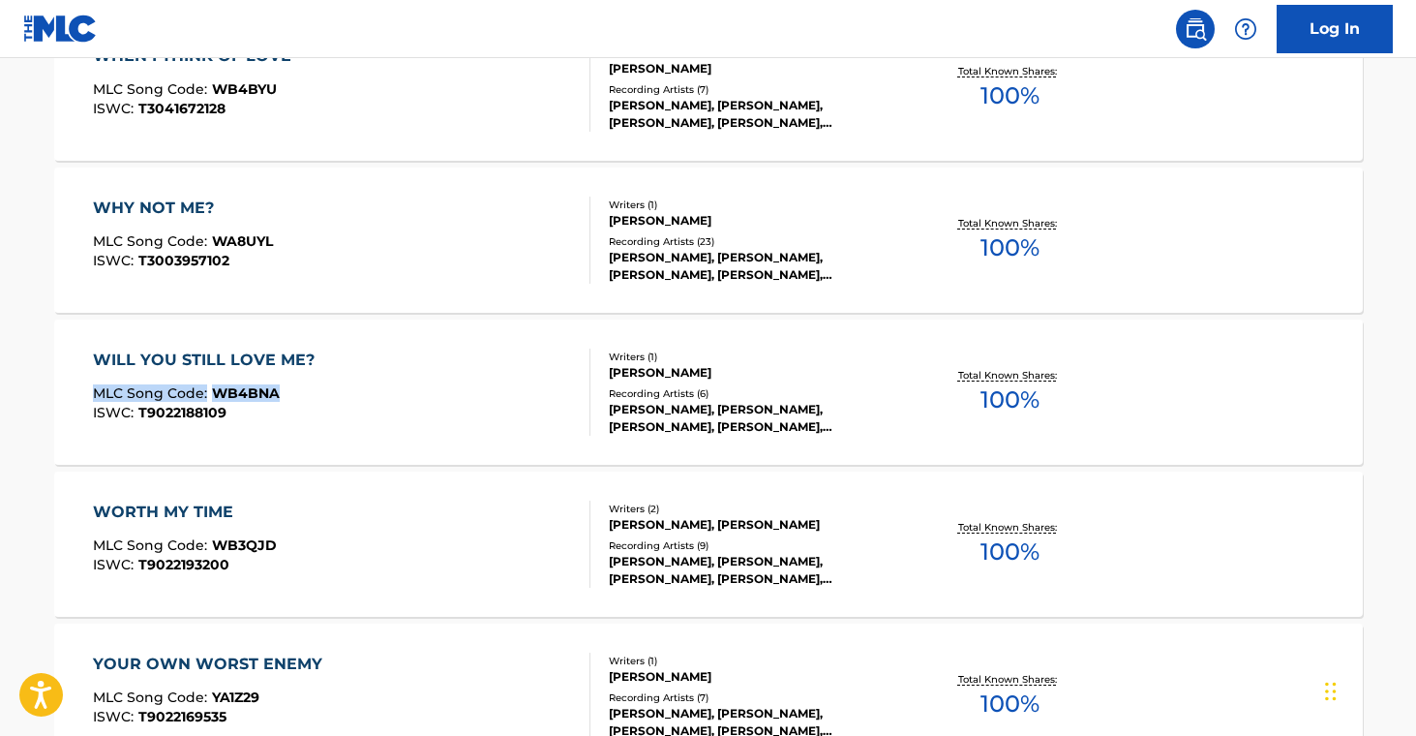
scroll to position [812, 0]
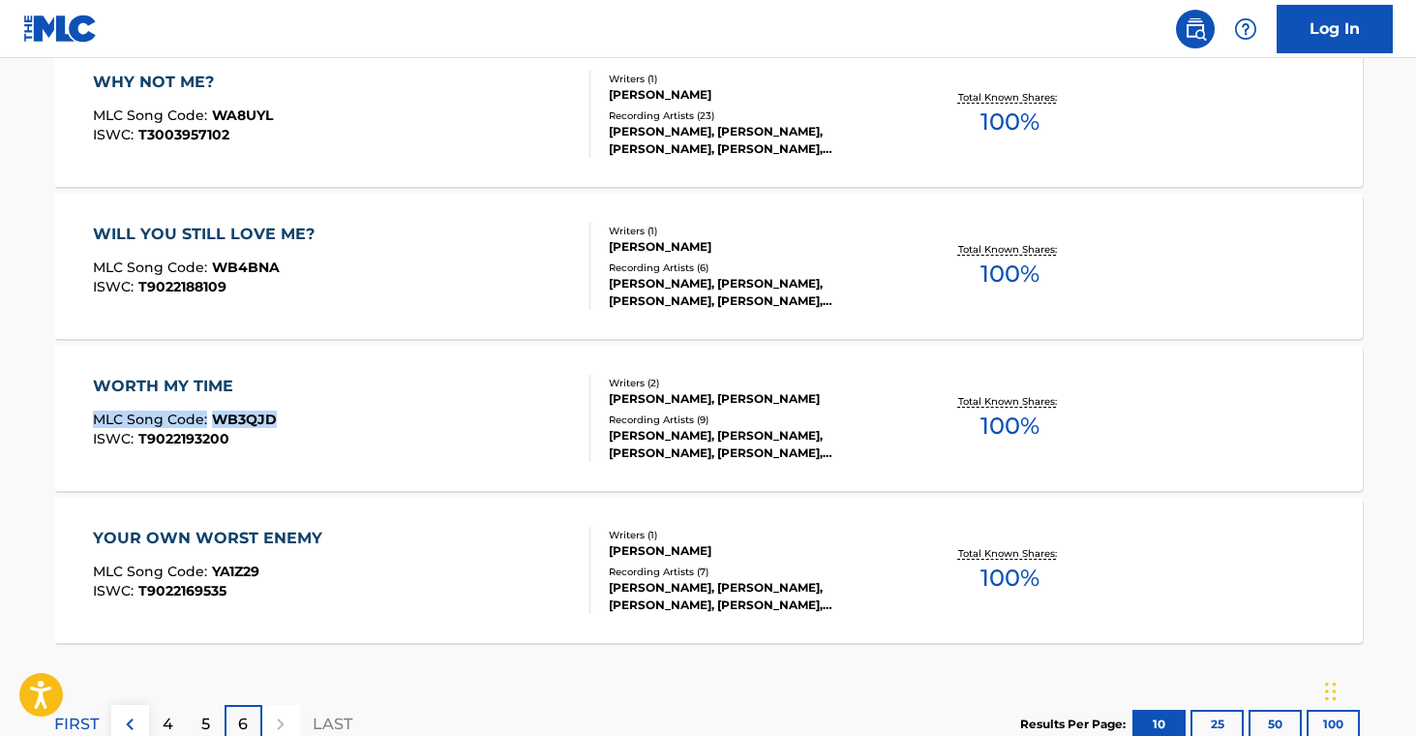
drag, startPoint x: 8, startPoint y: 408, endPoint x: 280, endPoint y: 421, distance: 272.2
click at [280, 421] on main "The MLC Public Work Search The accuracy and completeness of The MLC's data is d…" at bounding box center [708, 14] width 1416 height 1537
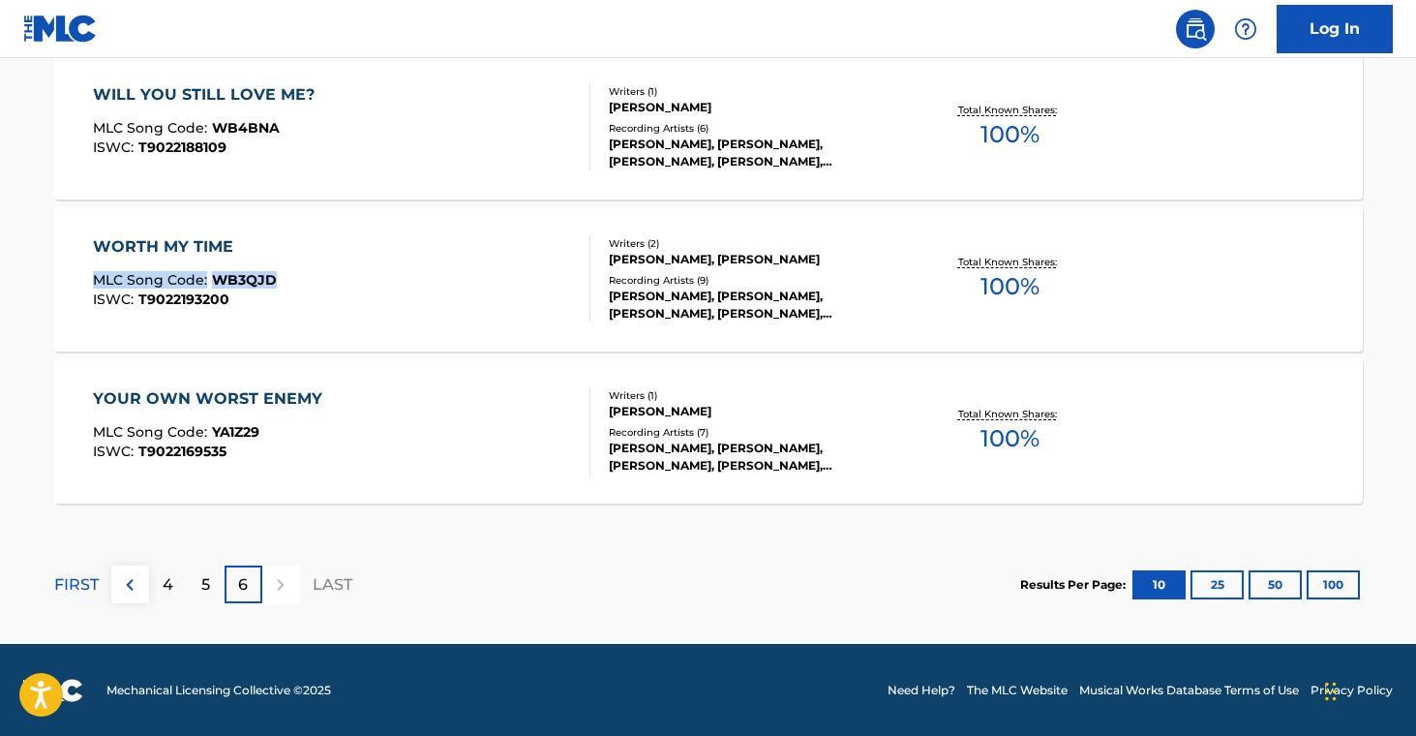
scroll to position [952, 0]
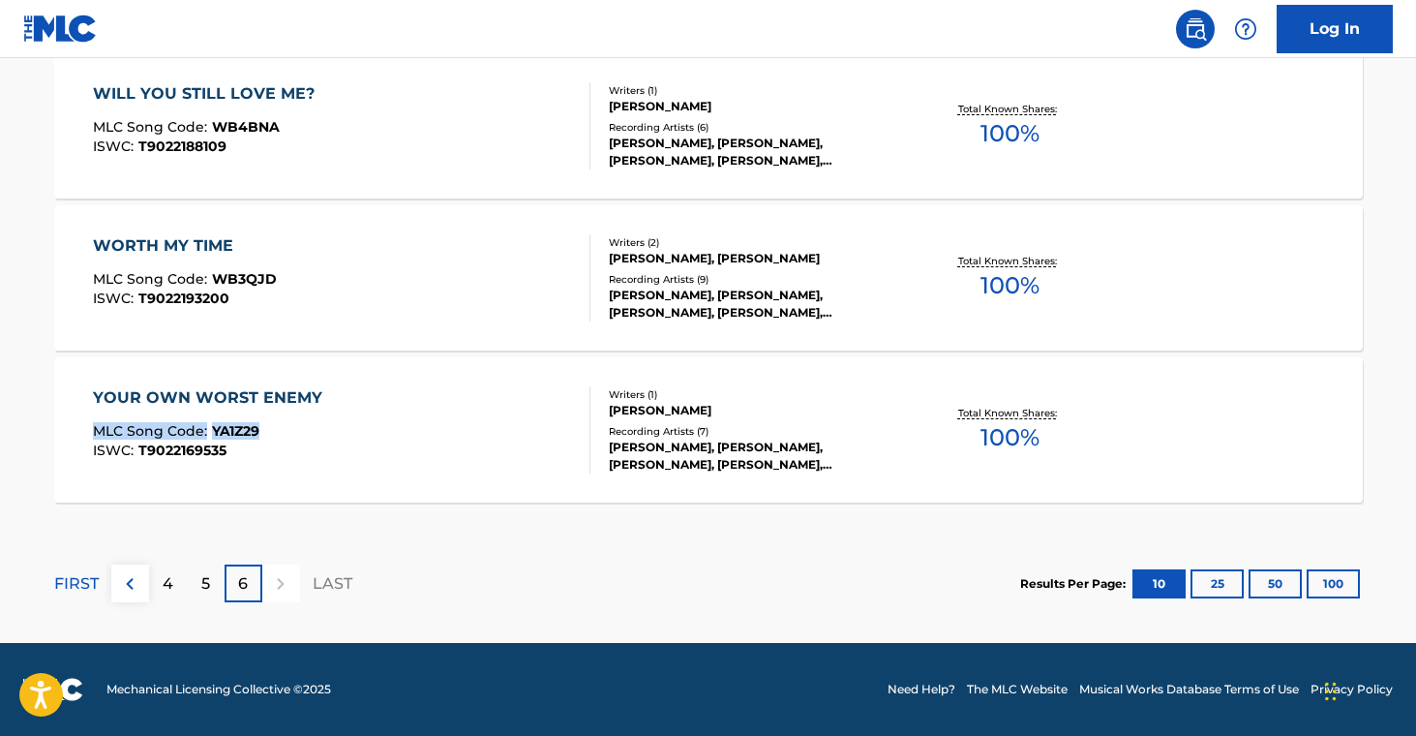
drag, startPoint x: 50, startPoint y: 428, endPoint x: 269, endPoint y: 442, distance: 219.2
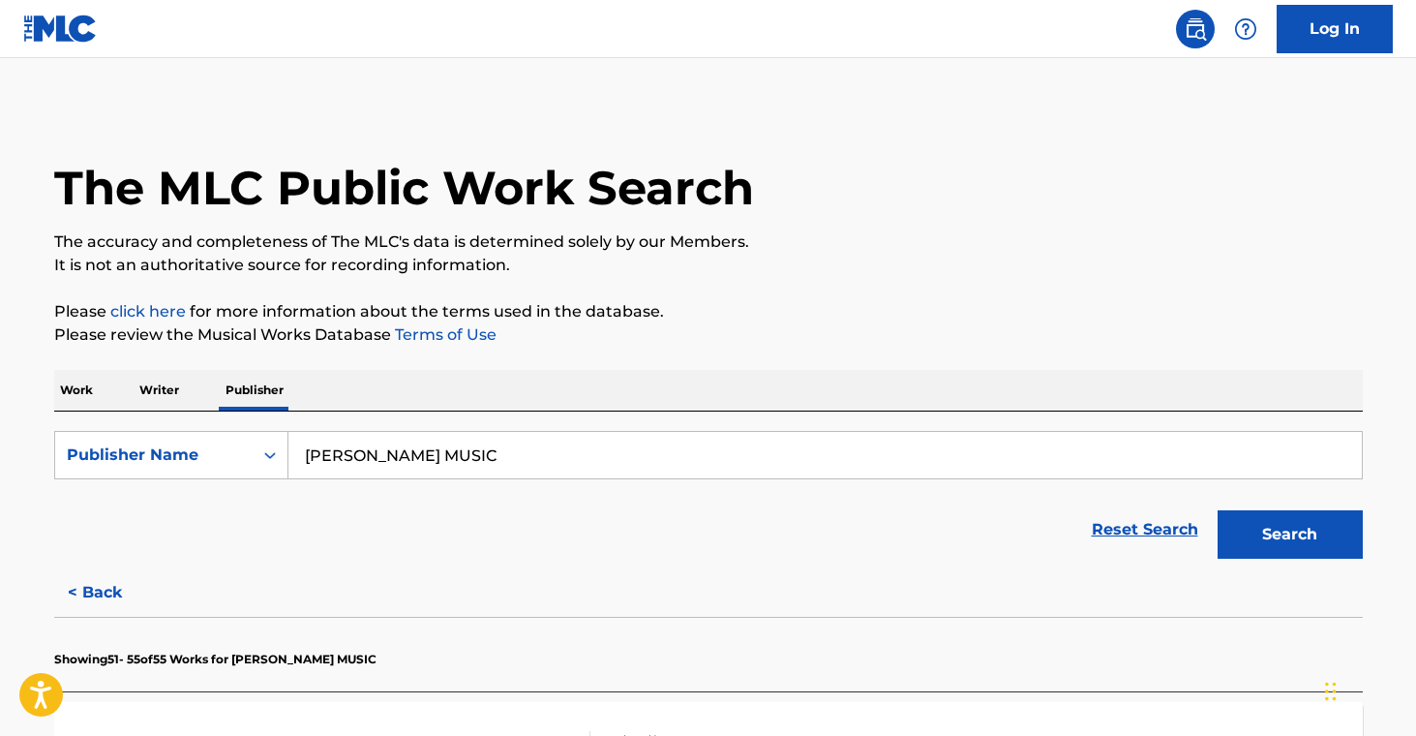
click at [442, 455] on input "[PERSON_NAME] MUSIC" at bounding box center [824, 455] width 1073 height 46
paste input "CRITICAL SUN PUBLISHING"
drag, startPoint x: 678, startPoint y: 465, endPoint x: 51, endPoint y: 382, distance: 632.5
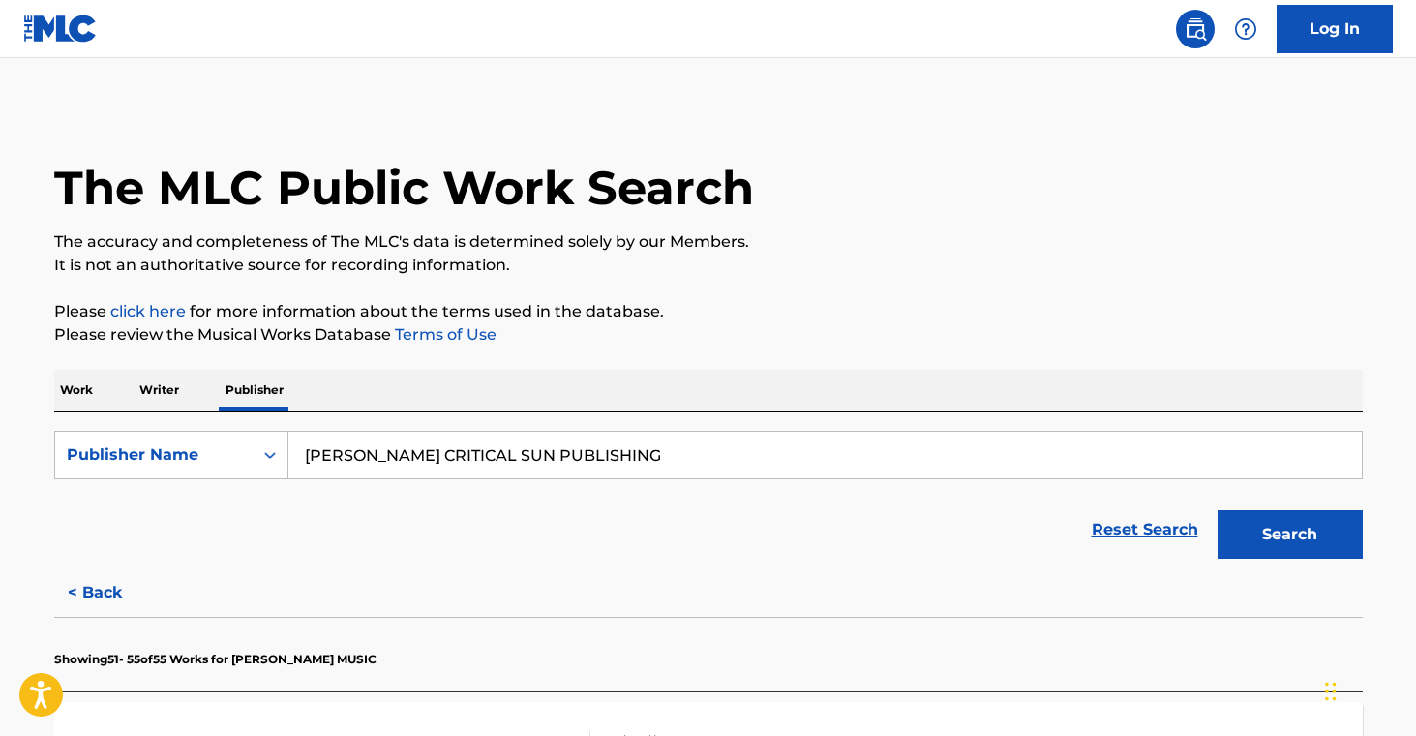
paste input "Search Form"
type input "CRITICAL SUN PUBLISHING"
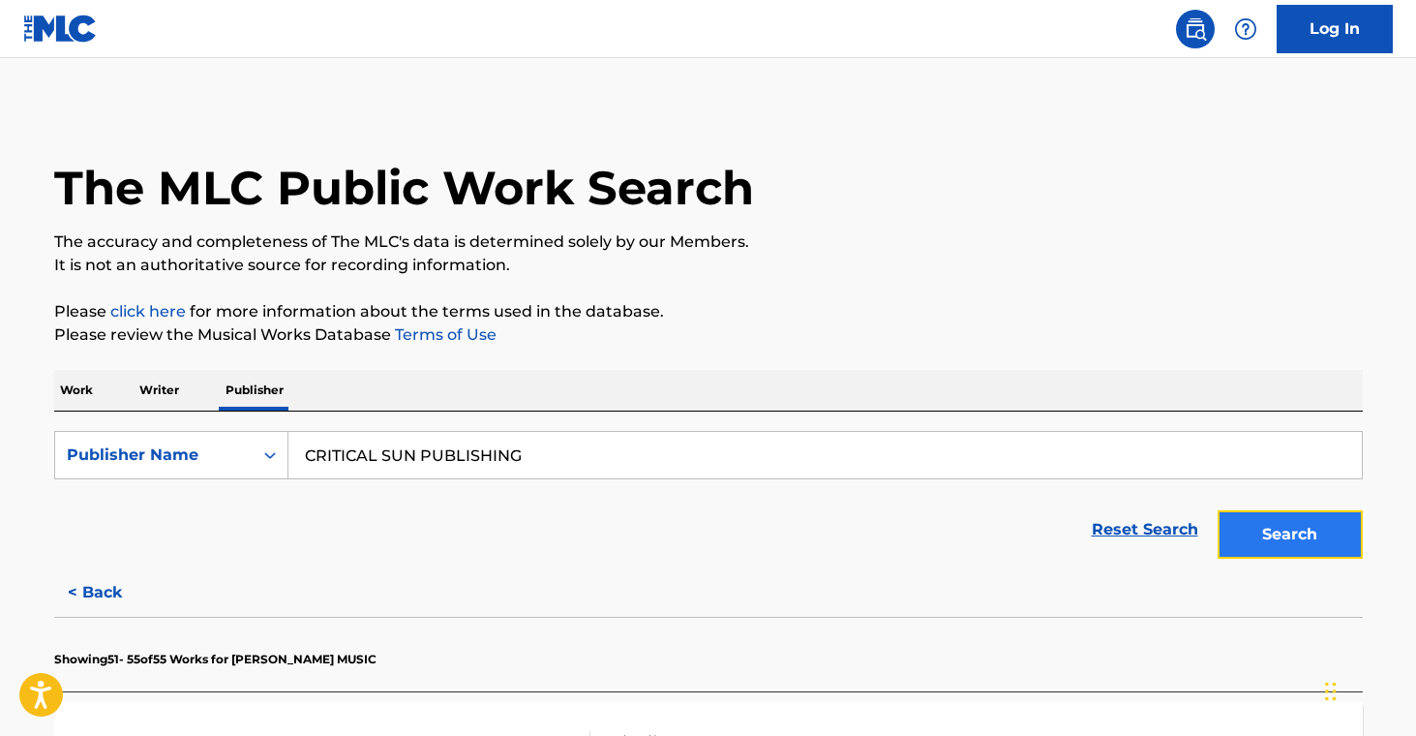
click at [1295, 549] on button "Search" at bounding box center [1290, 534] width 145 height 48
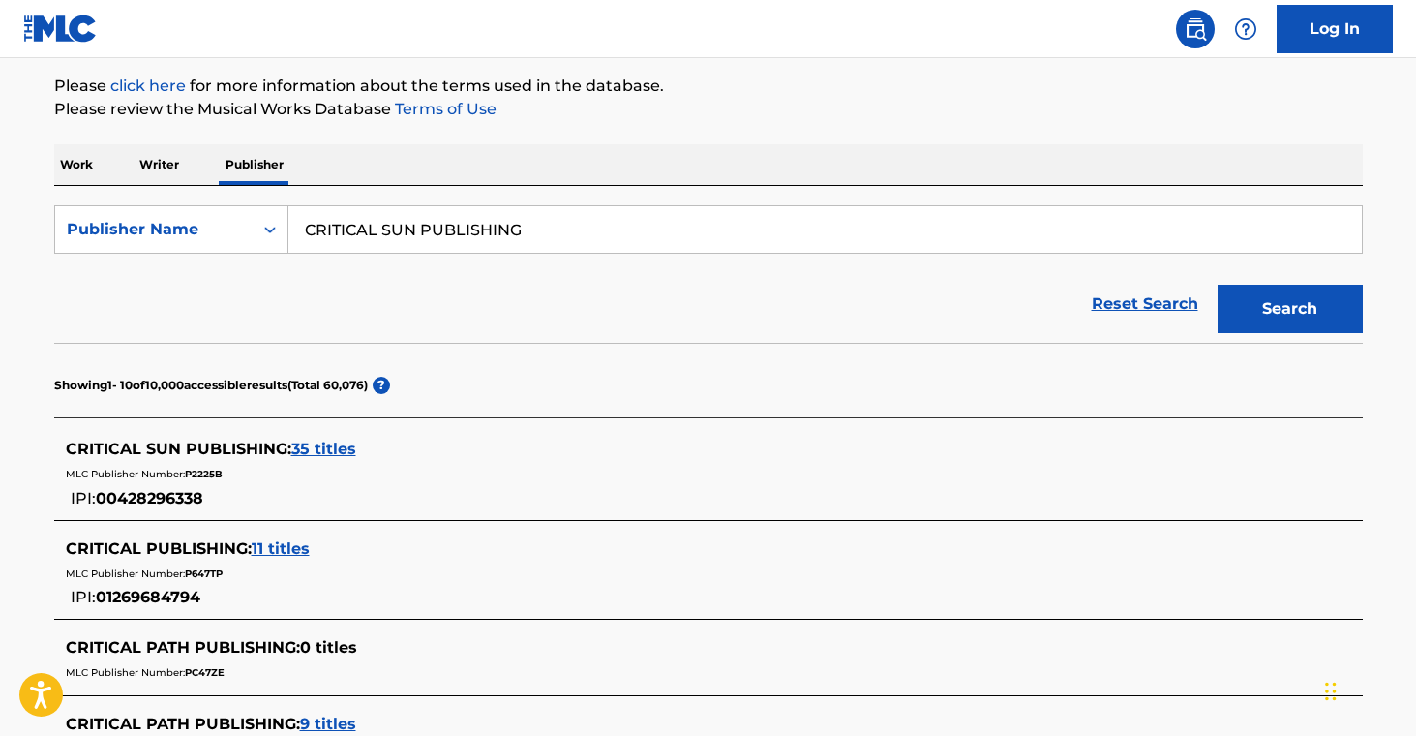
scroll to position [248, 0]
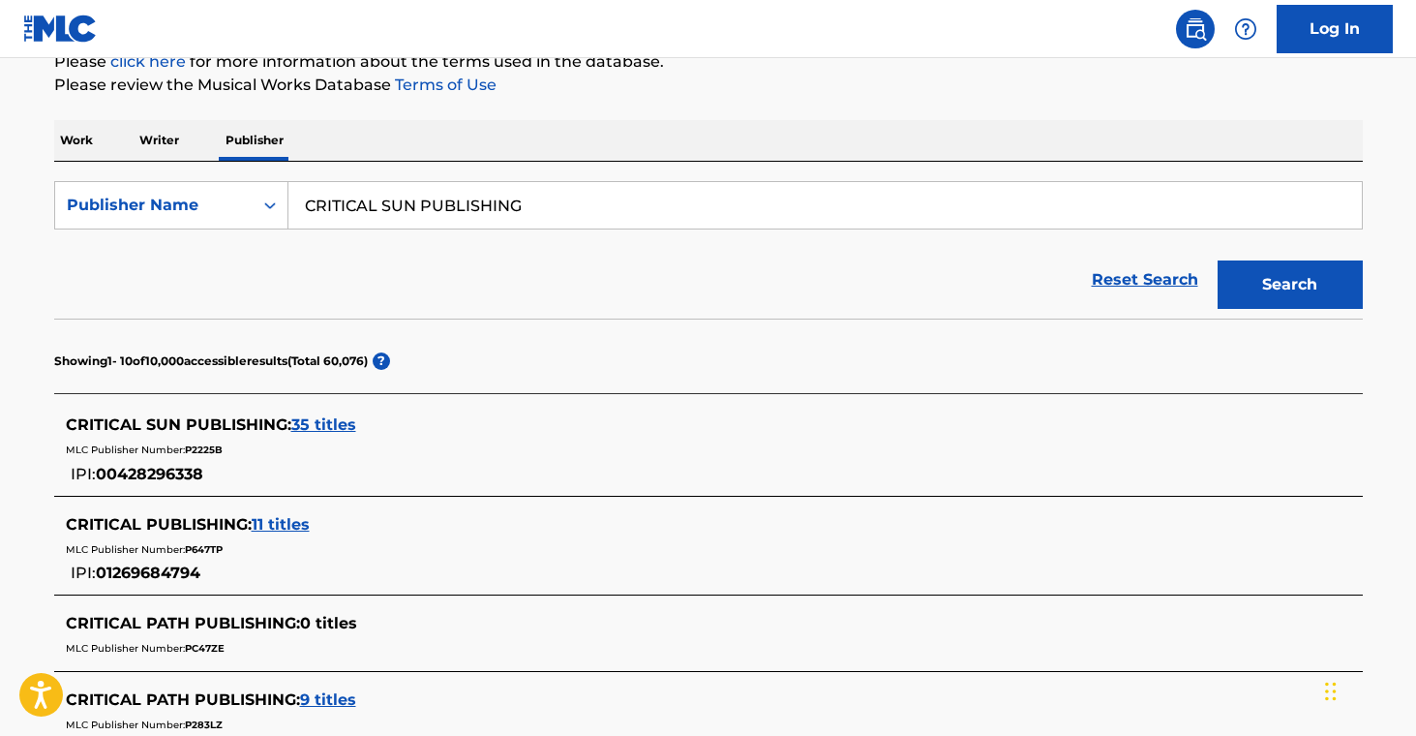
click at [315, 419] on span "35 titles" at bounding box center [323, 424] width 65 height 18
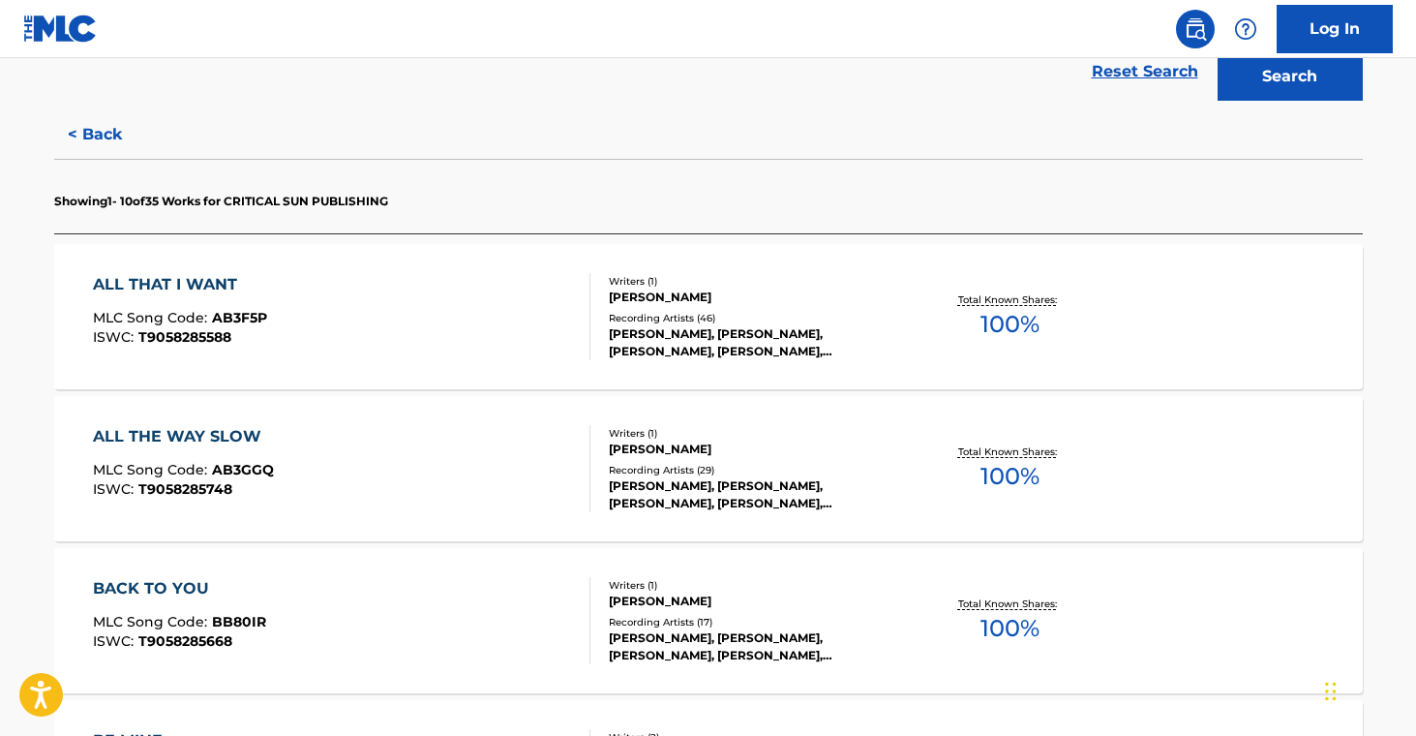
scroll to position [464, 0]
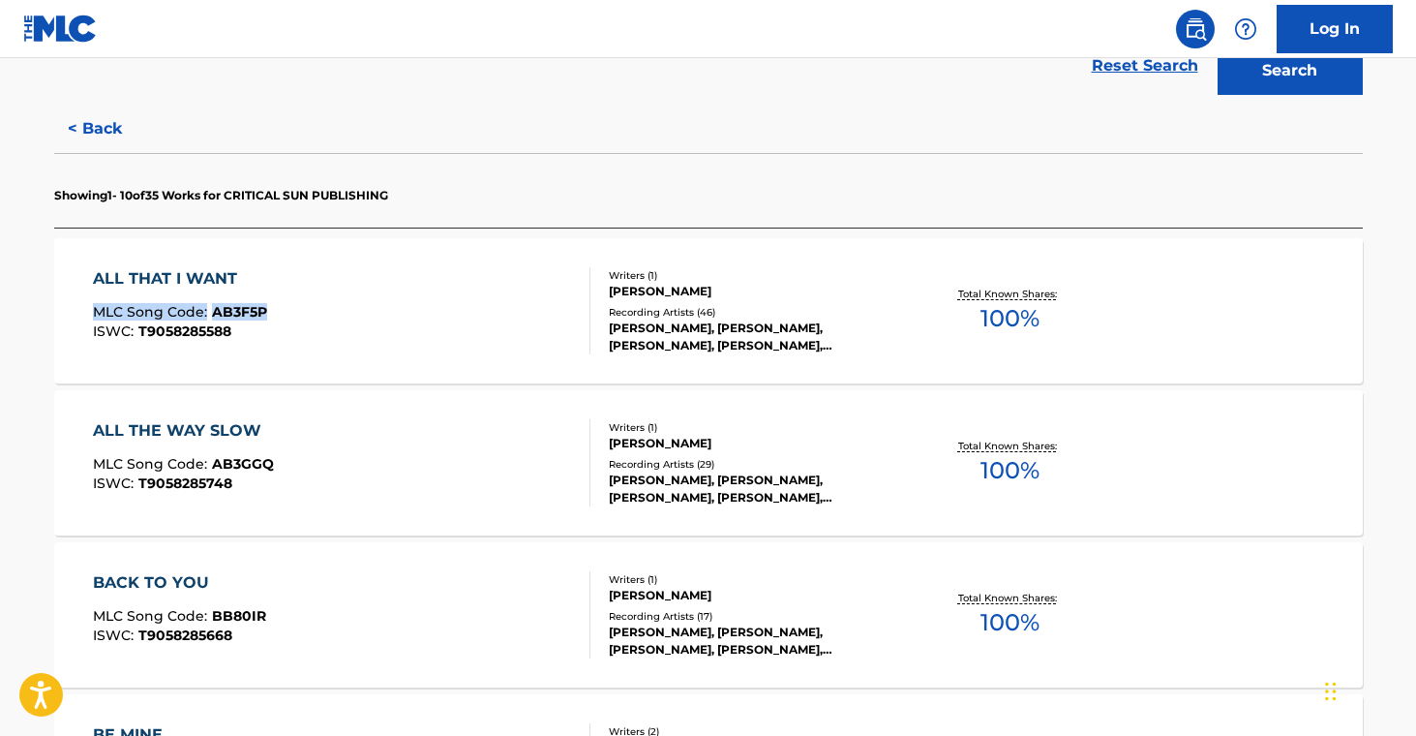
drag, startPoint x: 15, startPoint y: 293, endPoint x: 286, endPoint y: 315, distance: 270.9
click at [286, 315] on main "The MLC Public Work Search The accuracy and completeness of The MLC's data is d…" at bounding box center [708, 742] width 1416 height 2297
drag, startPoint x: 21, startPoint y: 451, endPoint x: 331, endPoint y: 468, distance: 310.2
click at [331, 468] on main "The MLC Public Work Search The accuracy and completeness of The MLC's data is d…" at bounding box center [708, 742] width 1416 height 2297
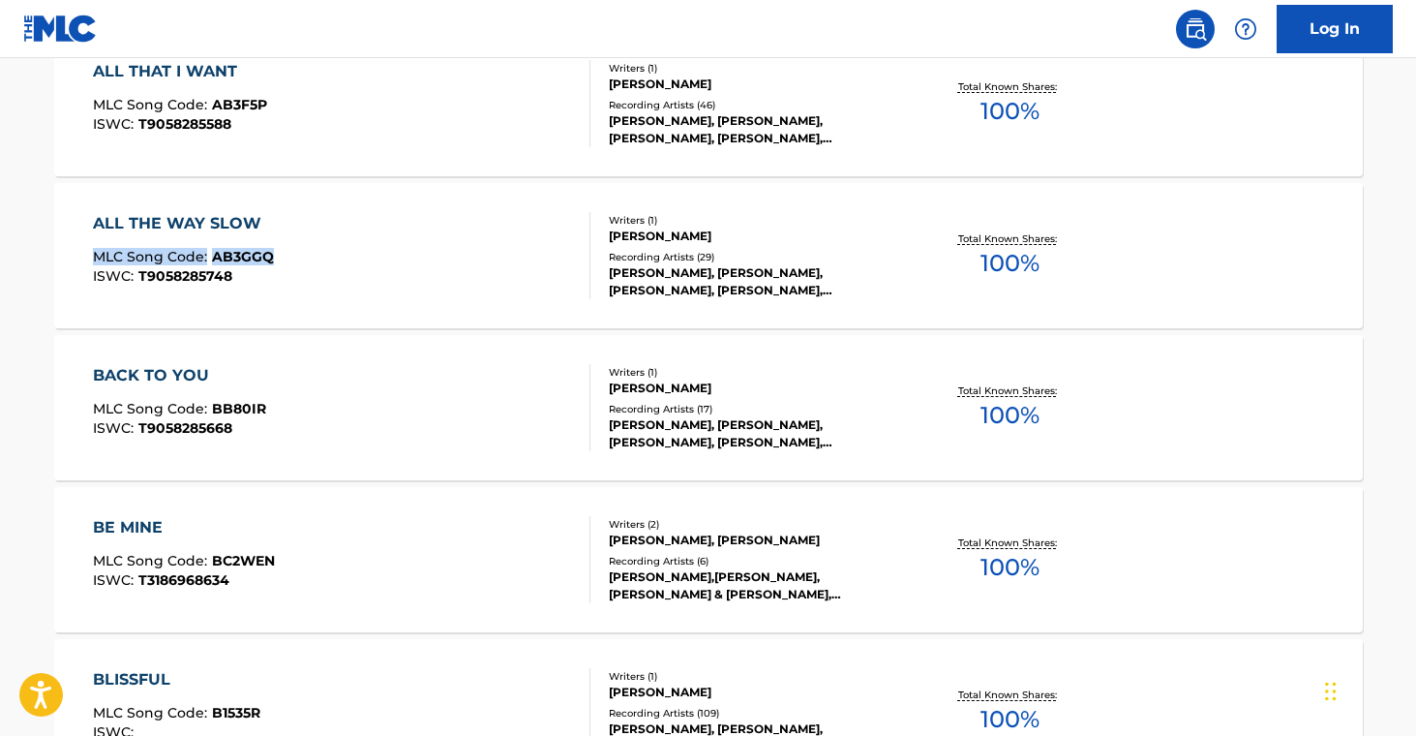
scroll to position [737, 0]
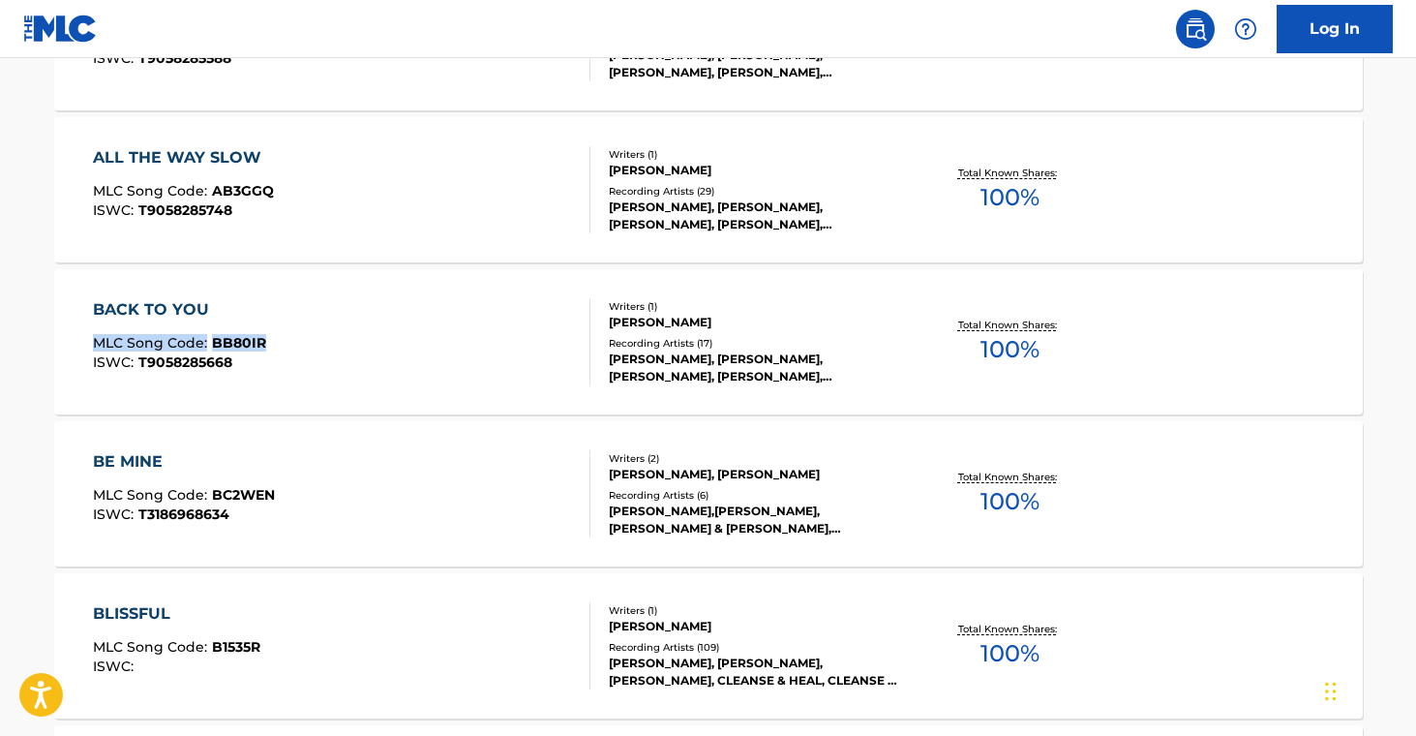
drag, startPoint x: 33, startPoint y: 335, endPoint x: 369, endPoint y: 281, distance: 340.2
click at [271, 342] on div "The MLC Public Work Search The accuracy and completeness of The MLC's data is d…" at bounding box center [708, 489] width 1355 height 2239
drag, startPoint x: 23, startPoint y: 480, endPoint x: 305, endPoint y: 498, distance: 282.2
click at [305, 498] on main "The MLC Public Work Search The accuracy and completeness of The MLC's data is d…" at bounding box center [708, 470] width 1416 height 2297
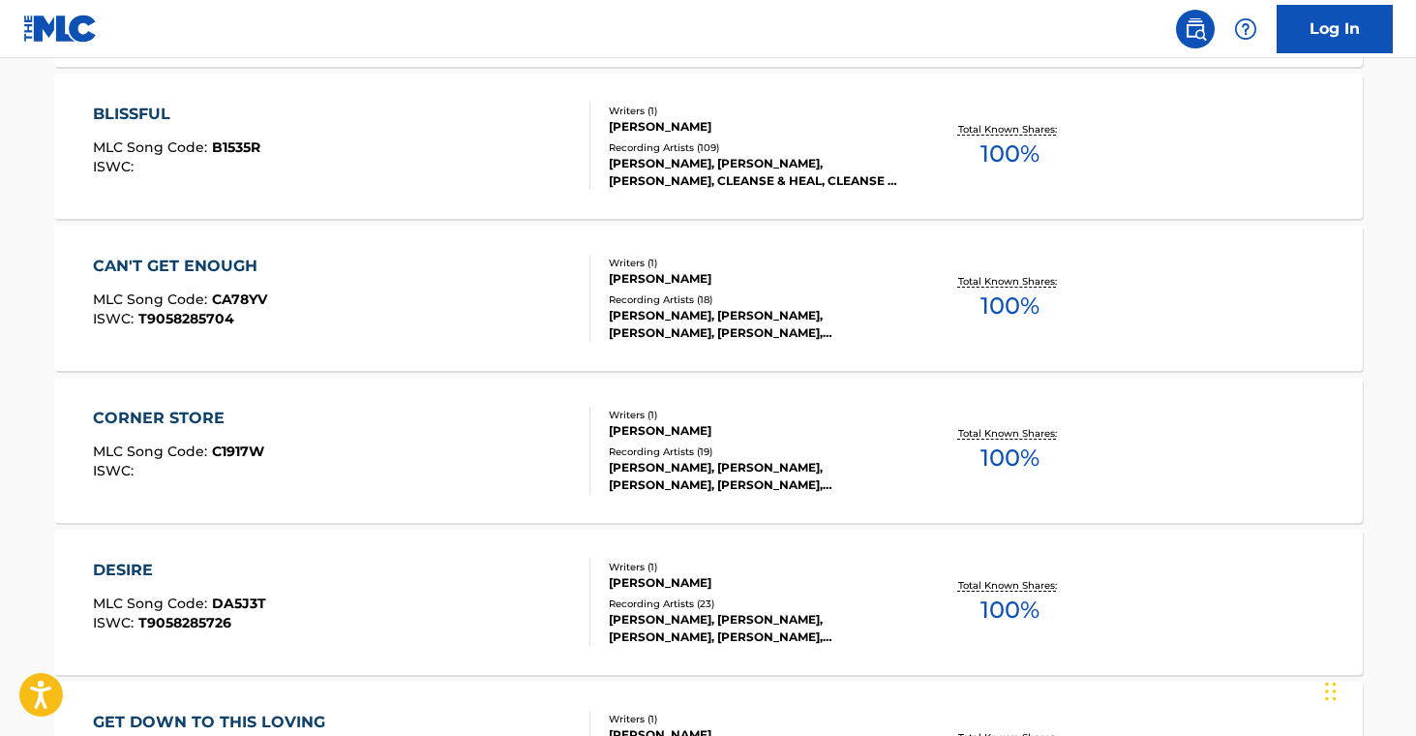
scroll to position [1225, 0]
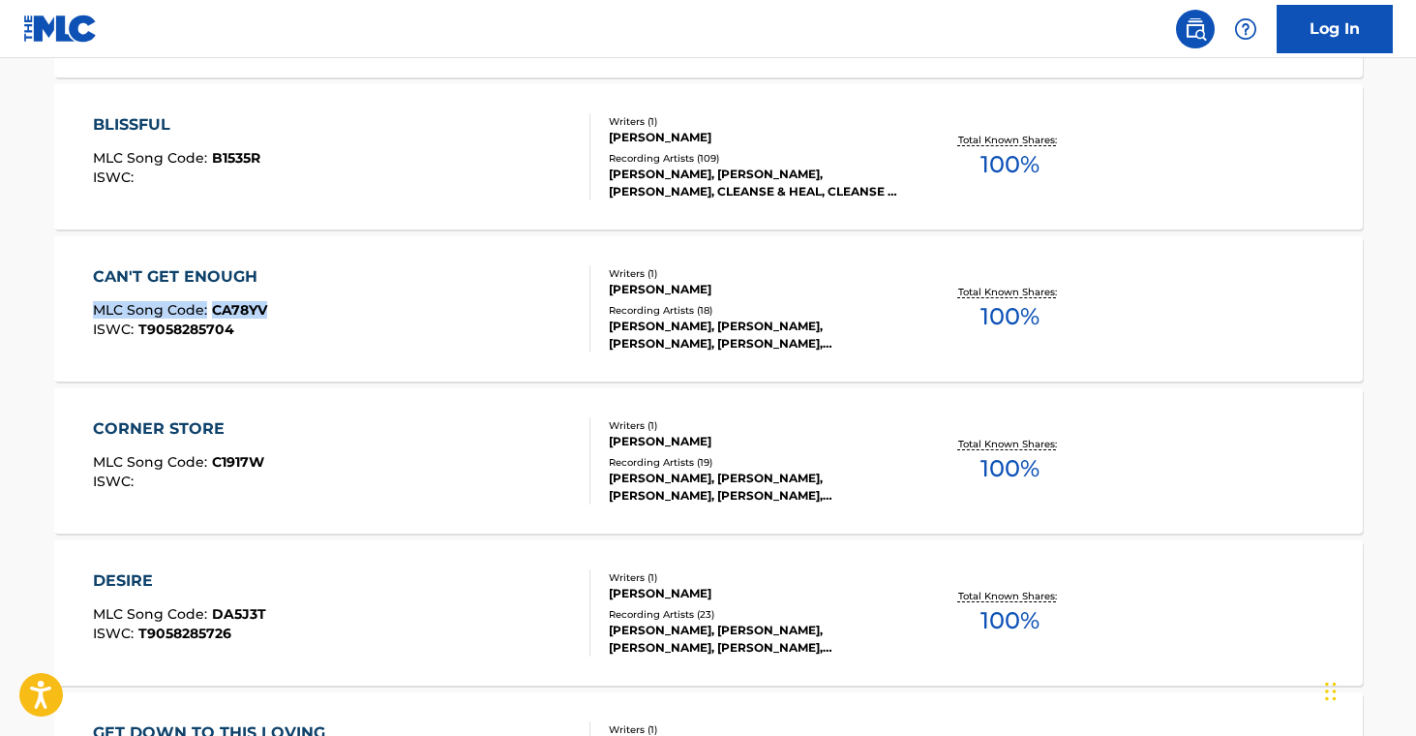
drag, startPoint x: 10, startPoint y: 299, endPoint x: 280, endPoint y: 314, distance: 270.4
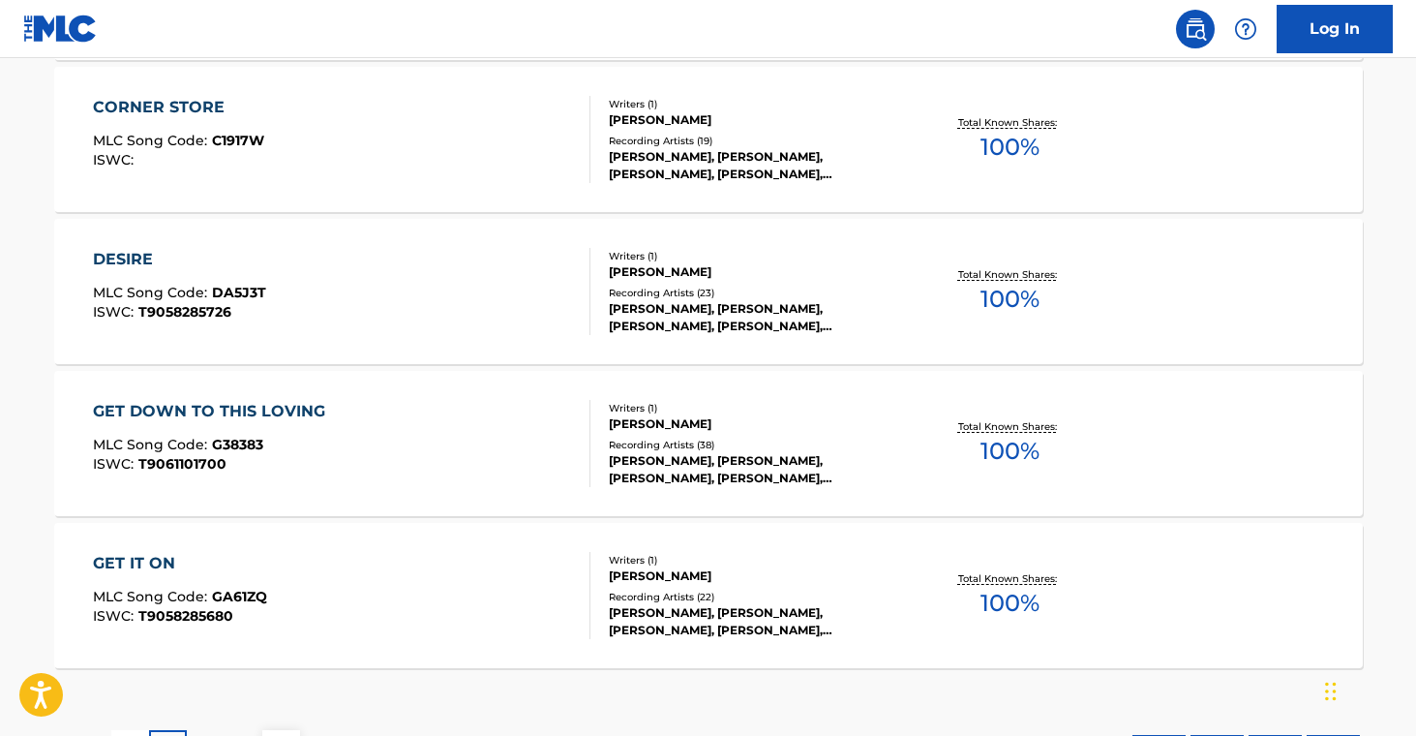
scroll to position [1543, 0]
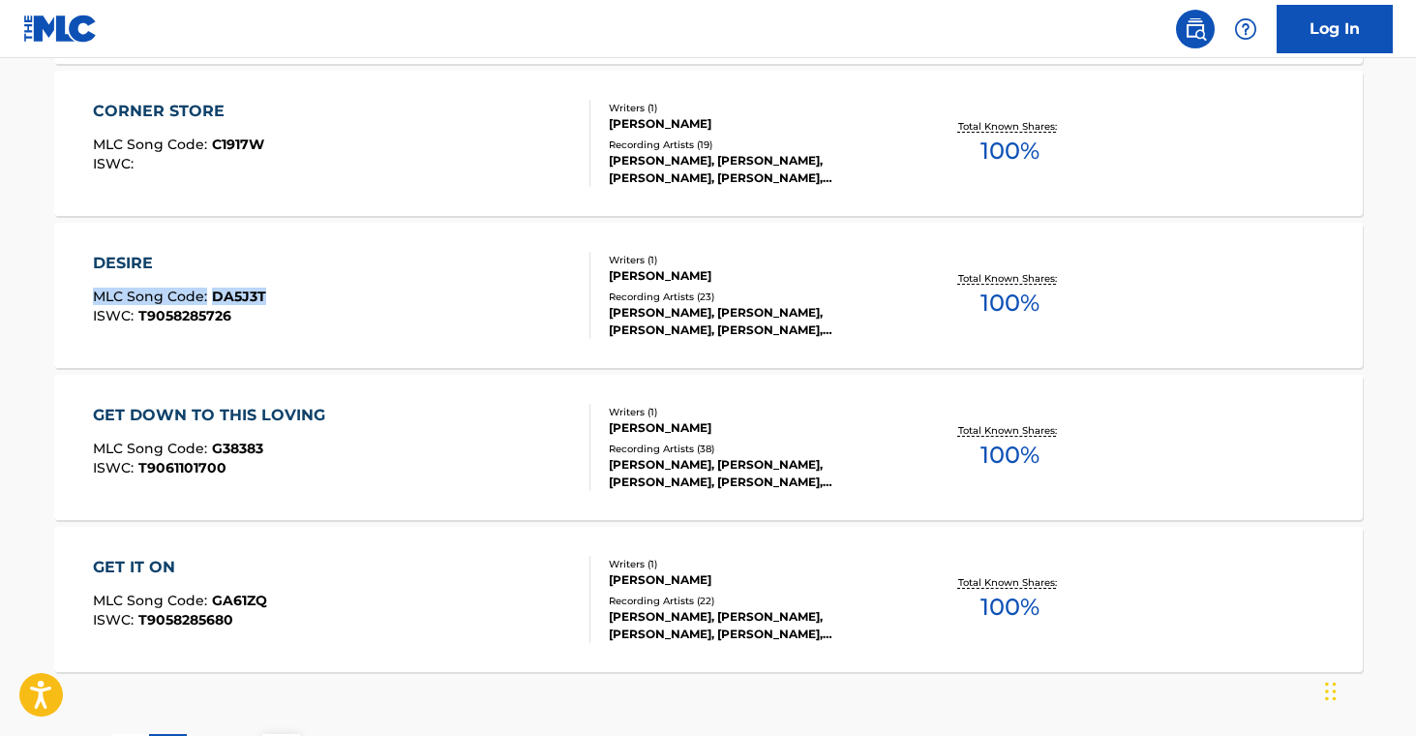
drag, startPoint x: 33, startPoint y: 288, endPoint x: 332, endPoint y: 122, distance: 342.3
drag, startPoint x: 80, startPoint y: 444, endPoint x: 308, endPoint y: 437, distance: 227.5
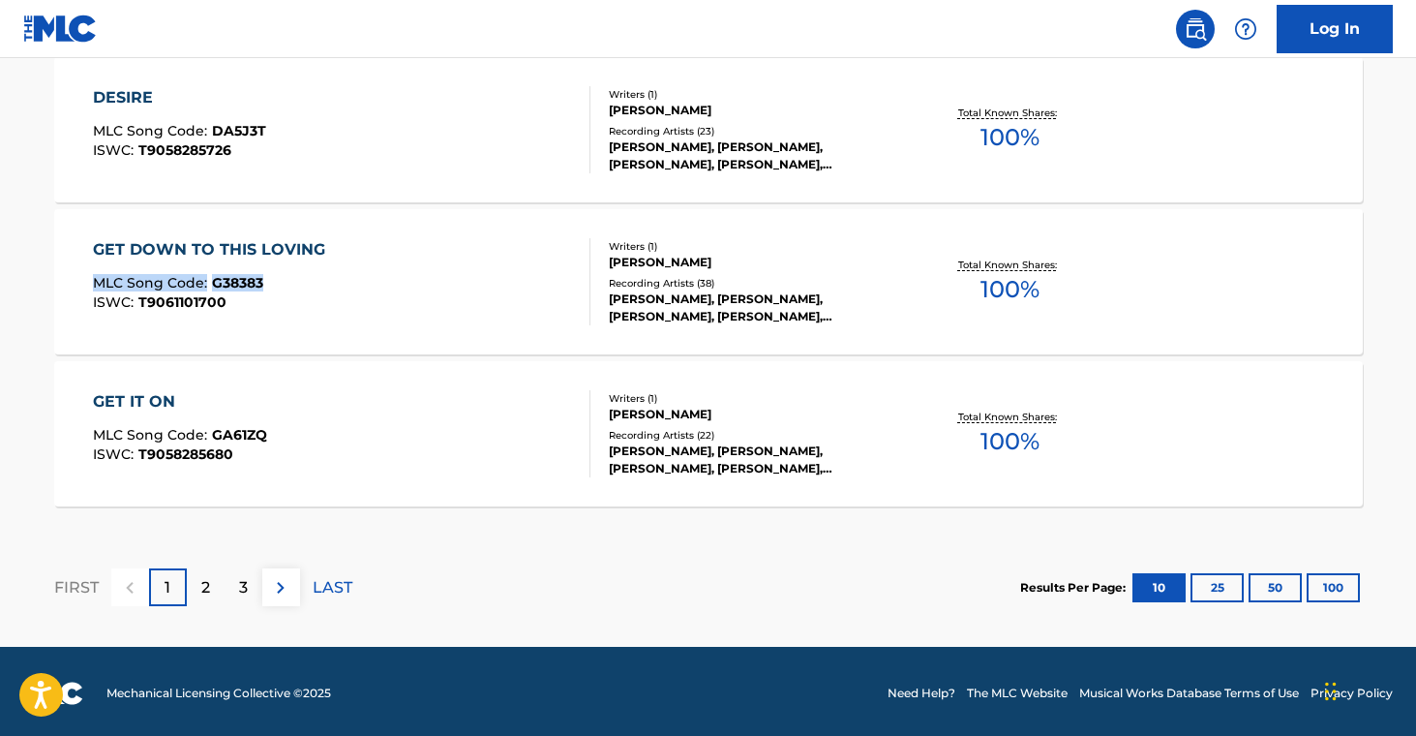
scroll to position [1712, 0]
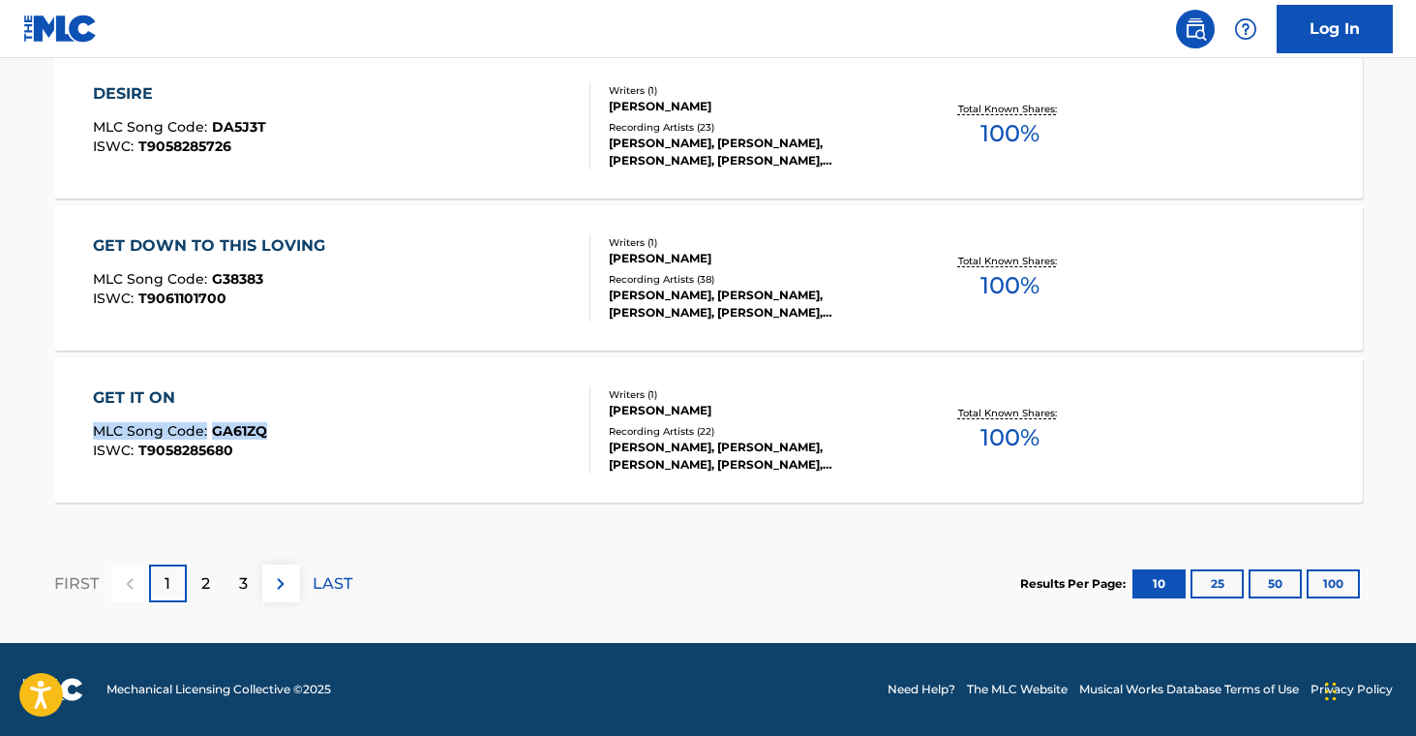
drag, startPoint x: 49, startPoint y: 417, endPoint x: 283, endPoint y: 430, distance: 233.6
click at [213, 576] on div "2" at bounding box center [206, 583] width 38 height 38
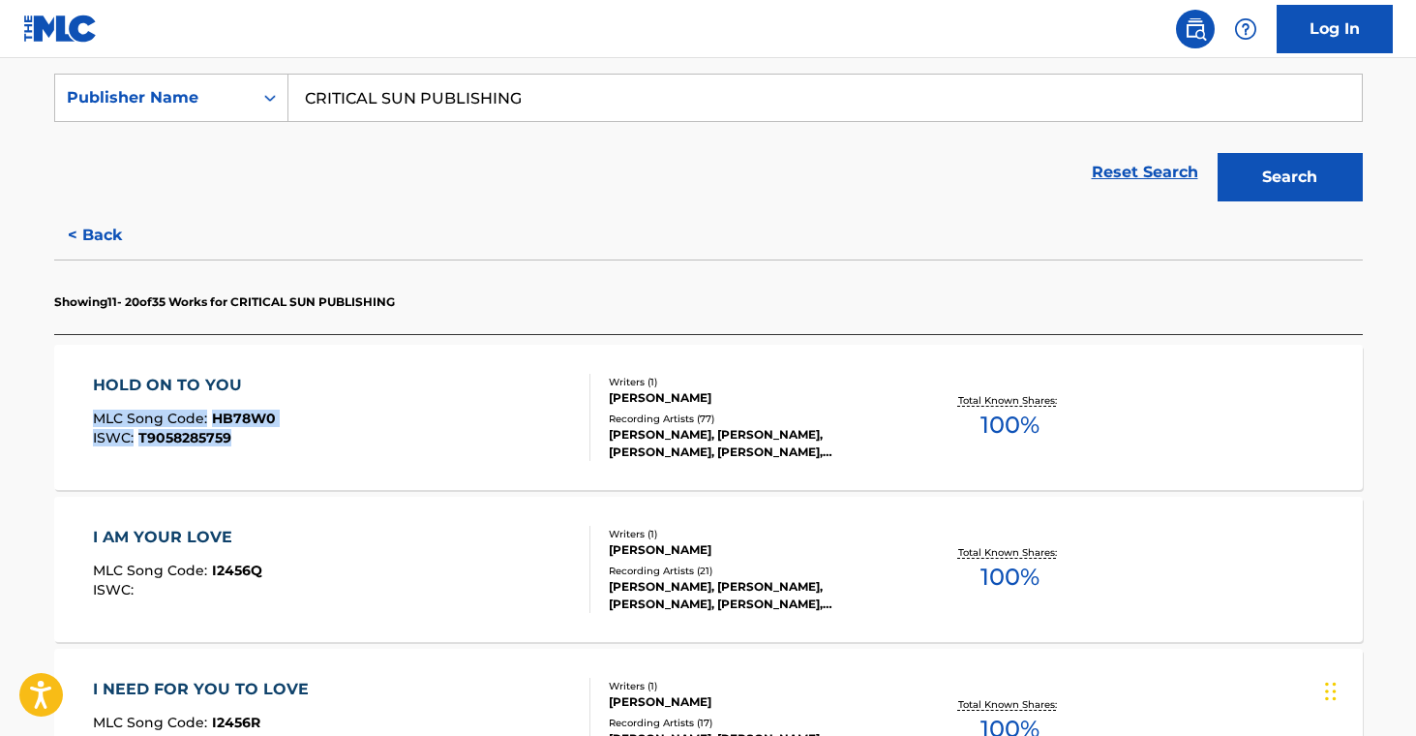
scroll to position [371, 0]
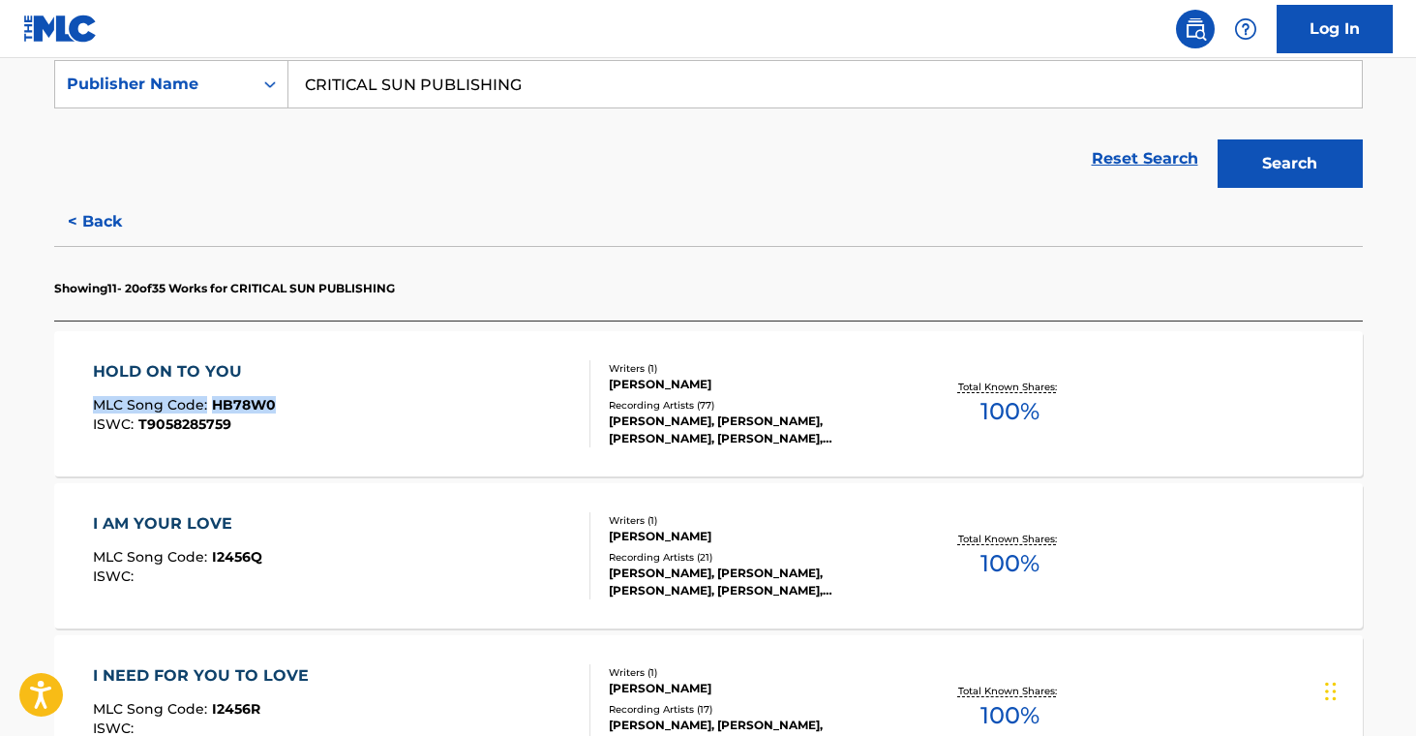
drag, startPoint x: 34, startPoint y: 435, endPoint x: 376, endPoint y: 239, distance: 394.5
drag, startPoint x: 116, startPoint y: 549, endPoint x: 262, endPoint y: 549, distance: 146.1
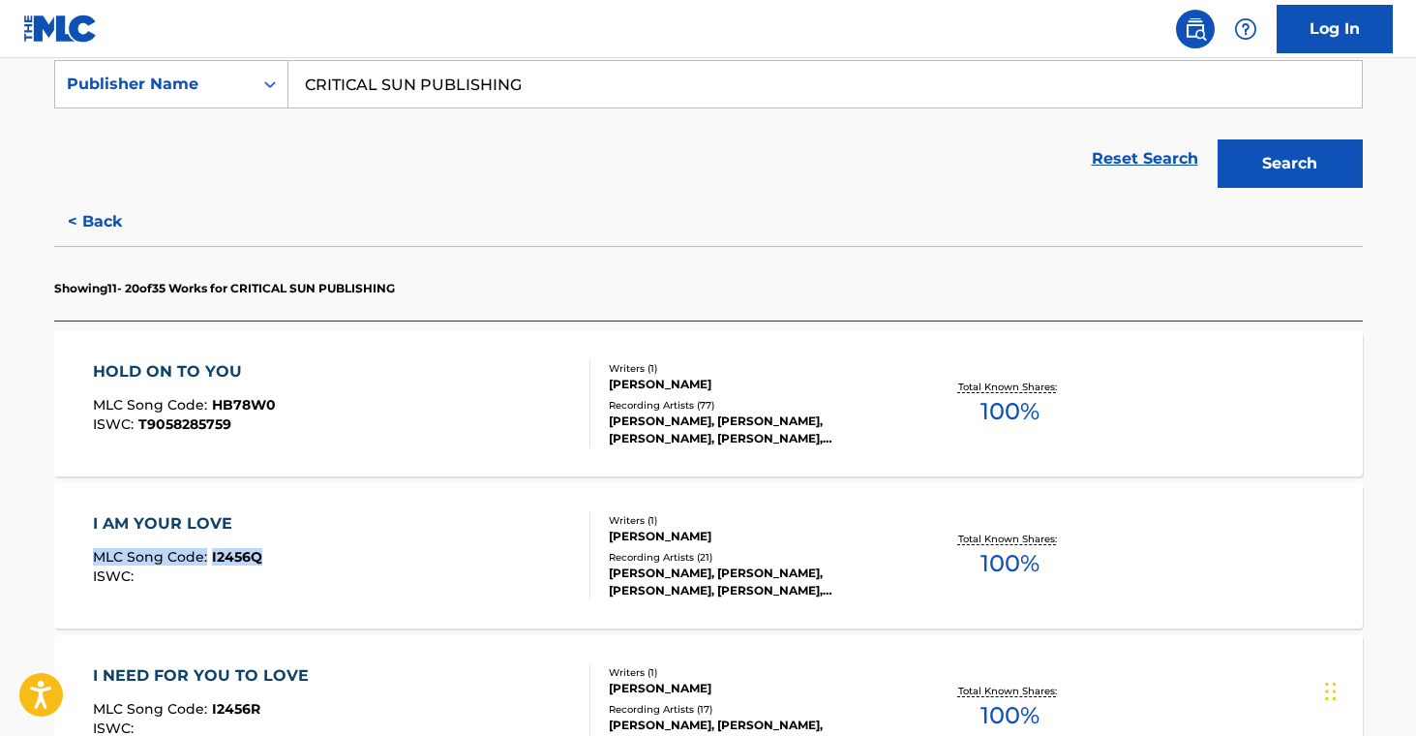
drag, startPoint x: 28, startPoint y: 544, endPoint x: 275, endPoint y: 559, distance: 247.3
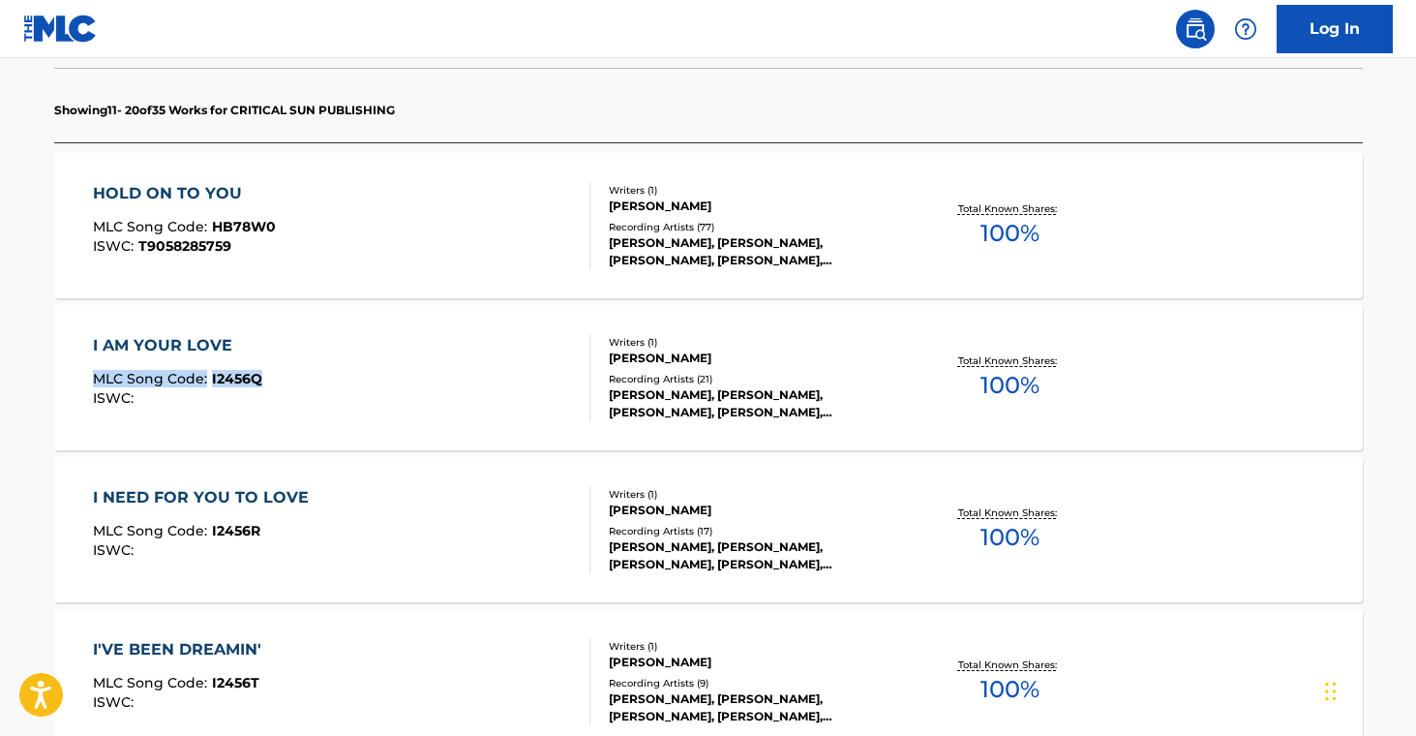
scroll to position [583, 0]
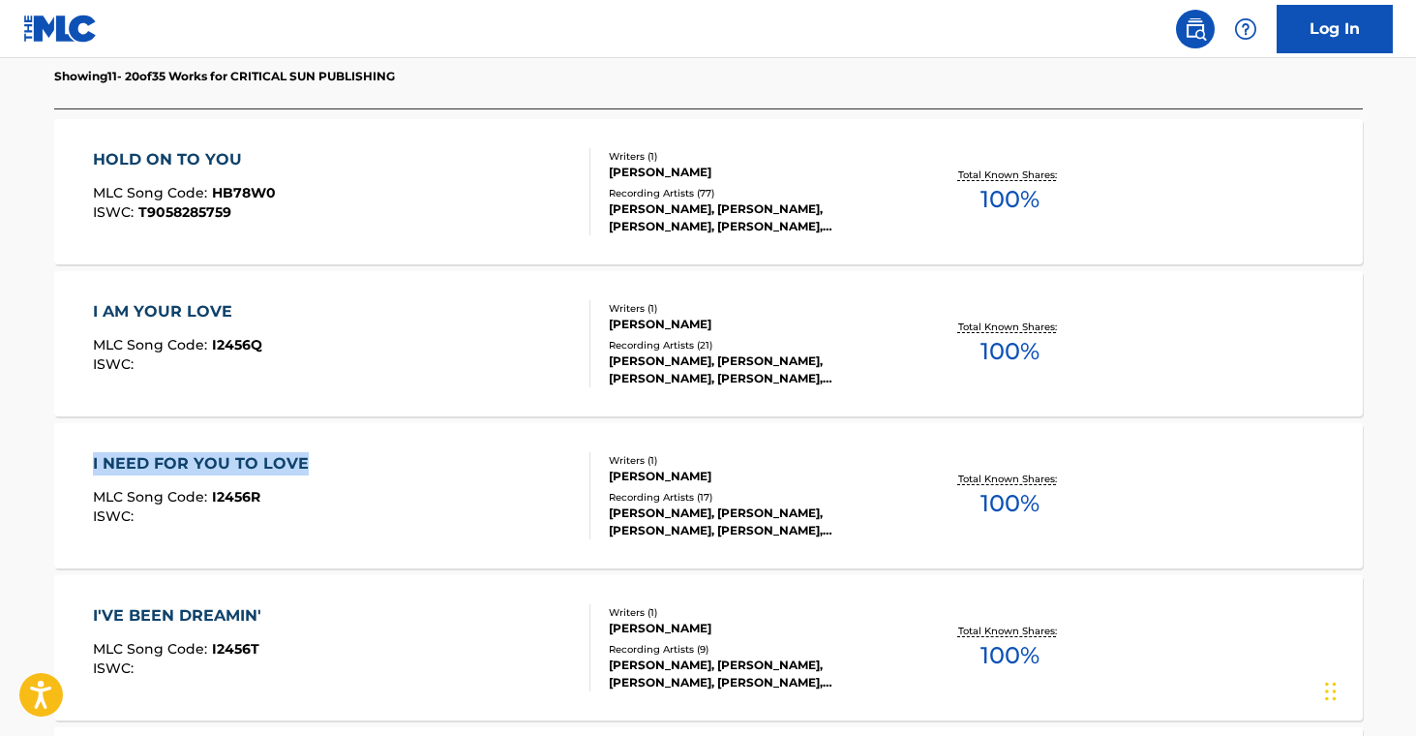
drag, startPoint x: 15, startPoint y: 445, endPoint x: 190, endPoint y: 539, distance: 197.9
click at [309, 466] on main "The MLC Public Work Search The accuracy and completeness of The MLC's data is d…" at bounding box center [708, 623] width 1416 height 2297
drag, startPoint x: 12, startPoint y: 489, endPoint x: 274, endPoint y: 504, distance: 262.7
click at [274, 504] on main "The MLC Public Work Search The accuracy and completeness of The MLC's data is d…" at bounding box center [708, 623] width 1416 height 2297
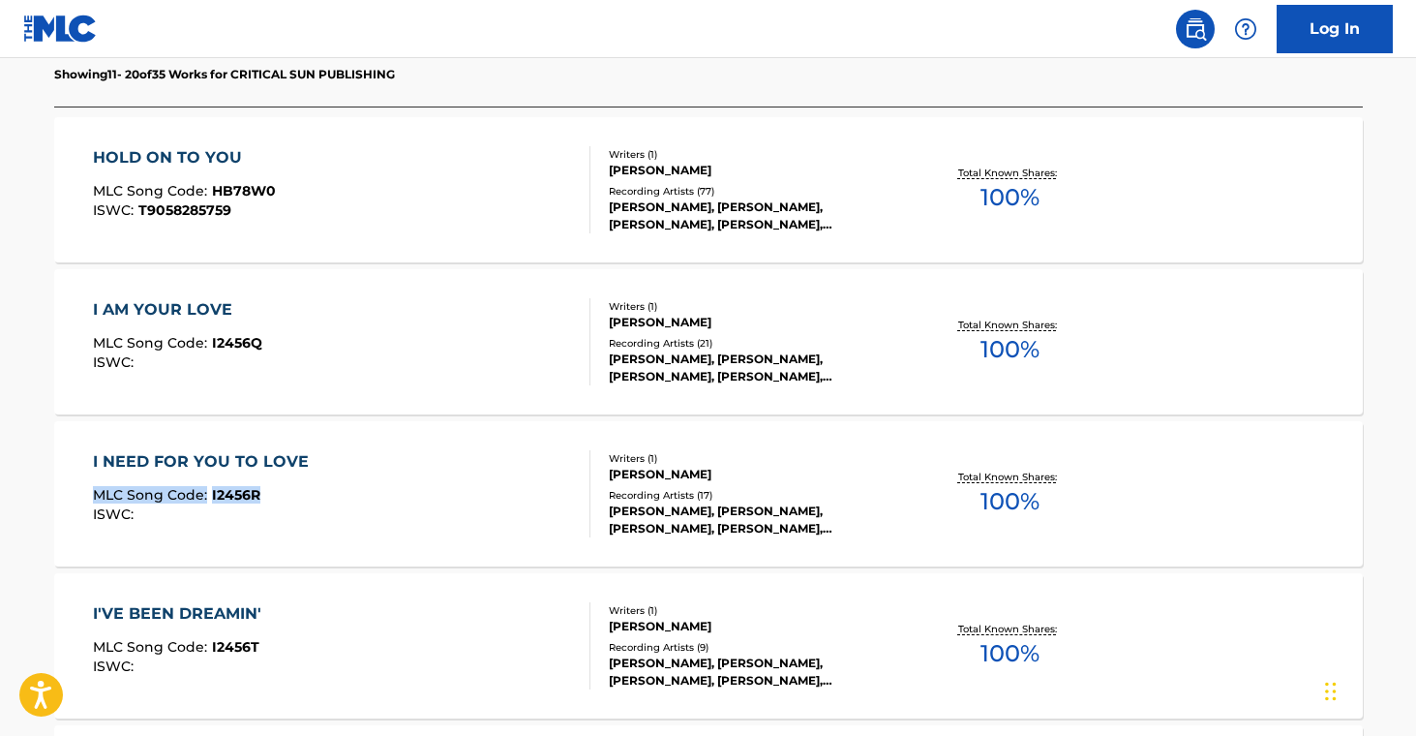
scroll to position [587, 0]
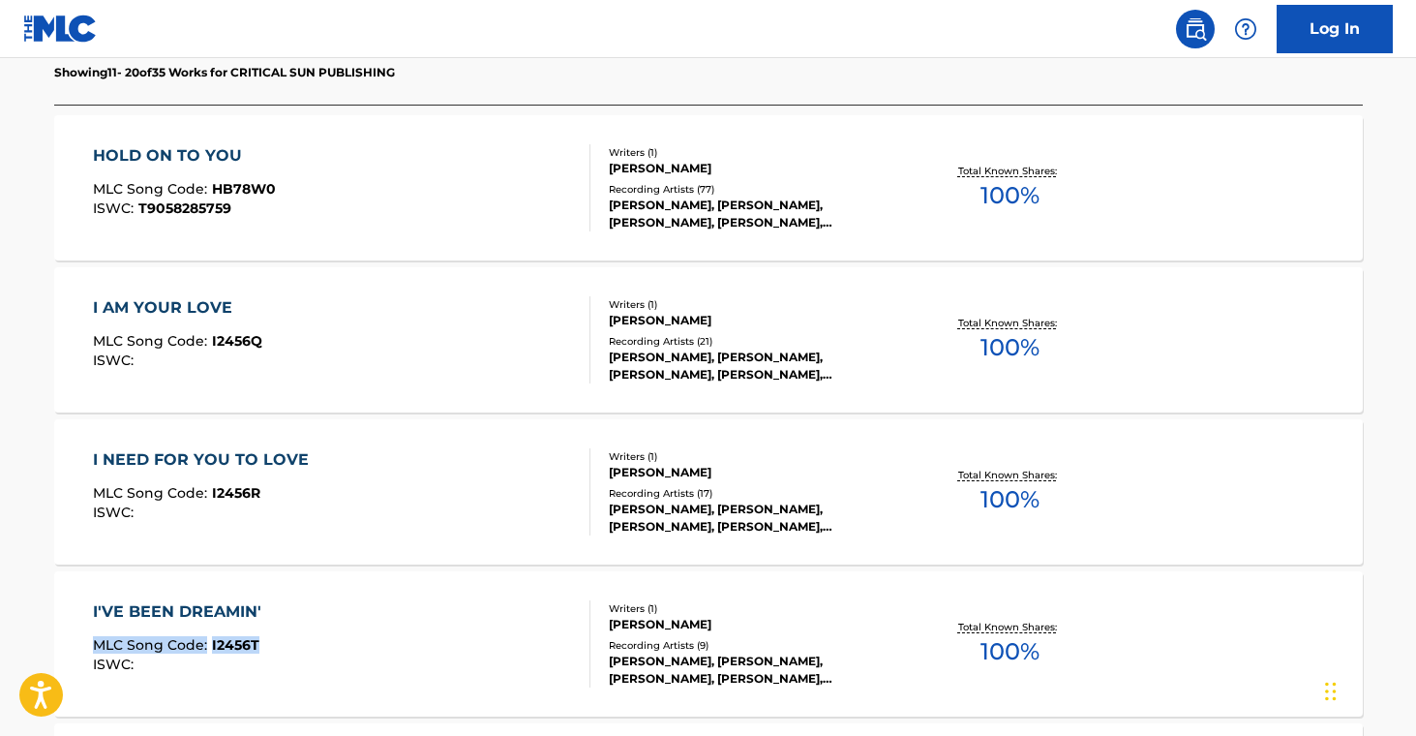
drag, startPoint x: 29, startPoint y: 633, endPoint x: 319, endPoint y: 581, distance: 295.0
click at [270, 646] on main "The MLC Public Work Search The accuracy and completeness of The MLC's data is d…" at bounding box center [708, 620] width 1416 height 2297
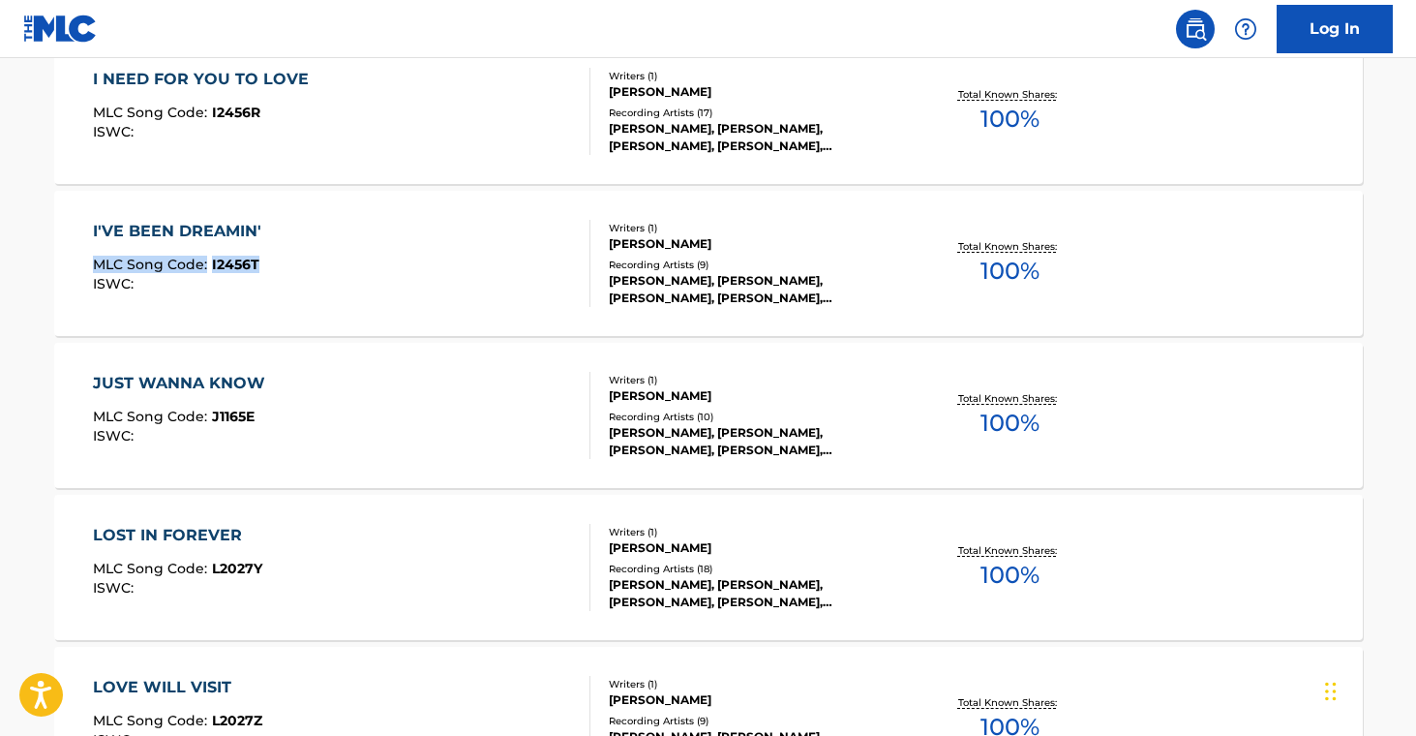
scroll to position [985, 0]
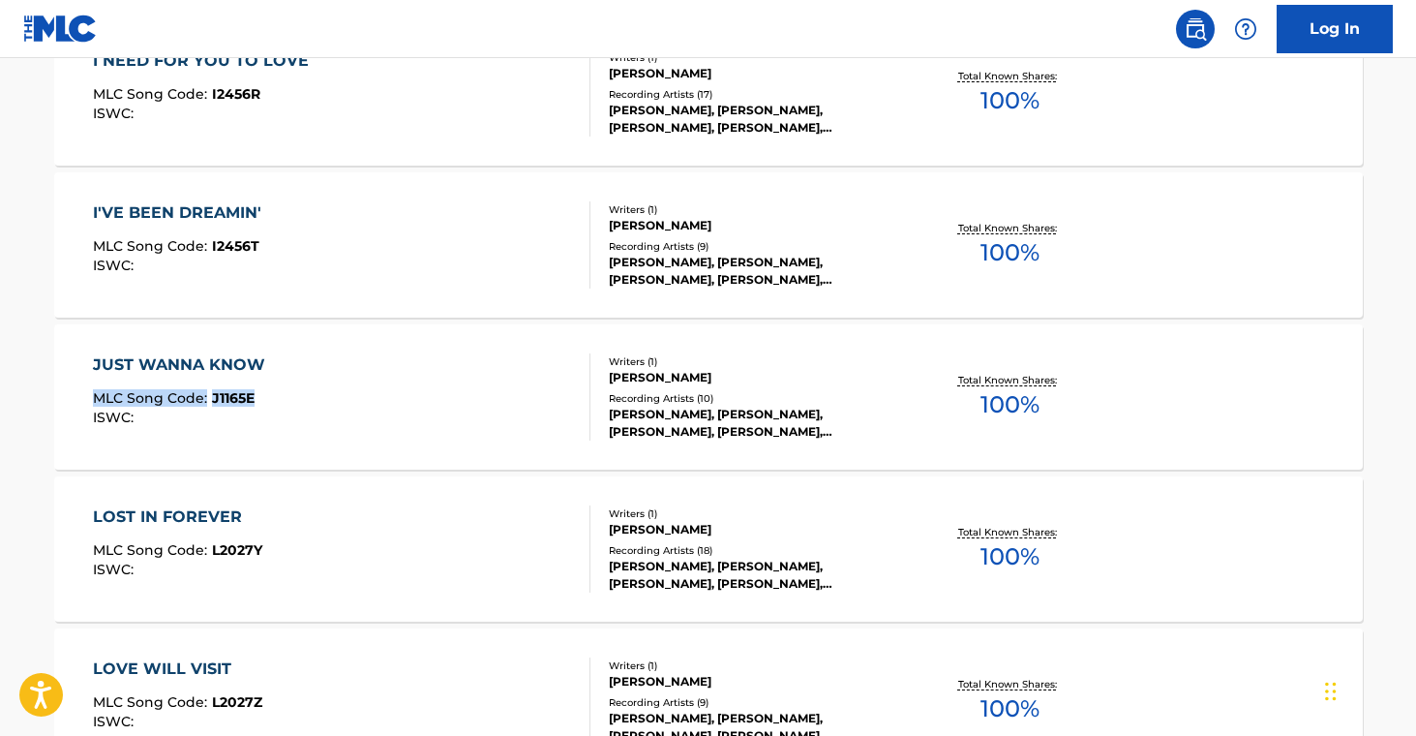
drag, startPoint x: 19, startPoint y: 385, endPoint x: 252, endPoint y: 402, distance: 232.9
click at [252, 402] on main "The MLC Public Work Search The accuracy and completeness of The MLC's data is d…" at bounding box center [708, 221] width 1416 height 2297
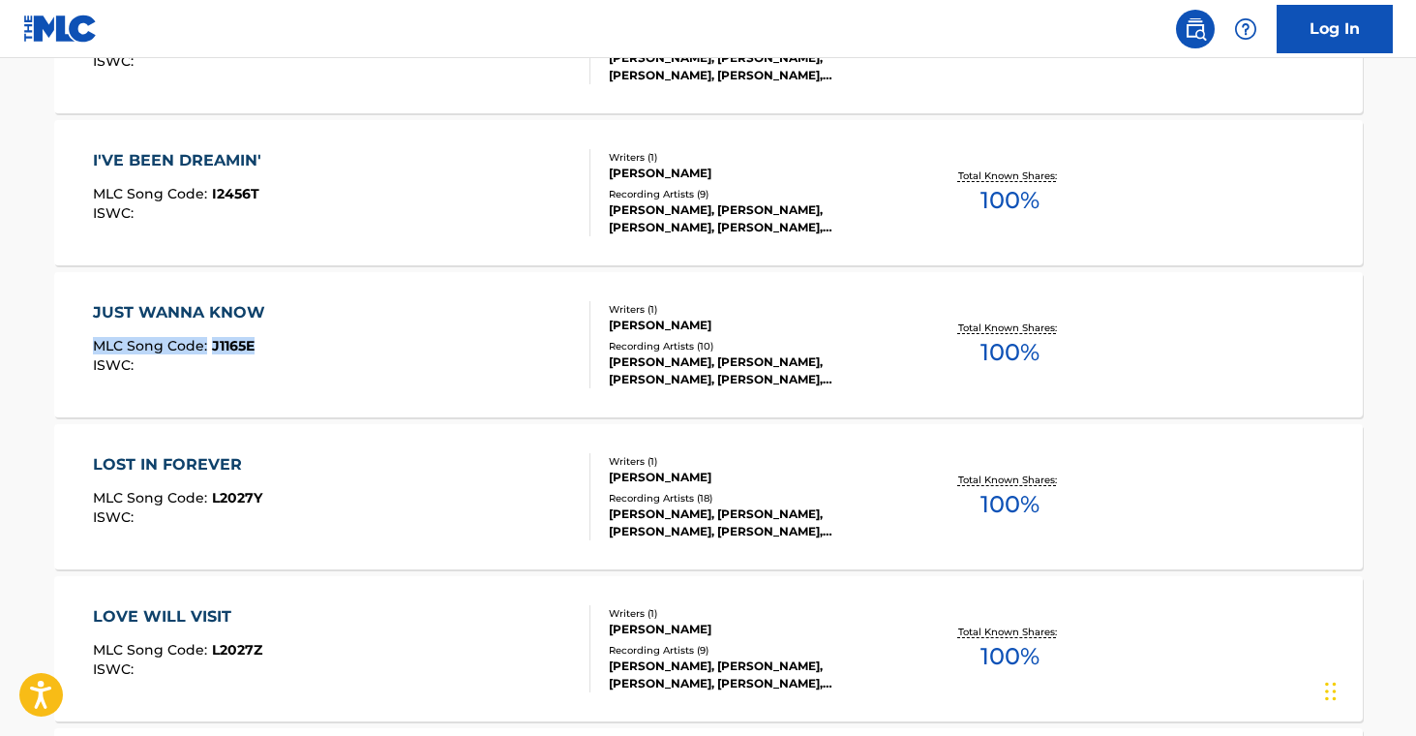
scroll to position [1064, 0]
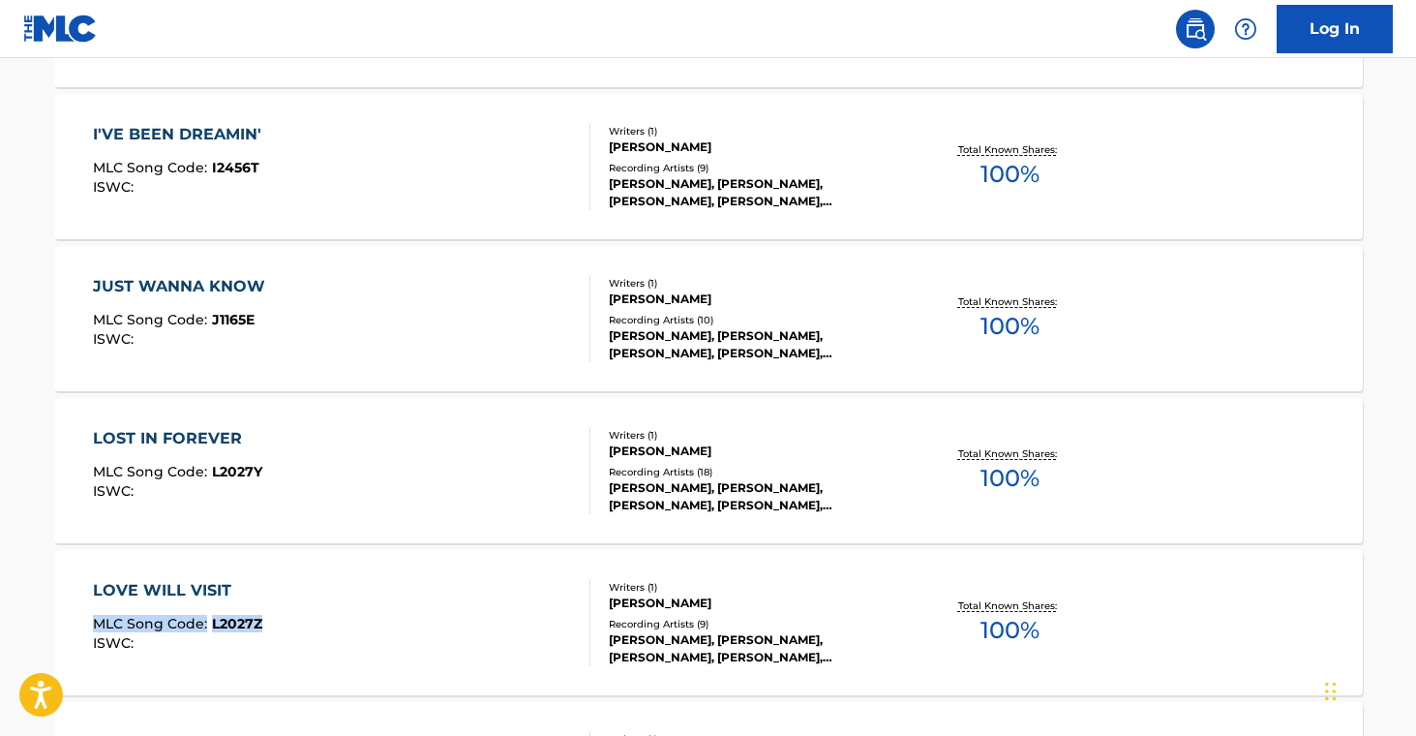
drag, startPoint x: 26, startPoint y: 618, endPoint x: 399, endPoint y: 431, distance: 417.2
click at [276, 615] on main "The MLC Public Work Search The accuracy and completeness of The MLC's data is d…" at bounding box center [708, 142] width 1416 height 2297
drag, startPoint x: 21, startPoint y: 612, endPoint x: 300, endPoint y: 622, distance: 278.9
click at [300, 622] on main "The MLC Public Work Search The accuracy and completeness of The MLC's data is d…" at bounding box center [708, 142] width 1416 height 2297
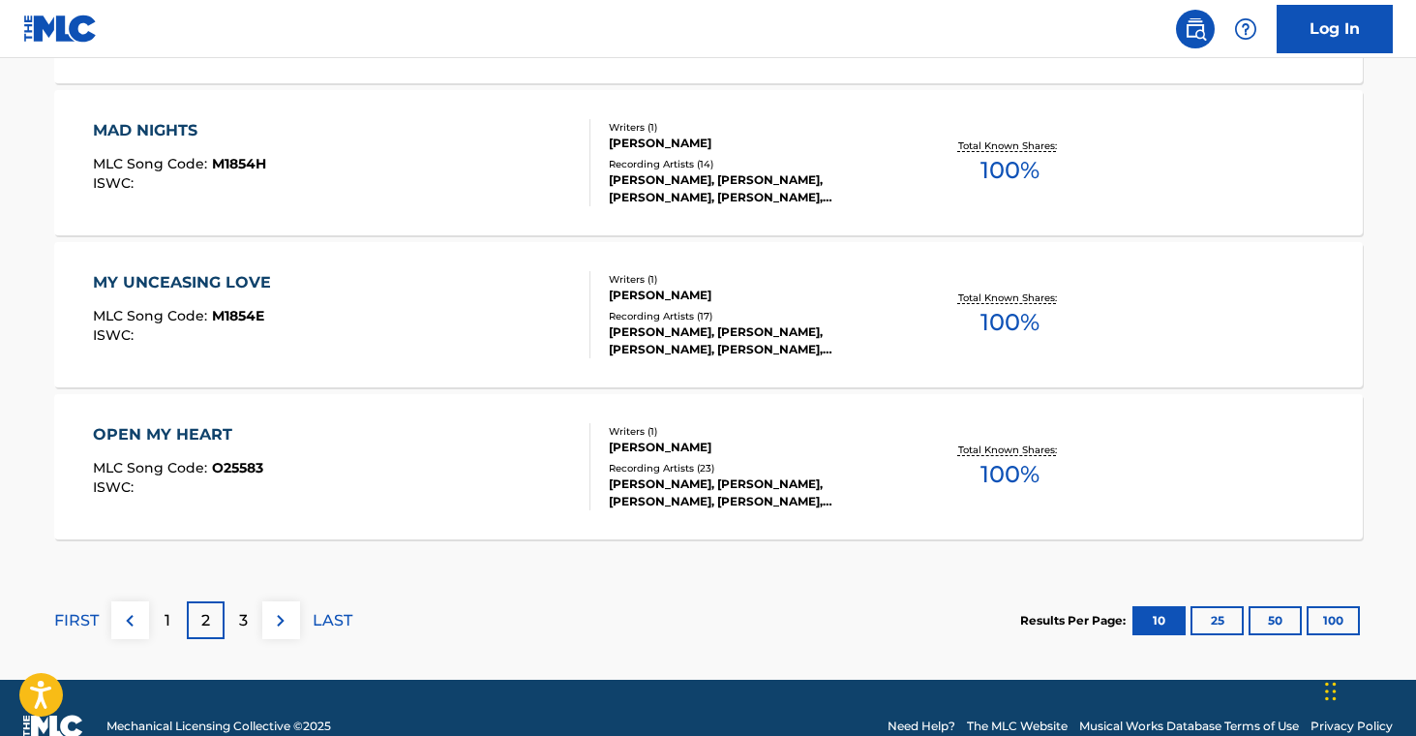
scroll to position [1675, 0]
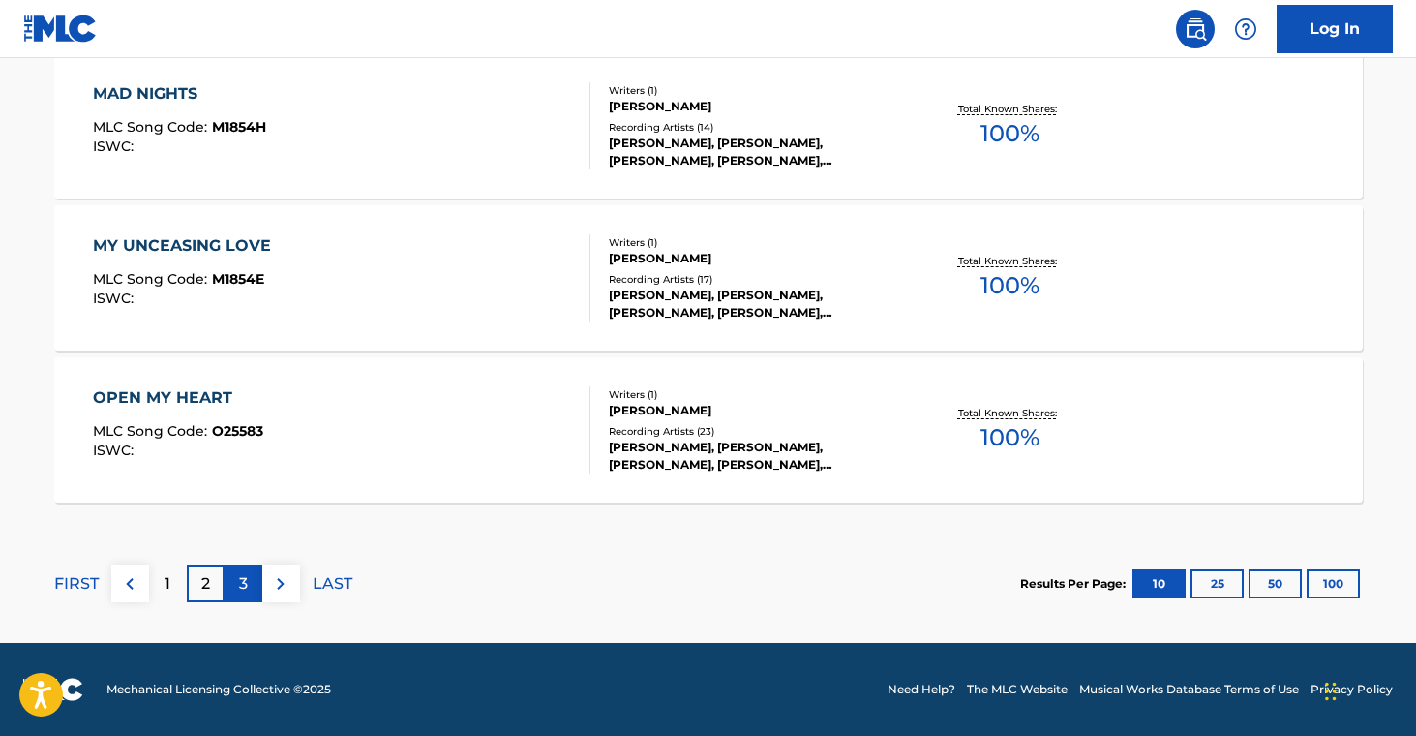
click at [247, 577] on div "3" at bounding box center [244, 583] width 38 height 38
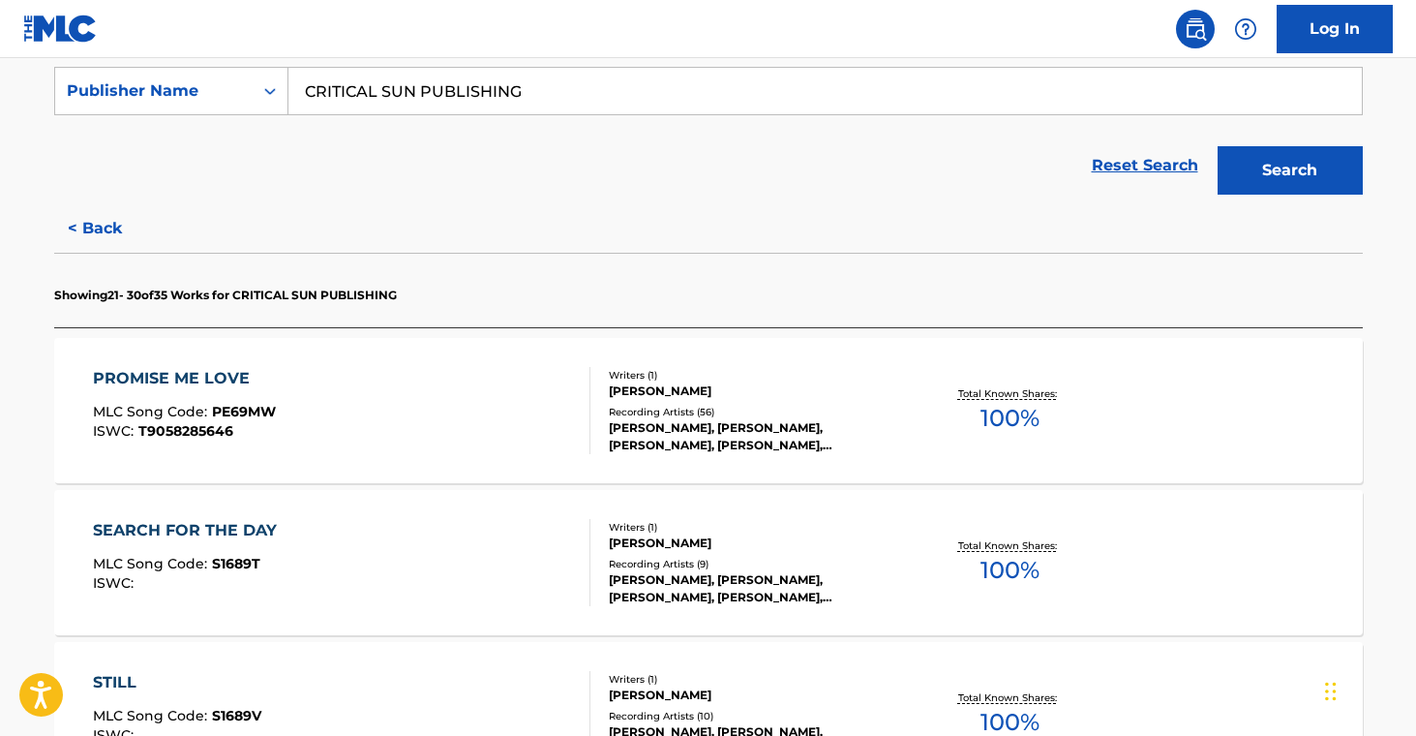
scroll to position [374, 0]
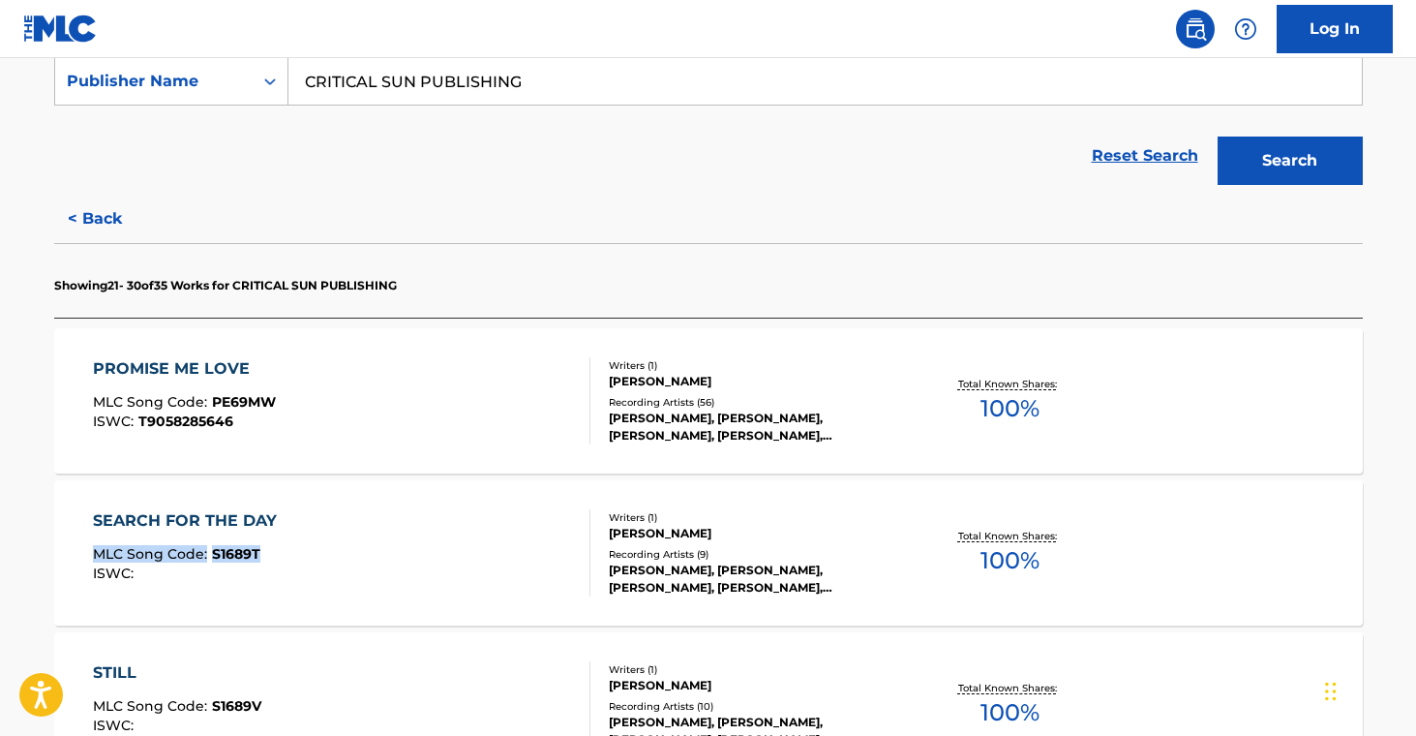
drag, startPoint x: 23, startPoint y: 545, endPoint x: 278, endPoint y: 550, distance: 254.6
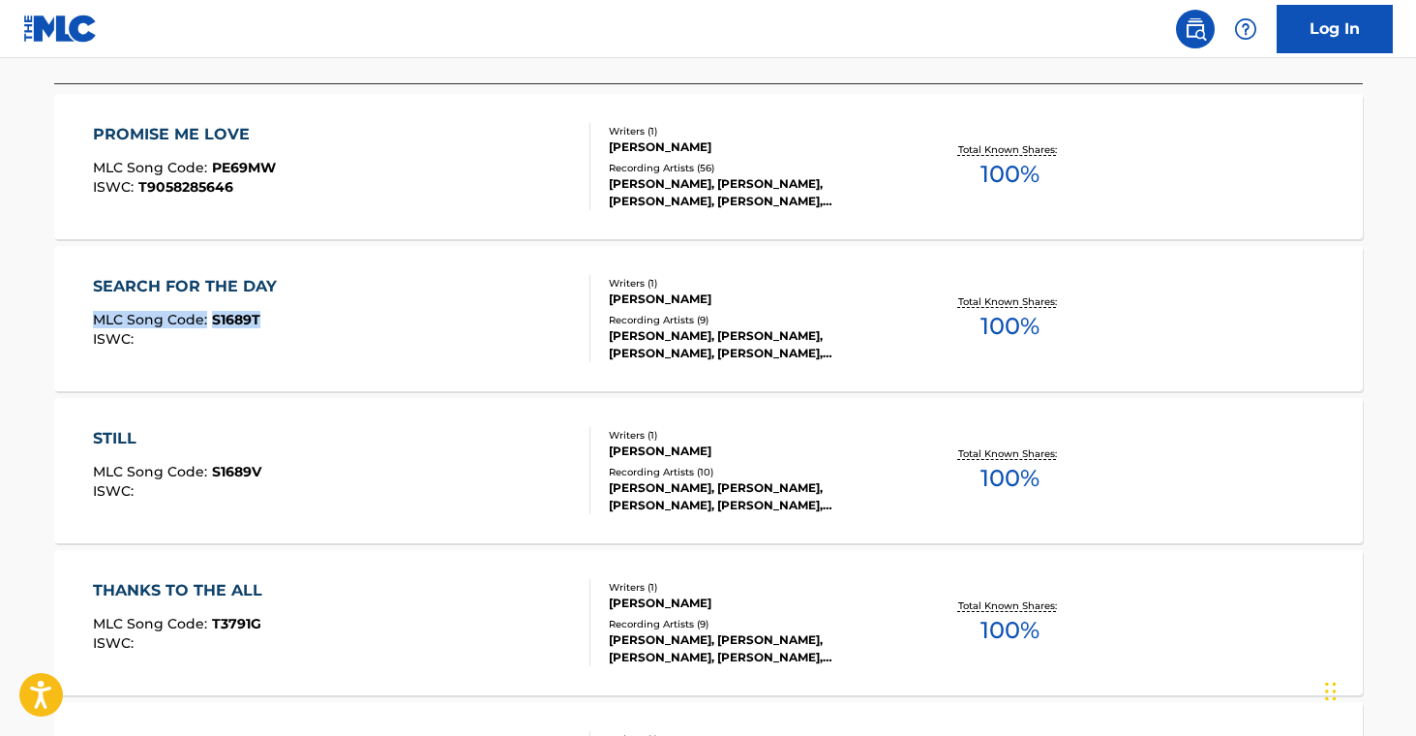
scroll to position [609, 0]
drag, startPoint x: 26, startPoint y: 461, endPoint x: 279, endPoint y: 468, distance: 252.7
click at [274, 477] on main "The MLC Public Work Search The accuracy and completeness of The MLC's data is d…" at bounding box center [708, 597] width 1416 height 2297
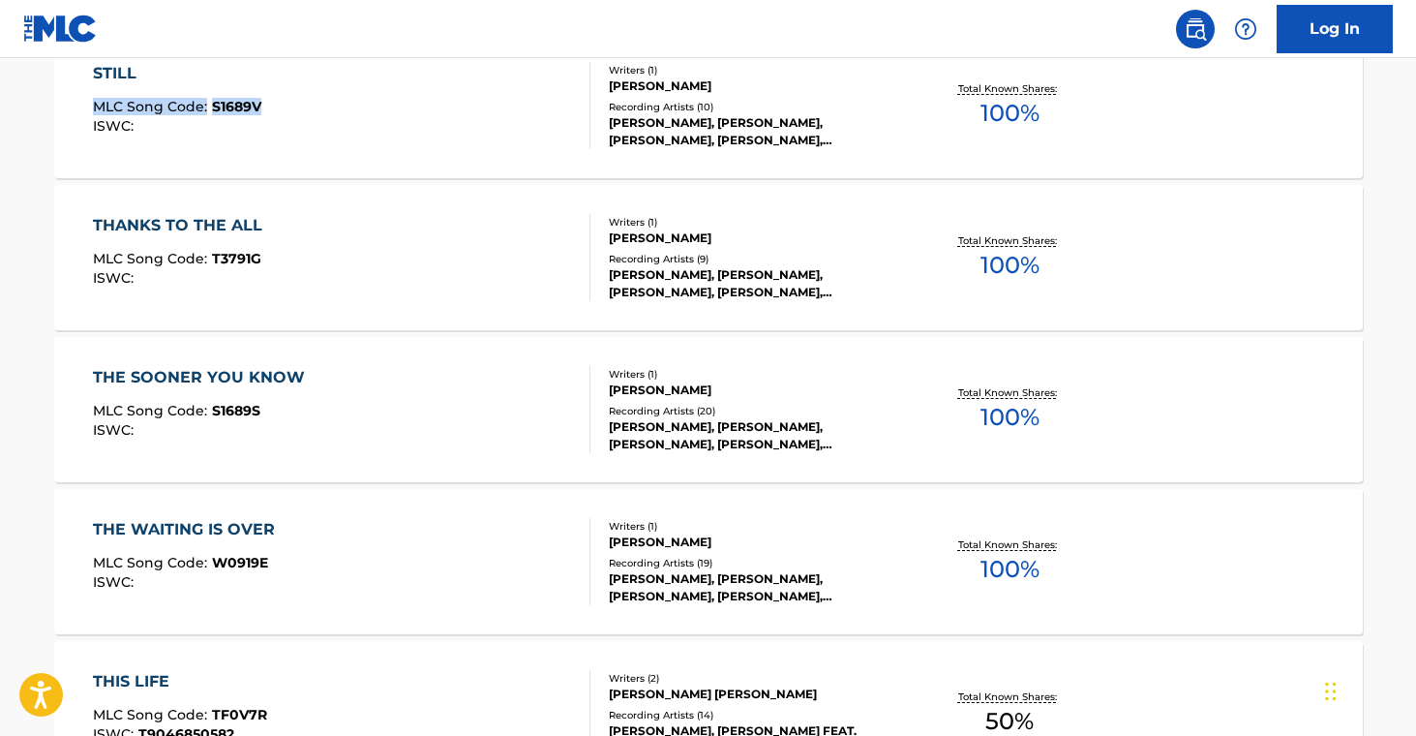
scroll to position [1061, 0]
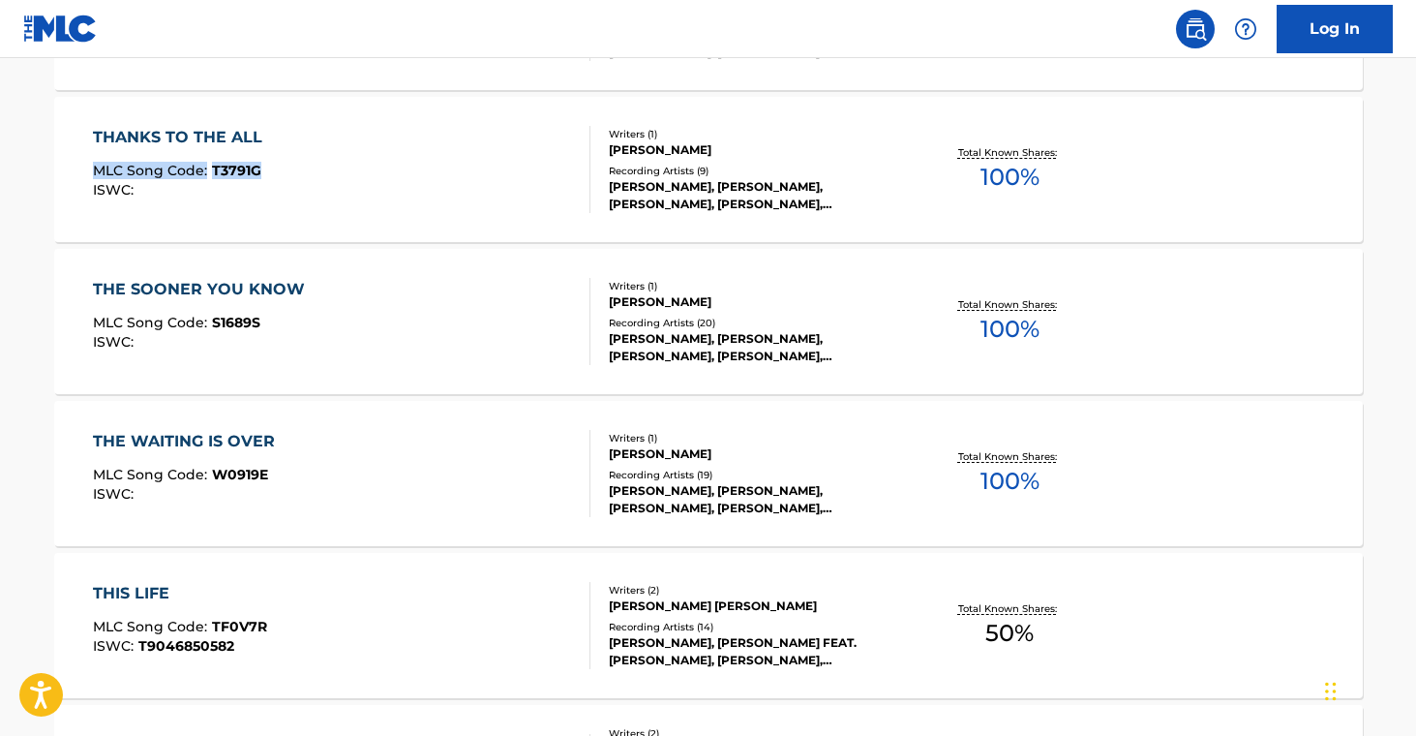
drag, startPoint x: 27, startPoint y: 157, endPoint x: 361, endPoint y: 182, distance: 334.8
click at [261, 173] on main "The MLC Public Work Search The accuracy and completeness of The MLC's data is d…" at bounding box center [708, 145] width 1416 height 2297
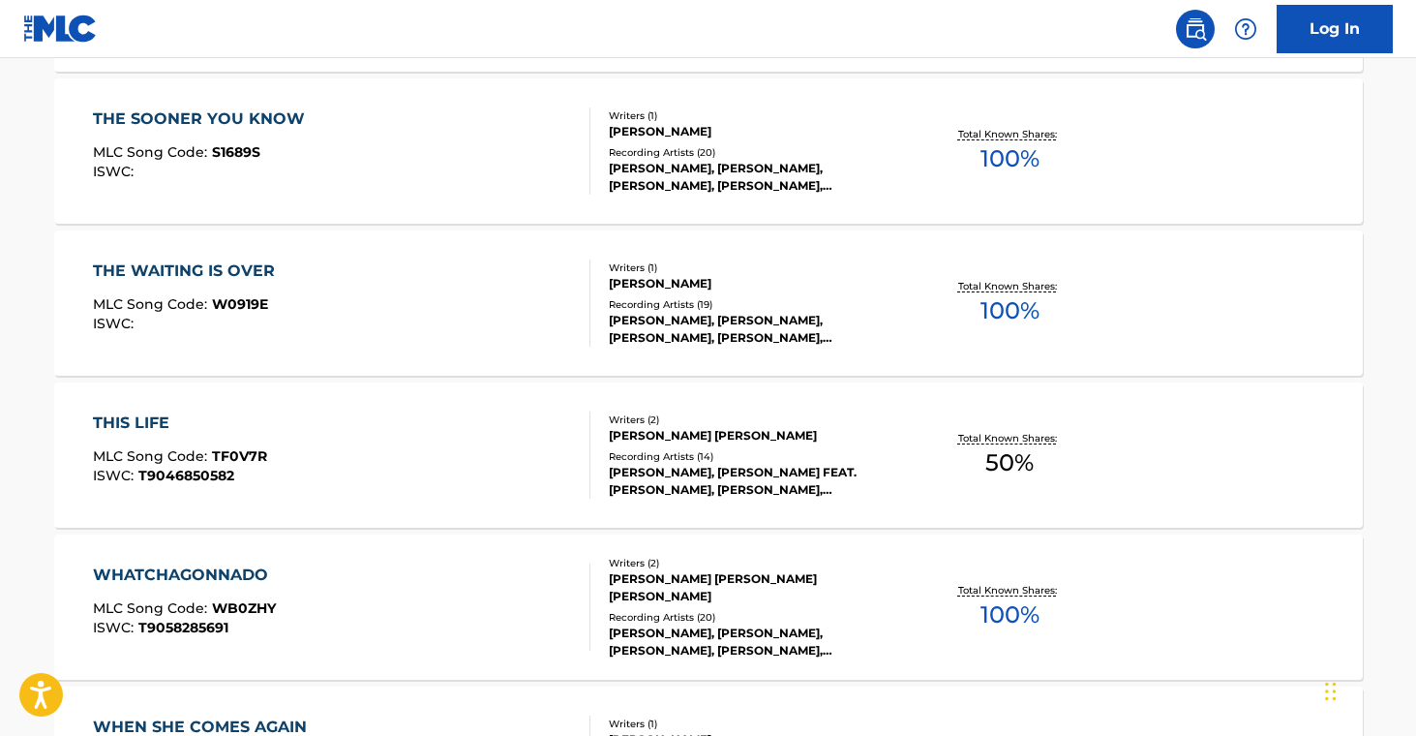
scroll to position [1252, 0]
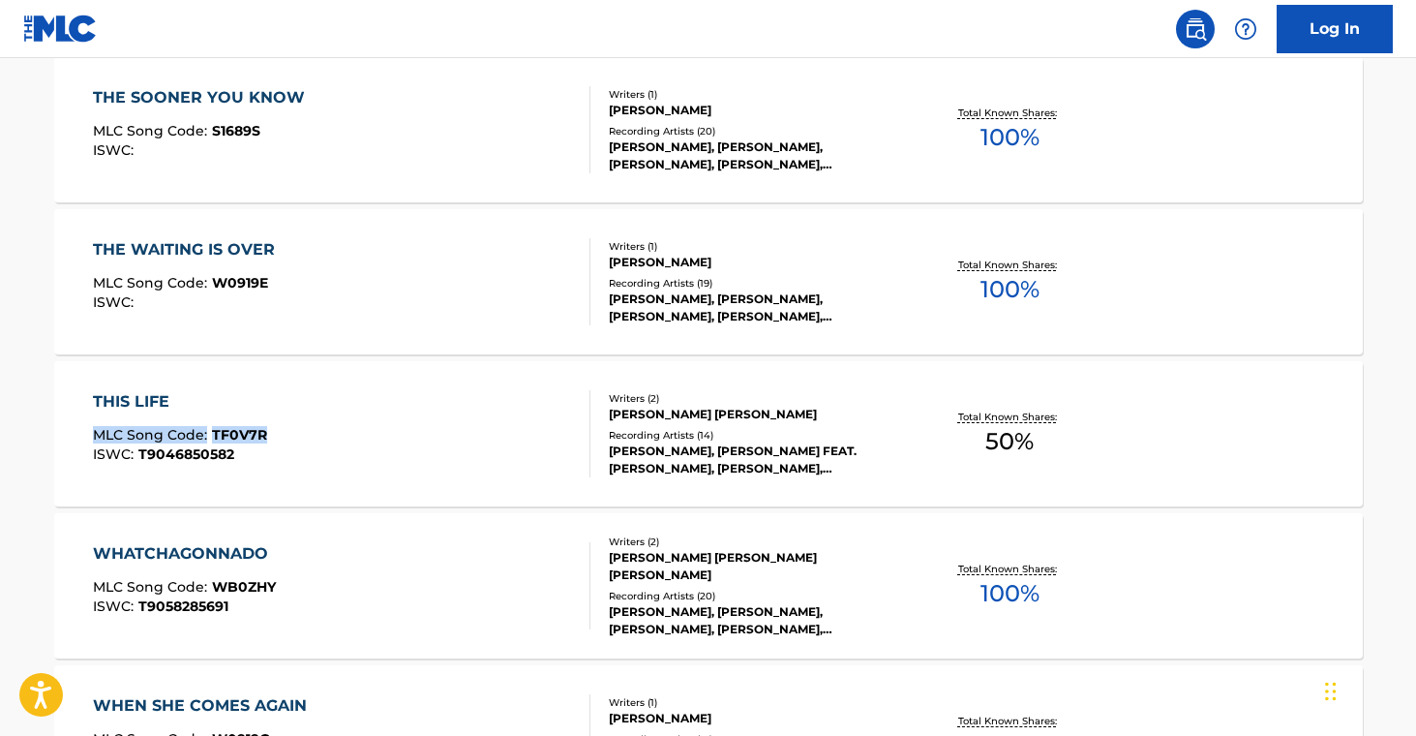
drag, startPoint x: 36, startPoint y: 429, endPoint x: 311, endPoint y: 433, distance: 274.9
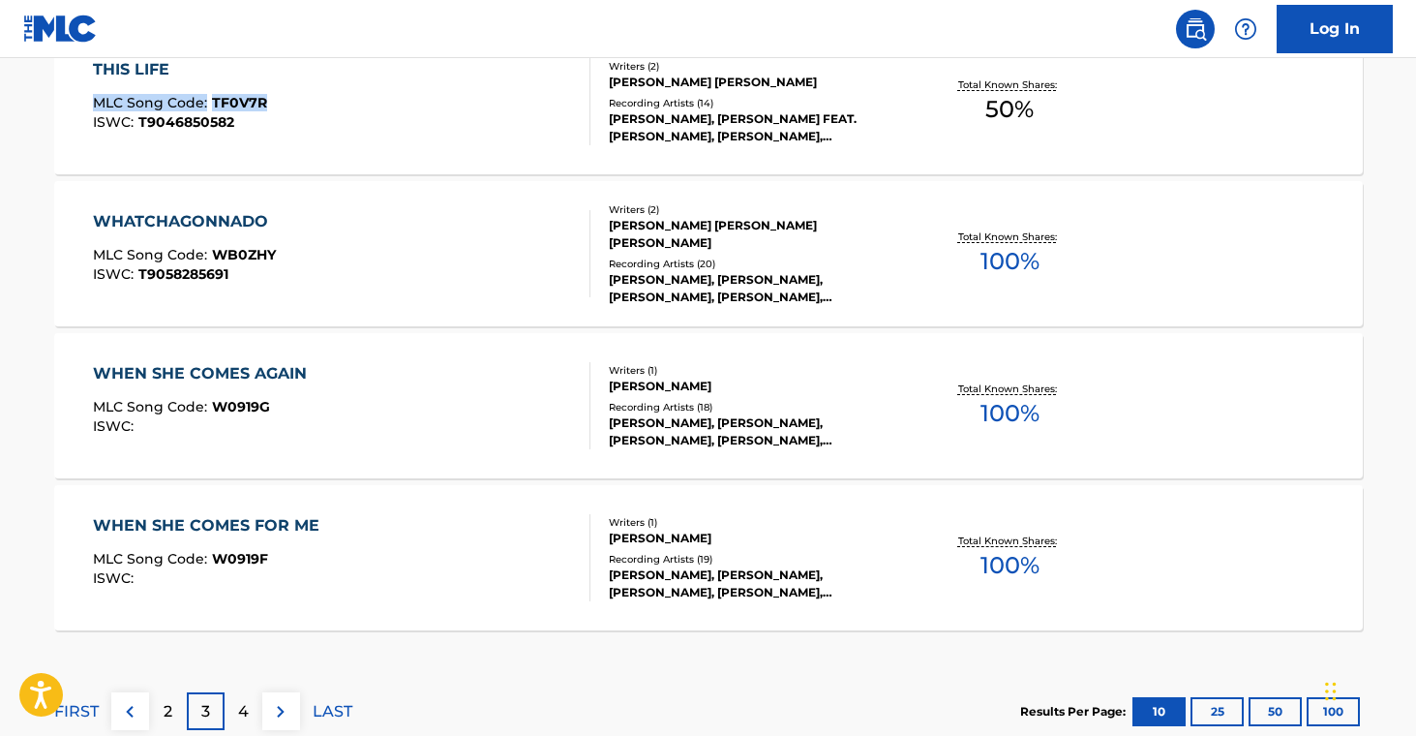
scroll to position [1587, 0]
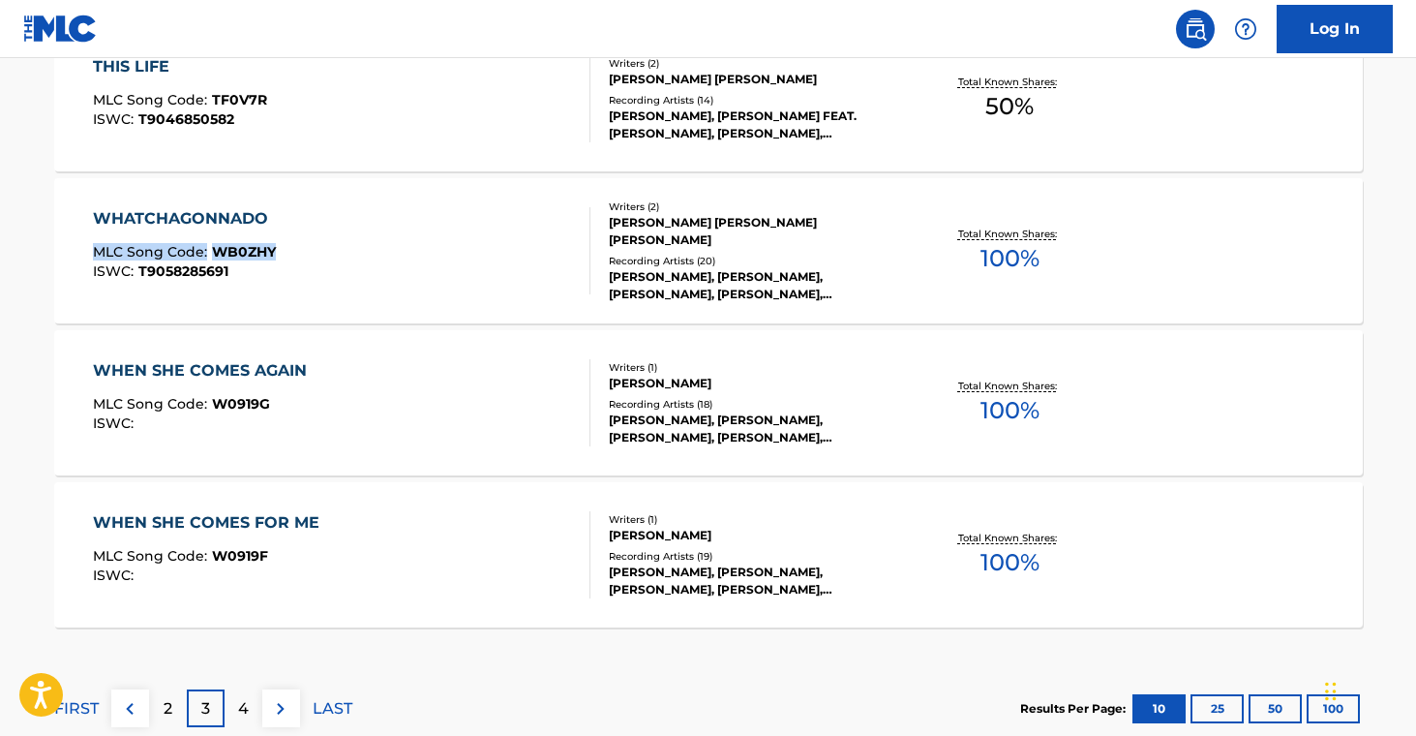
drag, startPoint x: 37, startPoint y: 247, endPoint x: 369, endPoint y: 188, distance: 337.2
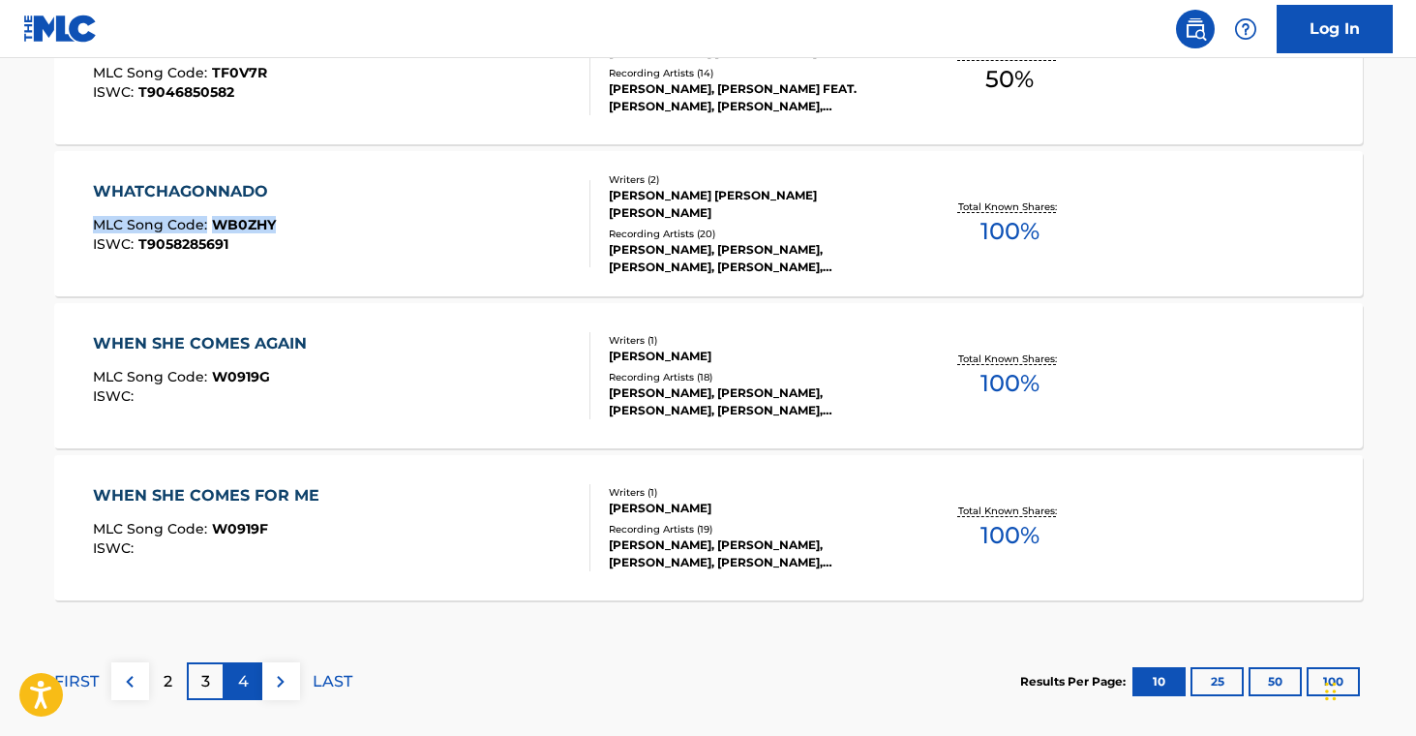
click at [231, 694] on div "4" at bounding box center [244, 681] width 38 height 38
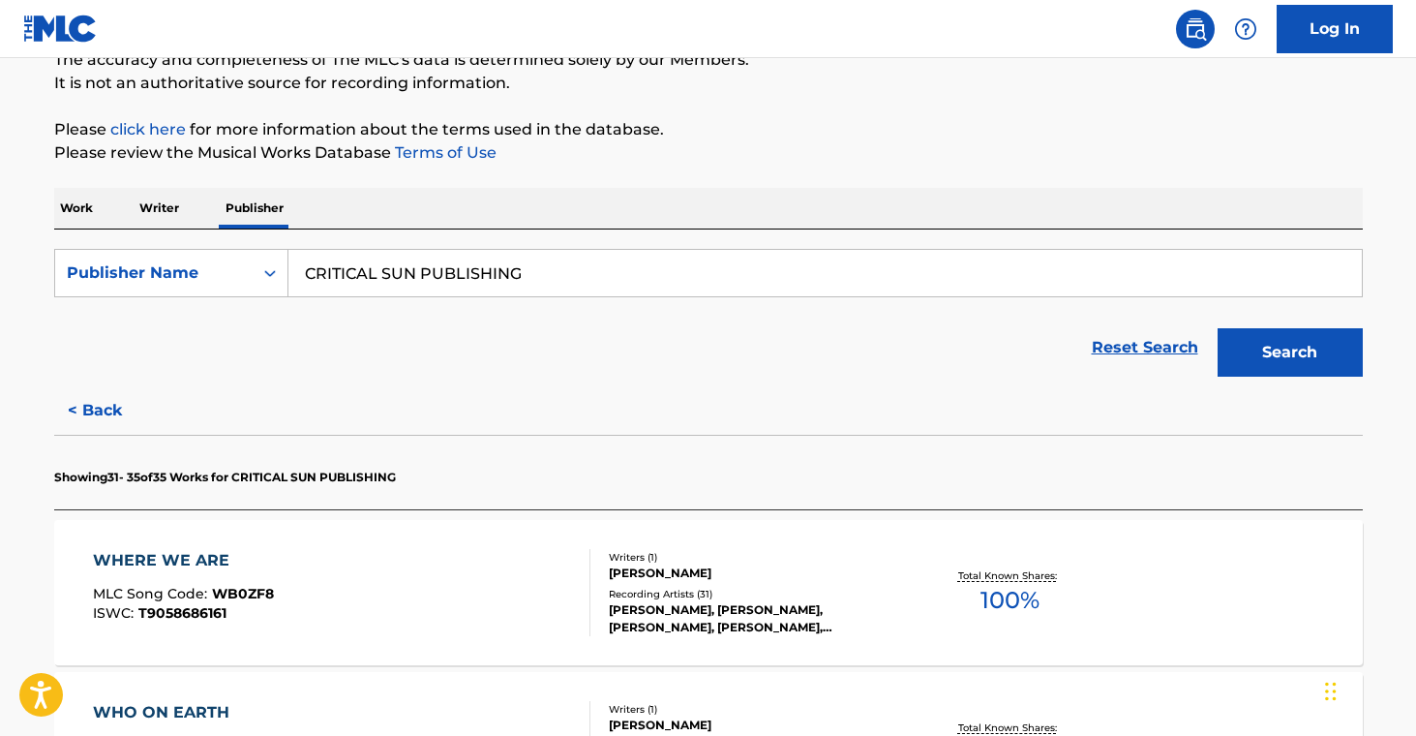
scroll to position [270, 0]
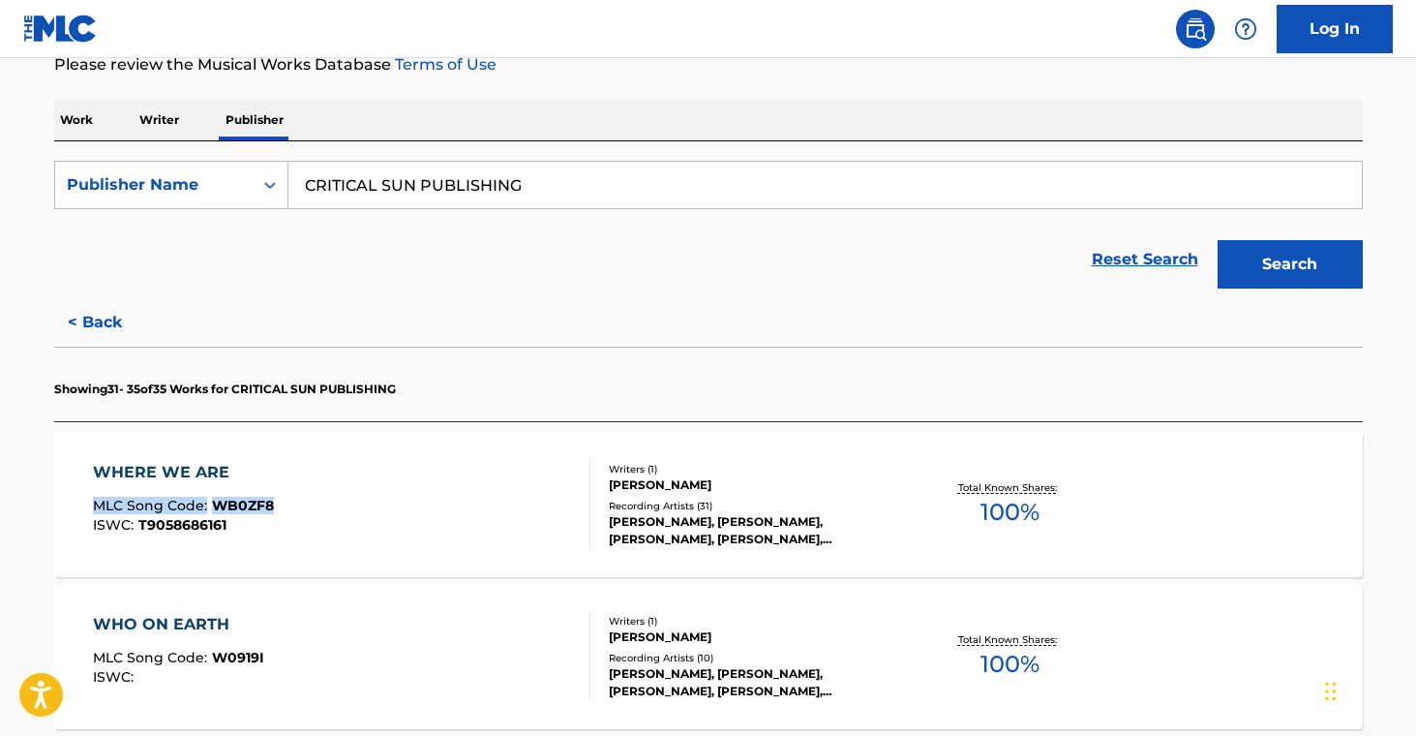
drag, startPoint x: 15, startPoint y: 488, endPoint x: 305, endPoint y: 511, distance: 290.3
click at [305, 511] on main "The MLC Public Work Search The accuracy and completeness of The MLC's data is d…" at bounding box center [708, 556] width 1416 height 1537
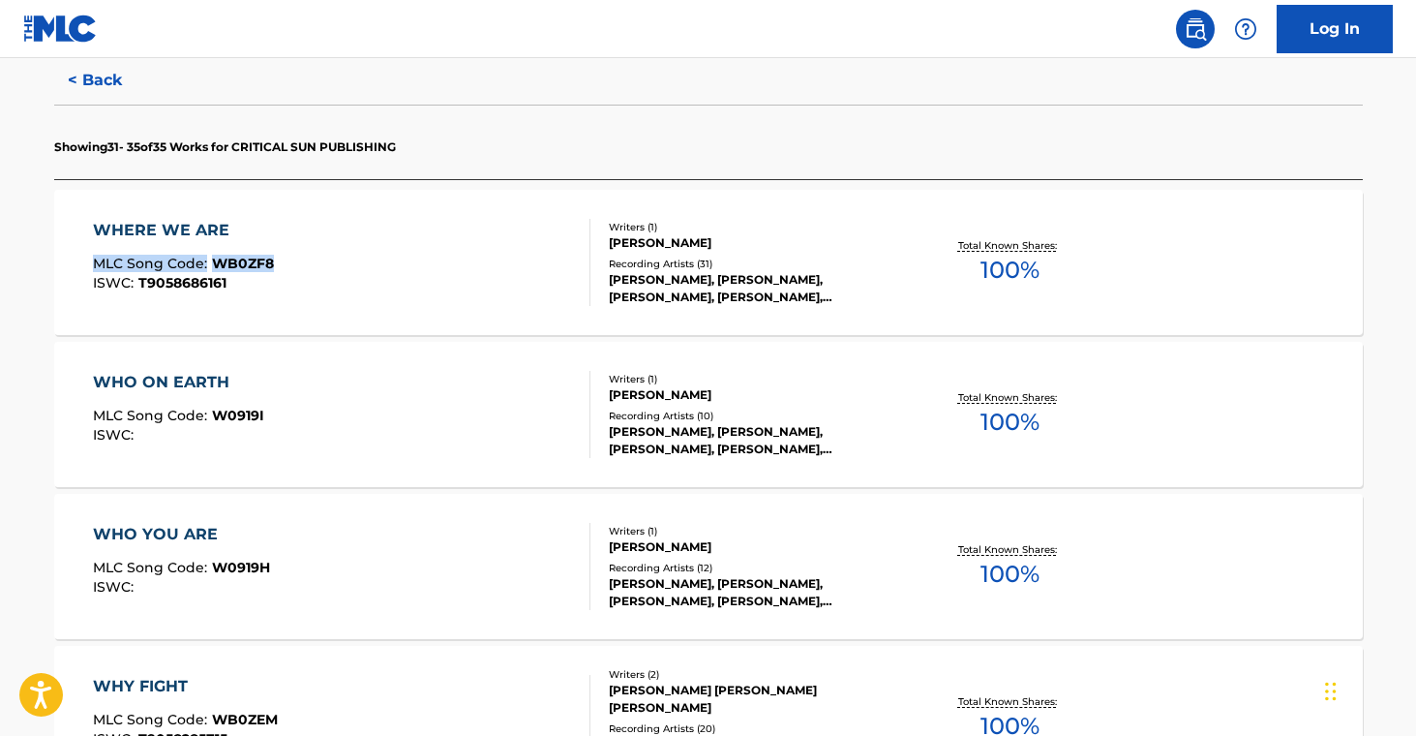
scroll to position [512, 0]
drag, startPoint x: 24, startPoint y: 412, endPoint x: 381, endPoint y: 313, distance: 370.8
click at [300, 411] on main "The MLC Public Work Search The accuracy and completeness of The MLC's data is d…" at bounding box center [708, 314] width 1416 height 1537
drag, startPoint x: 29, startPoint y: 552, endPoint x: 271, endPoint y: 567, distance: 242.5
click at [270, 568] on main "The MLC Public Work Search The accuracy and completeness of The MLC's data is d…" at bounding box center [708, 314] width 1416 height 1537
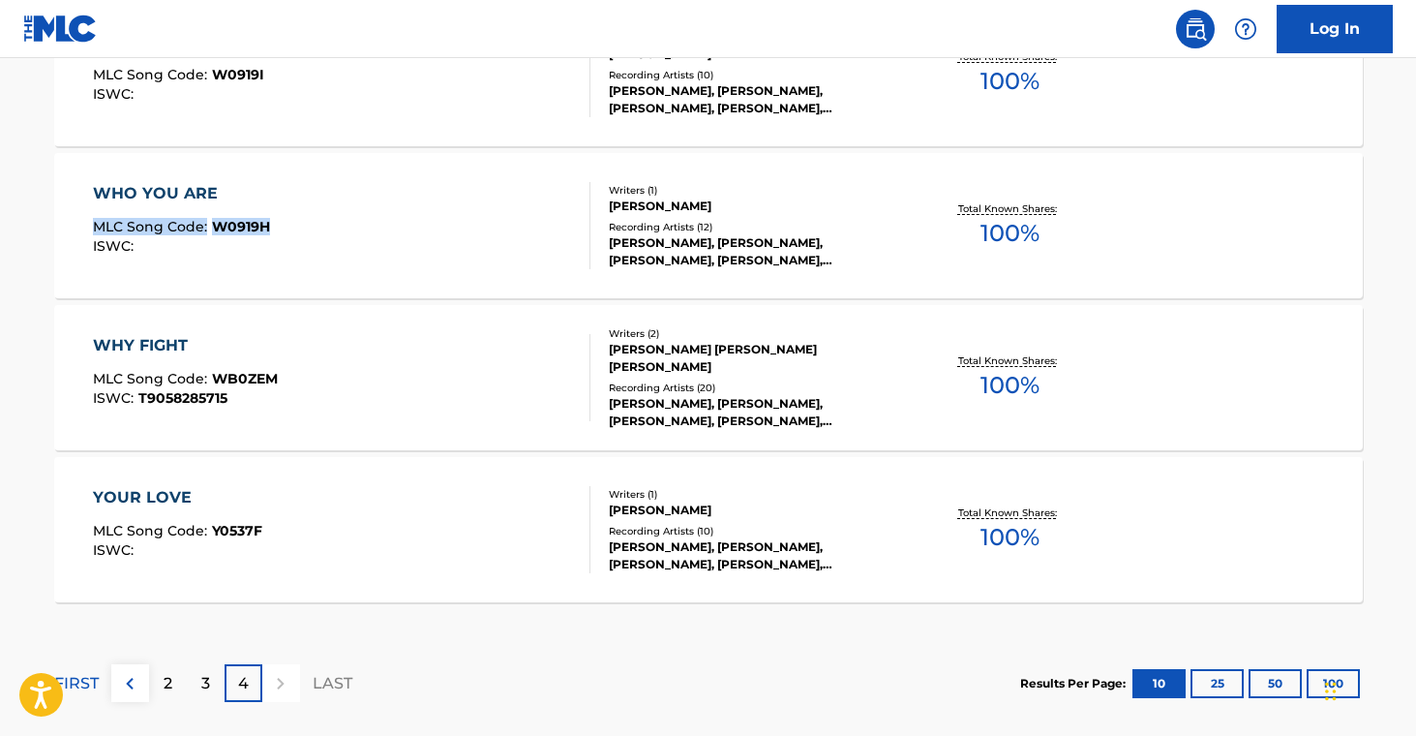
scroll to position [917, 0]
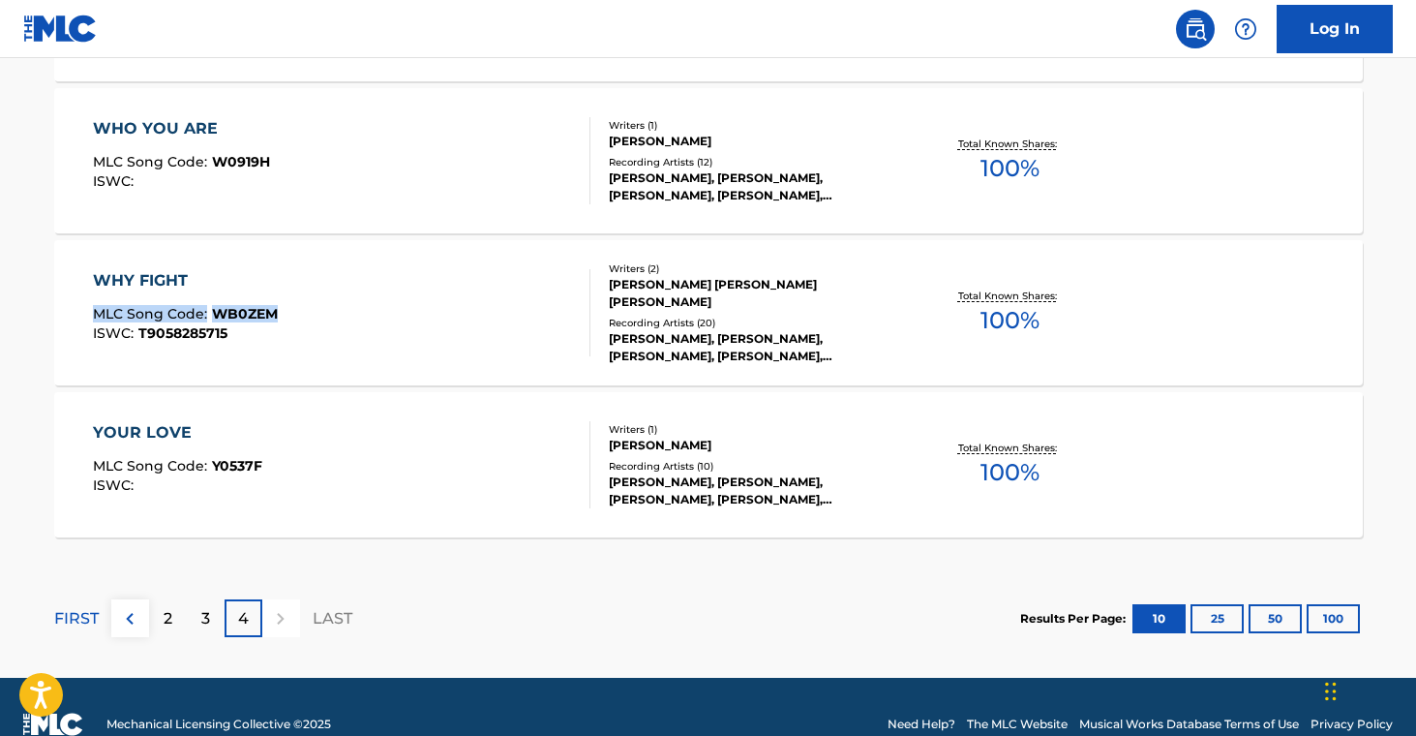
drag, startPoint x: 26, startPoint y: 307, endPoint x: 308, endPoint y: 318, distance: 281.9
drag, startPoint x: 9, startPoint y: 455, endPoint x: 268, endPoint y: 462, distance: 259.5
click at [177, 619] on div "2" at bounding box center [168, 618] width 38 height 38
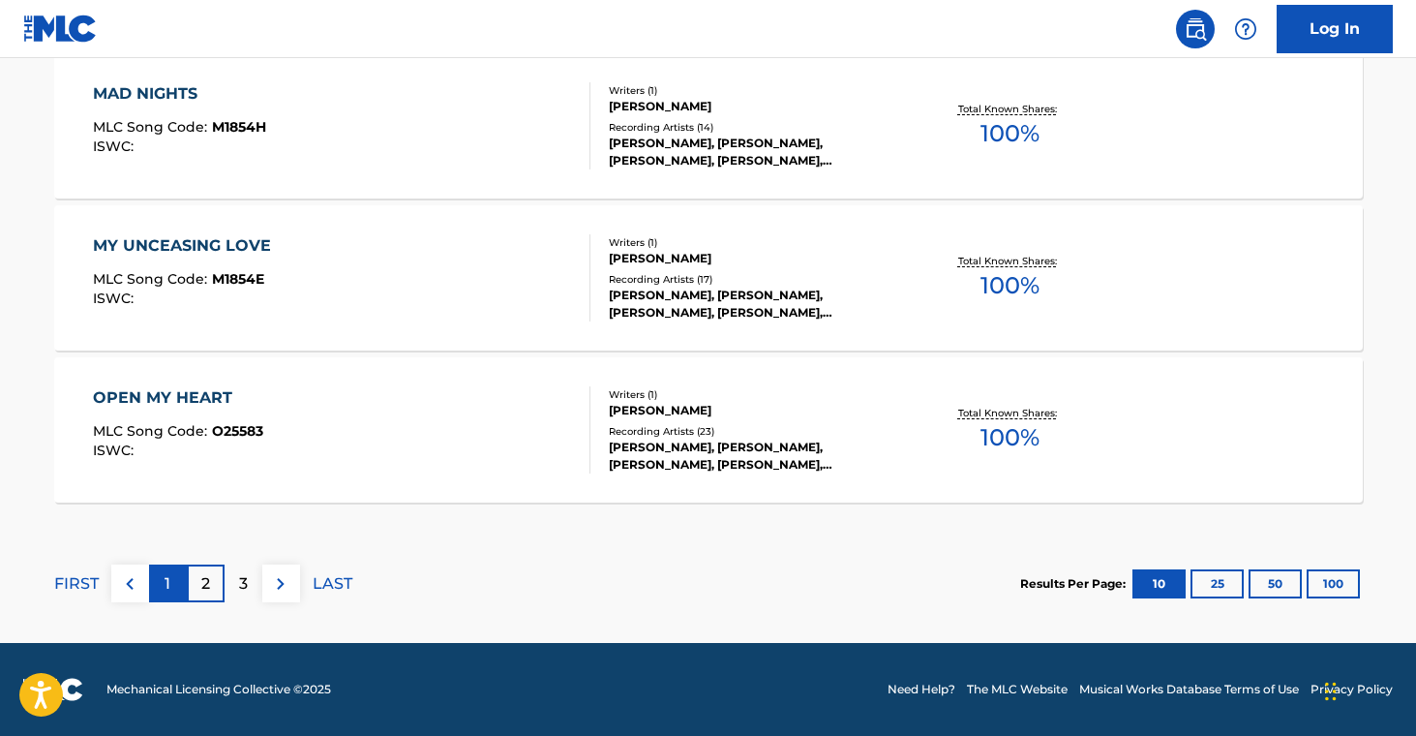
click at [165, 582] on p "1" at bounding box center [168, 583] width 6 height 23
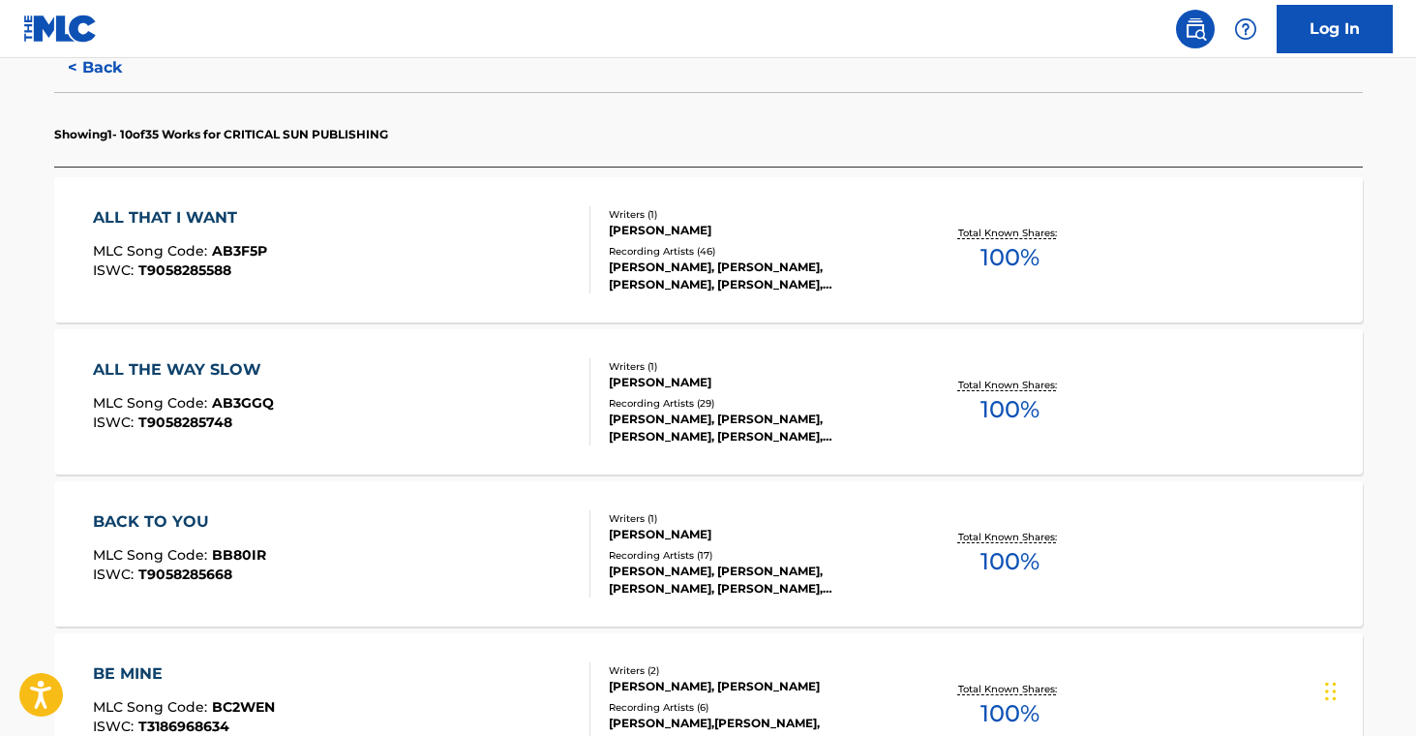
scroll to position [526, 0]
